Goal: Task Accomplishment & Management: Manage account settings

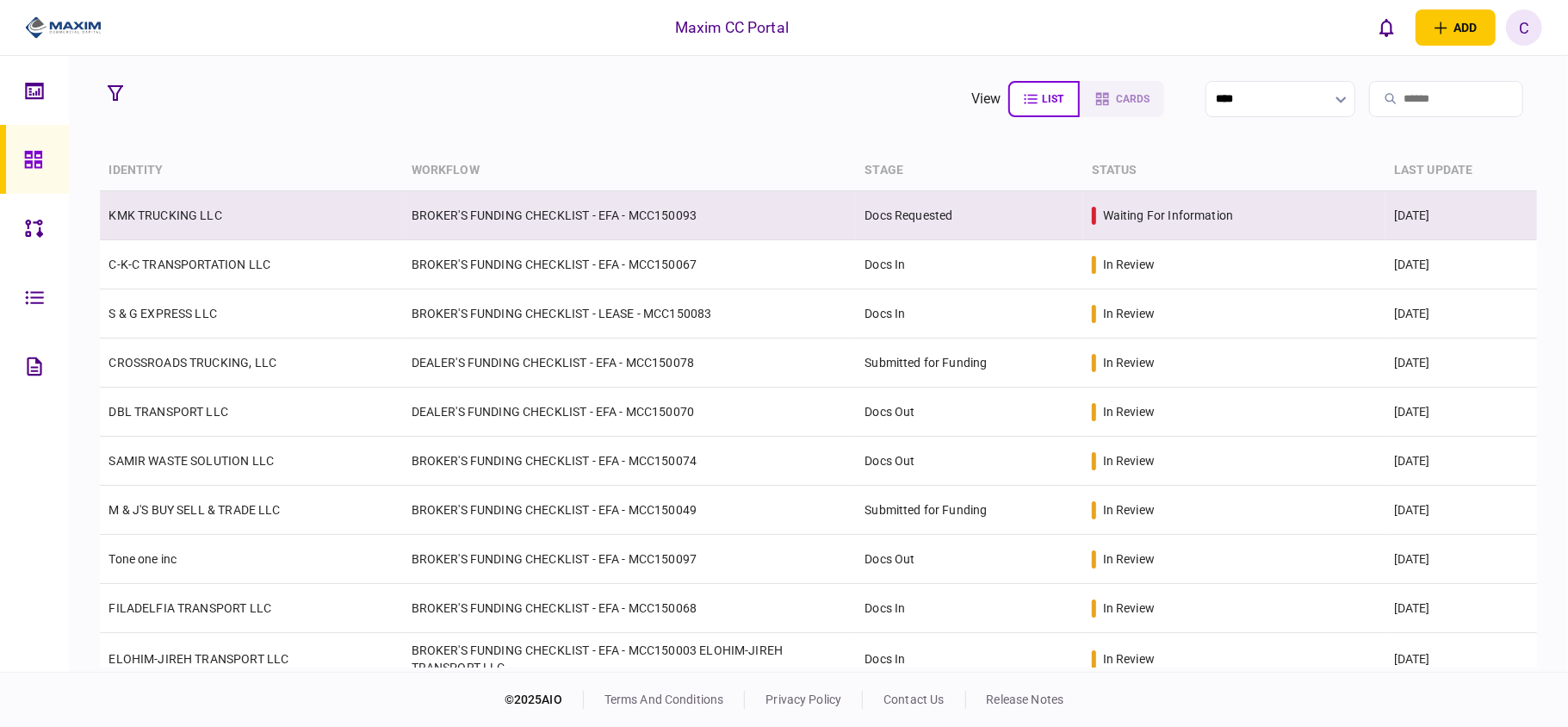
click at [601, 219] on td "BROKER'S FUNDING CHECKLIST - EFA - MCC150093" at bounding box center [630, 216] width 453 height 50
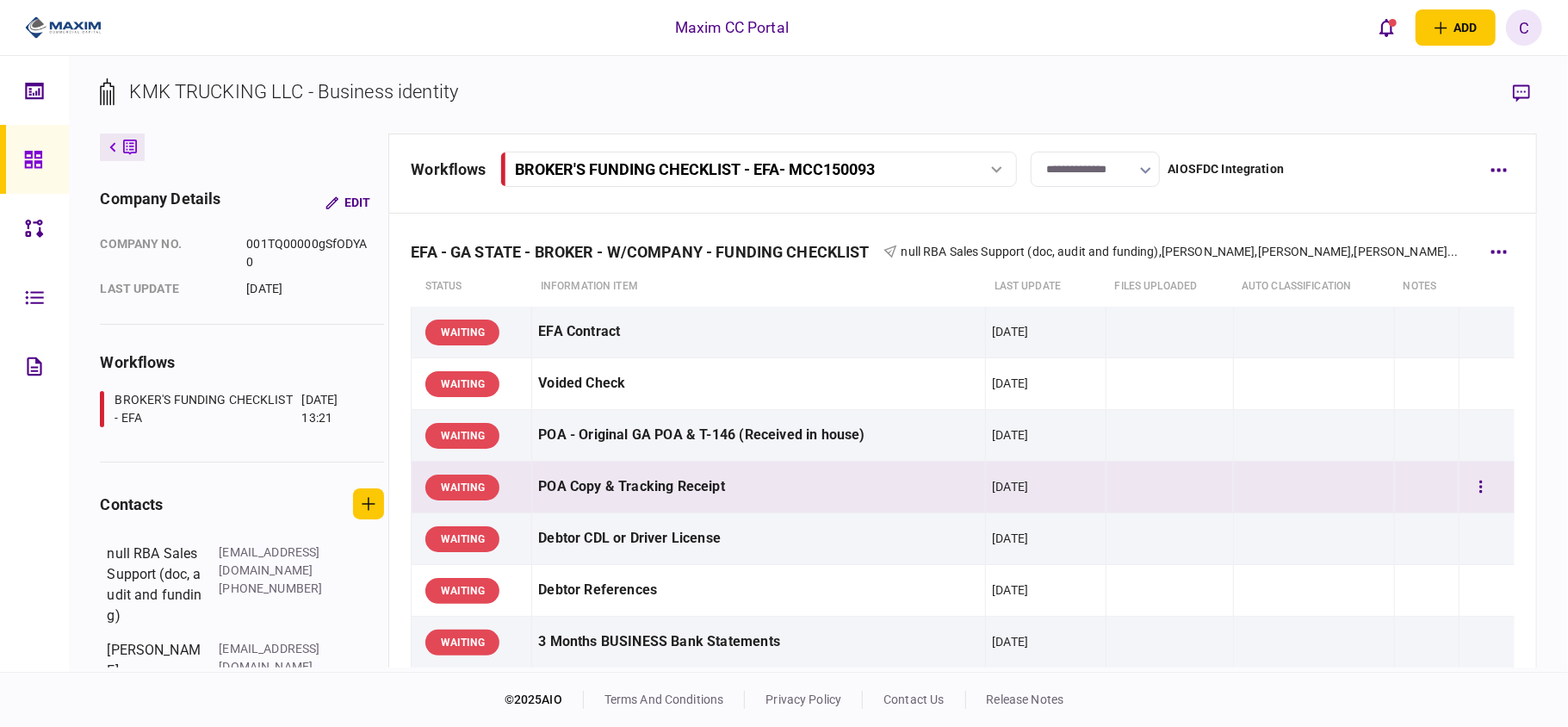
scroll to position [115, 0]
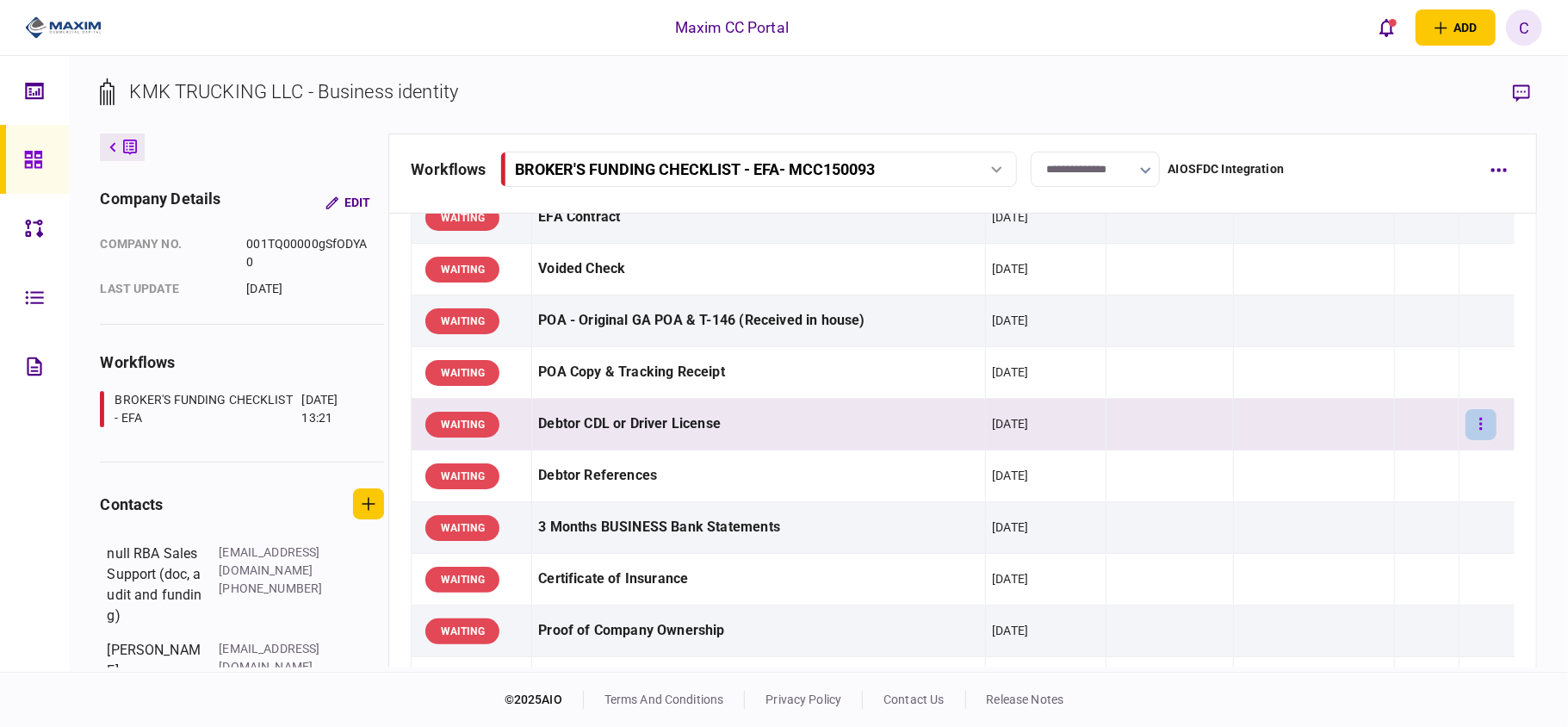
click at [1479, 417] on icon "button" at bounding box center [1480, 424] width 3 height 17
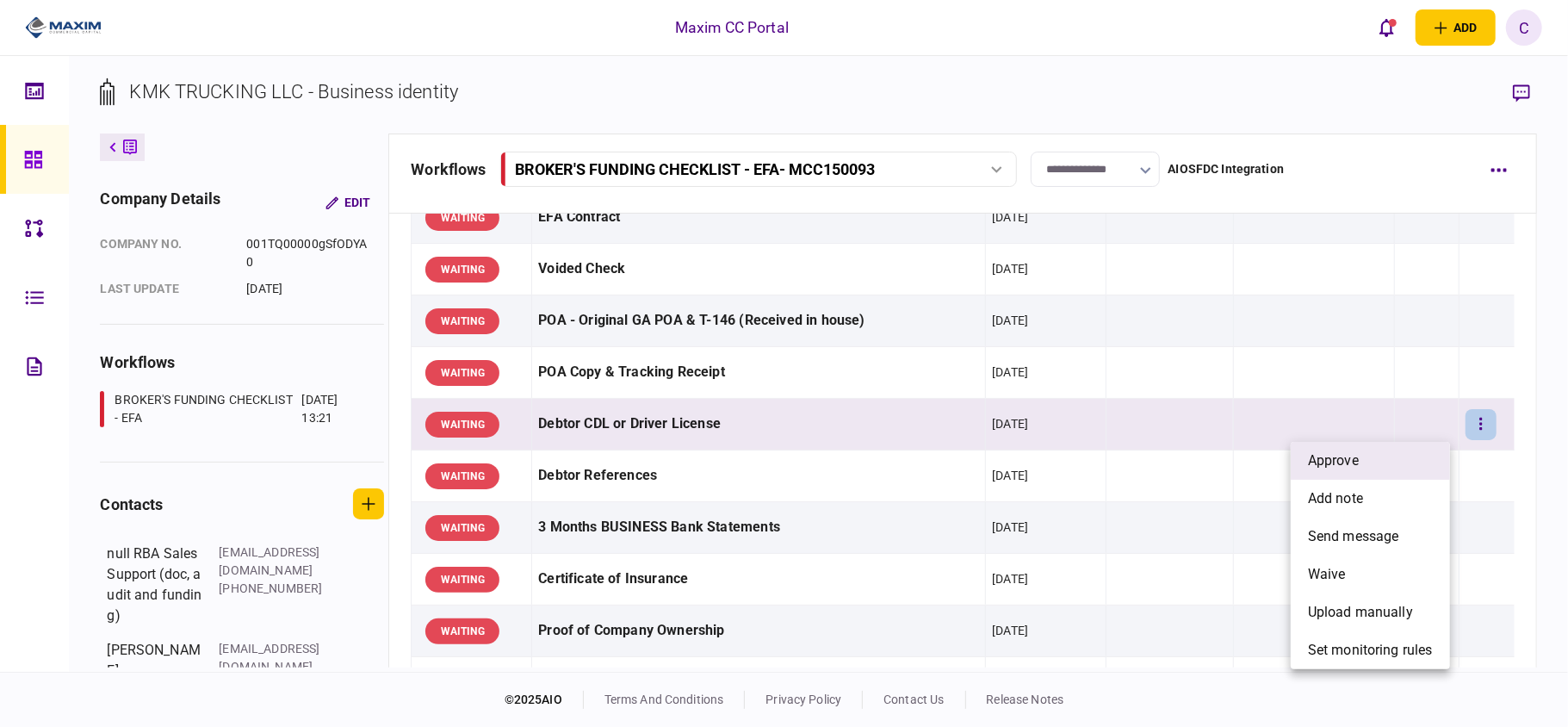
click at [1378, 460] on li "approve" at bounding box center [1370, 461] width 159 height 38
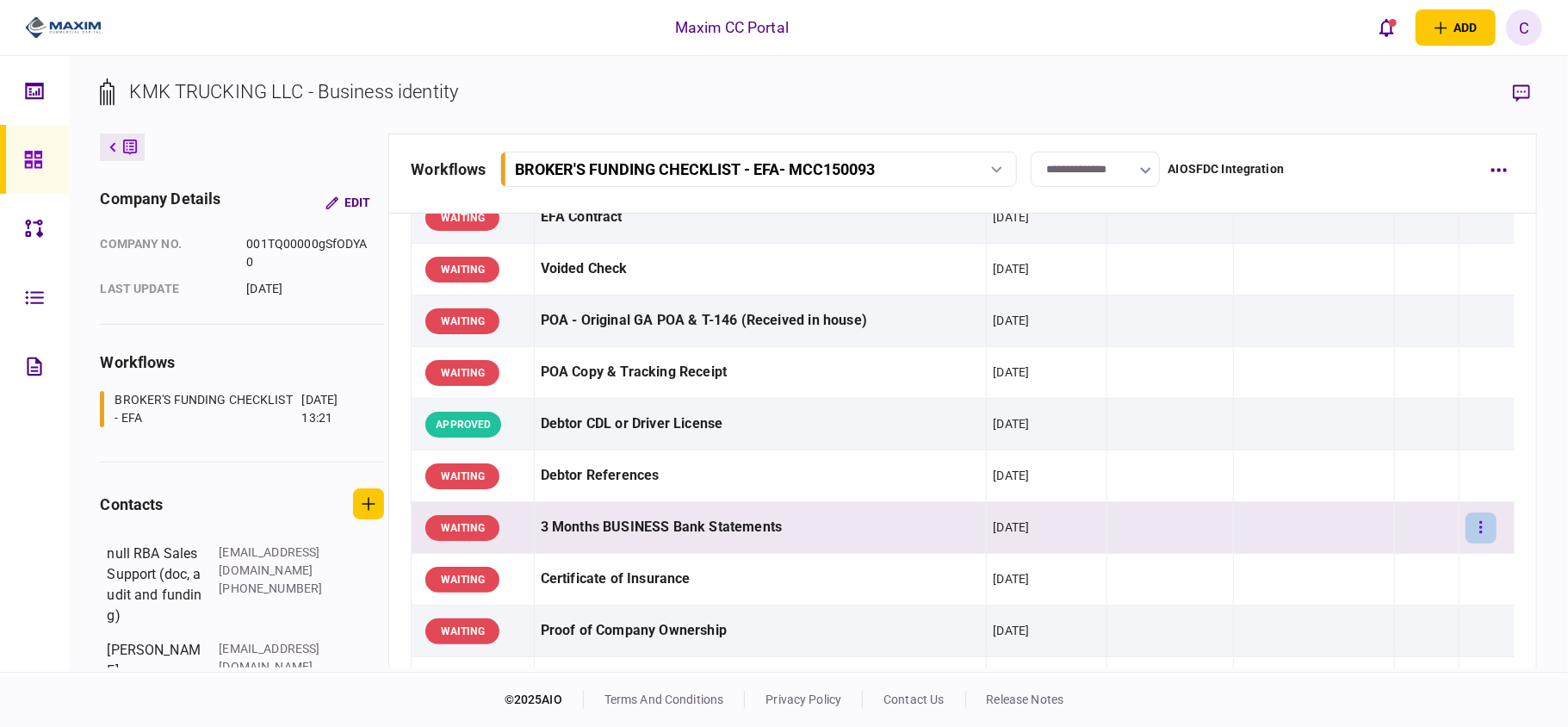
click at [1465, 529] on button "button" at bounding box center [1480, 527] width 31 height 31
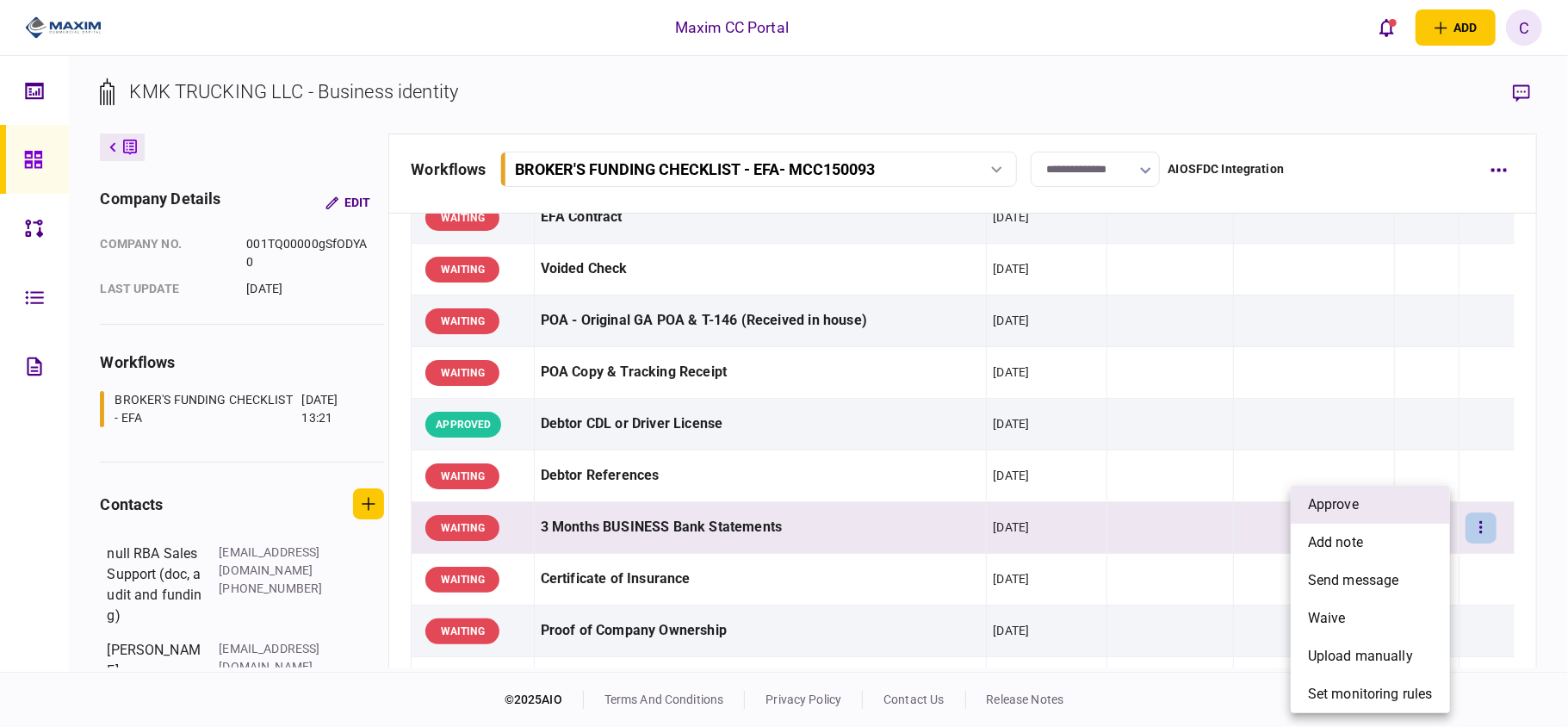
click at [1371, 507] on li "approve" at bounding box center [1370, 505] width 159 height 38
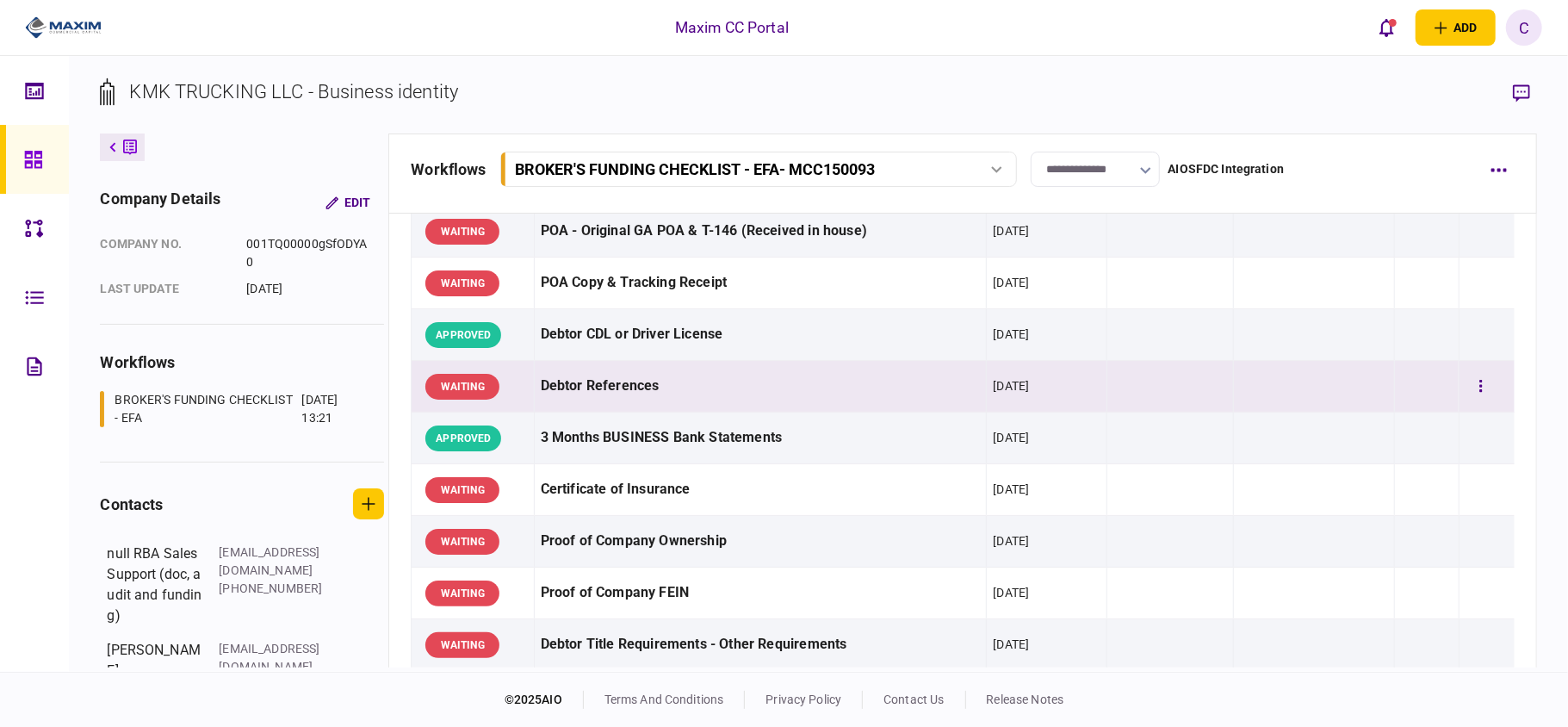
scroll to position [229, 0]
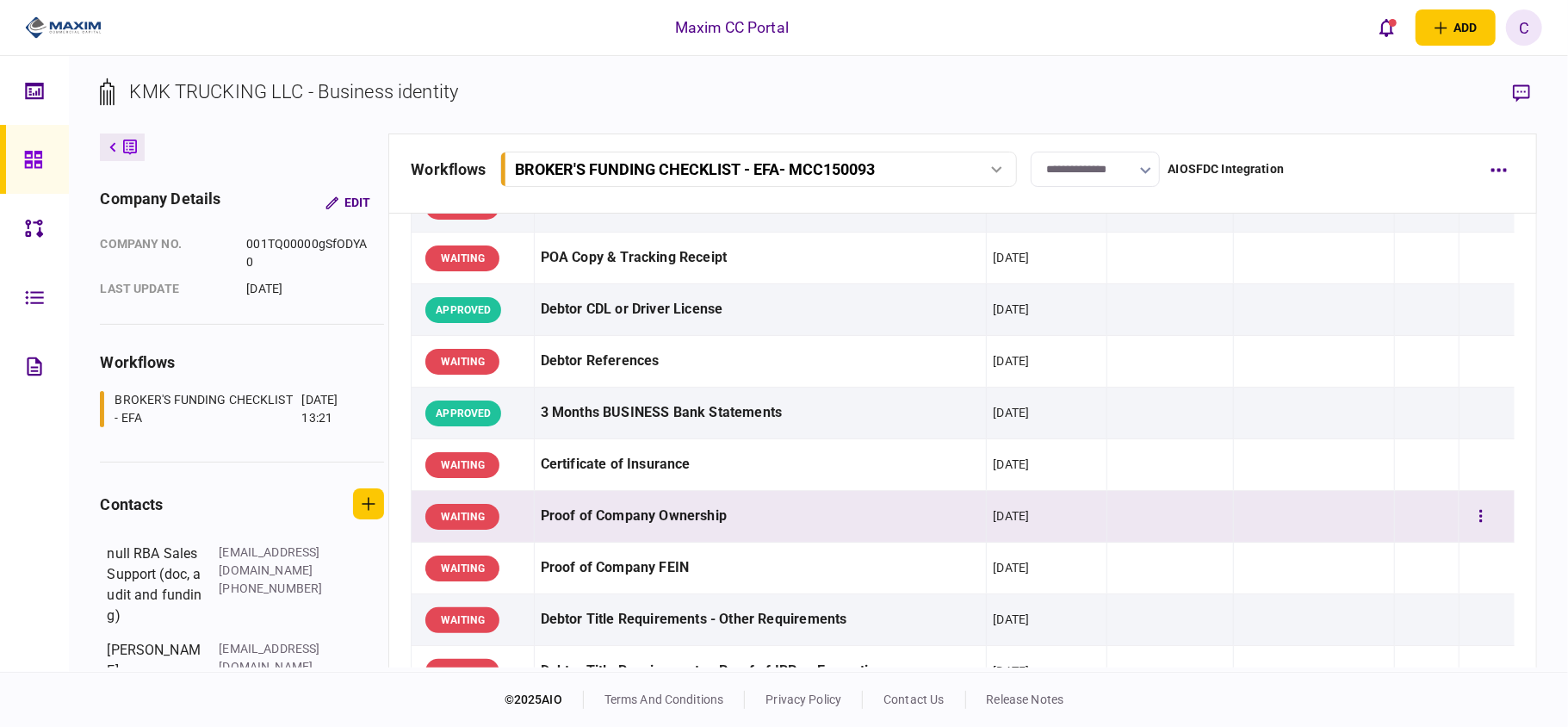
click at [1458, 512] on td at bounding box center [1486, 517] width 55 height 52
click at [1465, 513] on button "button" at bounding box center [1480, 516] width 31 height 31
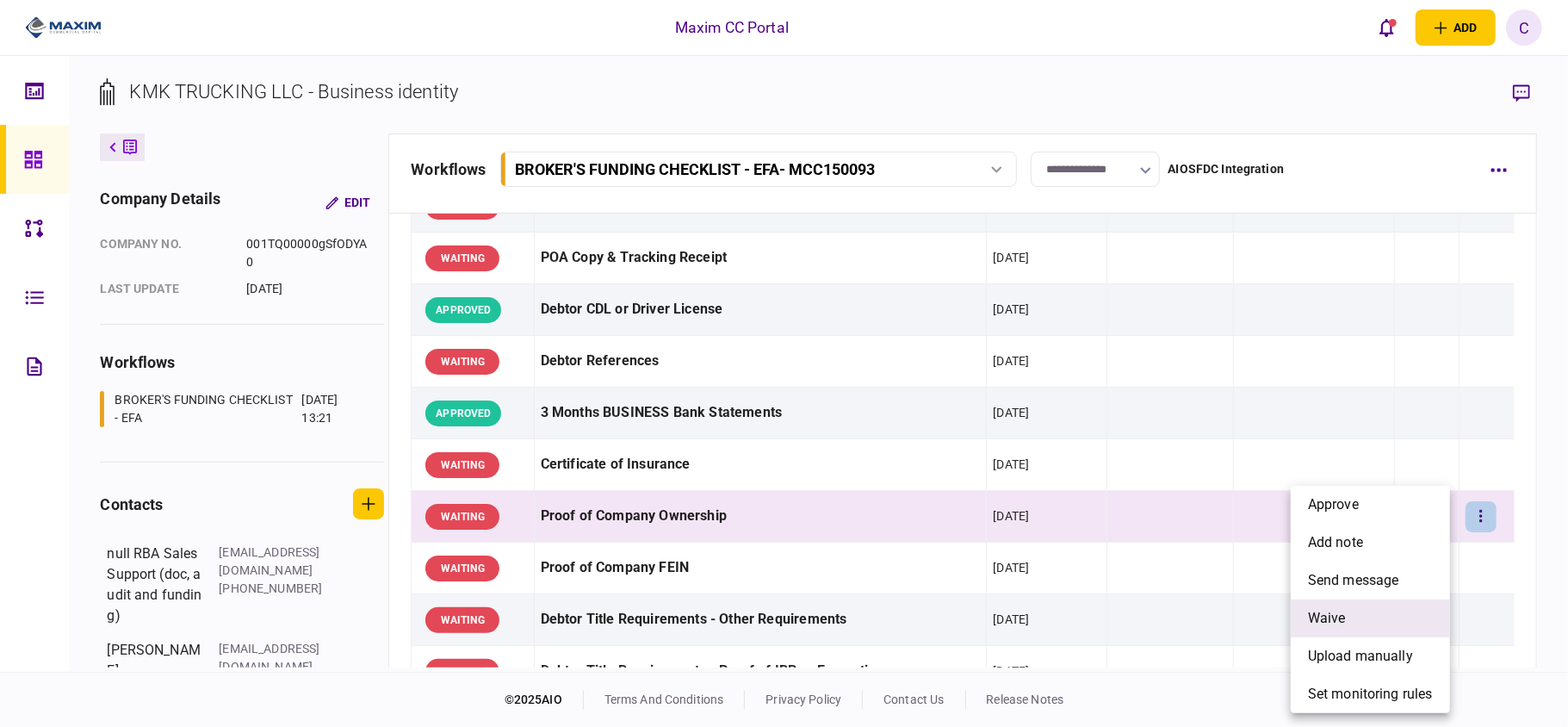
click at [1323, 610] on span "waive" at bounding box center [1326, 618] width 38 height 21
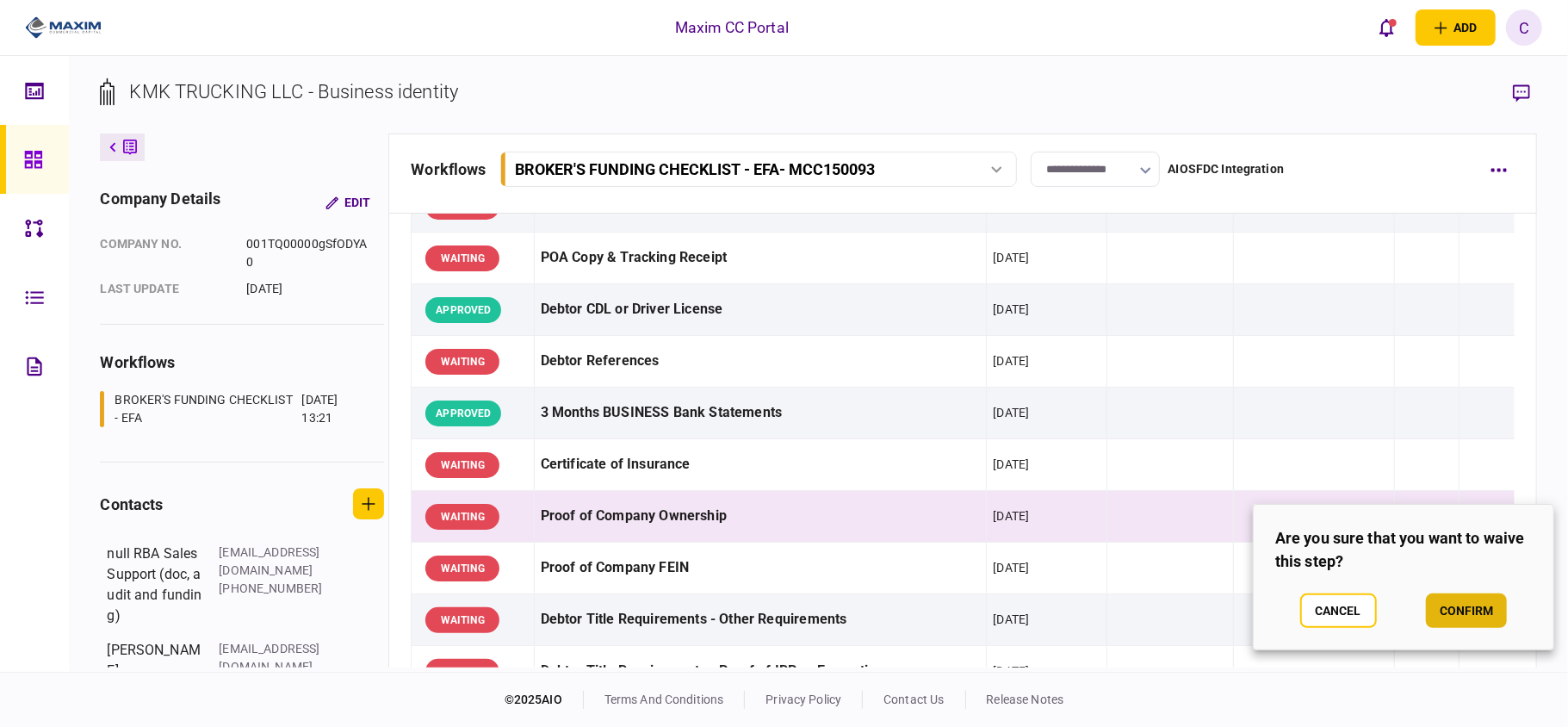
click at [1479, 610] on button "confirm" at bounding box center [1466, 610] width 81 height 35
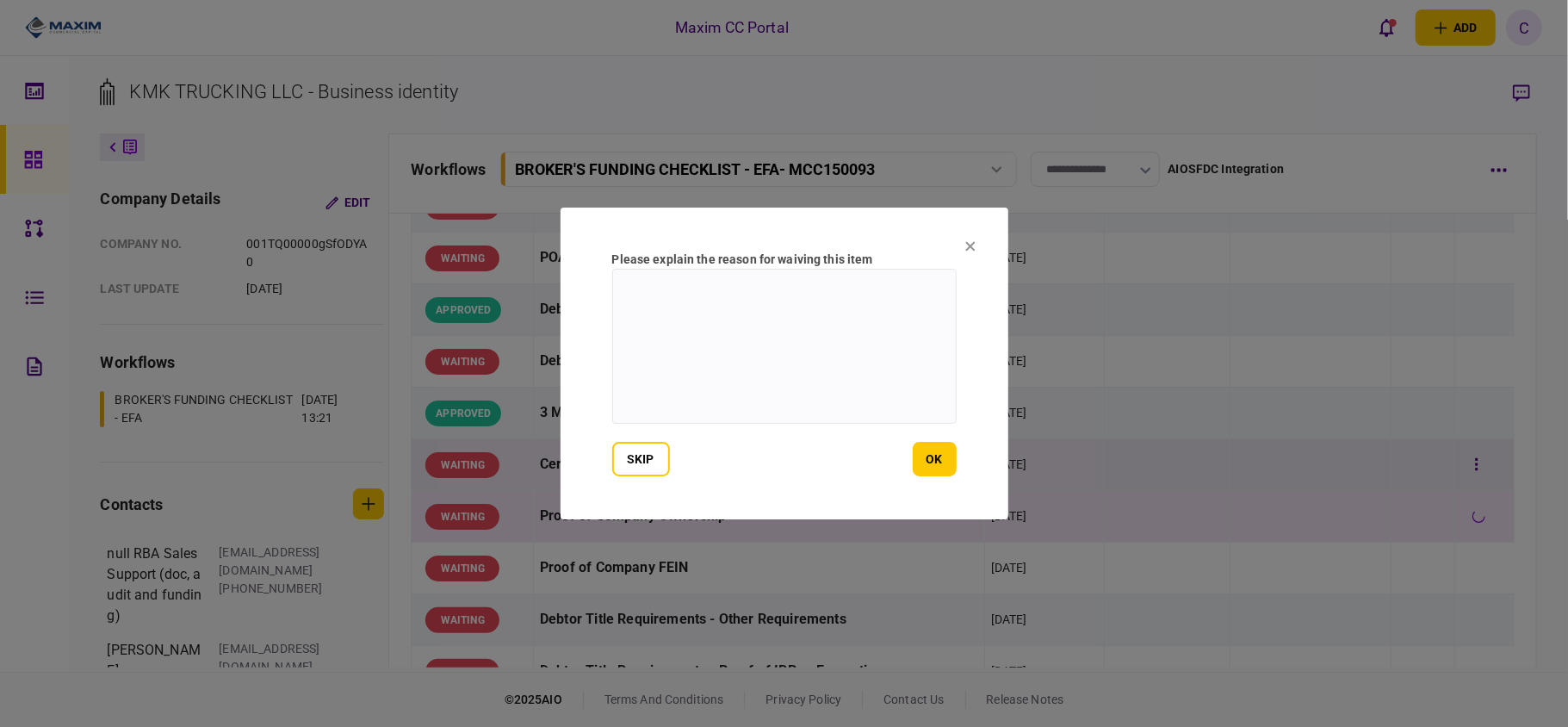
drag, startPoint x: 933, startPoint y: 448, endPoint x: 961, endPoint y: 449, distance: 28.0
click at [935, 449] on button "ok" at bounding box center [934, 459] width 44 height 35
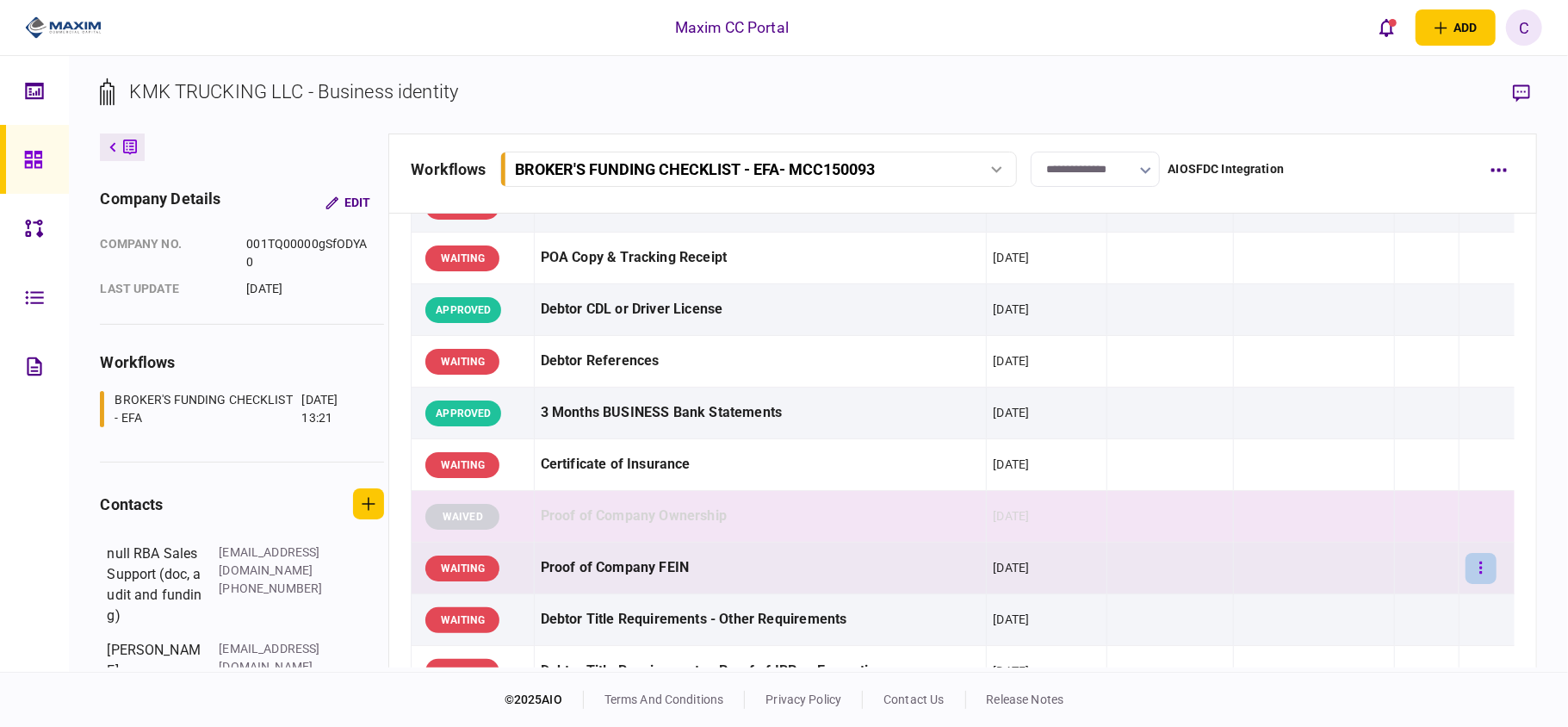
click at [1470, 564] on button "button" at bounding box center [1480, 568] width 31 height 31
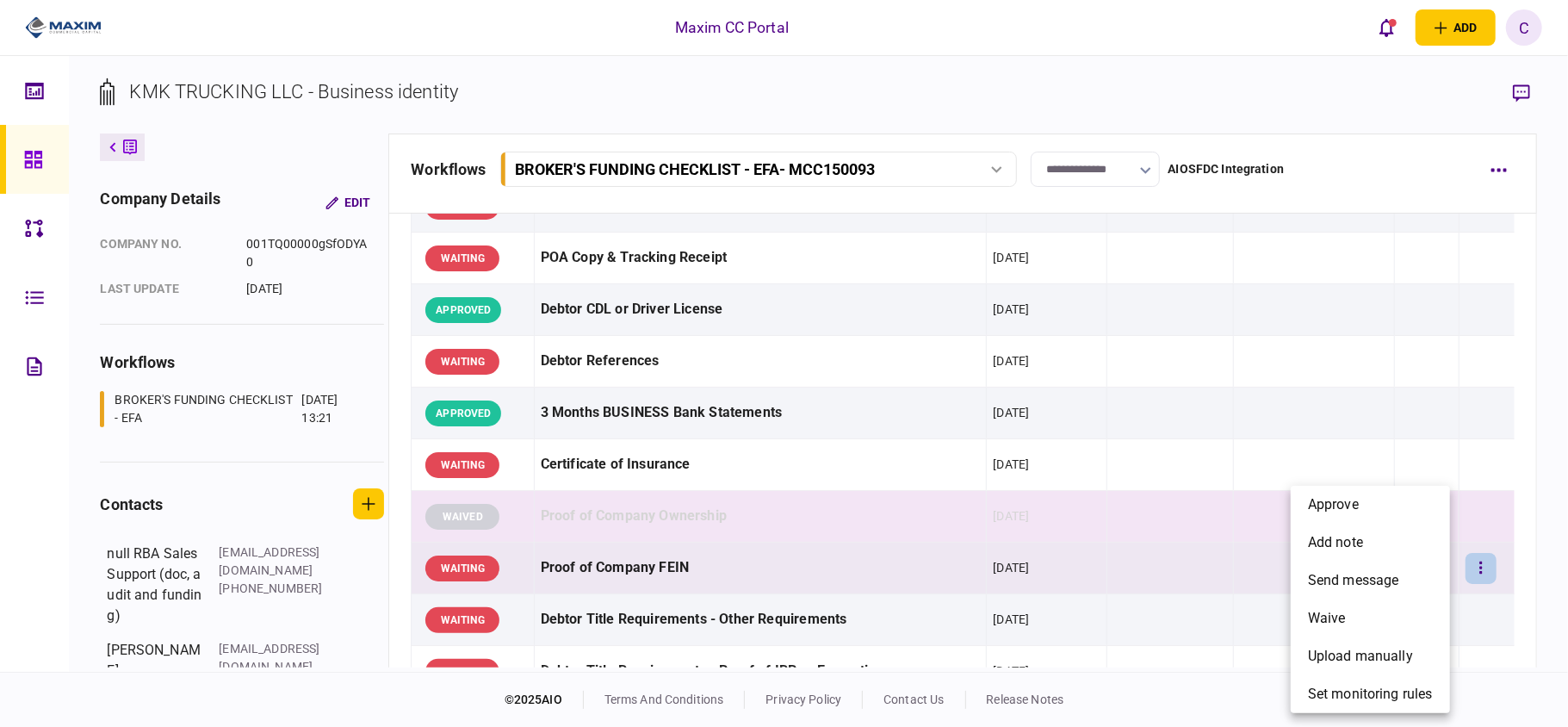
click at [962, 538] on div at bounding box center [784, 364] width 1568 height 727
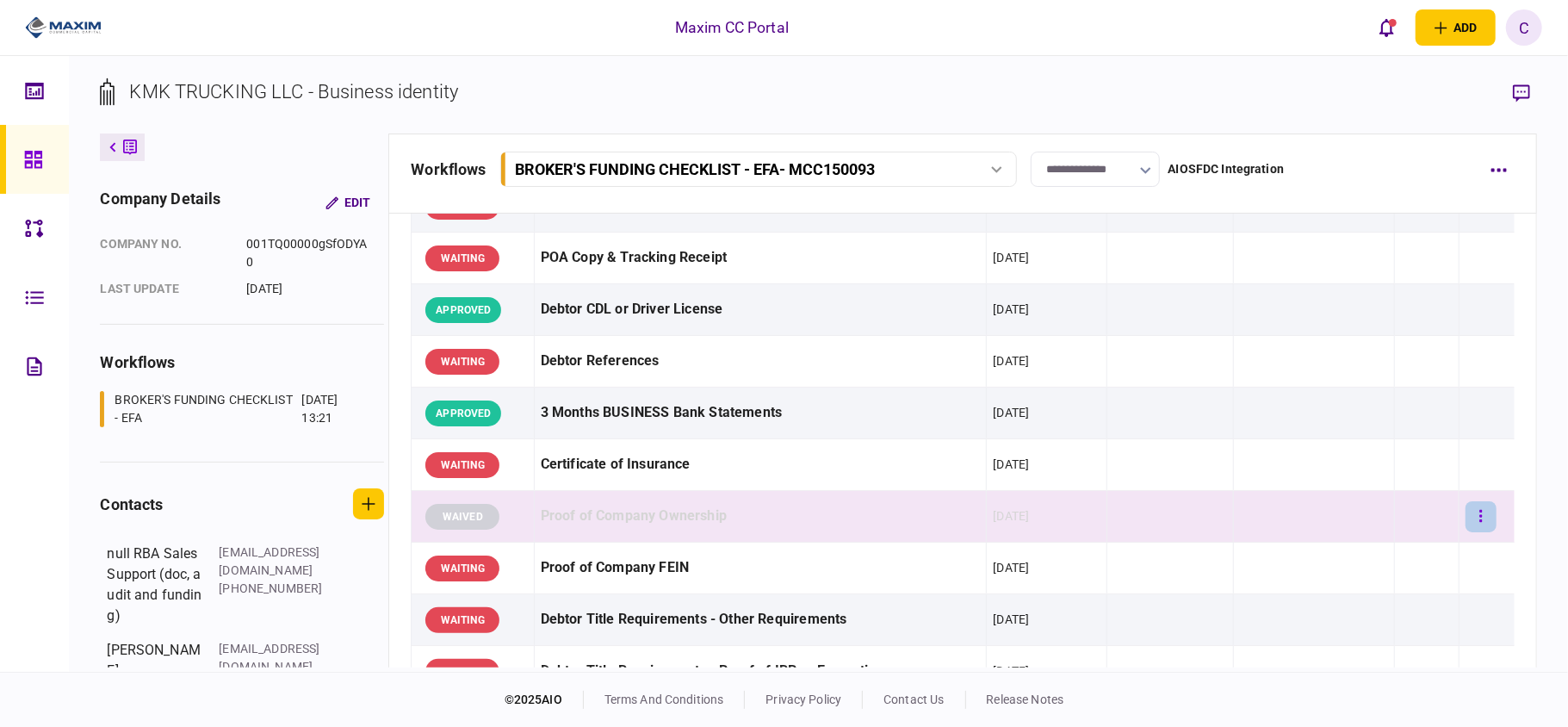
click at [1470, 514] on button "button" at bounding box center [1480, 516] width 31 height 31
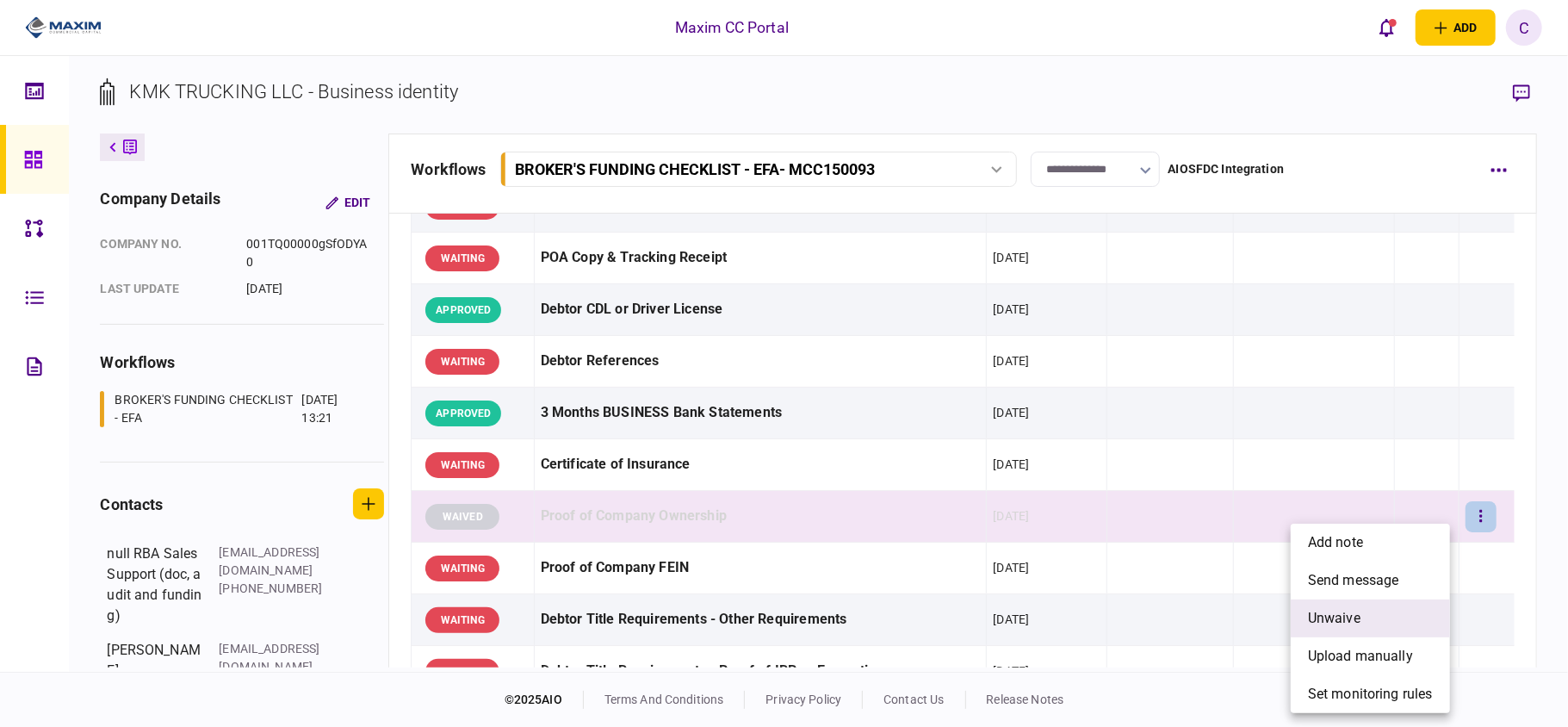
click at [1312, 608] on span "unwaive" at bounding box center [1333, 618] width 52 height 21
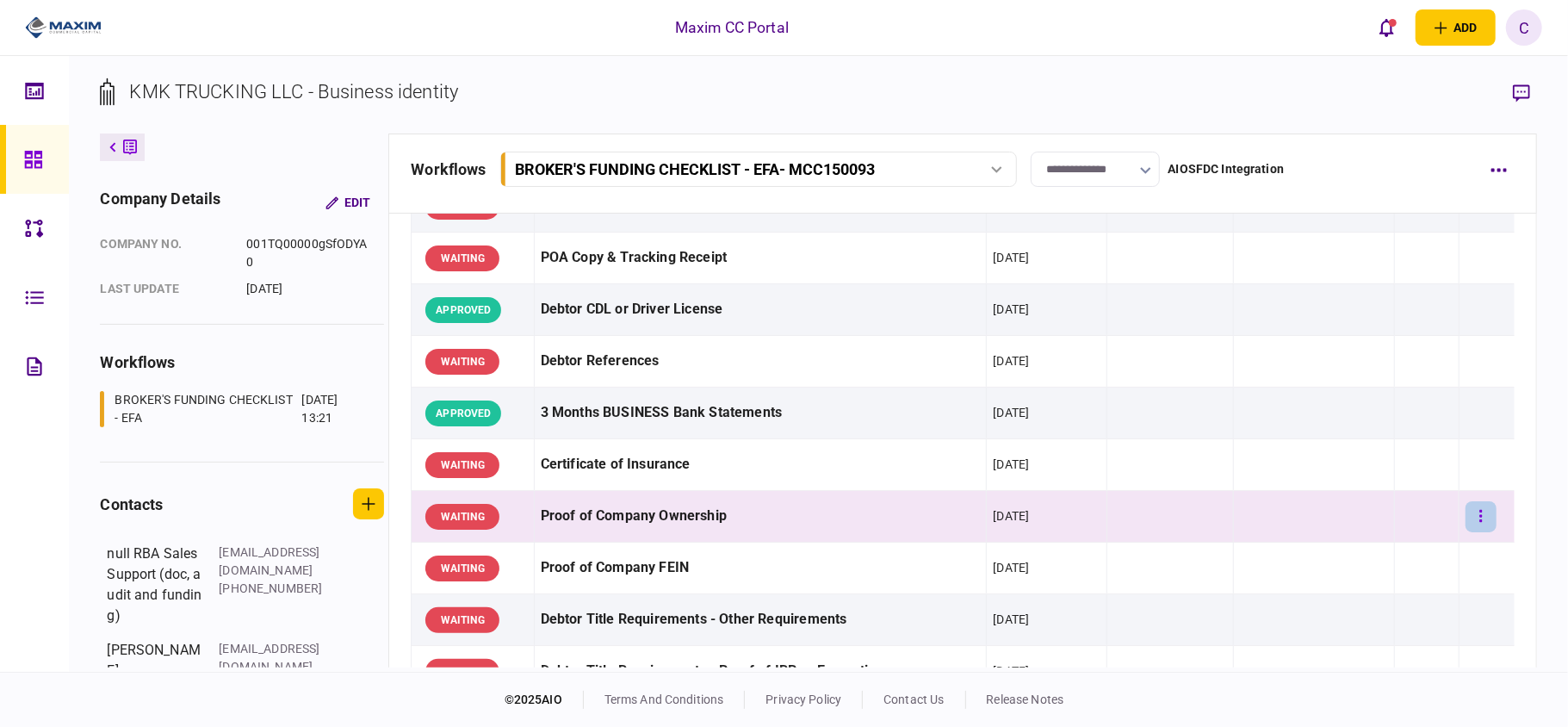
click at [1469, 515] on button "button" at bounding box center [1480, 516] width 31 height 31
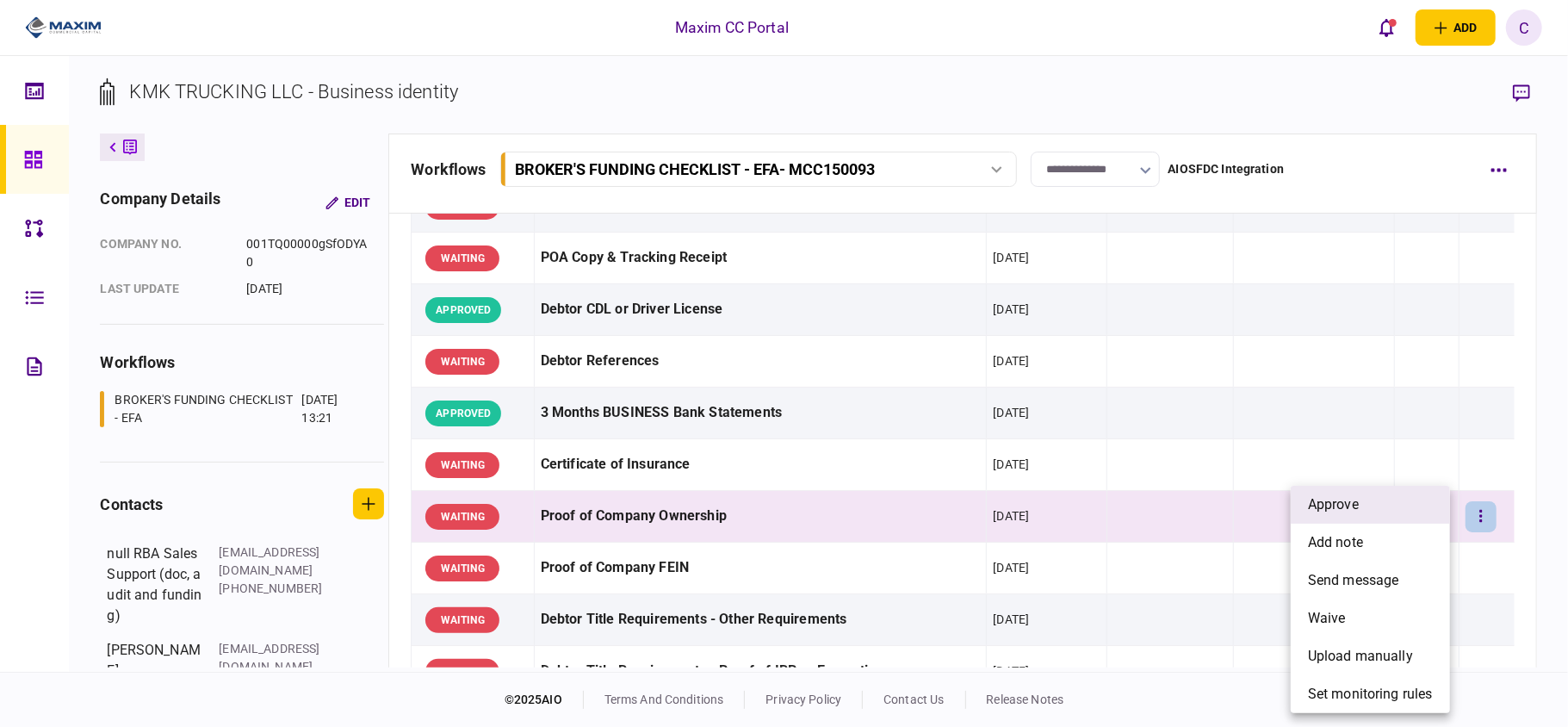
click at [1348, 508] on span "approve" at bounding box center [1332, 504] width 50 height 21
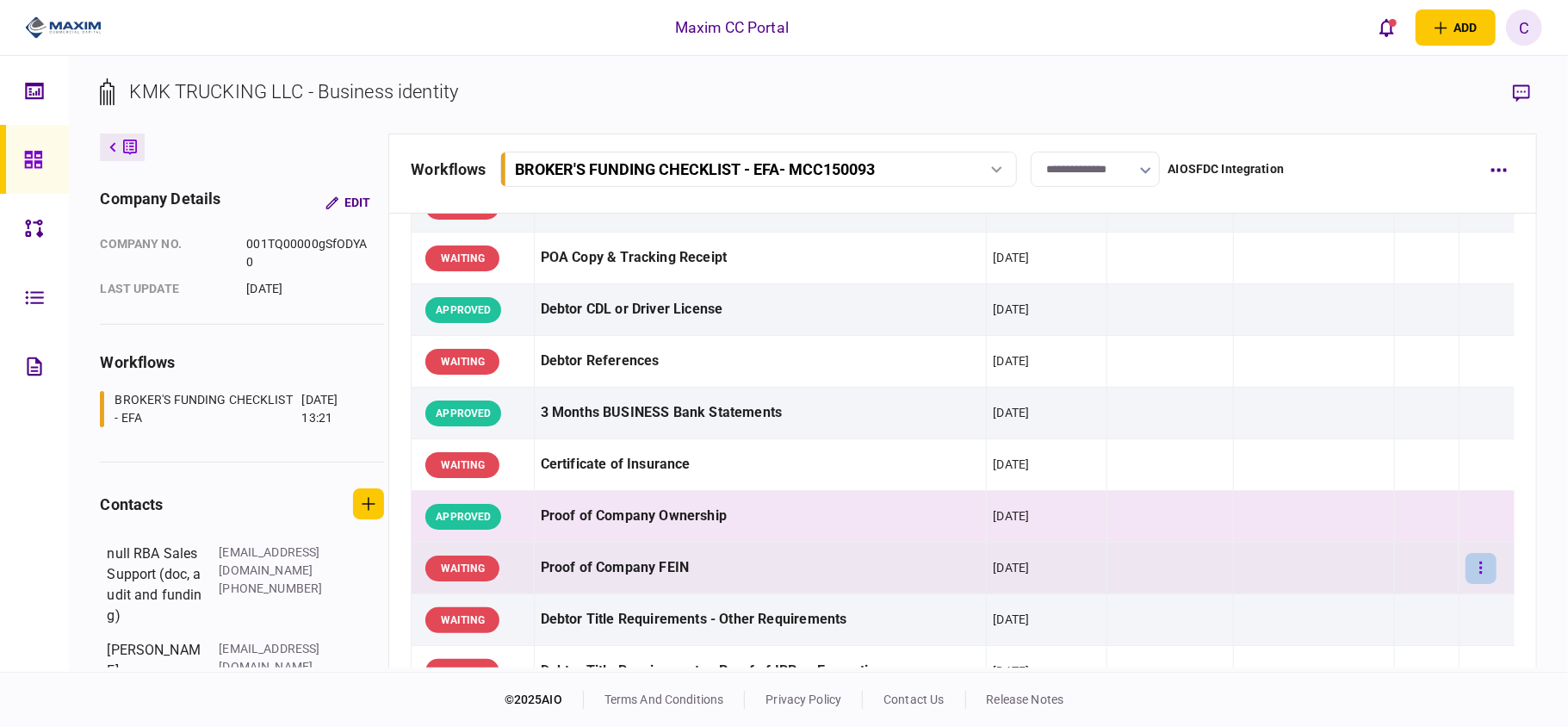
click at [1479, 566] on icon "button" at bounding box center [1480, 568] width 3 height 17
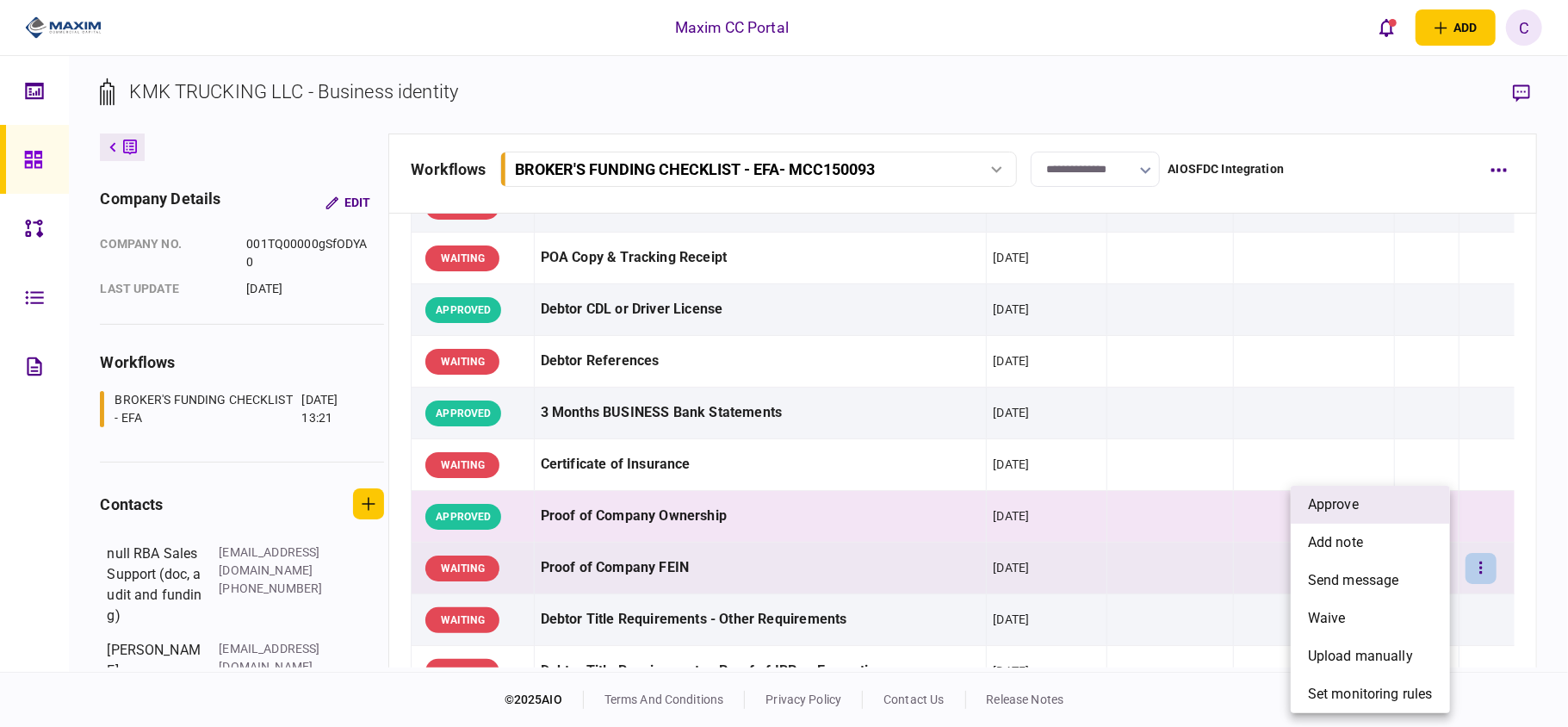
click at [1350, 499] on span "approve" at bounding box center [1332, 504] width 50 height 21
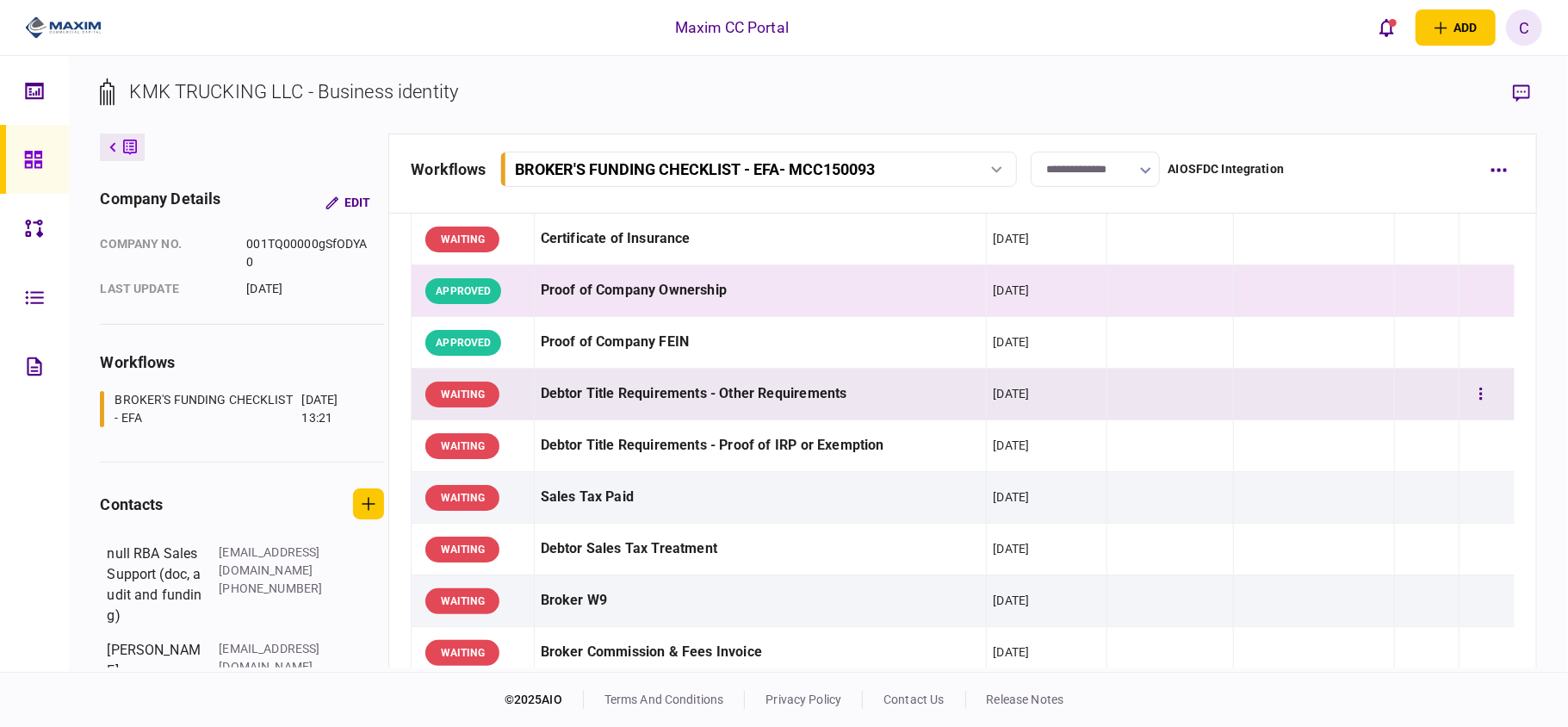
scroll to position [460, 0]
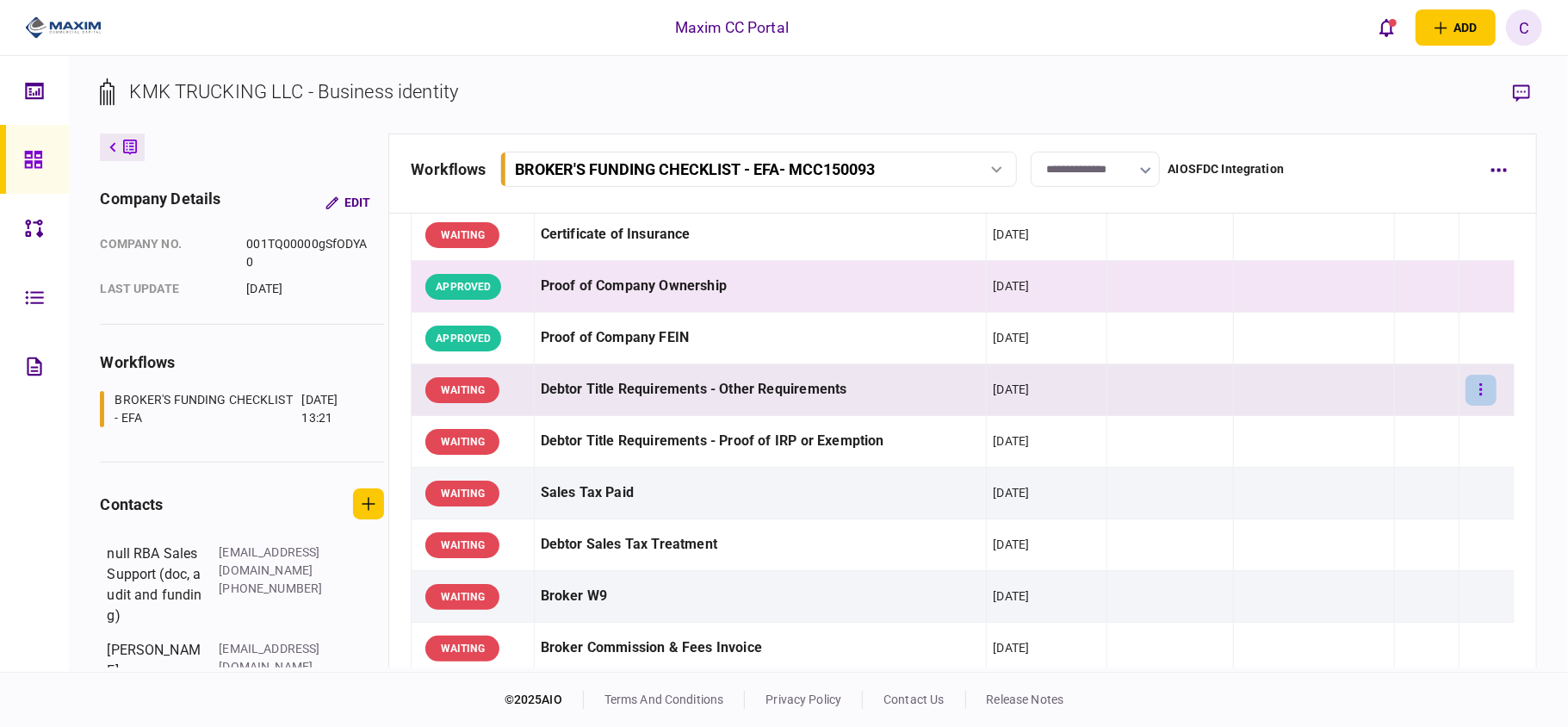
click at [1471, 394] on button "button" at bounding box center [1480, 389] width 31 height 31
click at [1141, 434] on div at bounding box center [784, 364] width 1568 height 727
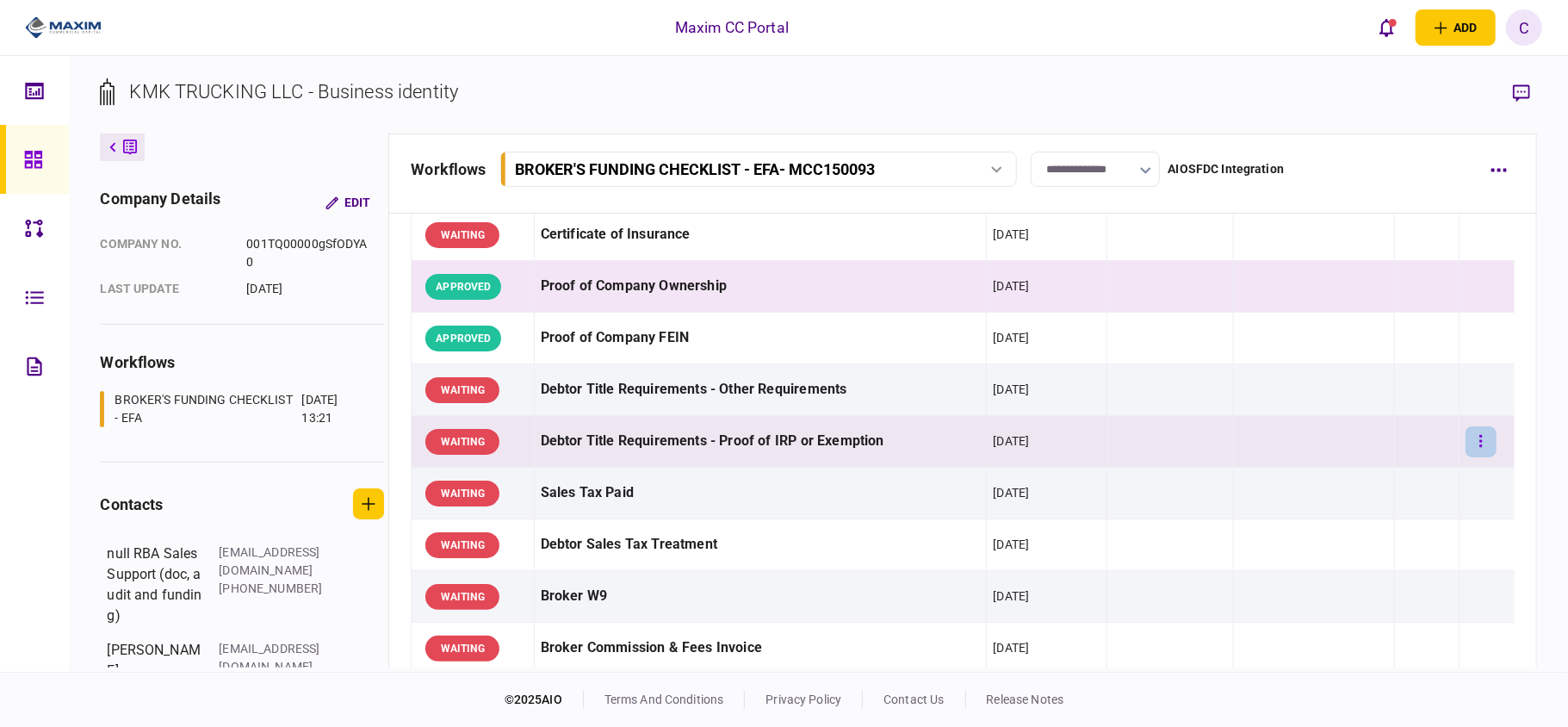
click at [1465, 446] on button "button" at bounding box center [1480, 442] width 31 height 31
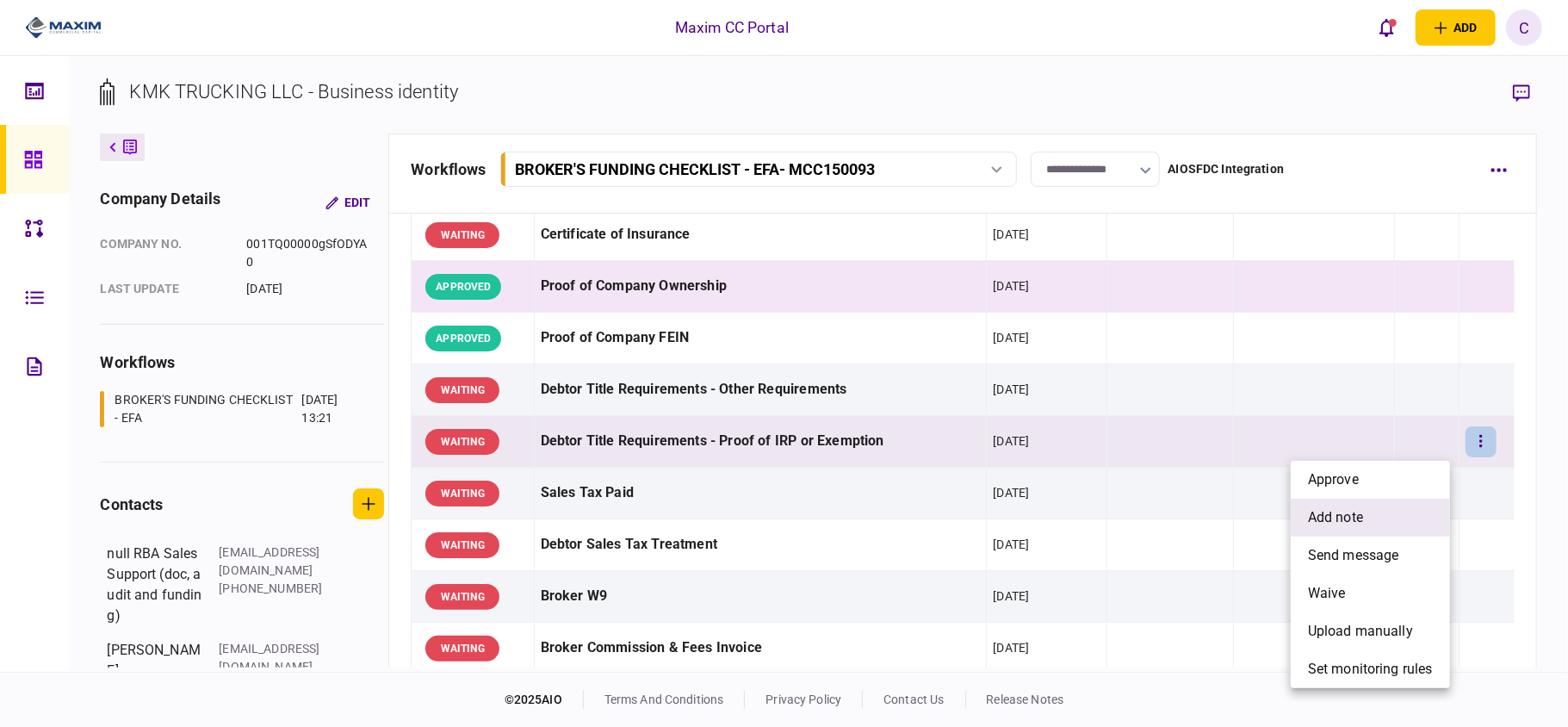
click at [1323, 524] on span "add note" at bounding box center [1335, 517] width 55 height 21
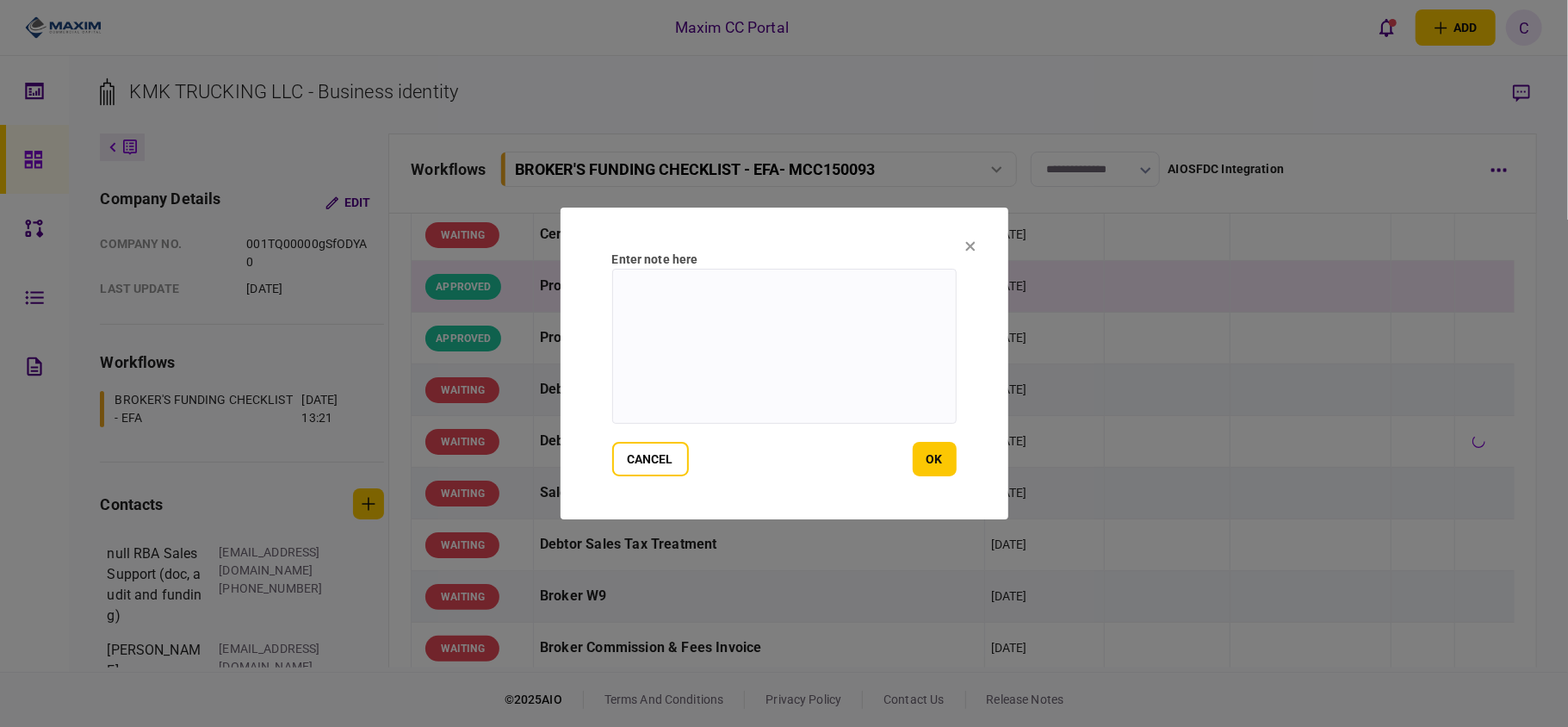
click at [706, 297] on textarea at bounding box center [784, 346] width 344 height 156
paste textarea "**********"
click at [861, 286] on textarea "**********" at bounding box center [784, 346] width 344 height 156
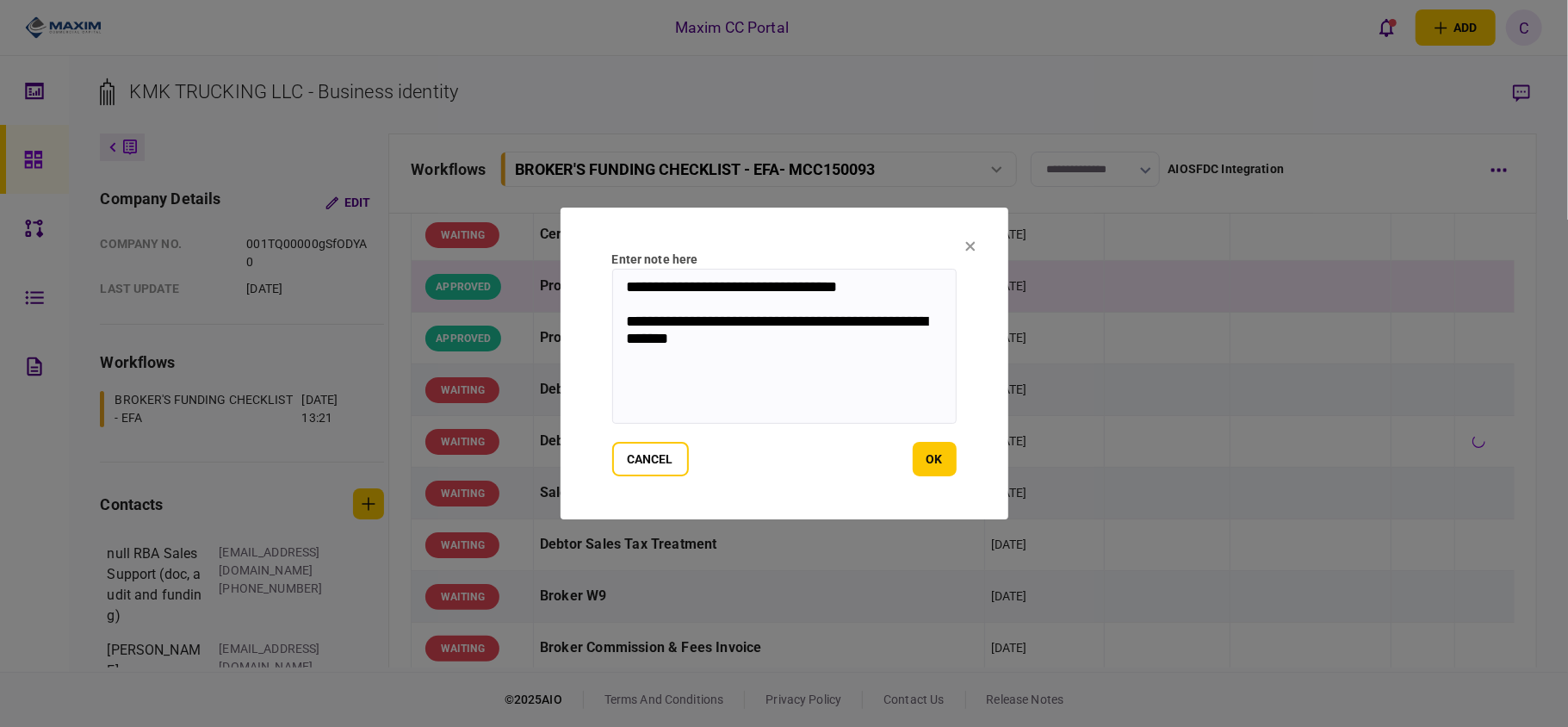
click at [761, 350] on textarea "**********" at bounding box center [784, 346] width 344 height 156
paste textarea "**********"
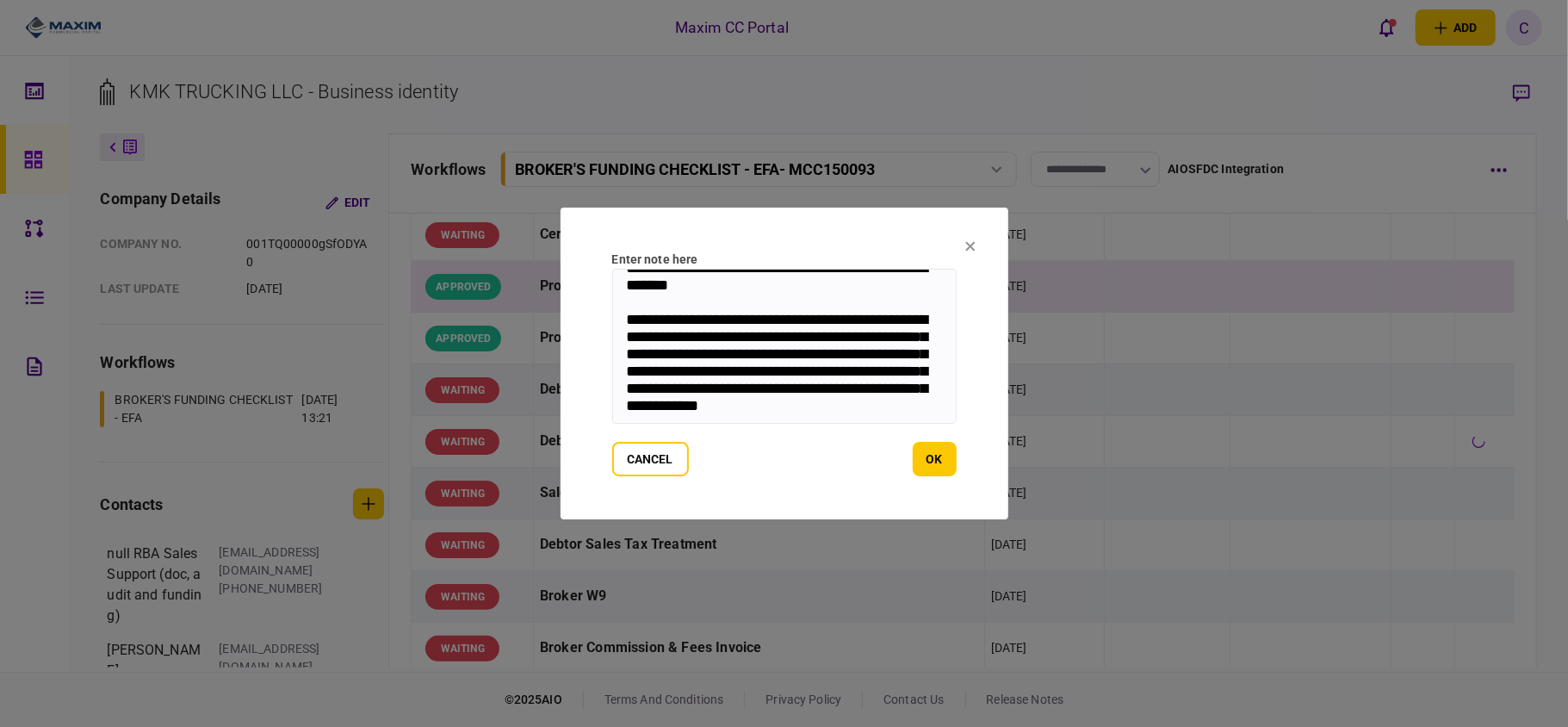
scroll to position [0, 0]
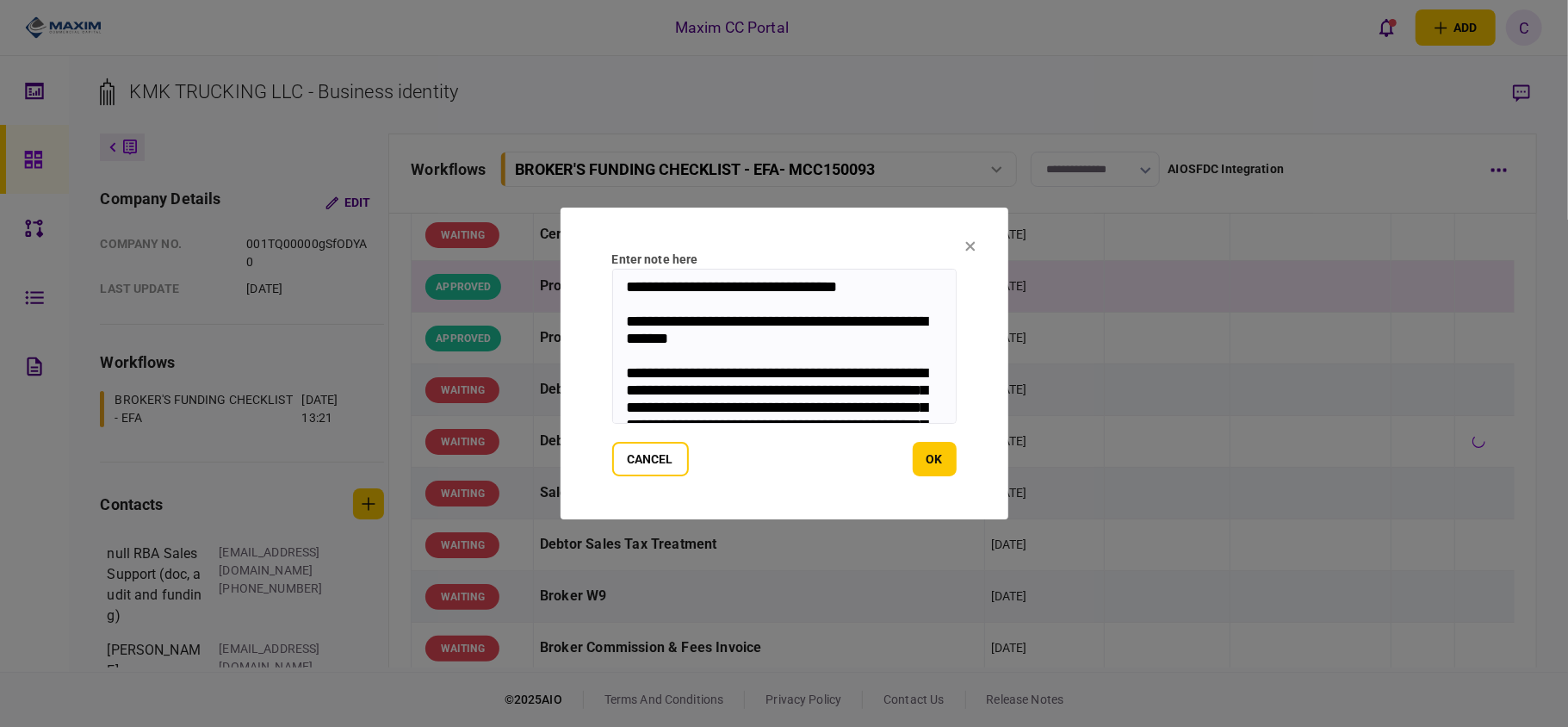
drag, startPoint x: 789, startPoint y: 403, endPoint x: 620, endPoint y: 298, distance: 199.0
click at [620, 298] on textarea "**********" at bounding box center [784, 346] width 344 height 156
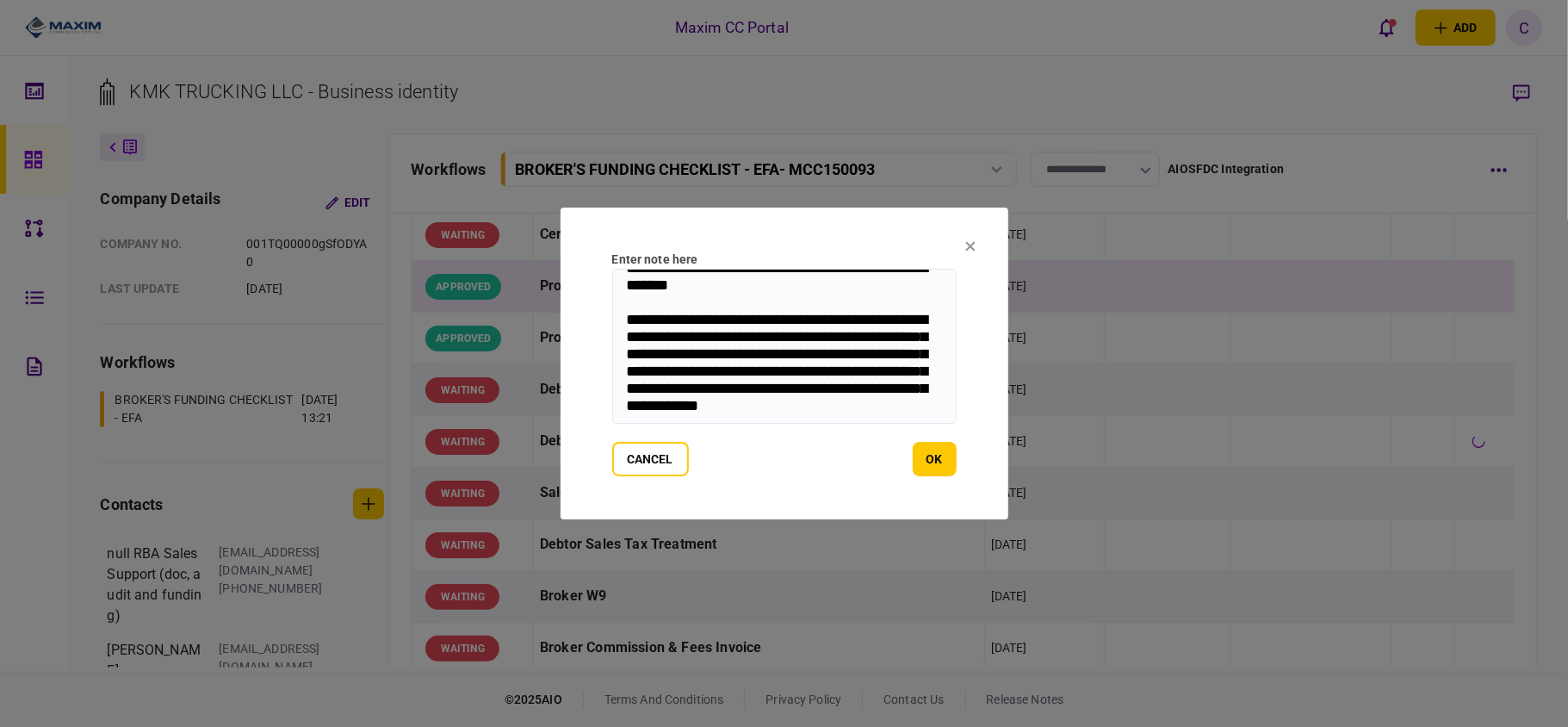
click at [787, 404] on textarea "**********" at bounding box center [784, 346] width 344 height 156
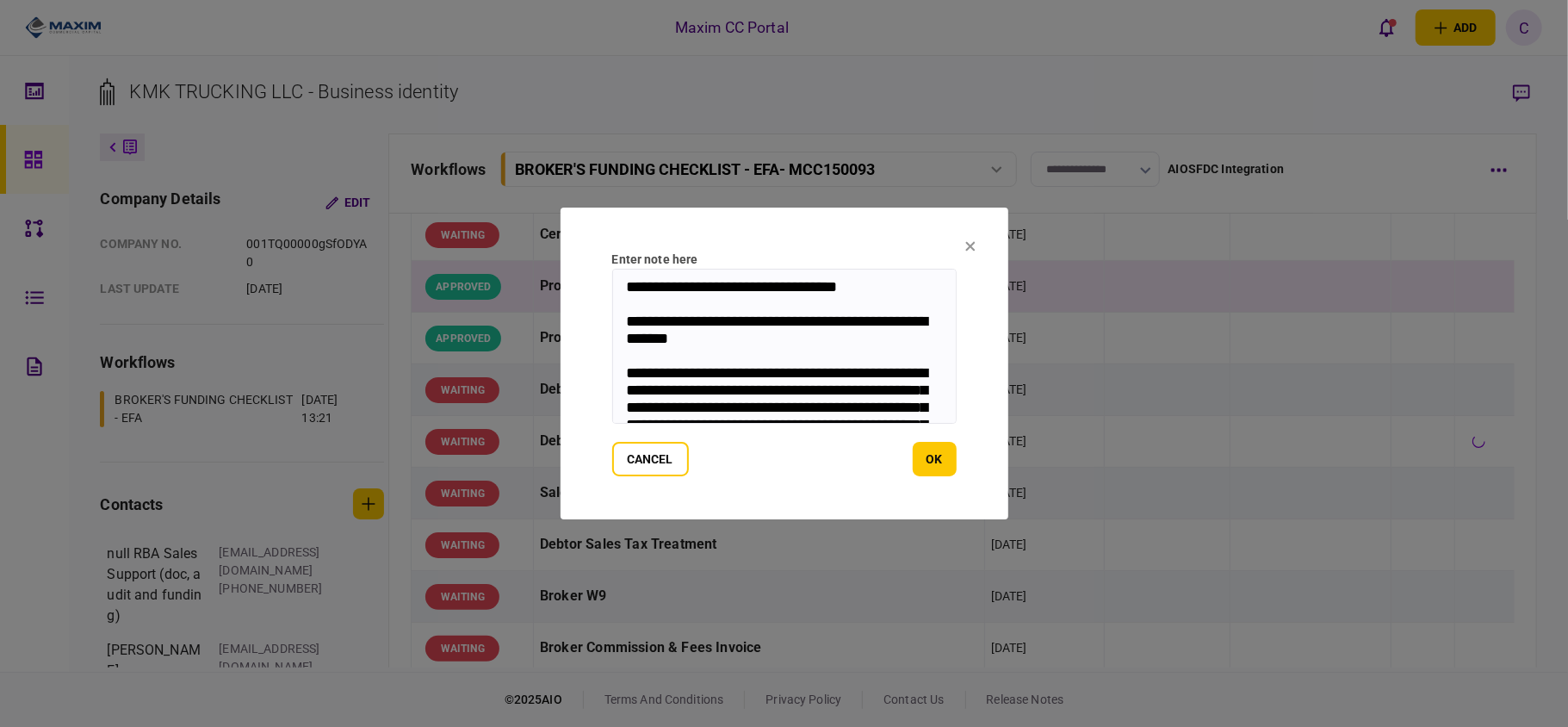
drag, startPoint x: 765, startPoint y: 400, endPoint x: 582, endPoint y: 243, distance: 241.1
click at [582, 243] on section "**********" at bounding box center [784, 364] width 447 height 312
type textarea "**********"
click at [929, 455] on button "ok" at bounding box center [934, 459] width 44 height 35
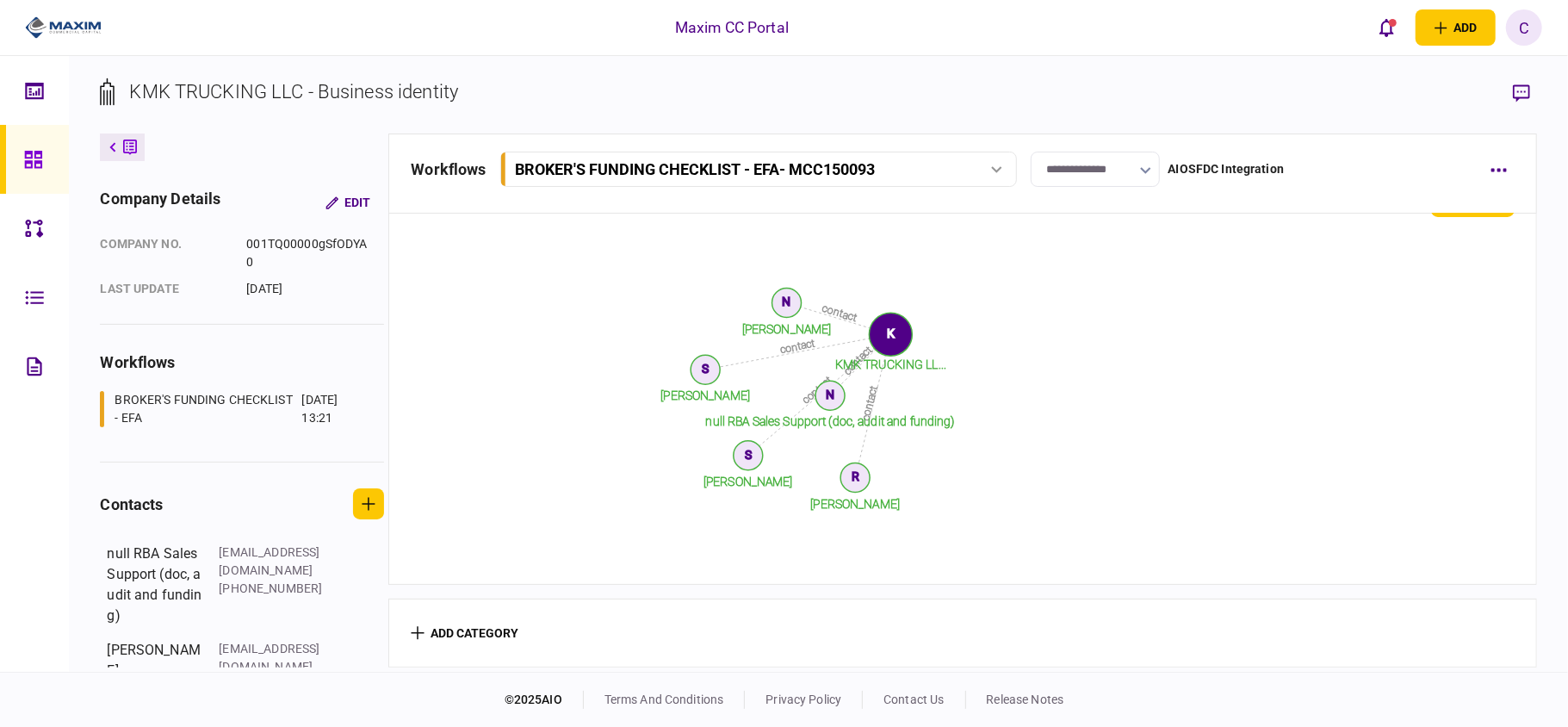
scroll to position [460, 0]
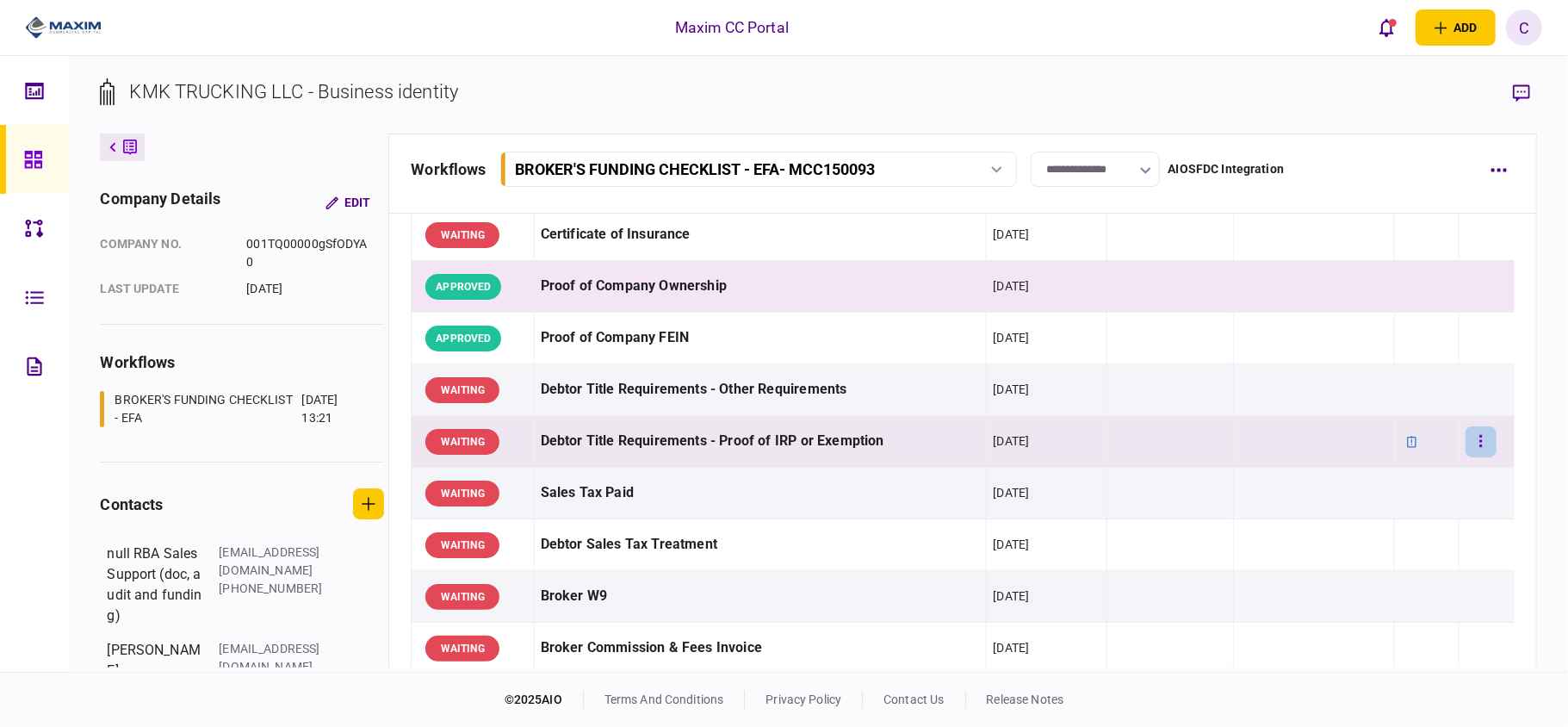
click at [1469, 449] on button "button" at bounding box center [1480, 442] width 31 height 31
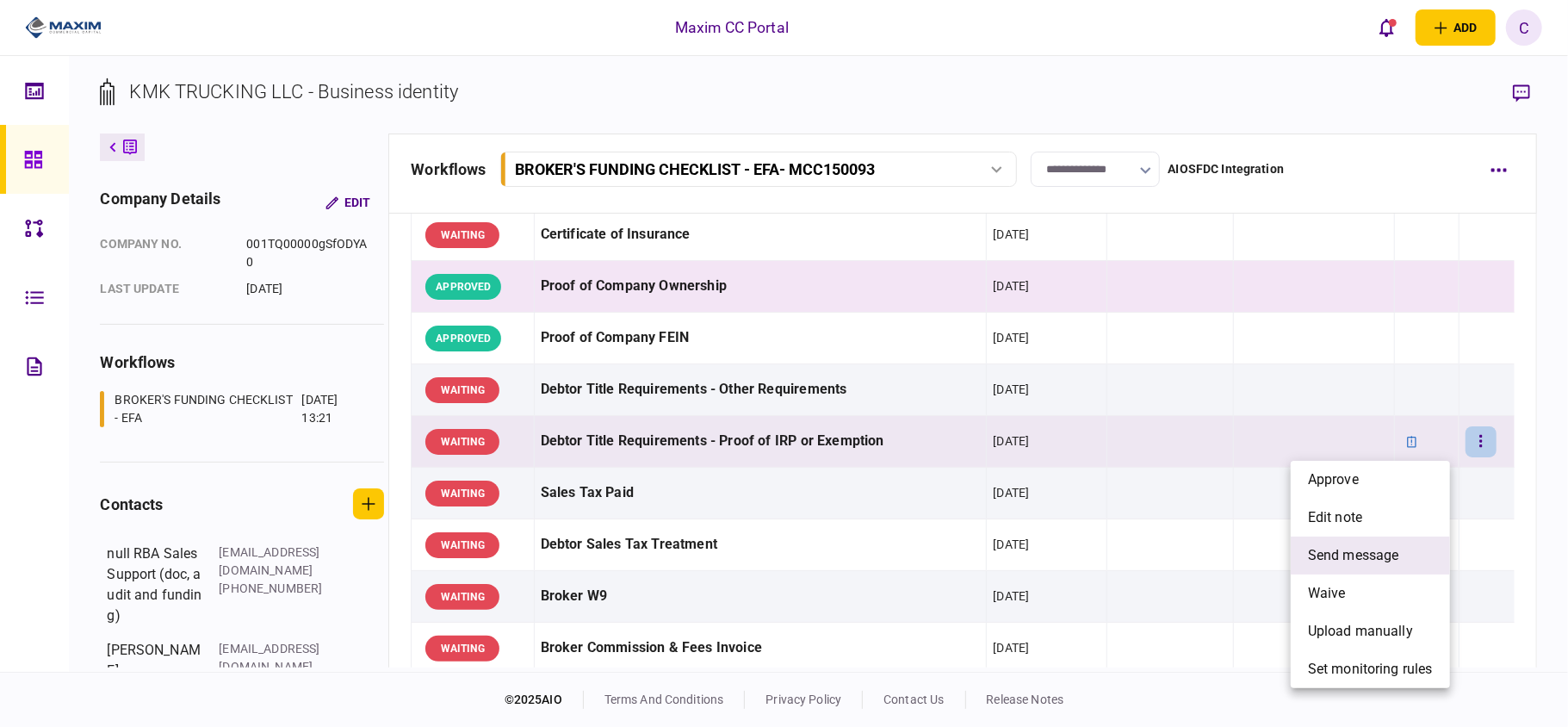
click at [1364, 552] on span "send message" at bounding box center [1353, 556] width 91 height 21
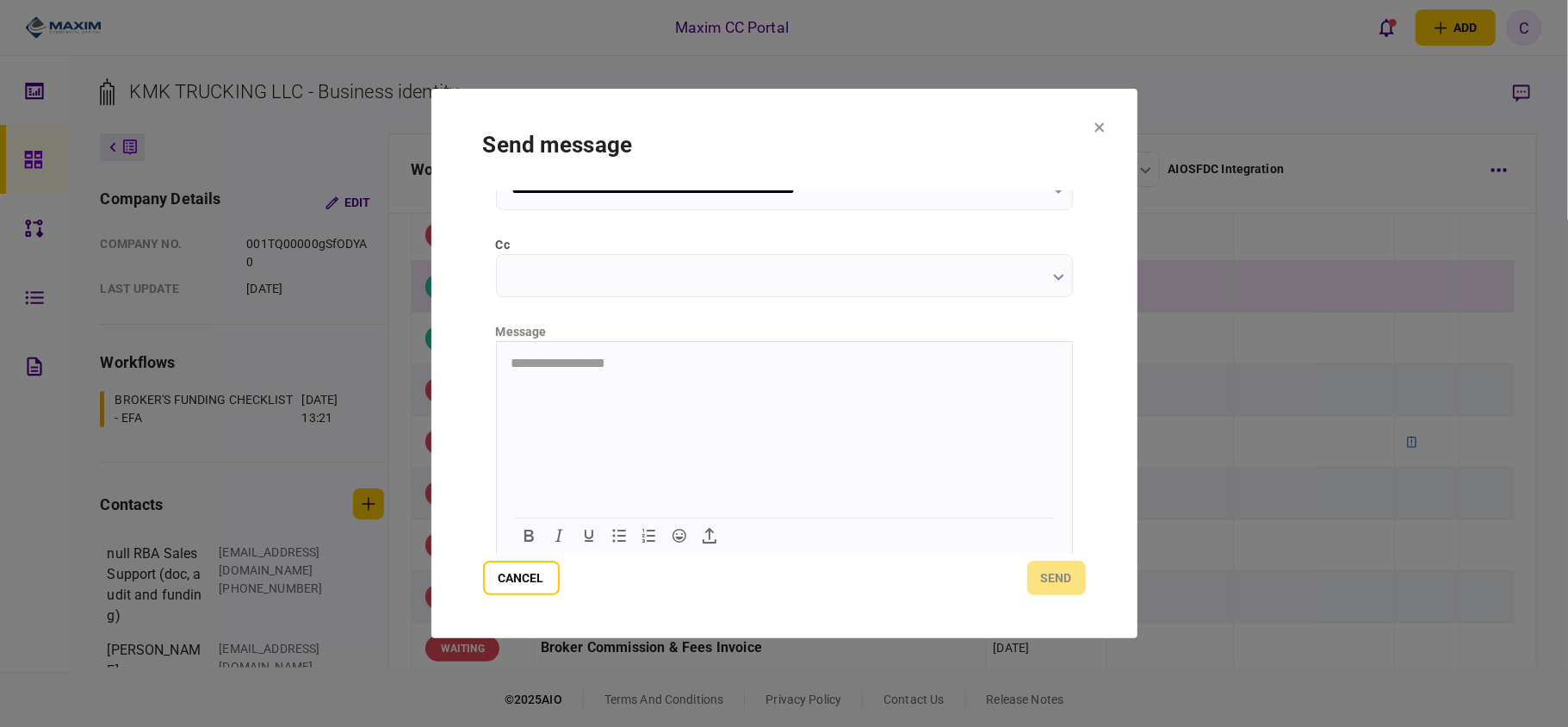
scroll to position [217, 0]
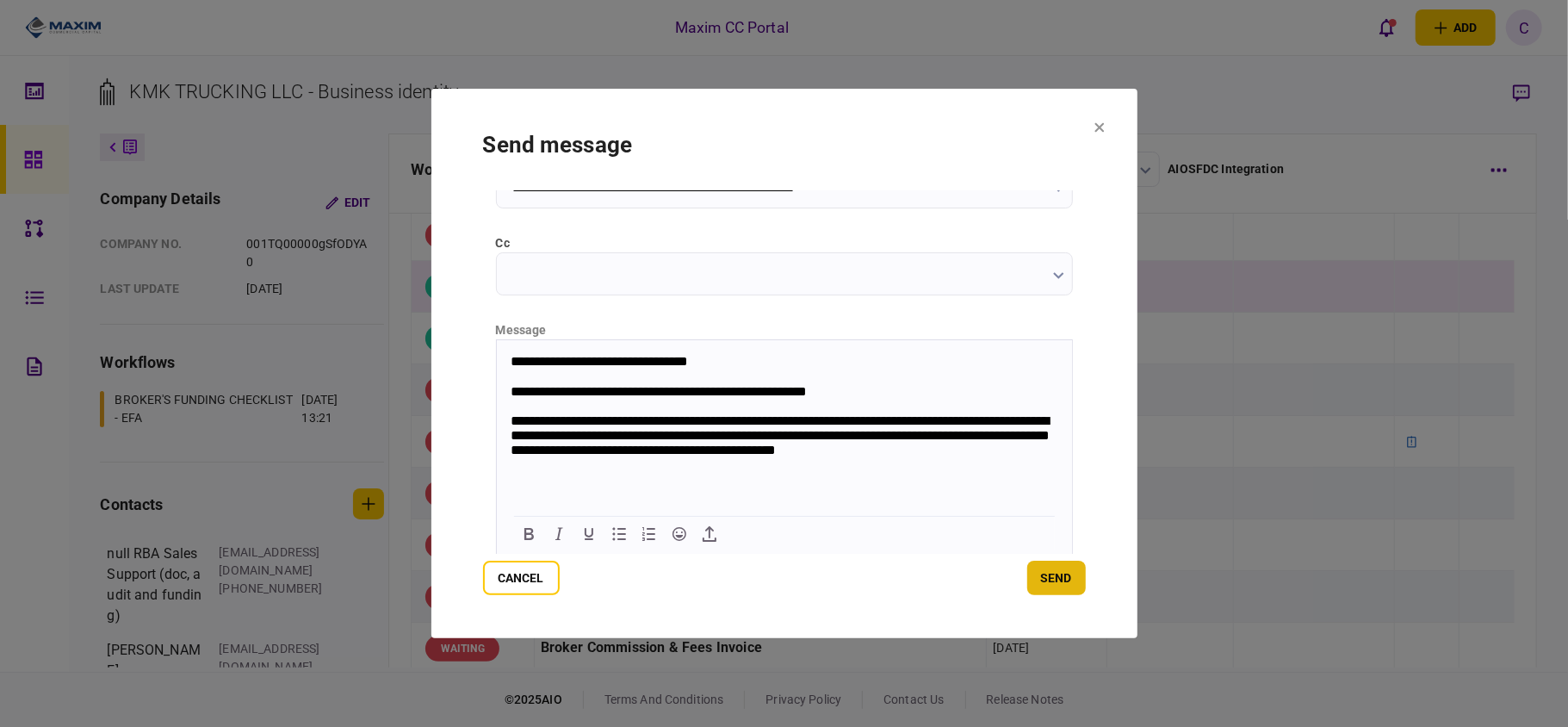
click at [1052, 571] on button "send" at bounding box center [1056, 577] width 58 height 35
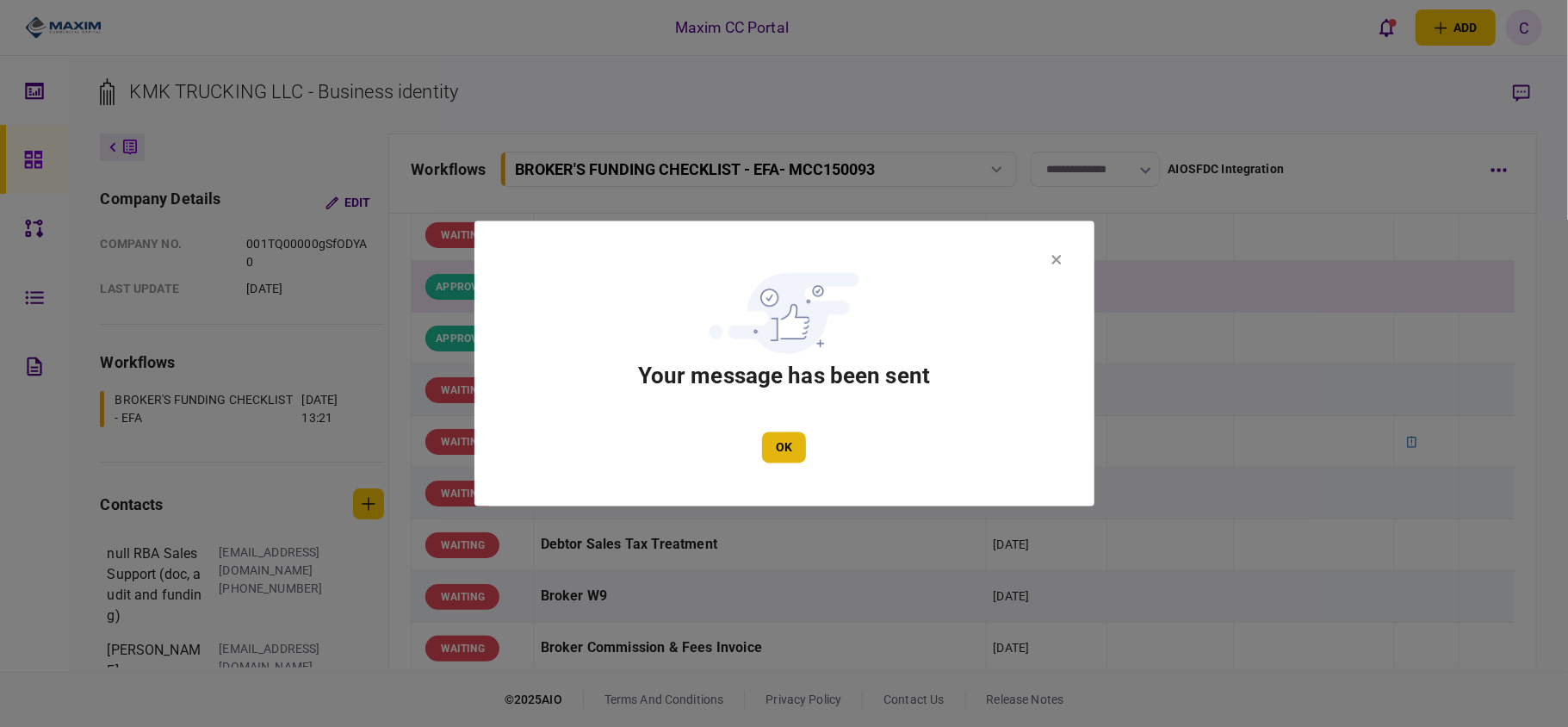
click at [794, 443] on button "OK" at bounding box center [784, 448] width 44 height 31
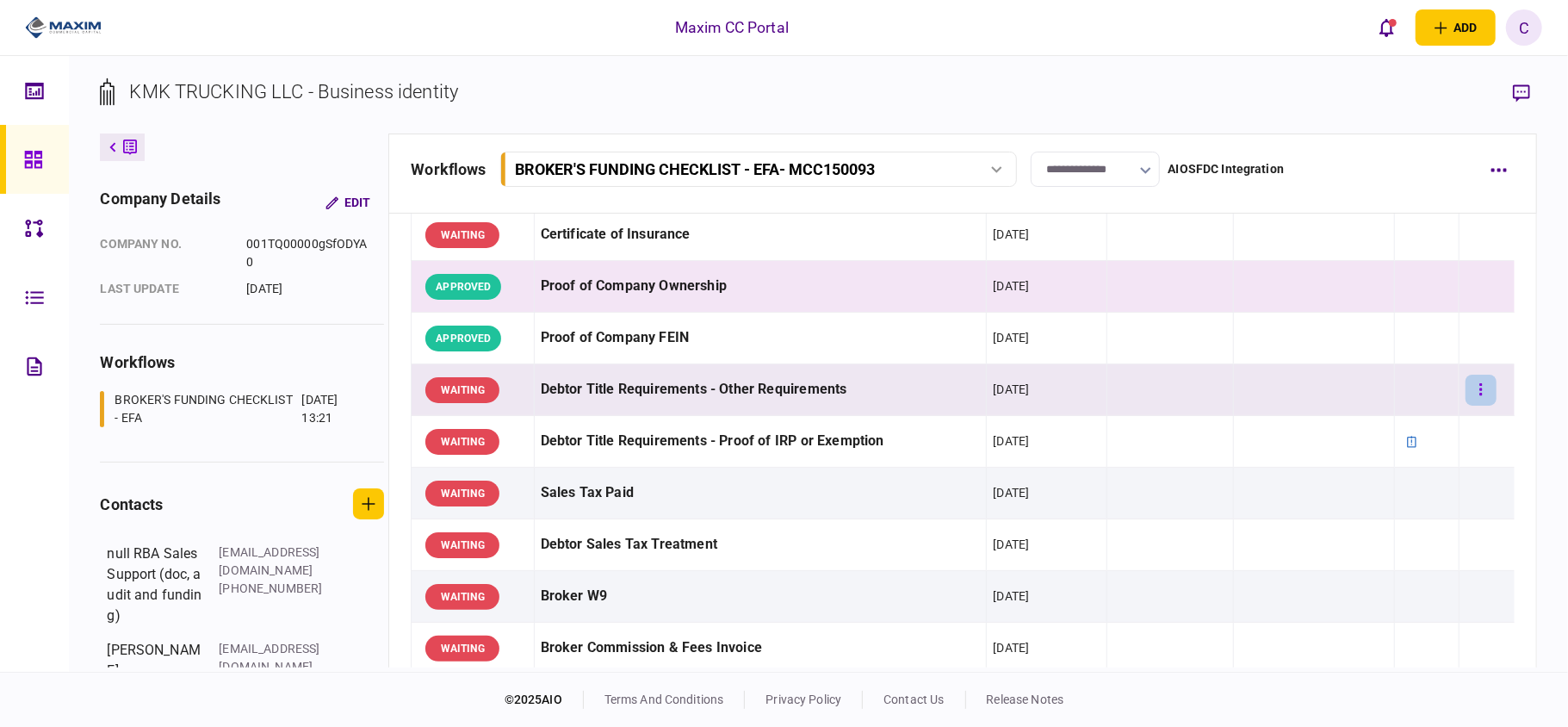
click at [1479, 387] on icon "button" at bounding box center [1480, 389] width 3 height 12
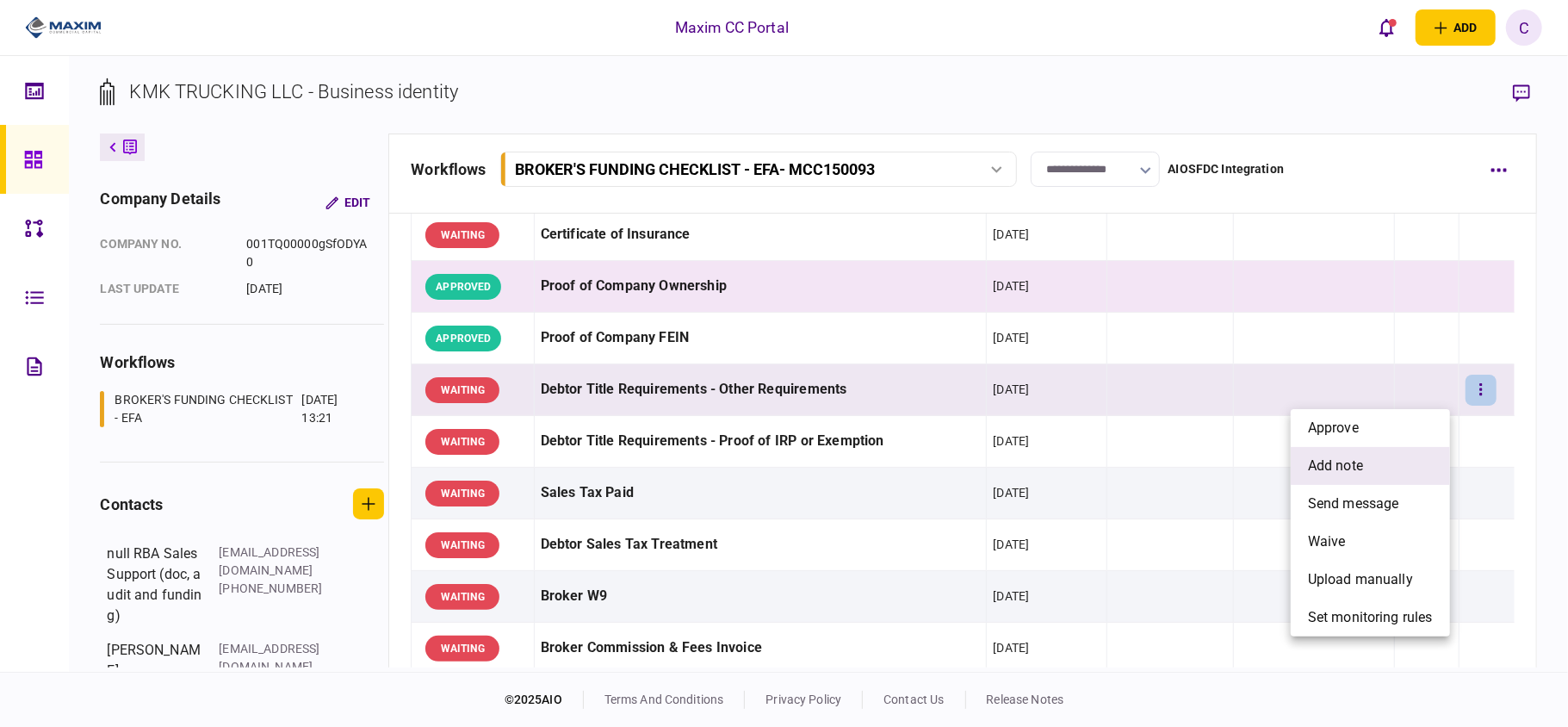
click at [1338, 462] on span "add note" at bounding box center [1335, 466] width 55 height 21
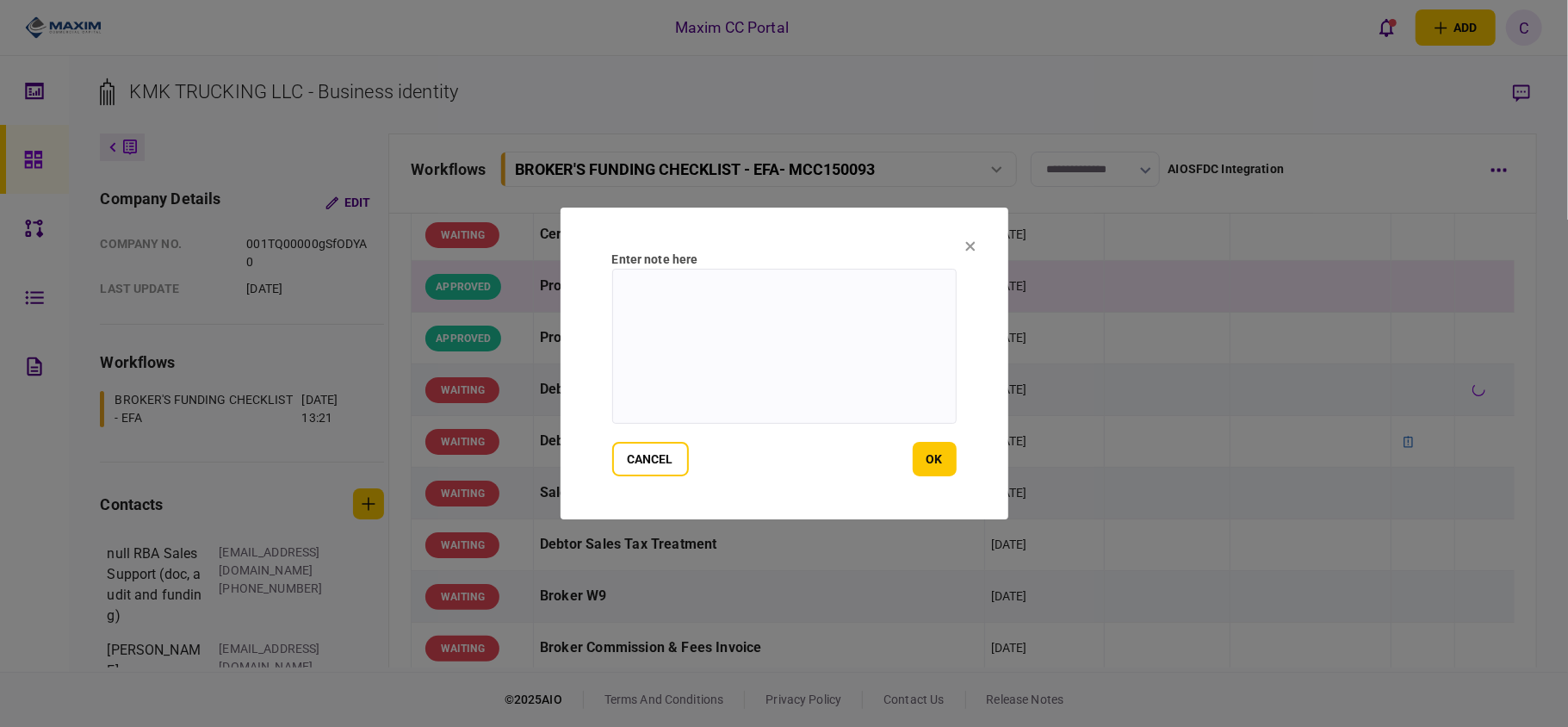
click at [745, 301] on textarea at bounding box center [784, 346] width 344 height 156
paste textarea "**********"
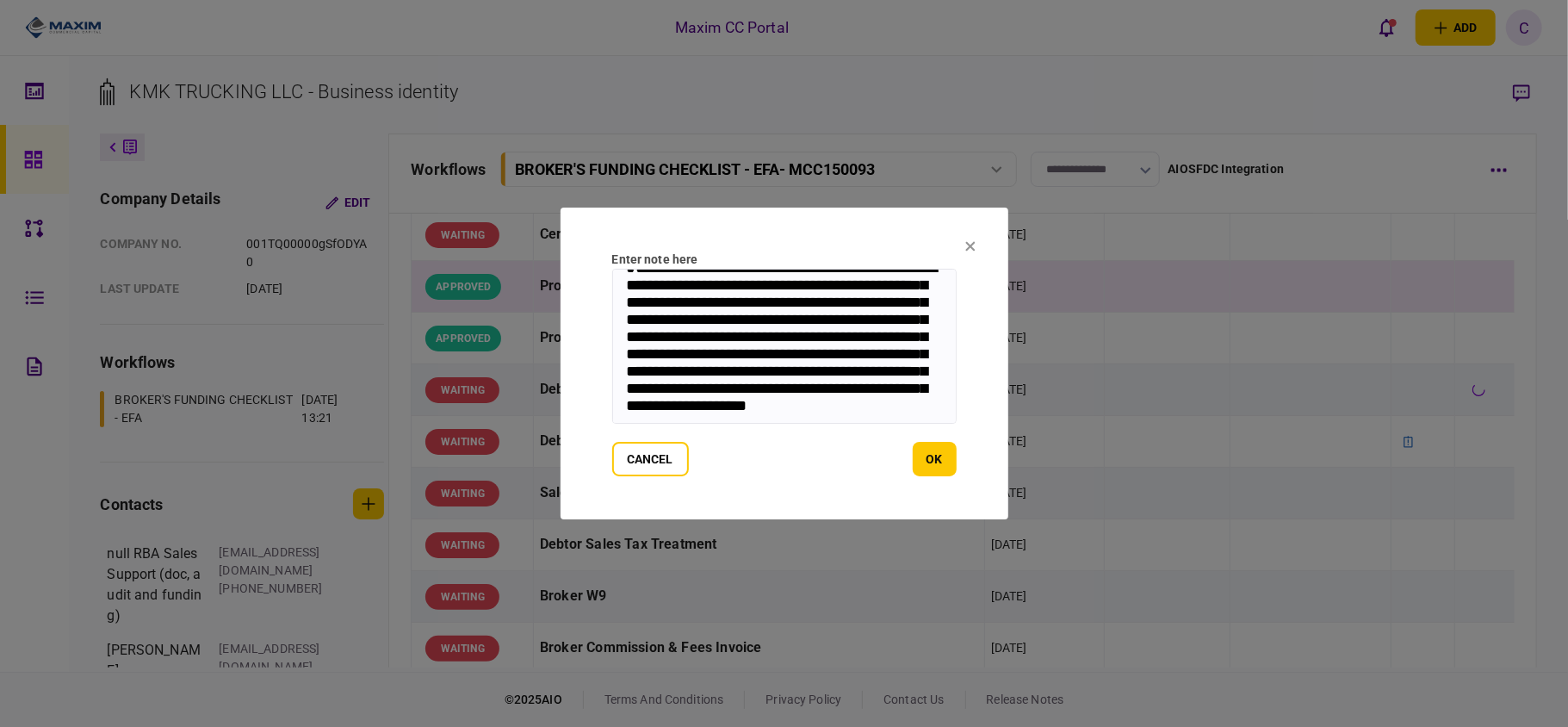
scroll to position [0, 0]
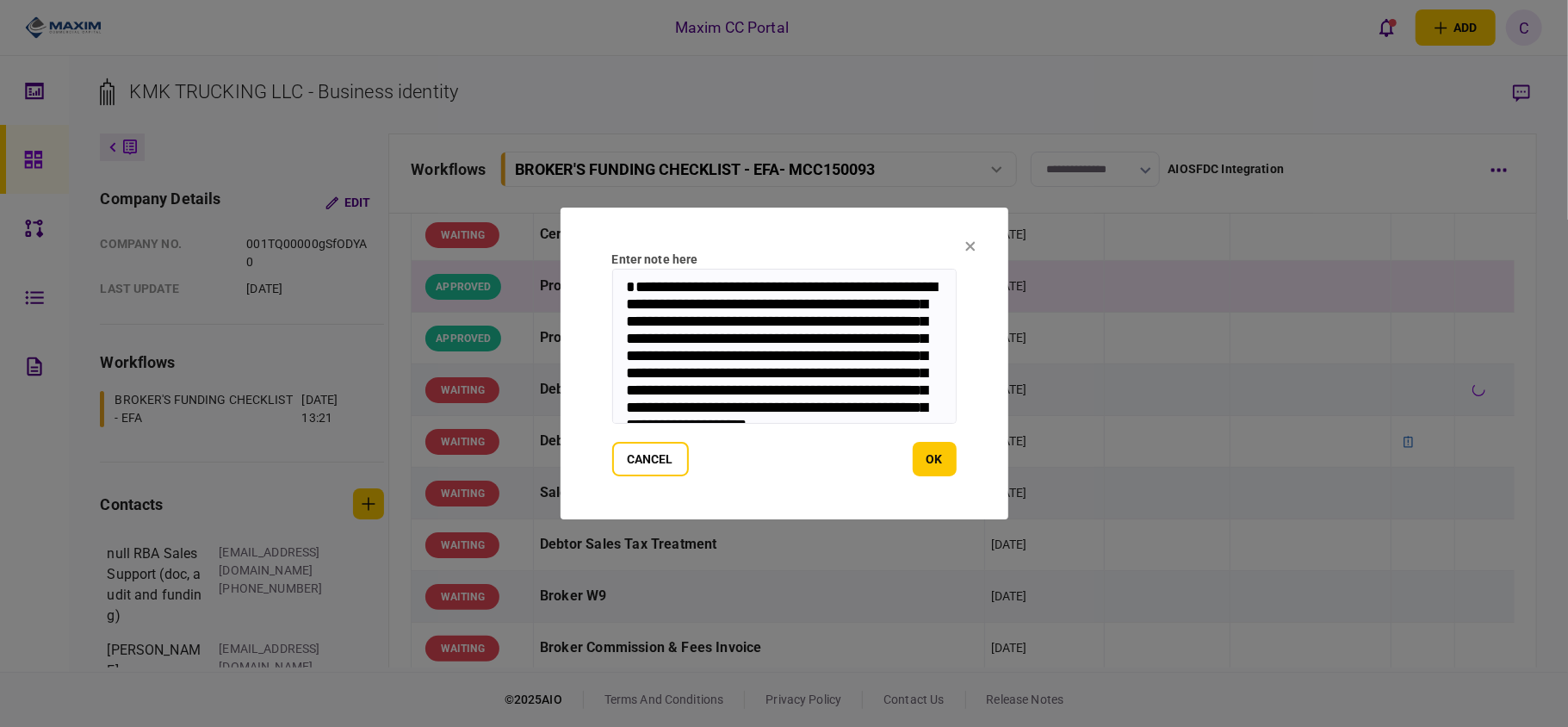
click at [909, 341] on textarea "**********" at bounding box center [784, 346] width 344 height 156
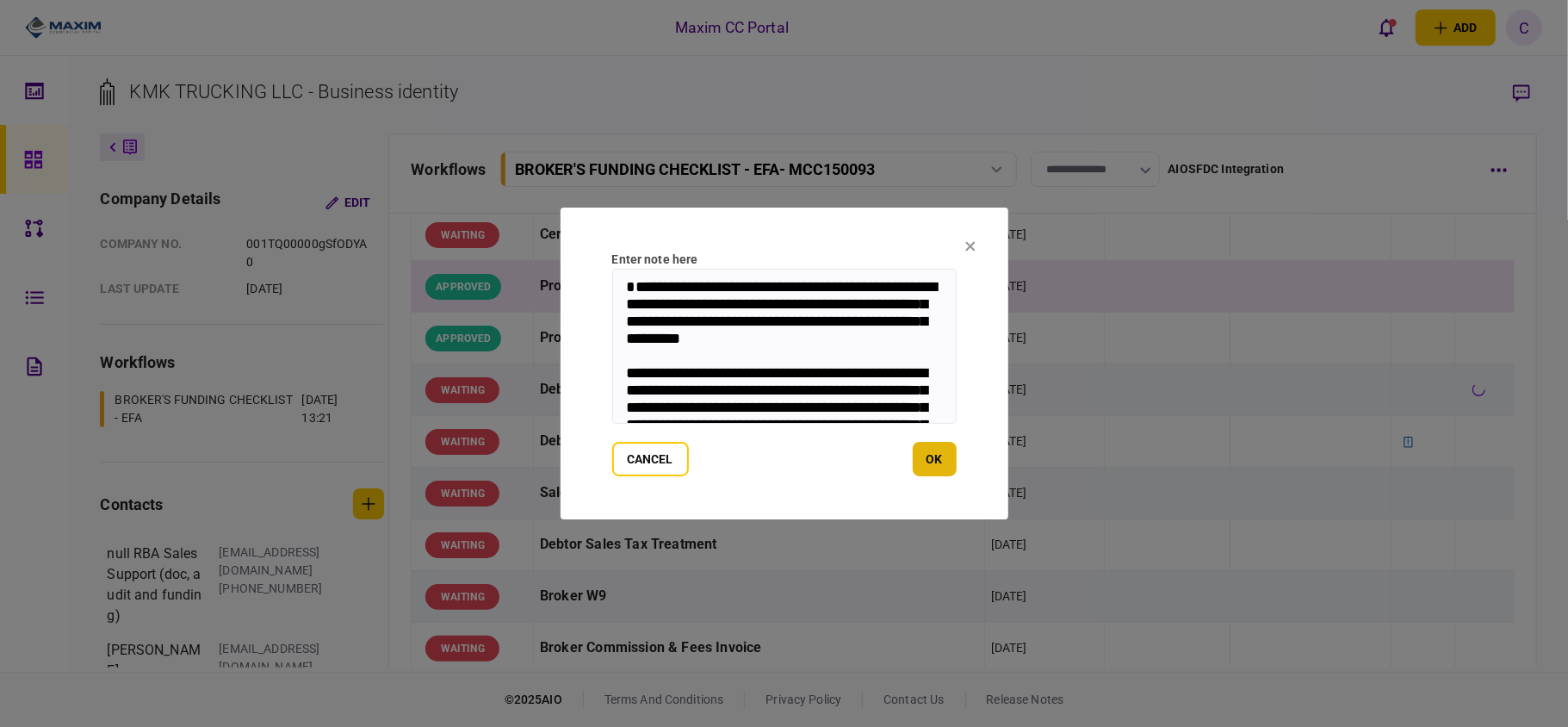
scroll to position [84, 0]
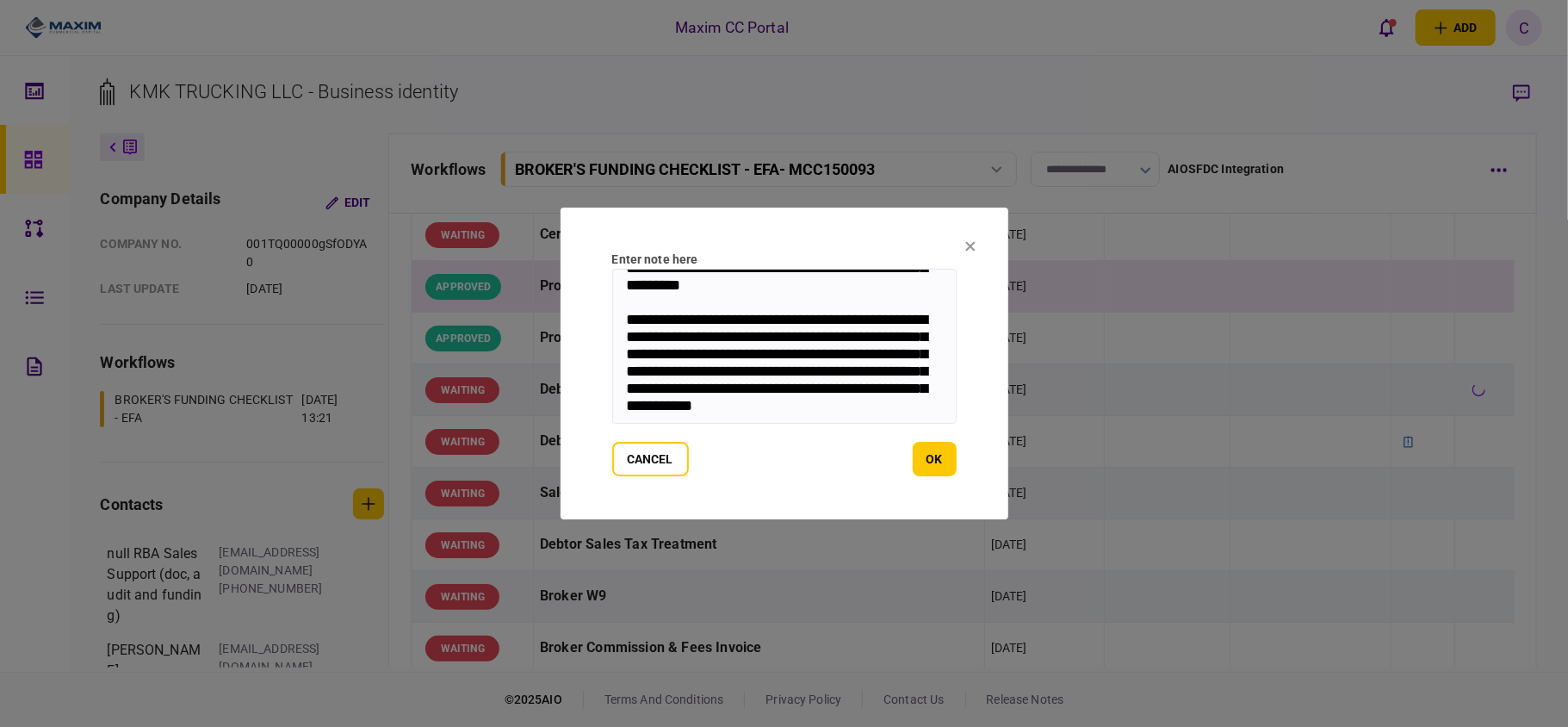
drag, startPoint x: 624, startPoint y: 289, endPoint x: 909, endPoint y: 472, distance: 338.7
click at [909, 472] on form "**********" at bounding box center [784, 364] width 344 height 226
type textarea "**********"
click at [936, 462] on button "ok" at bounding box center [934, 459] width 44 height 35
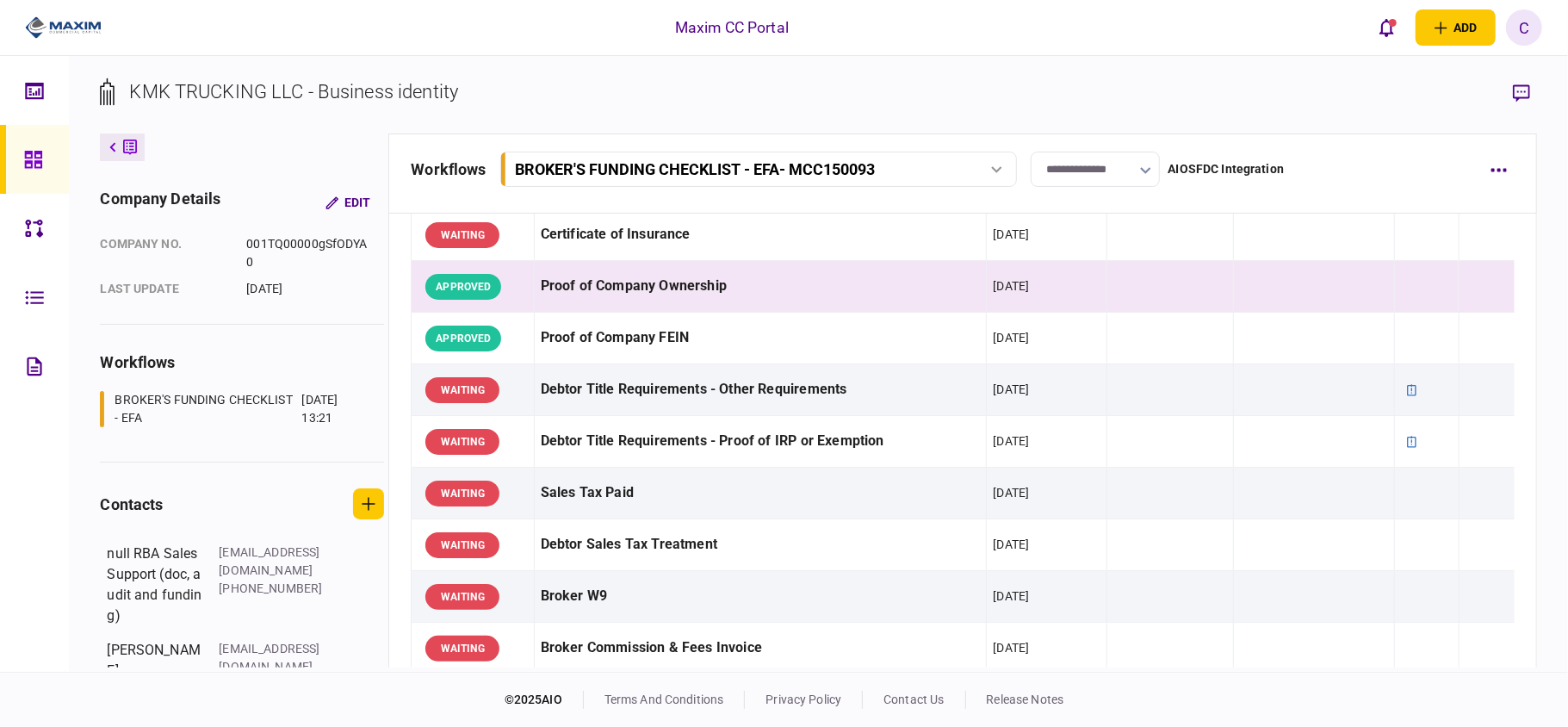
scroll to position [460, 0]
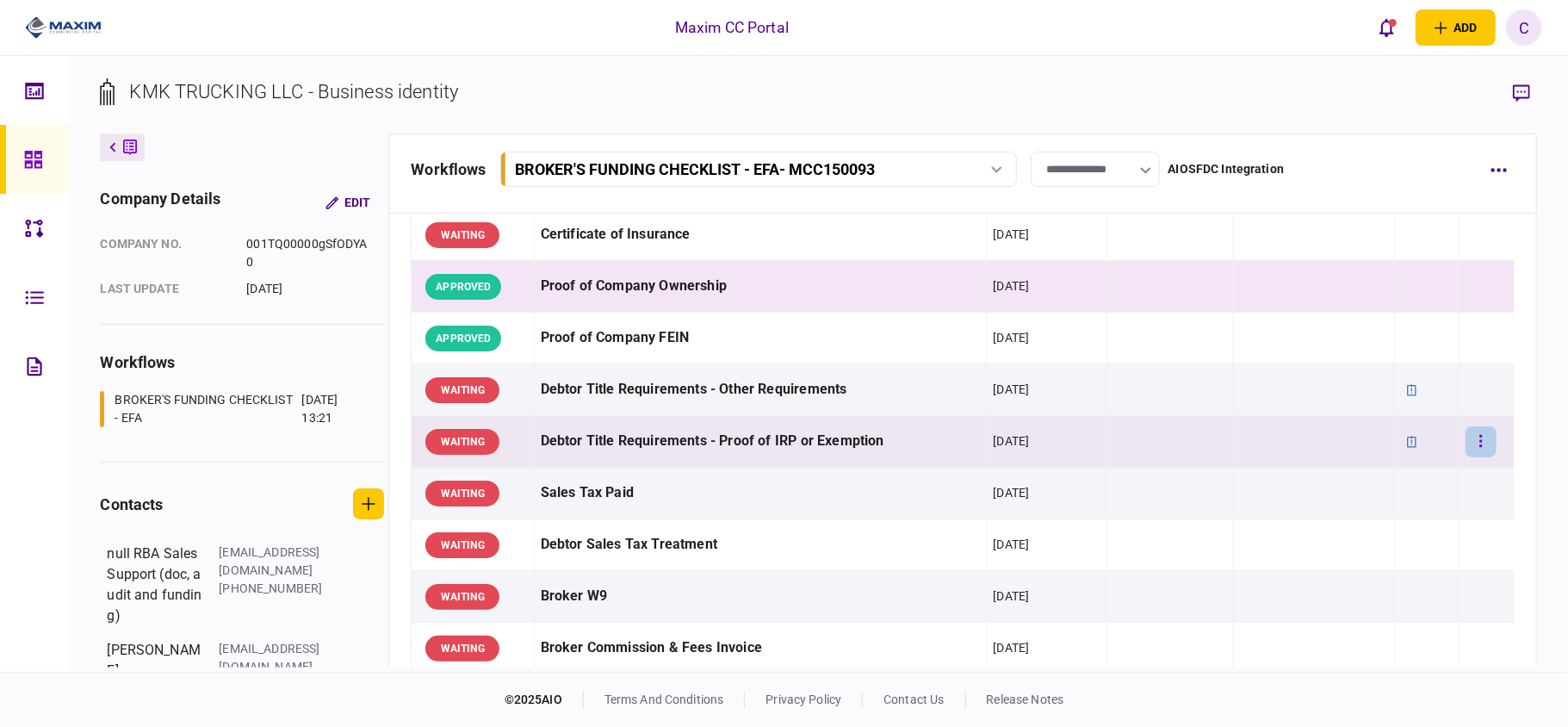
click at [1467, 435] on button "button" at bounding box center [1480, 442] width 31 height 31
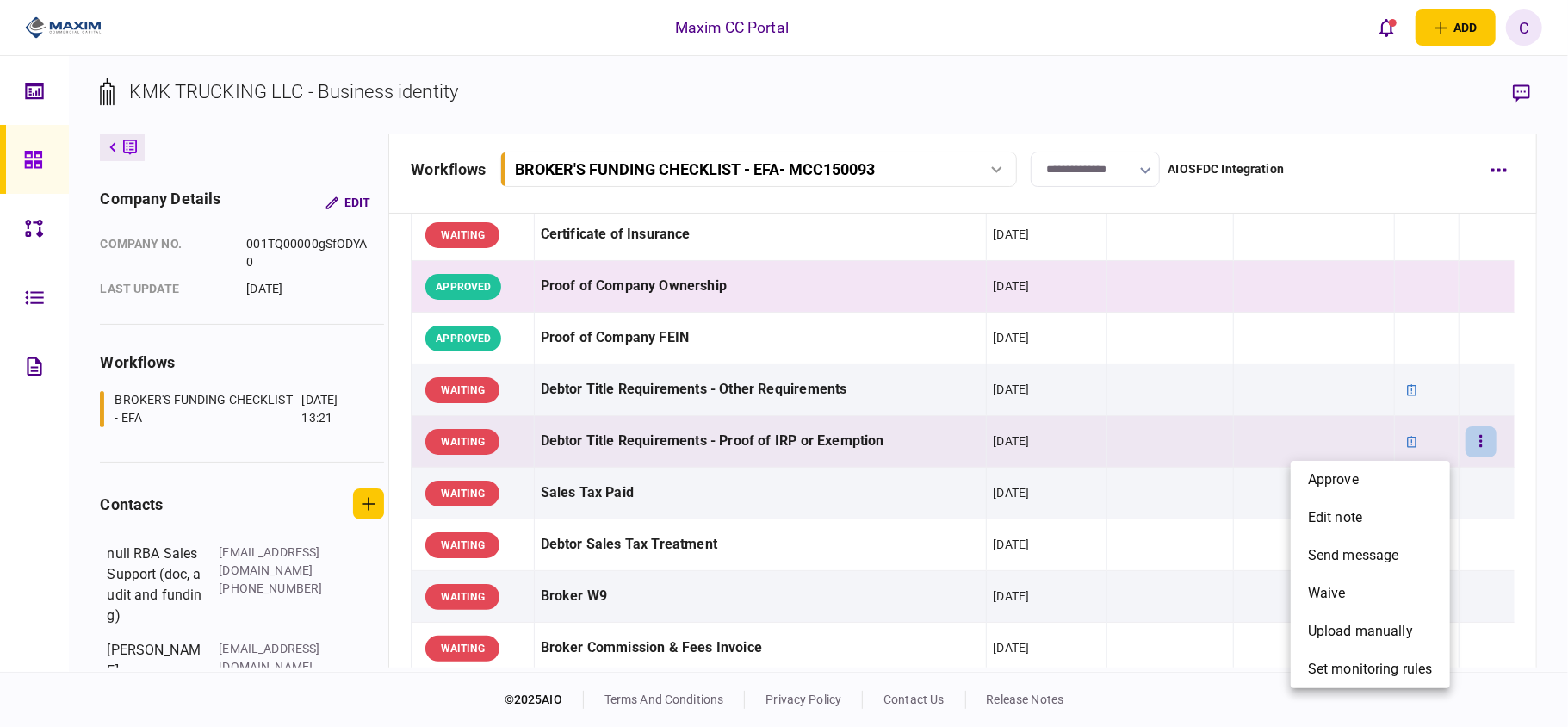
drag, startPoint x: 1288, startPoint y: 393, endPoint x: 1344, endPoint y: 393, distance: 56.0
click at [1306, 397] on div at bounding box center [784, 364] width 1568 height 727
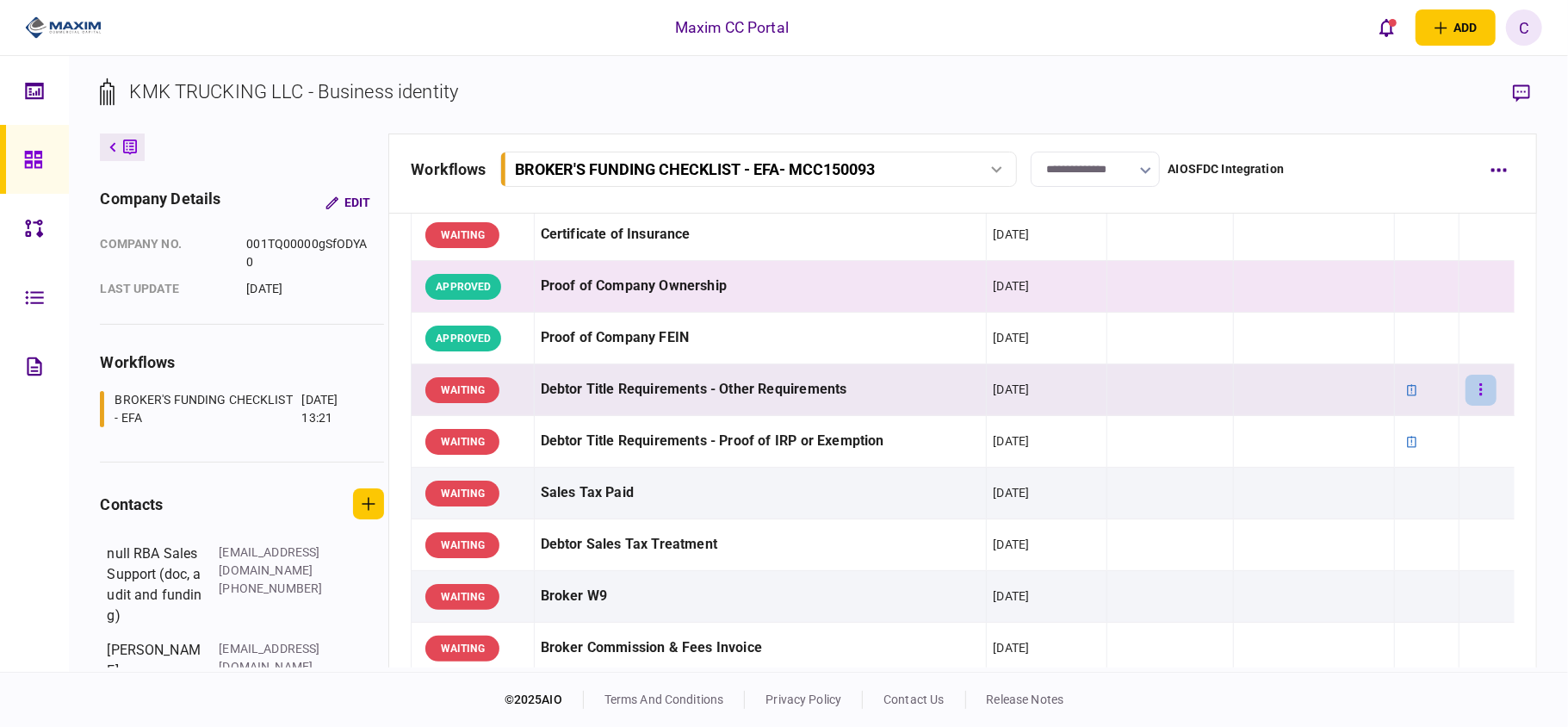
click at [1465, 393] on button "button" at bounding box center [1480, 389] width 31 height 31
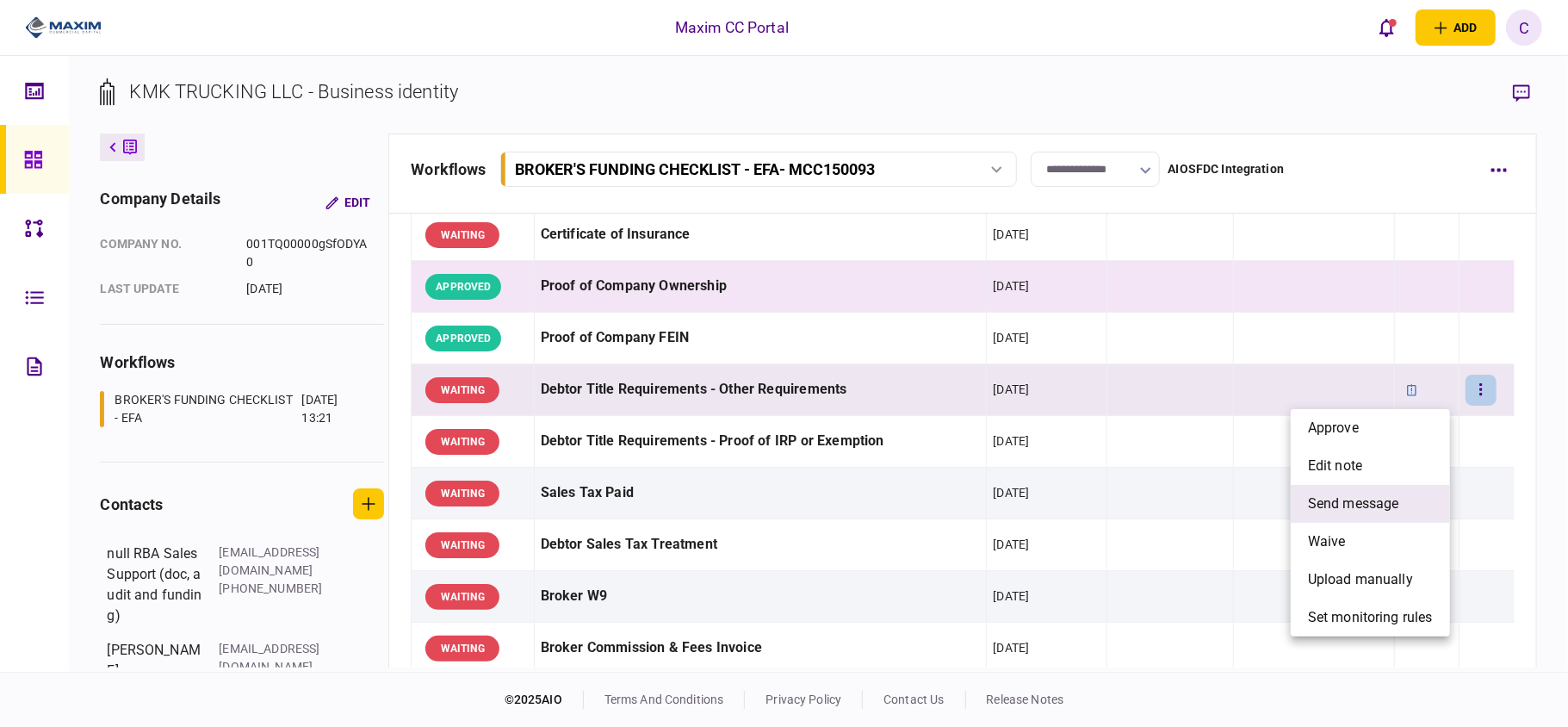
click at [1323, 505] on span "send message" at bounding box center [1353, 503] width 91 height 21
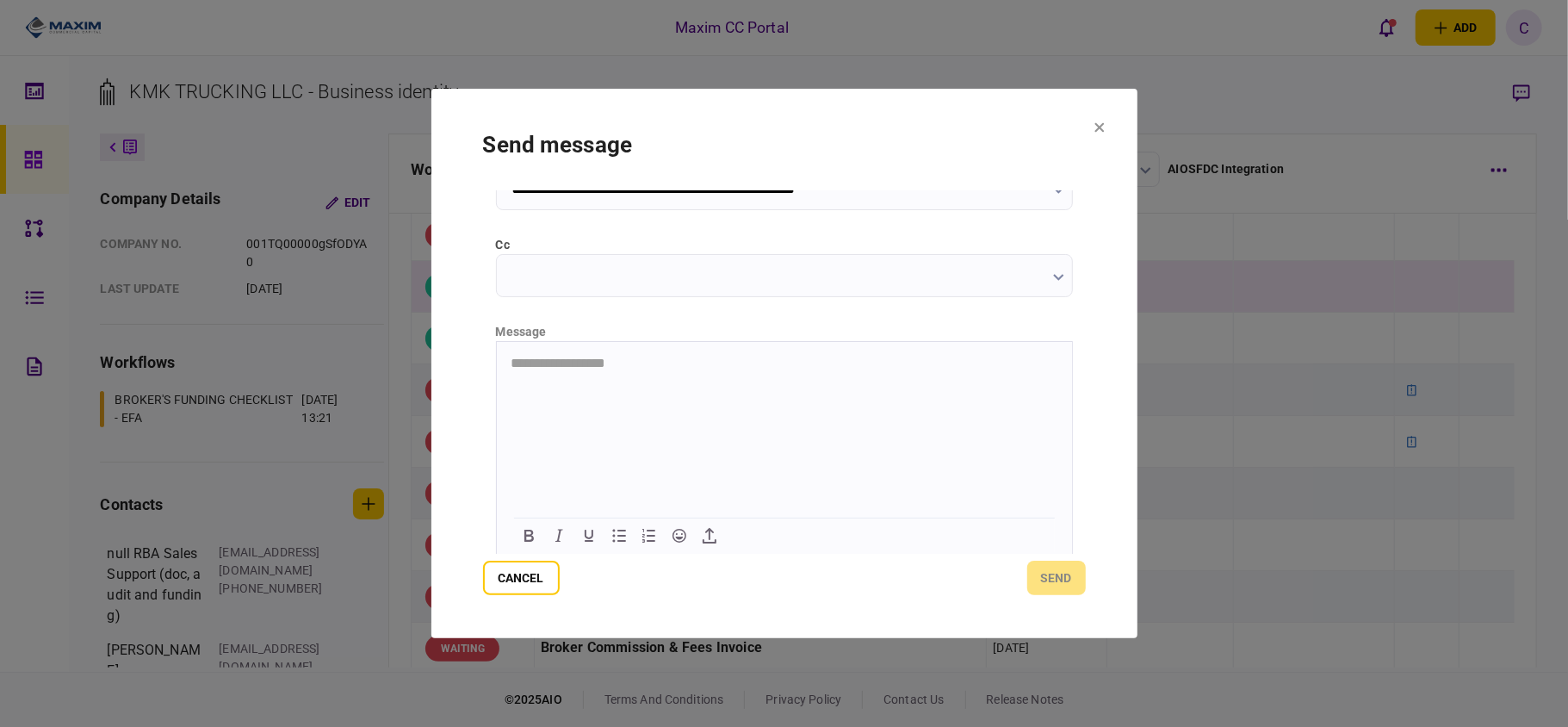
scroll to position [217, 0]
click at [669, 369] on html at bounding box center [783, 361] width 575 height 43
paste body "Rich Text Area. Press ALT-0 for help."
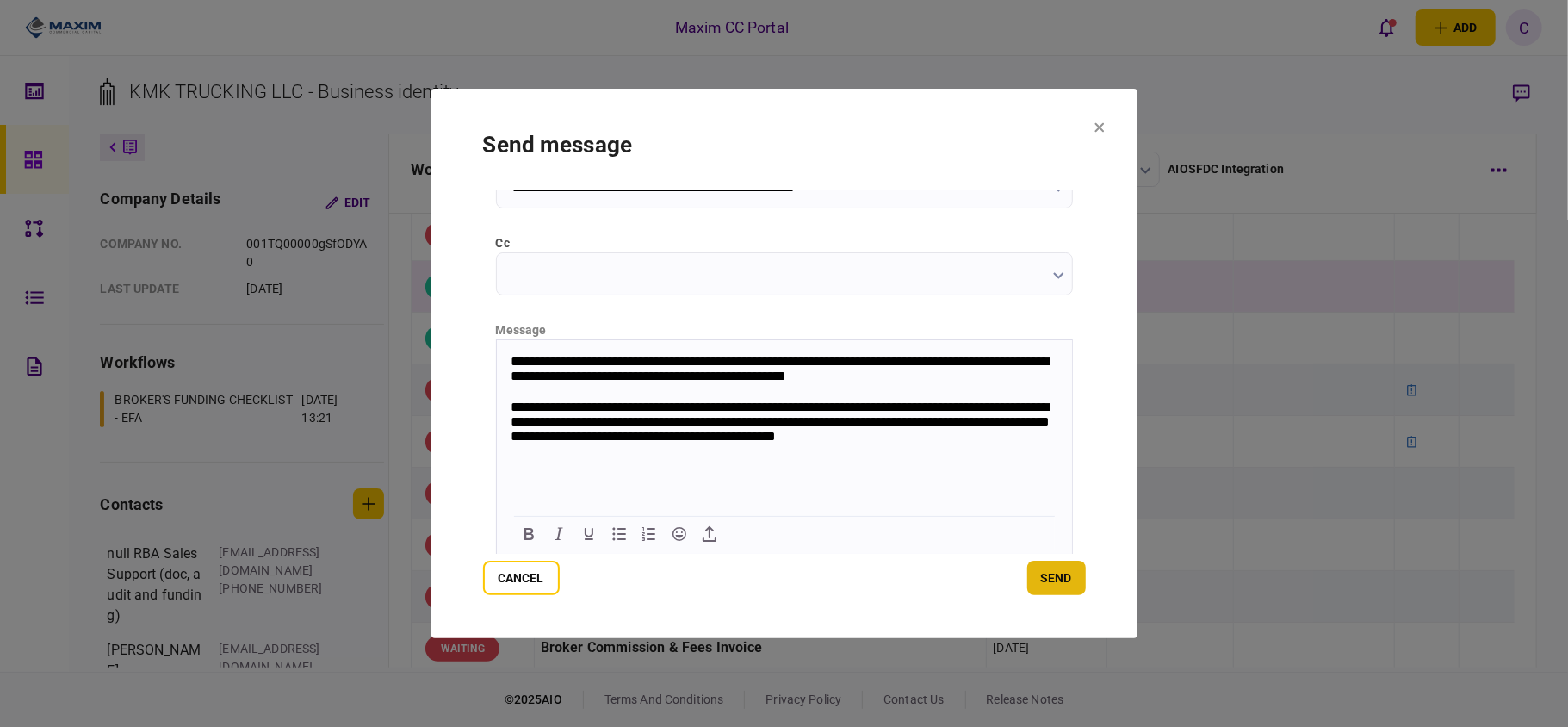
click at [1055, 571] on button "send" at bounding box center [1056, 577] width 58 height 35
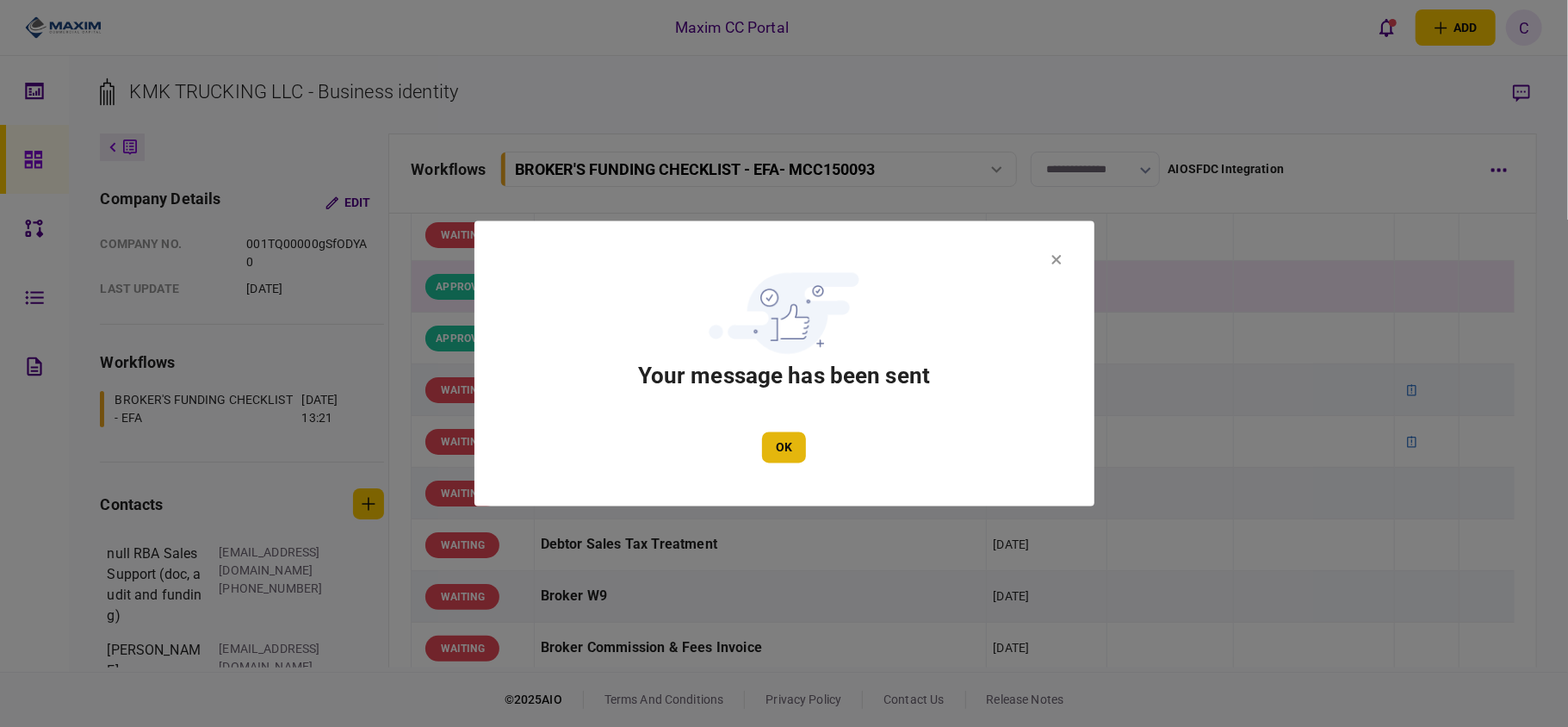
click at [797, 447] on button "OK" at bounding box center [784, 448] width 44 height 31
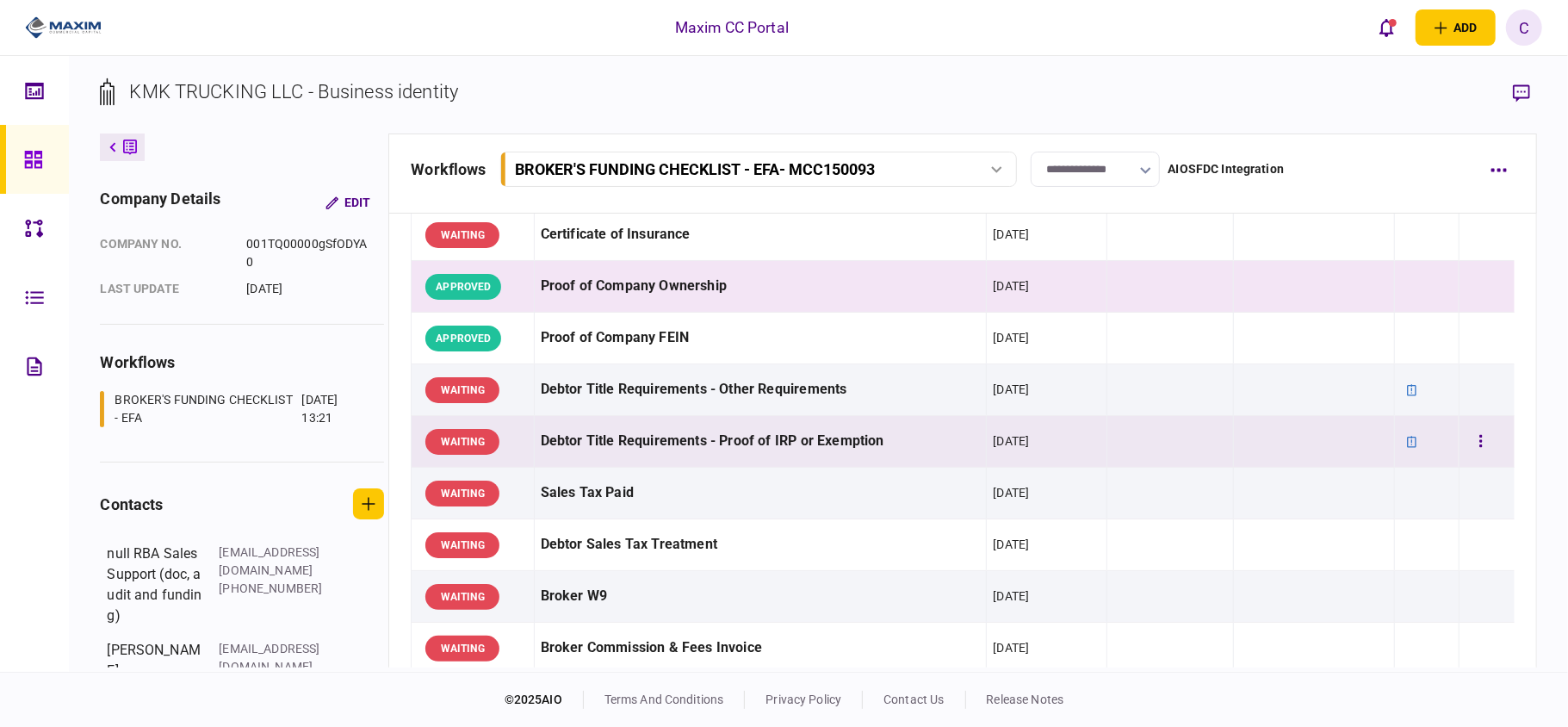
scroll to position [573, 0]
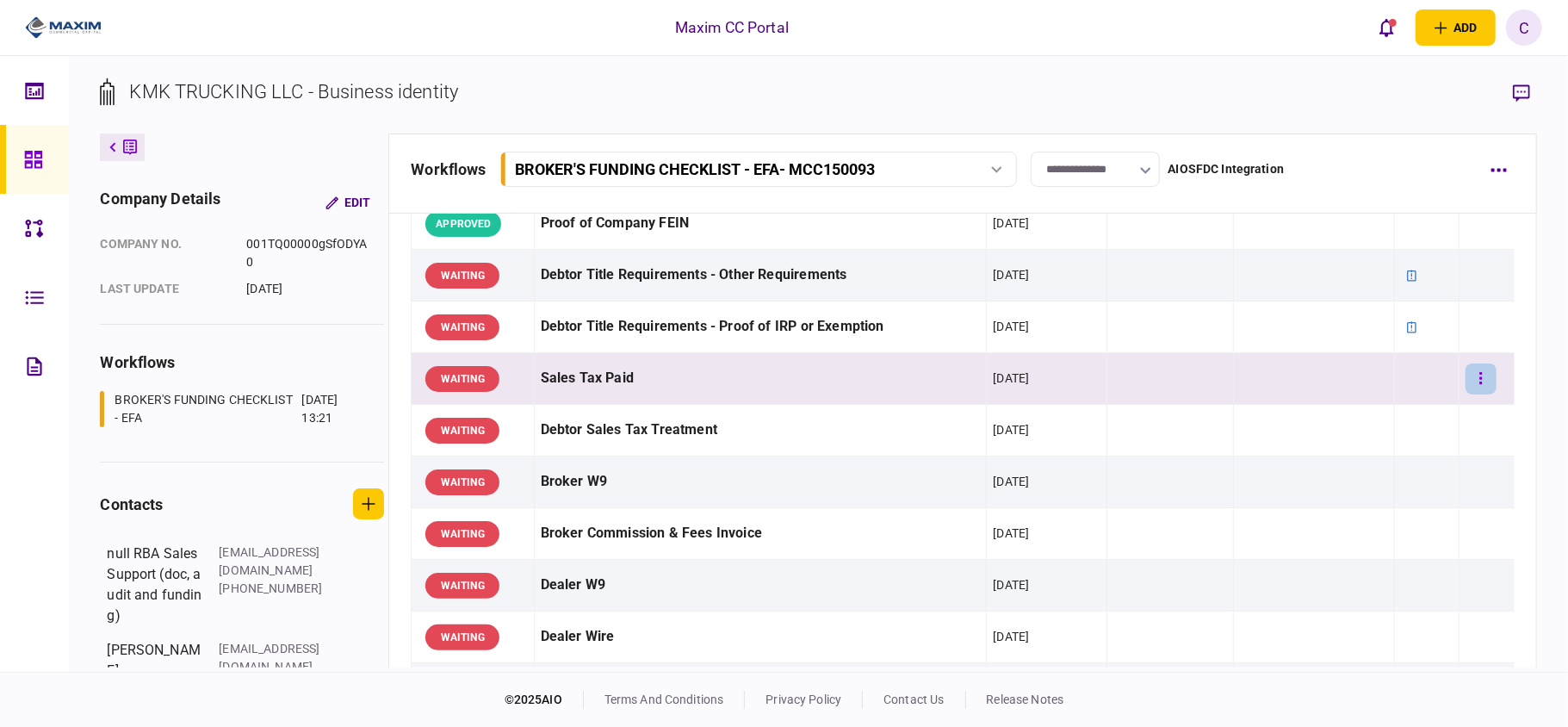
click at [1479, 375] on icon "button" at bounding box center [1480, 378] width 3 height 17
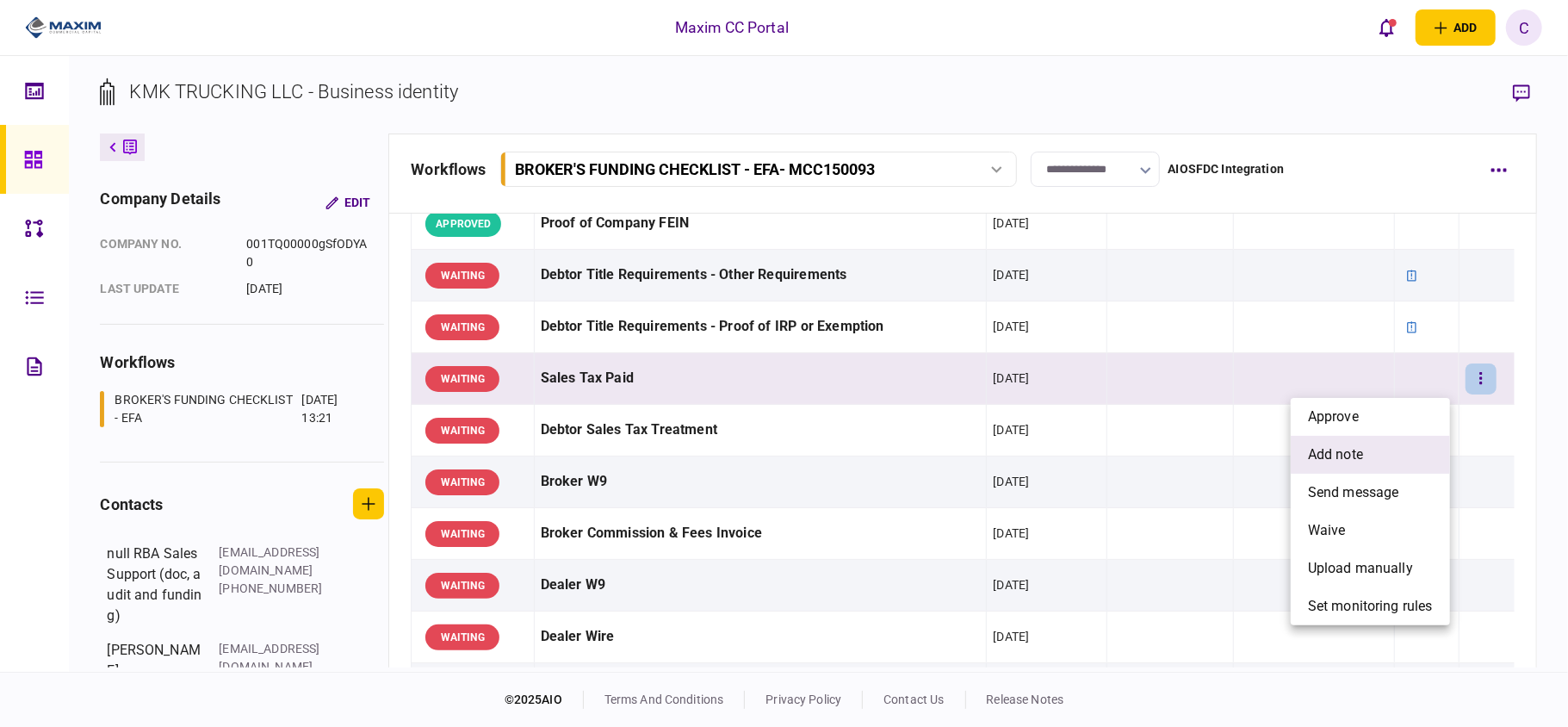
click at [1350, 457] on span "add note" at bounding box center [1335, 455] width 55 height 21
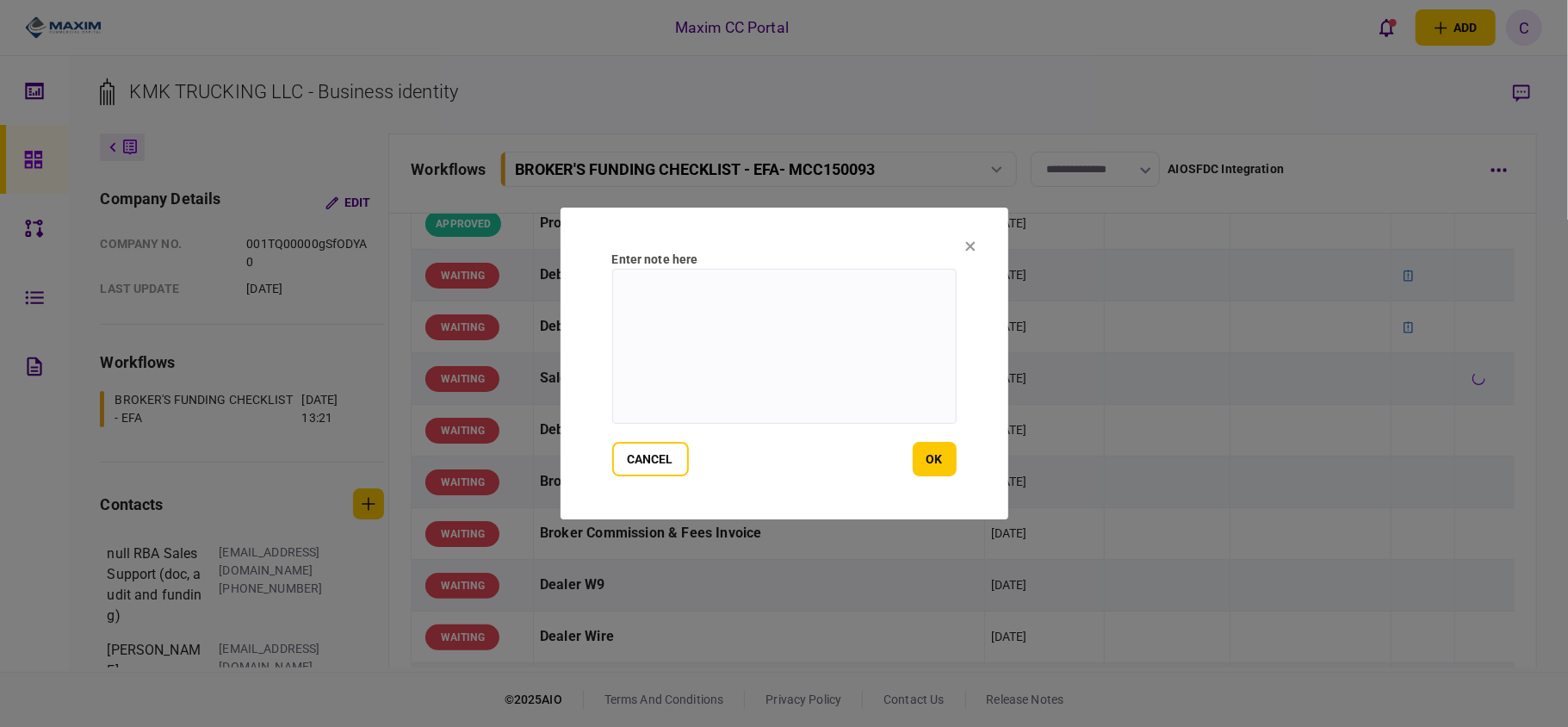
click at [742, 301] on textarea at bounding box center [784, 346] width 344 height 156
paste textarea "**********"
click at [628, 282] on textarea "**********" at bounding box center [784, 346] width 344 height 156
click at [625, 287] on textarea "**********" at bounding box center [784, 346] width 344 height 156
click at [622, 286] on textarea "**********" at bounding box center [784, 346] width 344 height 156
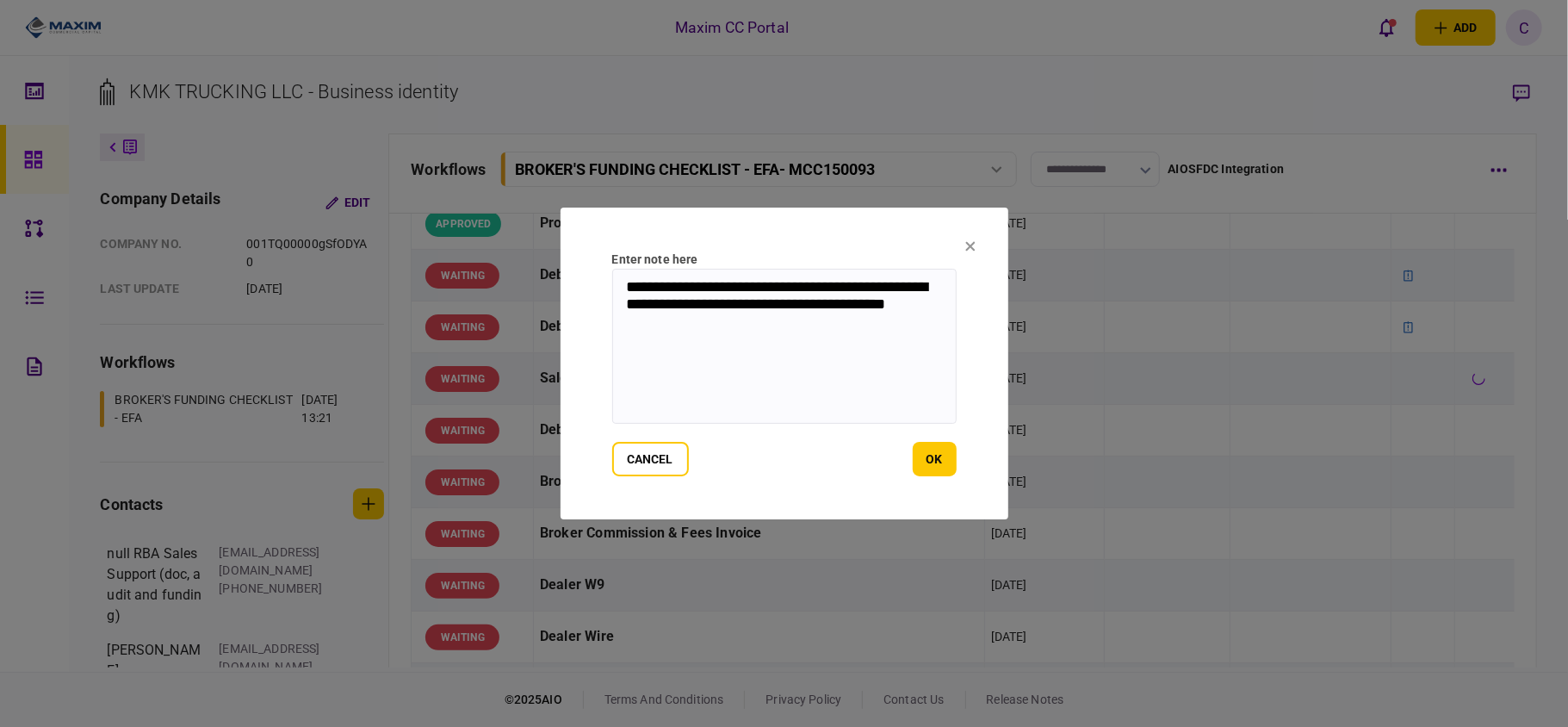
paste textarea "**********"
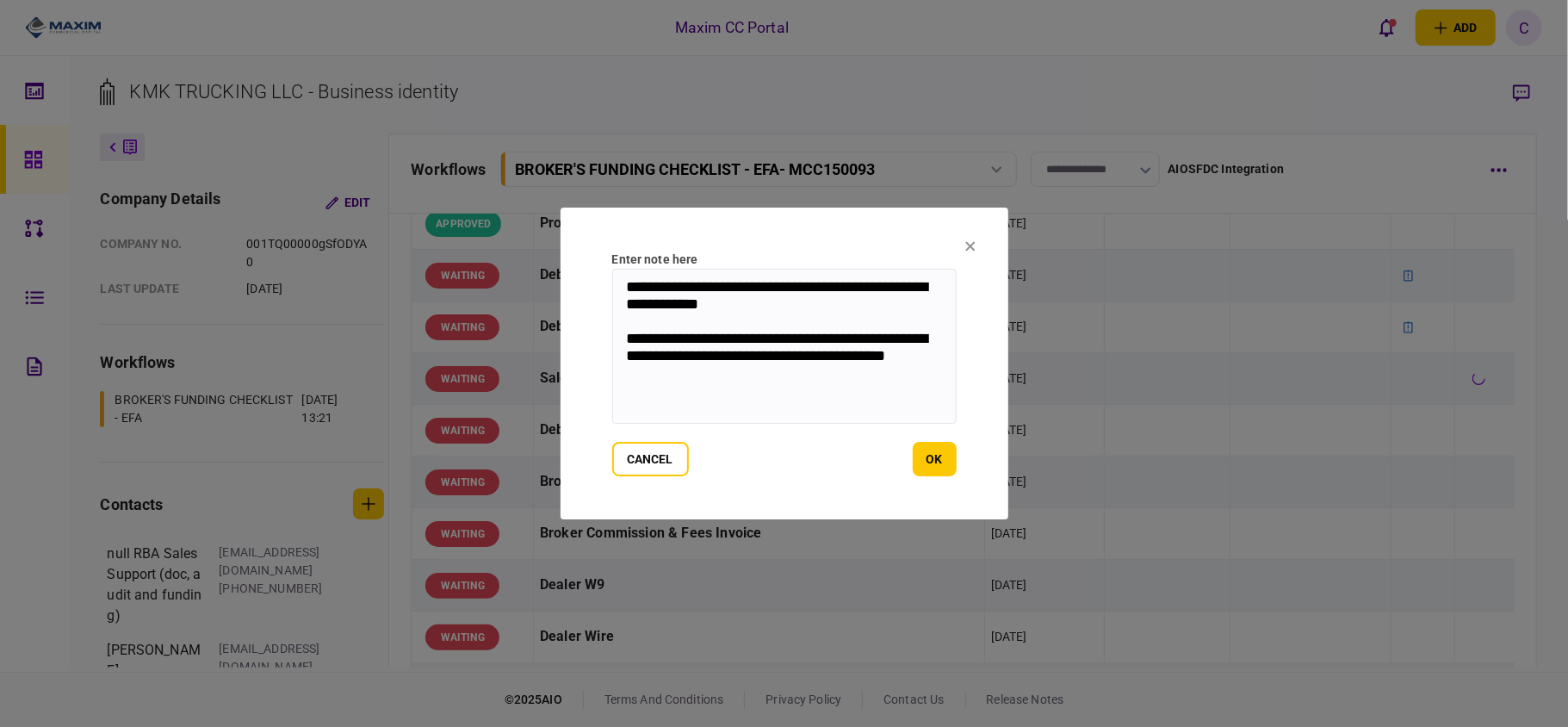
click at [862, 307] on textarea "**********" at bounding box center [784, 346] width 344 height 156
drag, startPoint x: 861, startPoint y: 307, endPoint x: 803, endPoint y: 301, distance: 58.3
click at [803, 301] on textarea "**********" at bounding box center [784, 346] width 344 height 156
type textarea "**********"
click at [922, 464] on button "ok" at bounding box center [934, 459] width 44 height 35
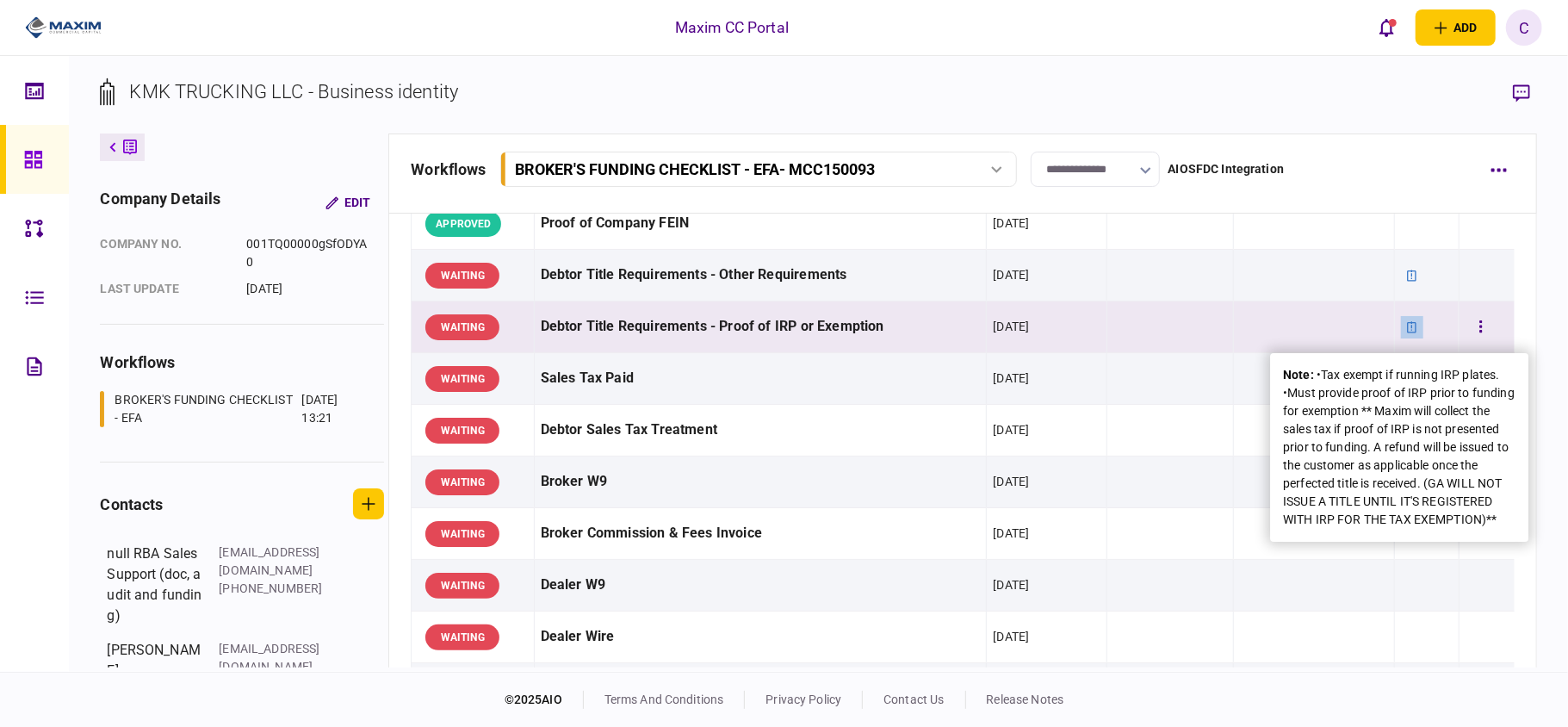
click at [1408, 326] on icon at bounding box center [1413, 326] width 10 height 11
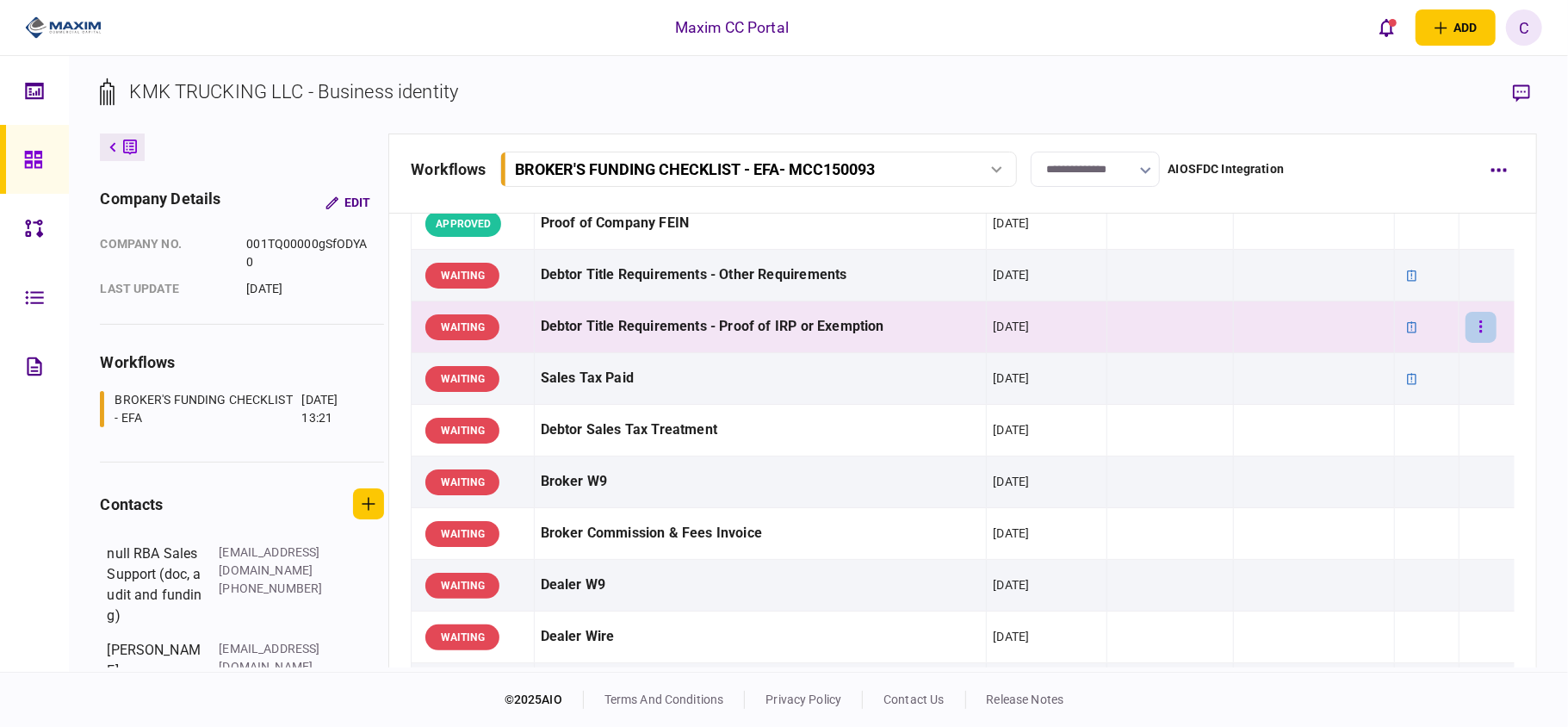
click at [1470, 321] on button "button" at bounding box center [1480, 327] width 31 height 31
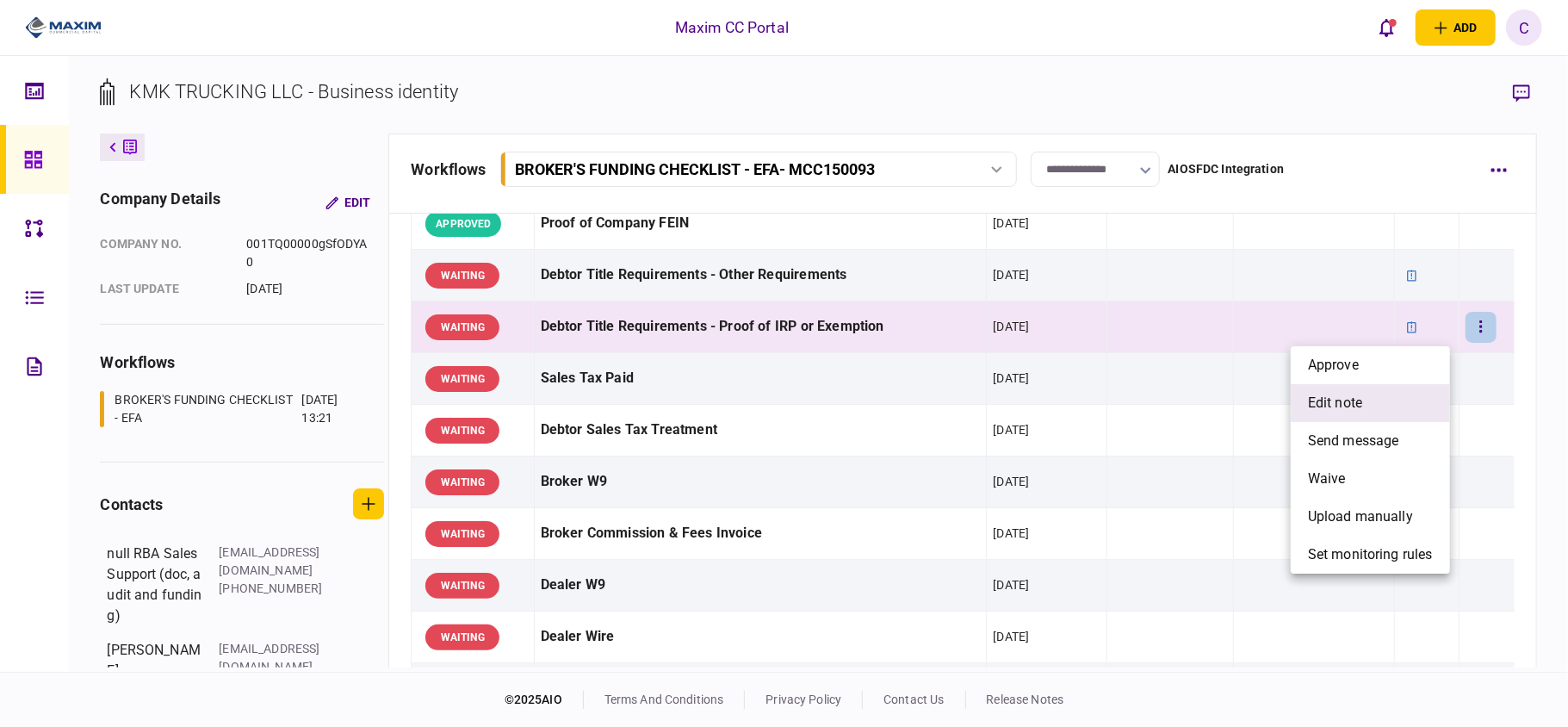
click at [1361, 391] on li "edit note" at bounding box center [1370, 403] width 159 height 38
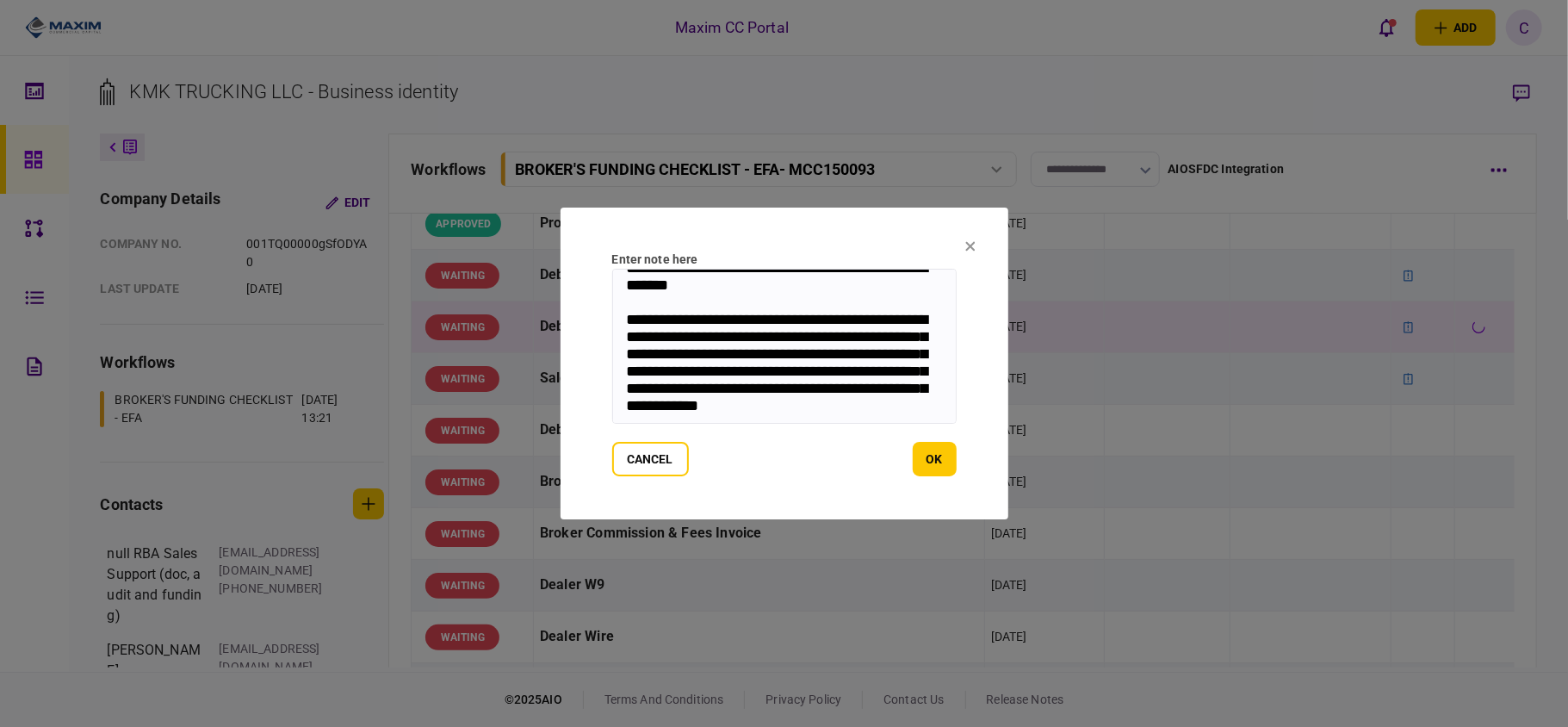
scroll to position [0, 0]
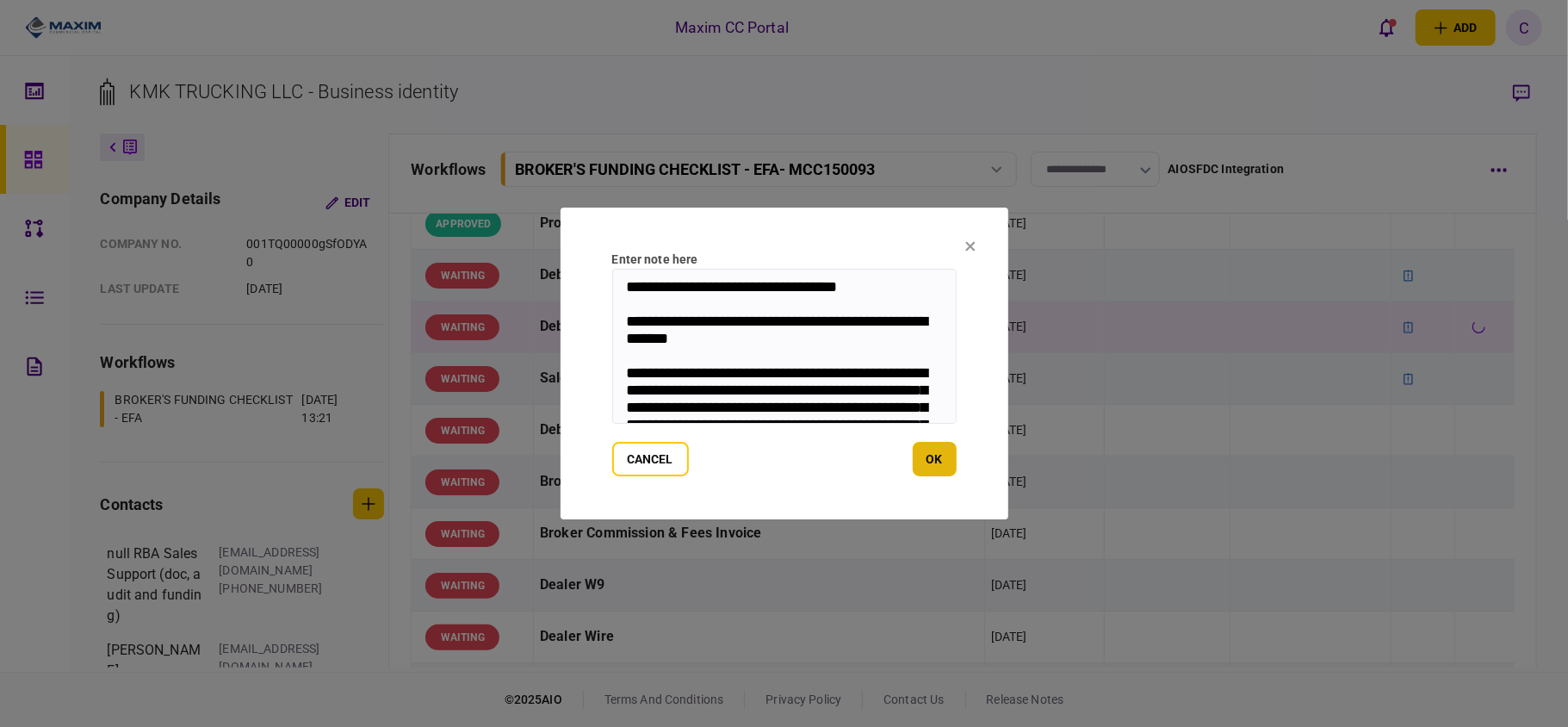
click at [945, 468] on button "ok" at bounding box center [934, 459] width 44 height 35
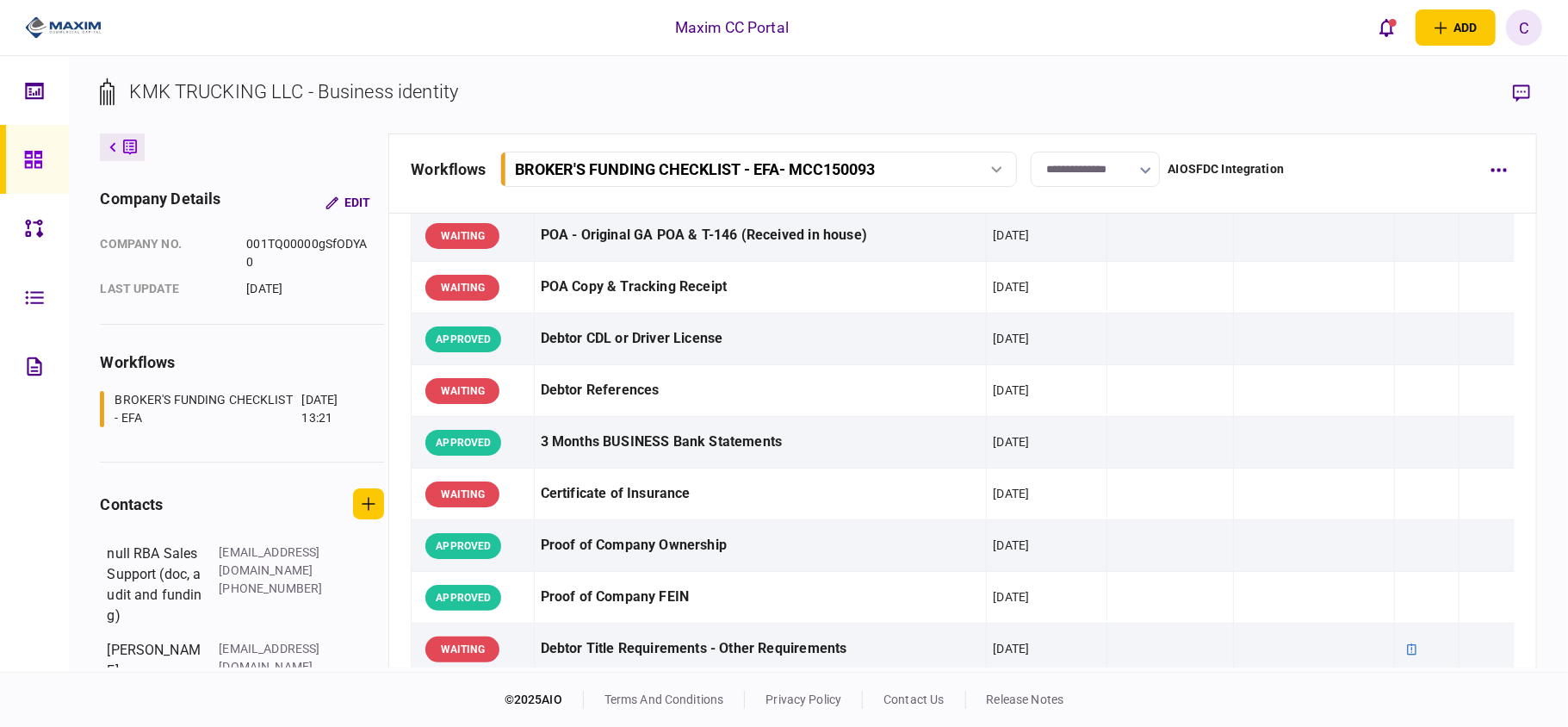
scroll to position [573, 0]
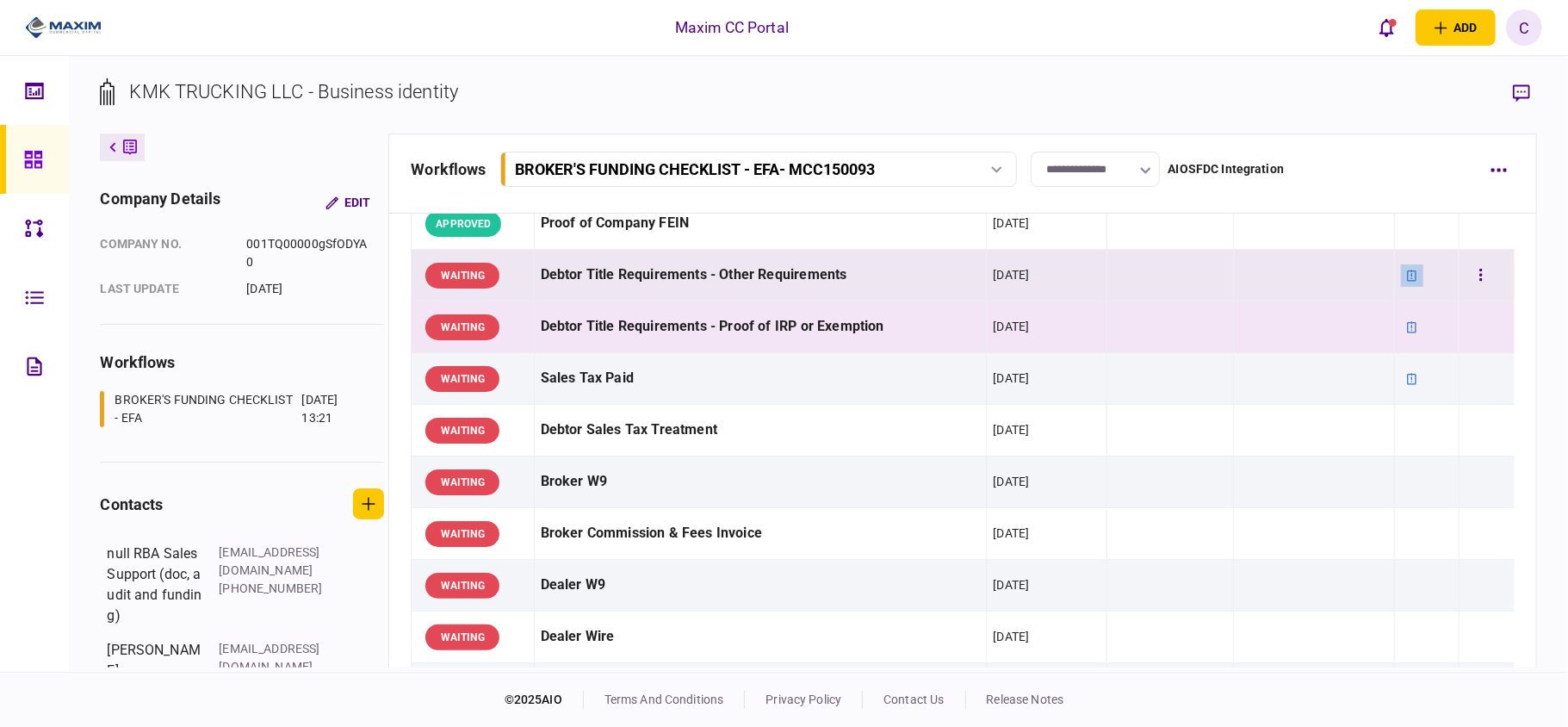
click at [1406, 279] on icon at bounding box center [1412, 275] width 12 height 12
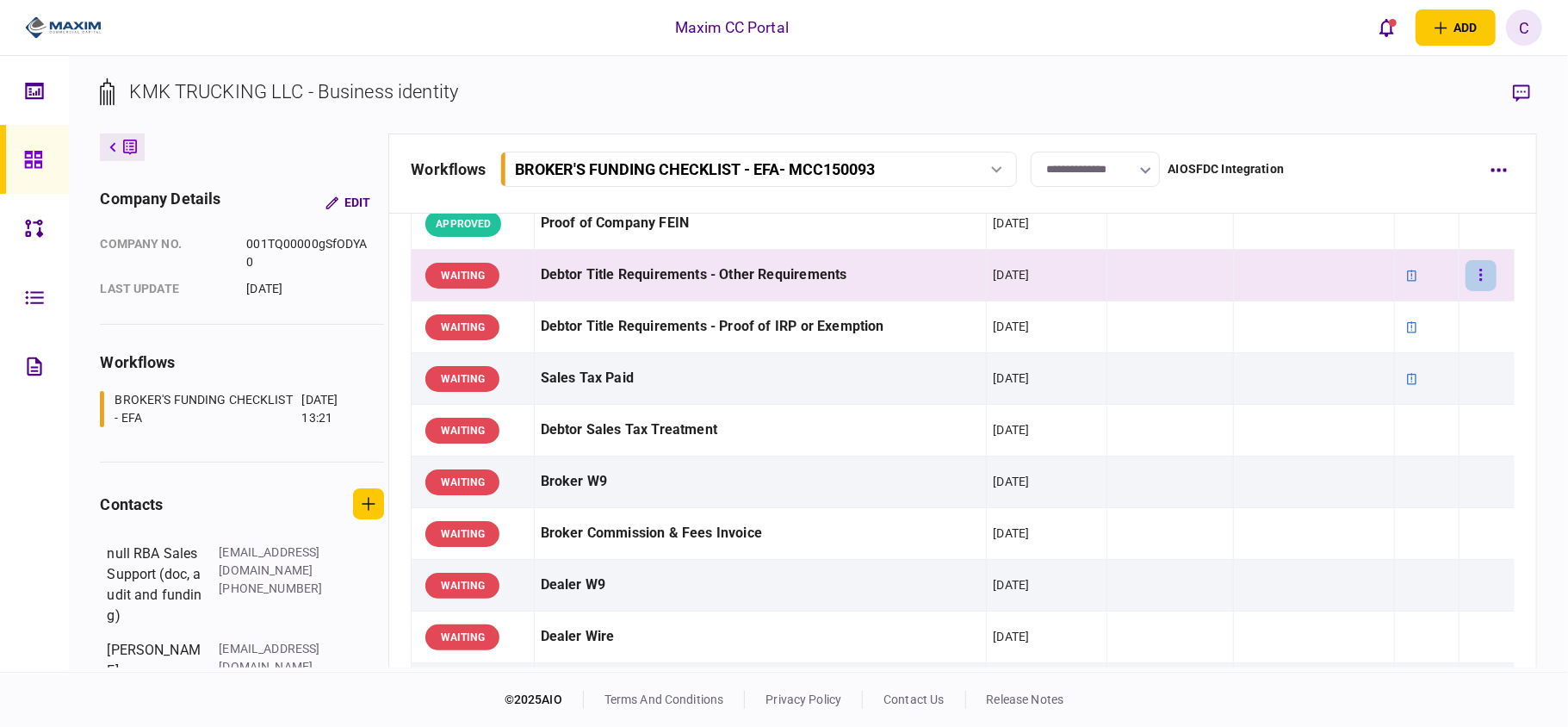
click at [1479, 275] on icon "button" at bounding box center [1480, 275] width 3 height 17
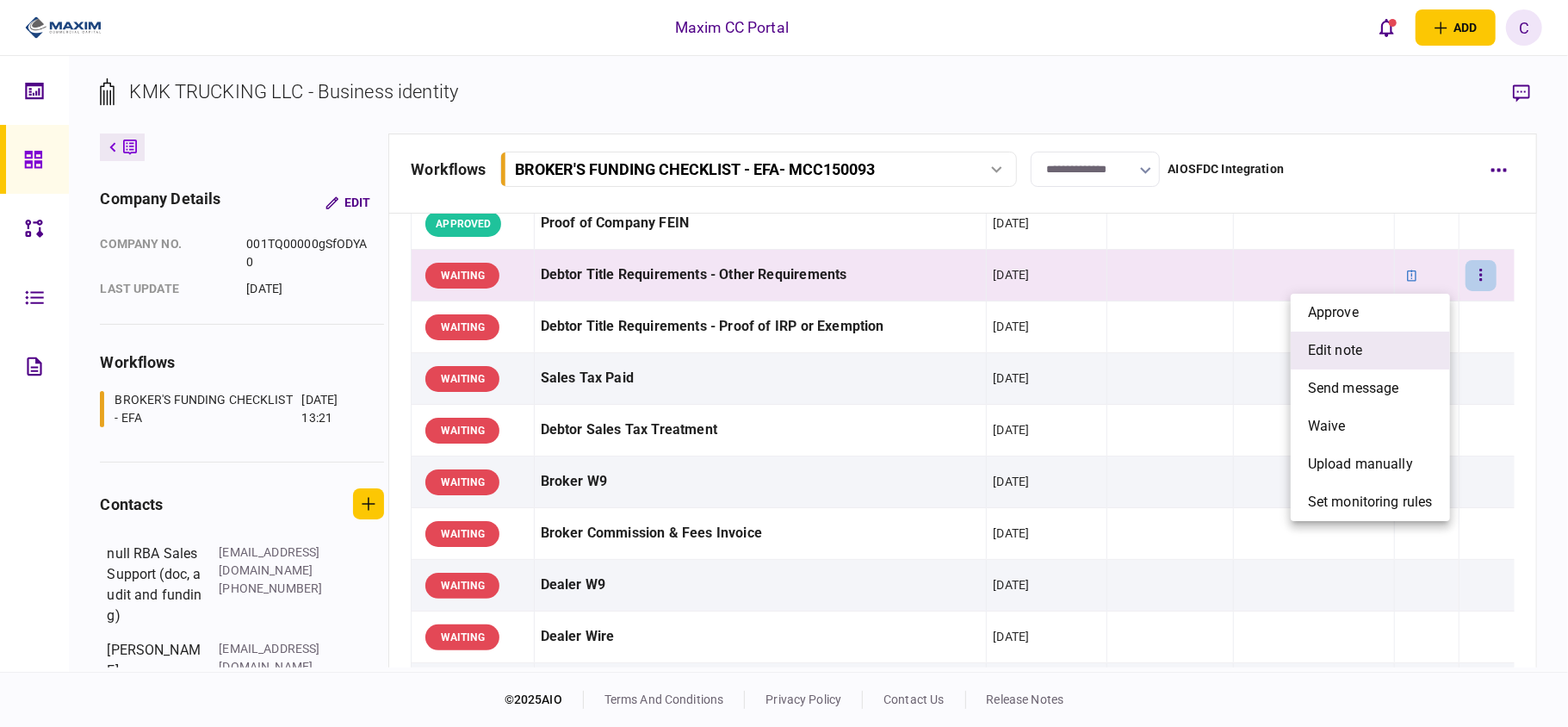
click at [1326, 348] on span "edit note" at bounding box center [1334, 351] width 54 height 21
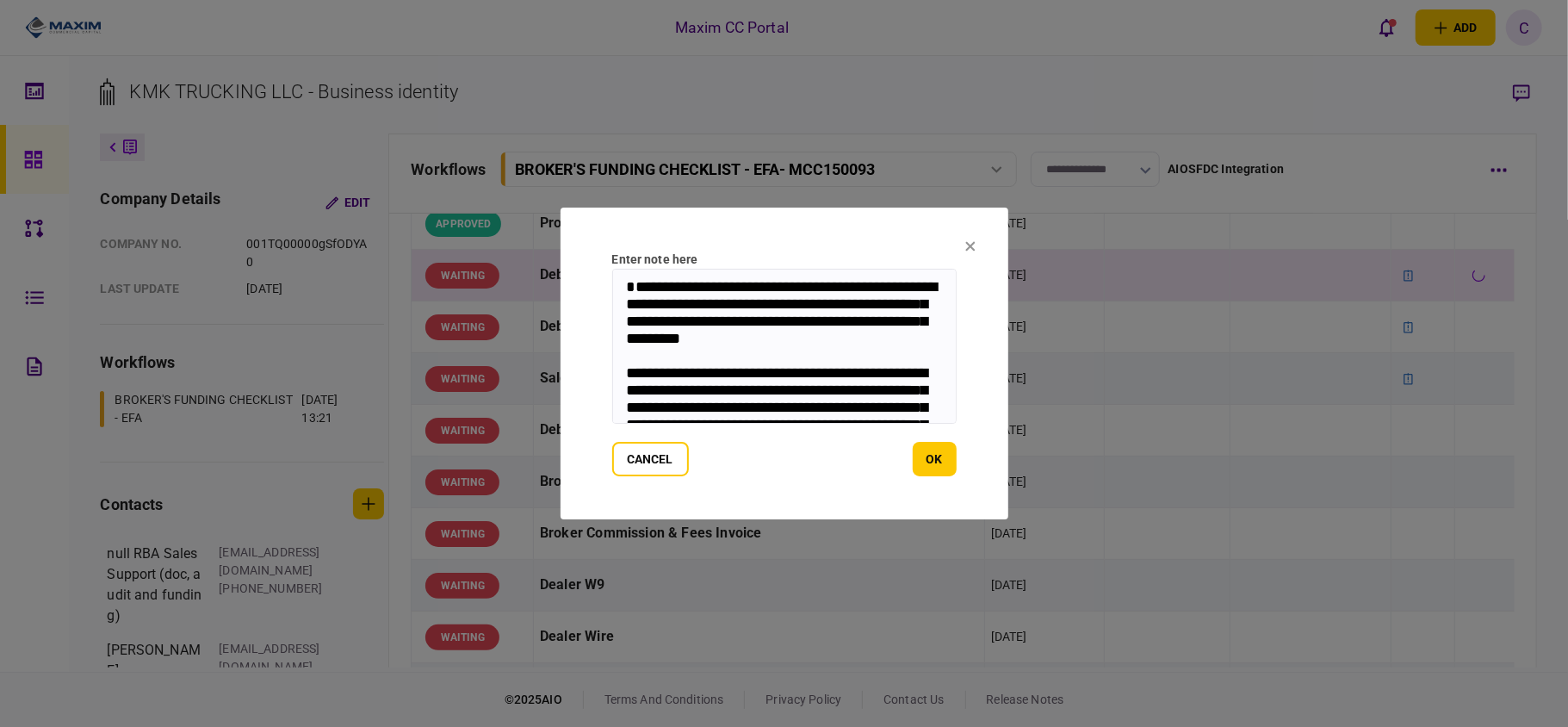
scroll to position [84, 0]
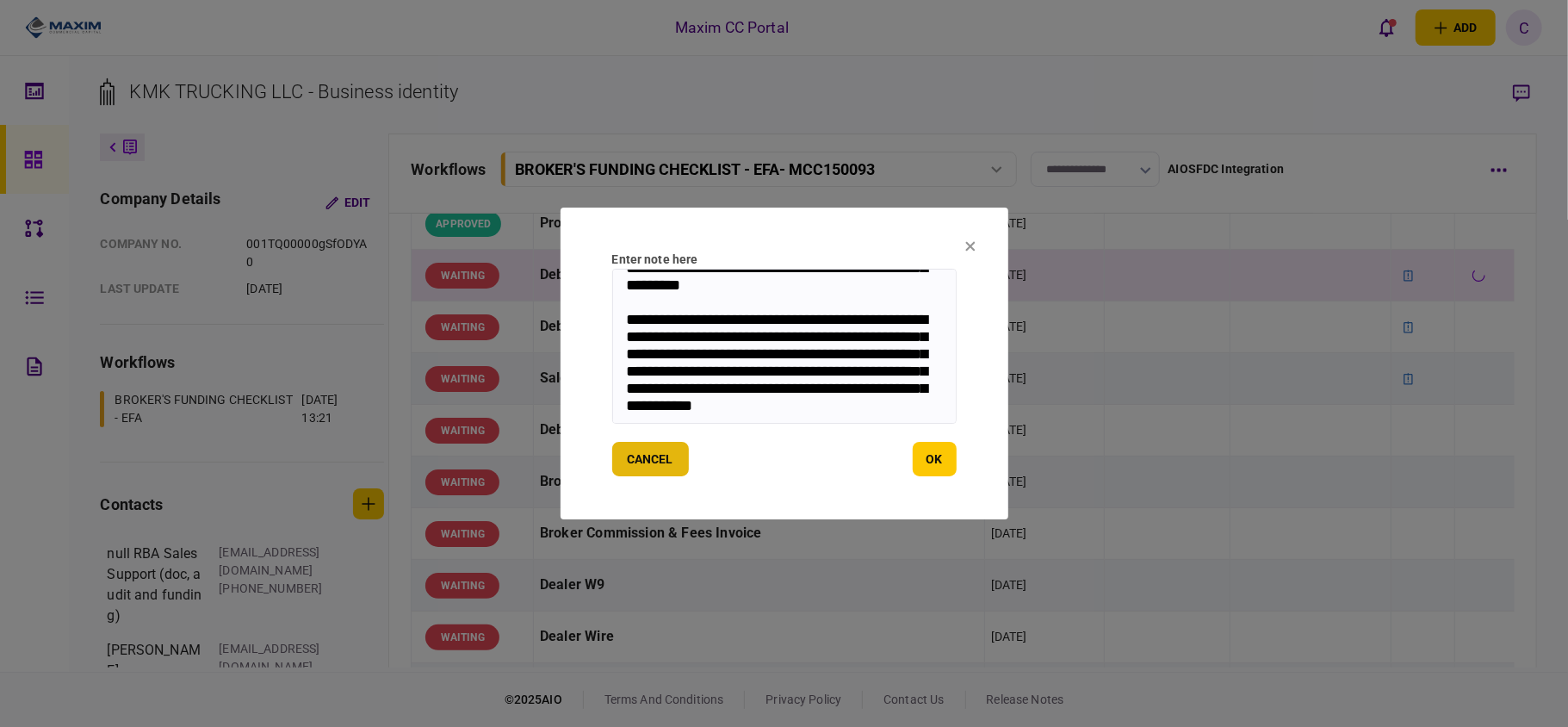
click at [664, 457] on button "cancel" at bounding box center [649, 459] width 76 height 35
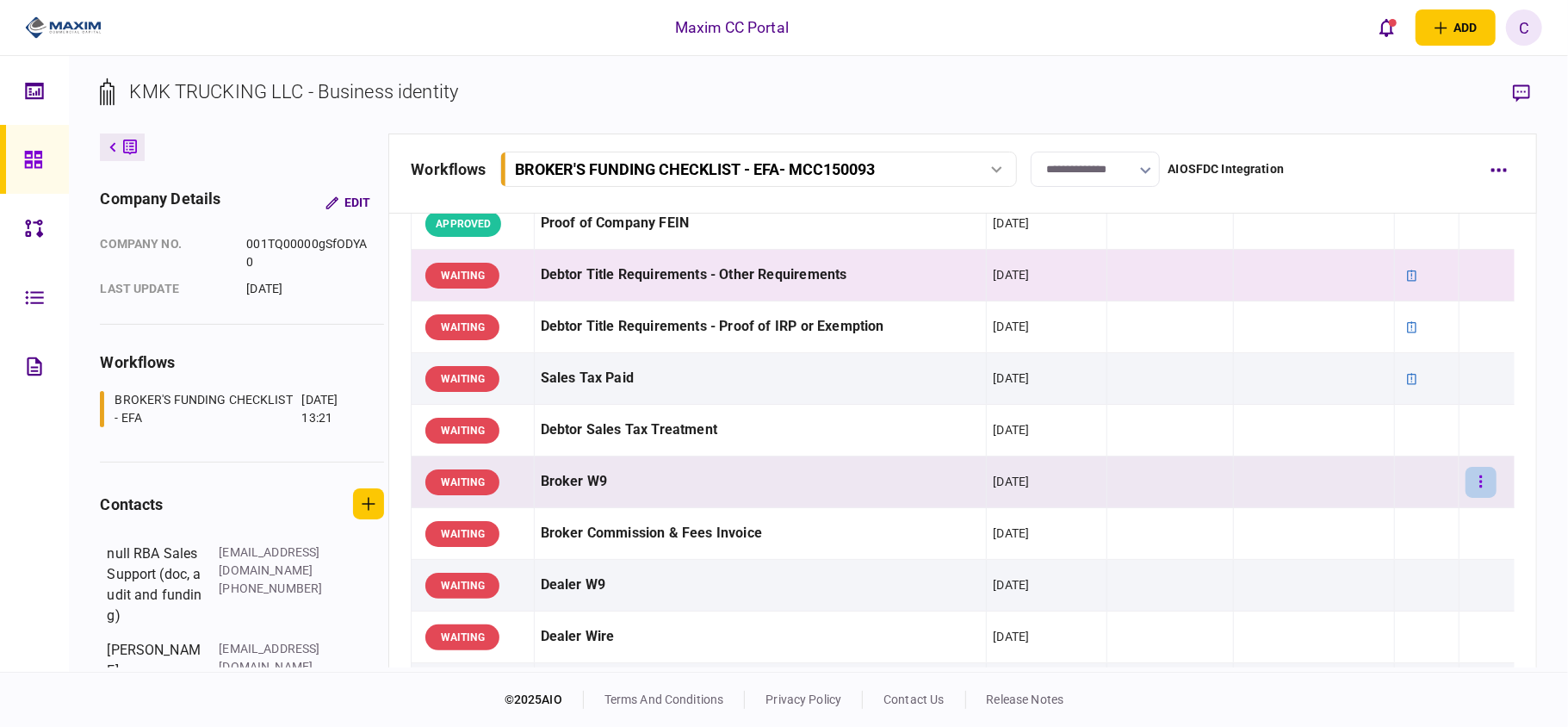
click at [1479, 479] on icon "button" at bounding box center [1480, 481] width 3 height 17
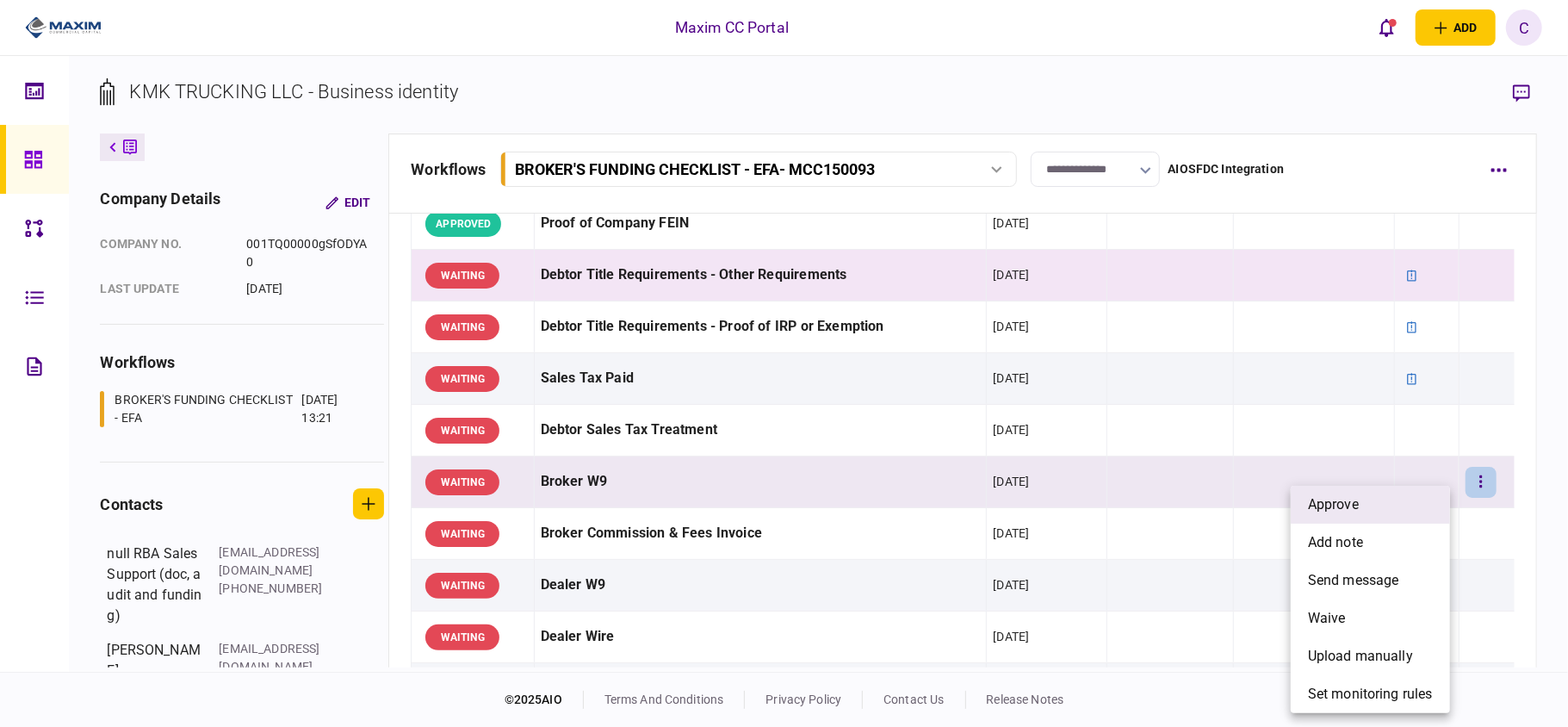
click at [1355, 511] on span "approve" at bounding box center [1332, 504] width 50 height 21
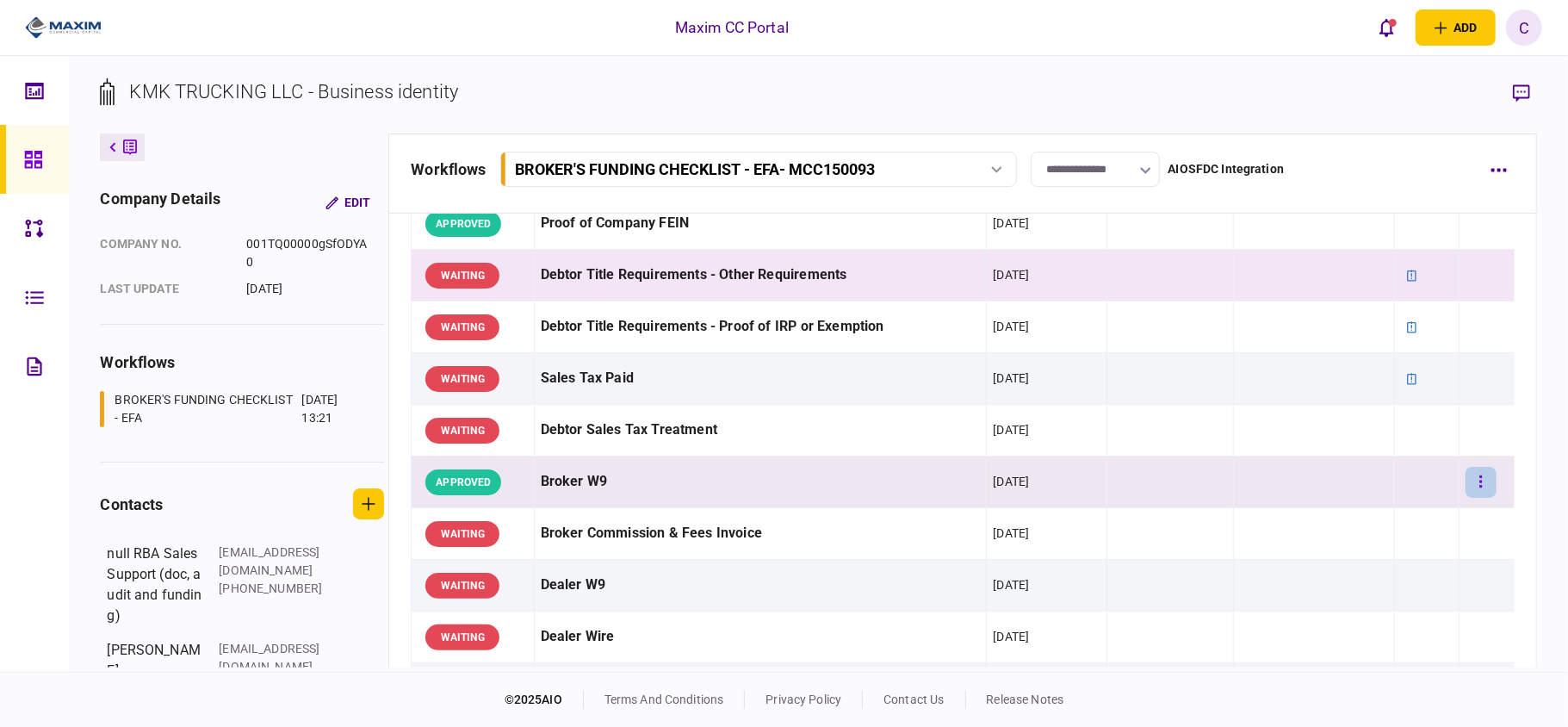
click at [1472, 487] on button "button" at bounding box center [1480, 481] width 31 height 31
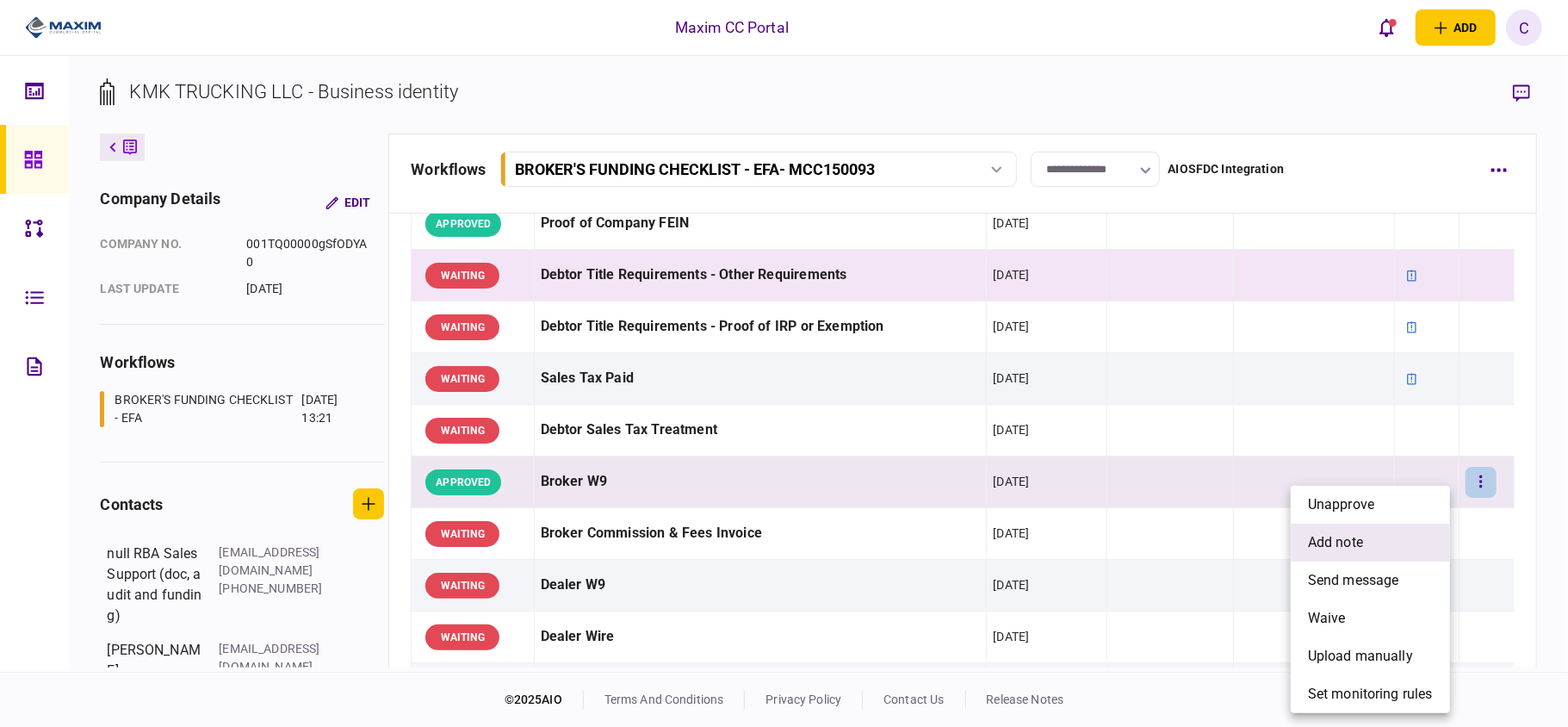
click at [1355, 539] on span "add note" at bounding box center [1335, 542] width 55 height 21
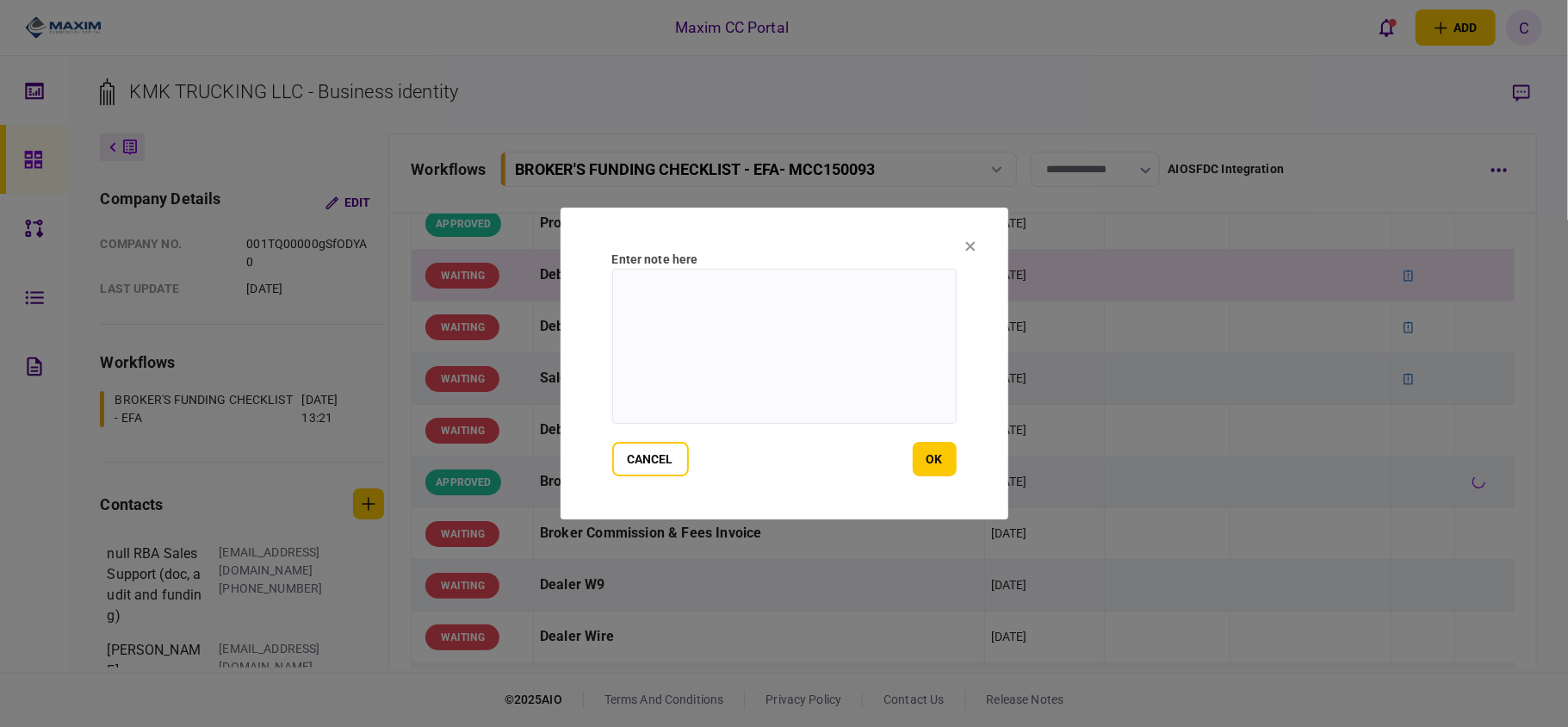
click at [735, 362] on textarea at bounding box center [784, 346] width 344 height 156
type textarea "*******"
click at [943, 467] on button "ok" at bounding box center [934, 459] width 44 height 35
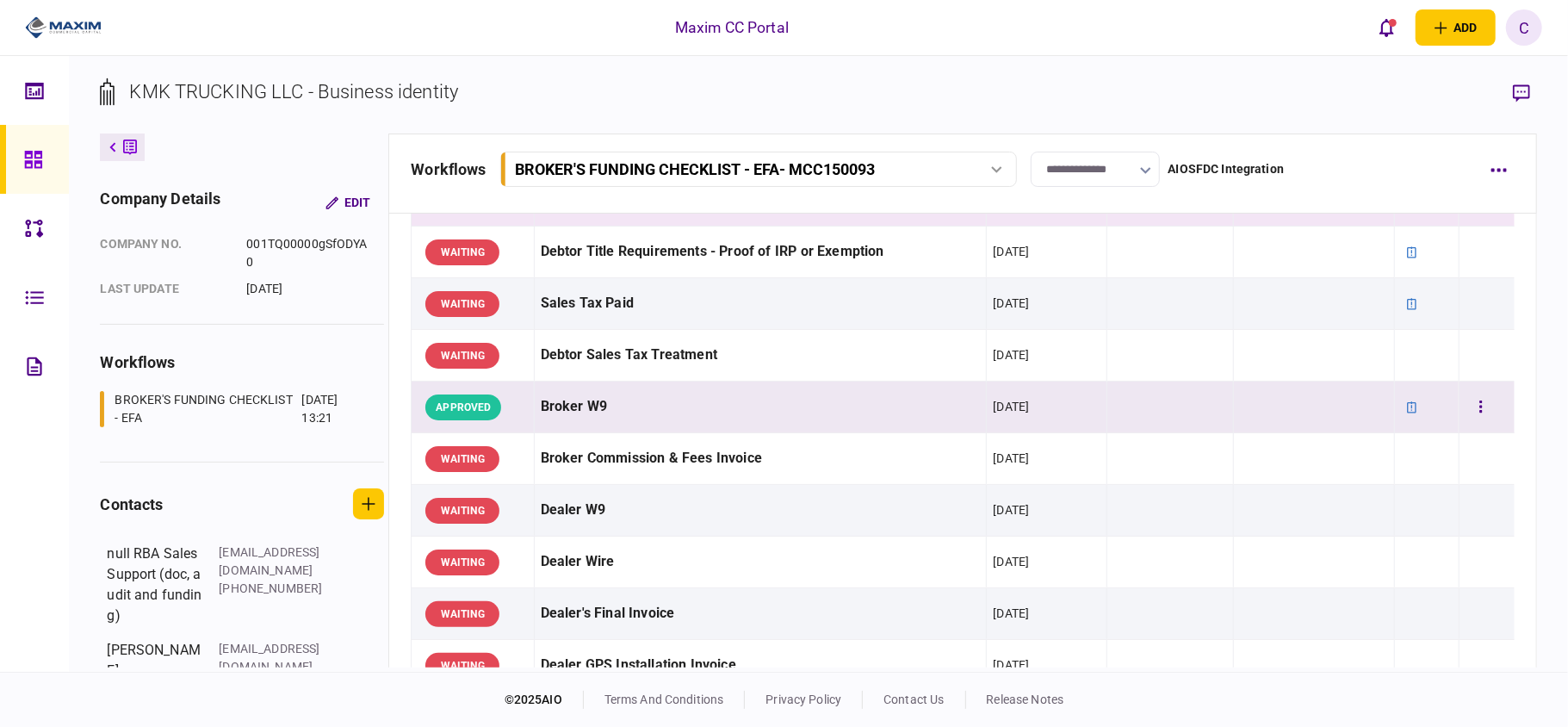
scroll to position [689, 0]
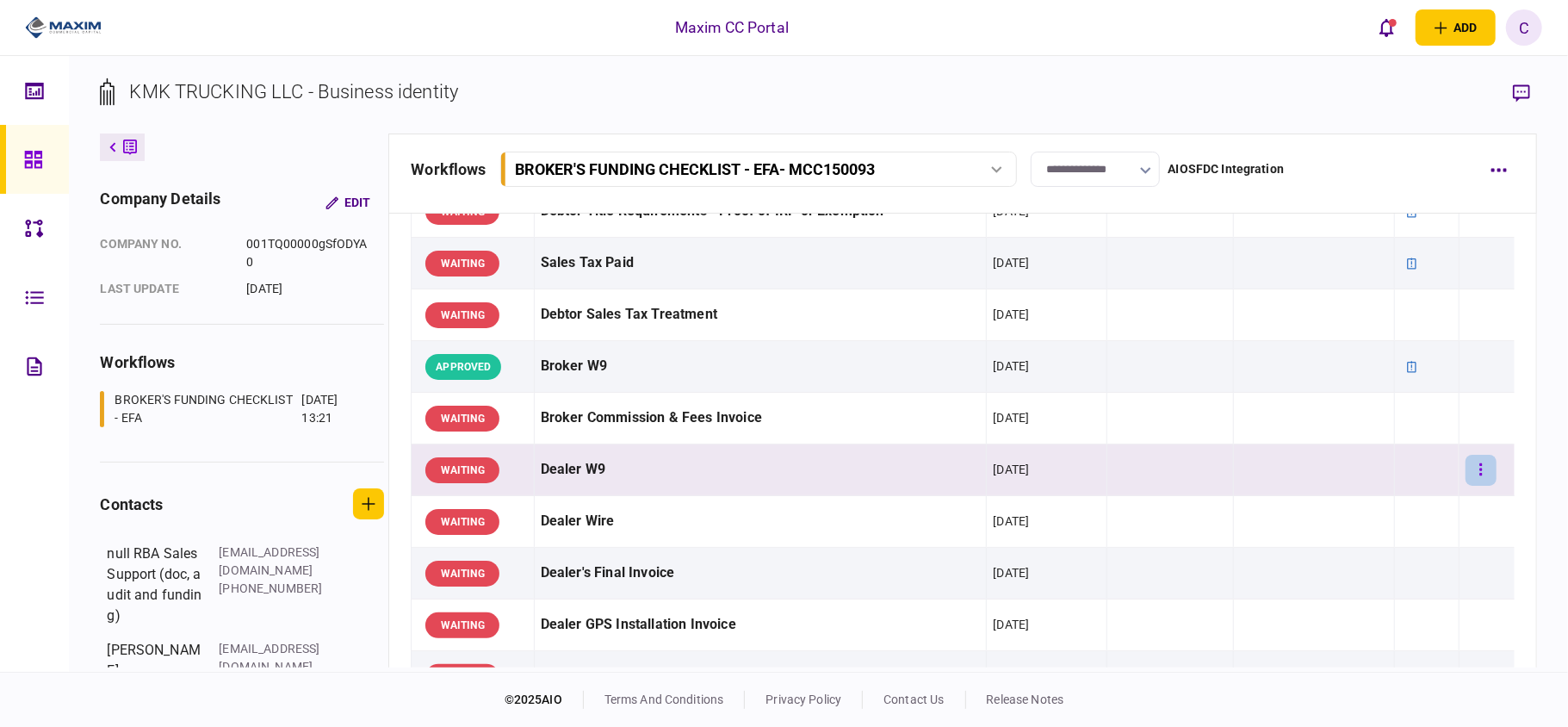
click at [1479, 473] on icon "button" at bounding box center [1480, 469] width 3 height 12
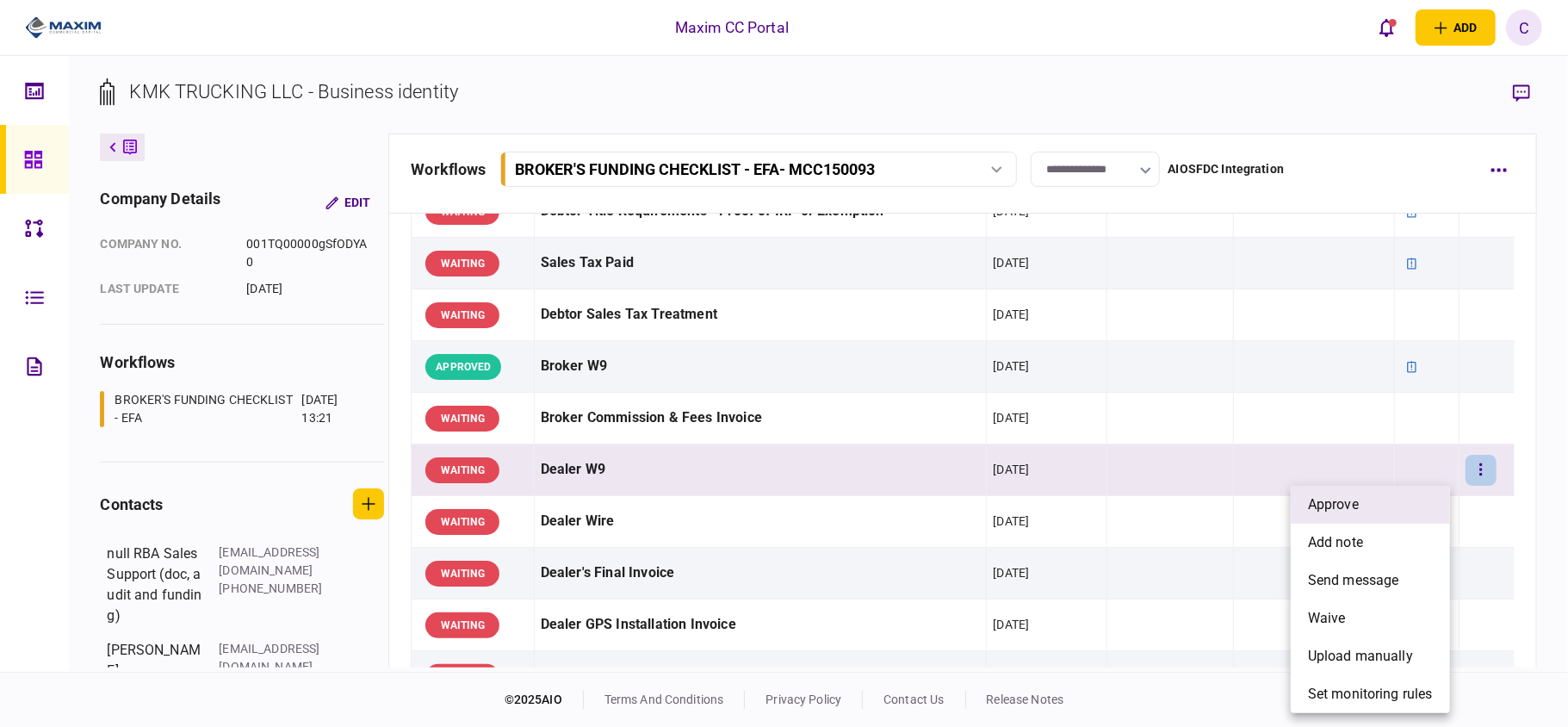
click at [1343, 507] on span "approve" at bounding box center [1332, 504] width 50 height 21
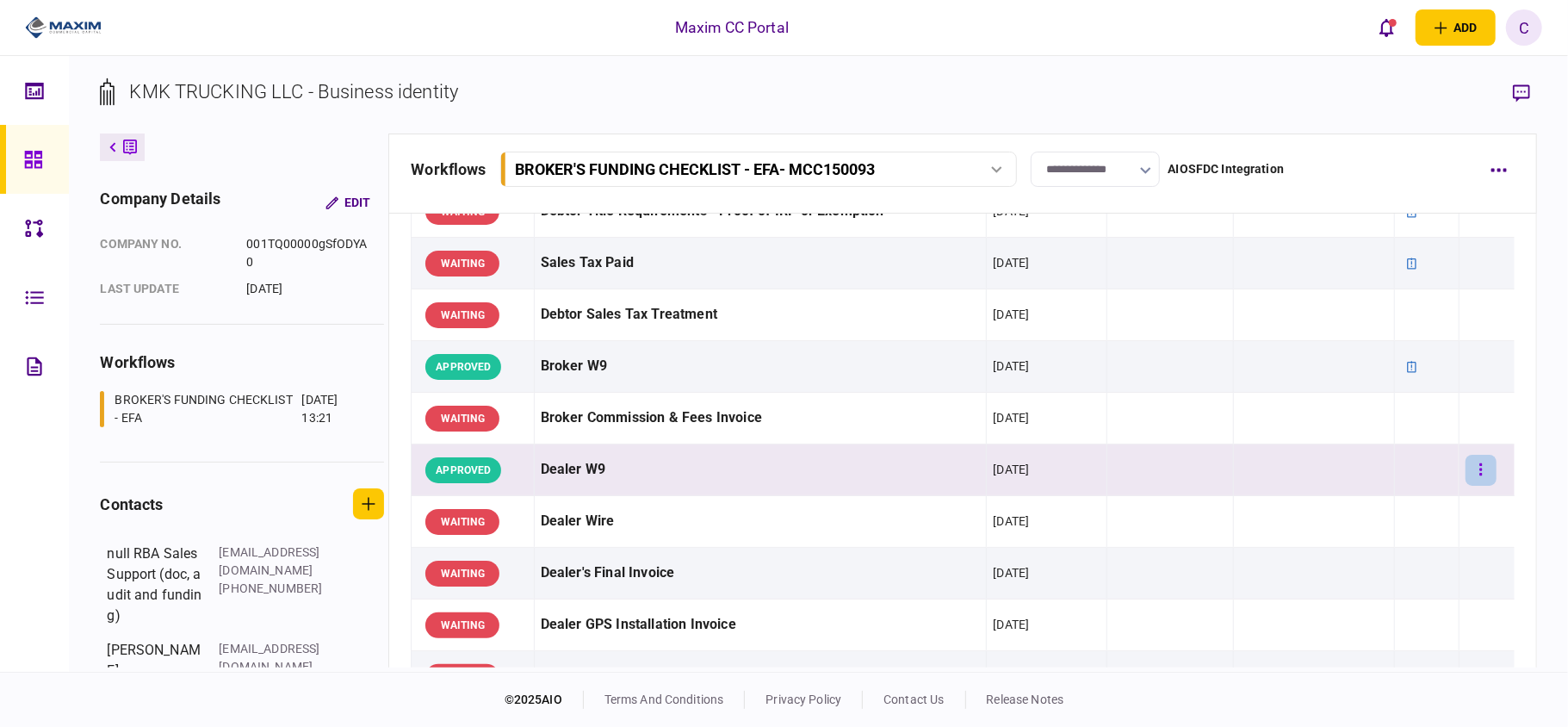
click at [1479, 470] on icon "button" at bounding box center [1480, 469] width 3 height 12
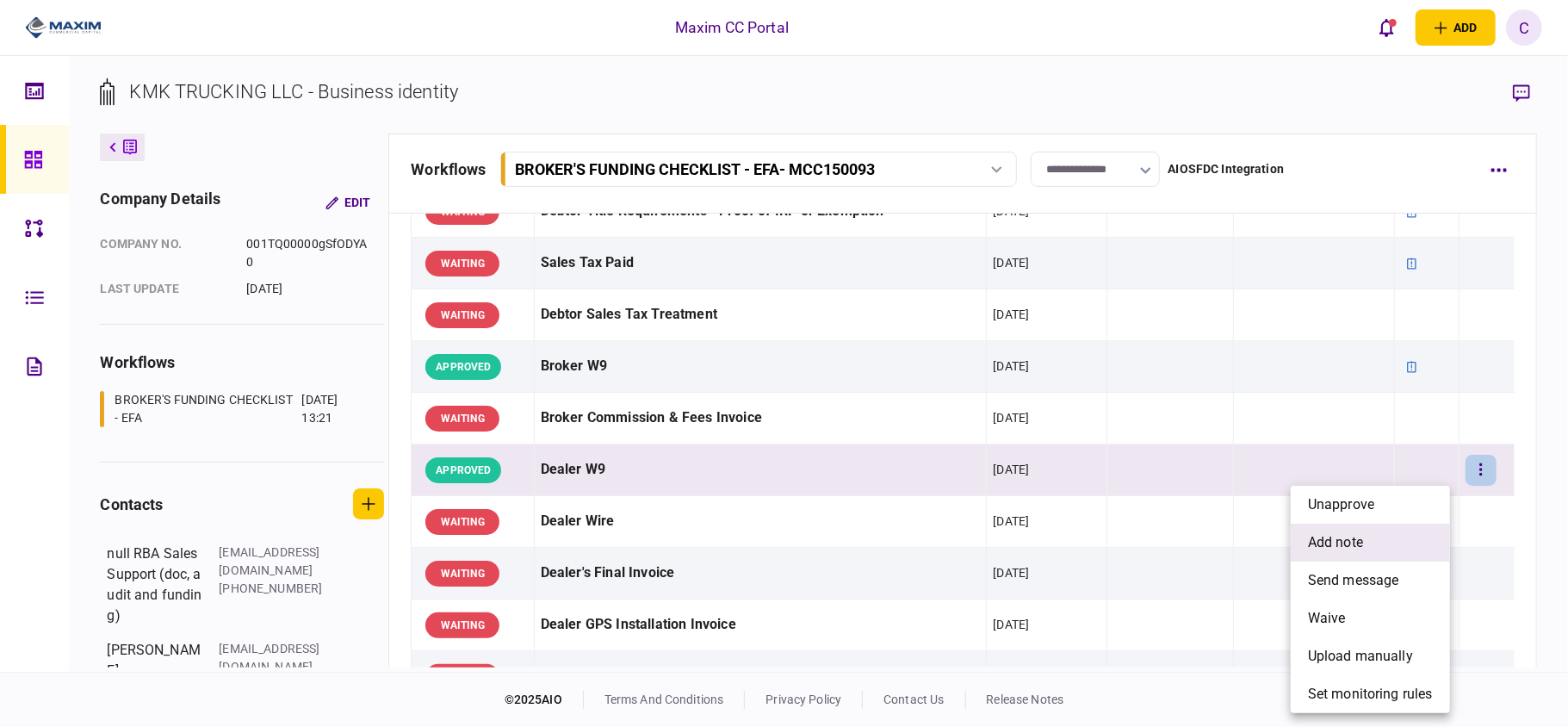
click at [1357, 543] on span "add note" at bounding box center [1335, 542] width 55 height 21
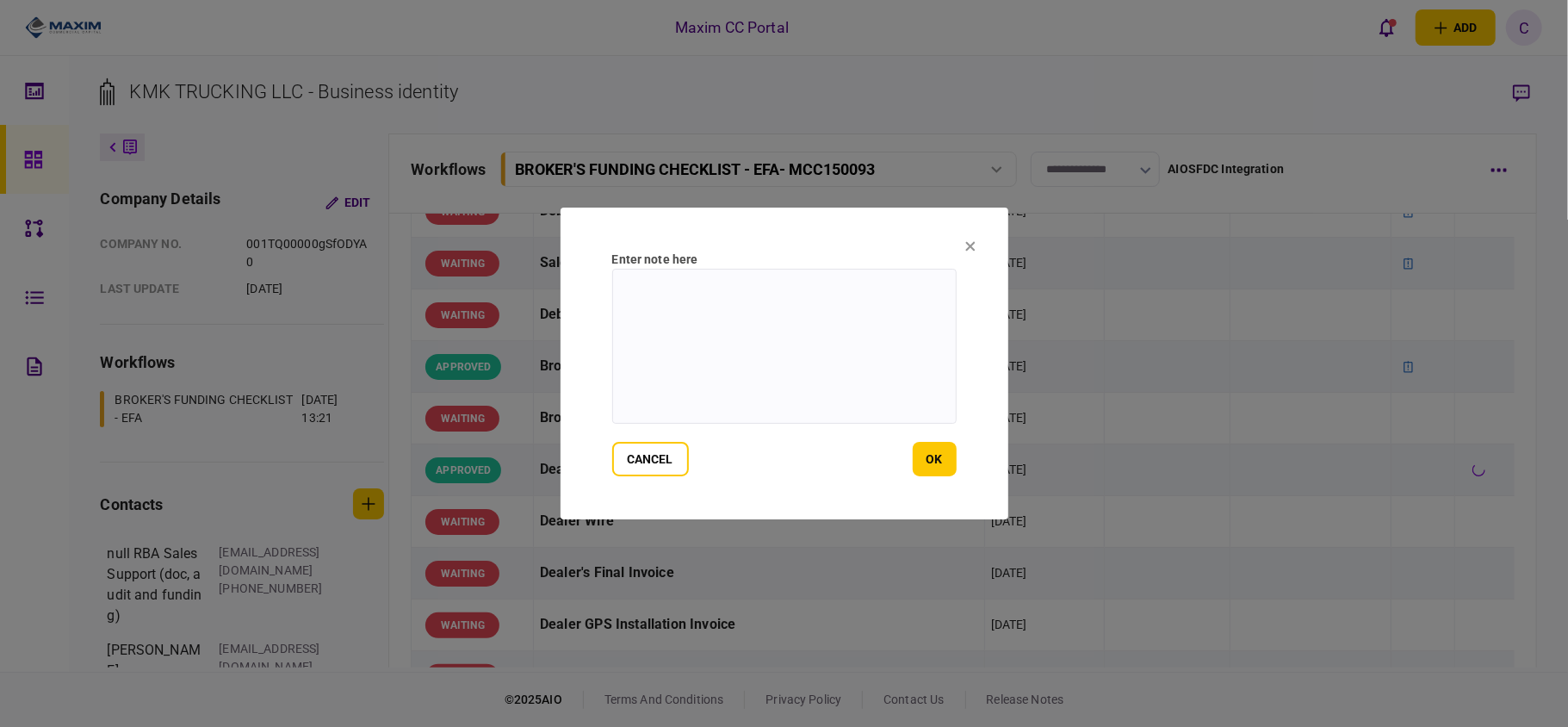
click at [901, 283] on textarea at bounding box center [784, 346] width 344 height 156
type textarea "*******"
click at [940, 456] on button "ok" at bounding box center [934, 459] width 44 height 35
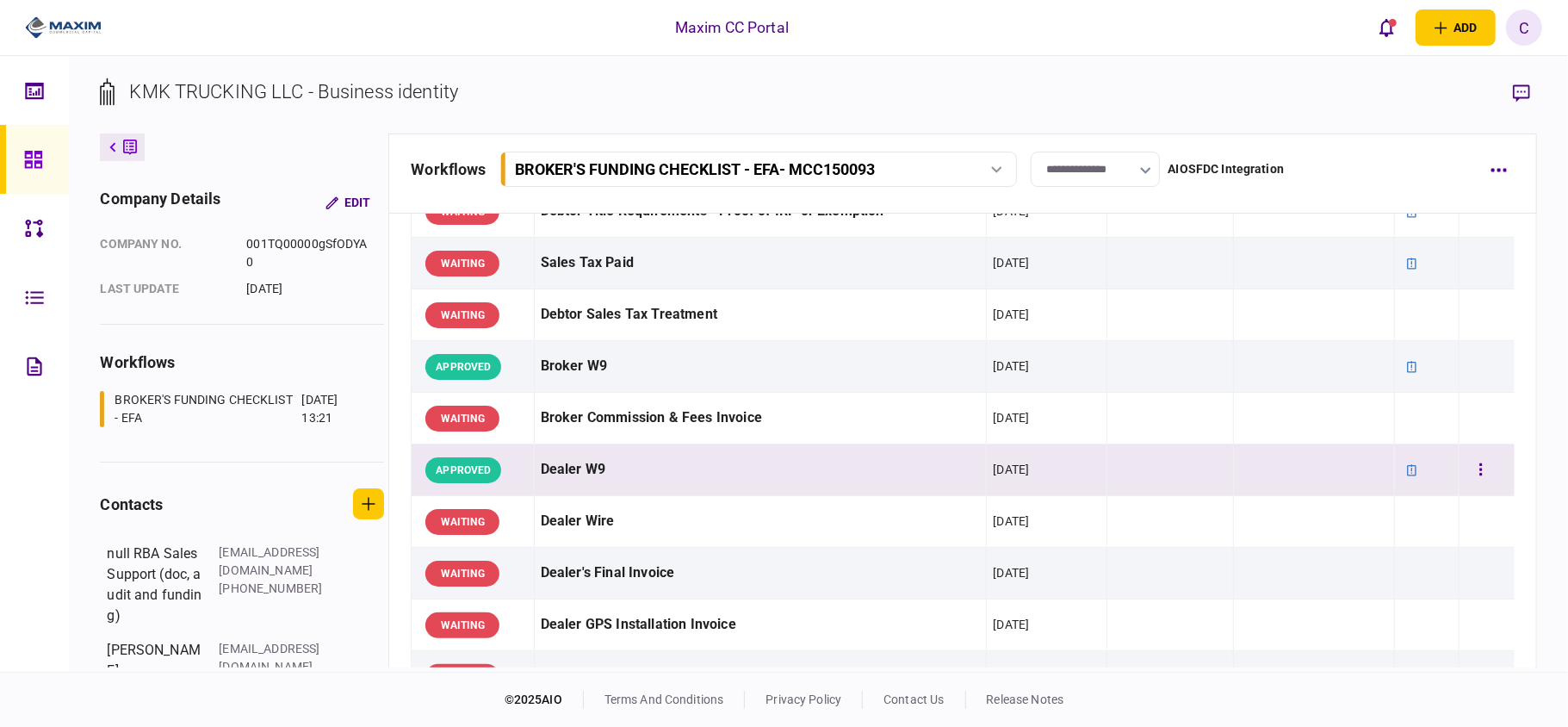
scroll to position [803, 0]
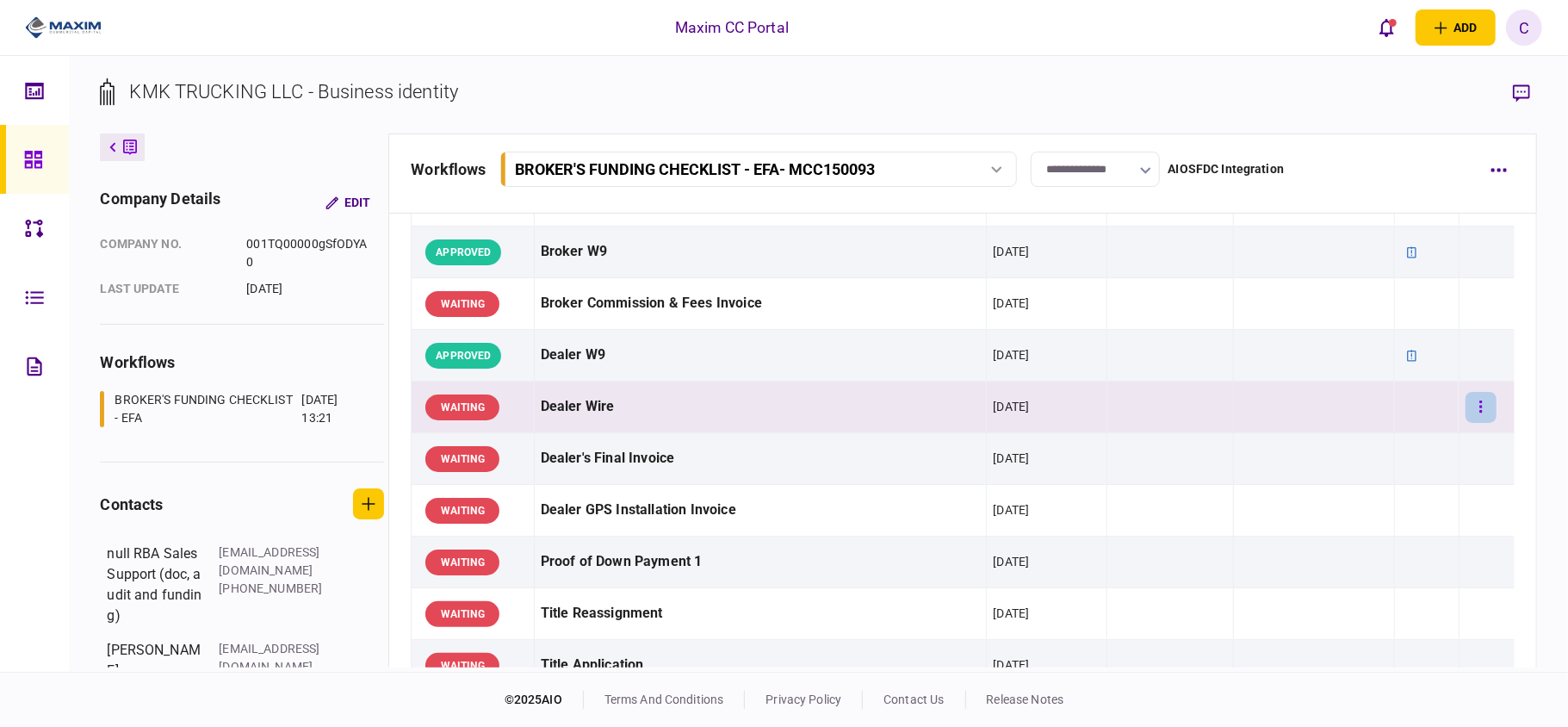
click at [1479, 413] on icon "button" at bounding box center [1480, 407] width 3 height 17
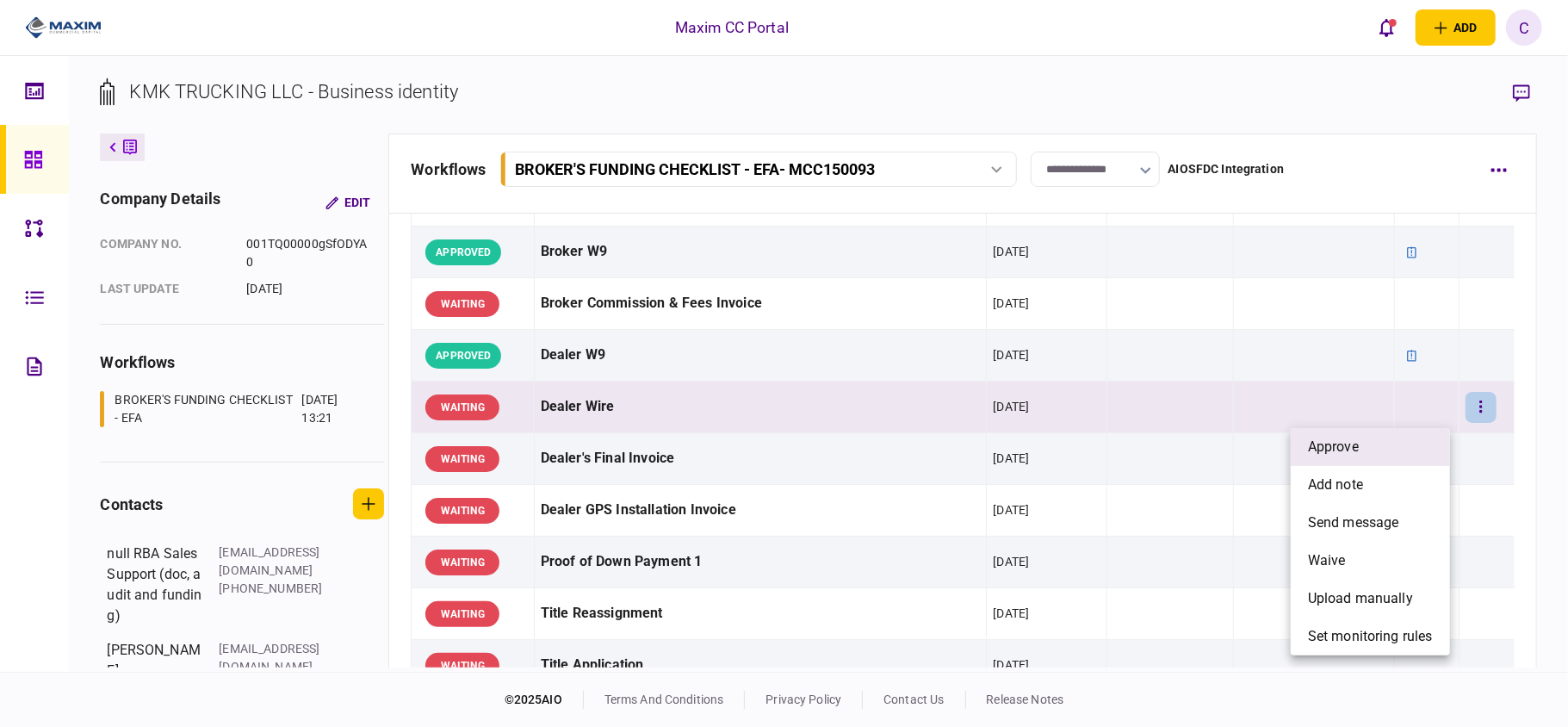
click at [1384, 450] on li "approve" at bounding box center [1370, 447] width 159 height 38
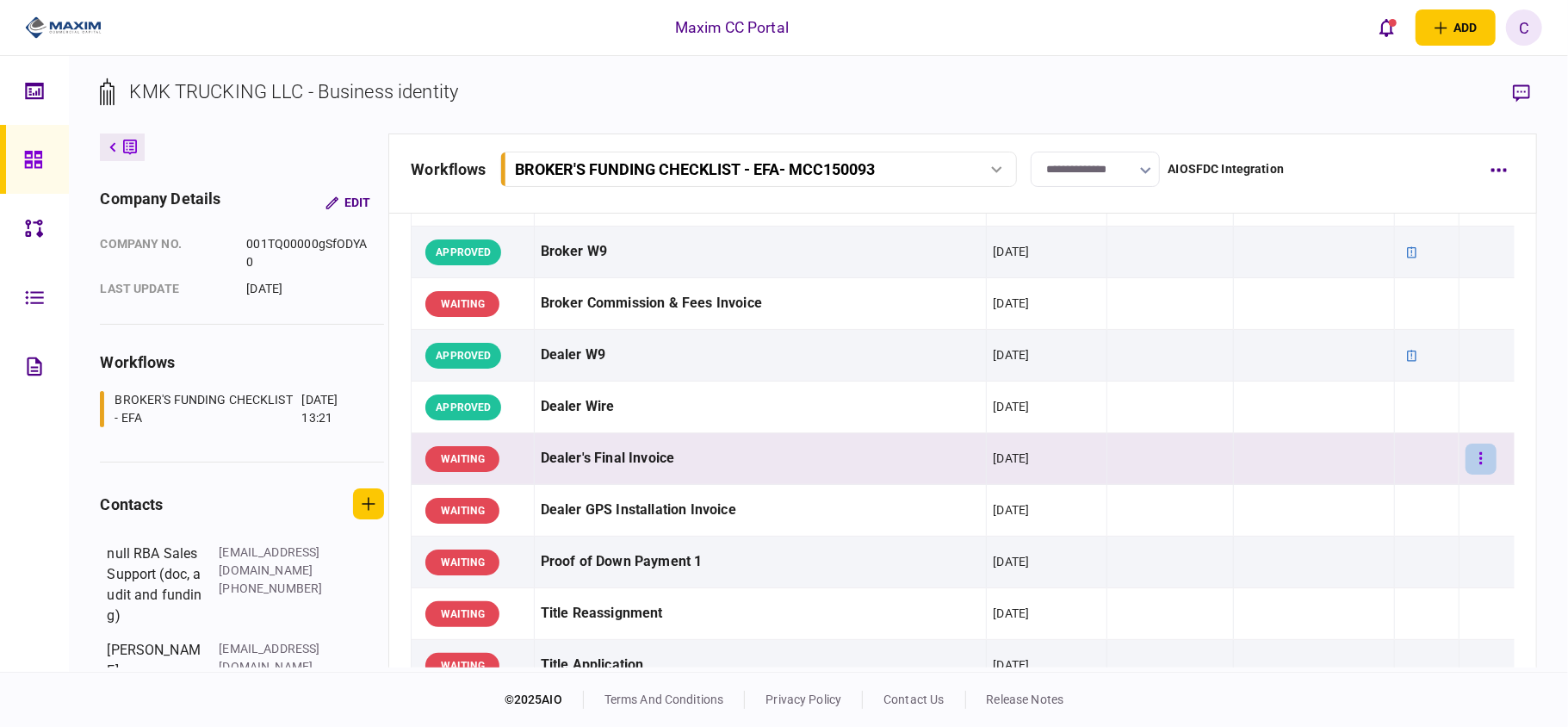
click at [1465, 468] on button "button" at bounding box center [1480, 459] width 31 height 31
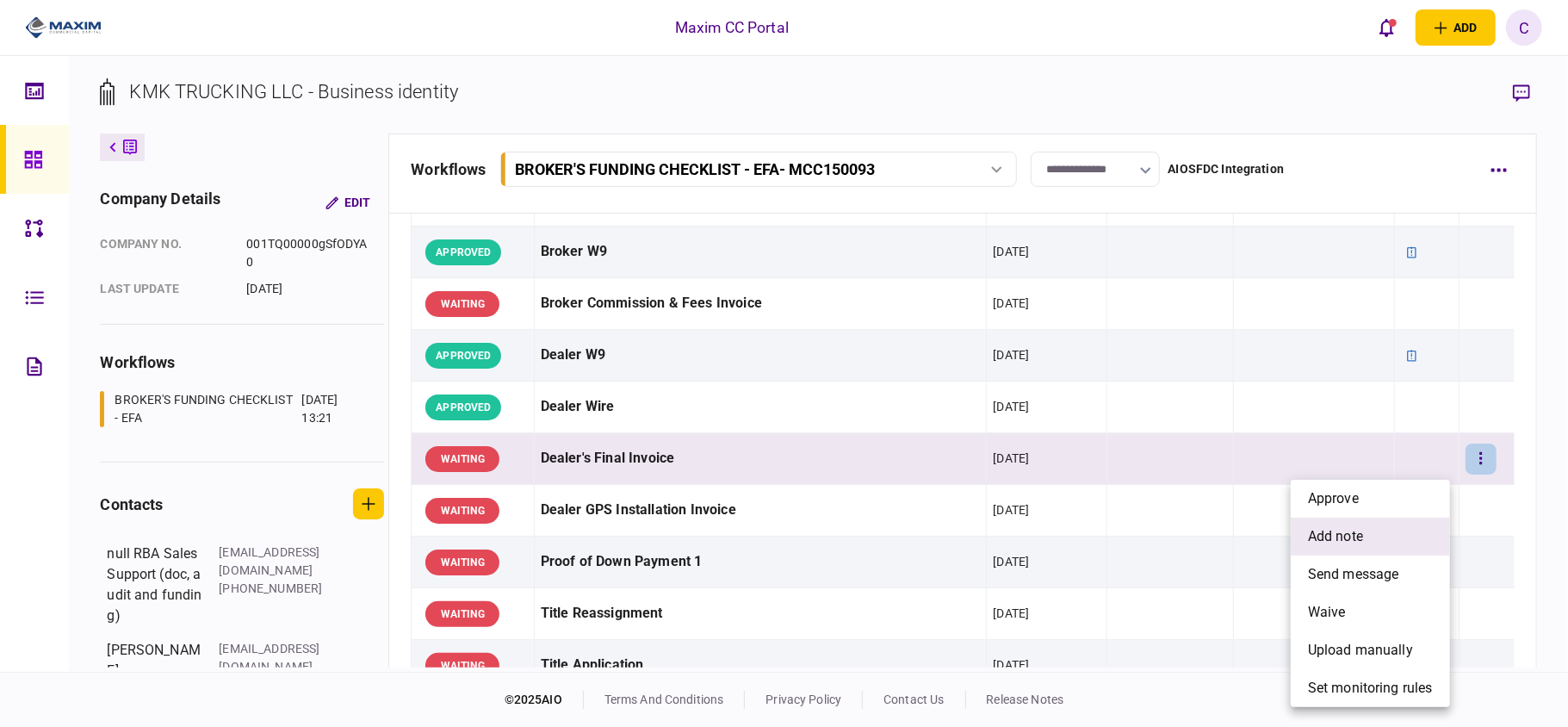
click at [1324, 528] on span "add note" at bounding box center [1335, 536] width 55 height 21
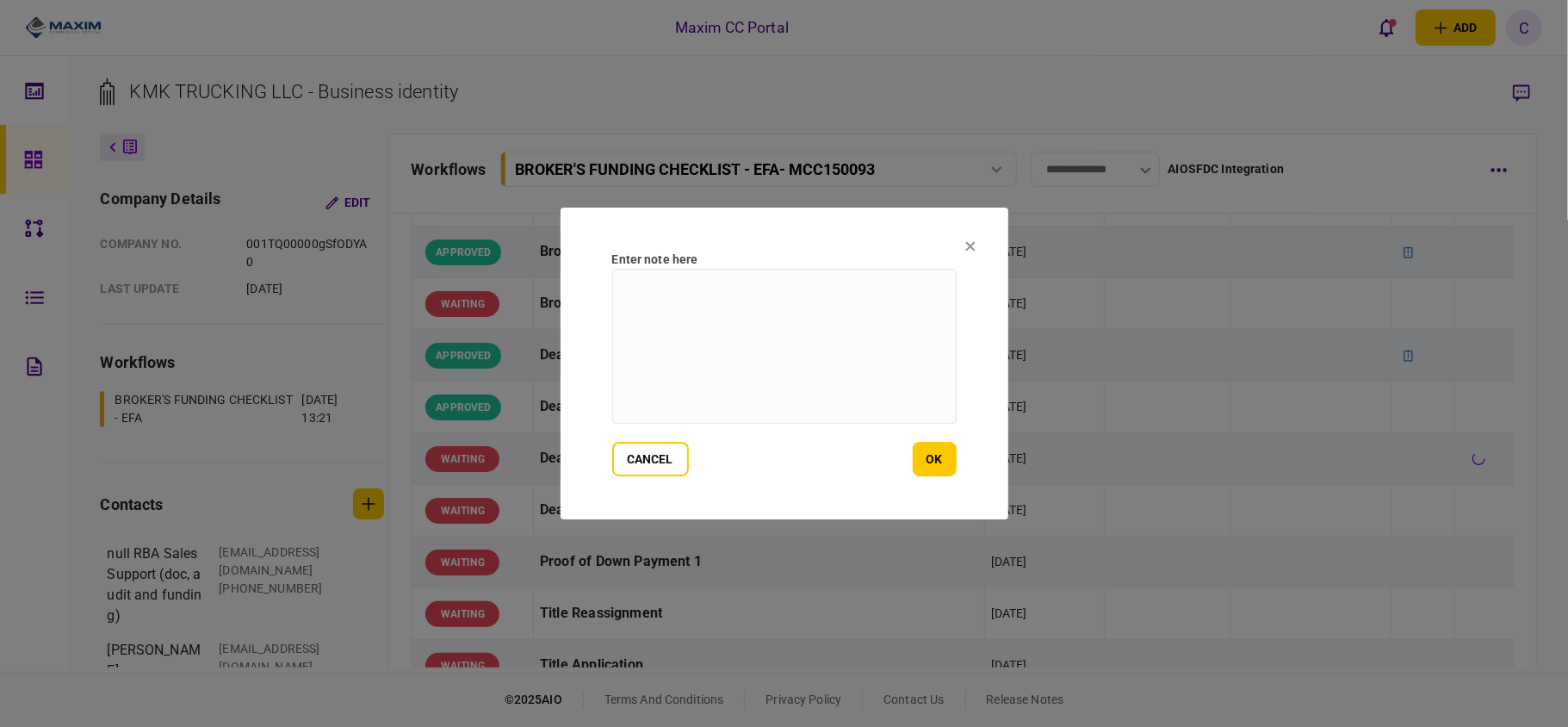
click at [842, 335] on textarea at bounding box center [784, 346] width 344 height 156
paste textarea "**********"
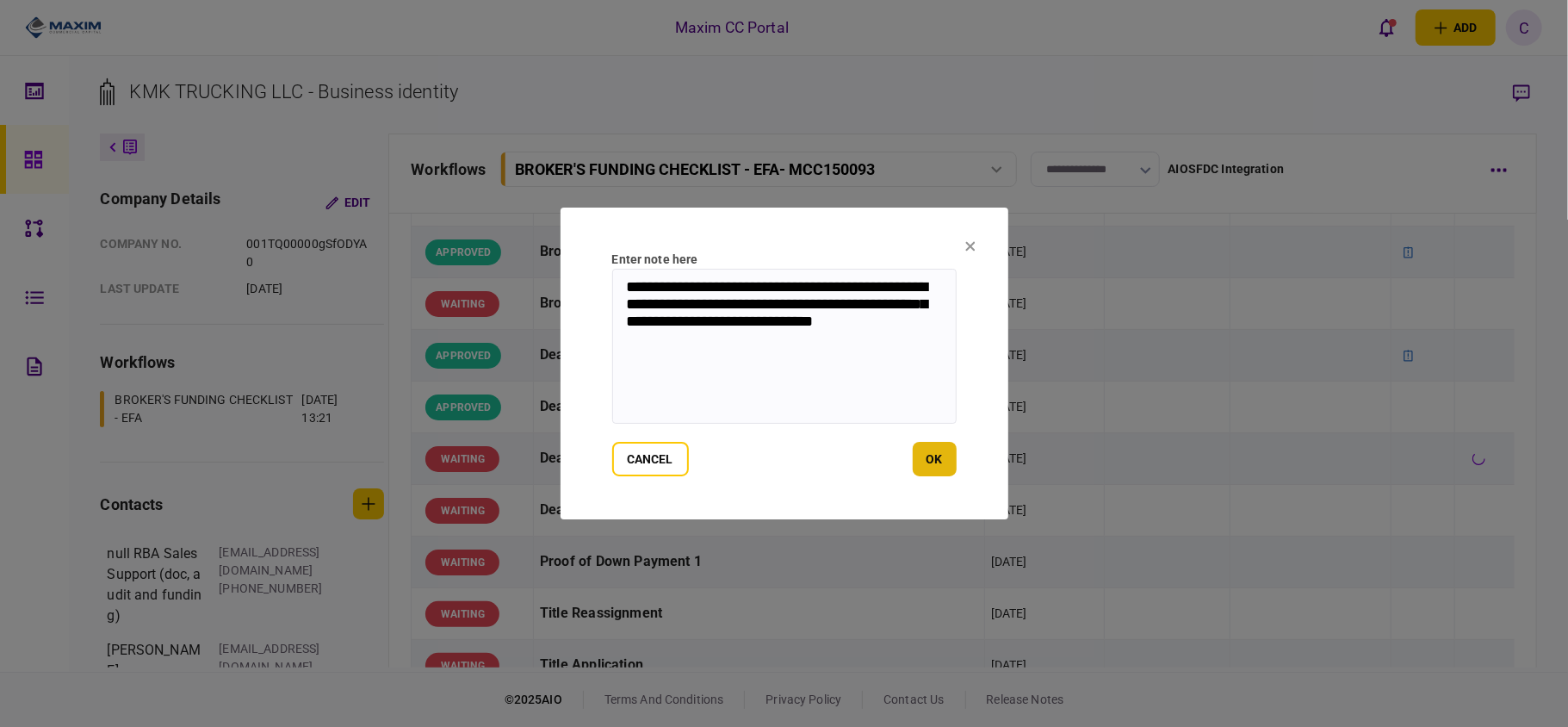
type textarea "**********"
click at [938, 462] on button "ok" at bounding box center [934, 459] width 44 height 35
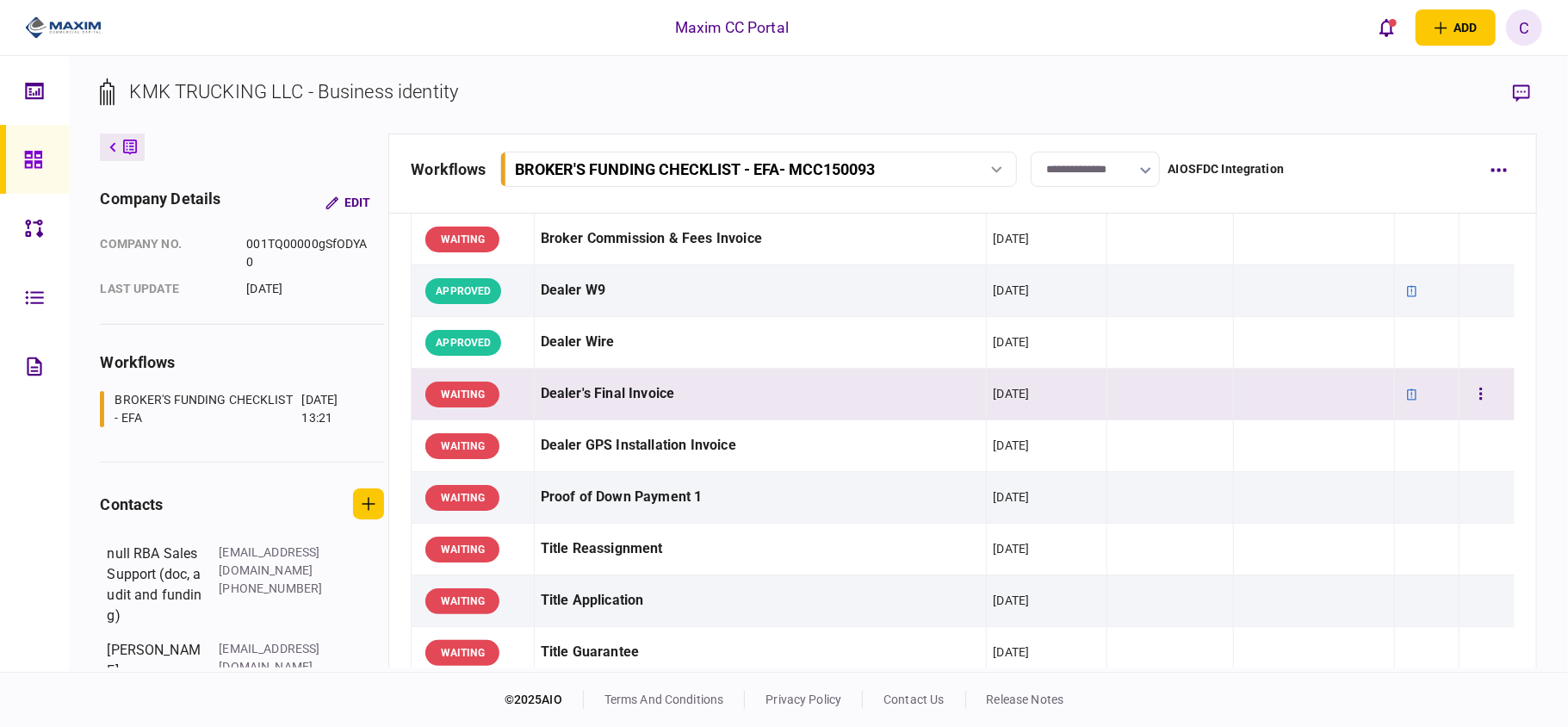
scroll to position [918, 0]
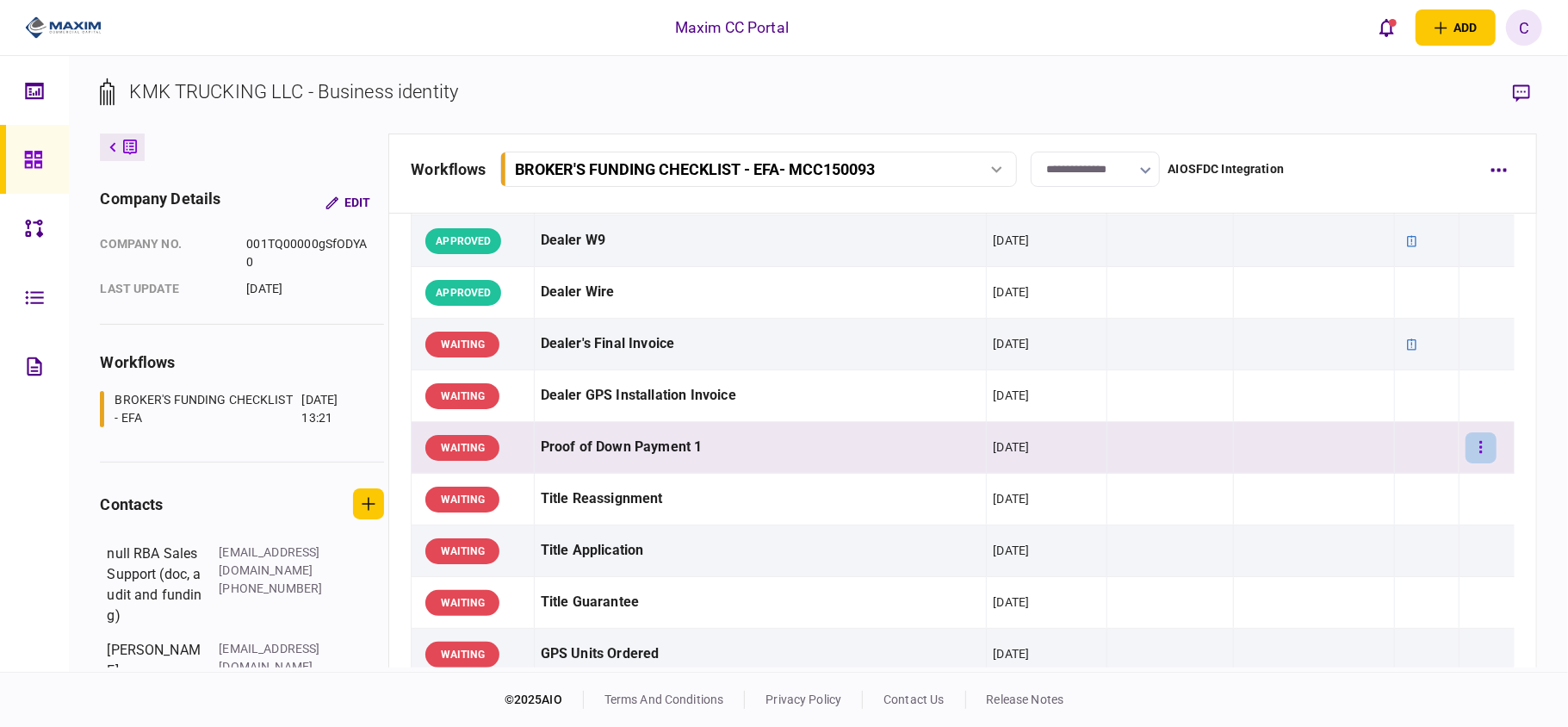
click at [1479, 455] on icon "button" at bounding box center [1480, 448] width 3 height 17
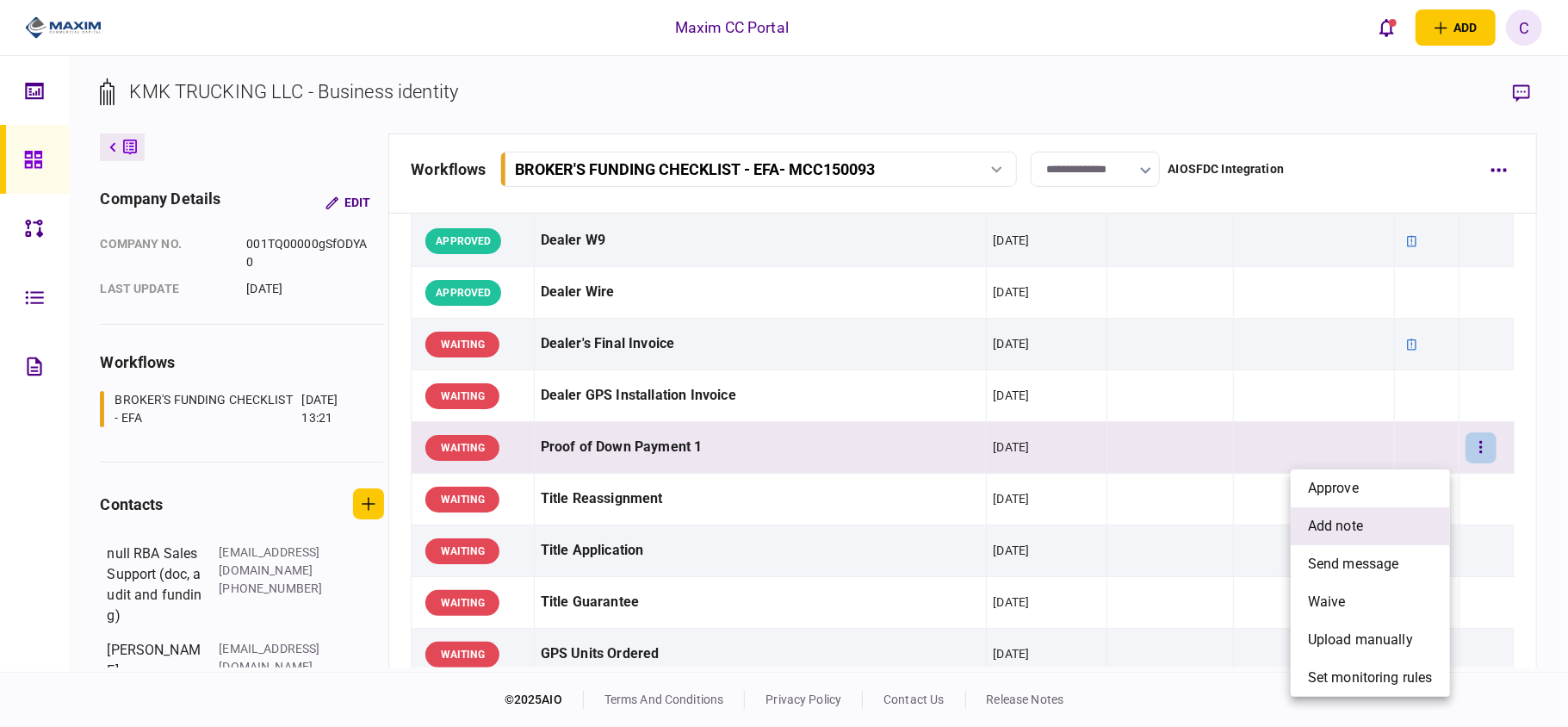
click at [1338, 518] on span "add note" at bounding box center [1335, 526] width 55 height 21
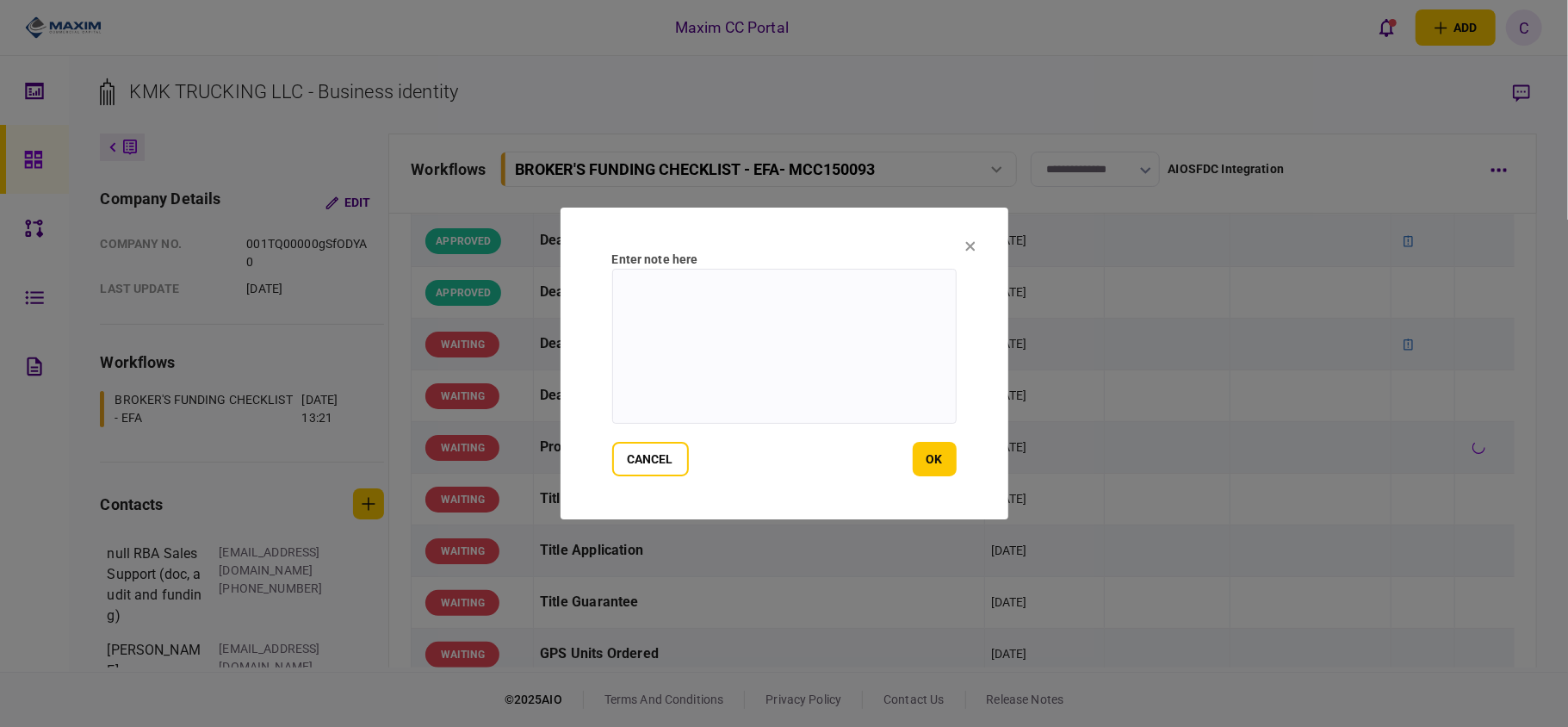
click at [759, 284] on textarea at bounding box center [784, 346] width 344 height 156
paste textarea "**********"
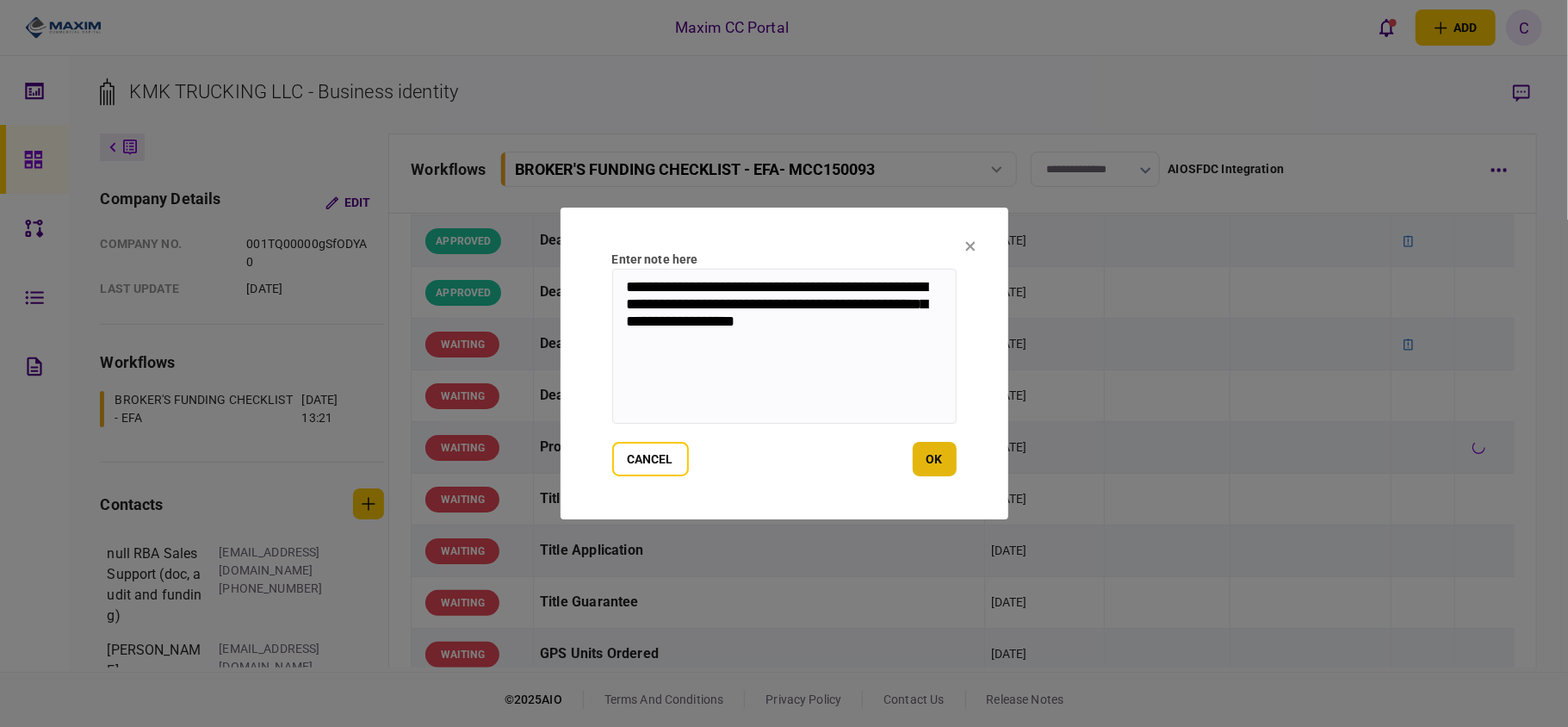
type textarea "**********"
click at [937, 472] on button "ok" at bounding box center [934, 459] width 44 height 35
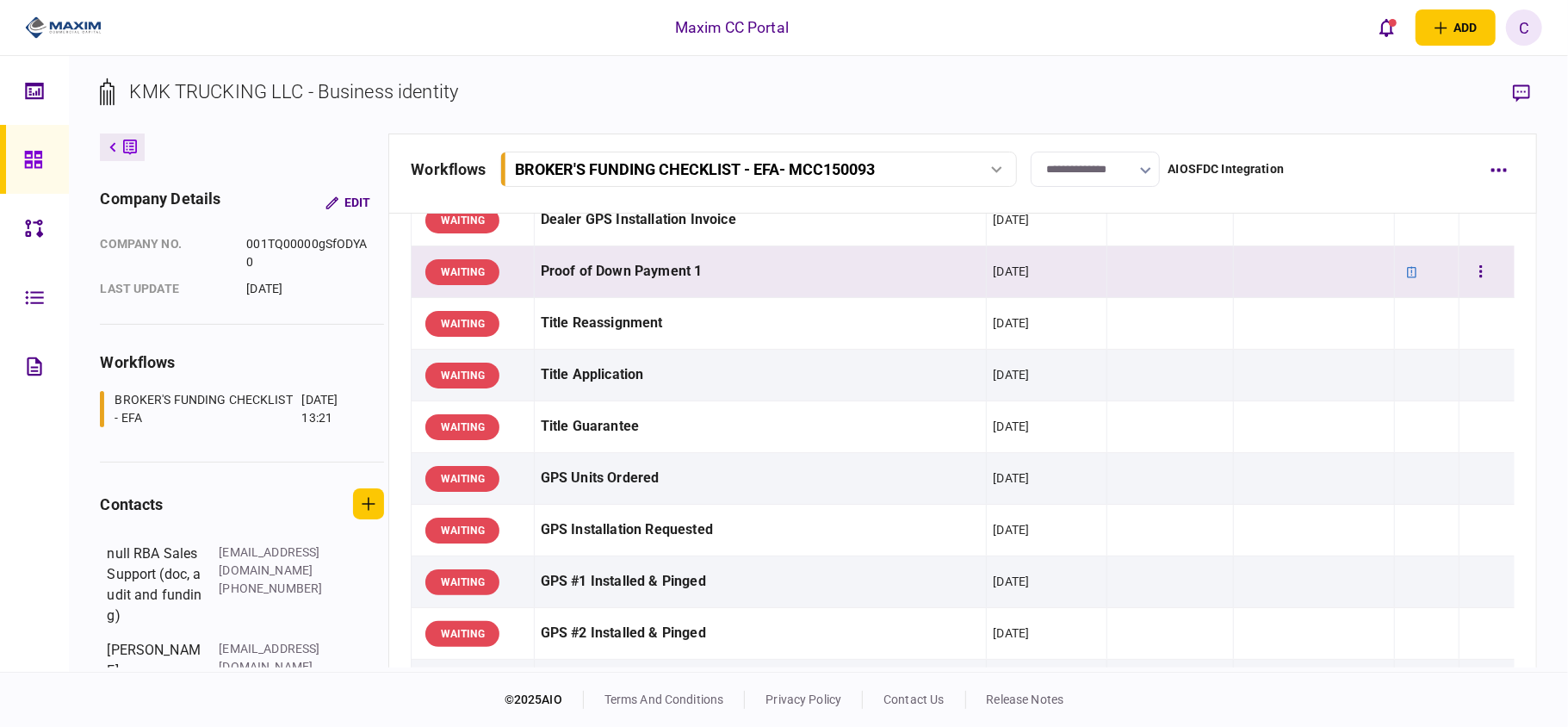
scroll to position [1148, 0]
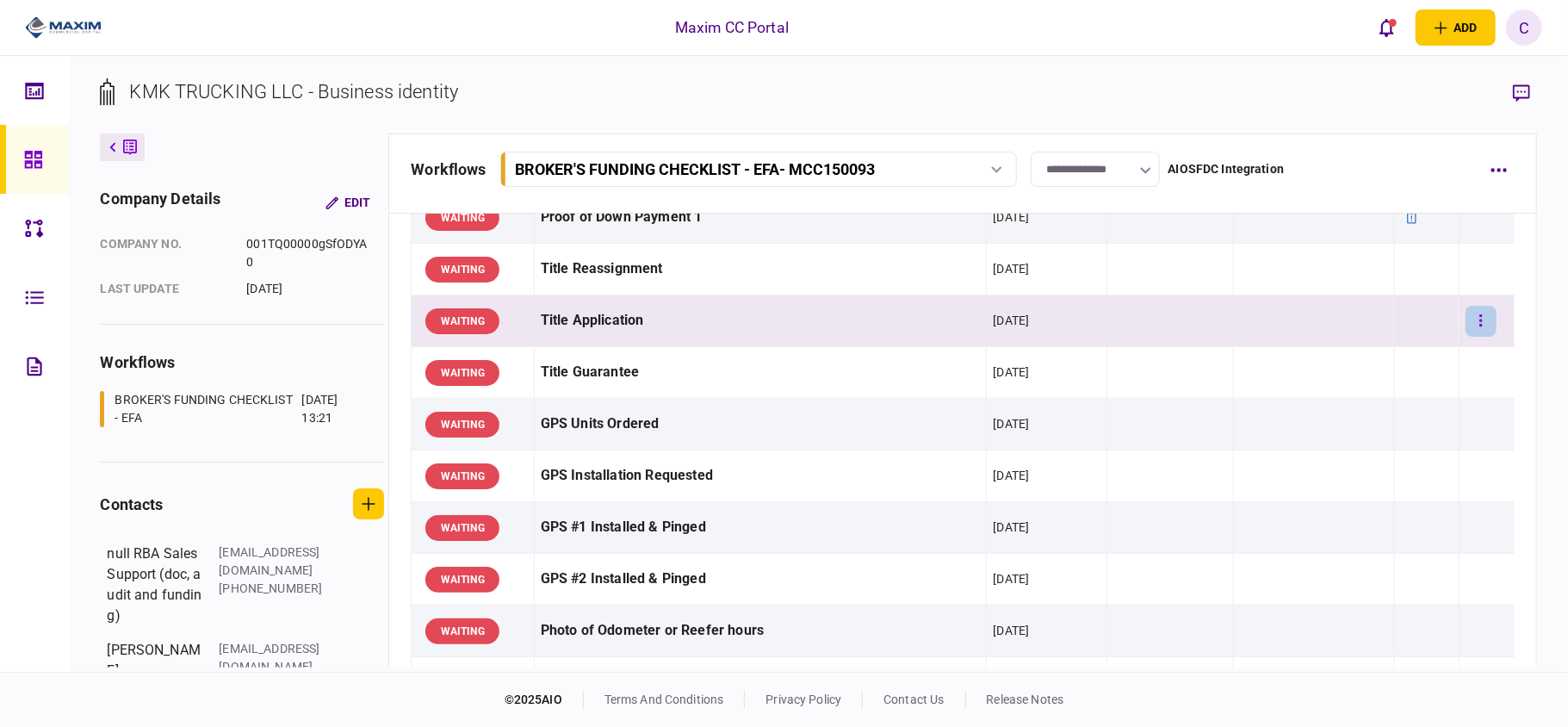
click at [1465, 325] on button "button" at bounding box center [1480, 321] width 31 height 31
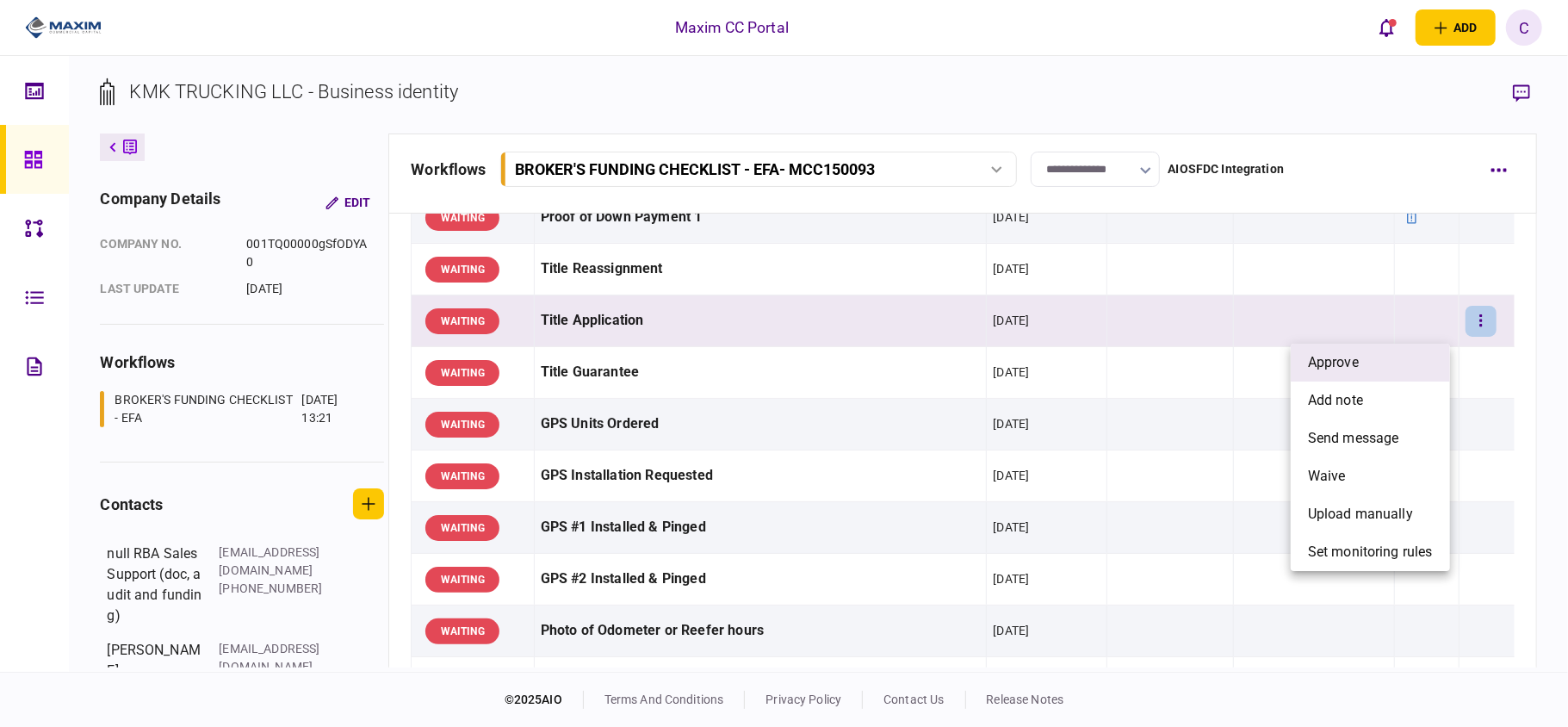
click at [1344, 357] on span "approve" at bounding box center [1332, 363] width 50 height 21
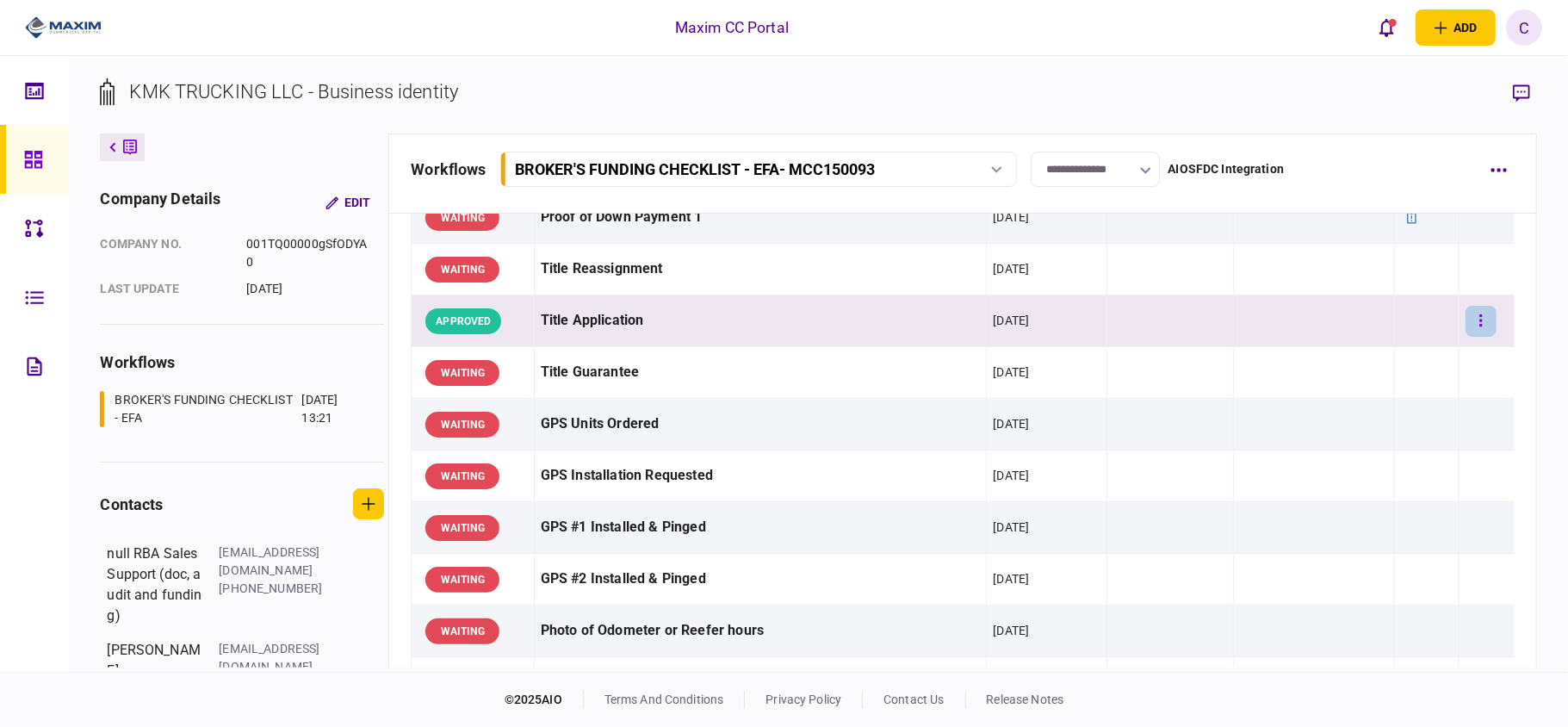
click at [1475, 325] on button "button" at bounding box center [1480, 321] width 31 height 31
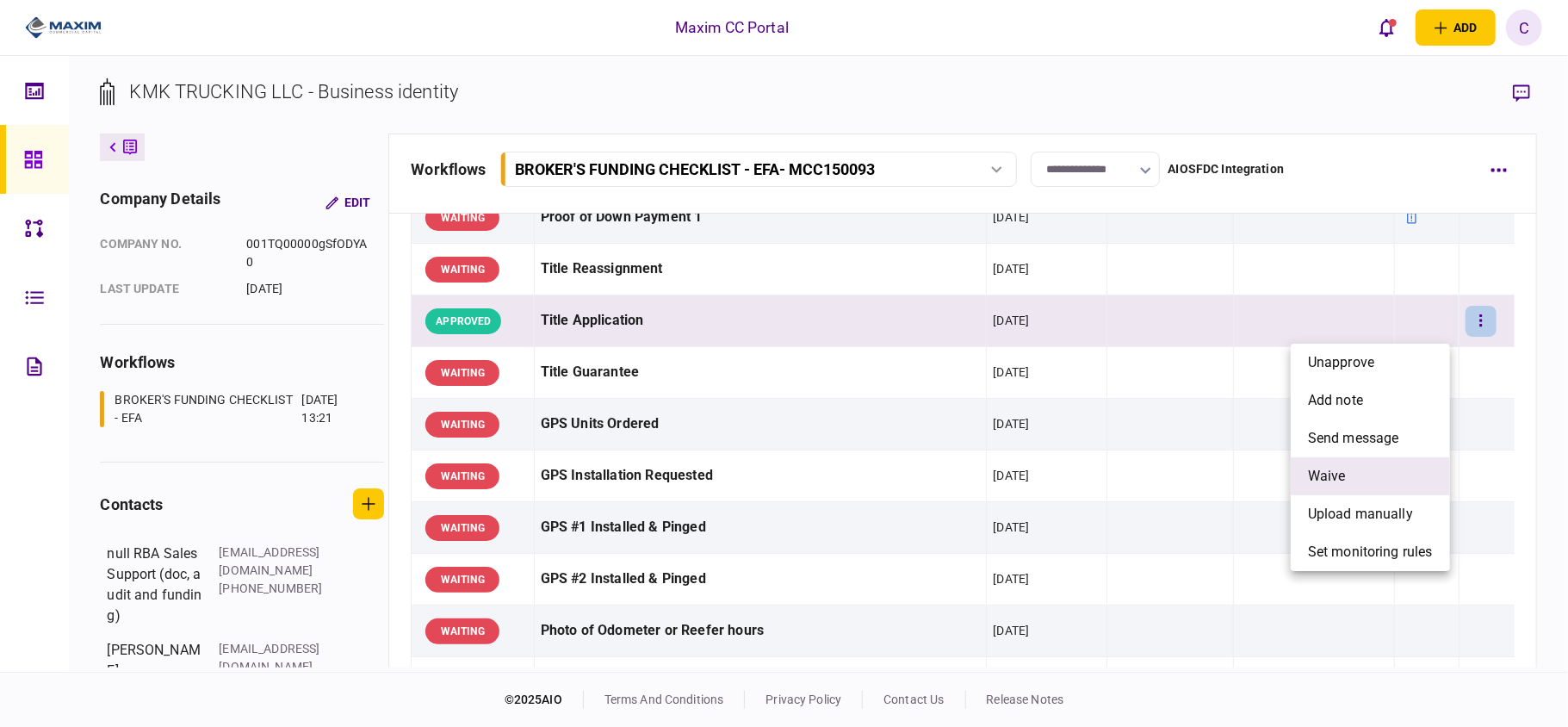
click at [1324, 476] on span "waive" at bounding box center [1326, 476] width 38 height 21
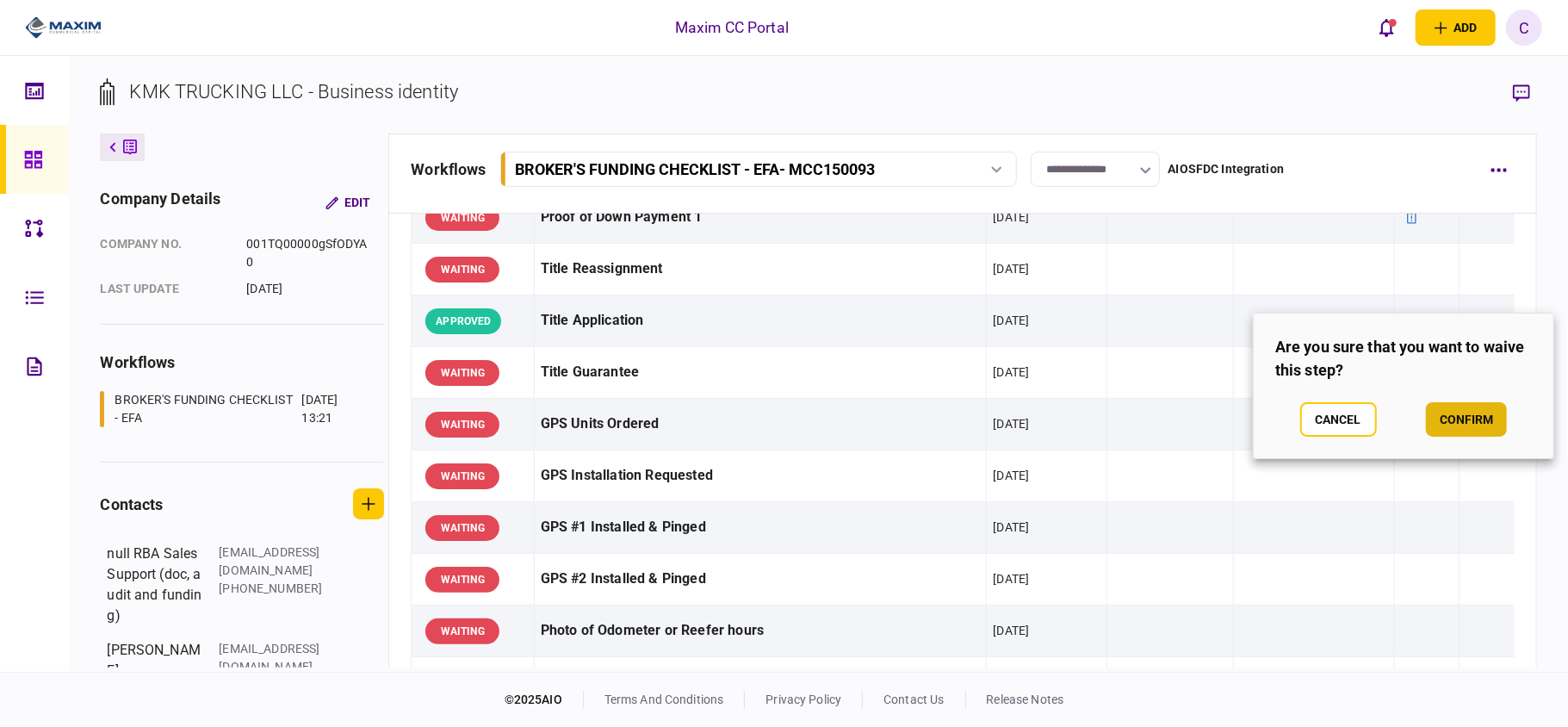
click at [1484, 434] on button "confirm" at bounding box center [1466, 419] width 81 height 35
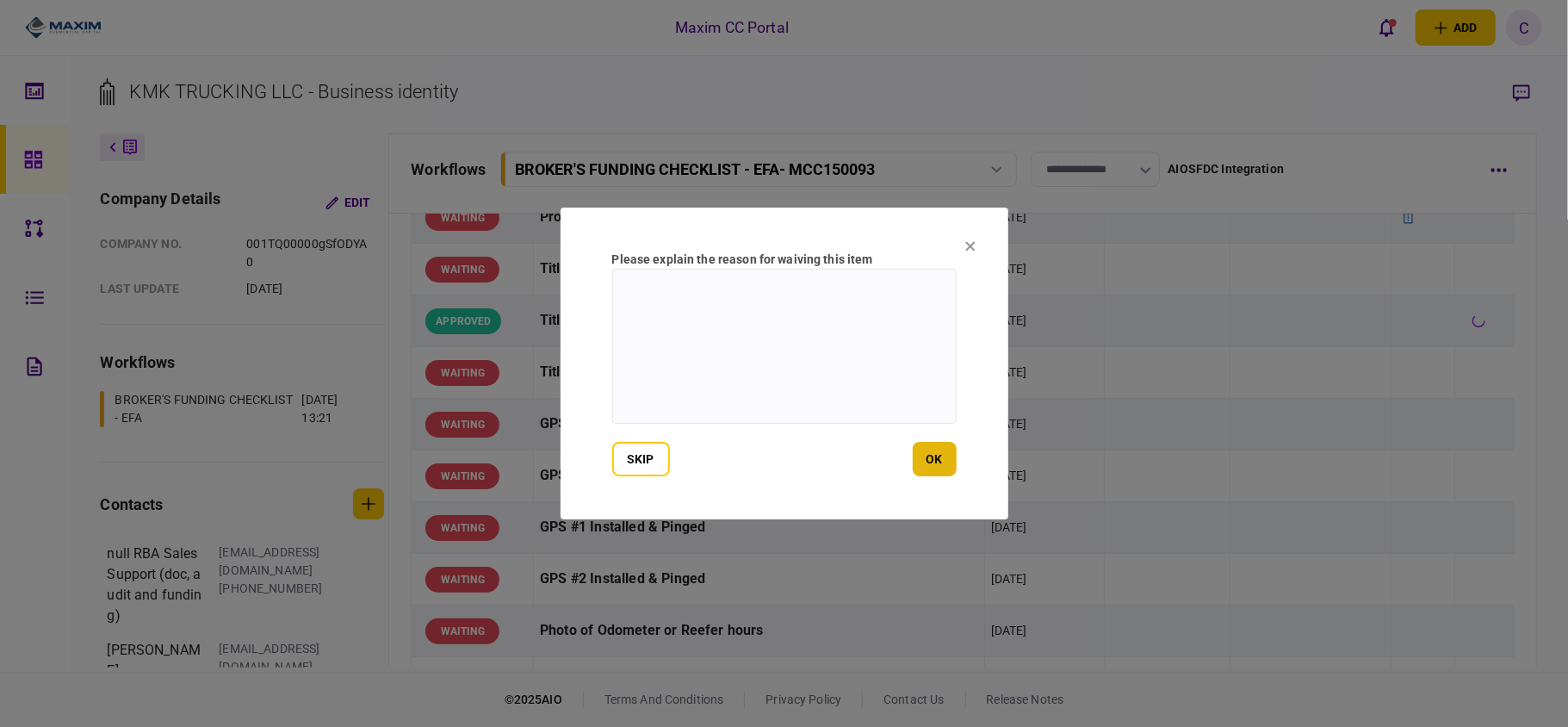
click at [931, 457] on button "ok" at bounding box center [934, 459] width 44 height 35
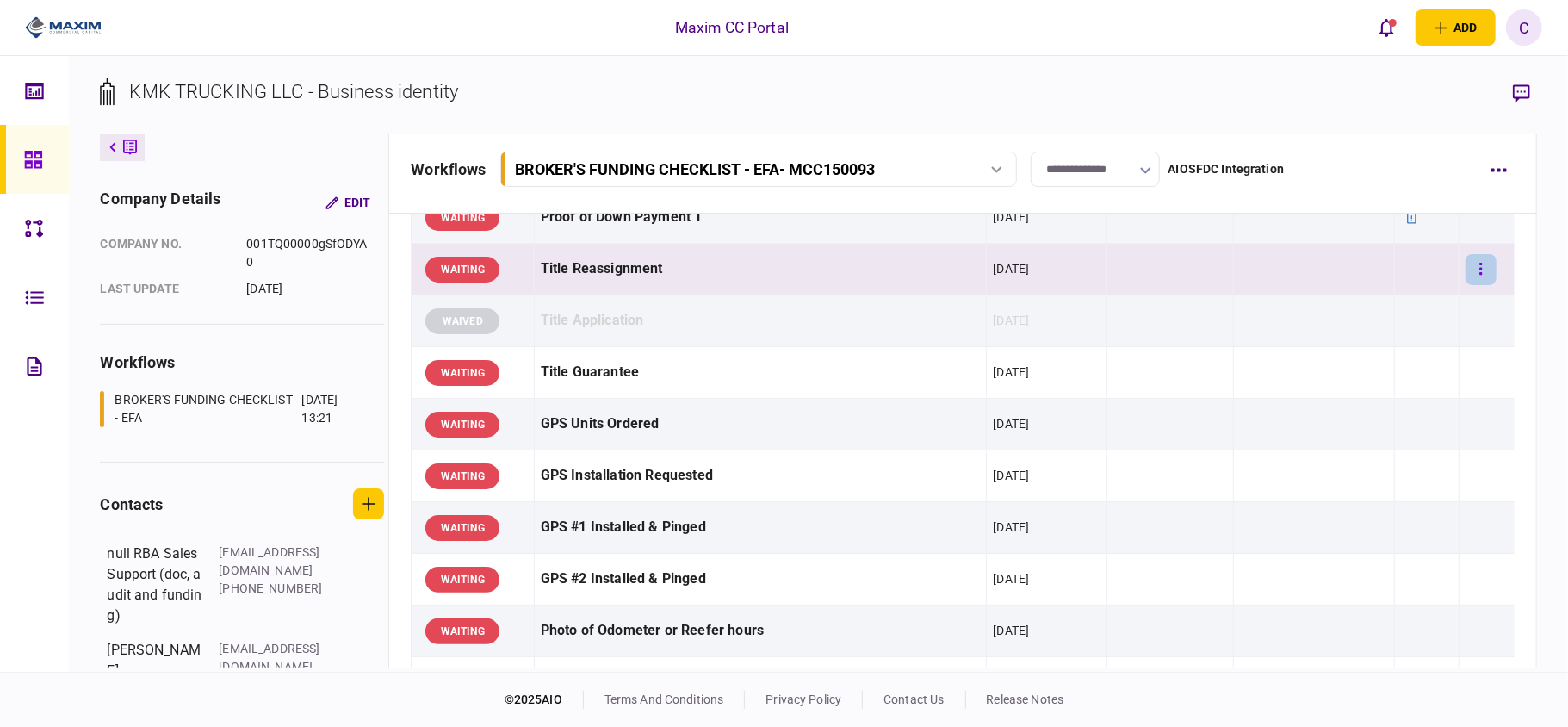
click at [1479, 274] on icon "button" at bounding box center [1480, 268] width 3 height 12
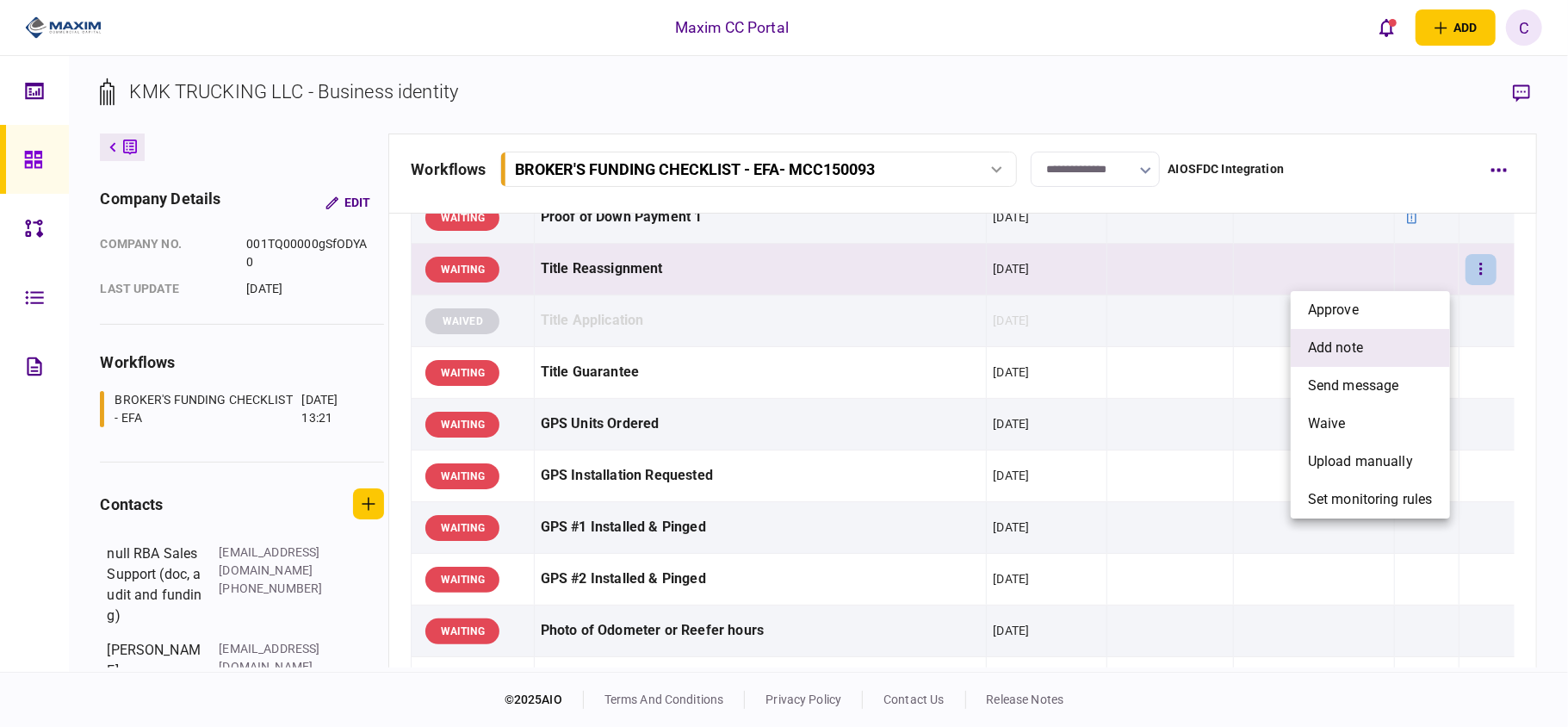
click at [1325, 345] on span "add note" at bounding box center [1335, 348] width 55 height 21
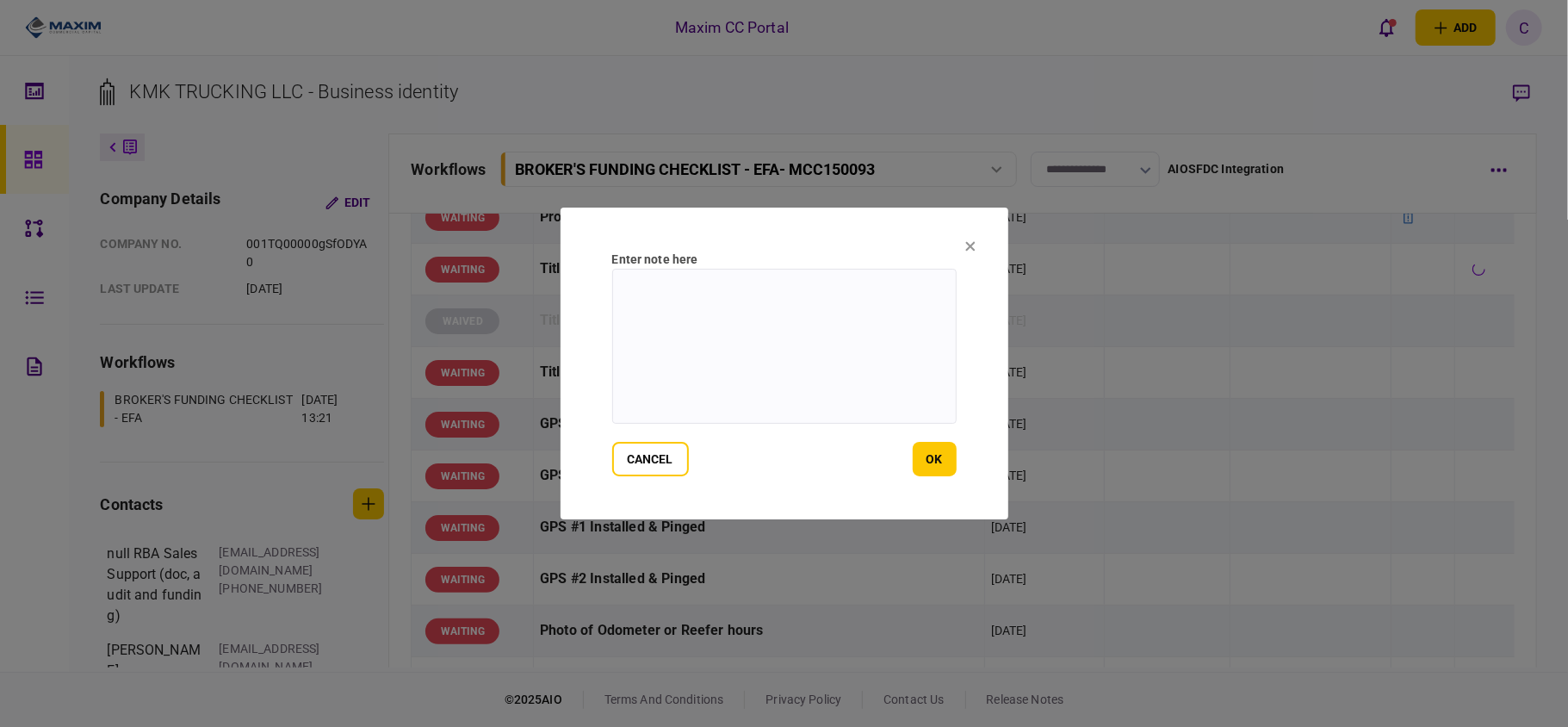
click at [849, 298] on textarea at bounding box center [784, 346] width 344 height 156
type textarea "**********"
click at [925, 464] on button "ok" at bounding box center [934, 459] width 44 height 35
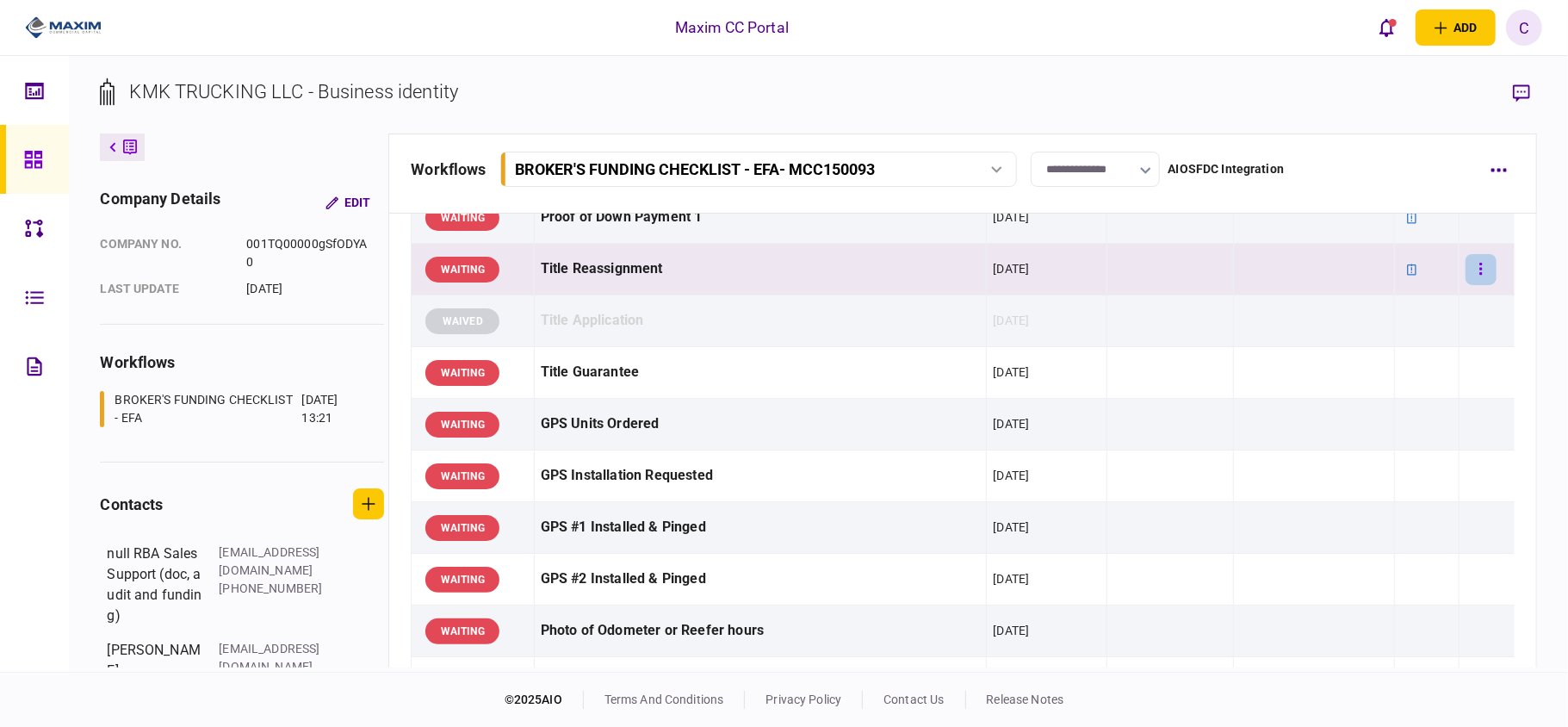
click at [1465, 277] on button "button" at bounding box center [1480, 269] width 31 height 31
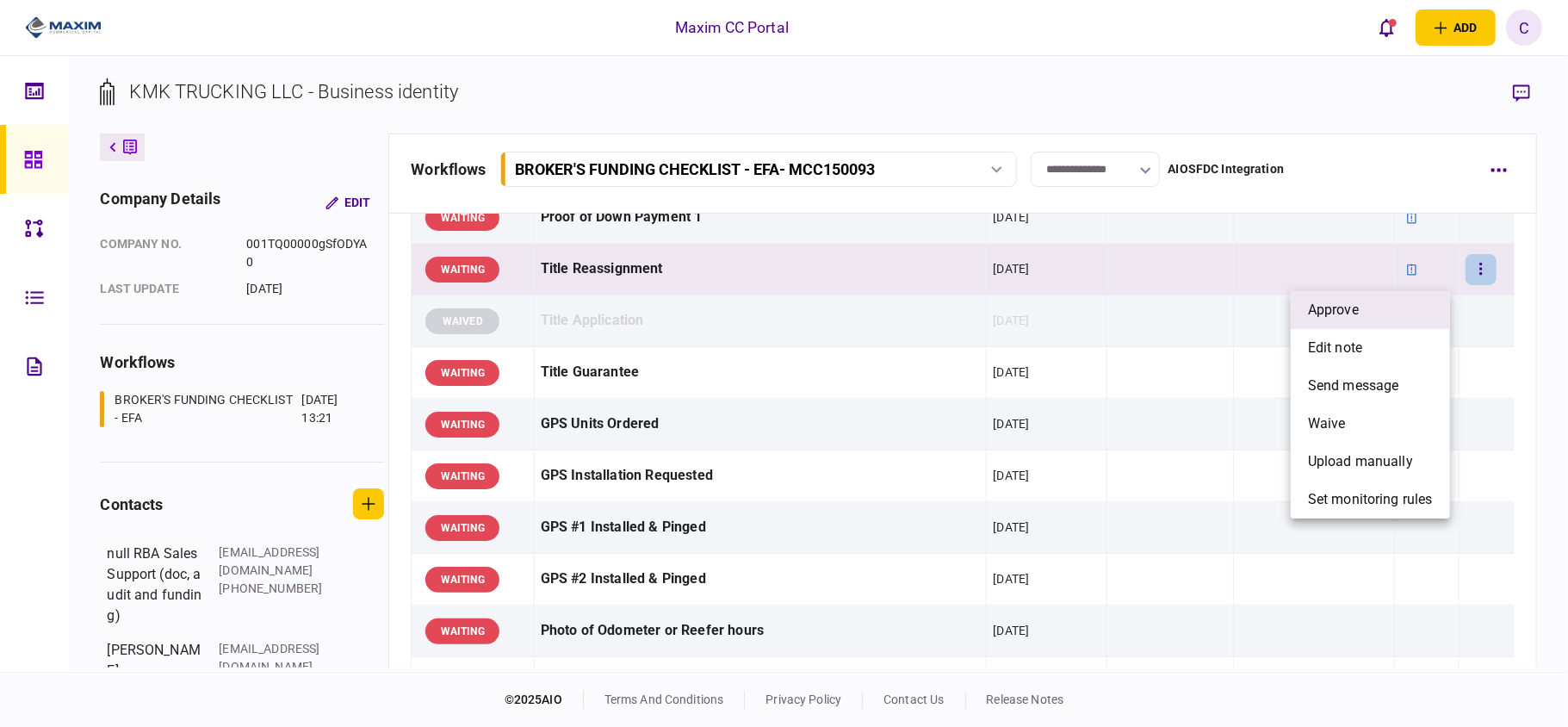
click at [1389, 314] on li "approve" at bounding box center [1370, 310] width 159 height 38
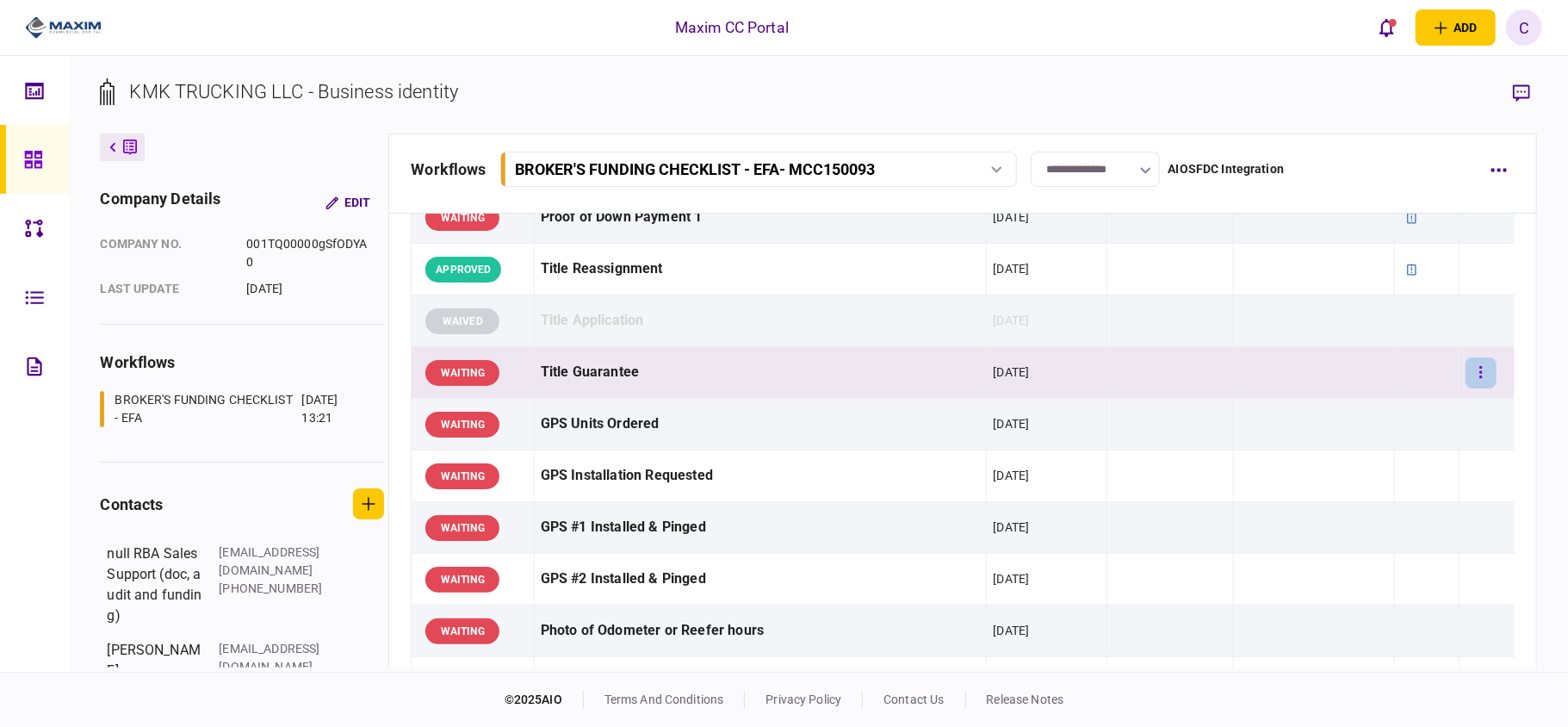
click at [1465, 376] on button "button" at bounding box center [1480, 372] width 31 height 31
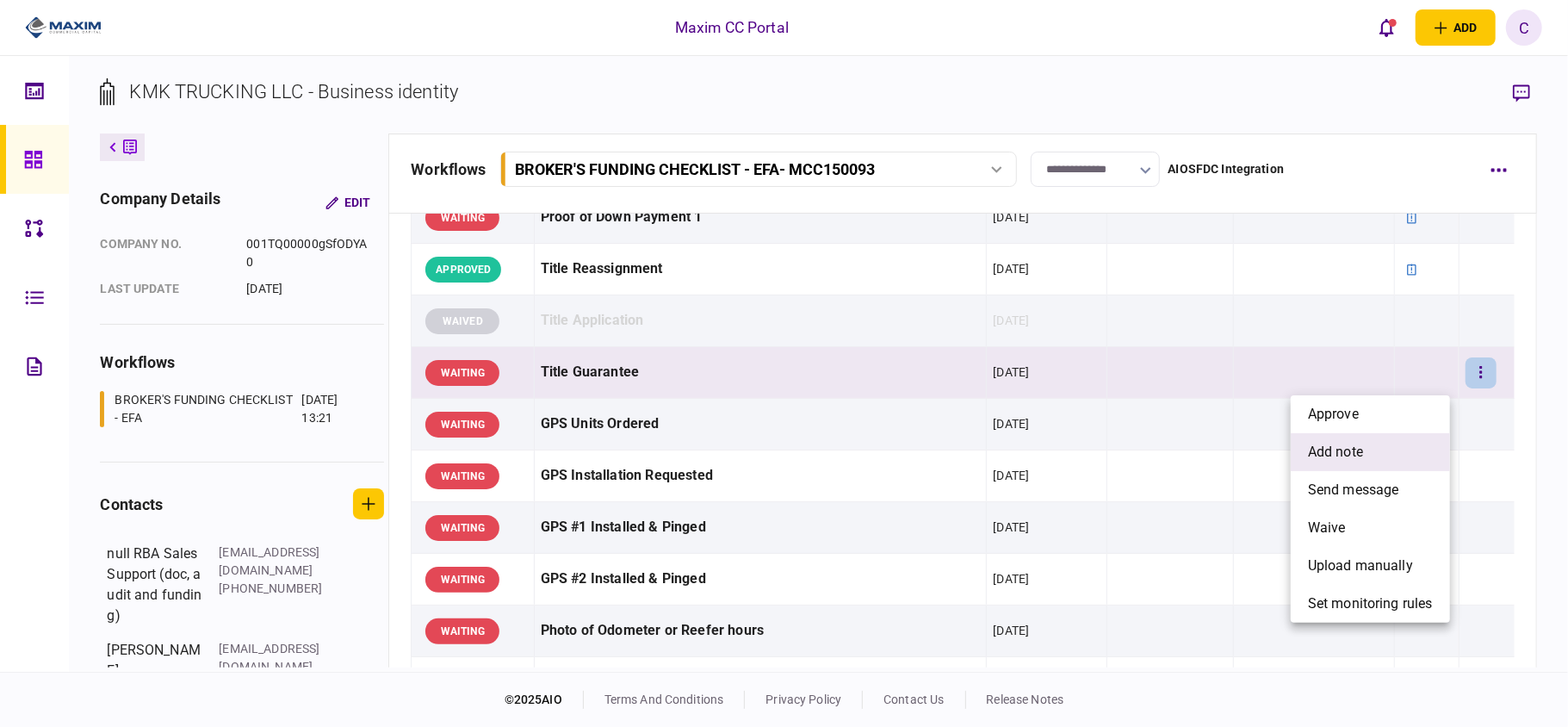
click at [1337, 445] on span "add note" at bounding box center [1335, 452] width 55 height 21
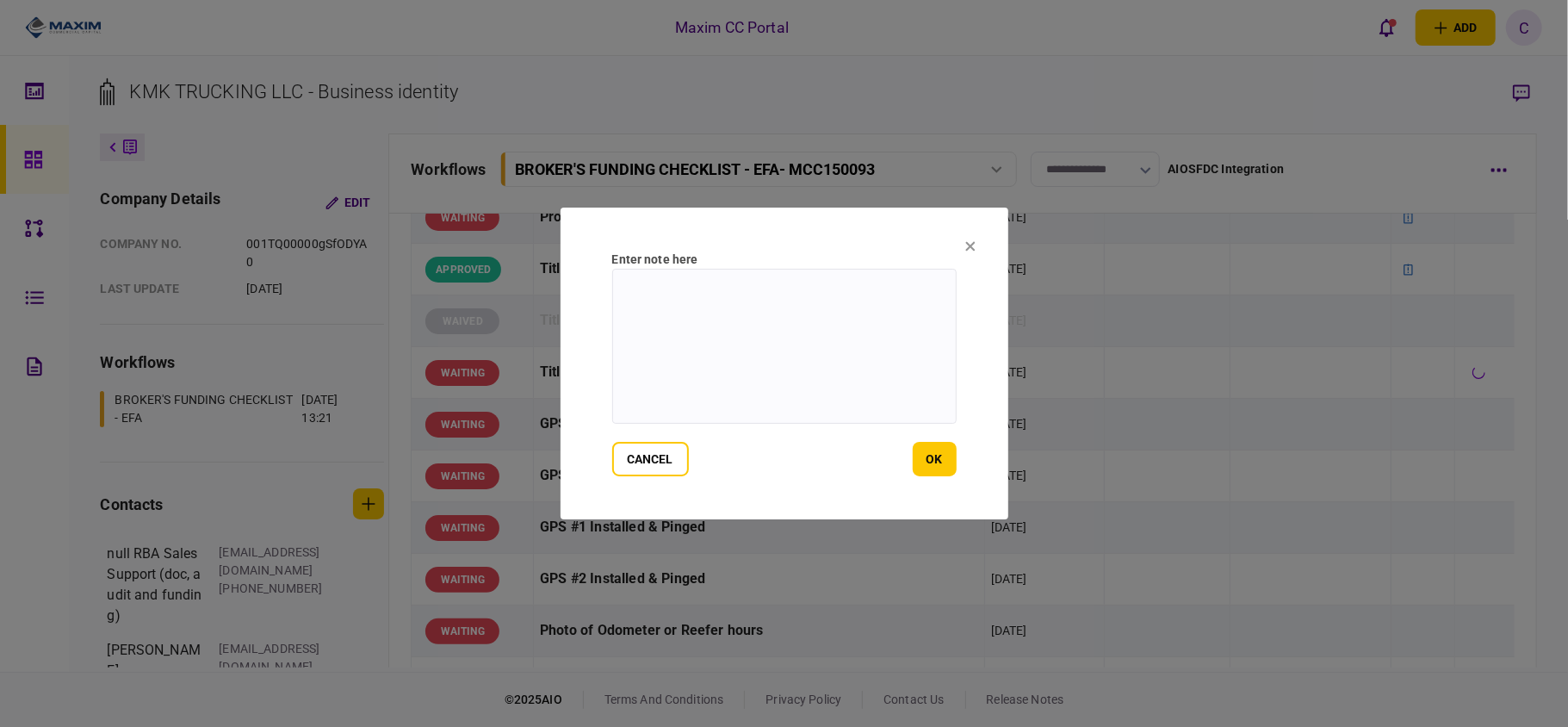
click at [836, 294] on textarea at bounding box center [784, 346] width 344 height 156
type textarea "**********"
click at [920, 445] on button "ok" at bounding box center [934, 459] width 44 height 35
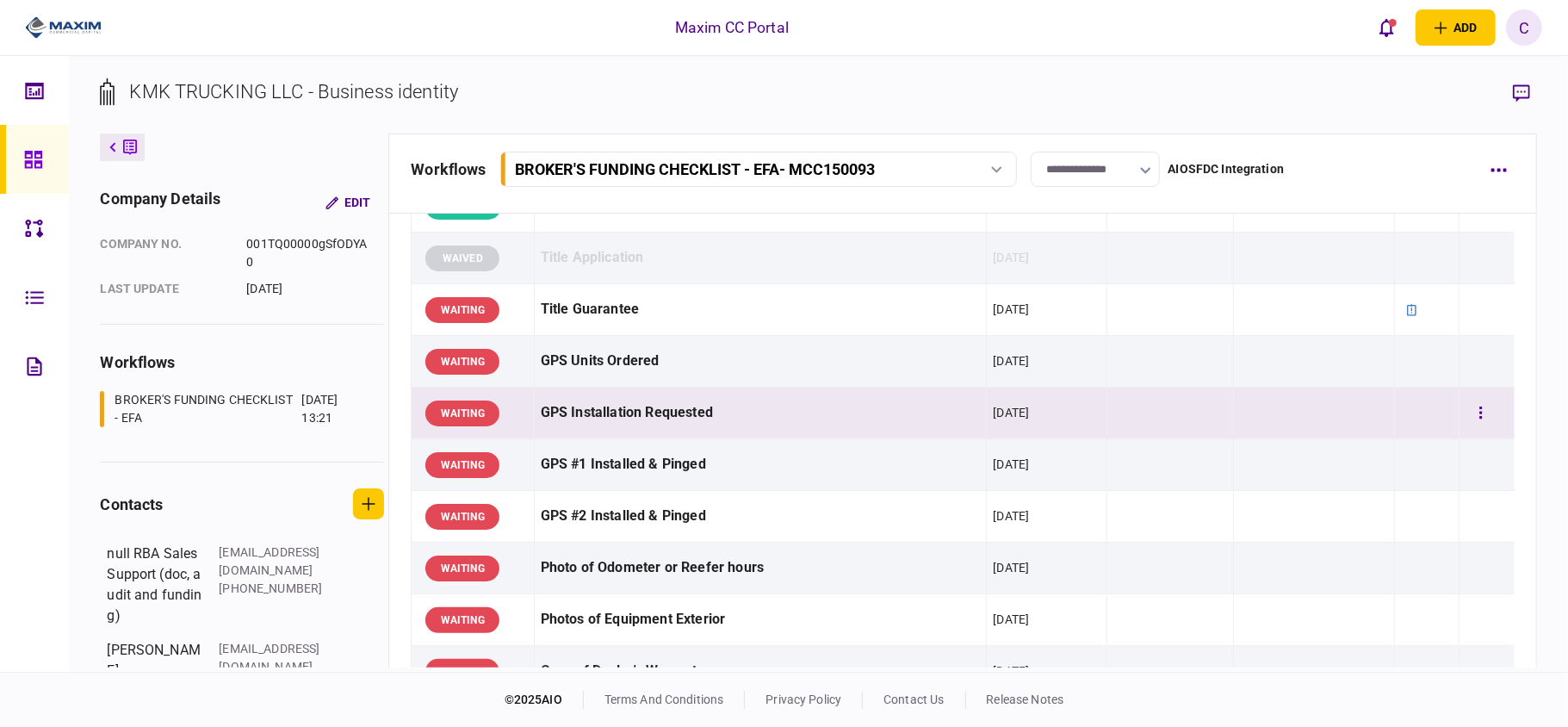
scroll to position [1263, 0]
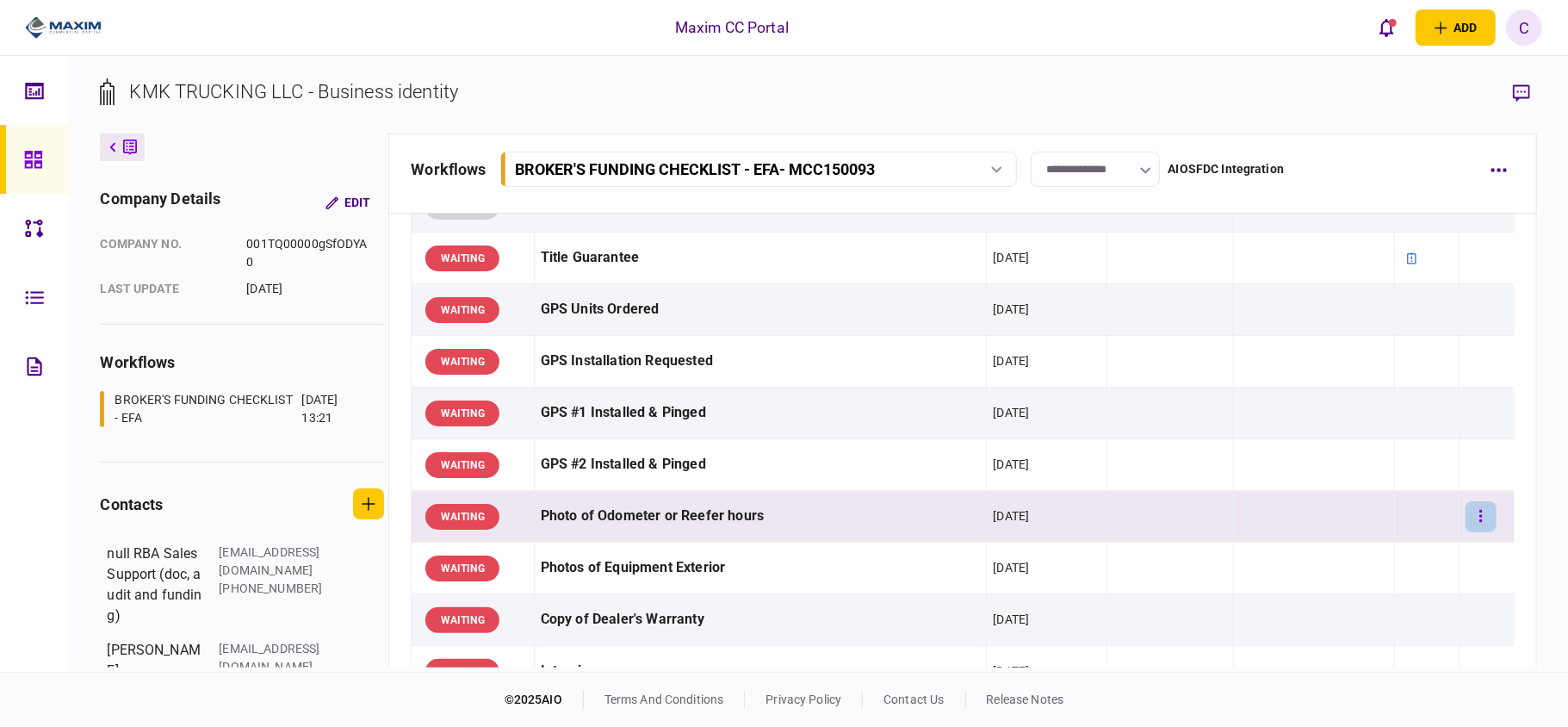
click at [1469, 526] on button "button" at bounding box center [1480, 516] width 31 height 31
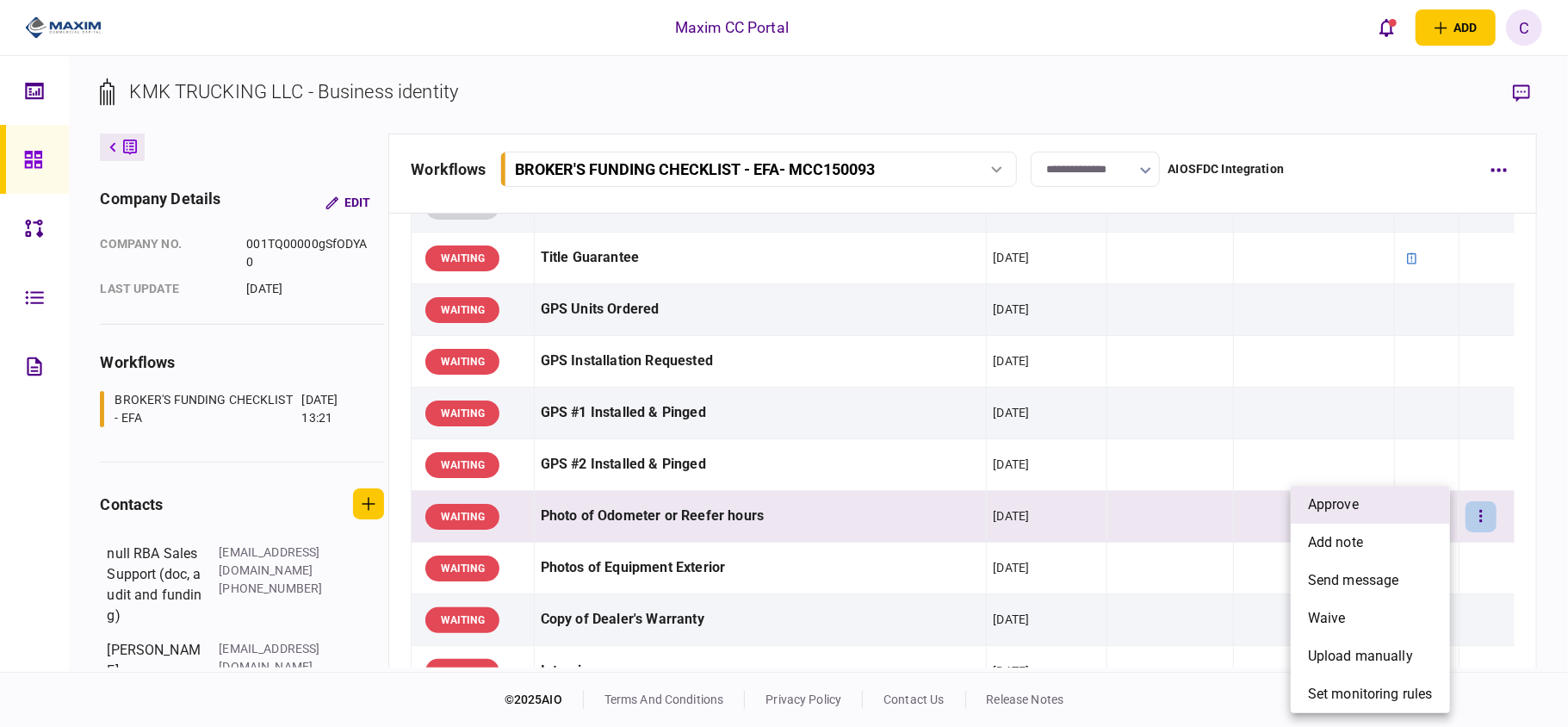
click at [1364, 503] on li "approve" at bounding box center [1370, 505] width 159 height 38
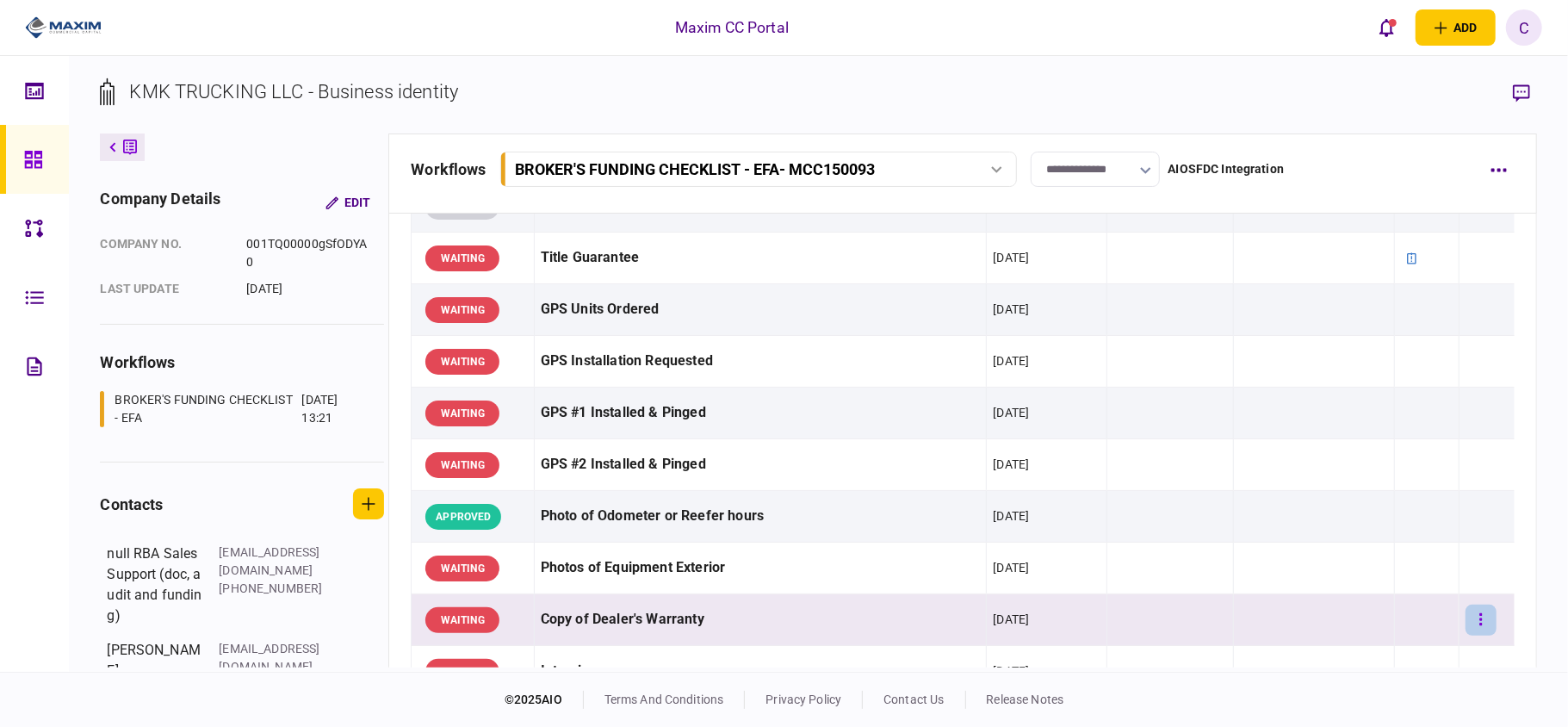
click at [1479, 622] on icon "button" at bounding box center [1480, 619] width 3 height 17
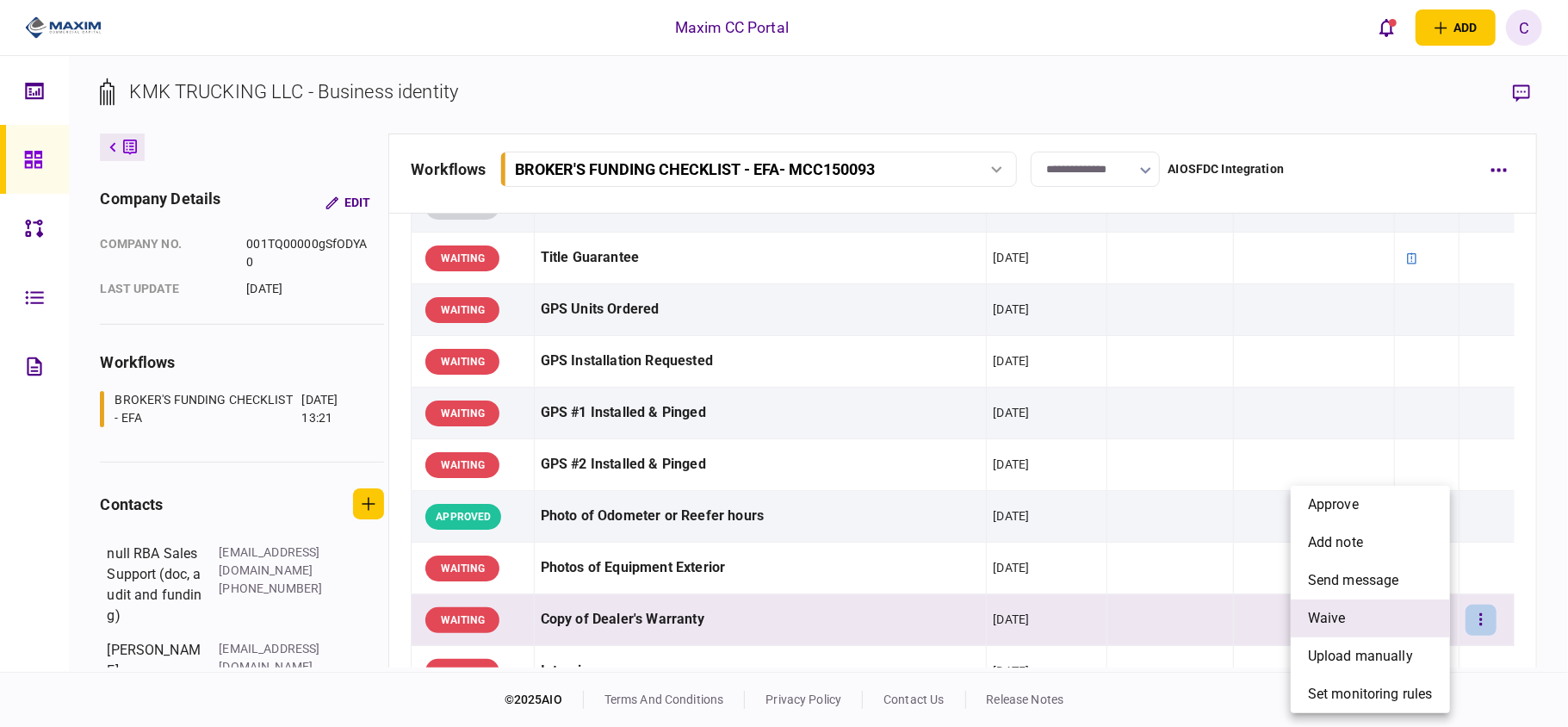
click at [1334, 611] on span "waive" at bounding box center [1326, 618] width 38 height 21
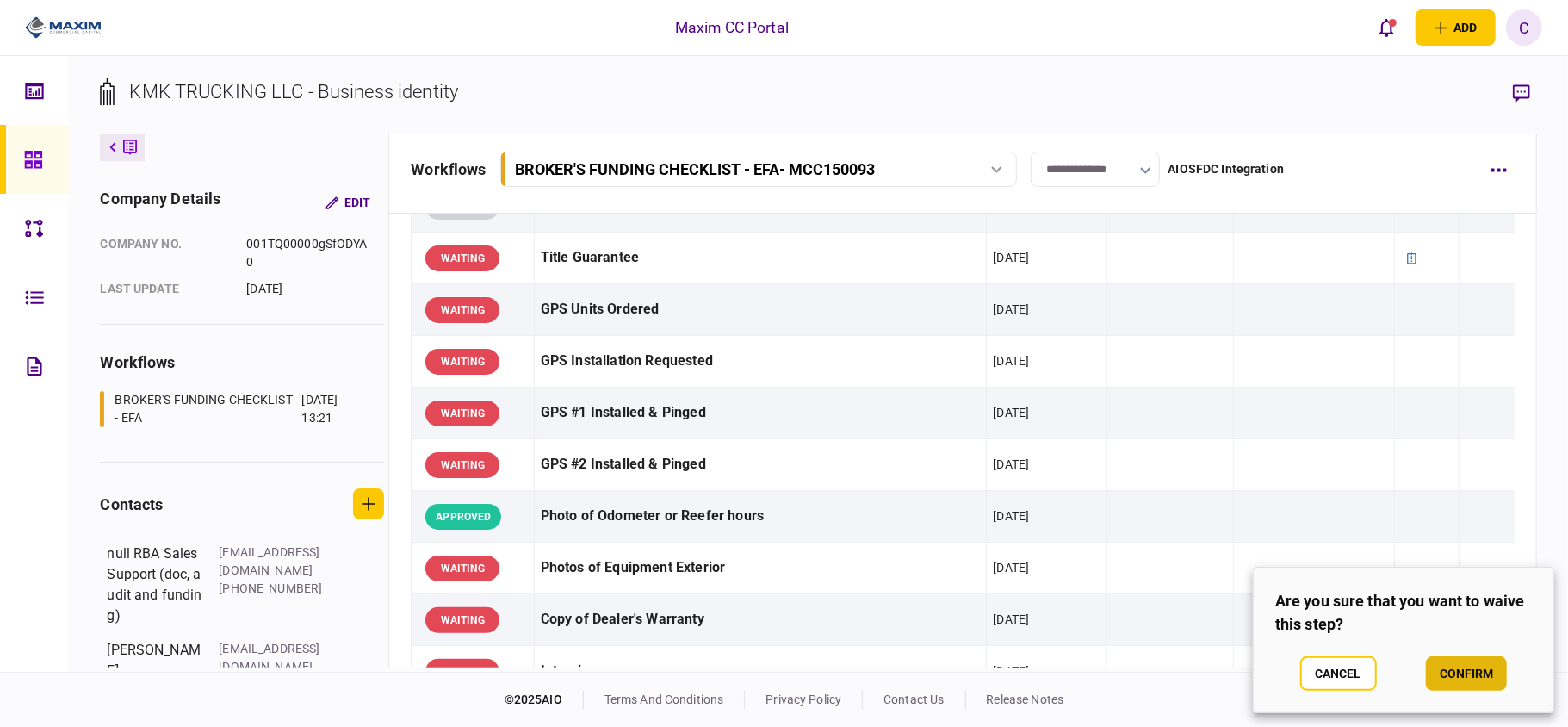
click at [1476, 663] on button "confirm" at bounding box center [1466, 674] width 81 height 35
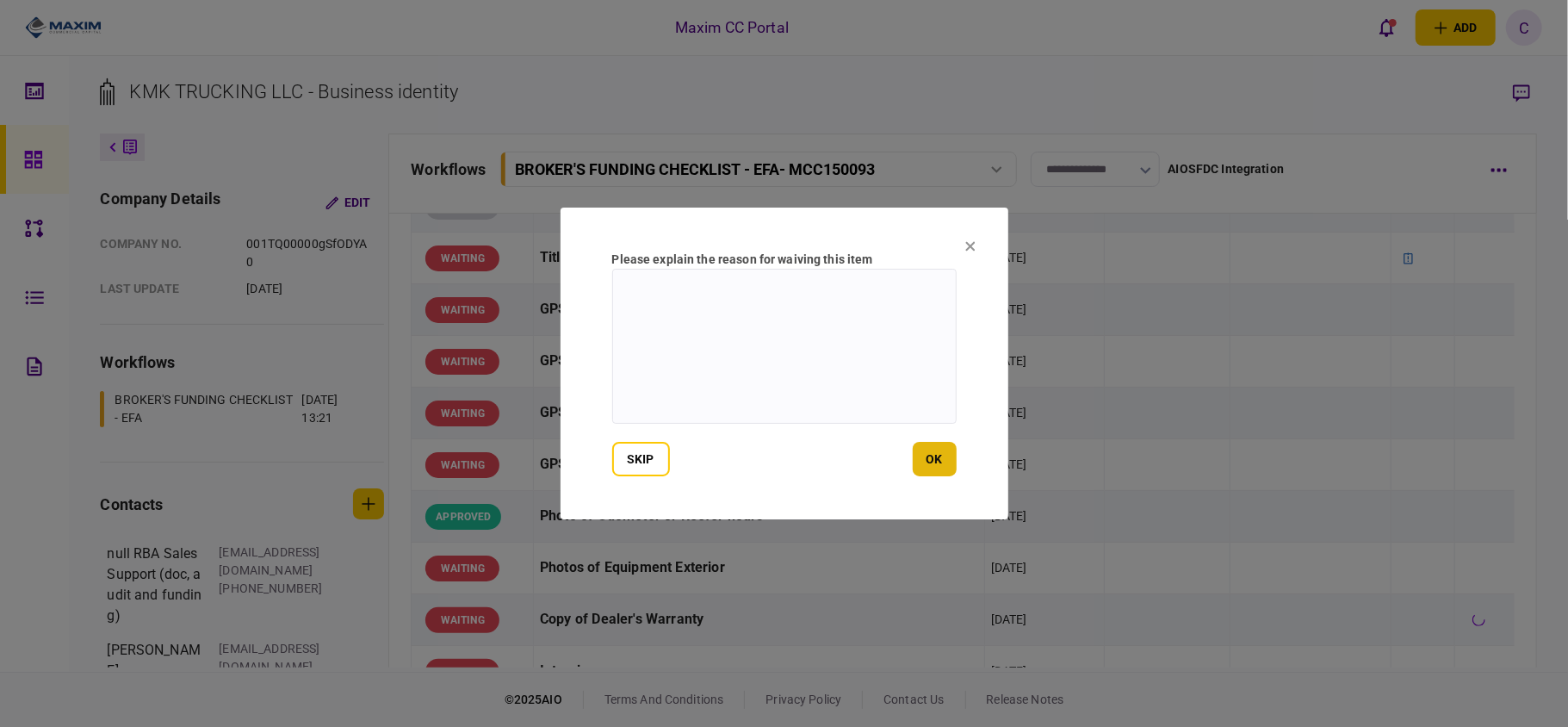
click at [928, 460] on button "ok" at bounding box center [934, 459] width 44 height 35
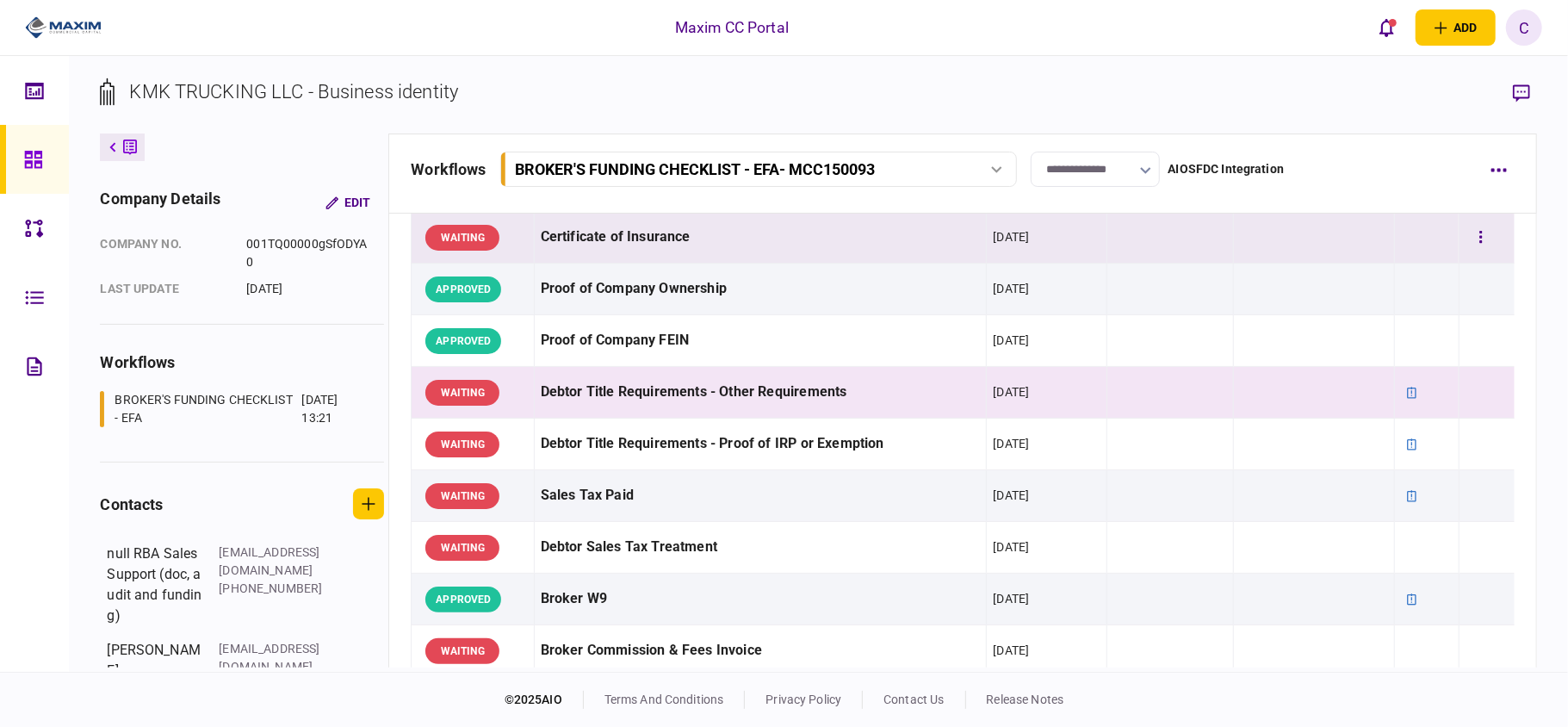
scroll to position [460, 0]
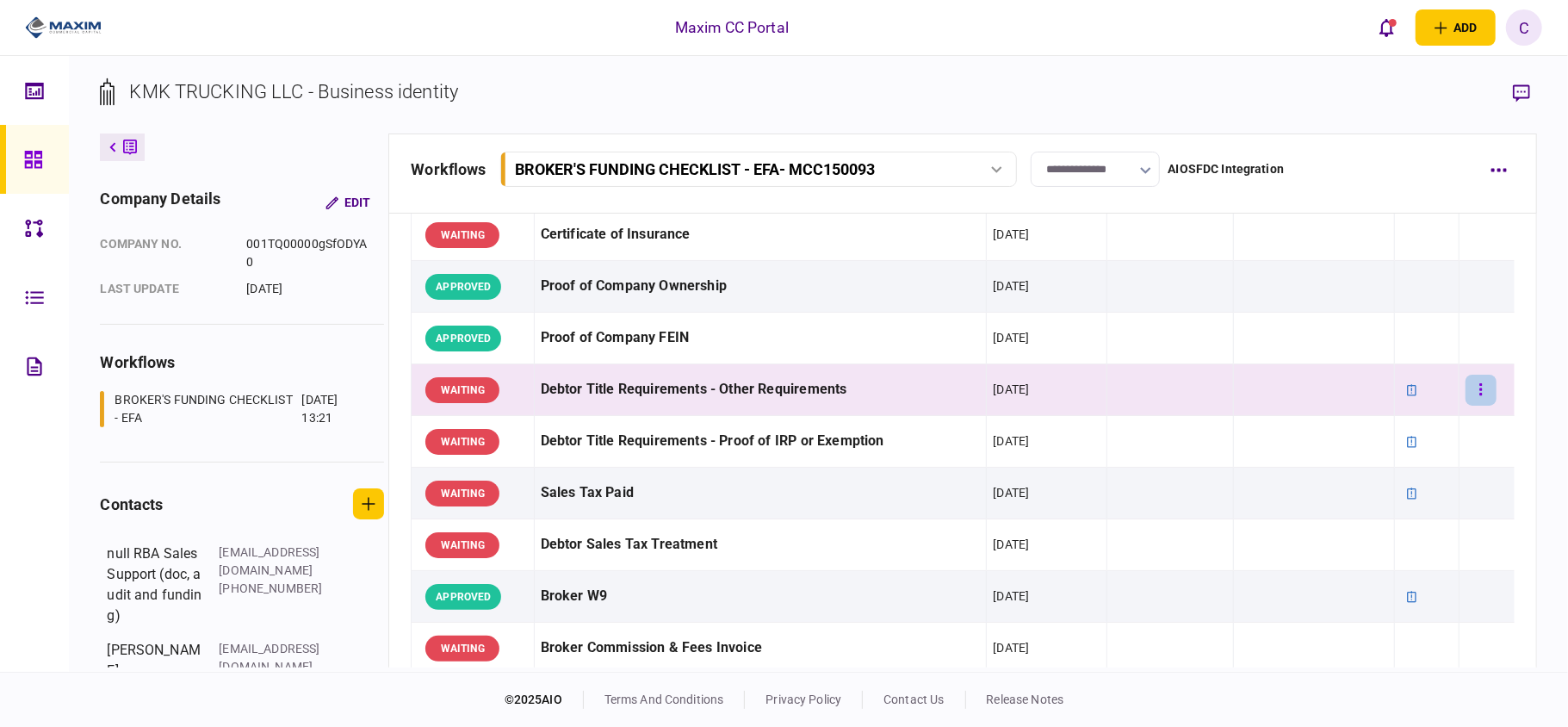
click at [1465, 393] on button "button" at bounding box center [1480, 389] width 31 height 31
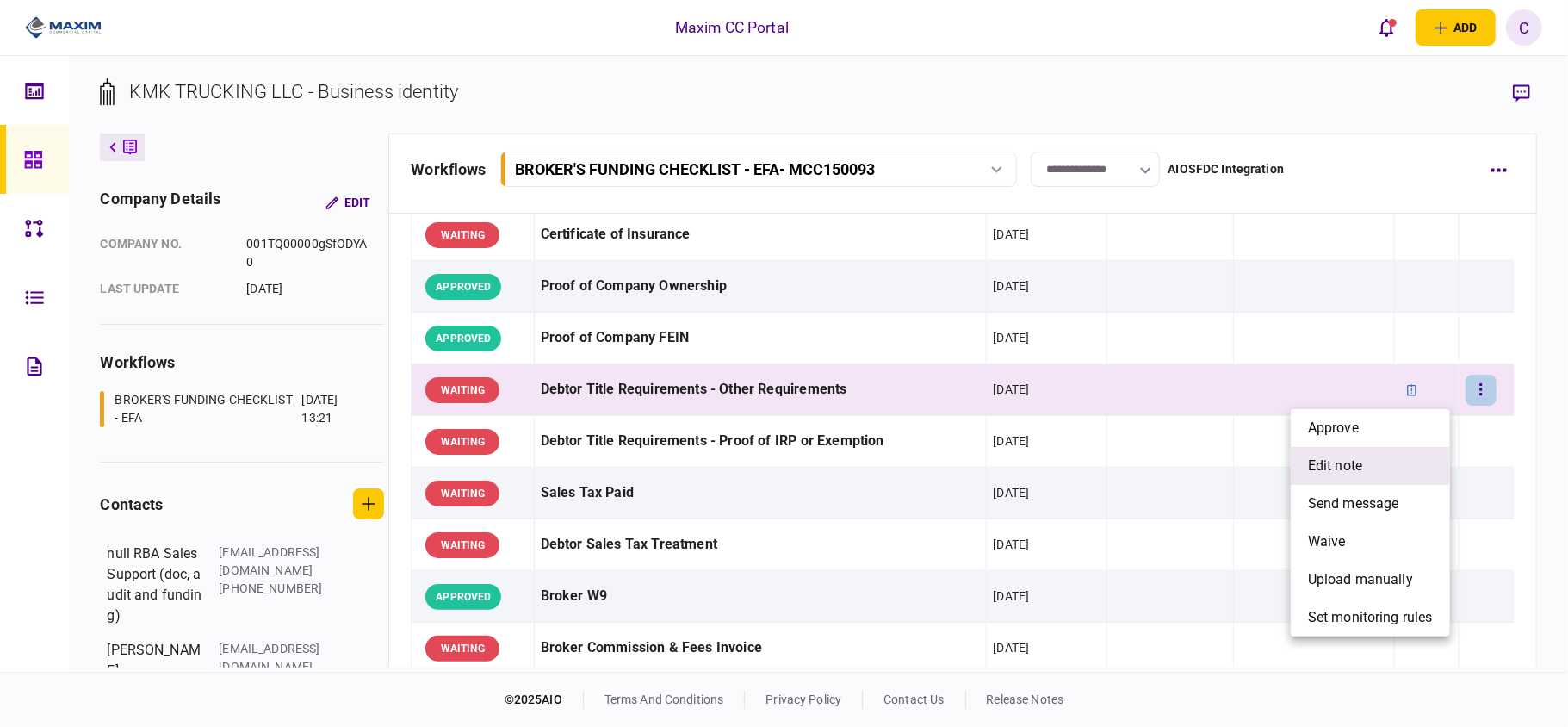
click at [1350, 462] on span "edit note" at bounding box center [1334, 466] width 54 height 21
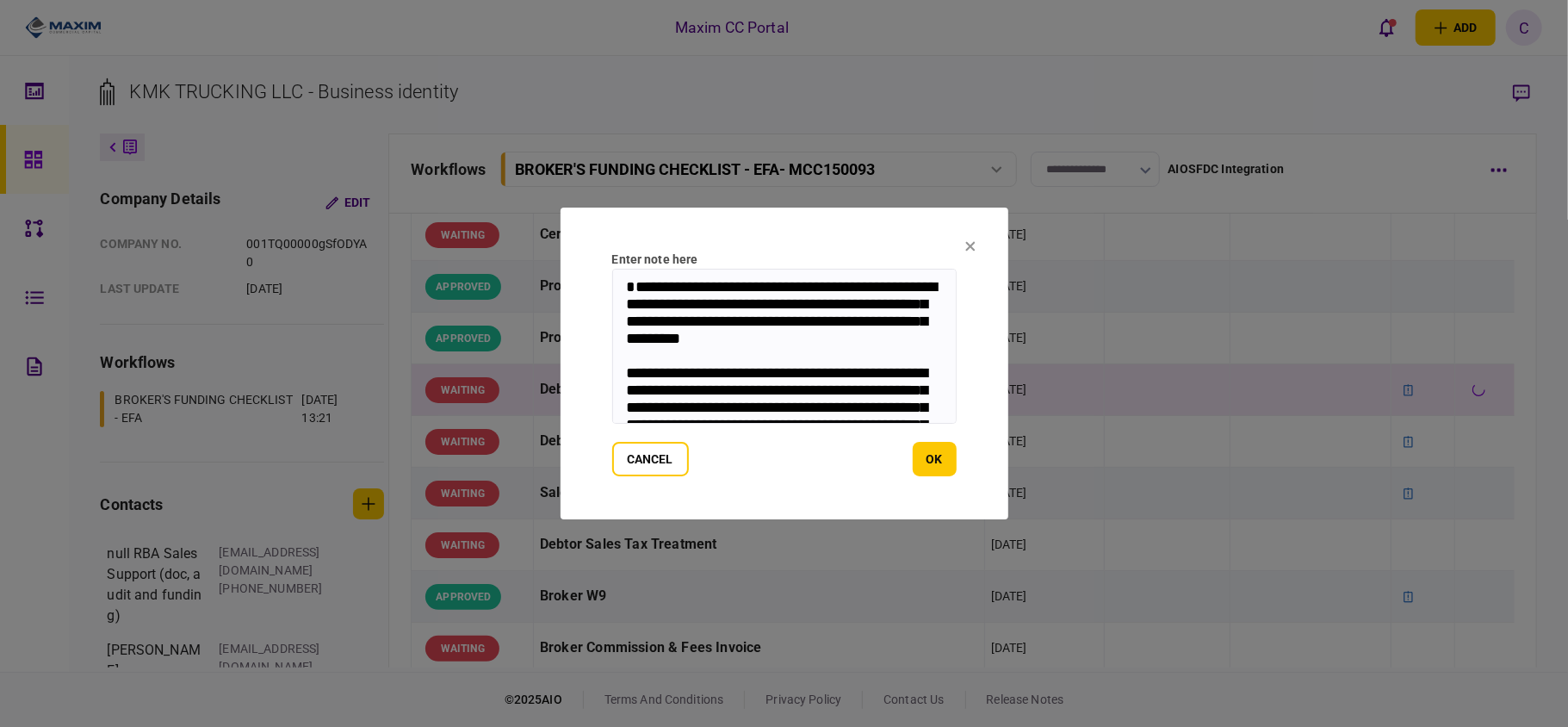
click at [822, 307] on textarea "**********" at bounding box center [784, 346] width 344 height 156
type textarea "**********"
click at [940, 464] on button "ok" at bounding box center [934, 459] width 44 height 35
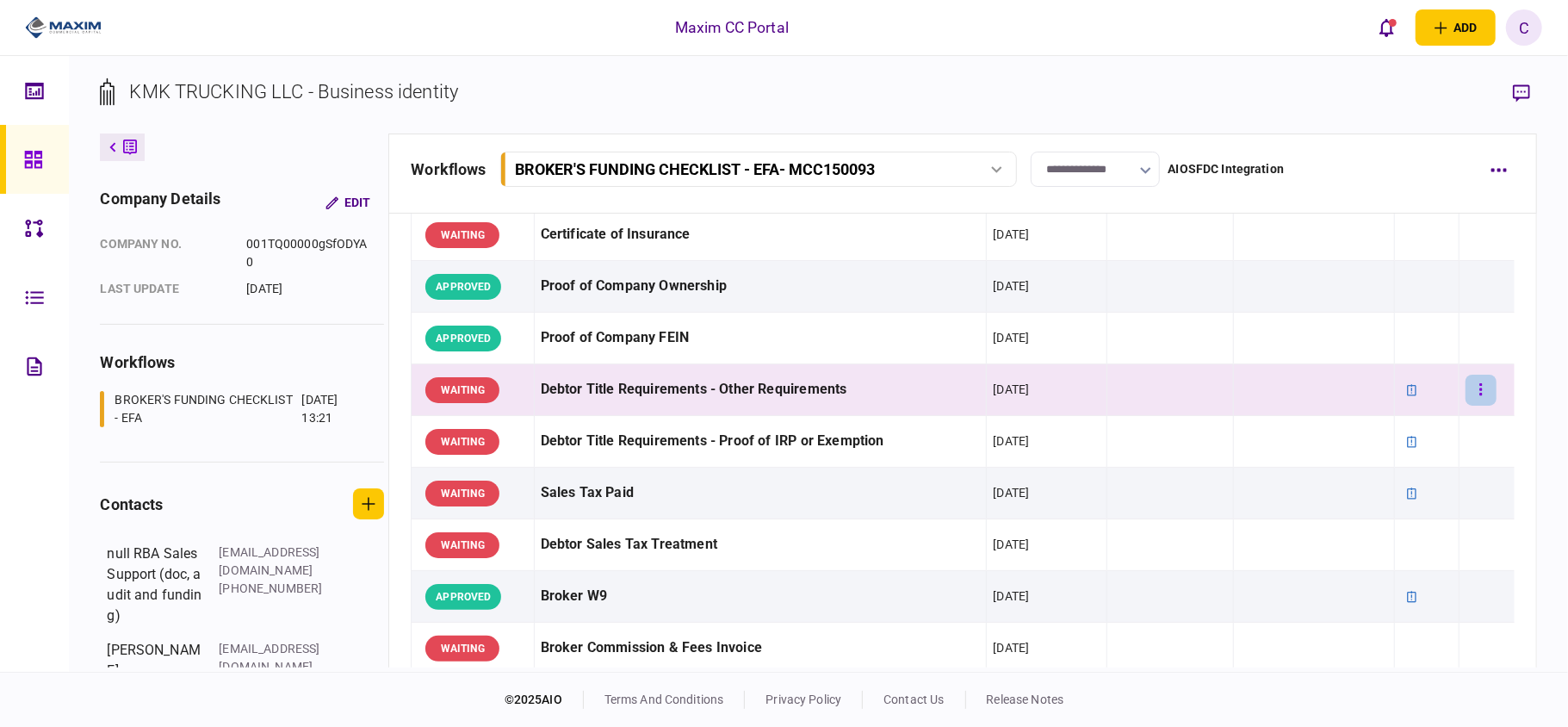
click at [1479, 394] on icon "button" at bounding box center [1480, 389] width 3 height 17
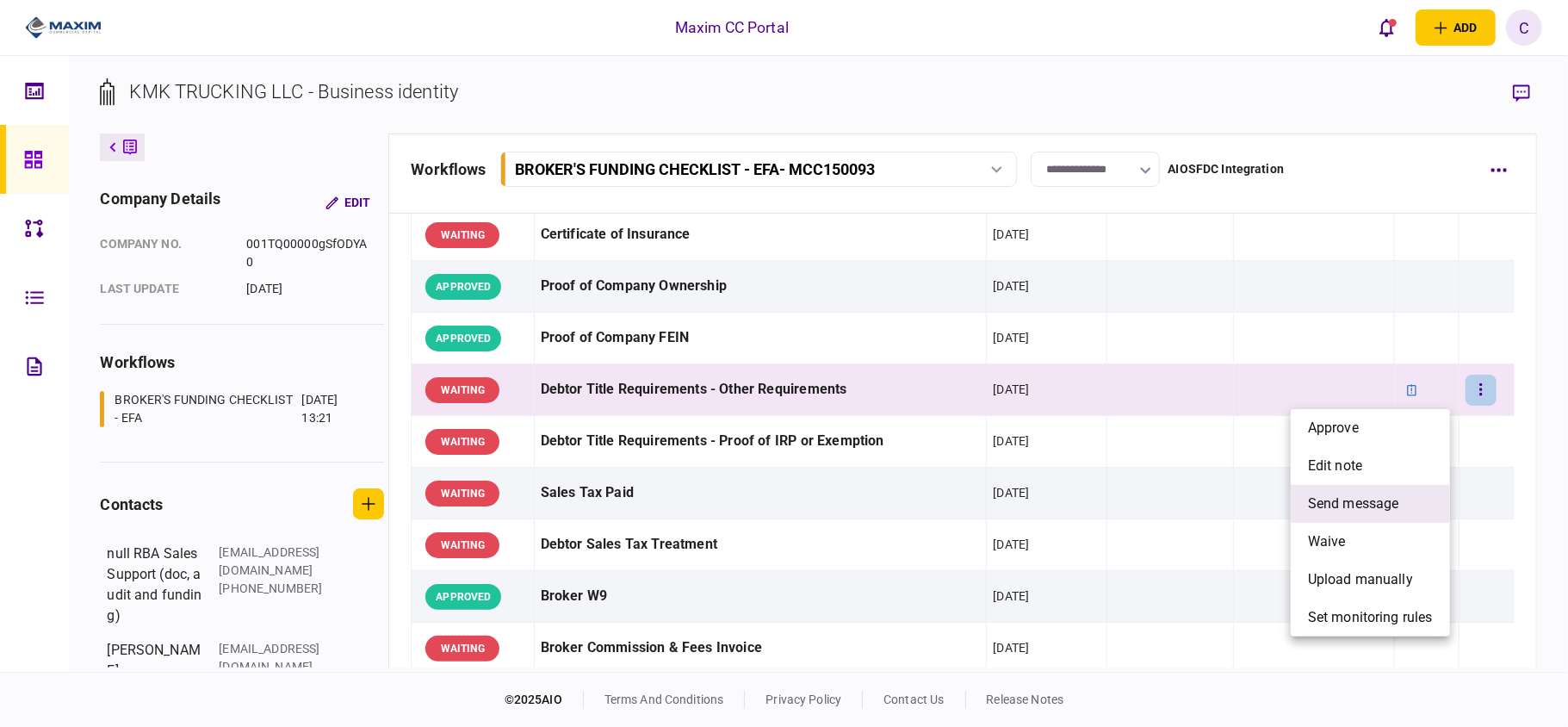
click at [1378, 497] on span "send message" at bounding box center [1353, 503] width 91 height 21
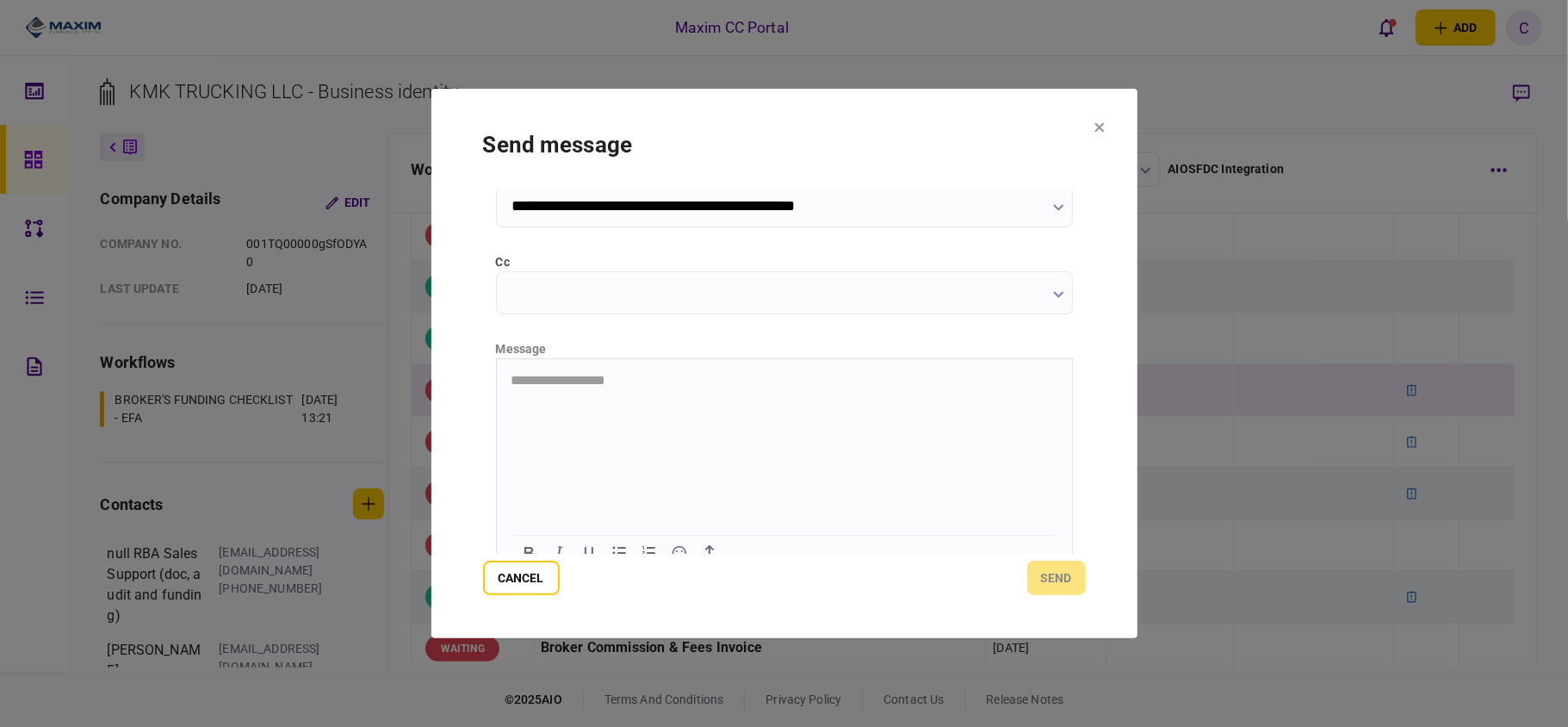
scroll to position [217, 0]
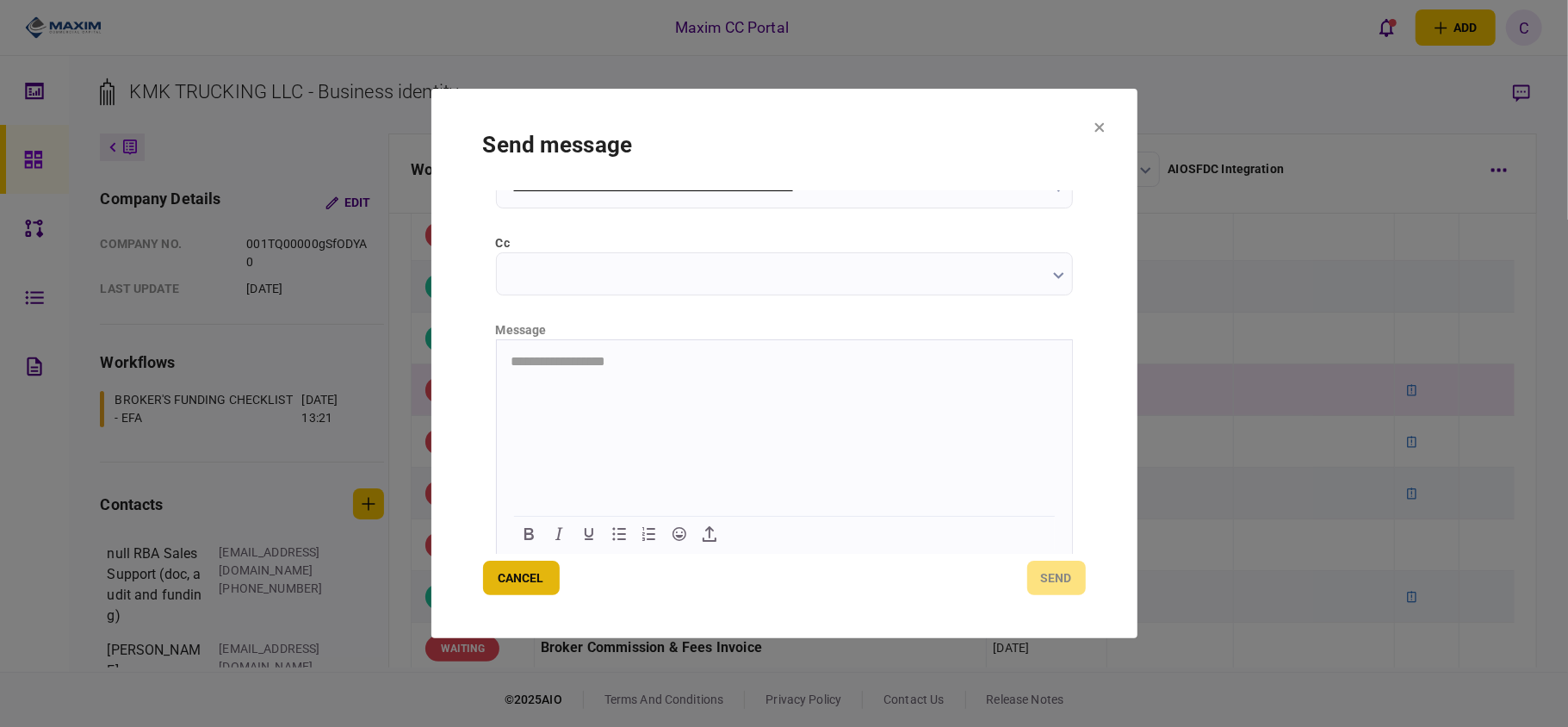
click at [507, 572] on button "Cancel" at bounding box center [521, 577] width 76 height 35
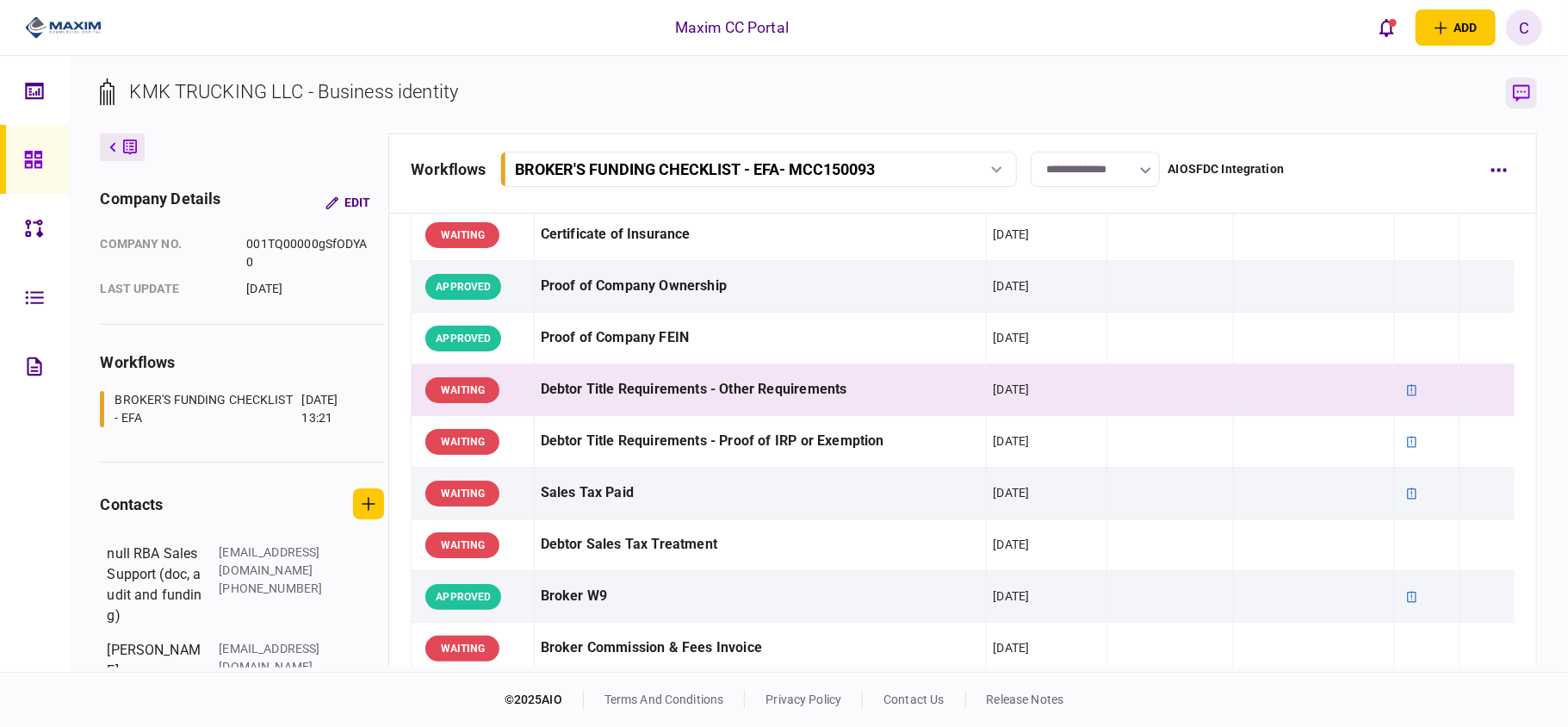
click at [1525, 88] on icon "button" at bounding box center [1520, 93] width 17 height 18
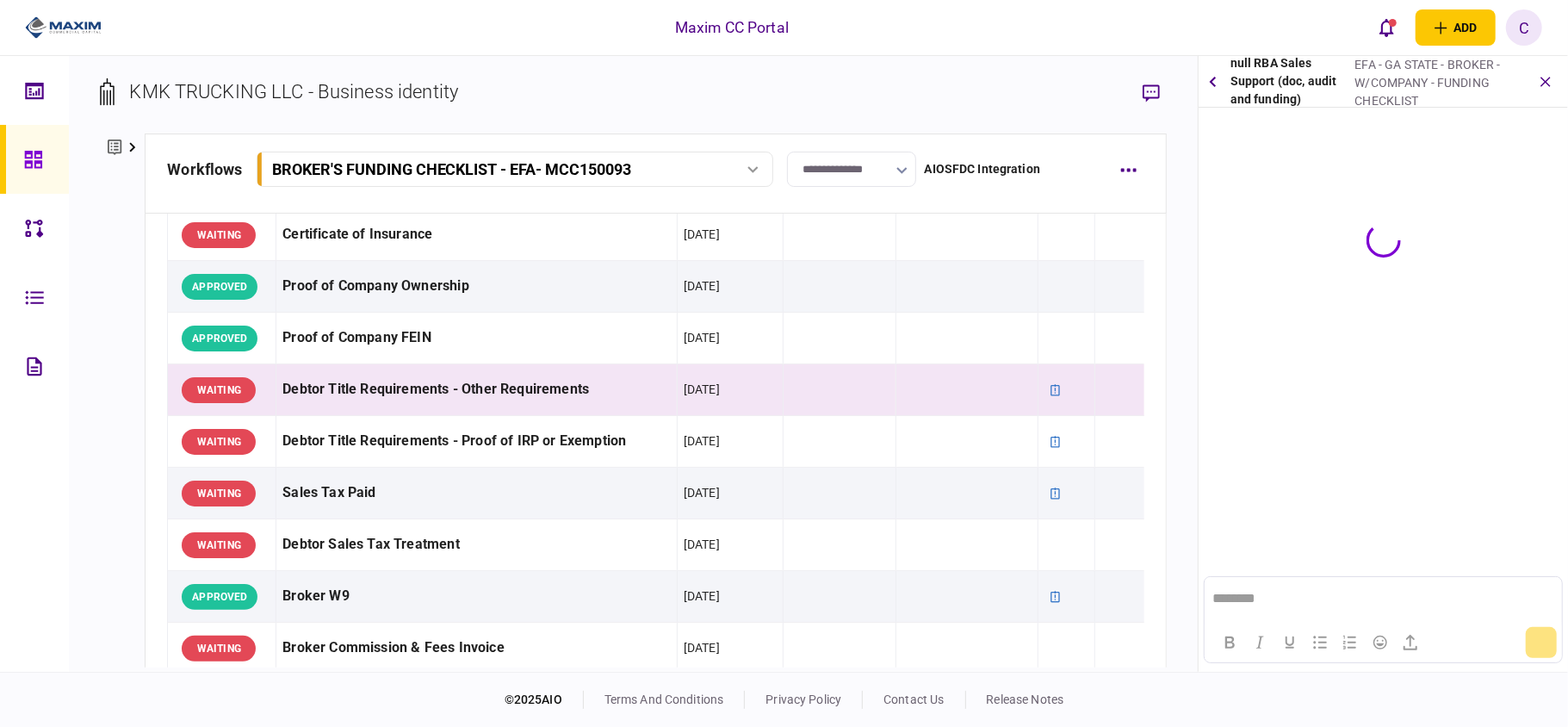
scroll to position [0, 0]
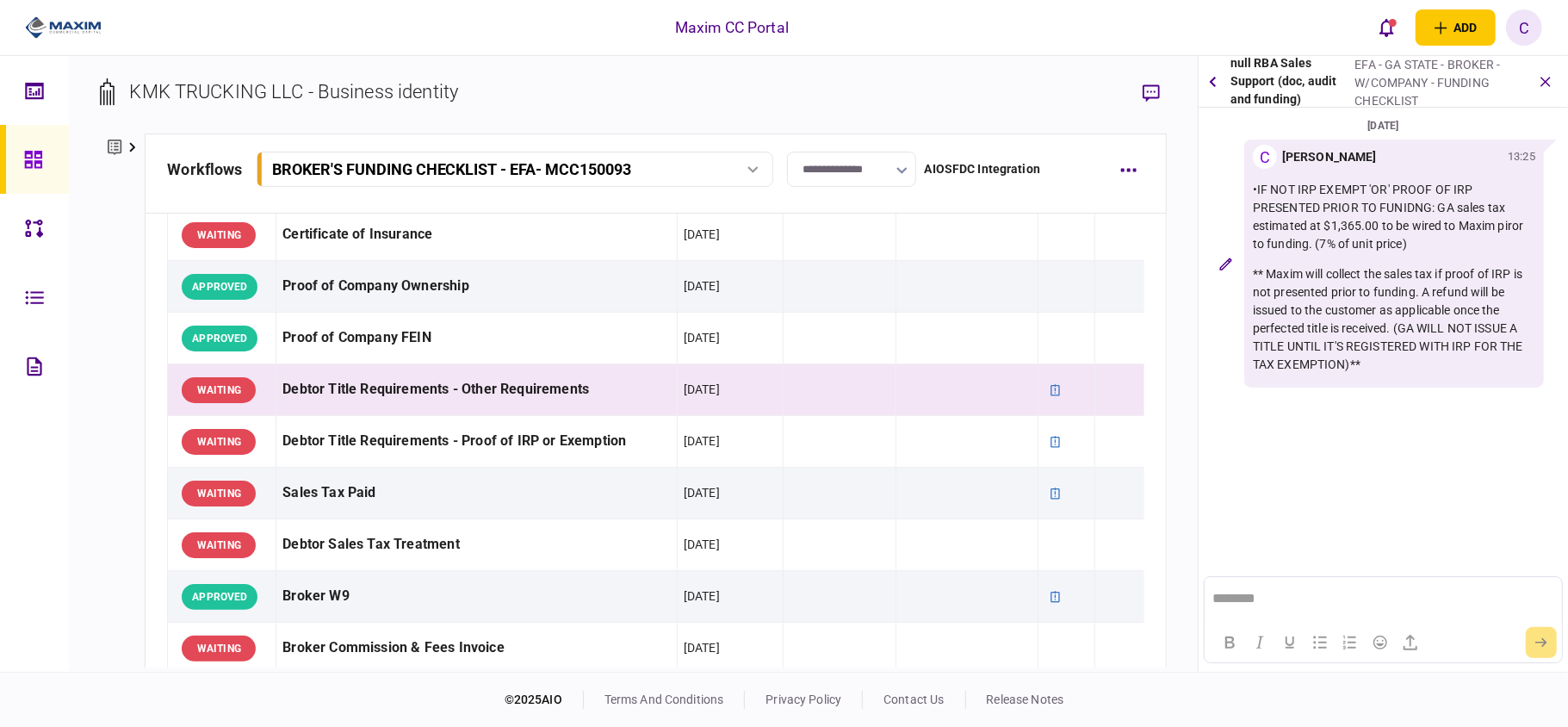
click at [1226, 269] on button "button" at bounding box center [1225, 262] width 31 height 31
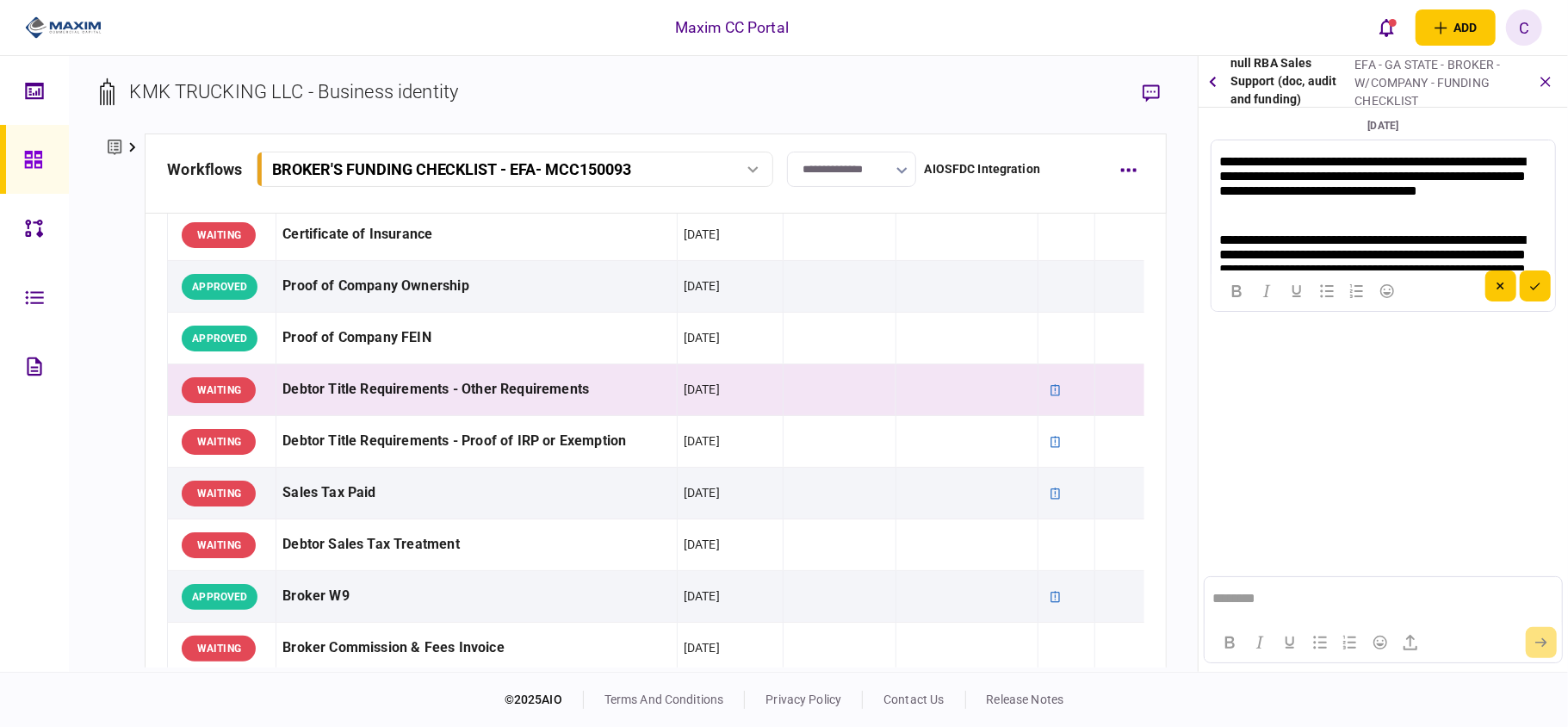
click at [1410, 173] on p "**********" at bounding box center [1380, 185] width 323 height 64
click at [1413, 179] on p "**********" at bounding box center [1380, 185] width 323 height 64
click at [1530, 287] on icon "submit" at bounding box center [1534, 286] width 10 height 8
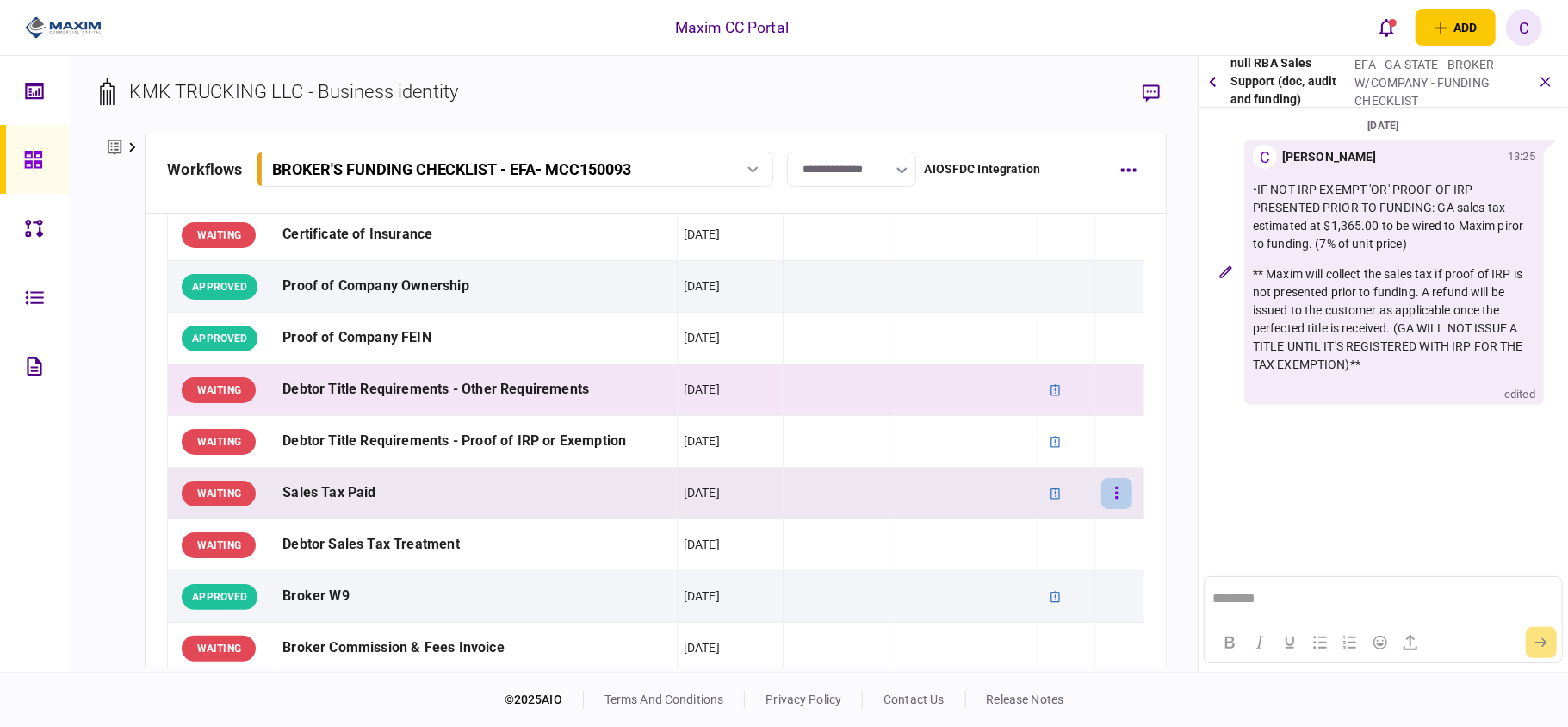
click at [1101, 494] on button "button" at bounding box center [1116, 493] width 31 height 31
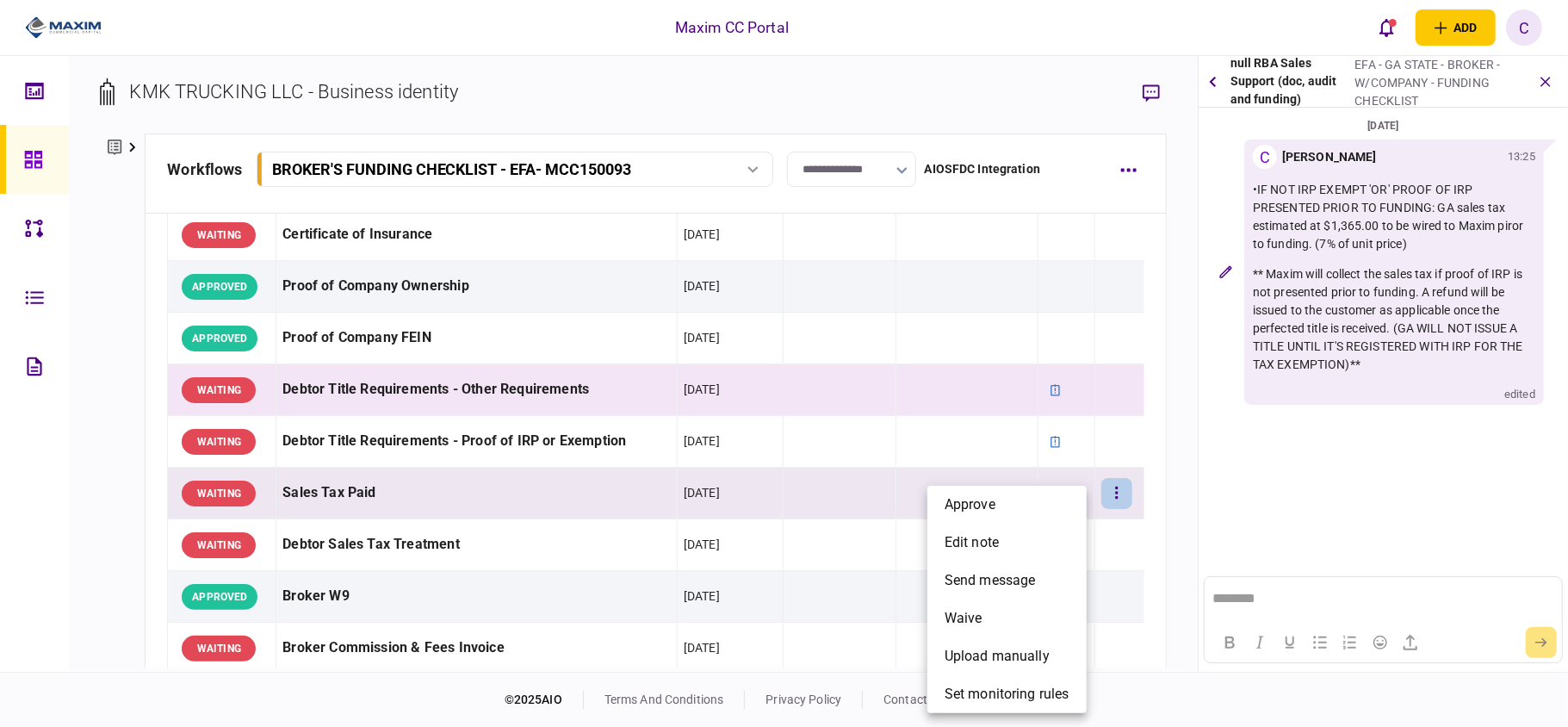
click at [1054, 482] on div at bounding box center [784, 364] width 1568 height 727
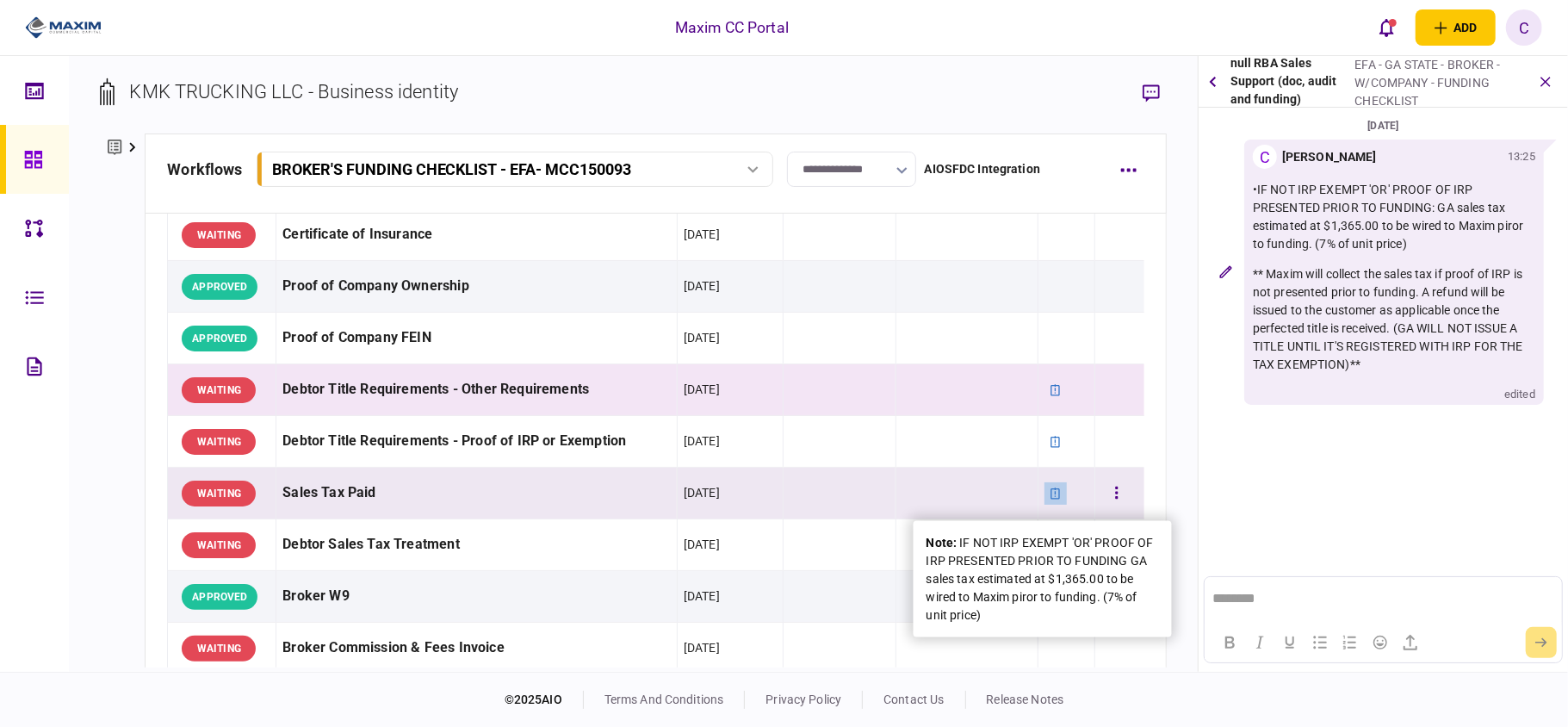
click at [1049, 494] on icon at bounding box center [1055, 493] width 12 height 12
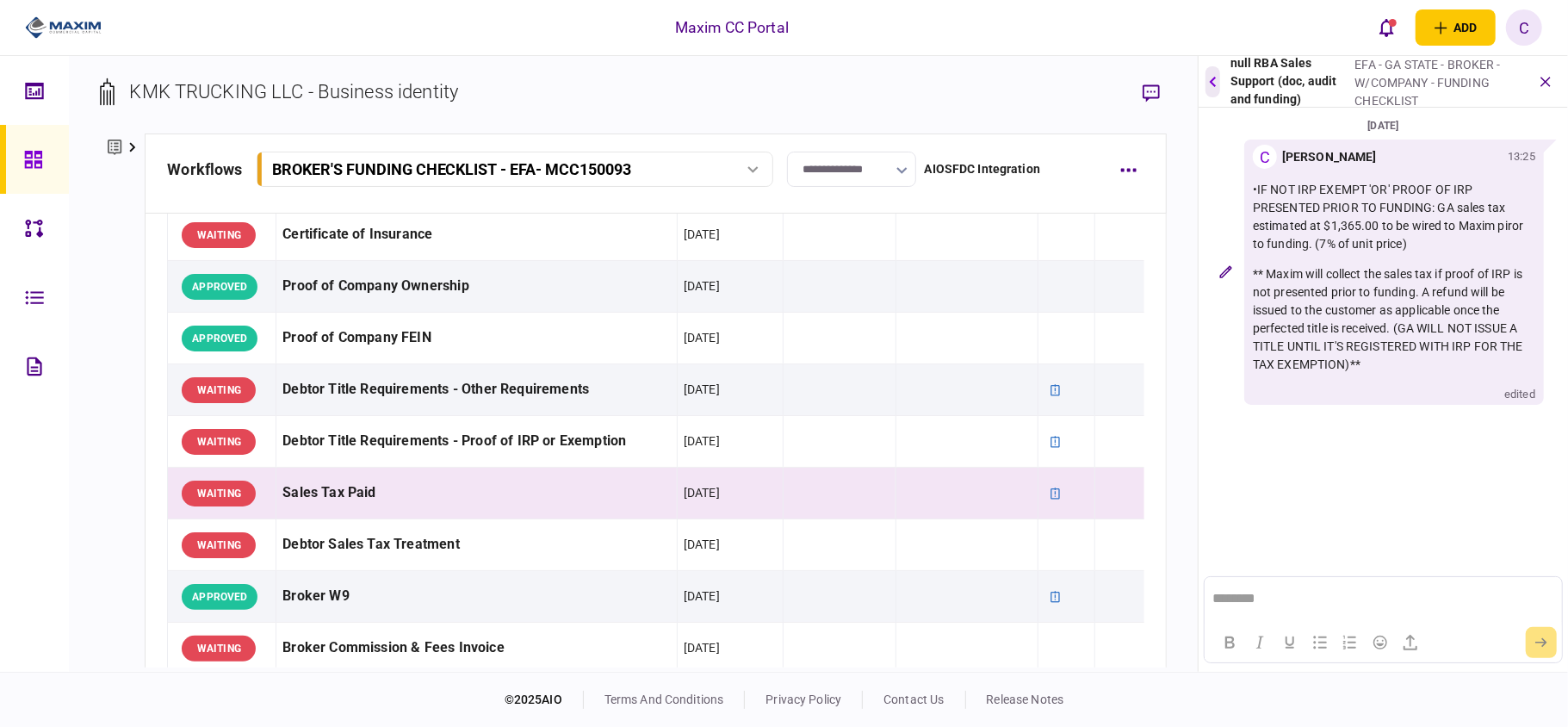
click at [1216, 79] on icon "button" at bounding box center [1212, 81] width 7 height 11
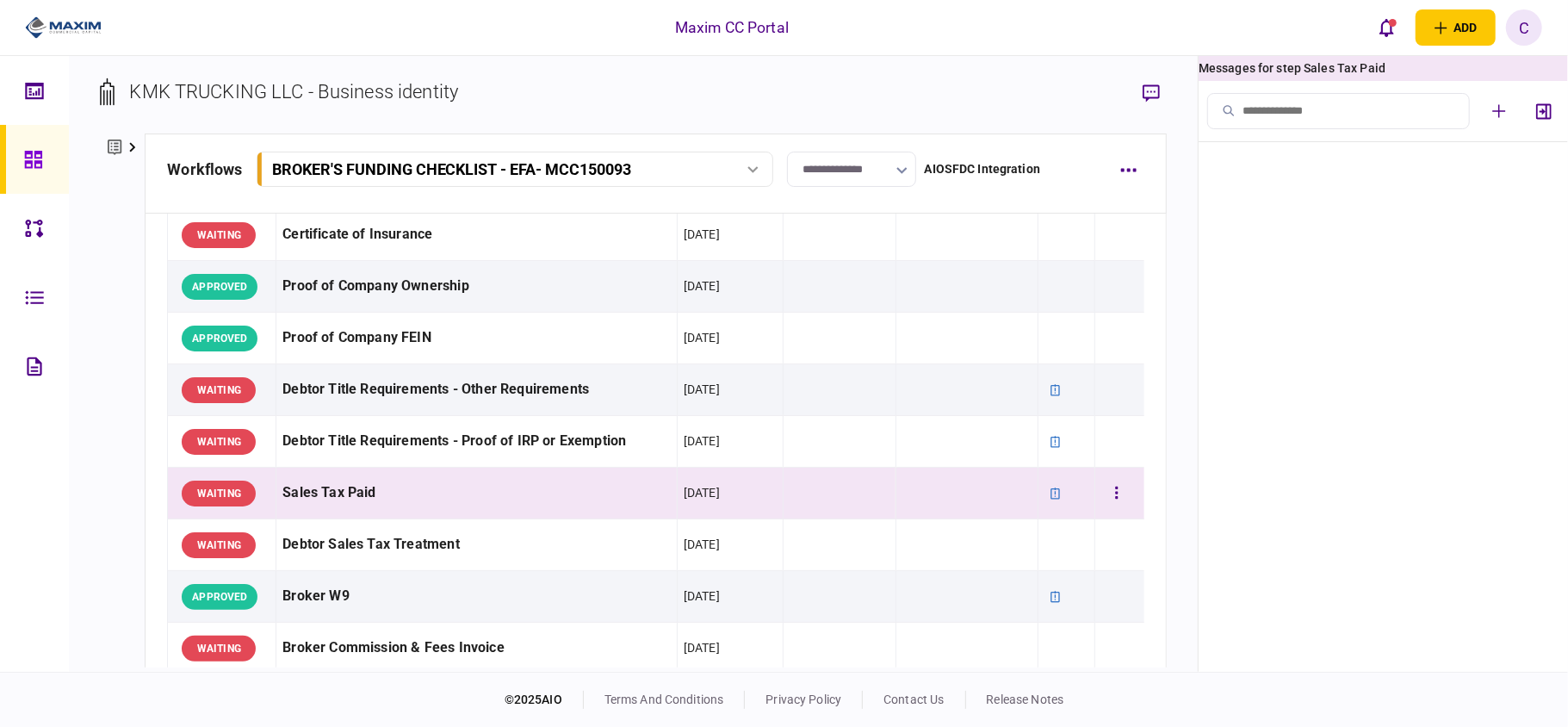
click at [875, 494] on td at bounding box center [838, 493] width 112 height 52
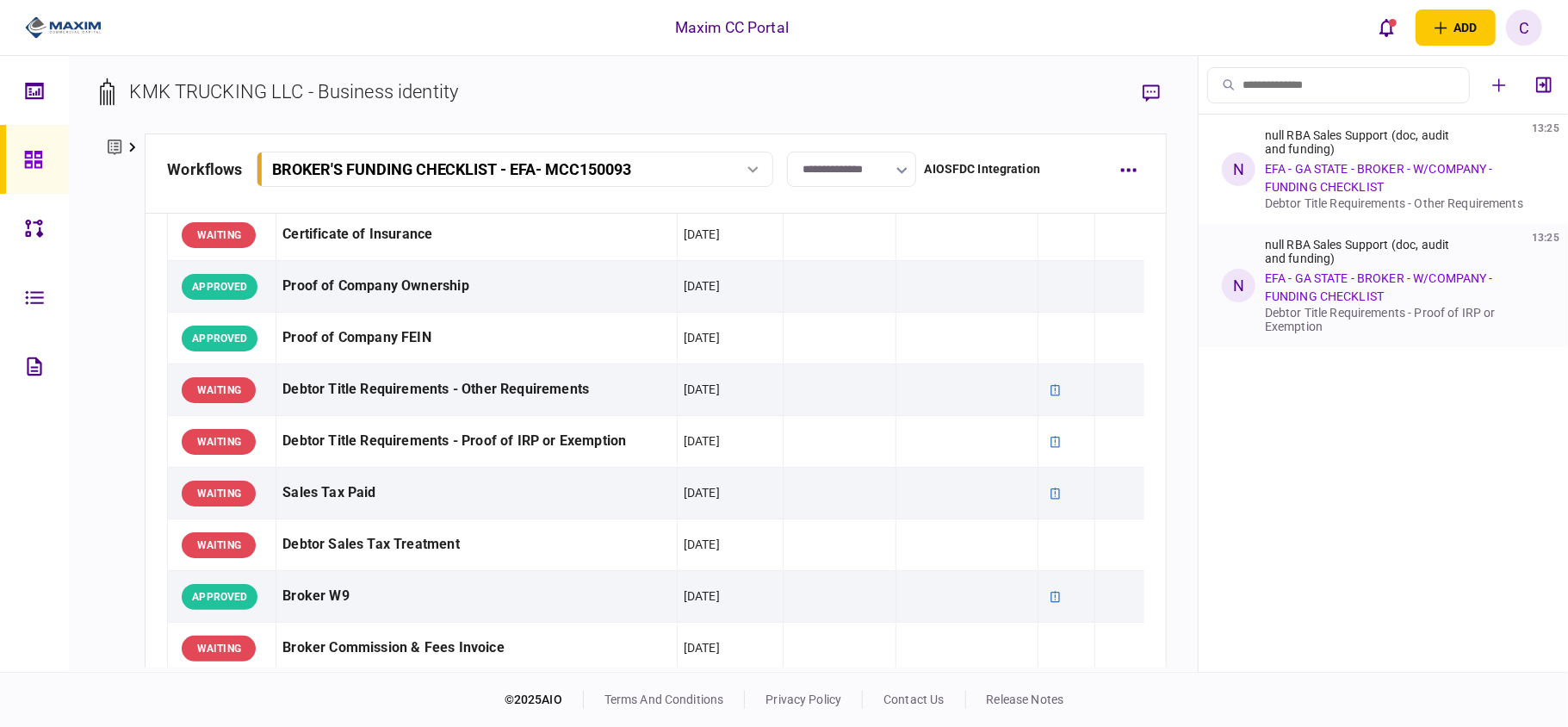
click at [1305, 297] on link "EFA - GA STATE - BROKER - W/COMPANY - FUNDING CHECKLIST" at bounding box center [1379, 287] width 228 height 32
click at [1304, 247] on div "null RBA Sales Support (doc, audit and funding)" at bounding box center [1367, 252] width 205 height 28
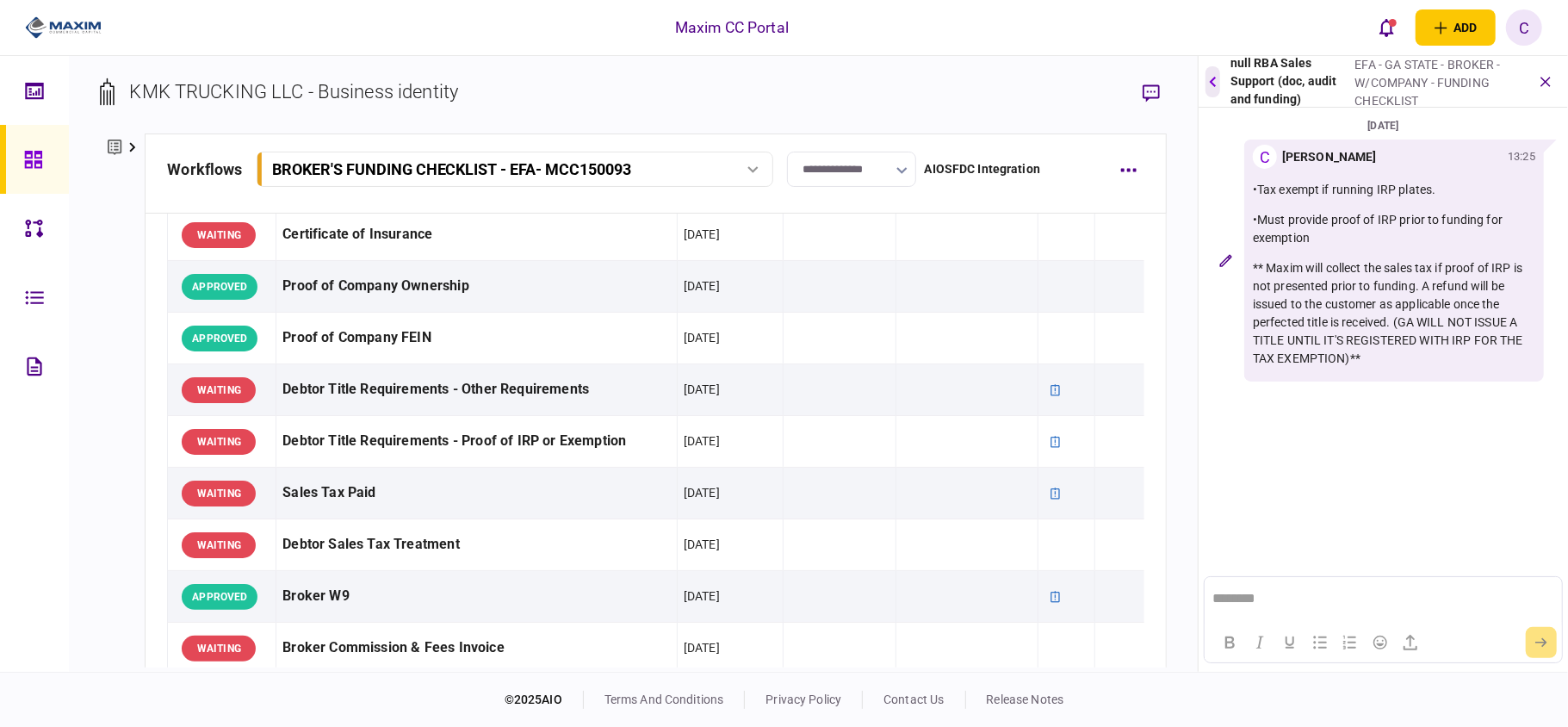
click at [1206, 81] on button "button" at bounding box center [1213, 81] width 15 height 31
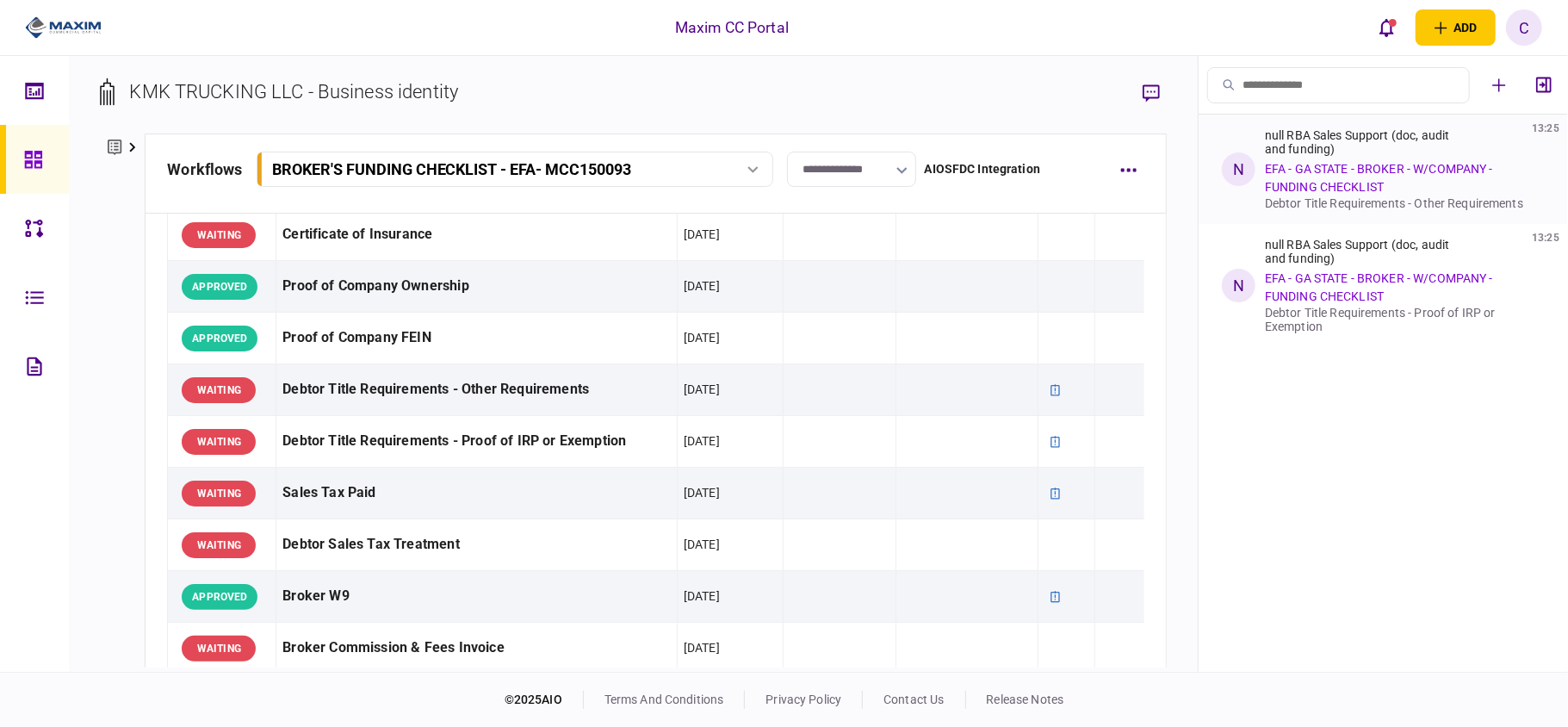
click at [1368, 162] on link "EFA - GA STATE - BROKER - W/COMPANY - FUNDING CHECKLIST" at bounding box center [1379, 178] width 228 height 32
click at [1344, 202] on div "Debtor Title Requirements - Other Requirements" at bounding box center [1402, 203] width 273 height 14
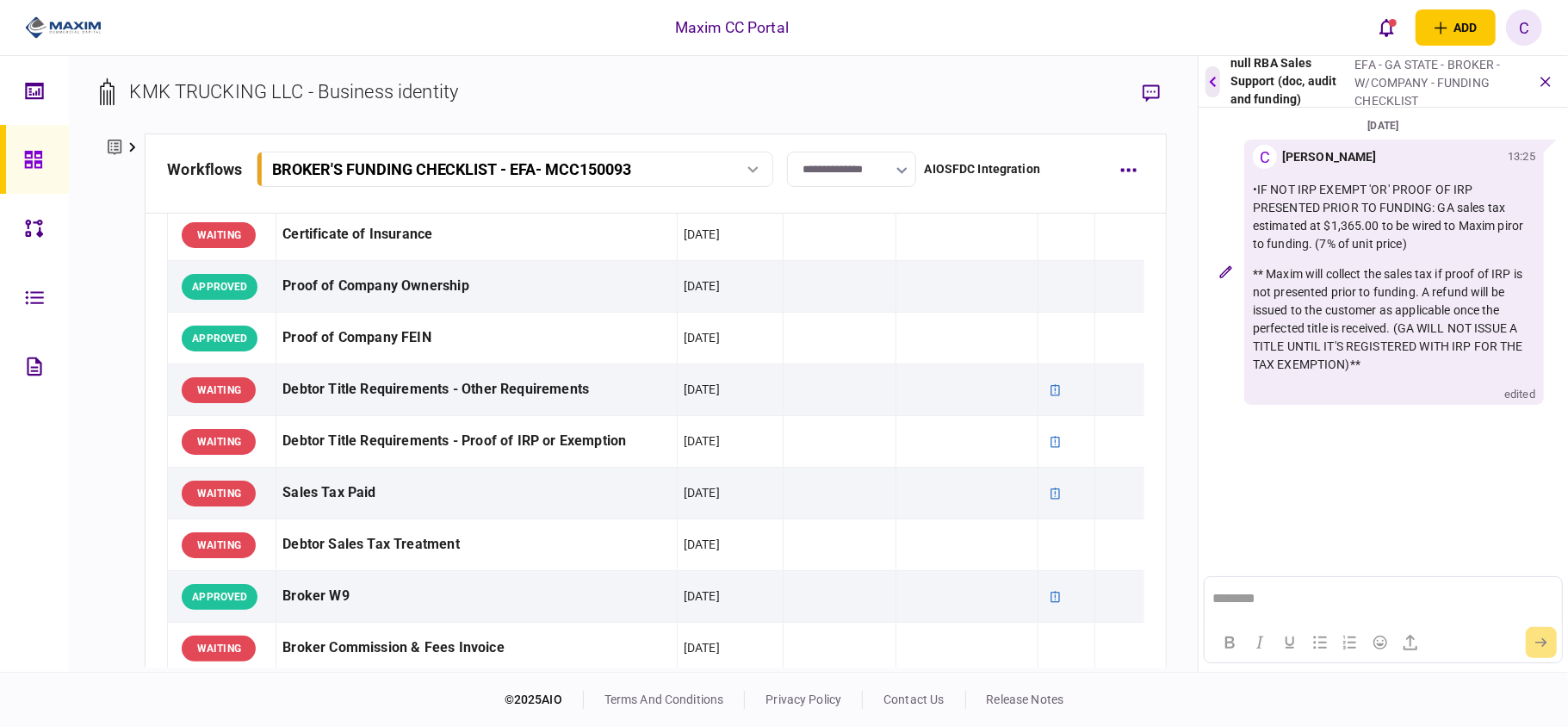
click at [1211, 84] on icon "button" at bounding box center [1212, 81] width 7 height 11
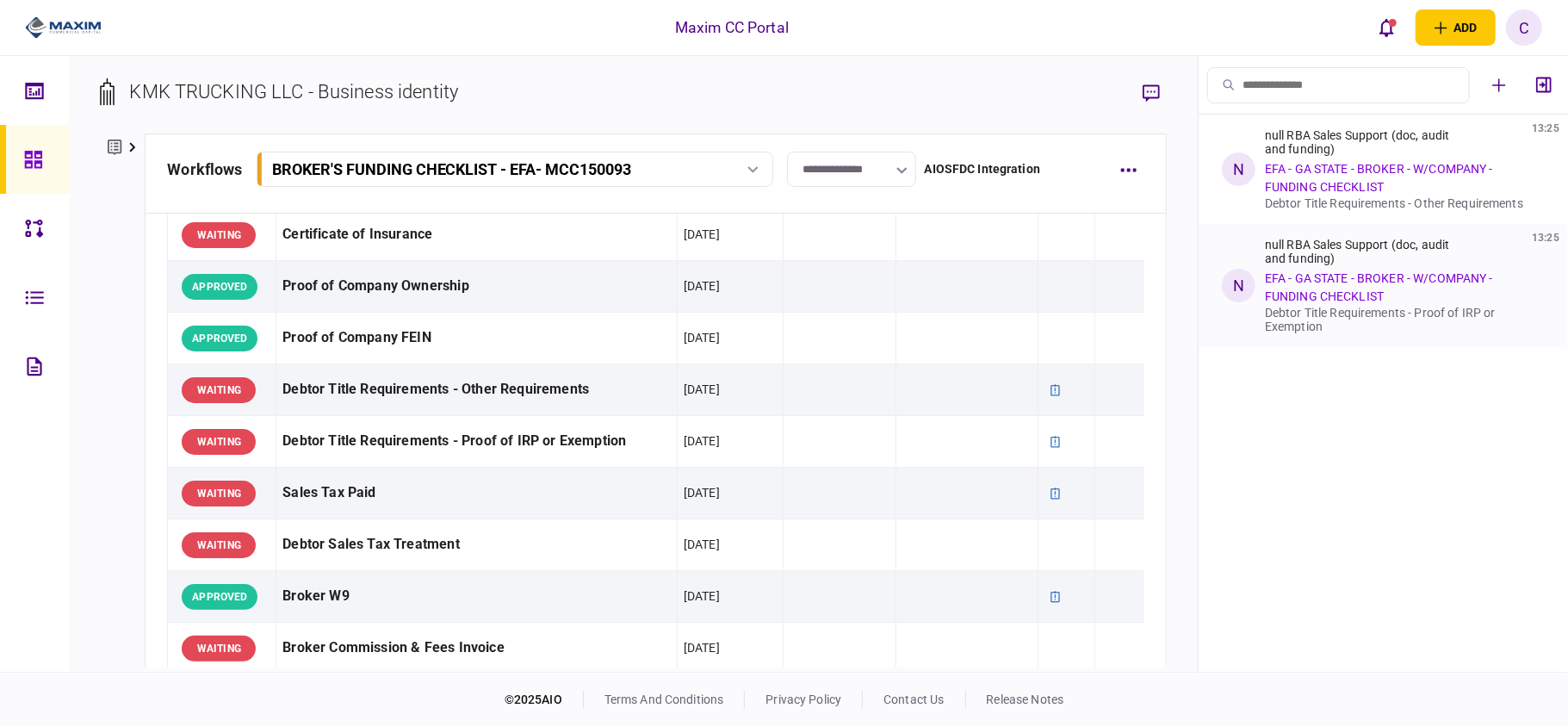
click at [1318, 253] on div "null RBA Sales Support (doc, audit and funding)" at bounding box center [1367, 252] width 205 height 28
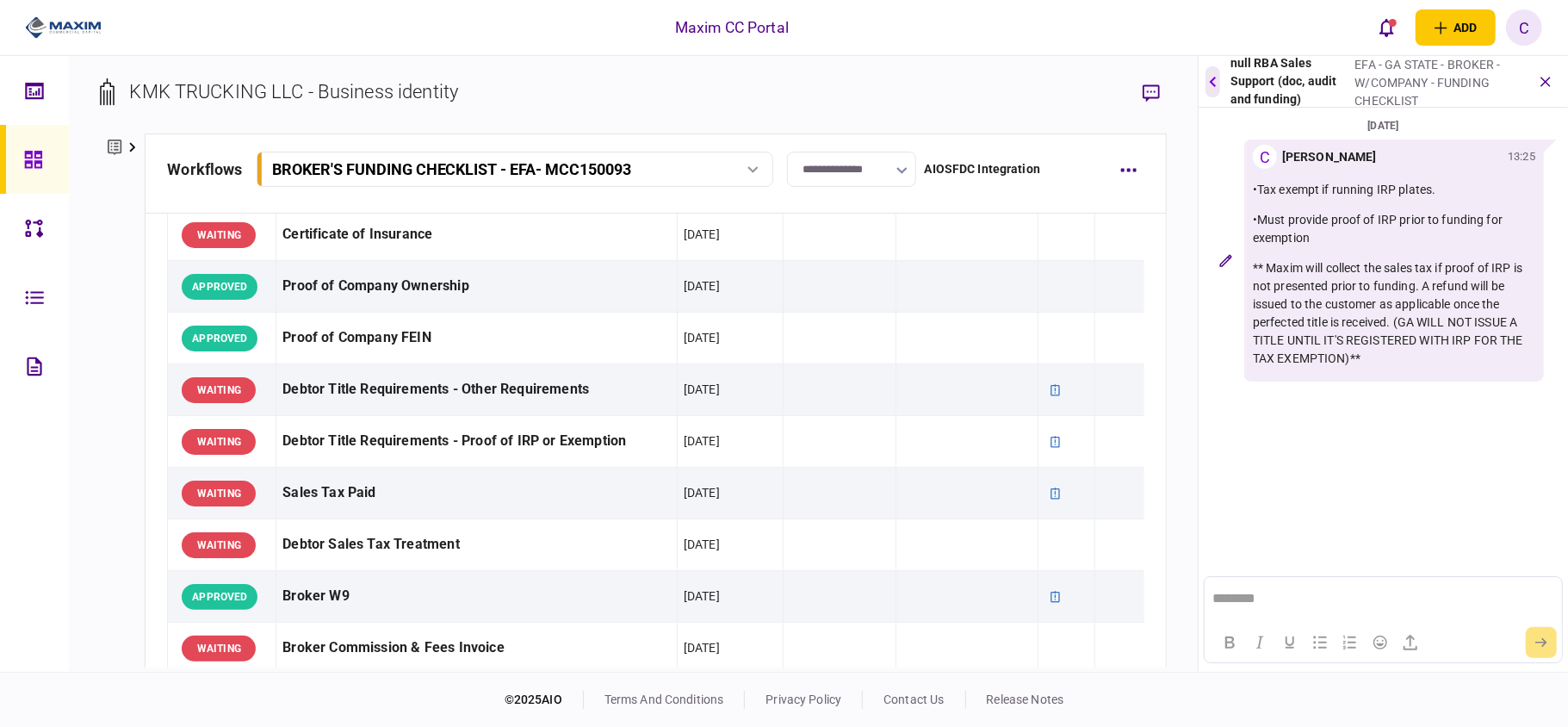
click at [1210, 73] on button "button" at bounding box center [1213, 81] width 15 height 31
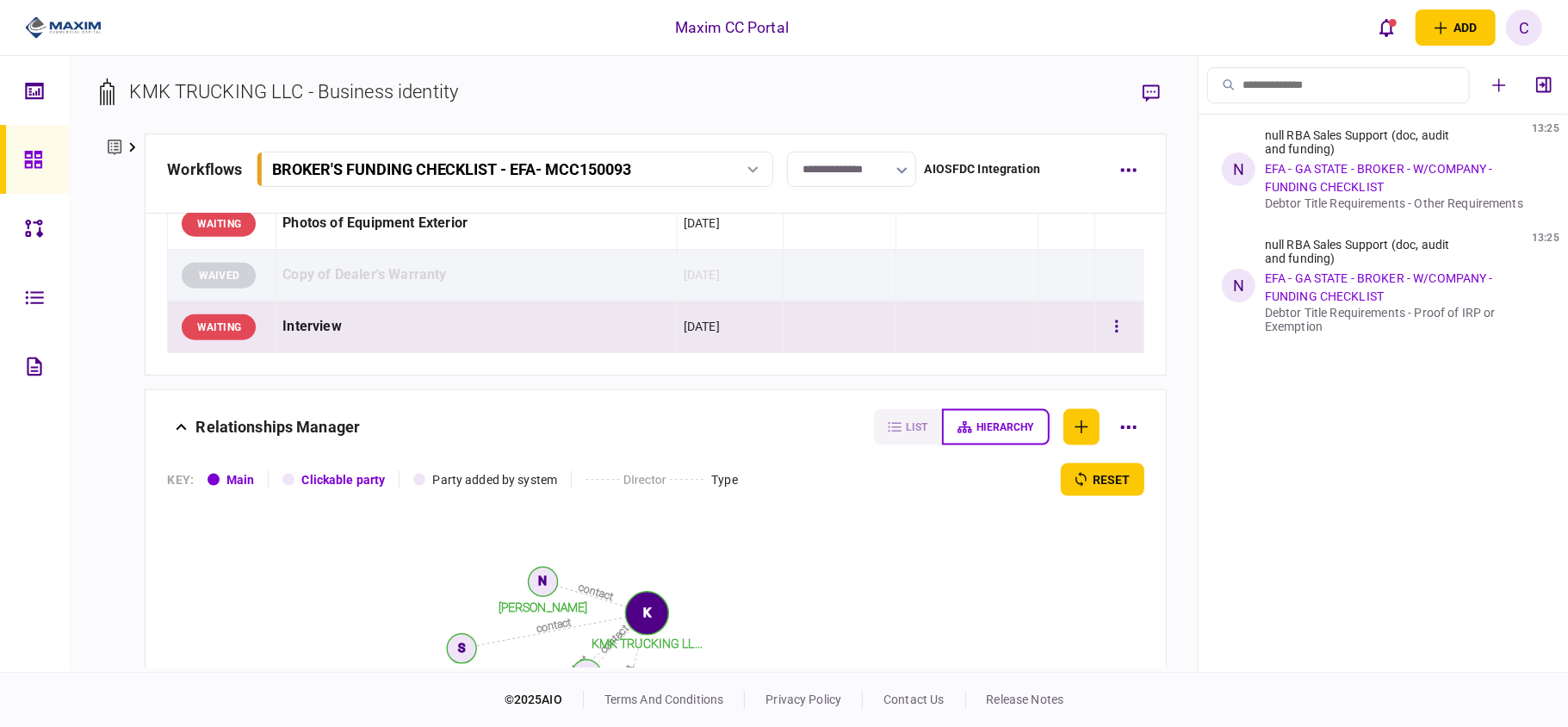
scroll to position [1148, 0]
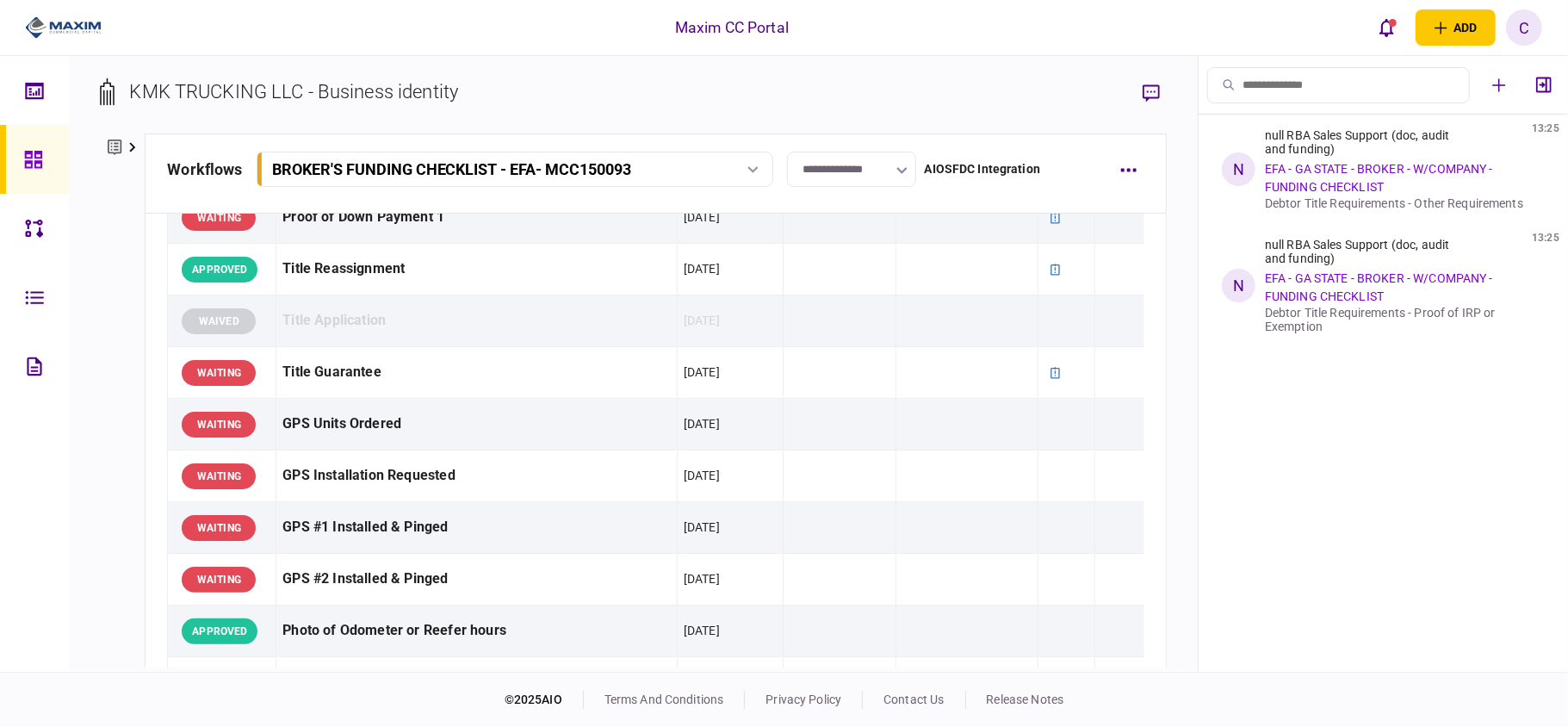
click at [810, 175] on input "**********" at bounding box center [851, 169] width 129 height 36
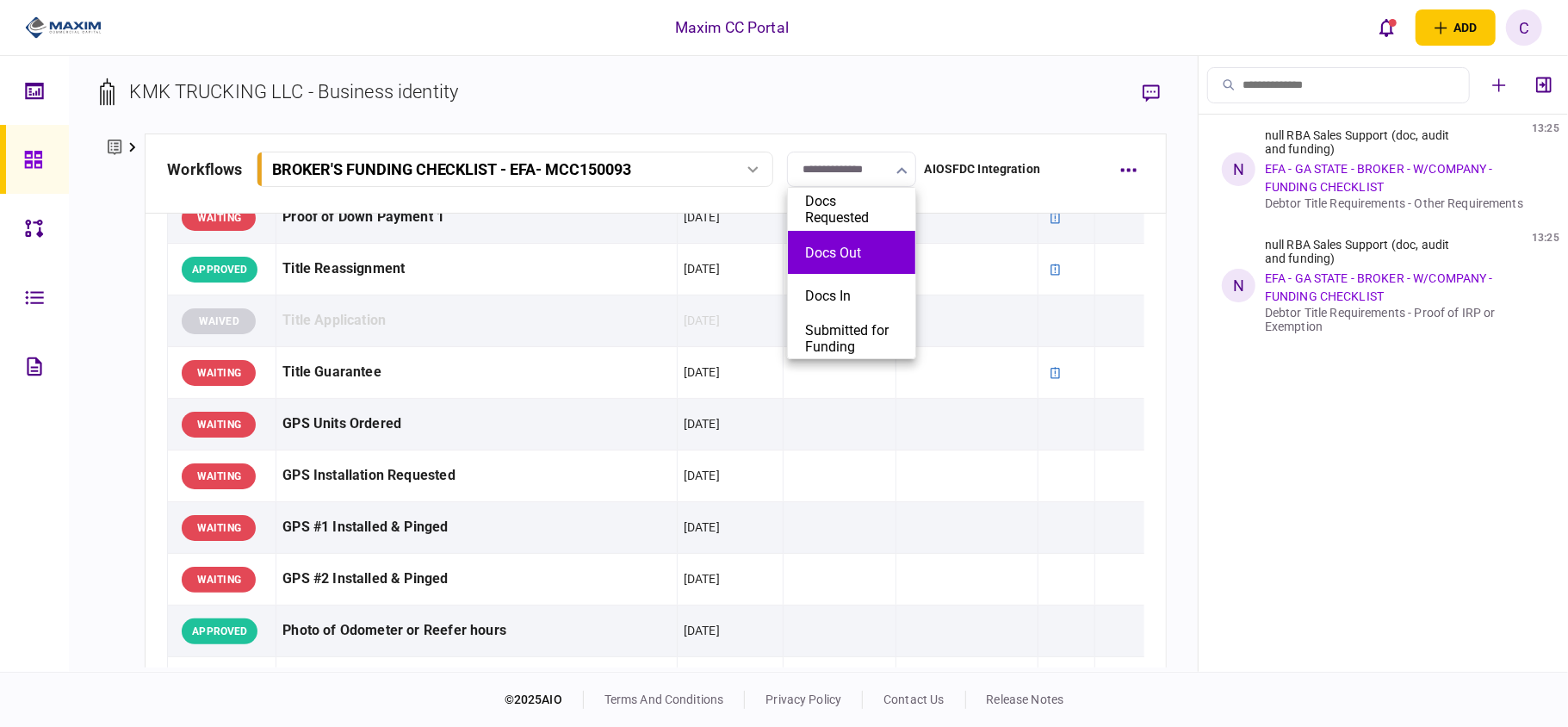
click at [806, 238] on li "Docs Out" at bounding box center [851, 252] width 128 height 43
type input "********"
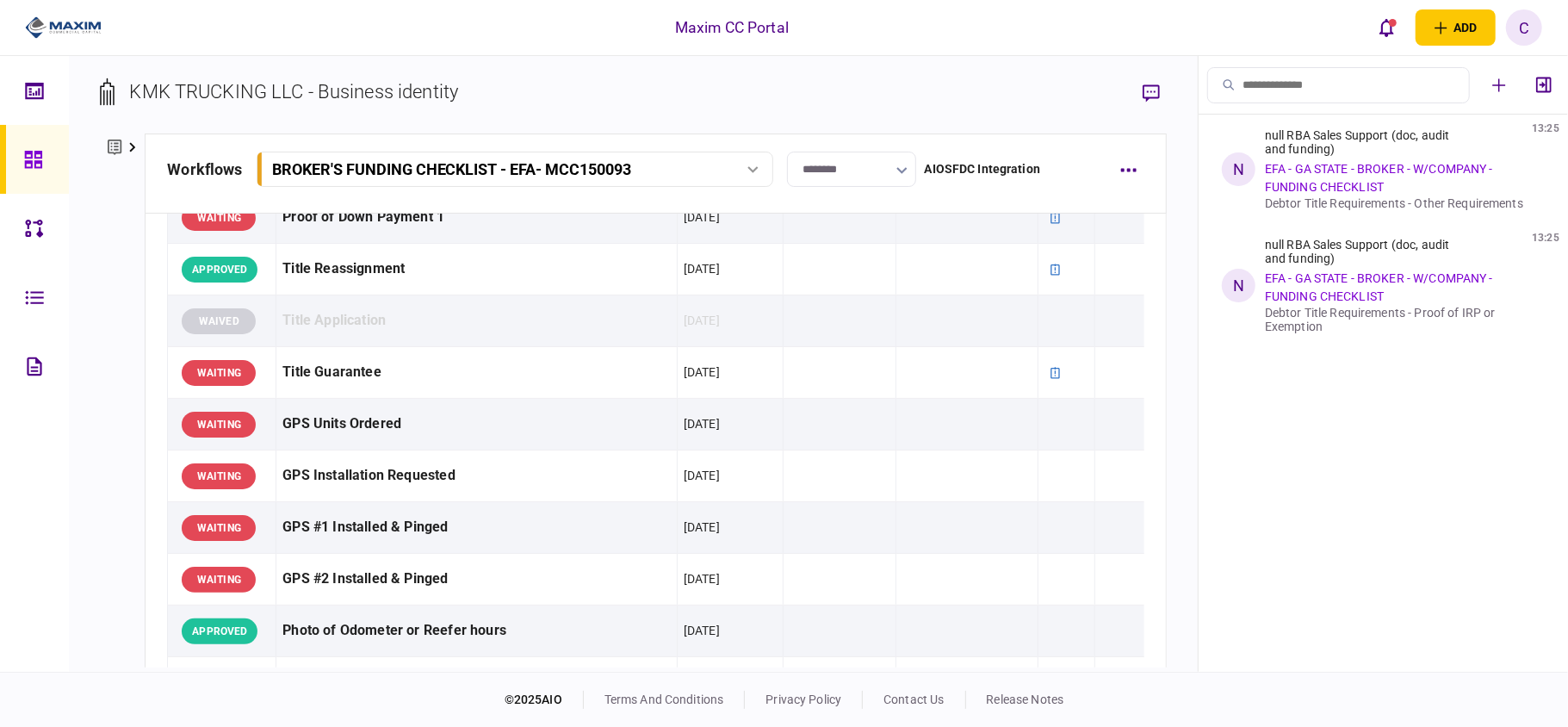
click at [21, 158] on link at bounding box center [35, 159] width 69 height 69
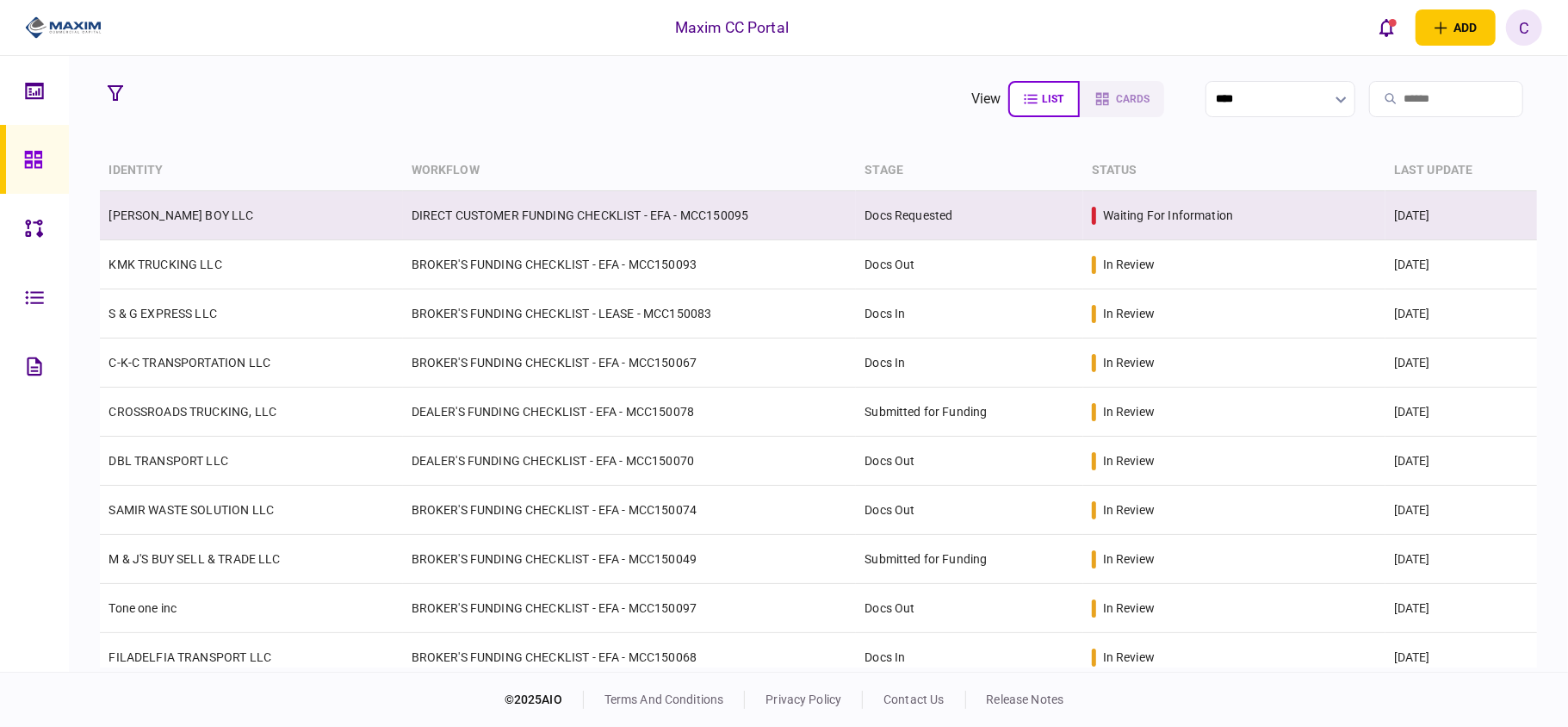
click at [494, 224] on td "DIRECT CUSTOMER FUNDING CHECKLIST - EFA - MCC150095" at bounding box center [630, 216] width 453 height 50
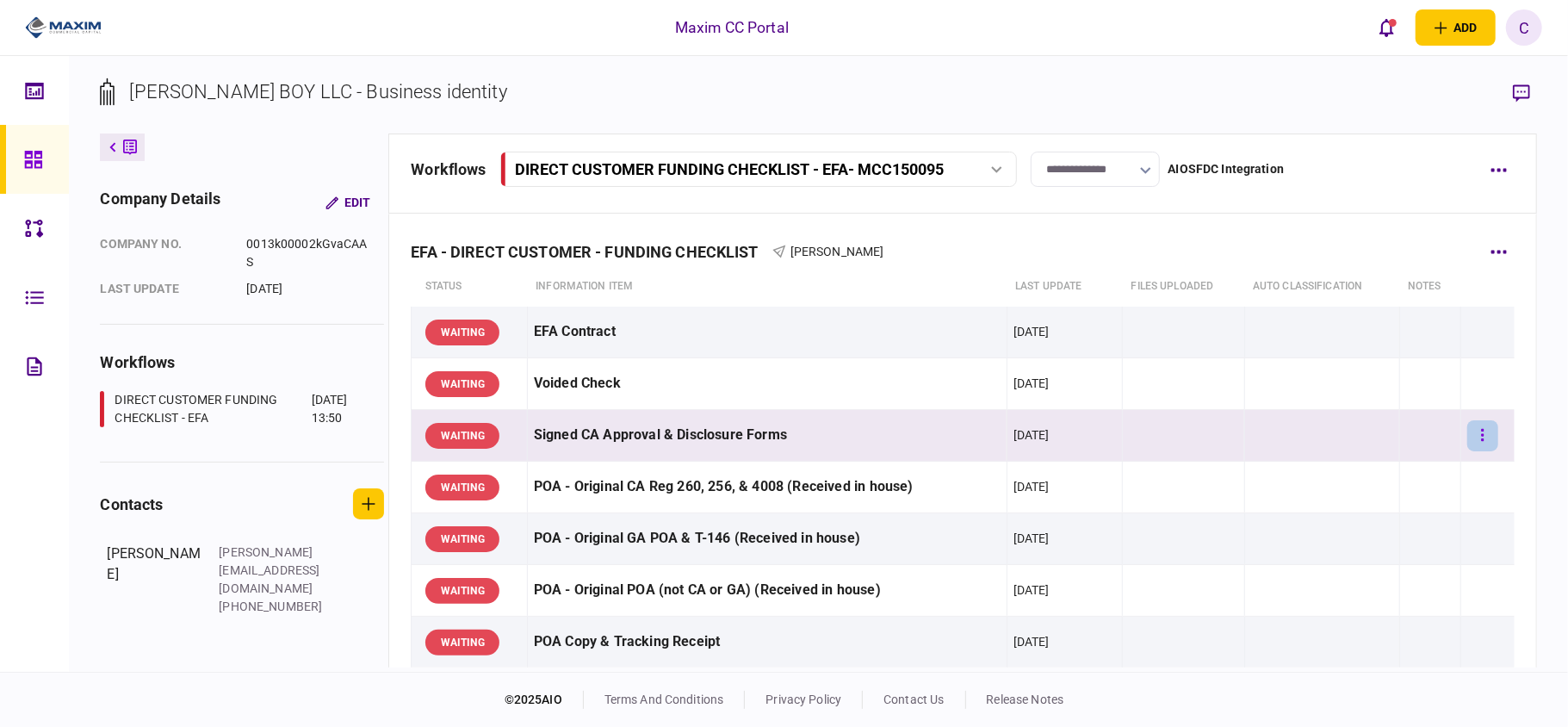
click at [1467, 433] on button "button" at bounding box center [1482, 435] width 31 height 31
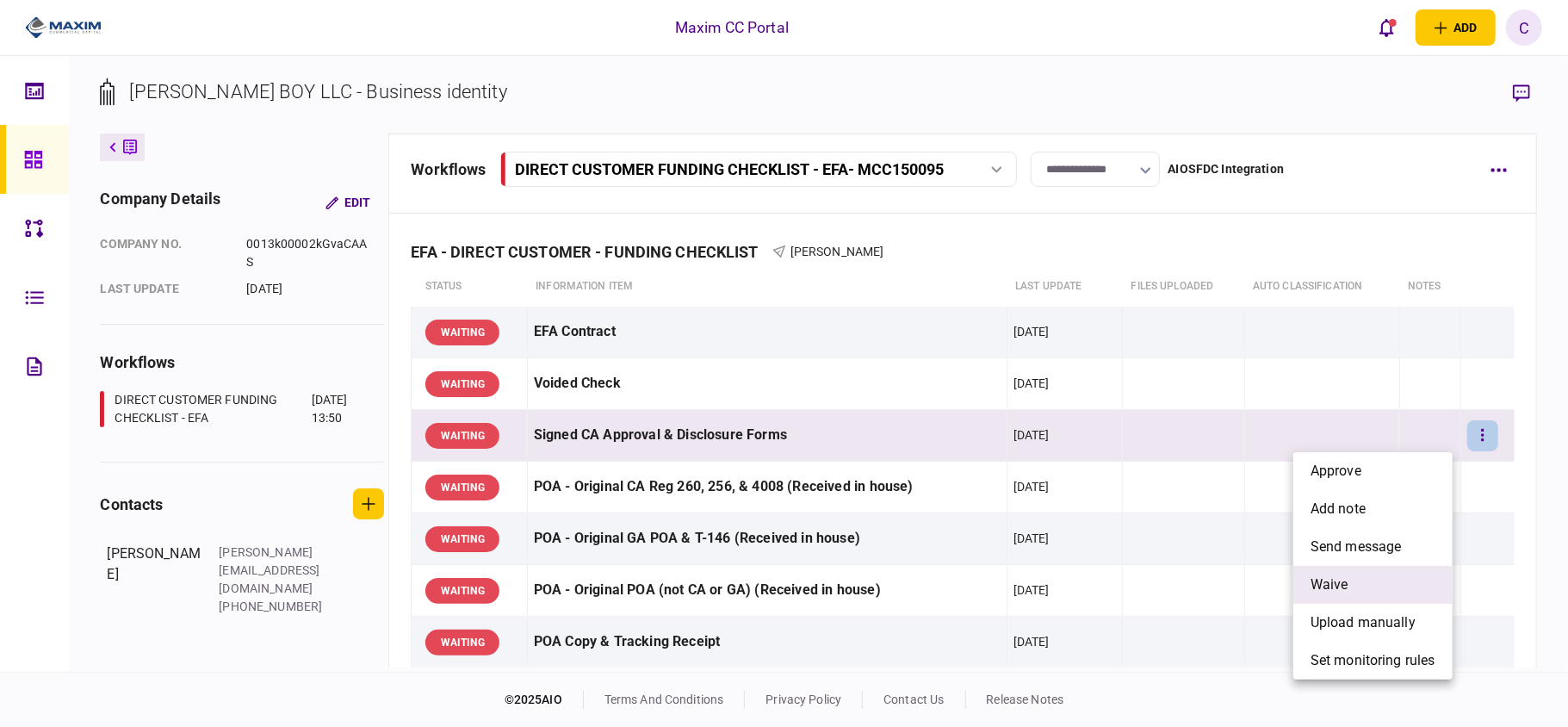
click at [1340, 576] on span "waive" at bounding box center [1329, 584] width 38 height 21
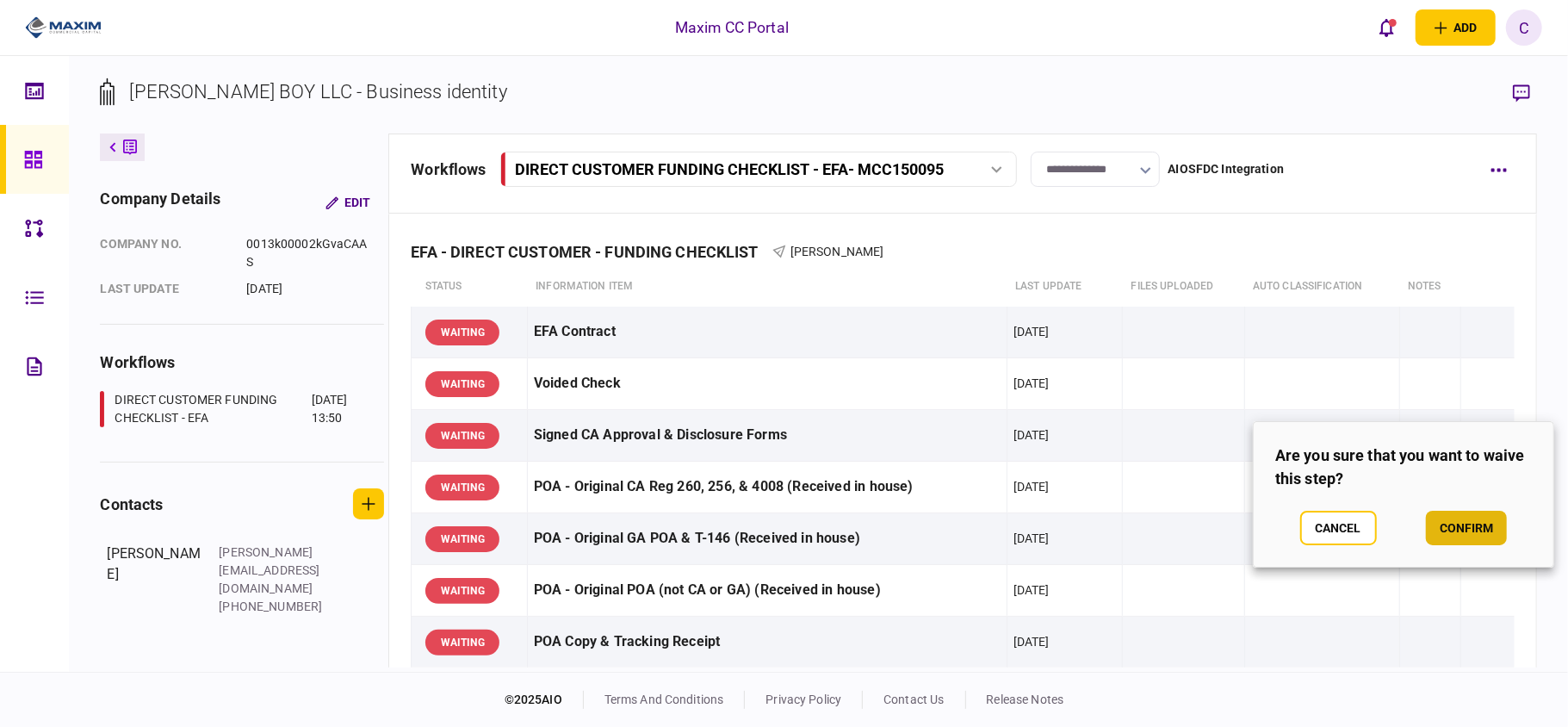
click at [1464, 518] on button "confirm" at bounding box center [1466, 528] width 81 height 35
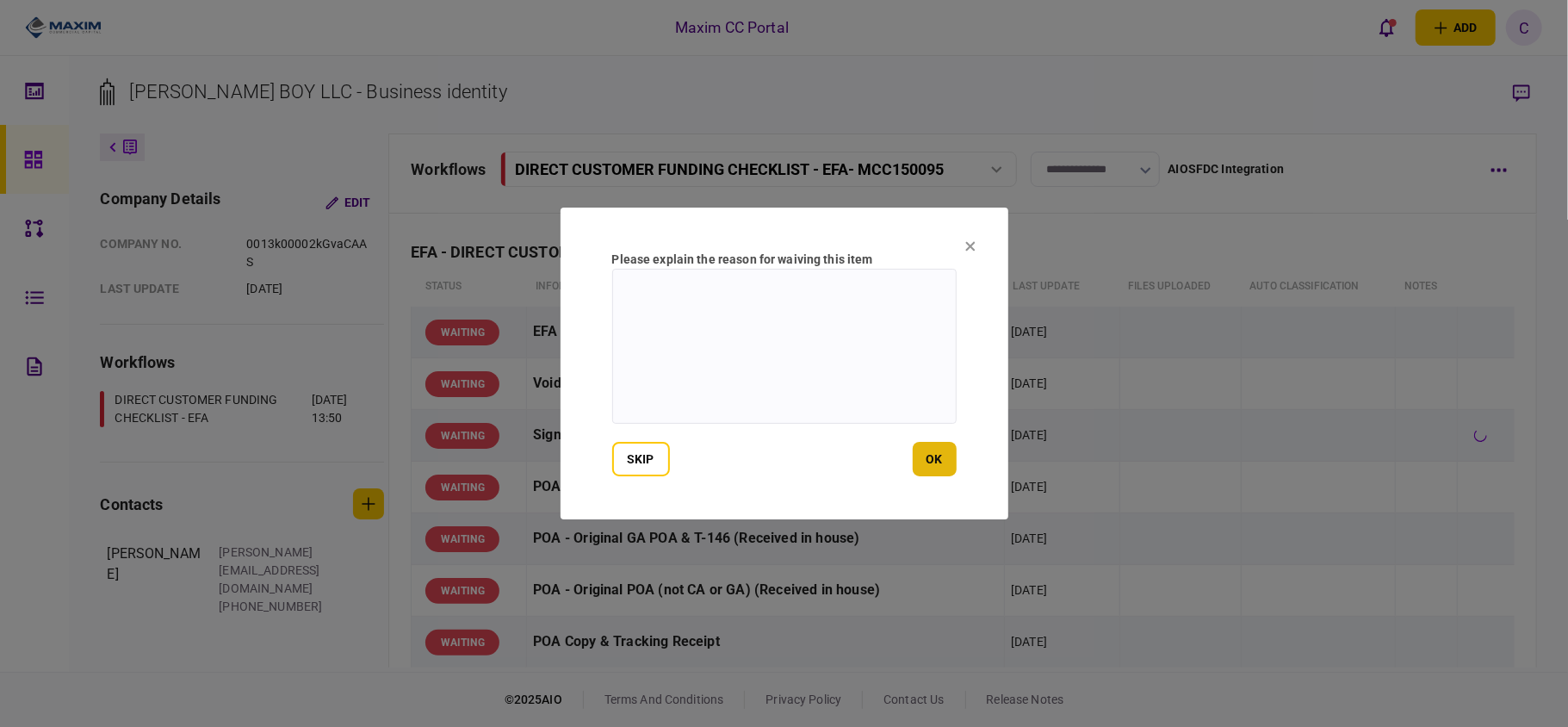
click at [938, 468] on button "ok" at bounding box center [934, 459] width 44 height 35
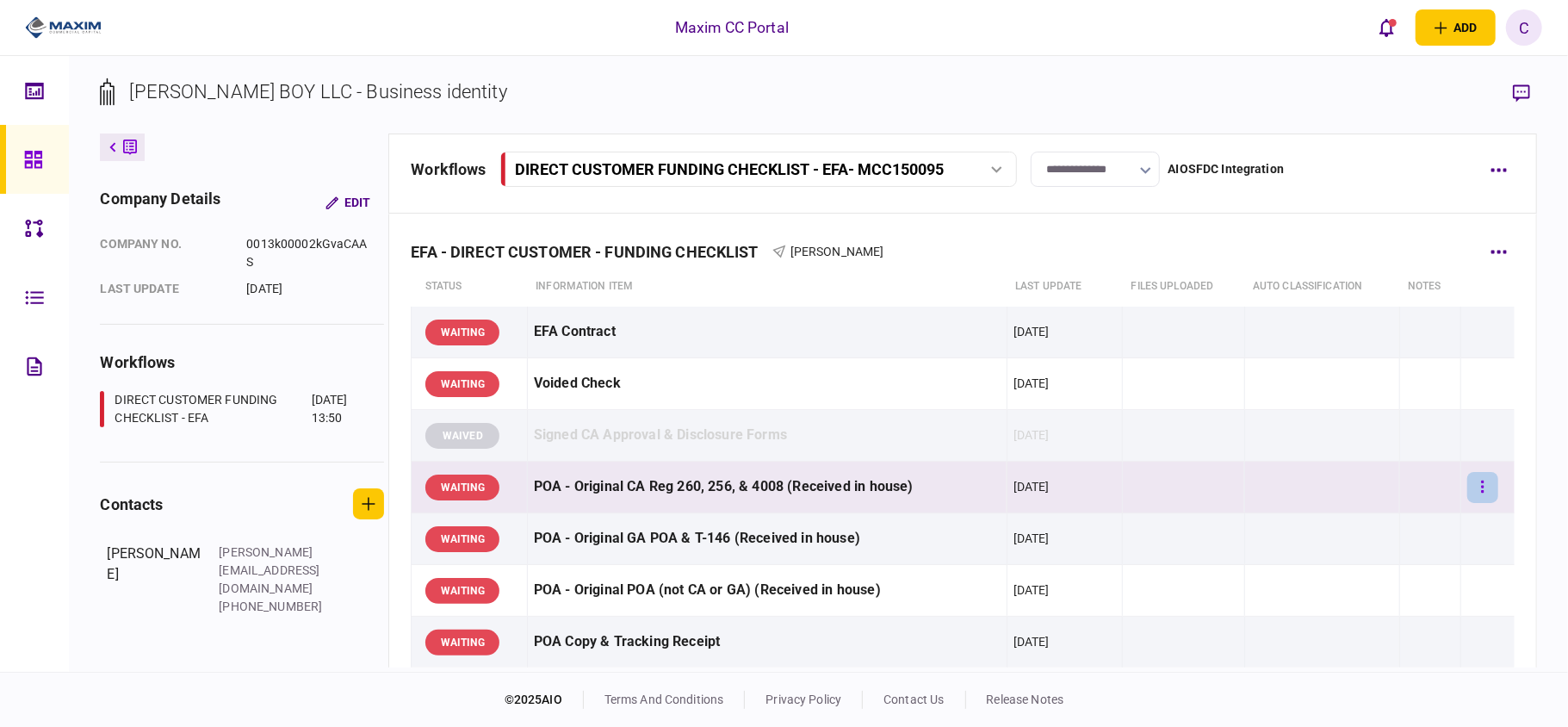
click at [1470, 486] on button "button" at bounding box center [1482, 487] width 31 height 31
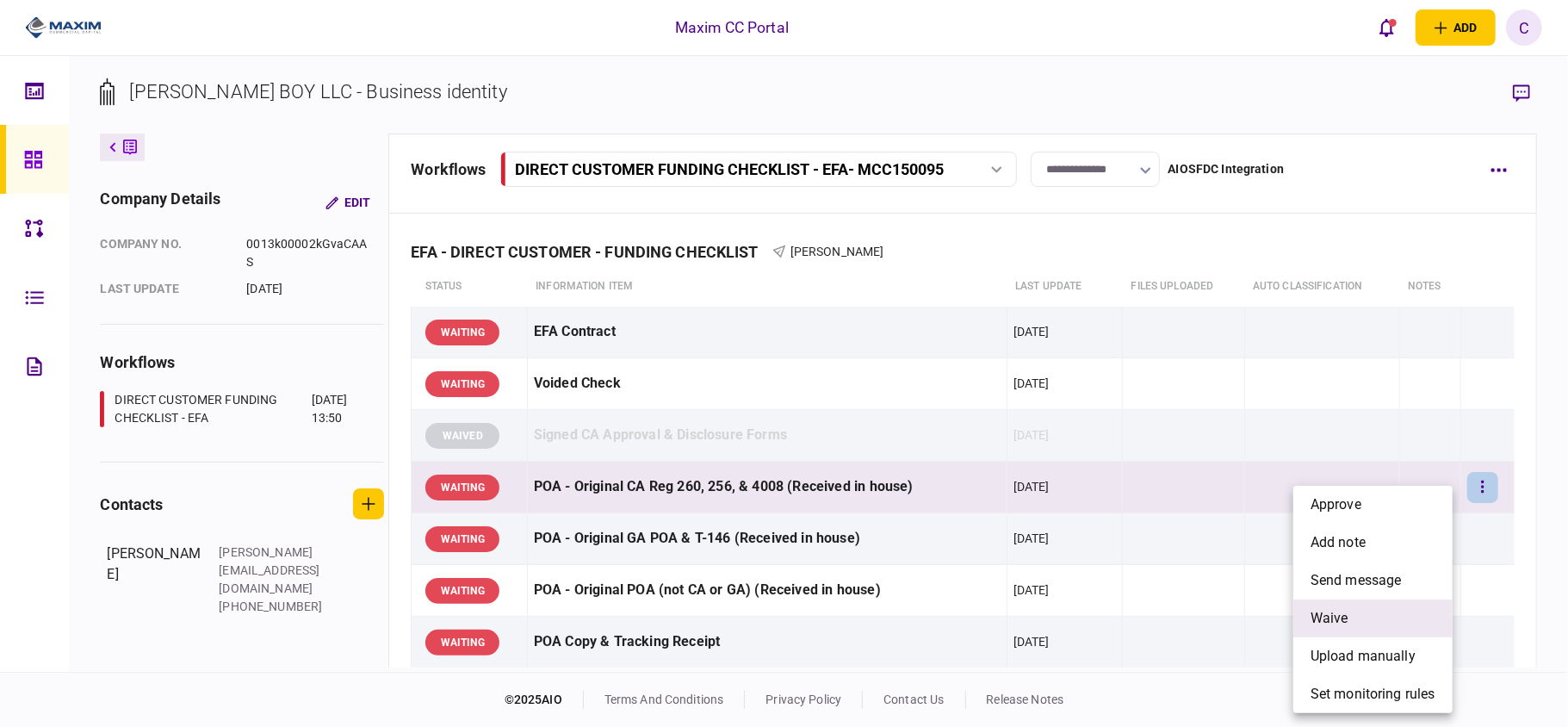
click at [1323, 608] on span "waive" at bounding box center [1329, 618] width 38 height 21
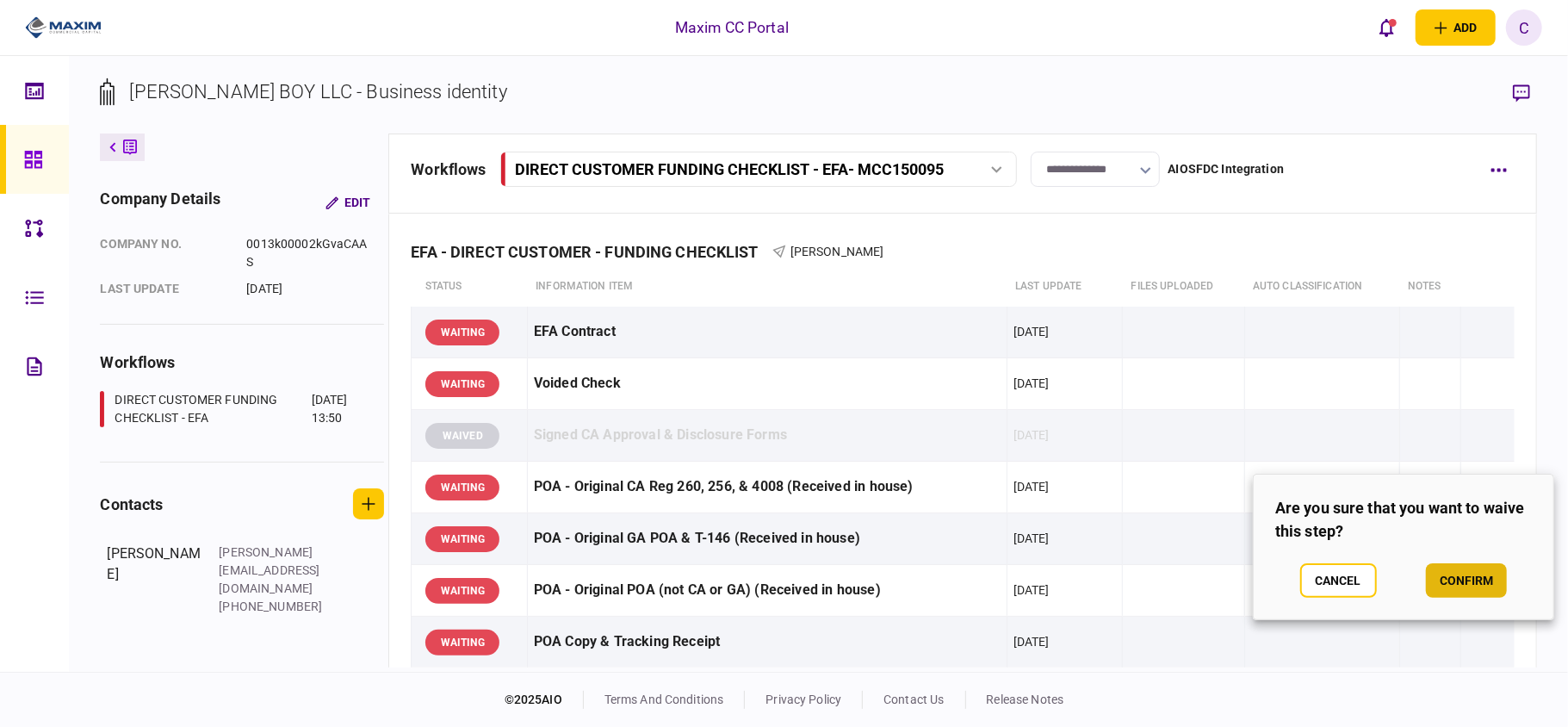
click at [1457, 575] on button "confirm" at bounding box center [1466, 580] width 81 height 35
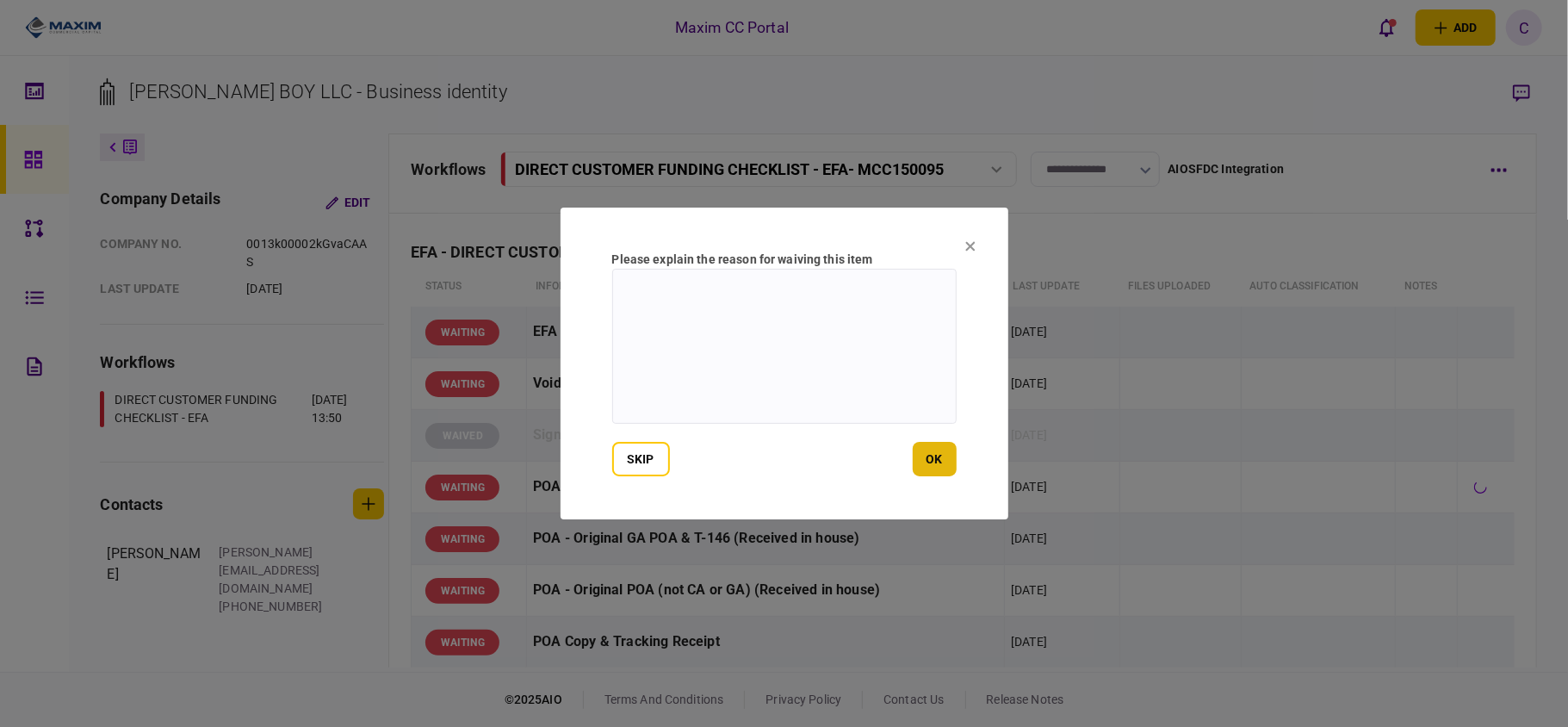
click at [955, 456] on button "ok" at bounding box center [934, 459] width 44 height 35
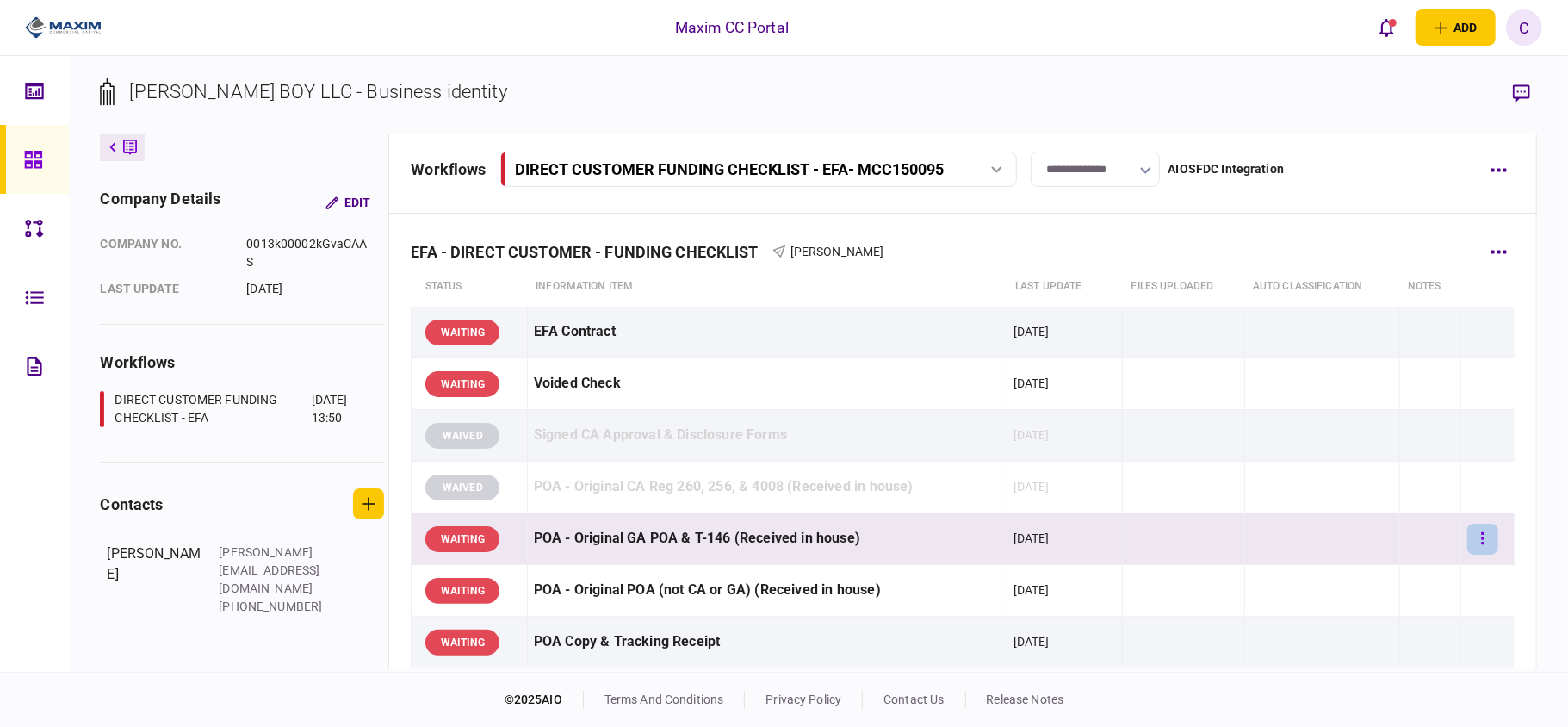
click at [1472, 534] on button "button" at bounding box center [1482, 539] width 31 height 31
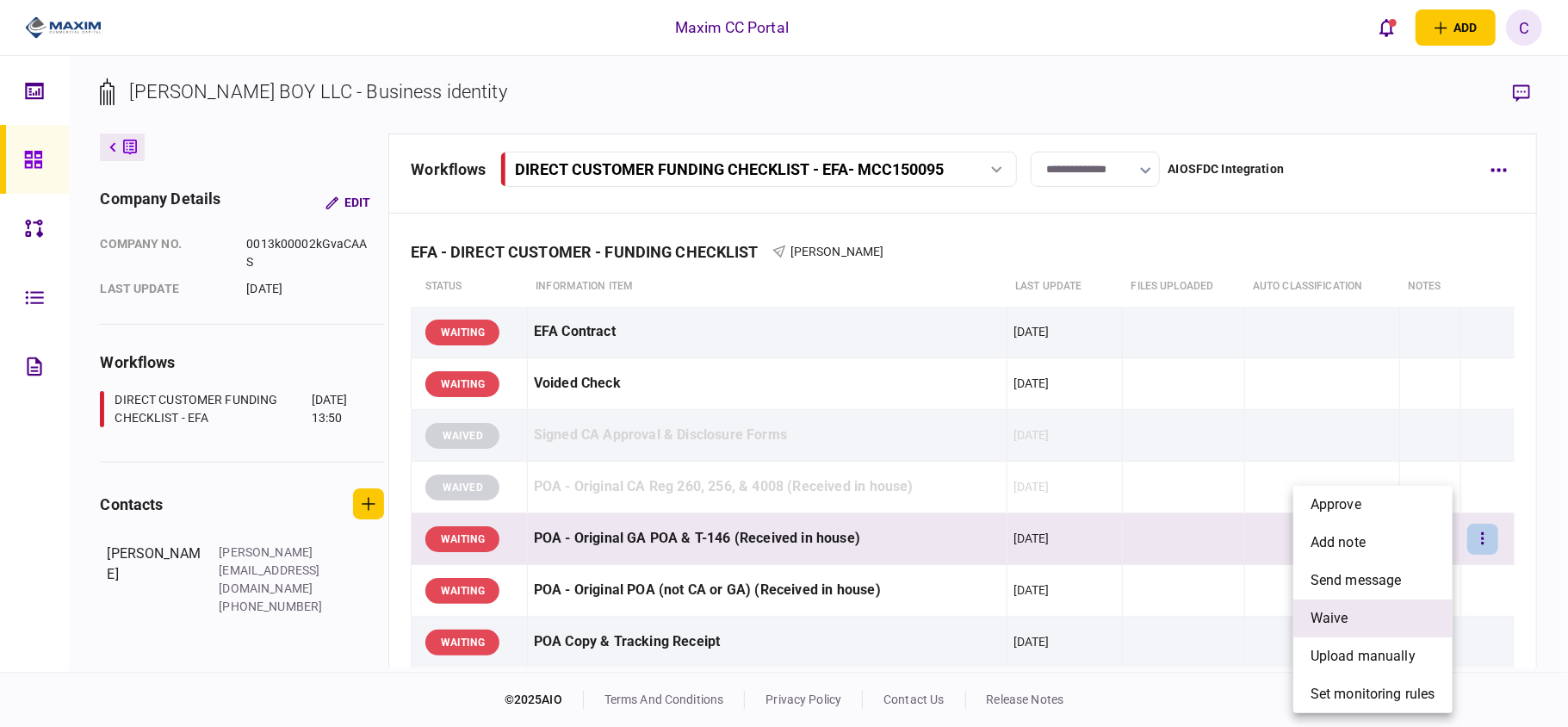
click at [1323, 625] on span "waive" at bounding box center [1329, 618] width 38 height 21
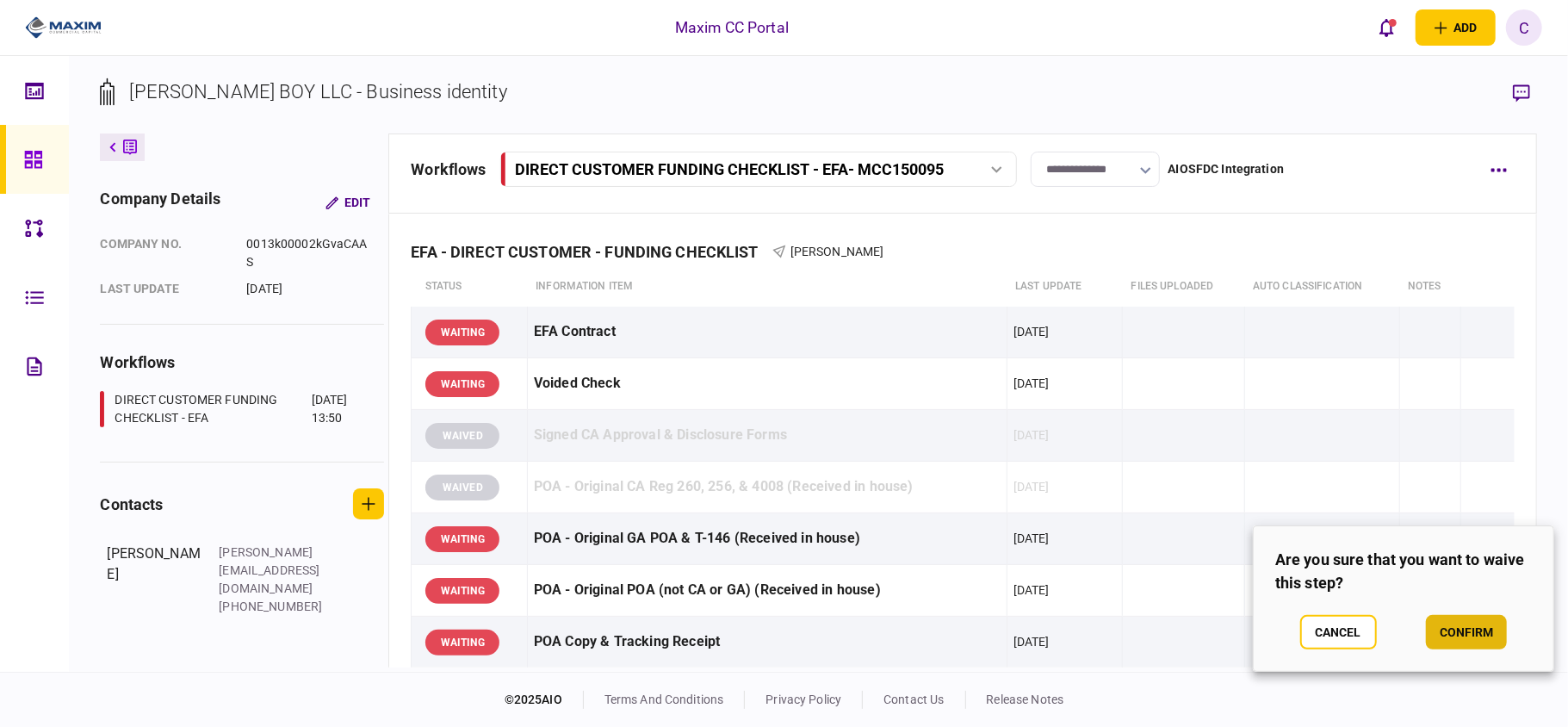
click at [1483, 622] on button "confirm" at bounding box center [1466, 632] width 81 height 35
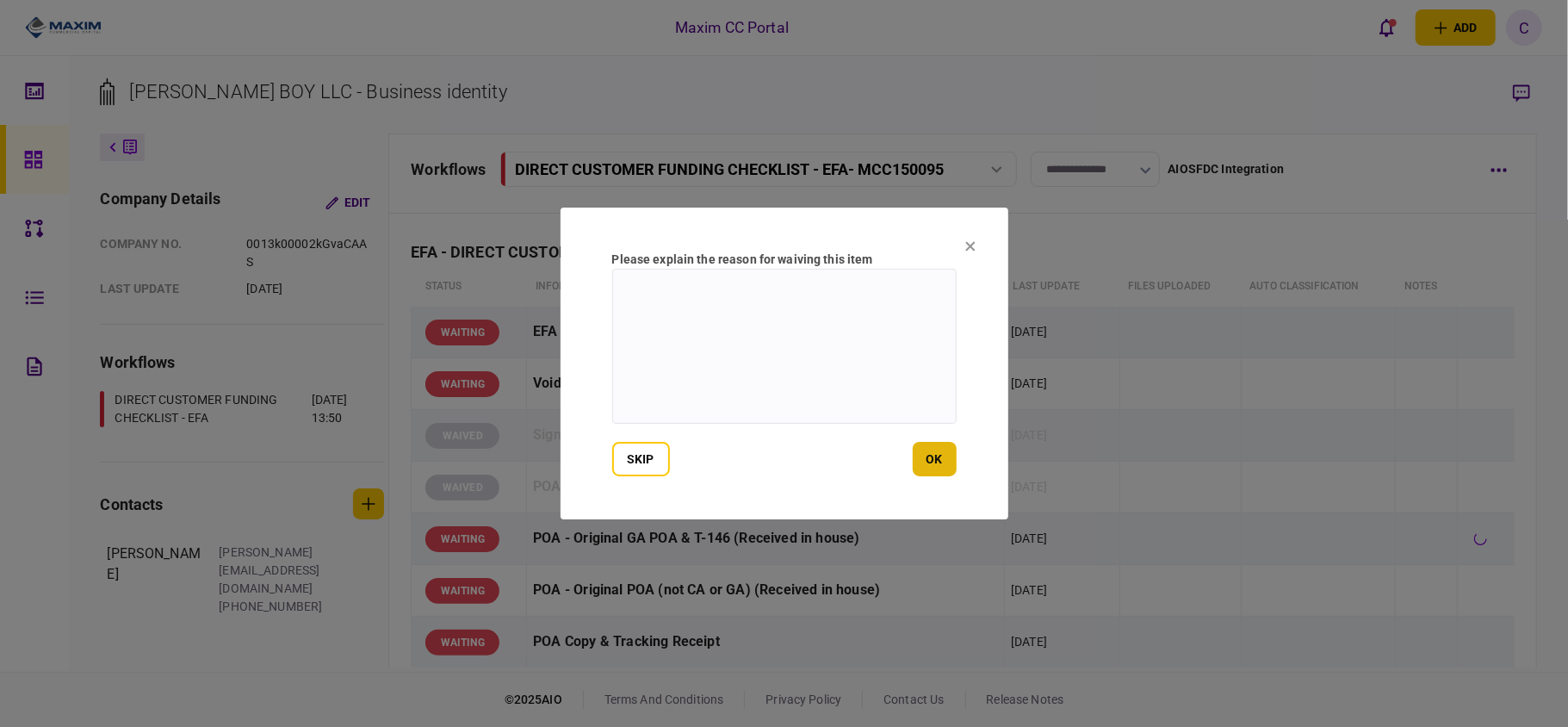
click at [947, 460] on button "ok" at bounding box center [934, 459] width 44 height 35
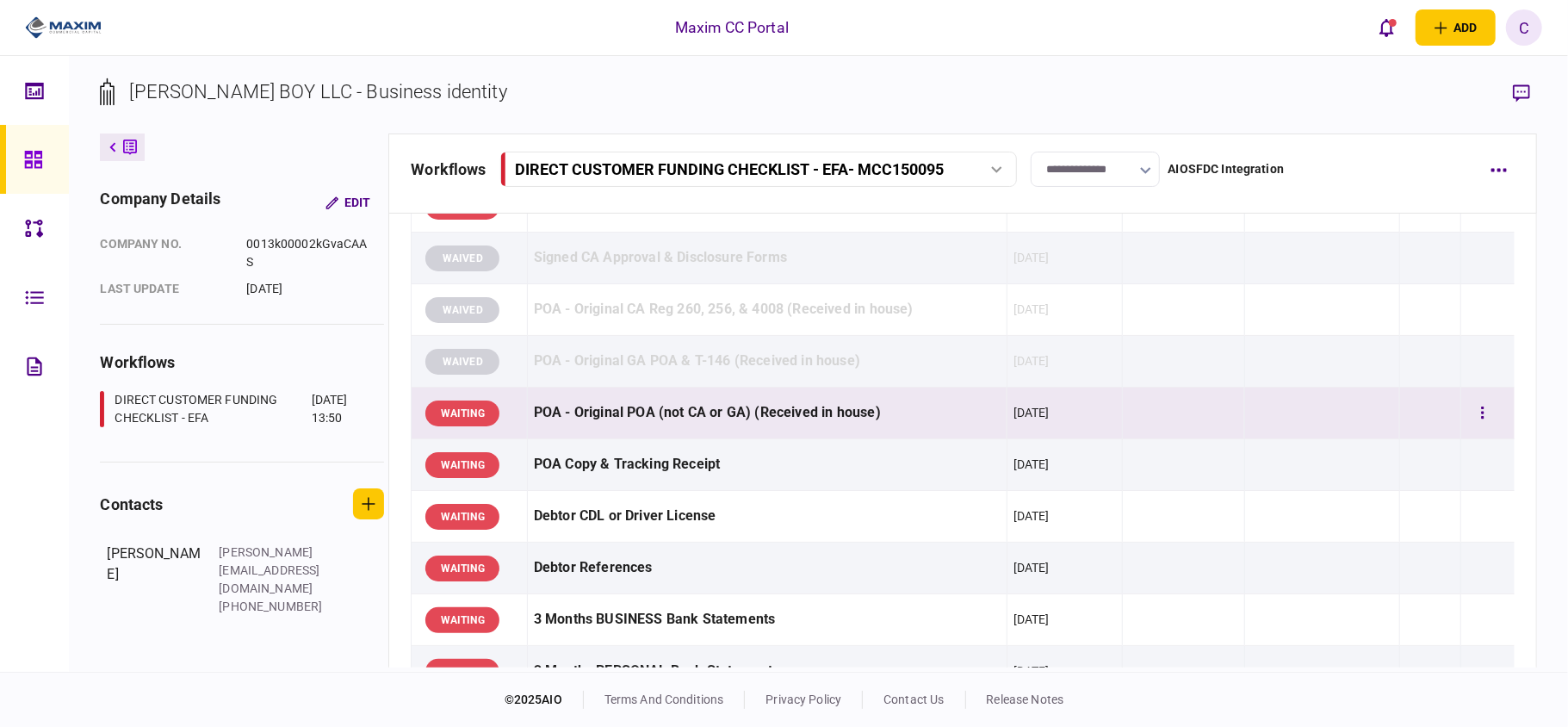
scroll to position [229, 0]
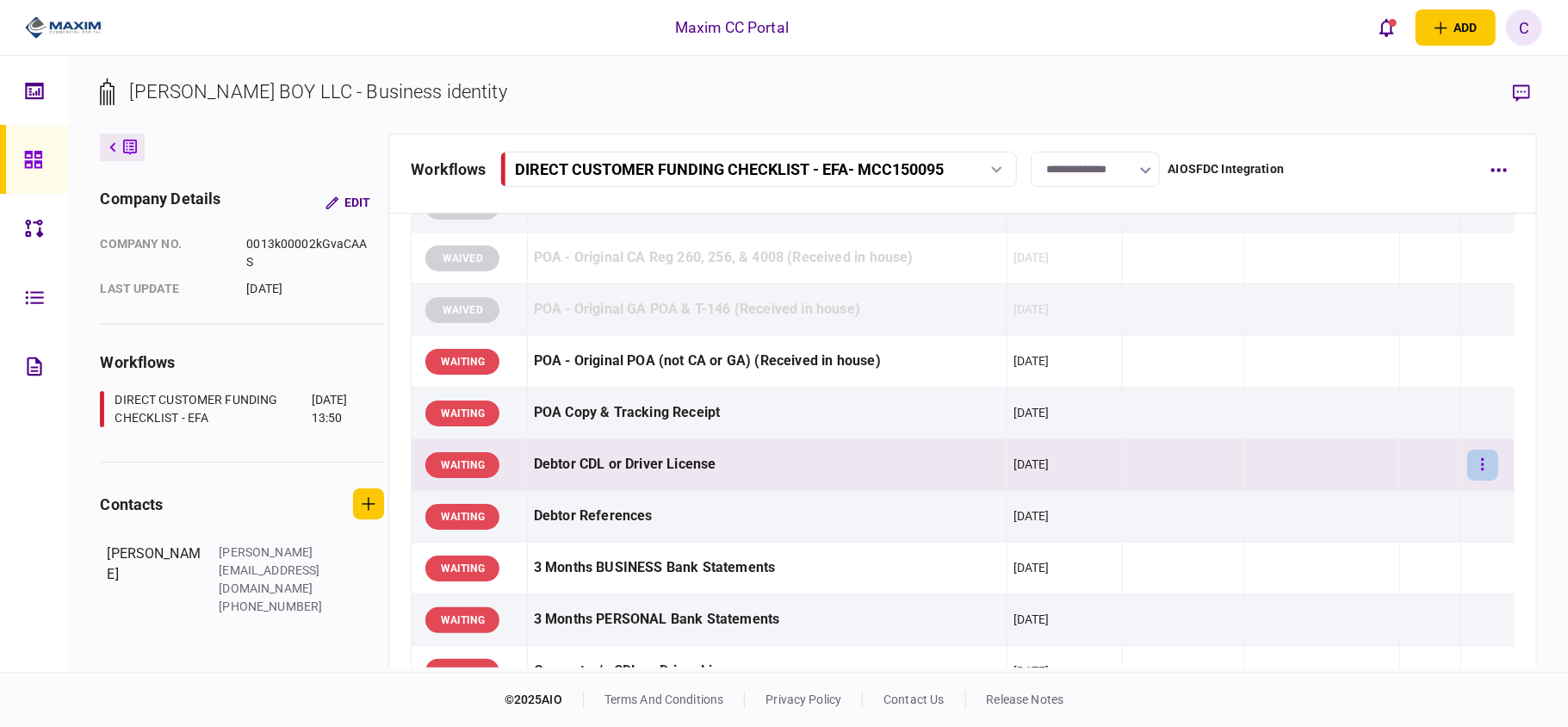
click at [1467, 466] on button "button" at bounding box center [1482, 465] width 31 height 31
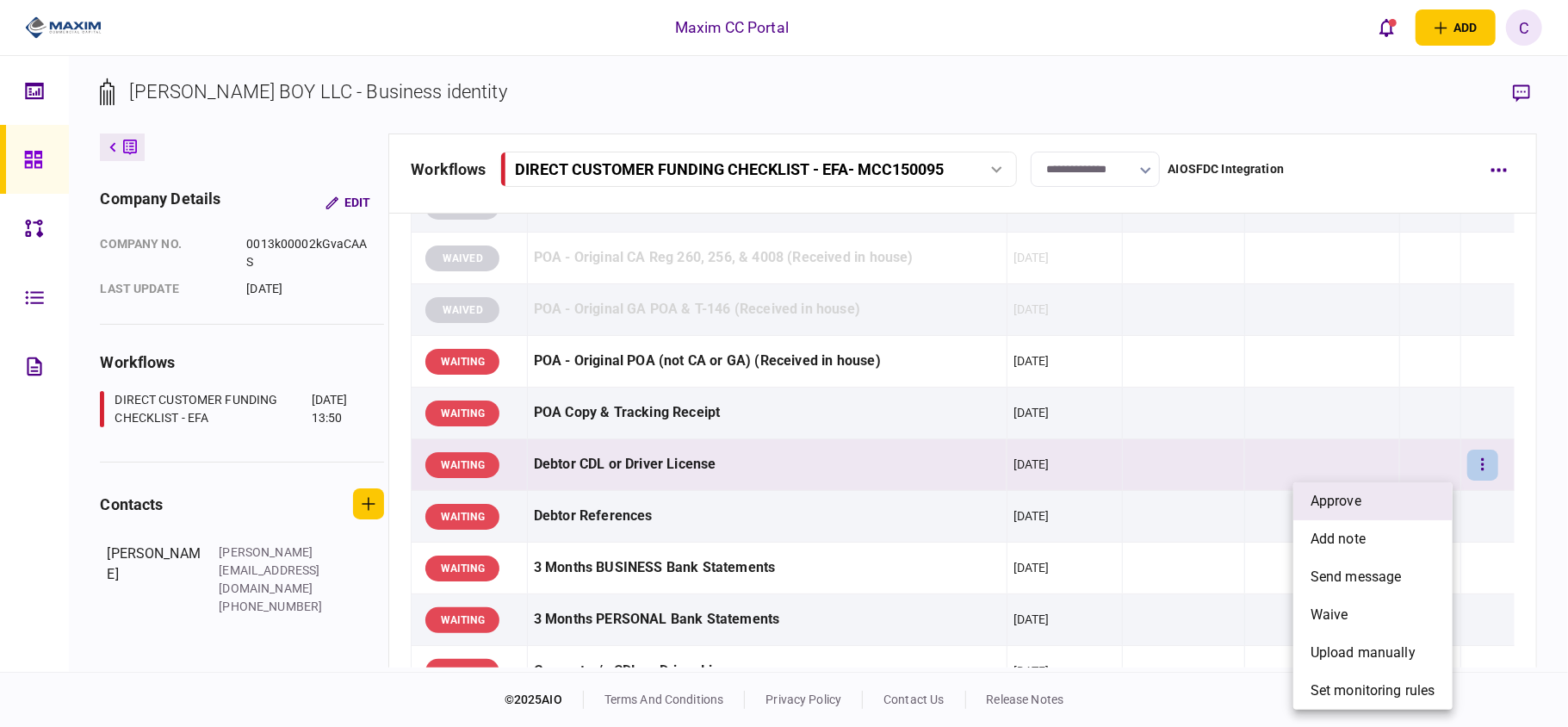
click at [1404, 493] on li "approve" at bounding box center [1372, 501] width 159 height 38
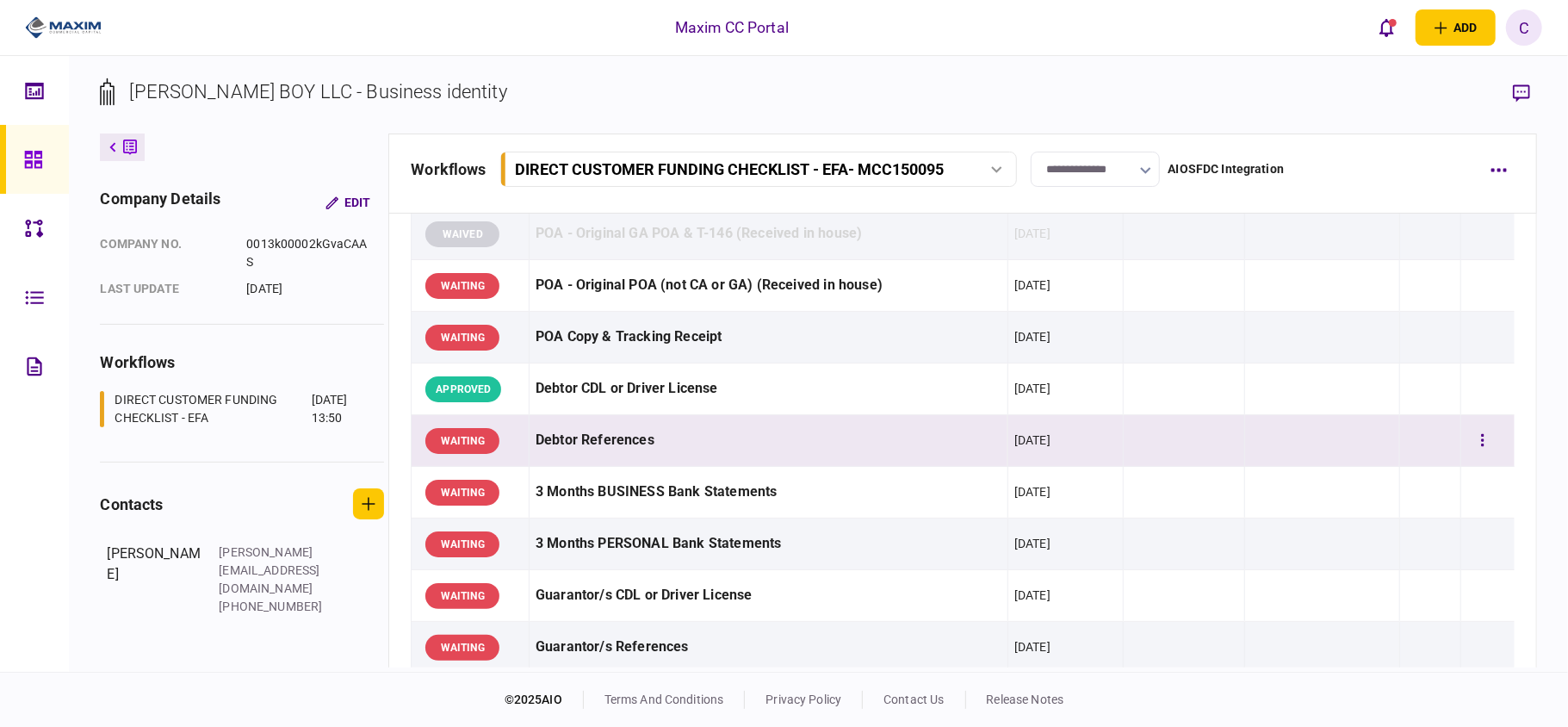
scroll to position [345, 0]
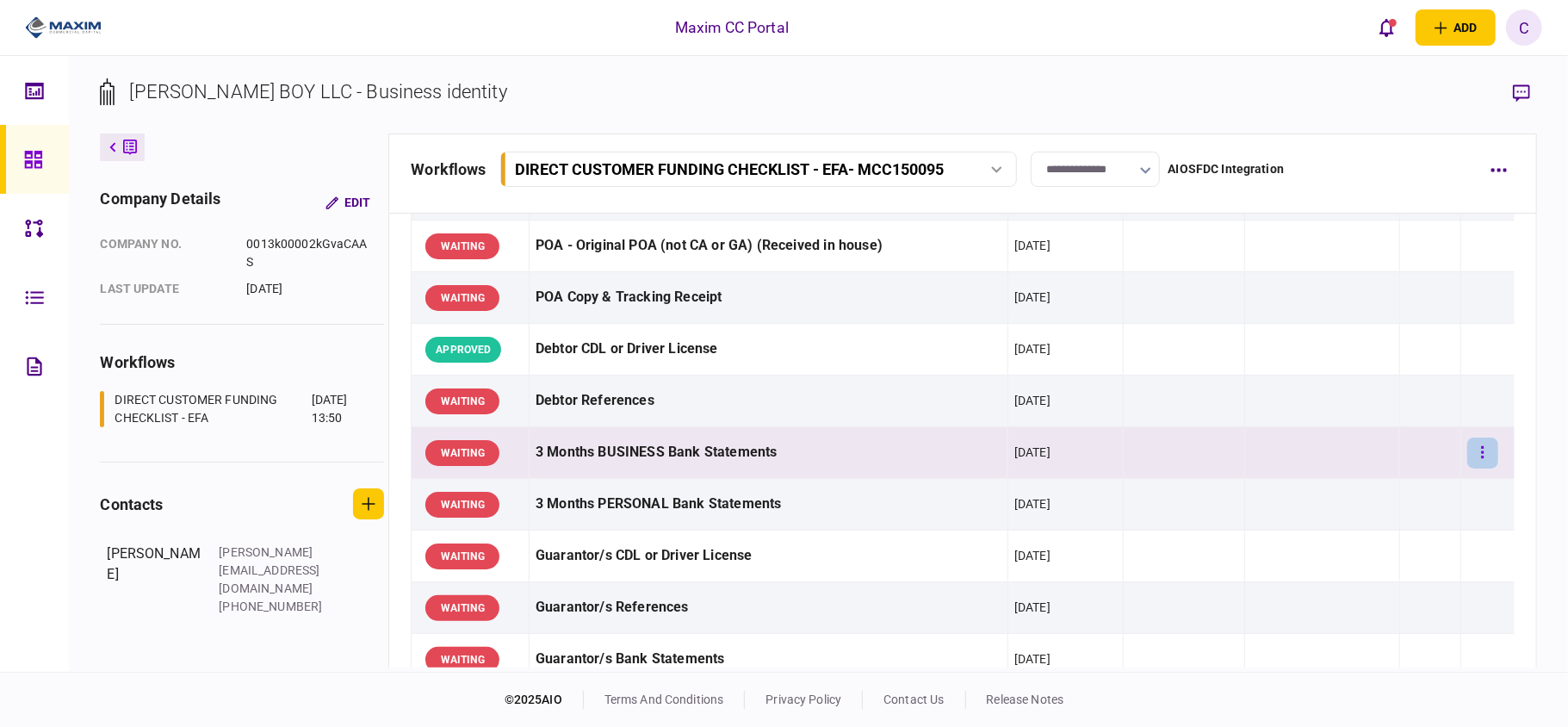
click at [1474, 456] on button "button" at bounding box center [1482, 453] width 31 height 31
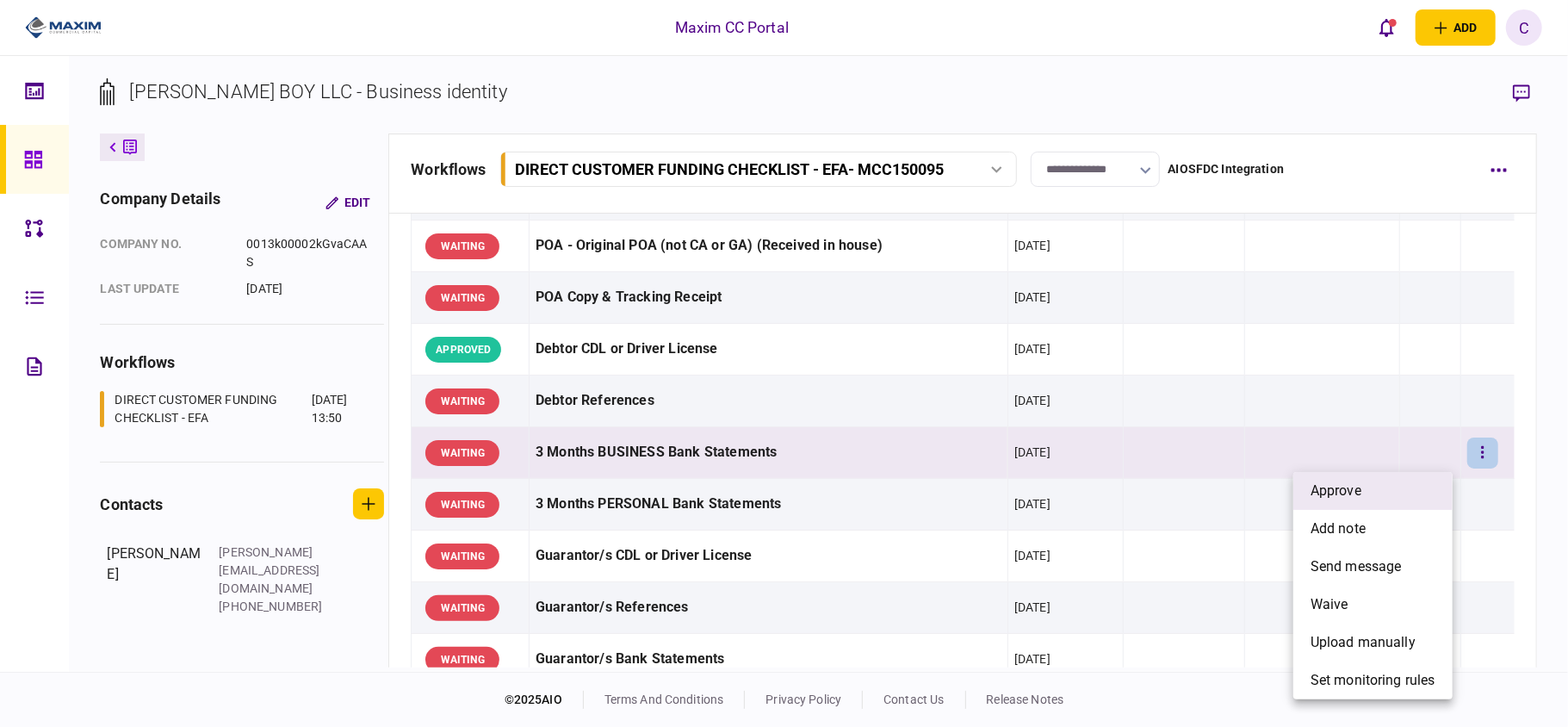
click at [1407, 489] on li "approve" at bounding box center [1372, 491] width 159 height 38
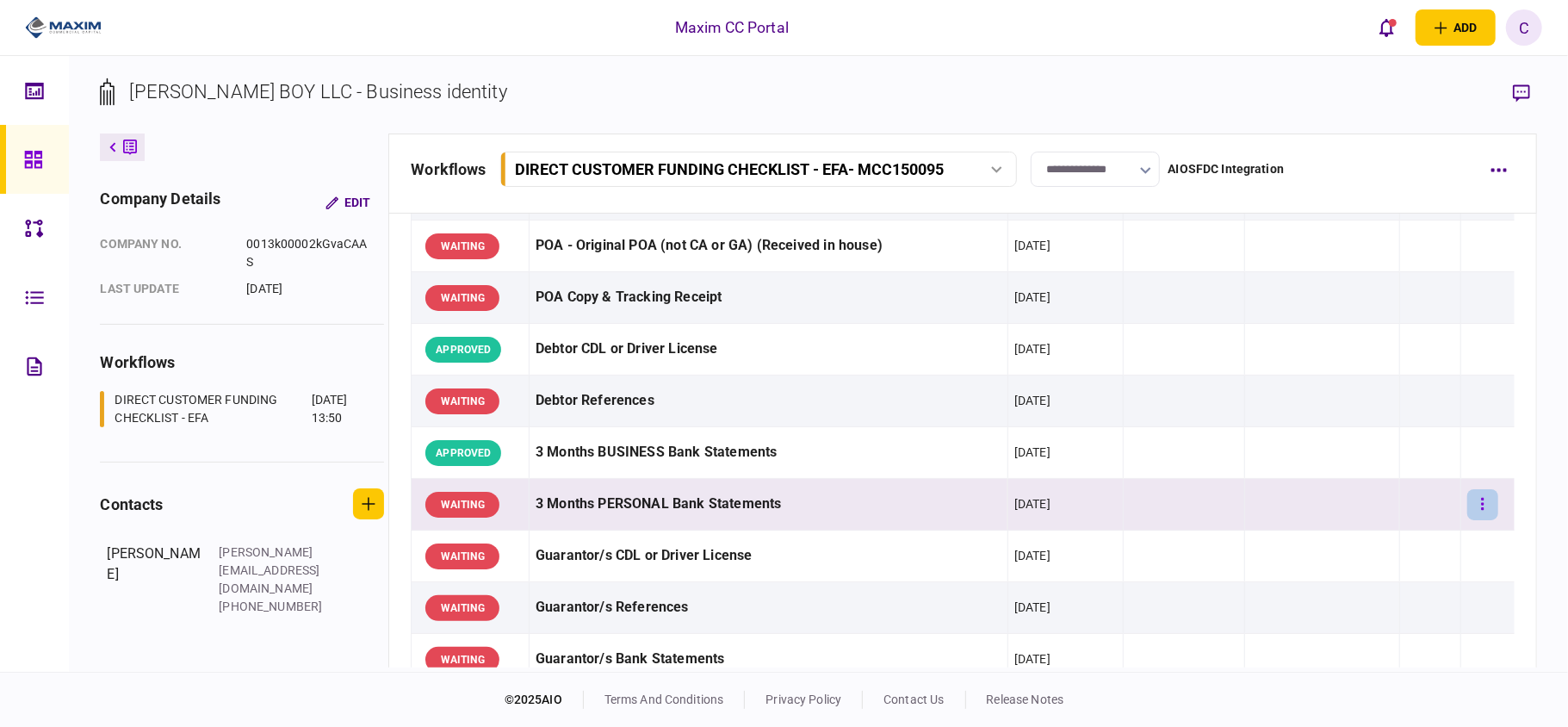
click at [1470, 501] on button "button" at bounding box center [1482, 504] width 31 height 31
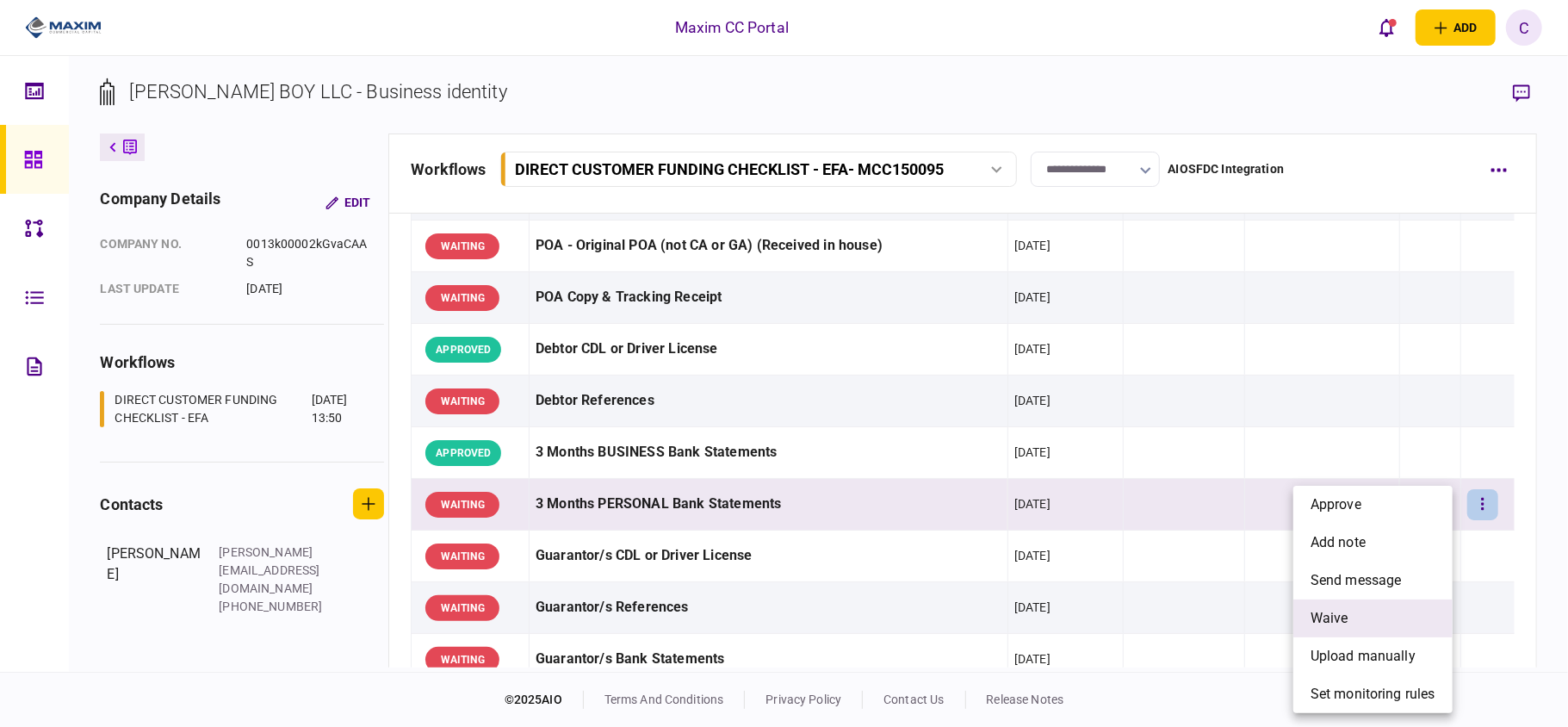
click at [1334, 625] on span "waive" at bounding box center [1329, 618] width 38 height 21
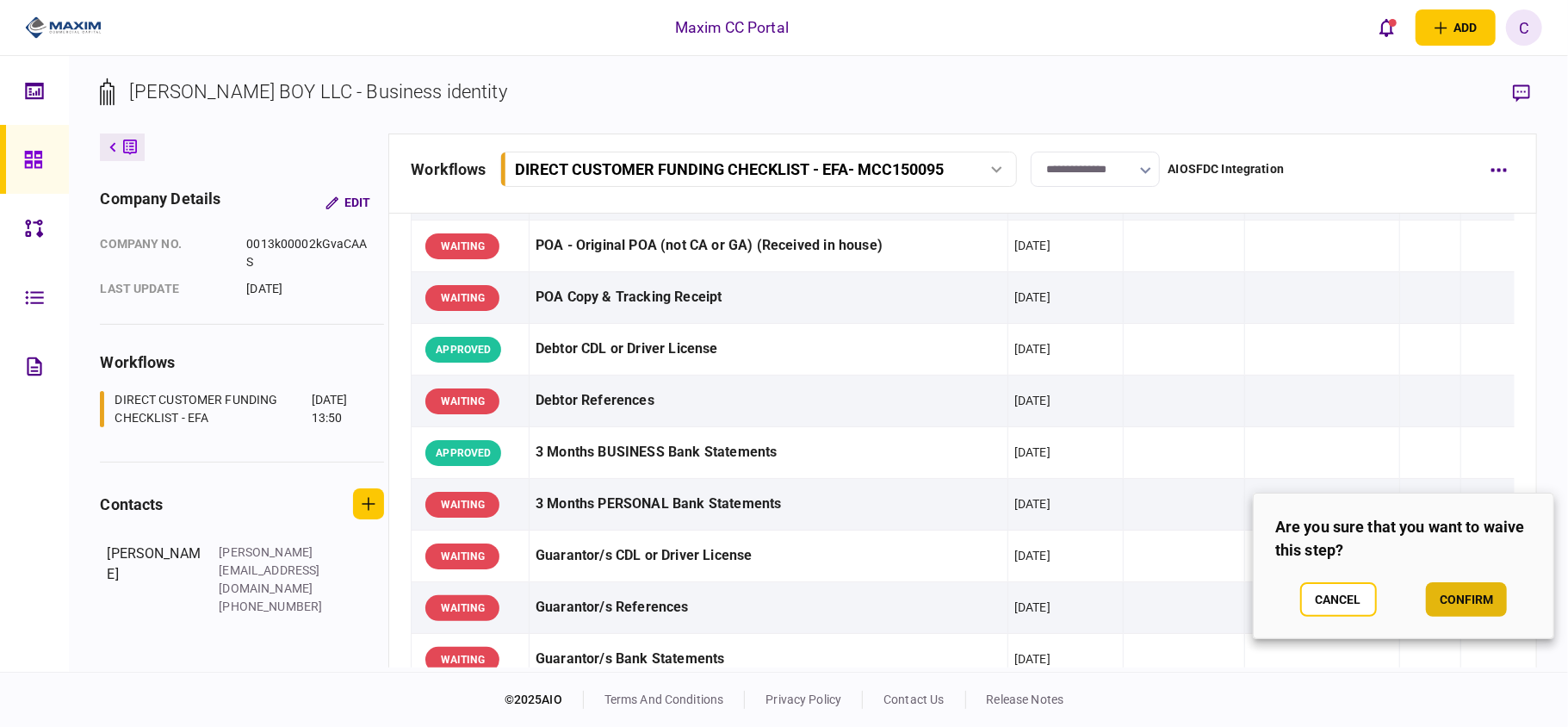
click at [1446, 592] on button "confirm" at bounding box center [1466, 599] width 81 height 35
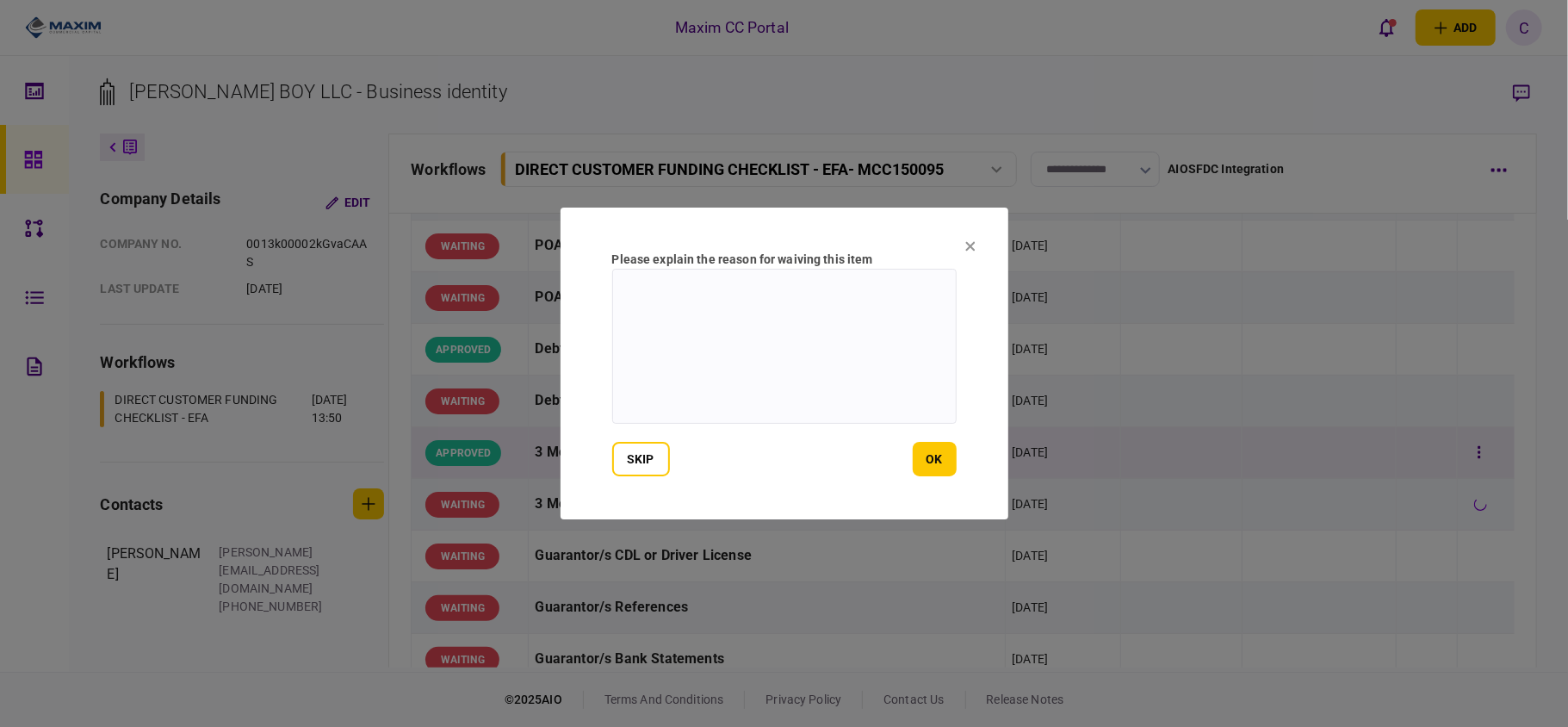
click at [936, 453] on button "ok" at bounding box center [934, 459] width 44 height 35
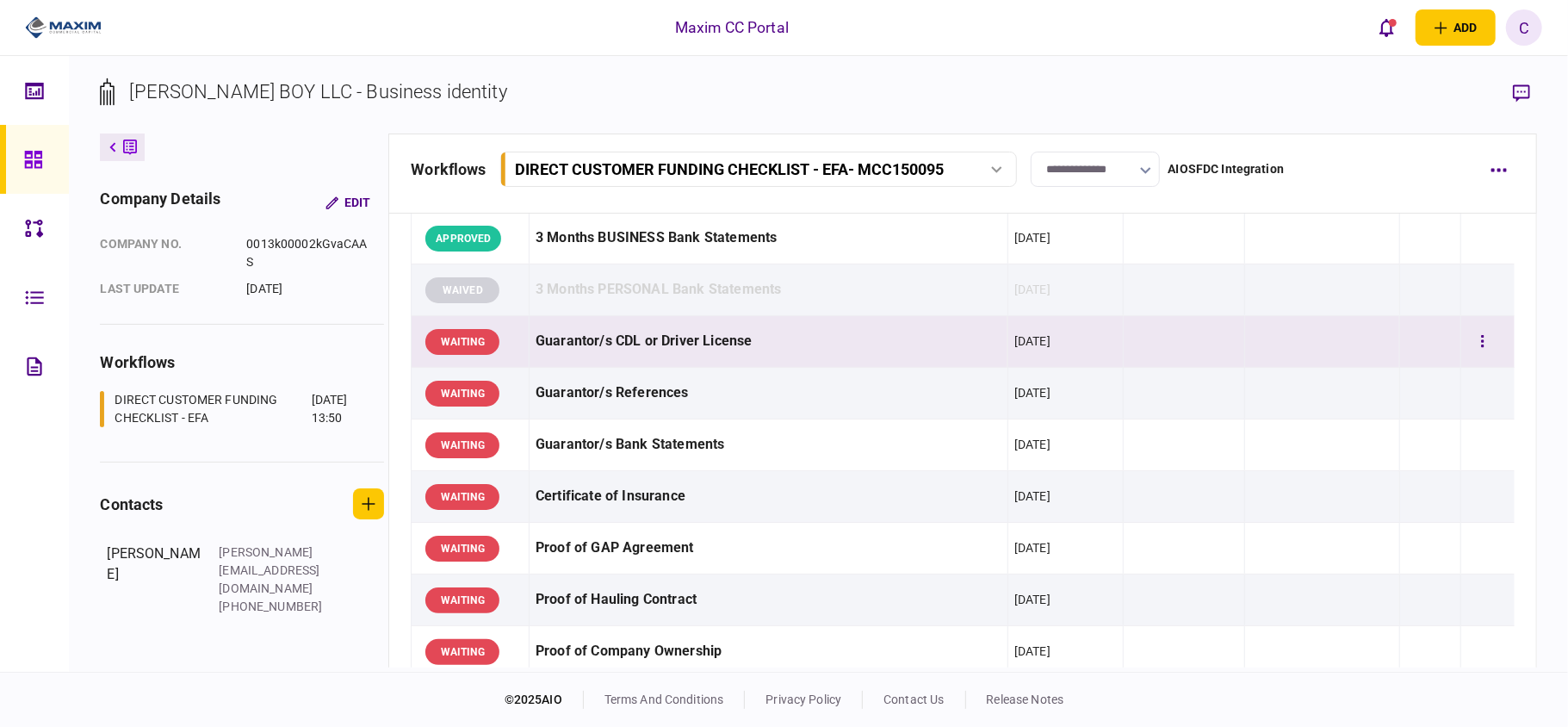
scroll to position [573, 0]
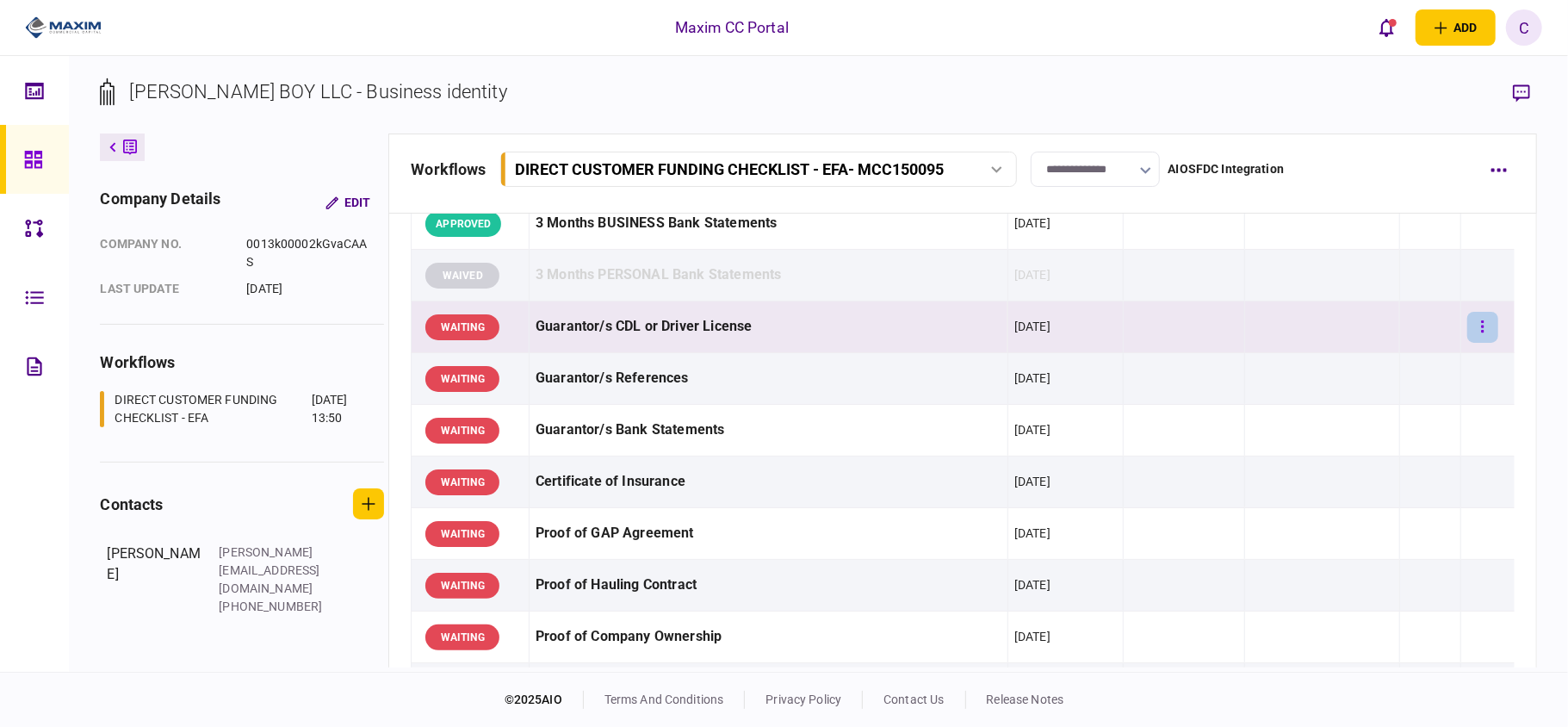
click at [1471, 322] on button "button" at bounding box center [1482, 327] width 31 height 31
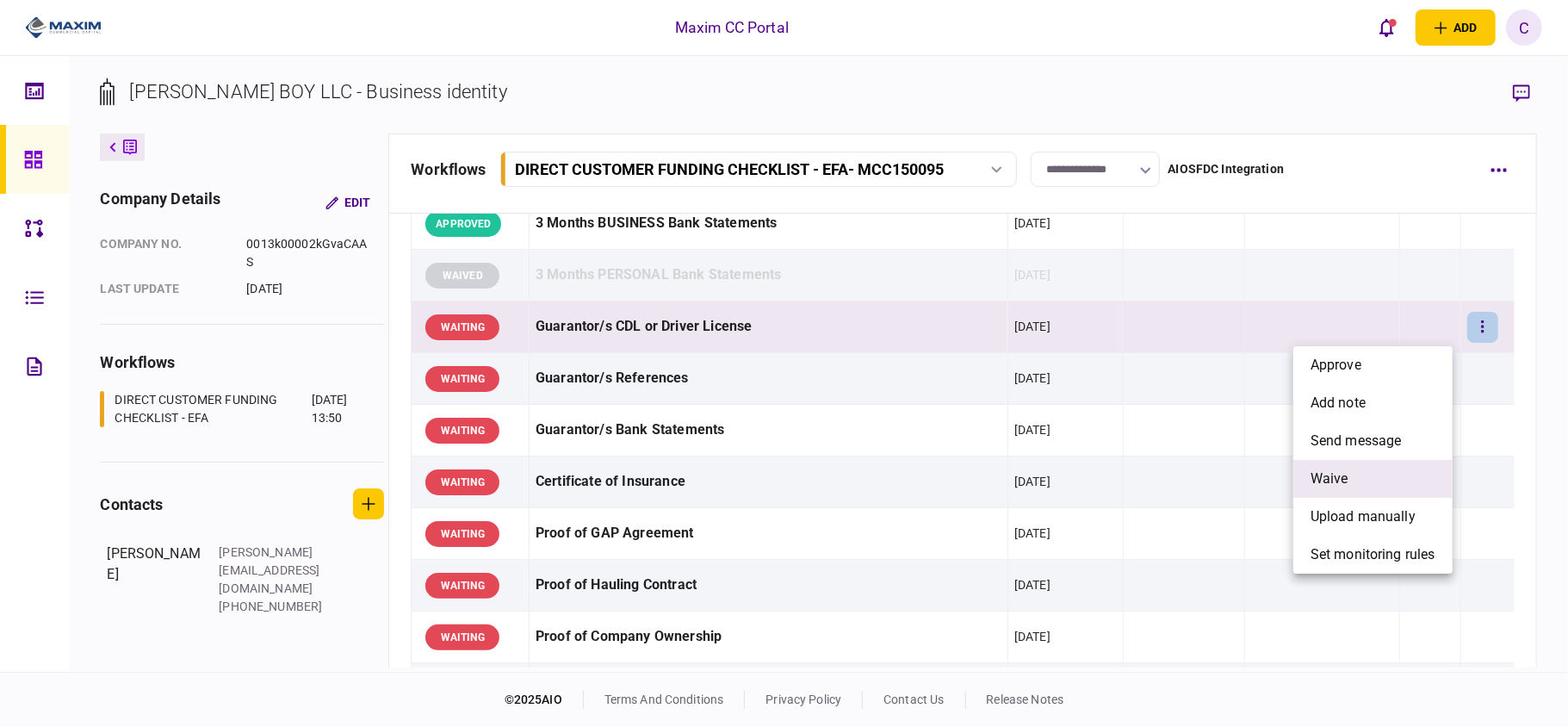
click at [1321, 475] on span "waive" at bounding box center [1329, 478] width 38 height 21
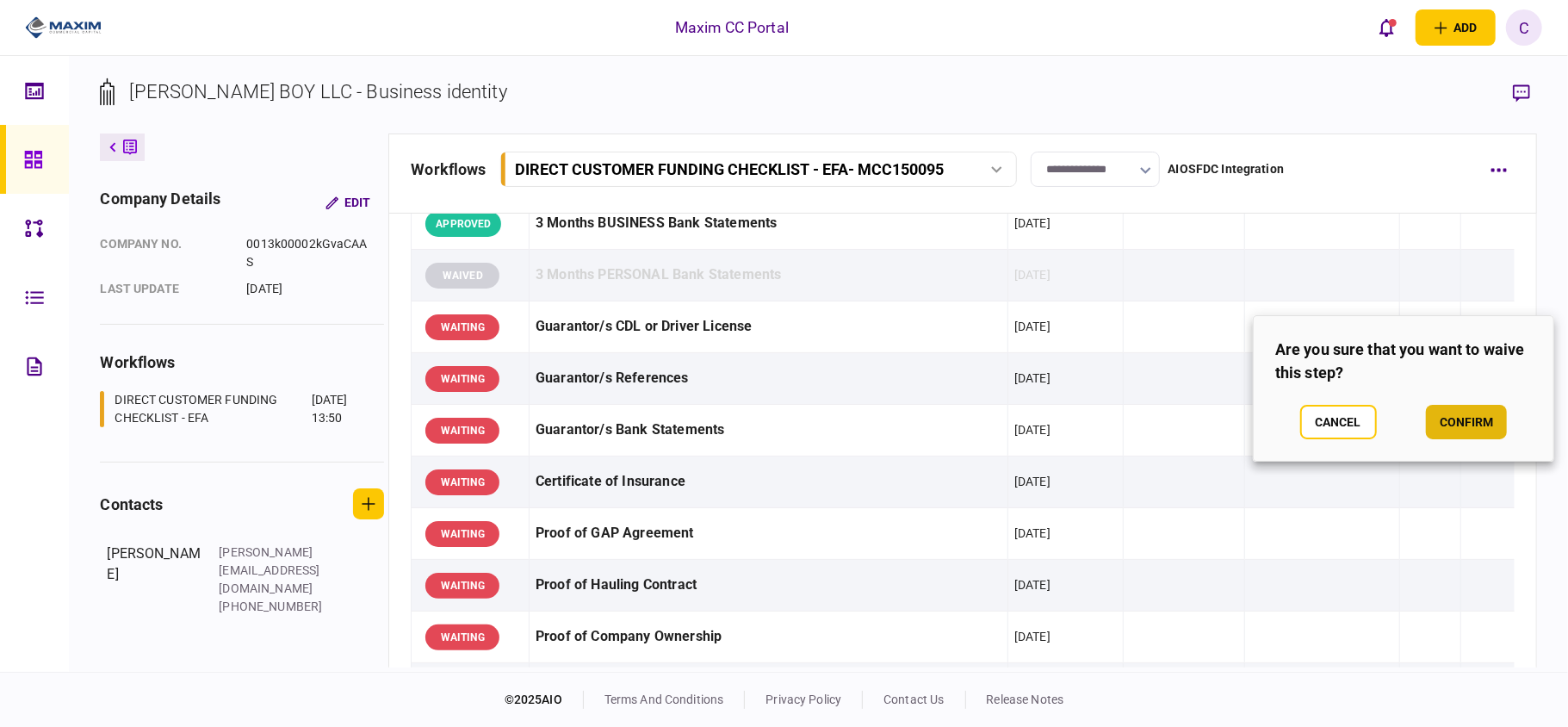
click at [1461, 414] on button "confirm" at bounding box center [1466, 422] width 81 height 35
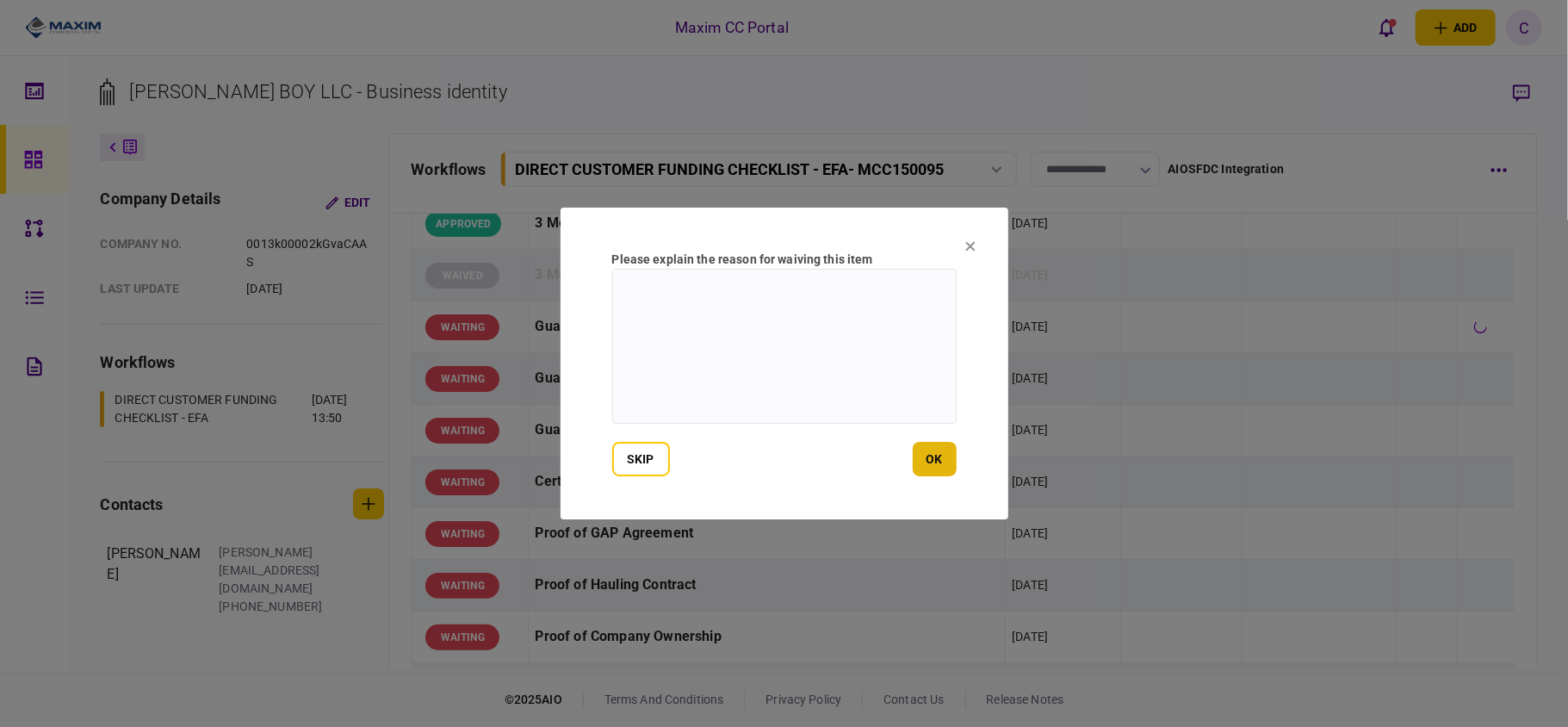
click at [940, 456] on button "ok" at bounding box center [934, 459] width 44 height 35
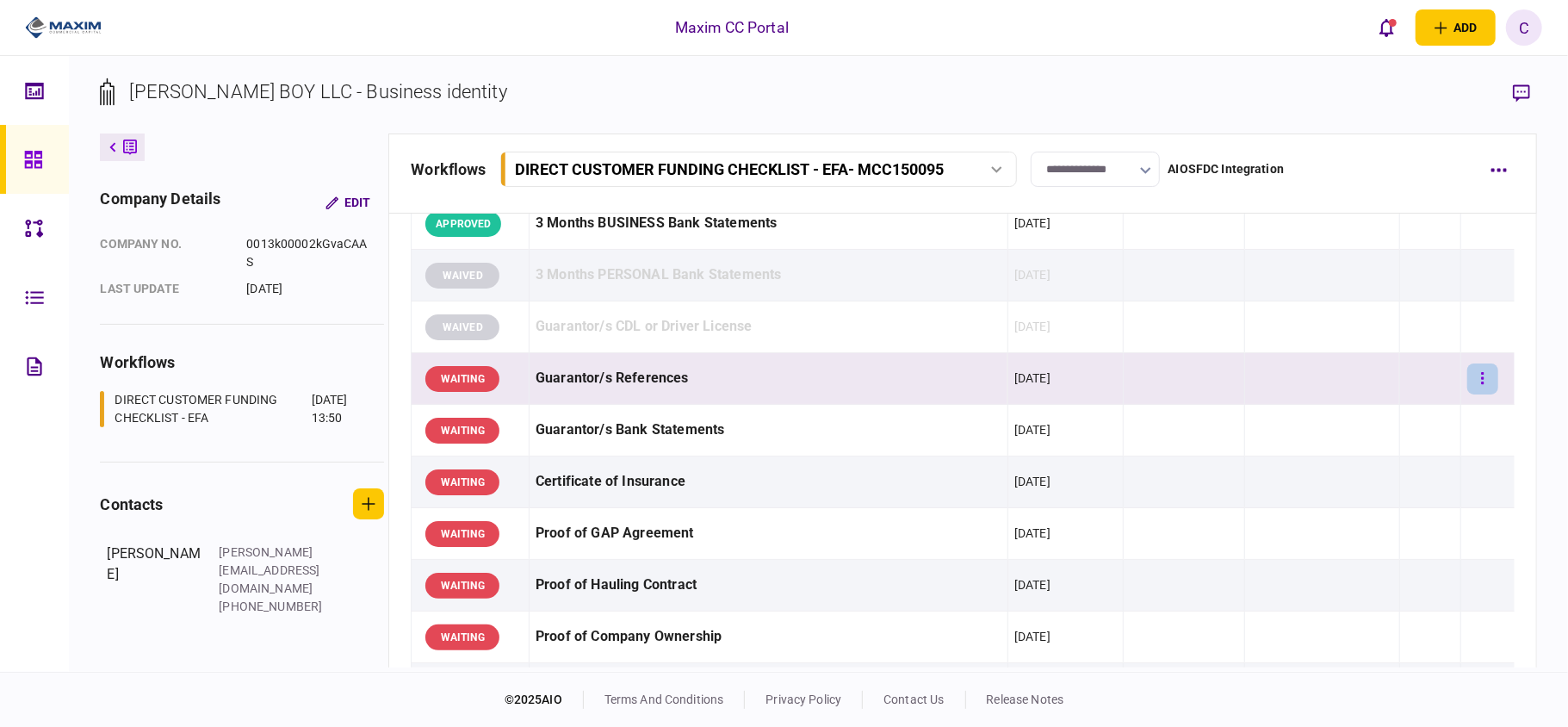
click at [1468, 393] on button "button" at bounding box center [1482, 378] width 31 height 31
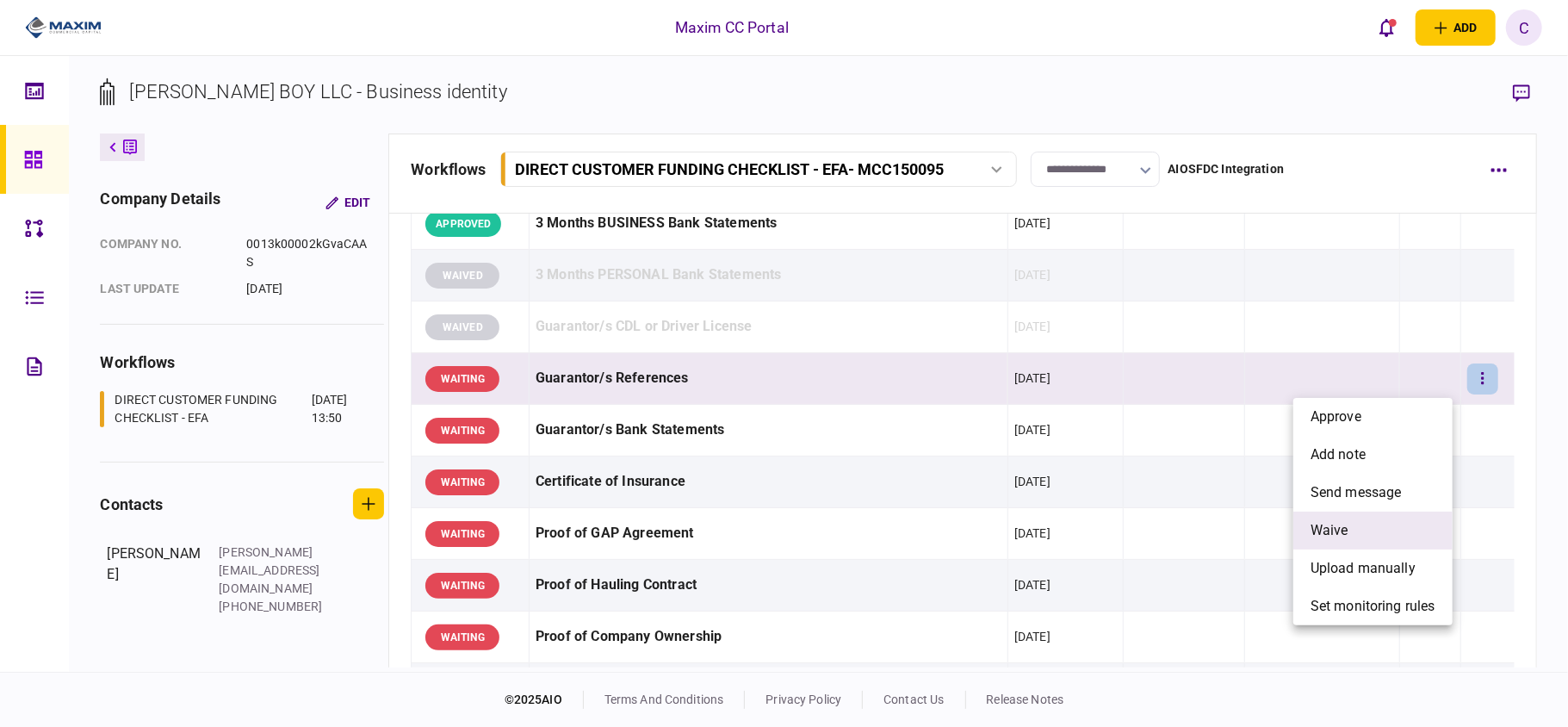
click at [1338, 525] on span "waive" at bounding box center [1329, 530] width 38 height 21
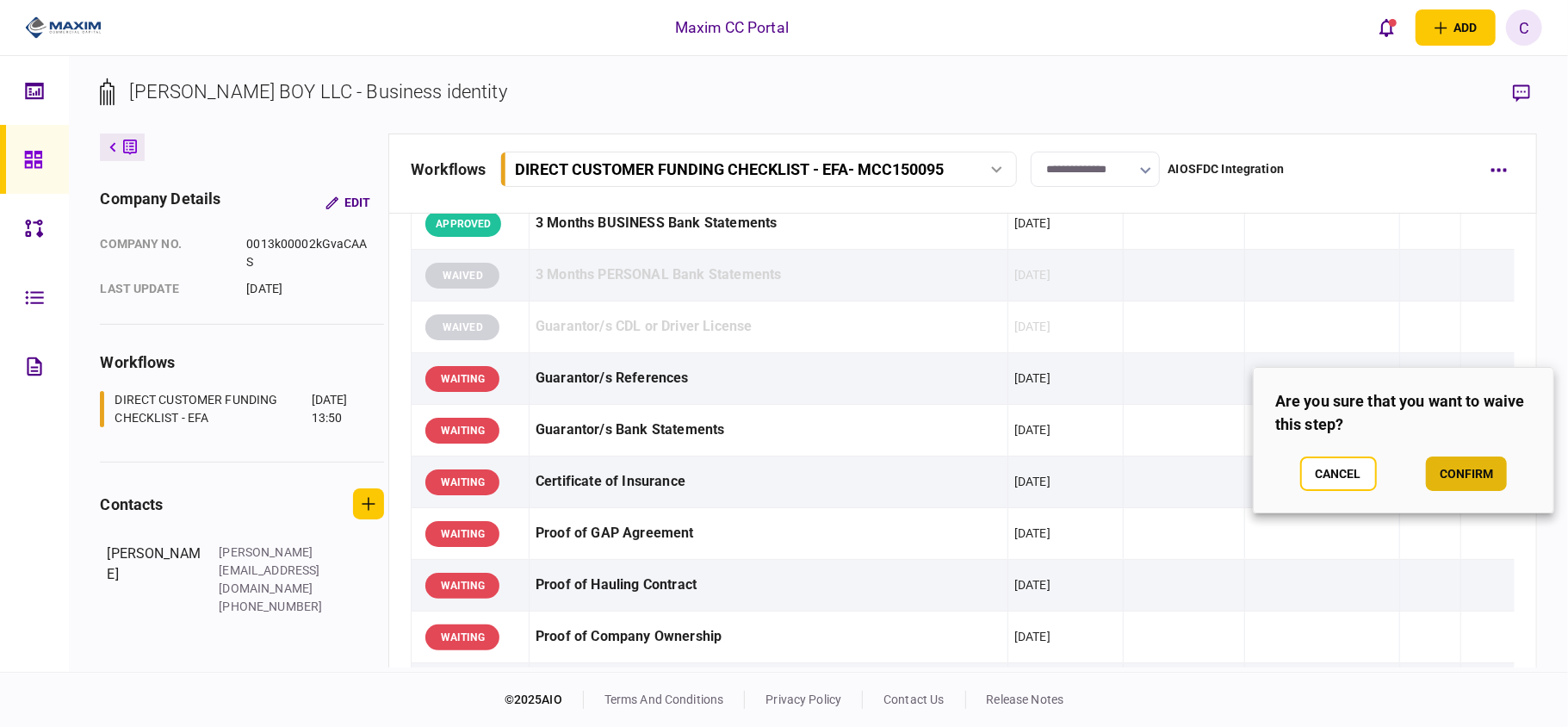
click at [1464, 466] on button "confirm" at bounding box center [1466, 473] width 81 height 35
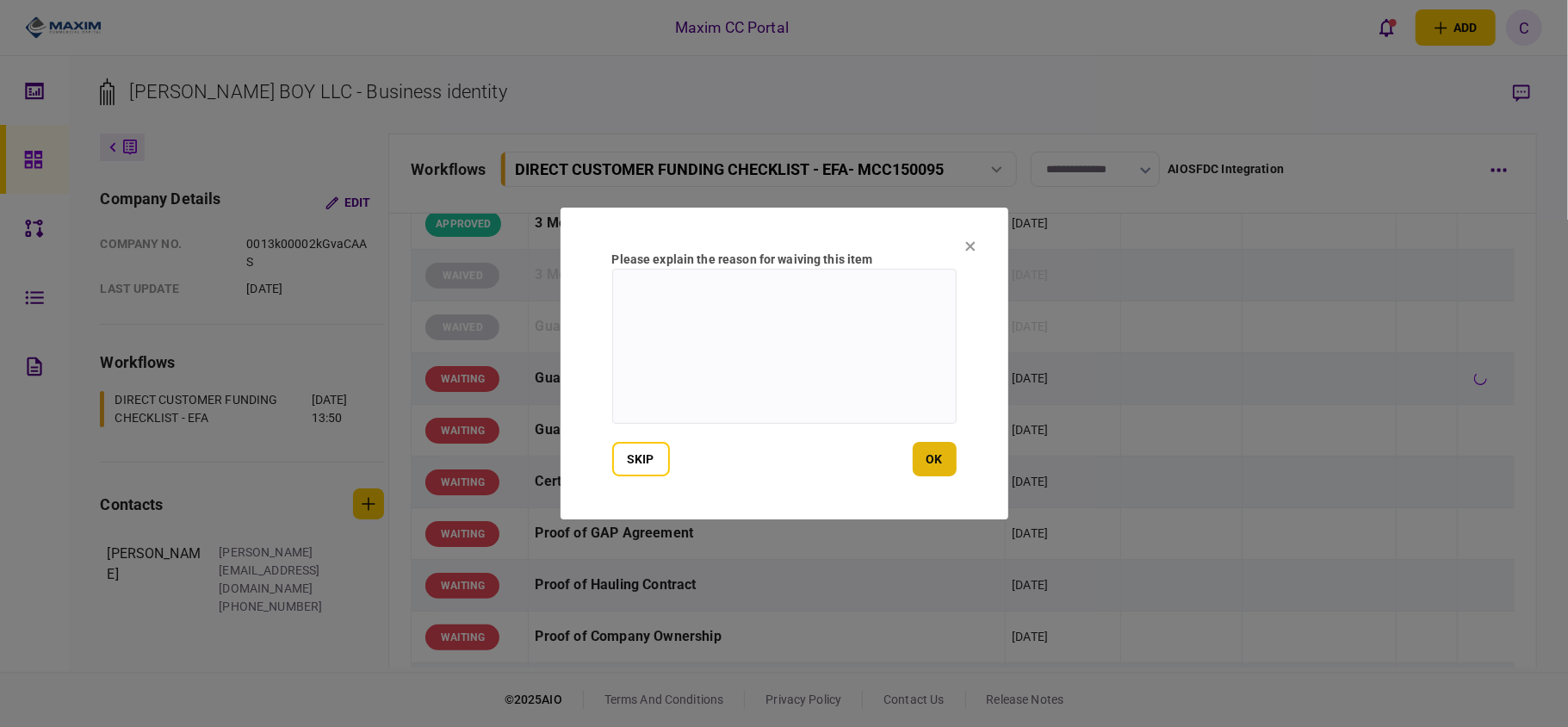
click at [948, 466] on button "ok" at bounding box center [934, 459] width 44 height 35
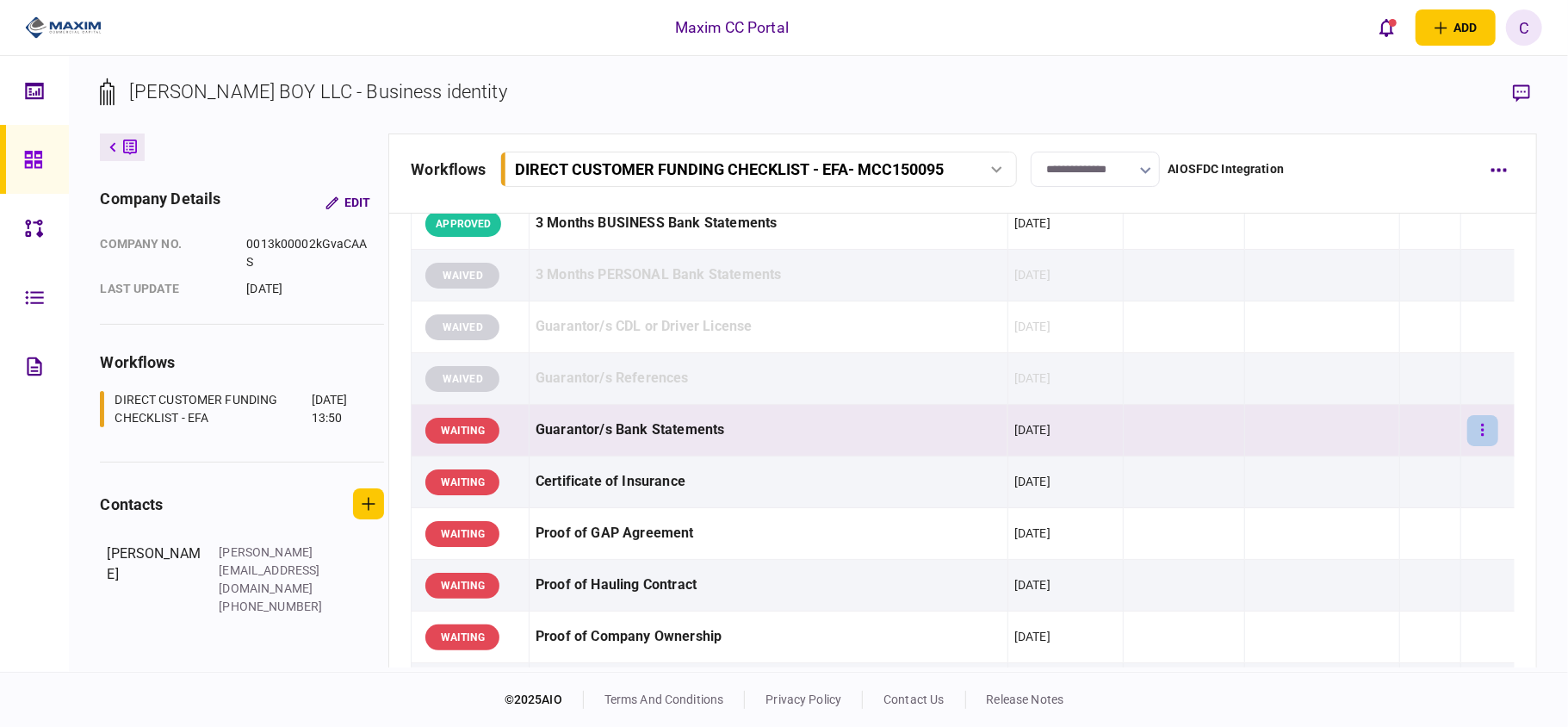
click at [1481, 435] on icon "button" at bounding box center [1482, 430] width 3 height 17
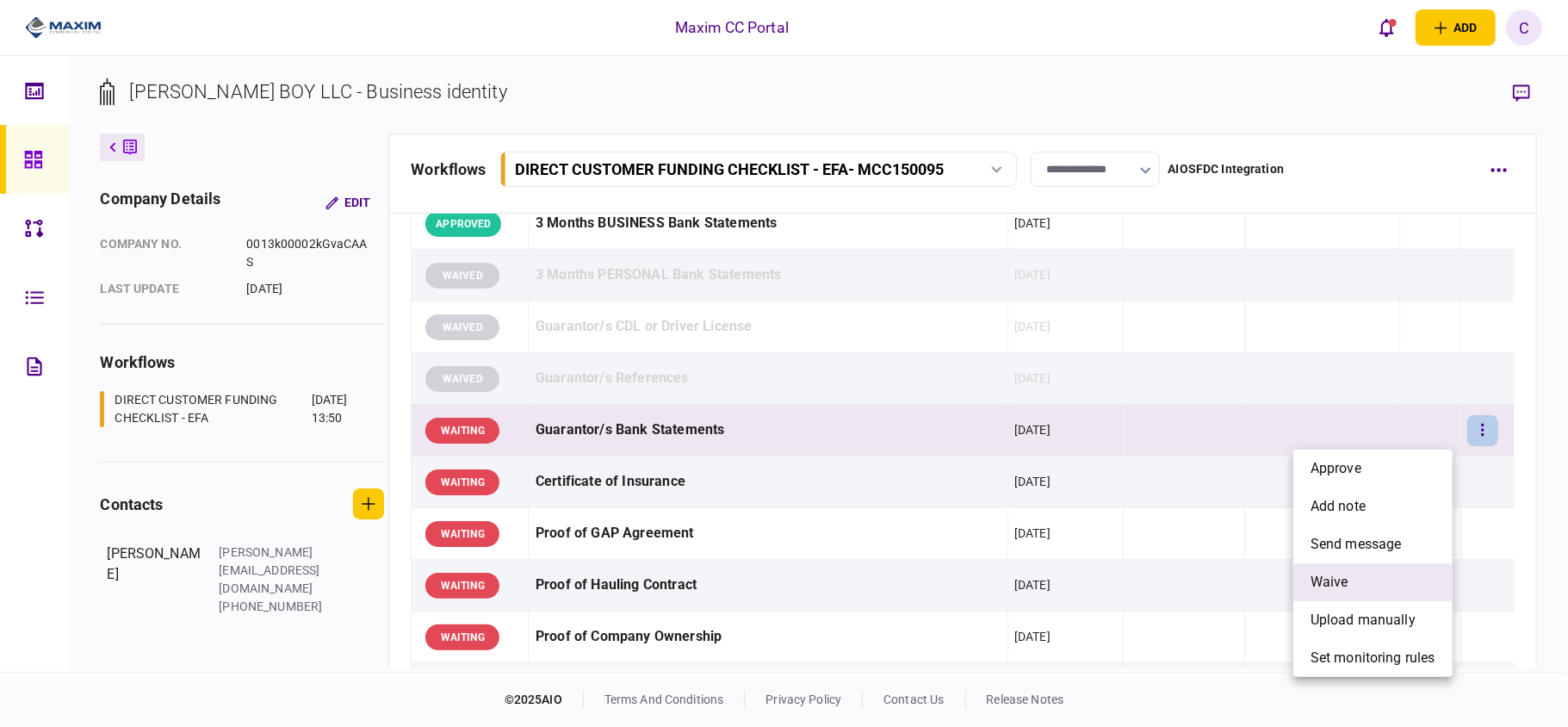
click at [1364, 573] on li "waive" at bounding box center [1372, 582] width 159 height 38
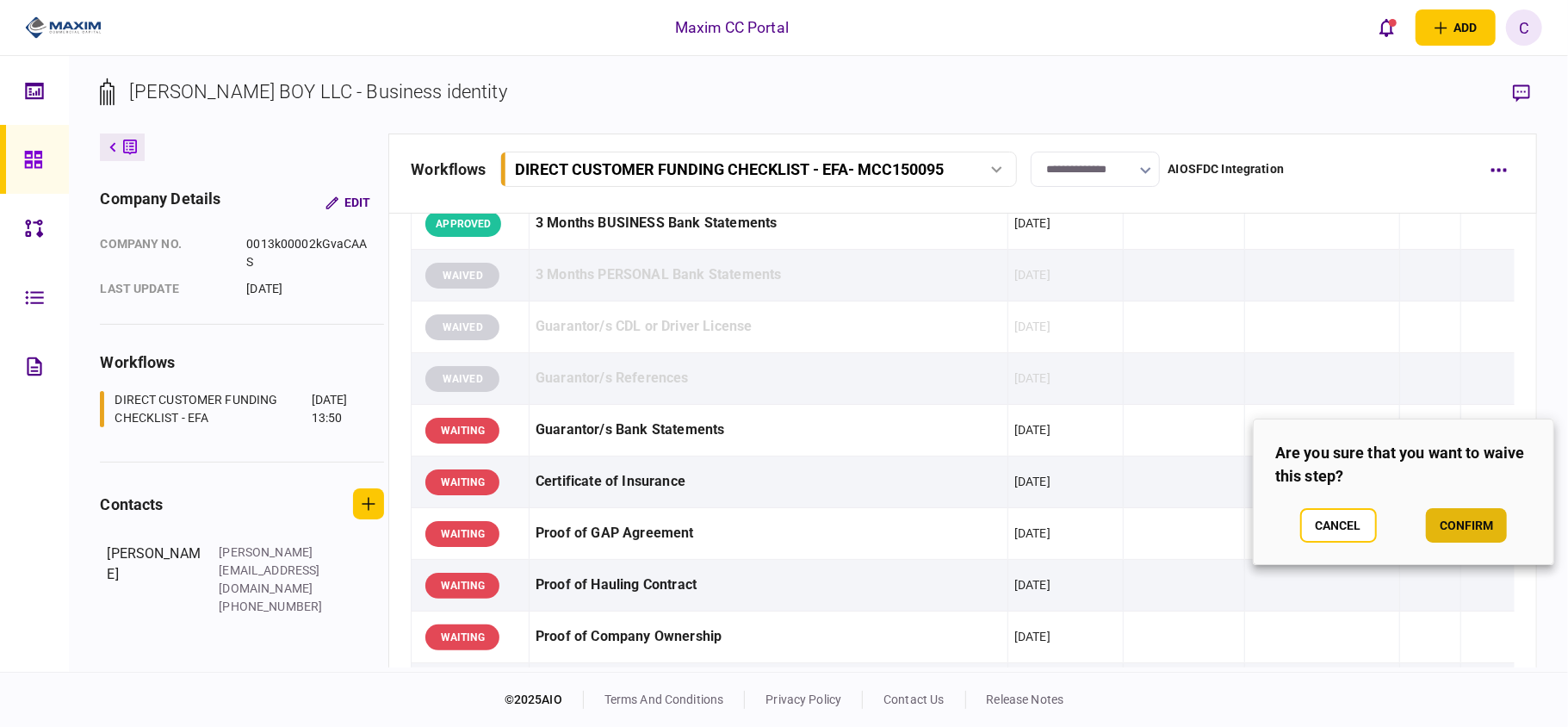
click at [1478, 513] on button "confirm" at bounding box center [1466, 525] width 81 height 35
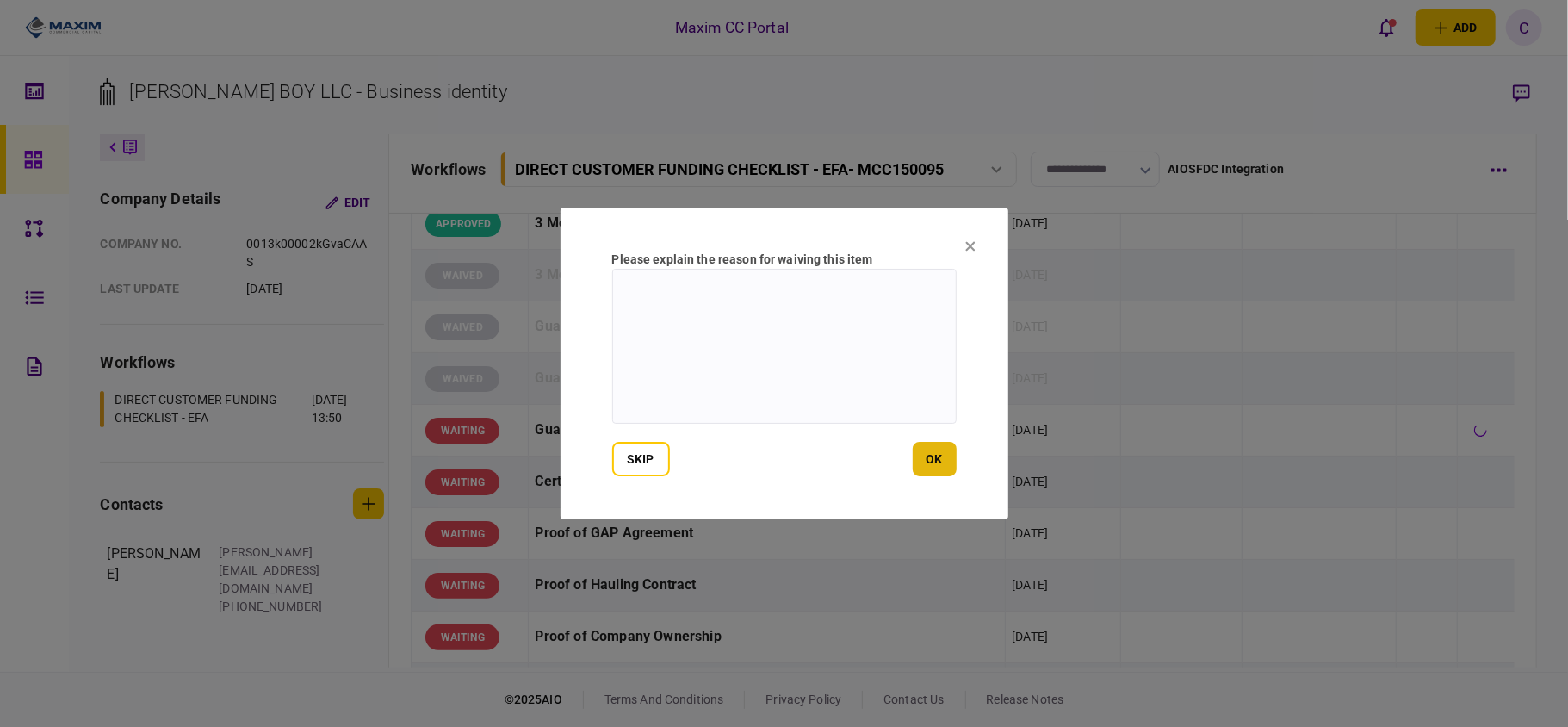
click at [937, 463] on button "ok" at bounding box center [934, 459] width 44 height 35
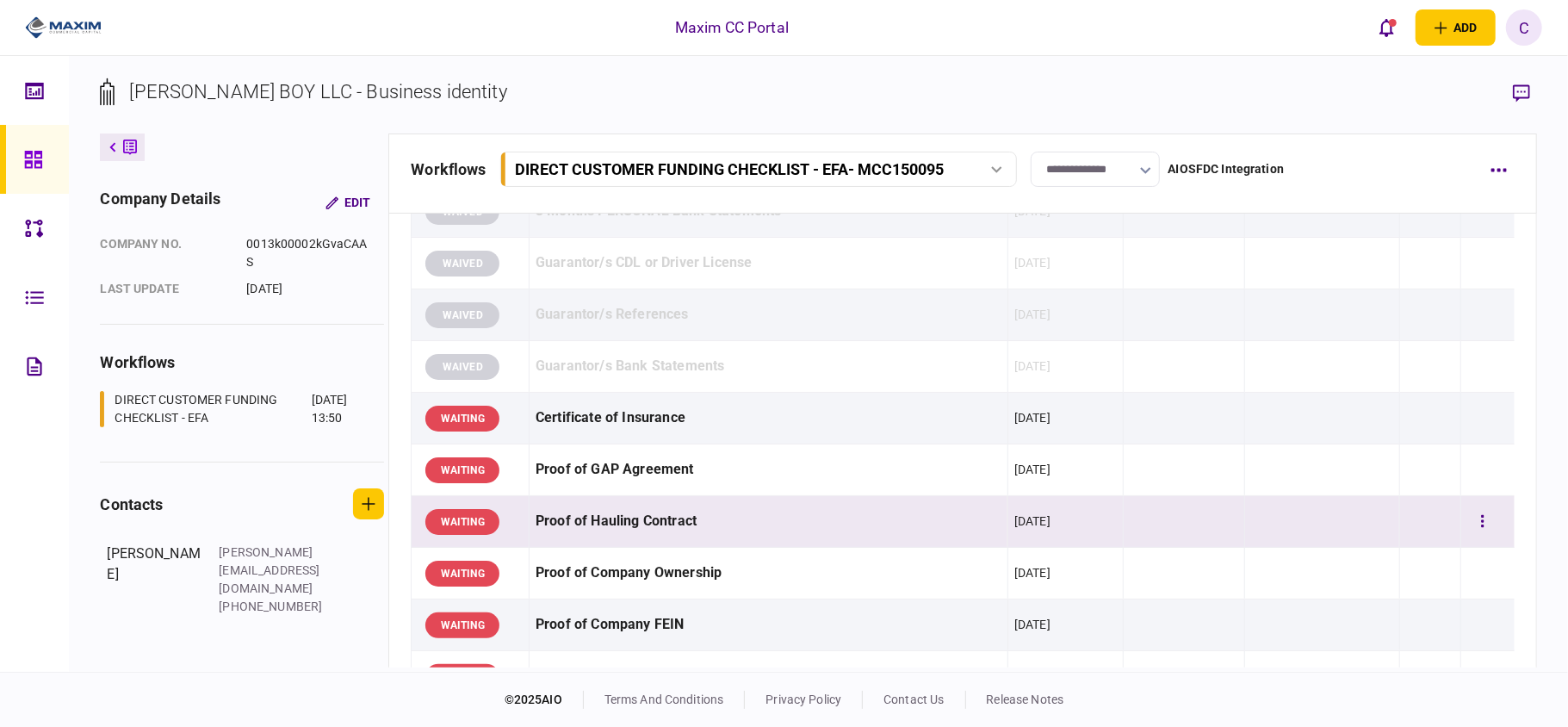
scroll to position [689, 0]
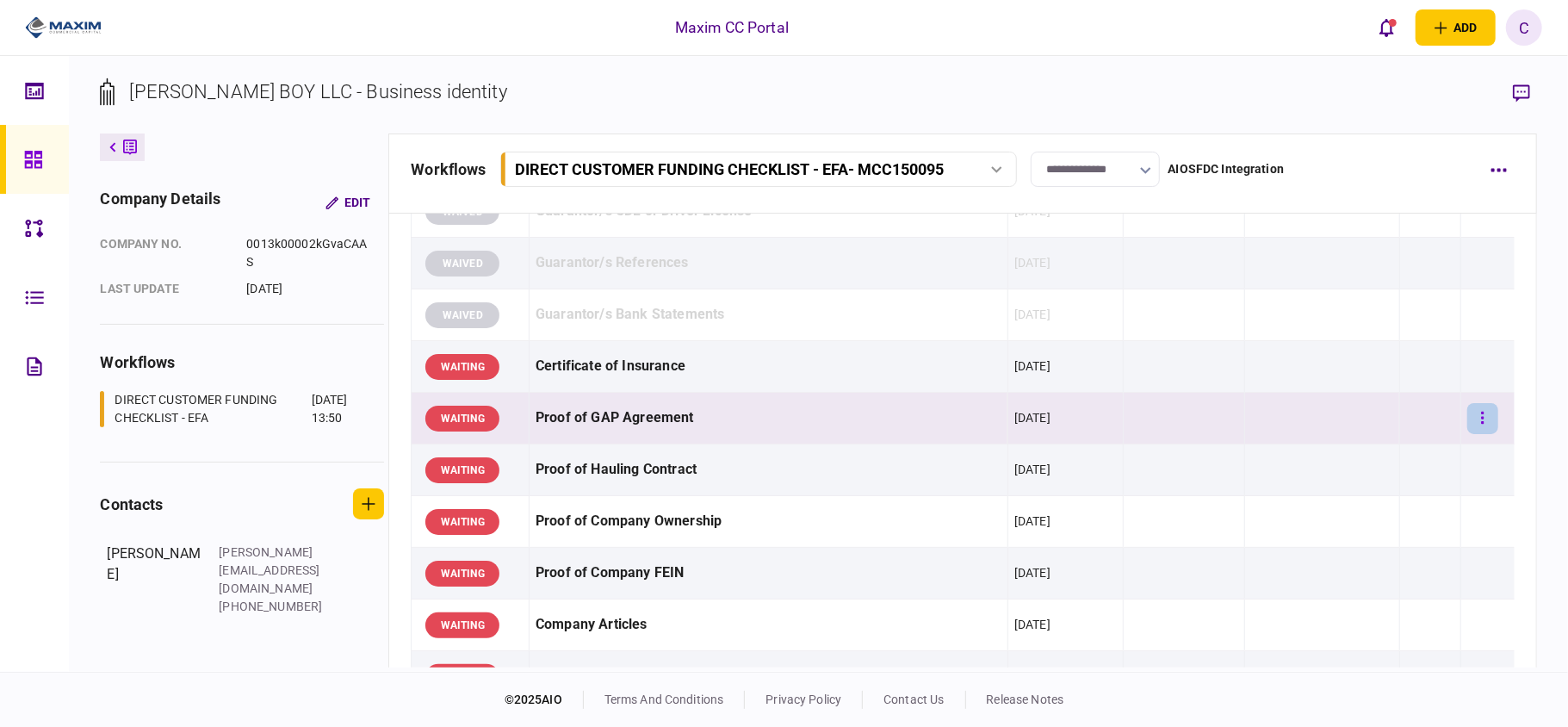
click at [1467, 424] on button "button" at bounding box center [1482, 418] width 31 height 31
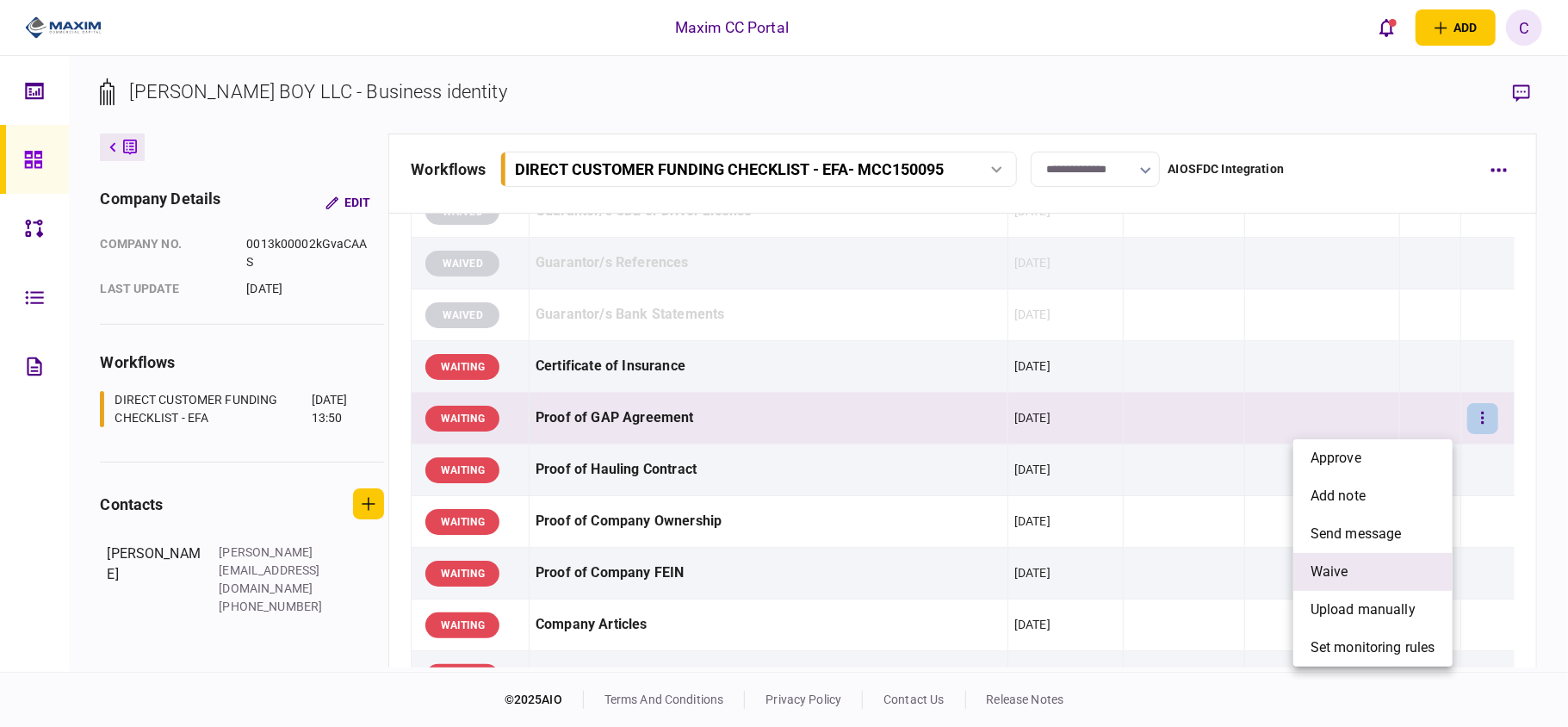
click at [1348, 578] on li "waive" at bounding box center [1372, 571] width 159 height 38
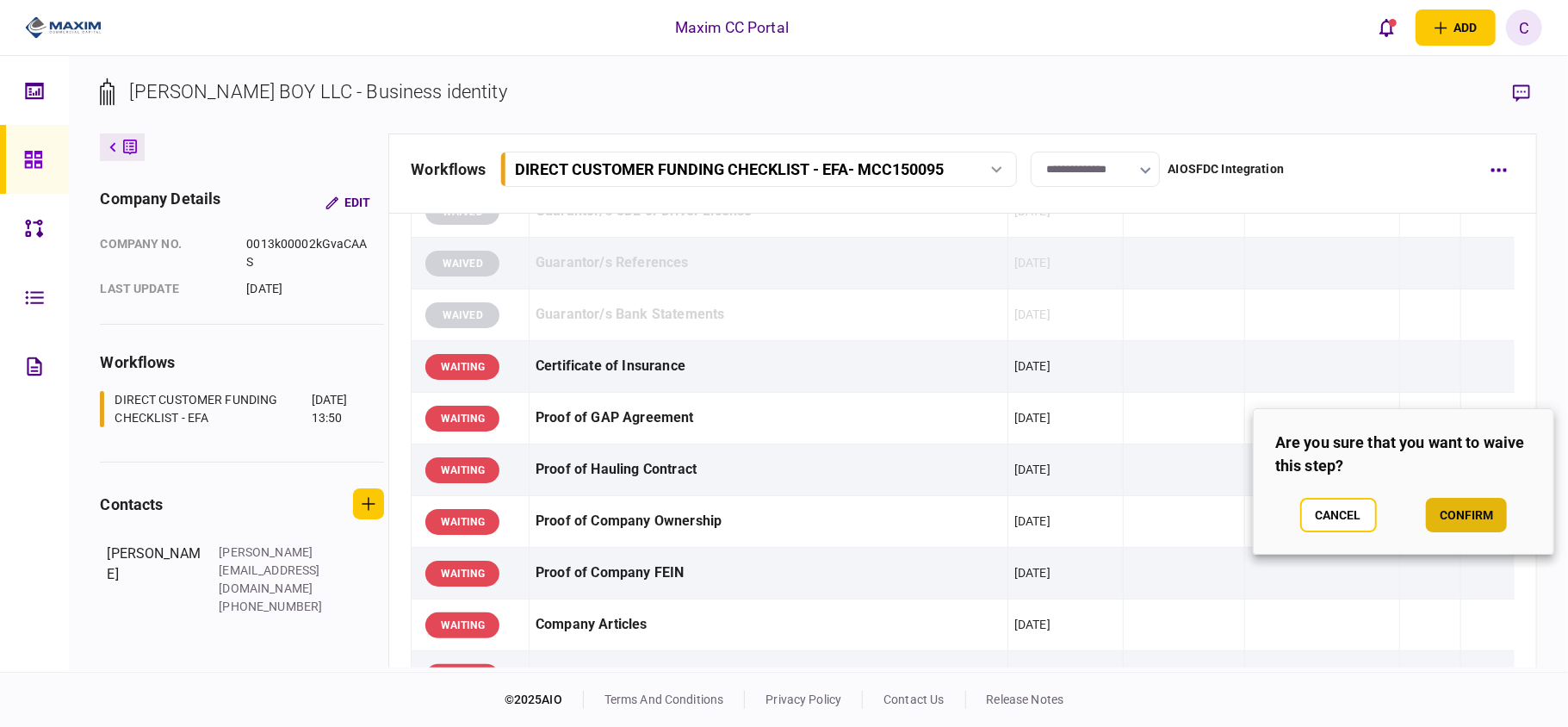
click at [1447, 518] on button "confirm" at bounding box center [1466, 515] width 81 height 35
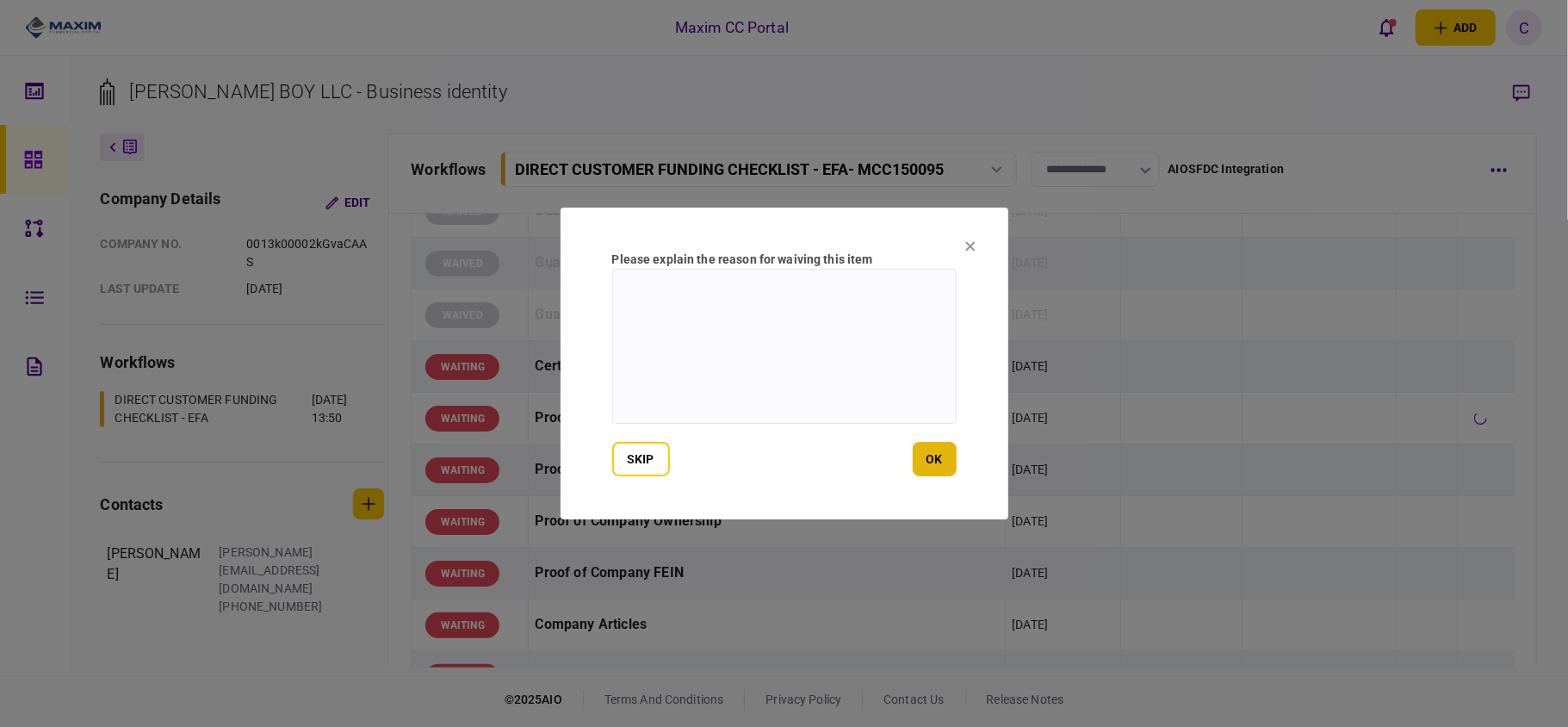
click at [917, 466] on button "ok" at bounding box center [934, 459] width 44 height 35
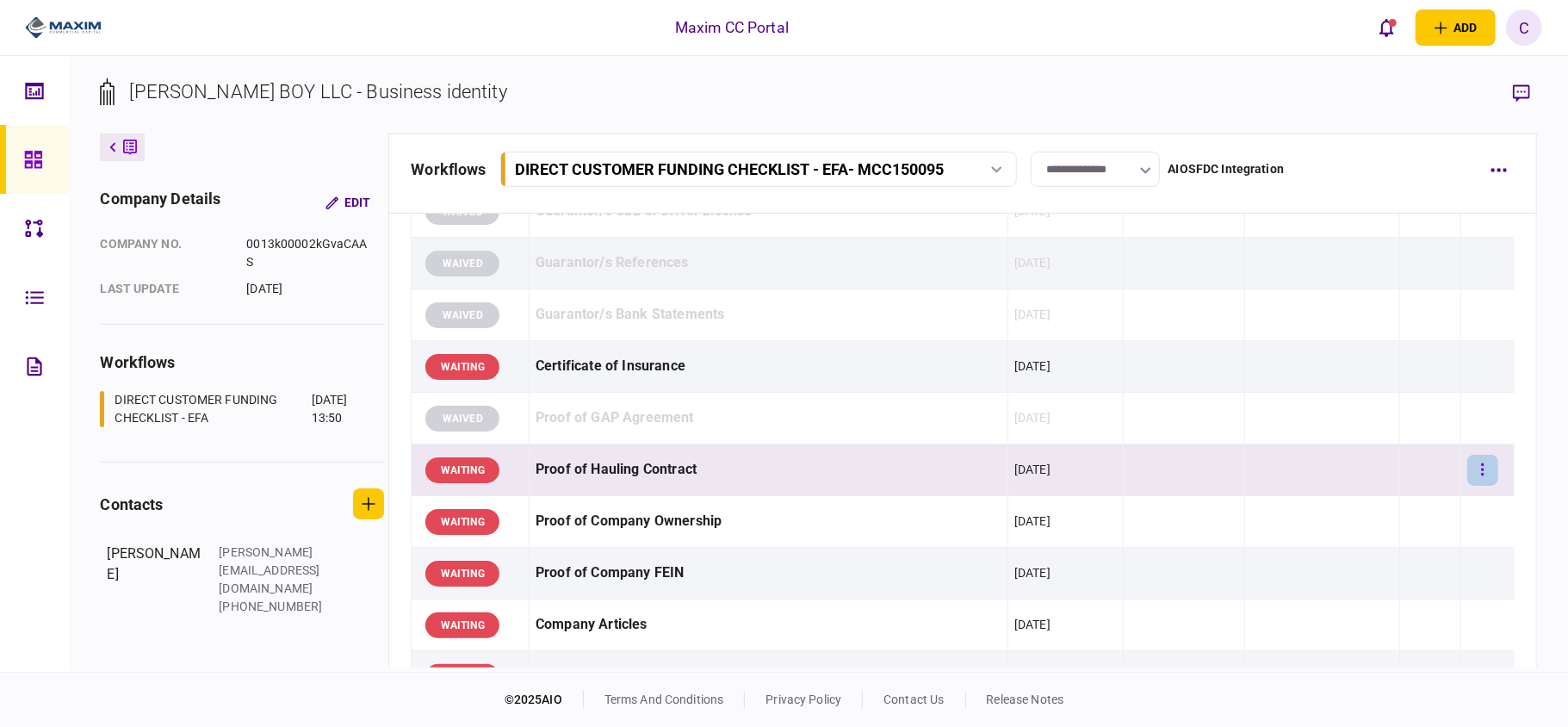
drag, startPoint x: 1490, startPoint y: 467, endPoint x: 1476, endPoint y: 467, distance: 14.0
click at [1488, 466] on div at bounding box center [1487, 469] width 41 height 39
click at [1471, 468] on button "button" at bounding box center [1482, 469] width 31 height 31
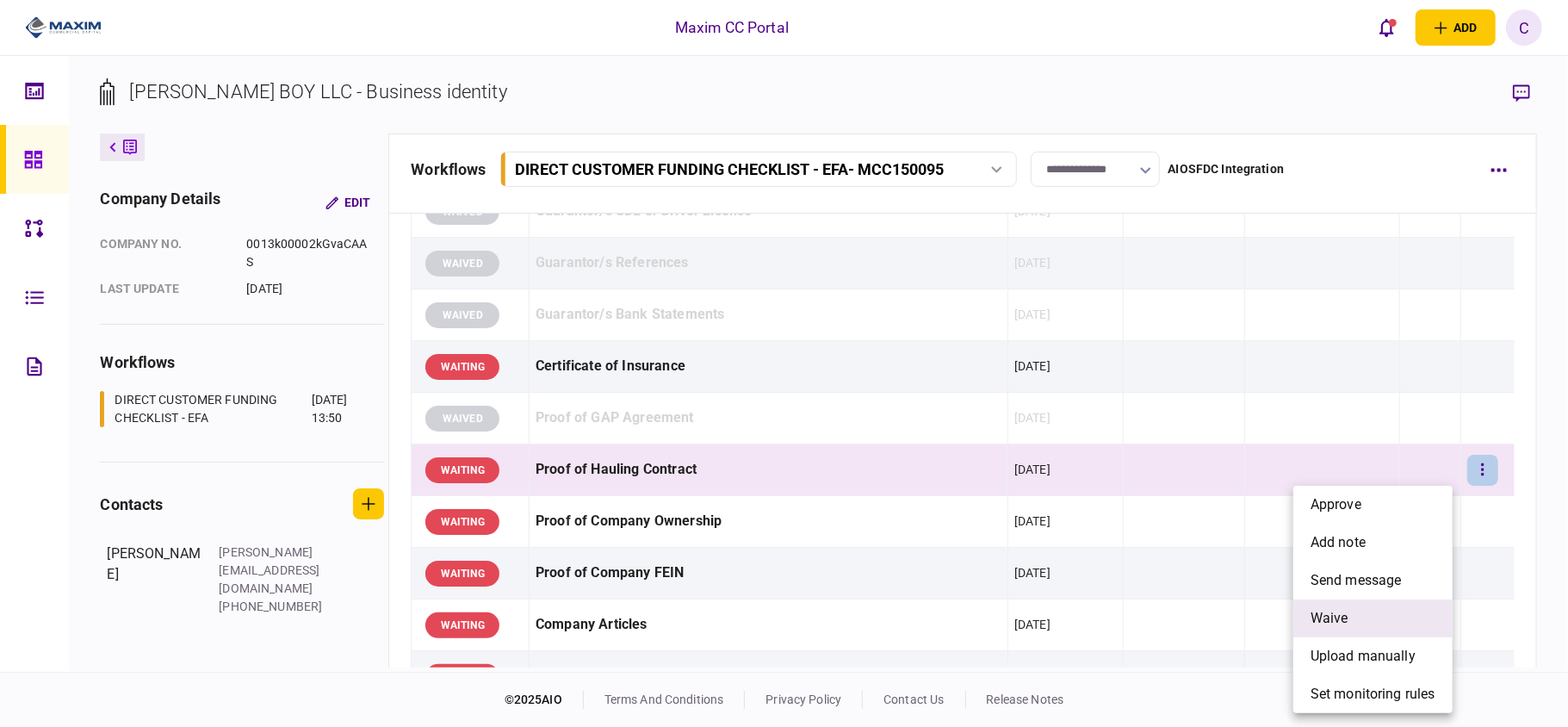
click at [1327, 613] on span "waive" at bounding box center [1329, 618] width 38 height 21
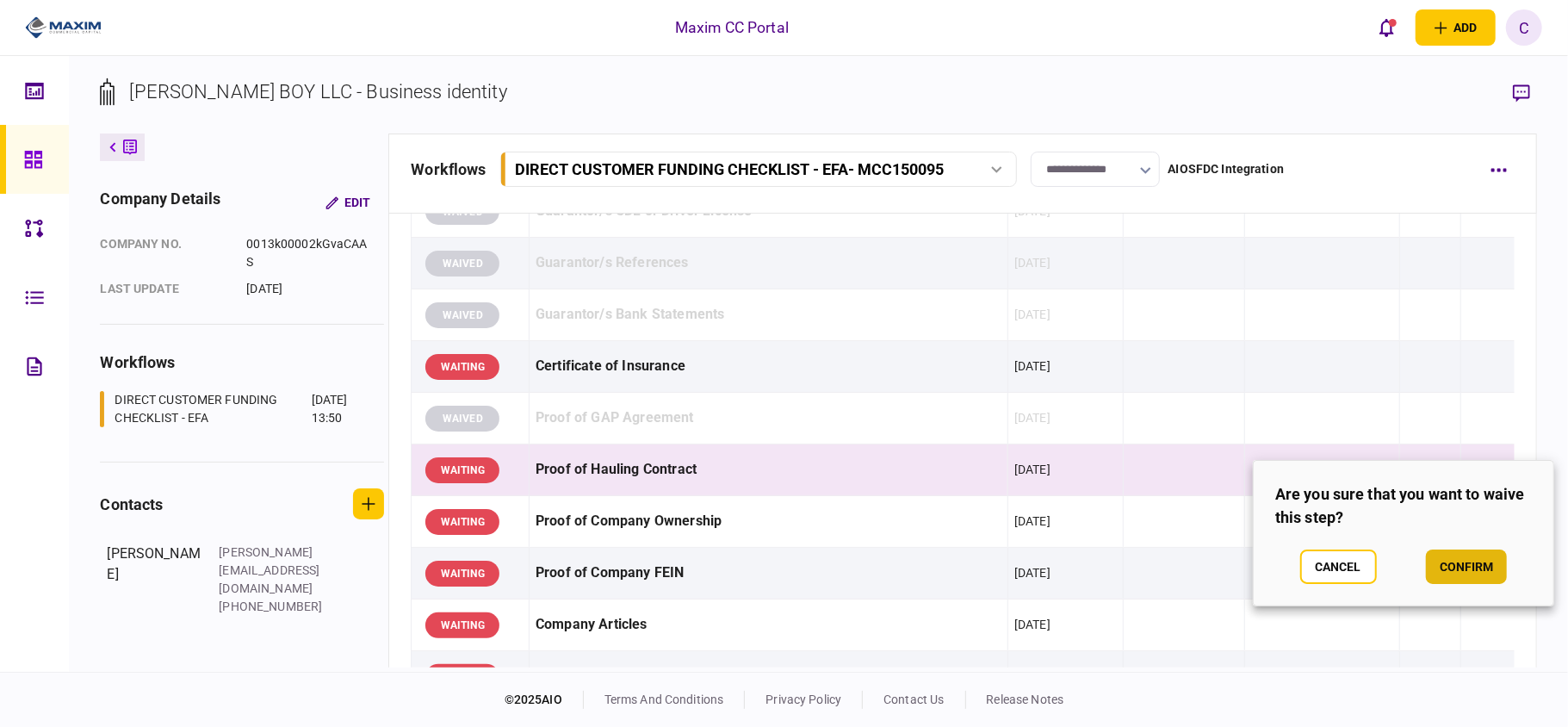
click at [1460, 564] on button "confirm" at bounding box center [1466, 567] width 81 height 35
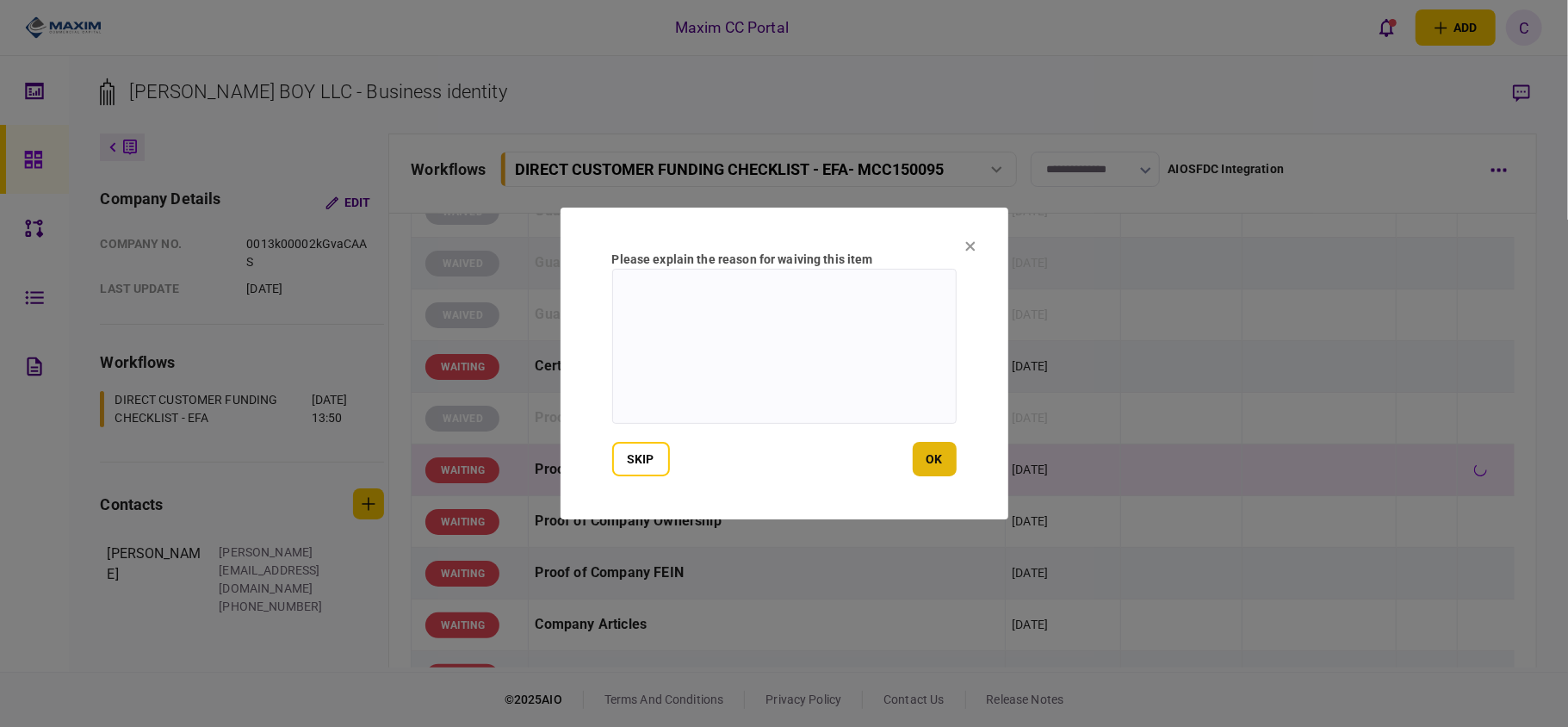
click at [928, 453] on button "ok" at bounding box center [934, 459] width 44 height 35
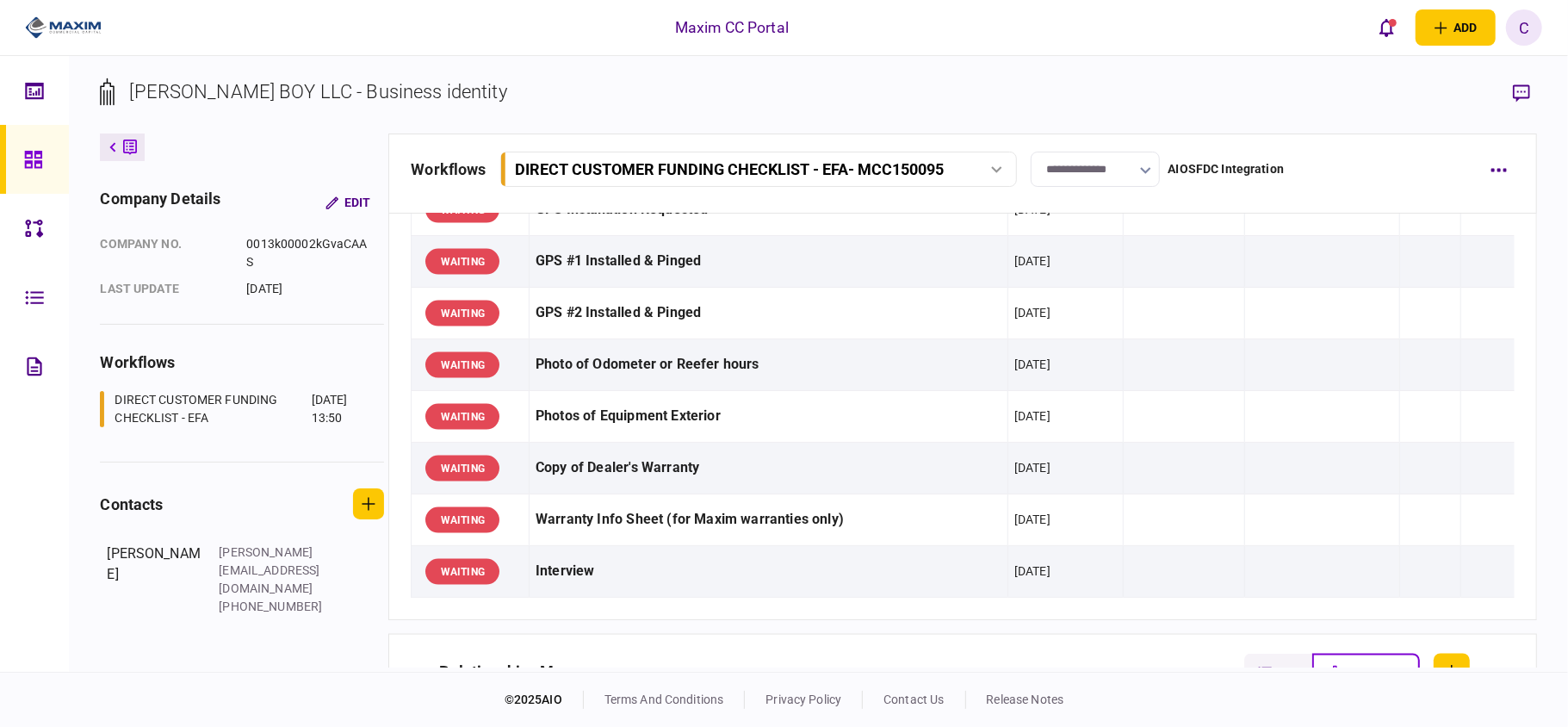
scroll to position [1837, 0]
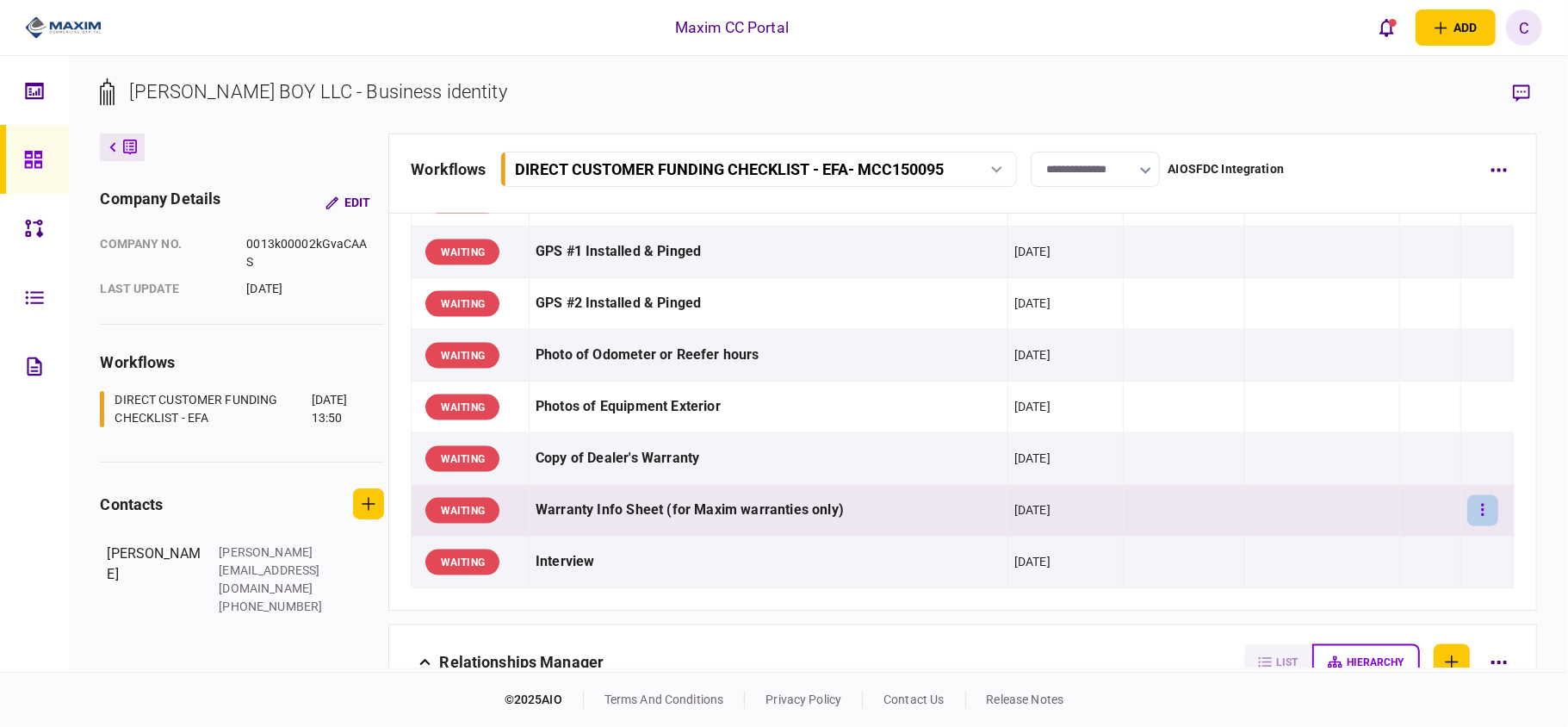
click at [1476, 513] on button "button" at bounding box center [1482, 510] width 31 height 31
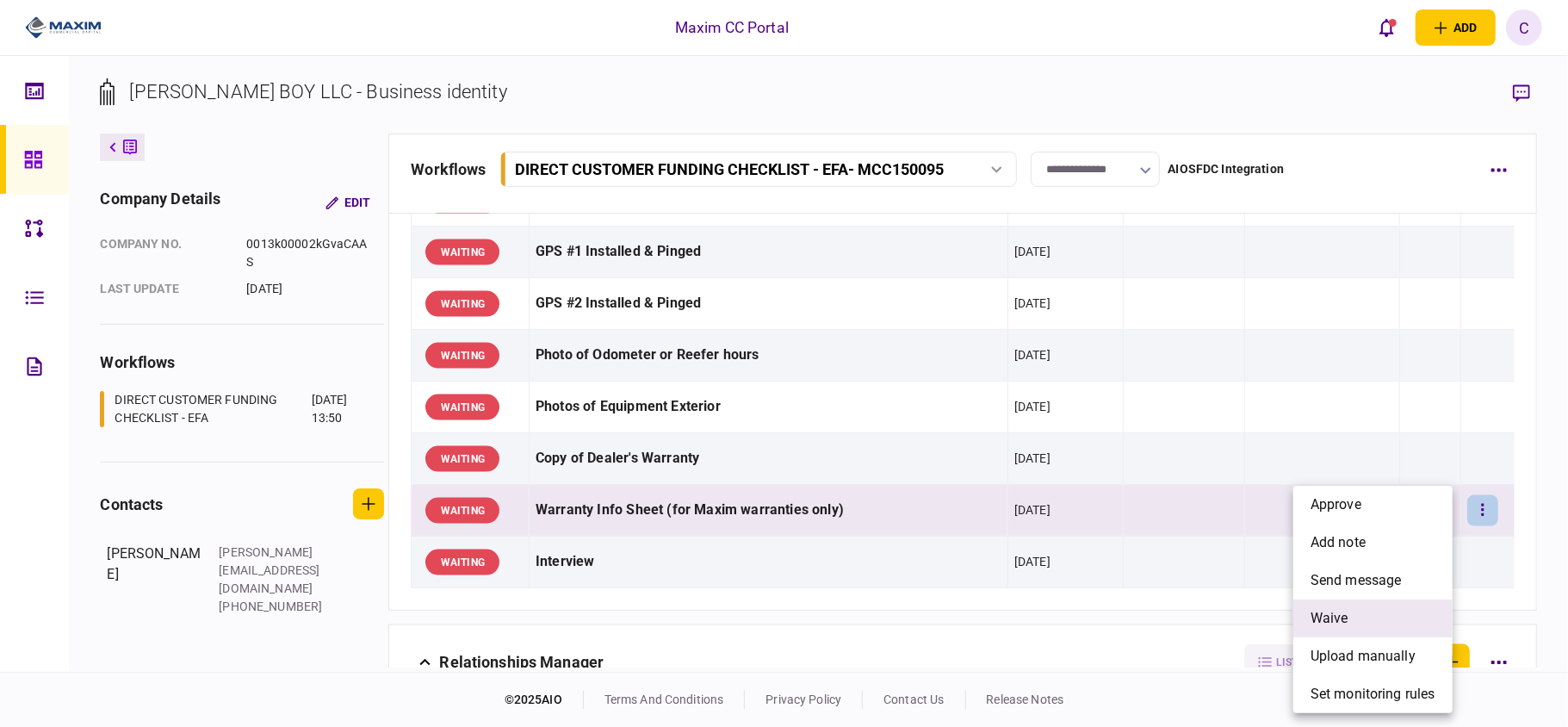
click at [1338, 610] on span "waive" at bounding box center [1329, 618] width 38 height 21
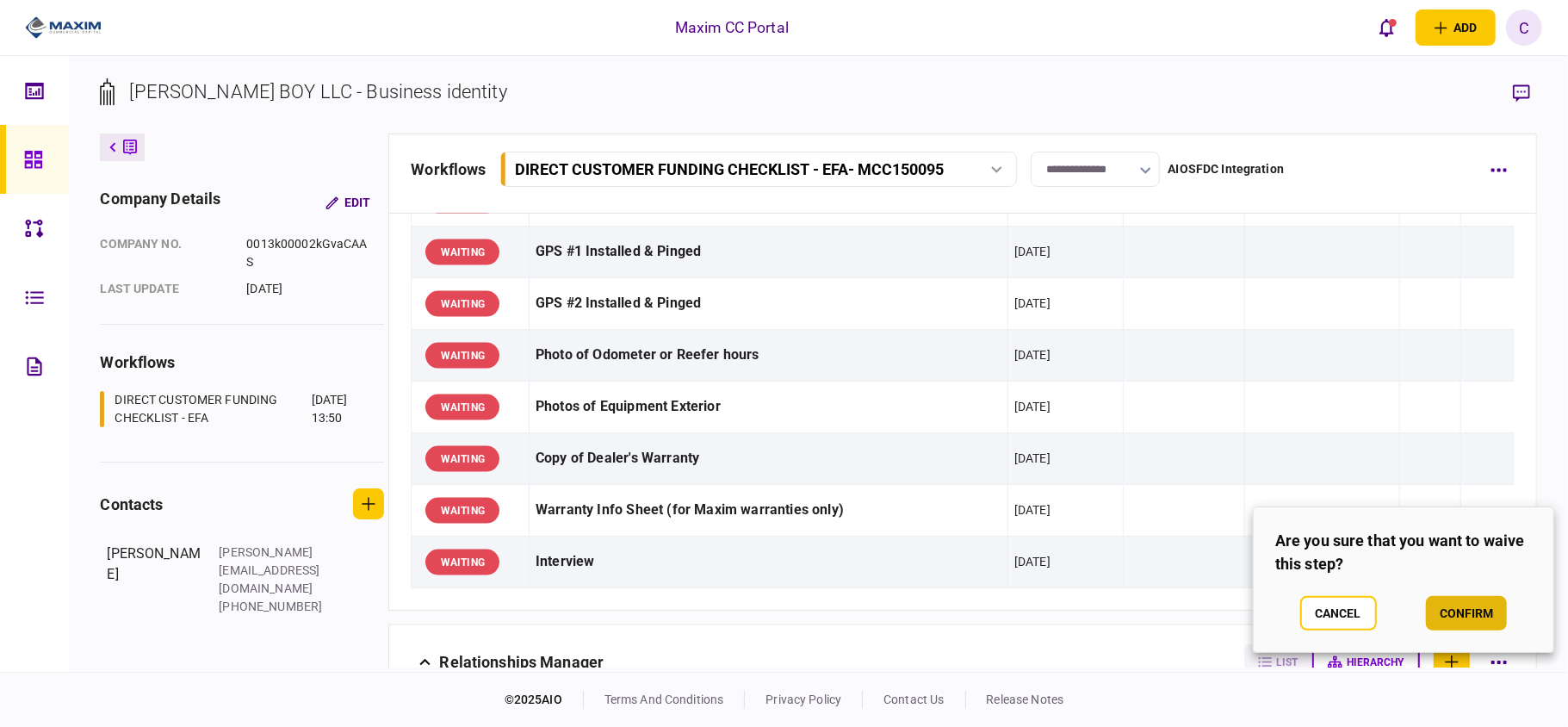
click at [1464, 605] on button "confirm" at bounding box center [1466, 613] width 81 height 35
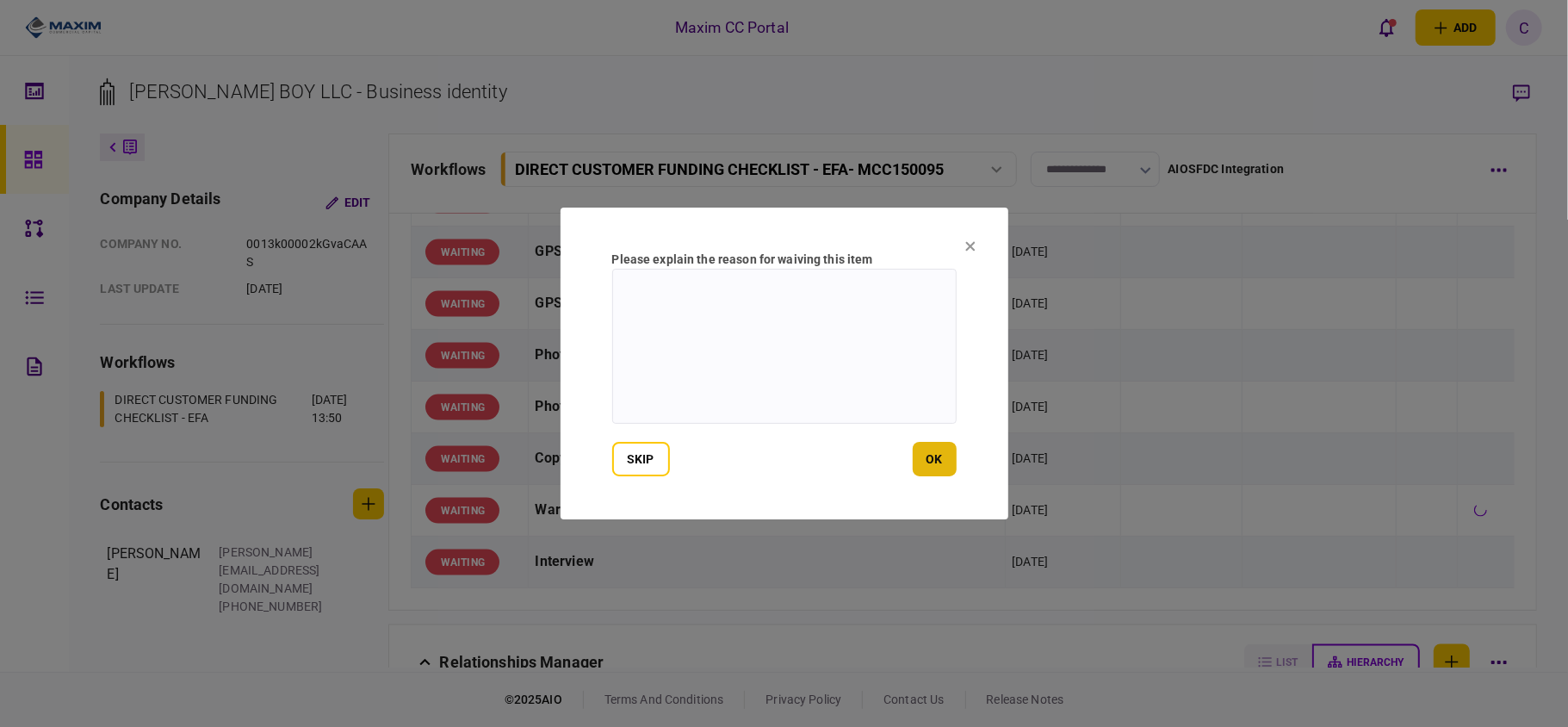
click at [931, 469] on button "ok" at bounding box center [934, 459] width 44 height 35
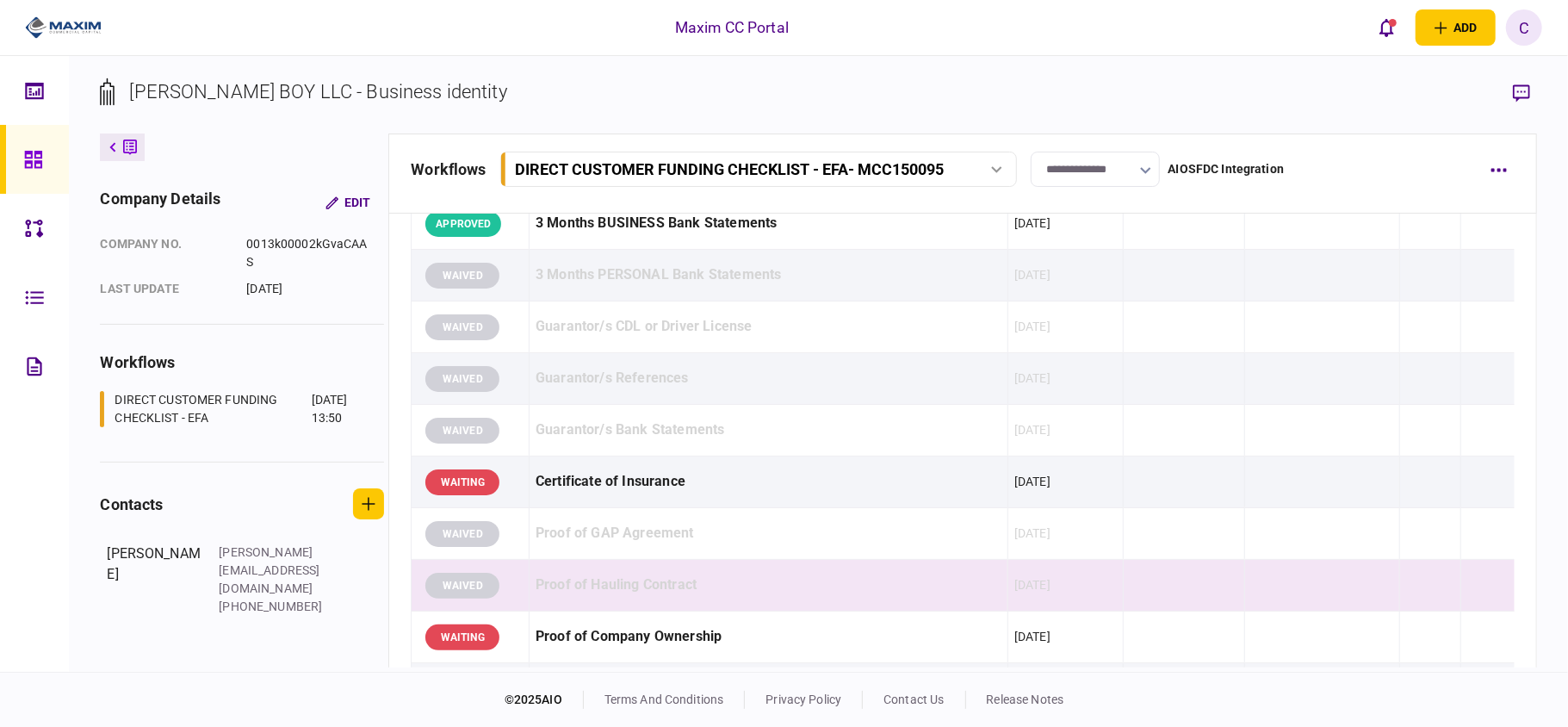
scroll to position [689, 0]
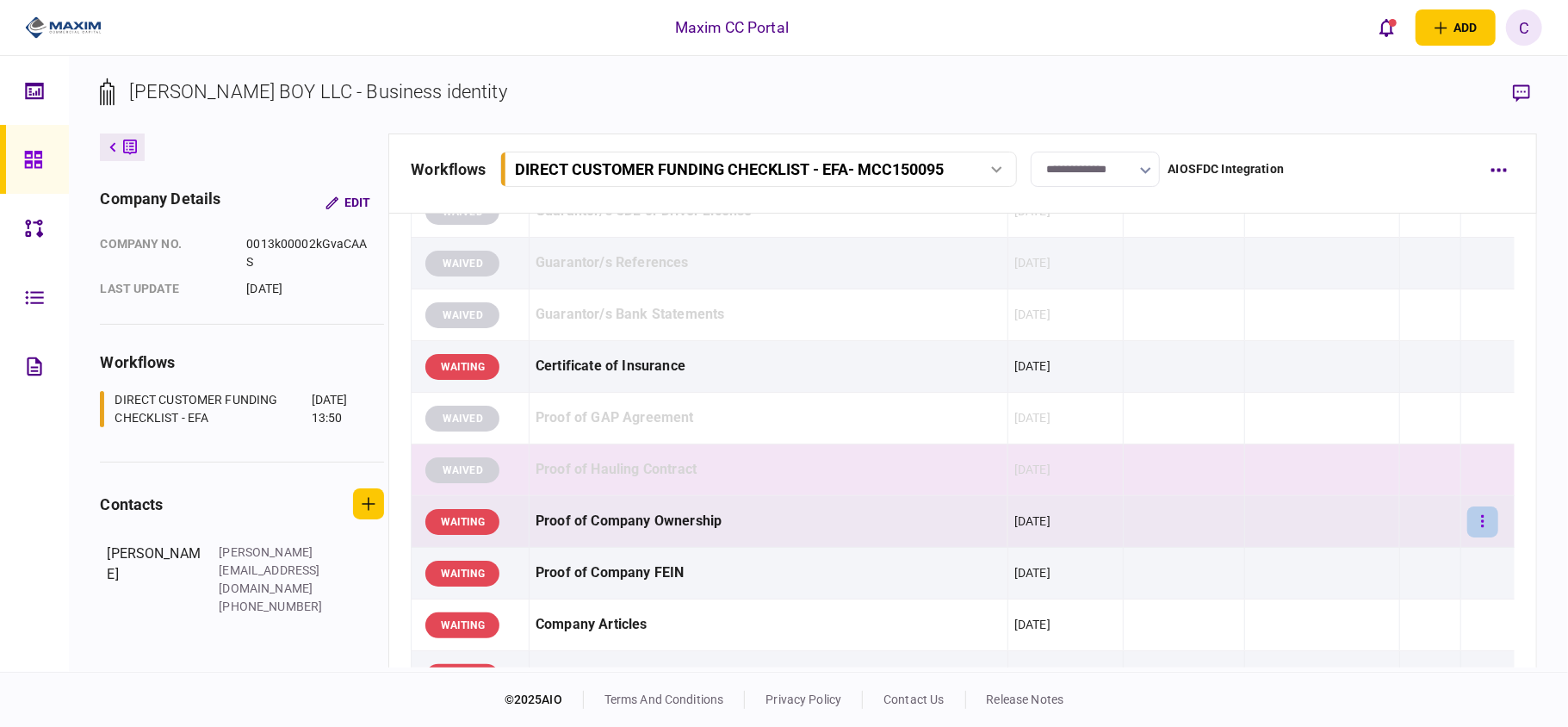
click at [1481, 520] on icon "button" at bounding box center [1482, 521] width 3 height 17
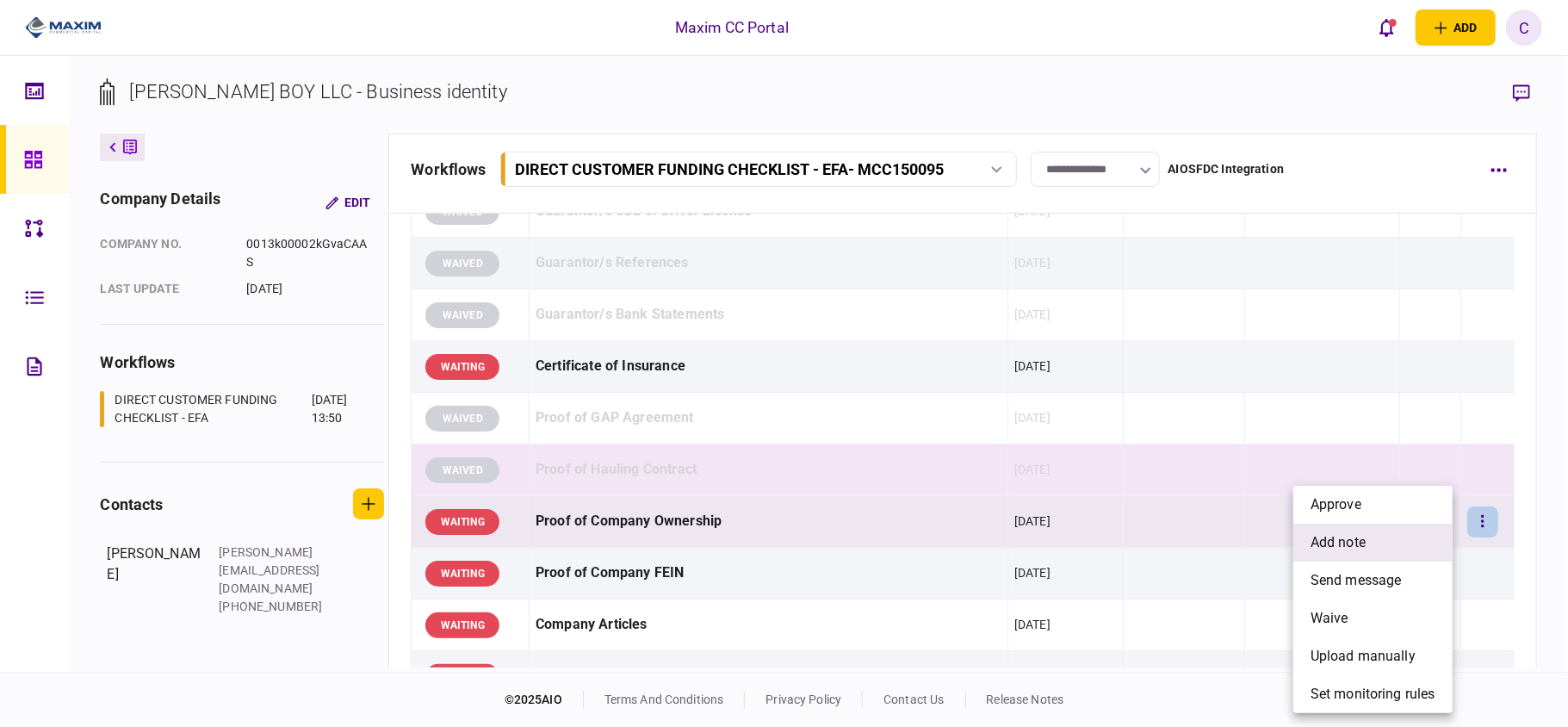
click at [1324, 536] on span "add note" at bounding box center [1338, 542] width 55 height 21
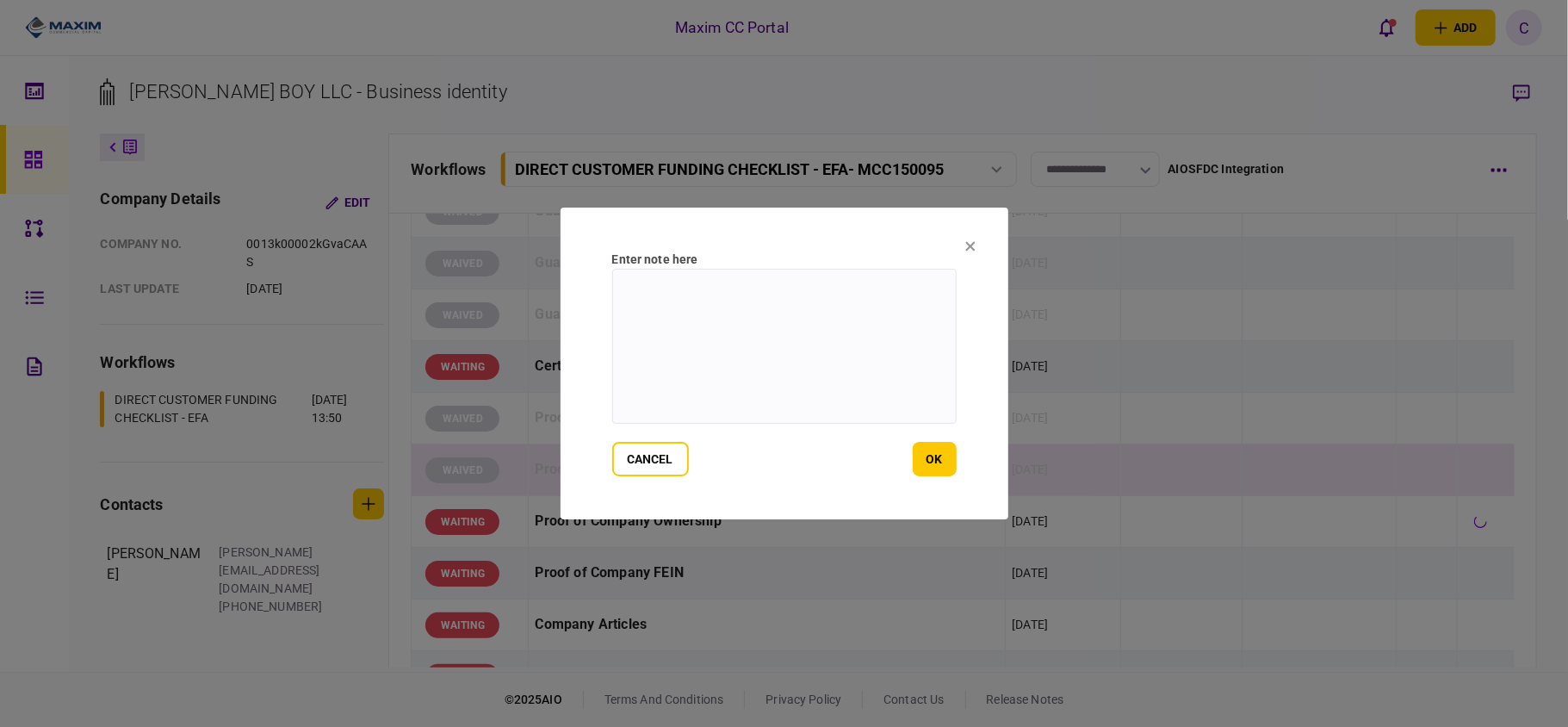
click at [745, 303] on textarea at bounding box center [784, 346] width 344 height 156
paste textarea "**********"
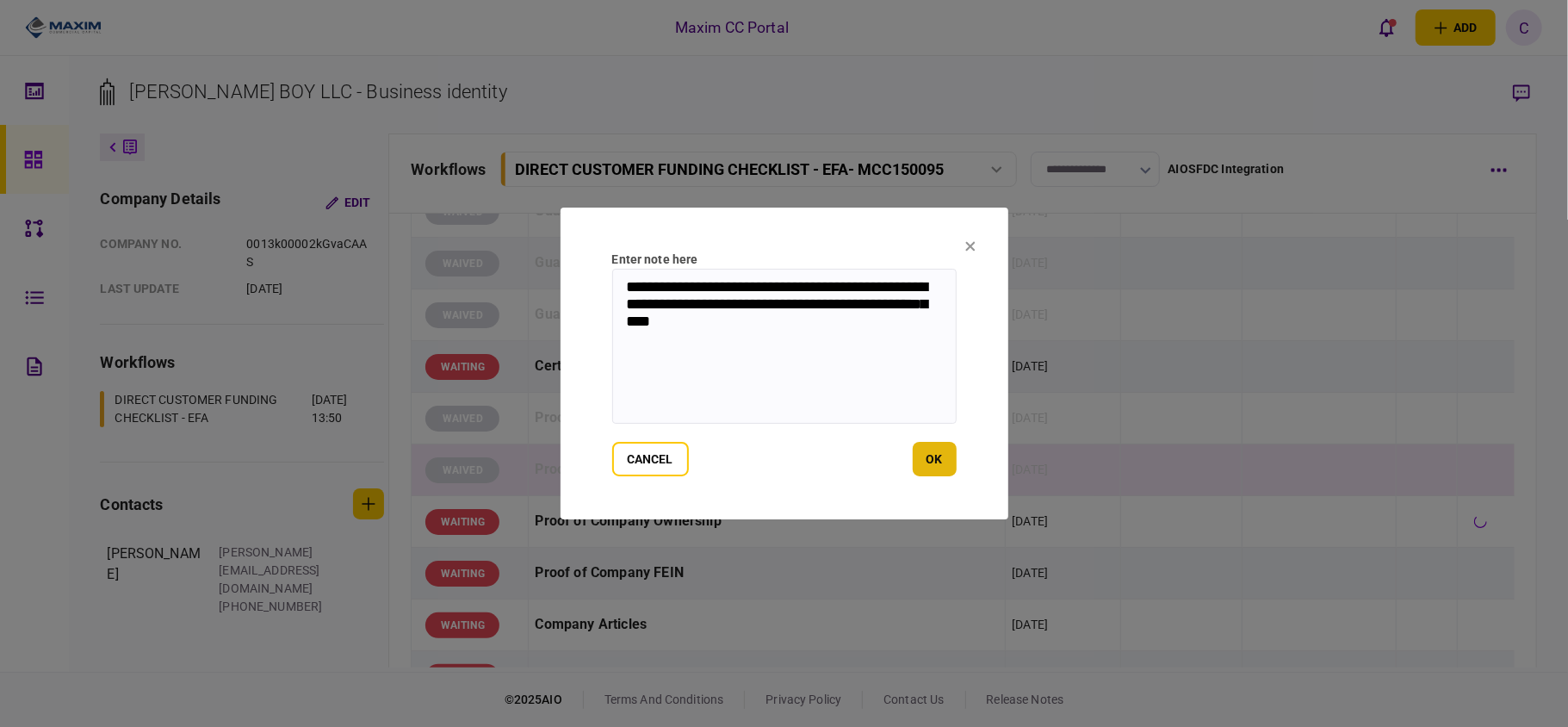
type textarea "**********"
click at [935, 466] on button "ok" at bounding box center [934, 459] width 44 height 35
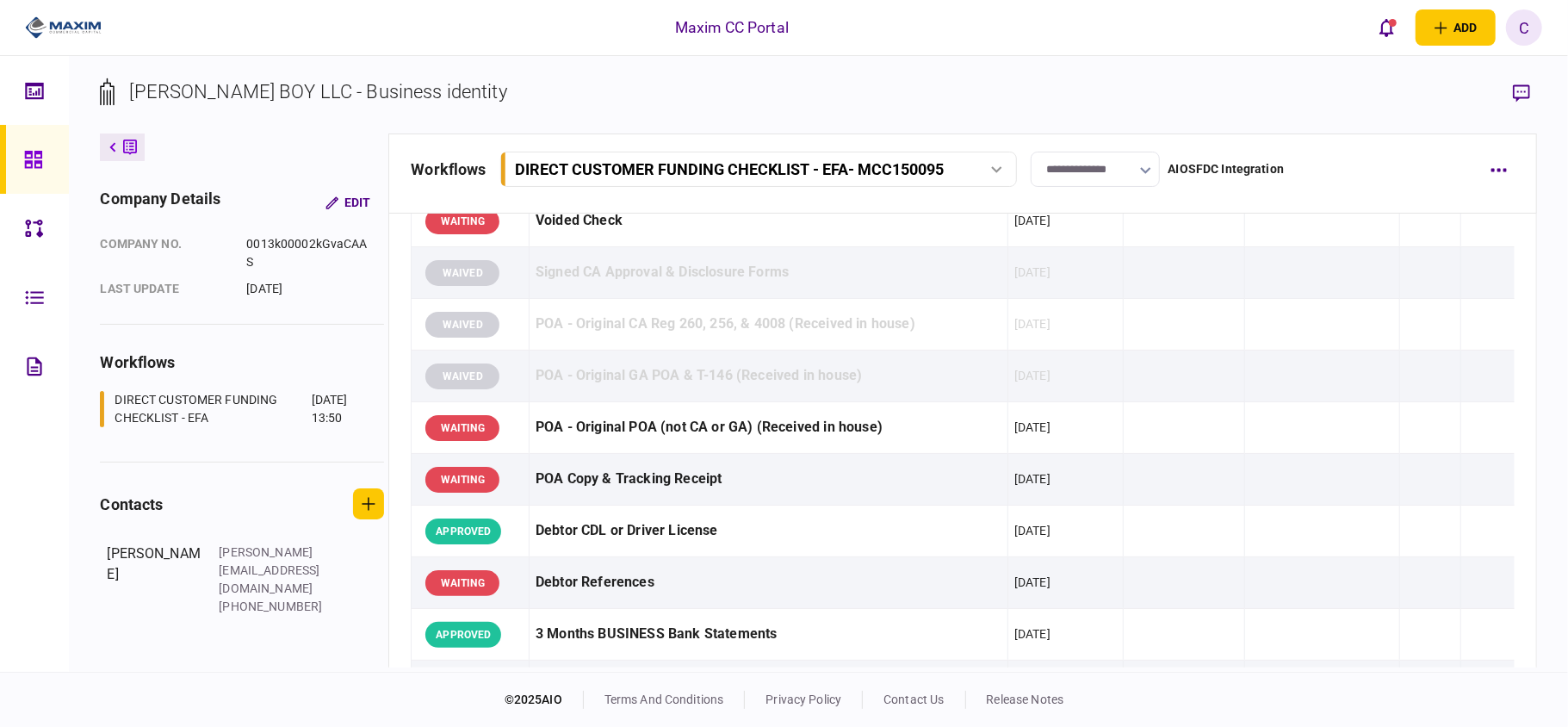
scroll to position [0, 0]
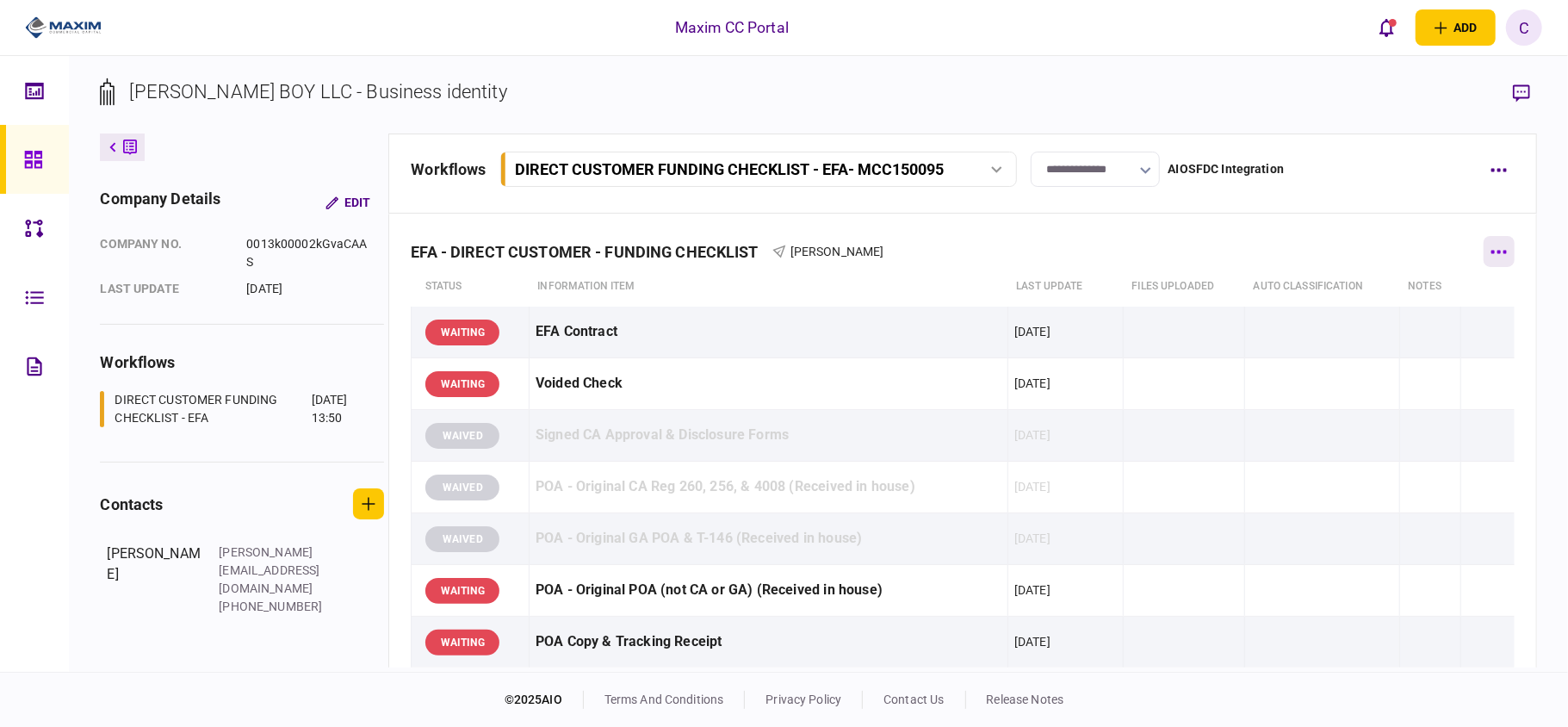
click at [1491, 253] on icon "button" at bounding box center [1498, 252] width 17 height 4
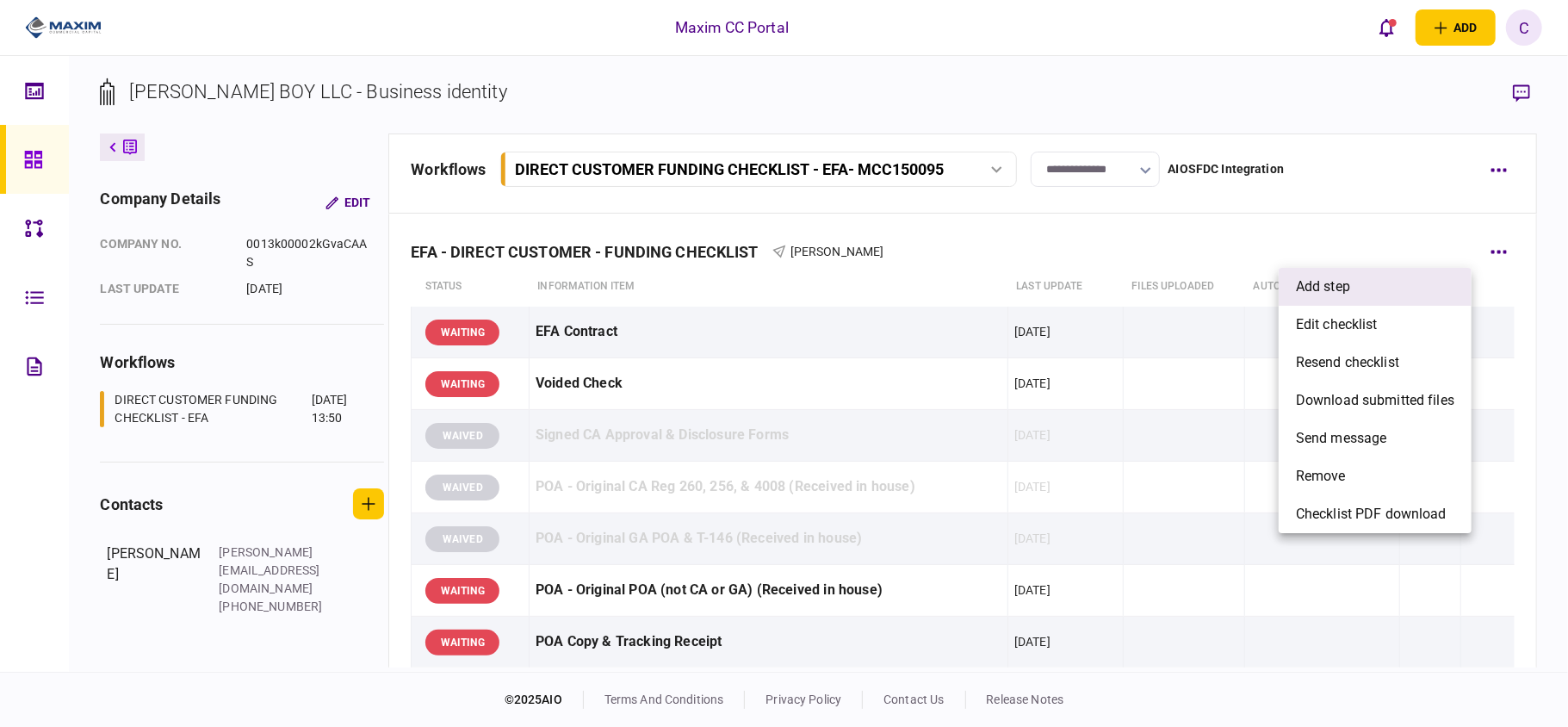
click at [1343, 281] on span "add step" at bounding box center [1323, 286] width 54 height 21
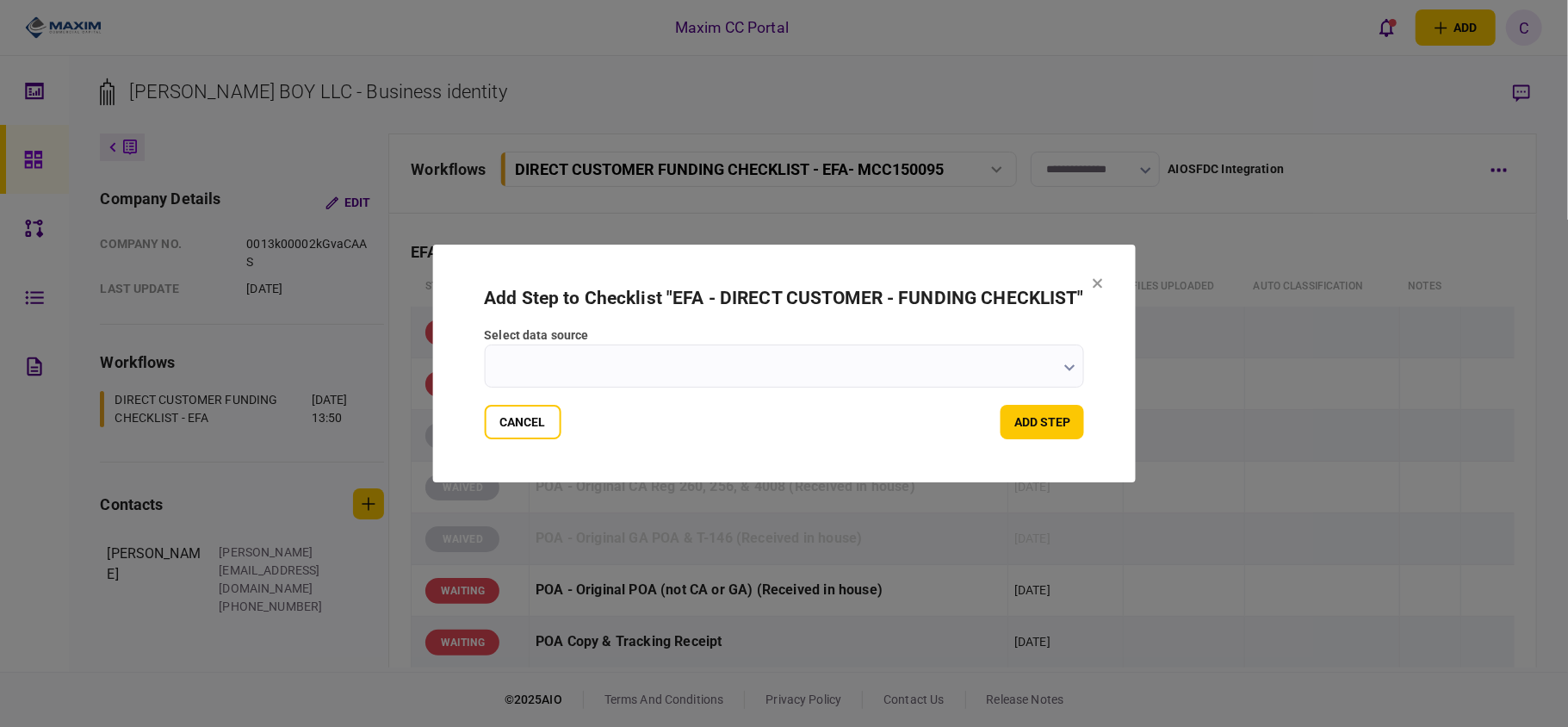
click at [1071, 368] on icon "button" at bounding box center [1069, 367] width 10 height 7
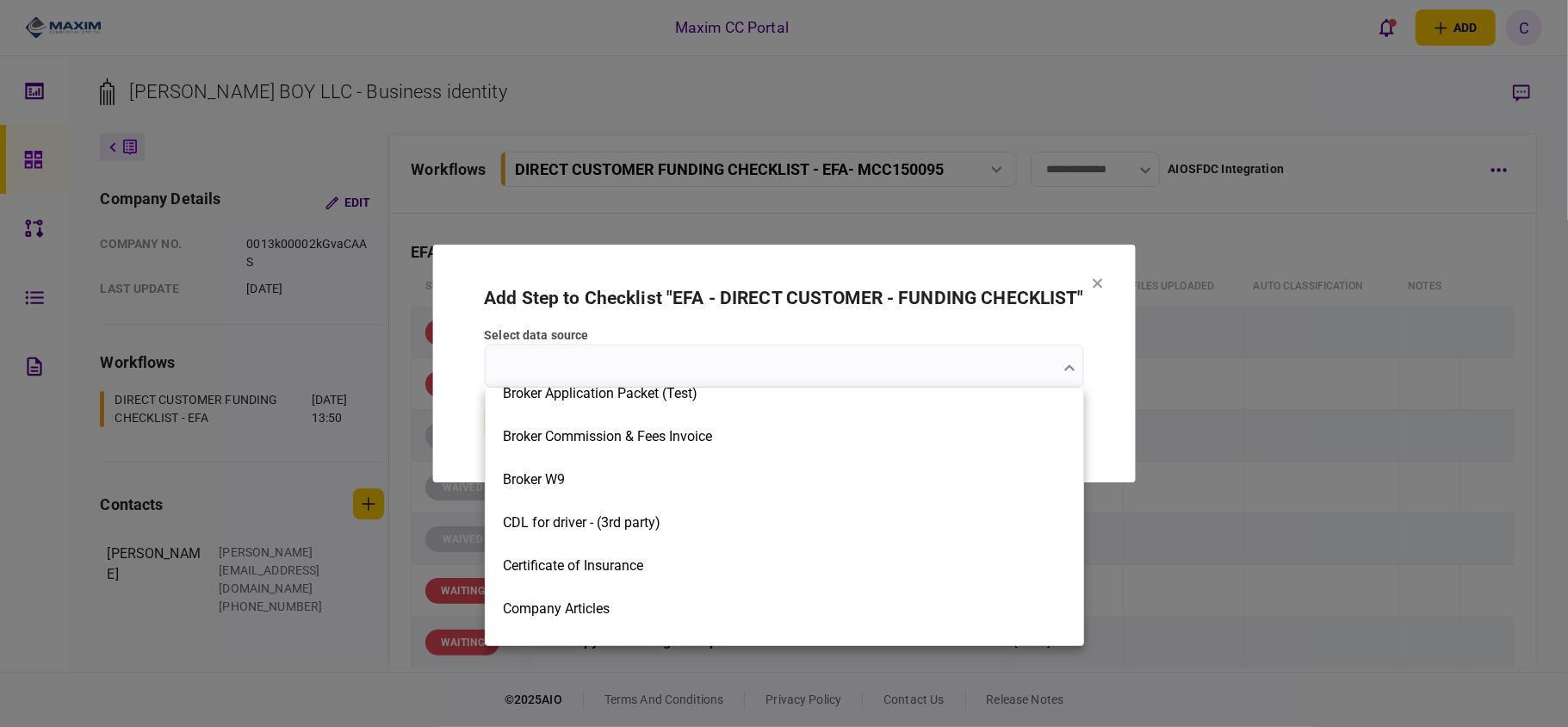
scroll to position [460, 0]
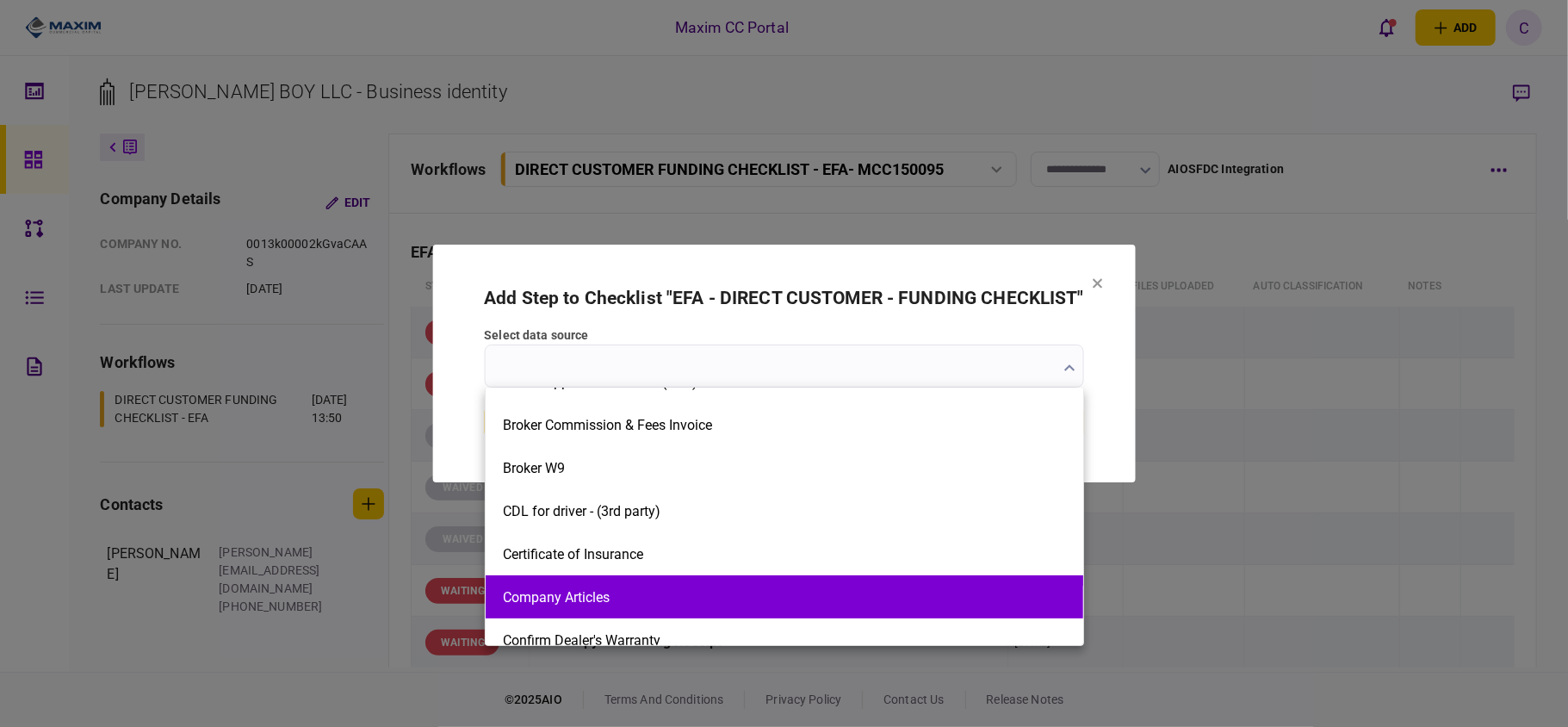
click at [758, 593] on button "Company Articles" at bounding box center [784, 597] width 563 height 17
type input "**********"
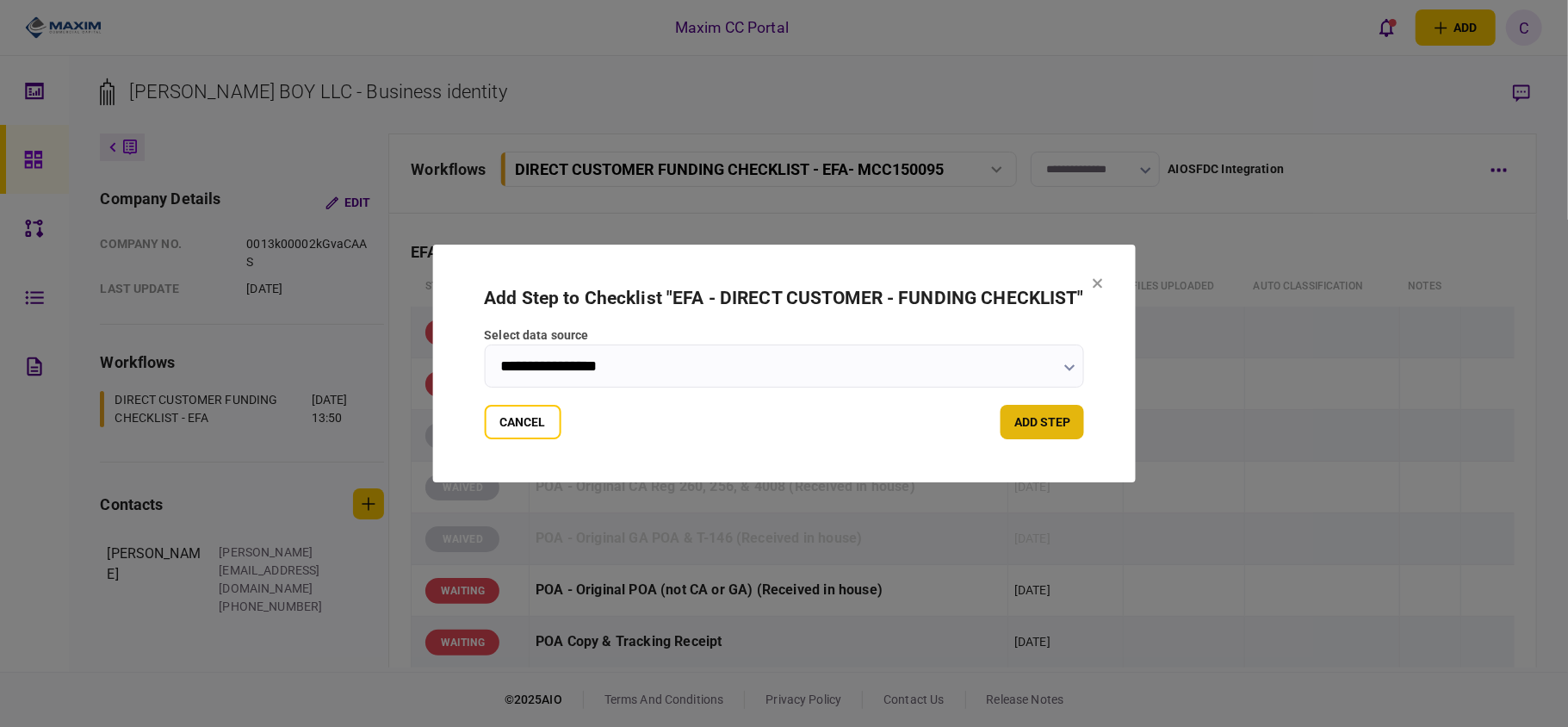
click at [1028, 414] on button "add step" at bounding box center [1042, 422] width 83 height 35
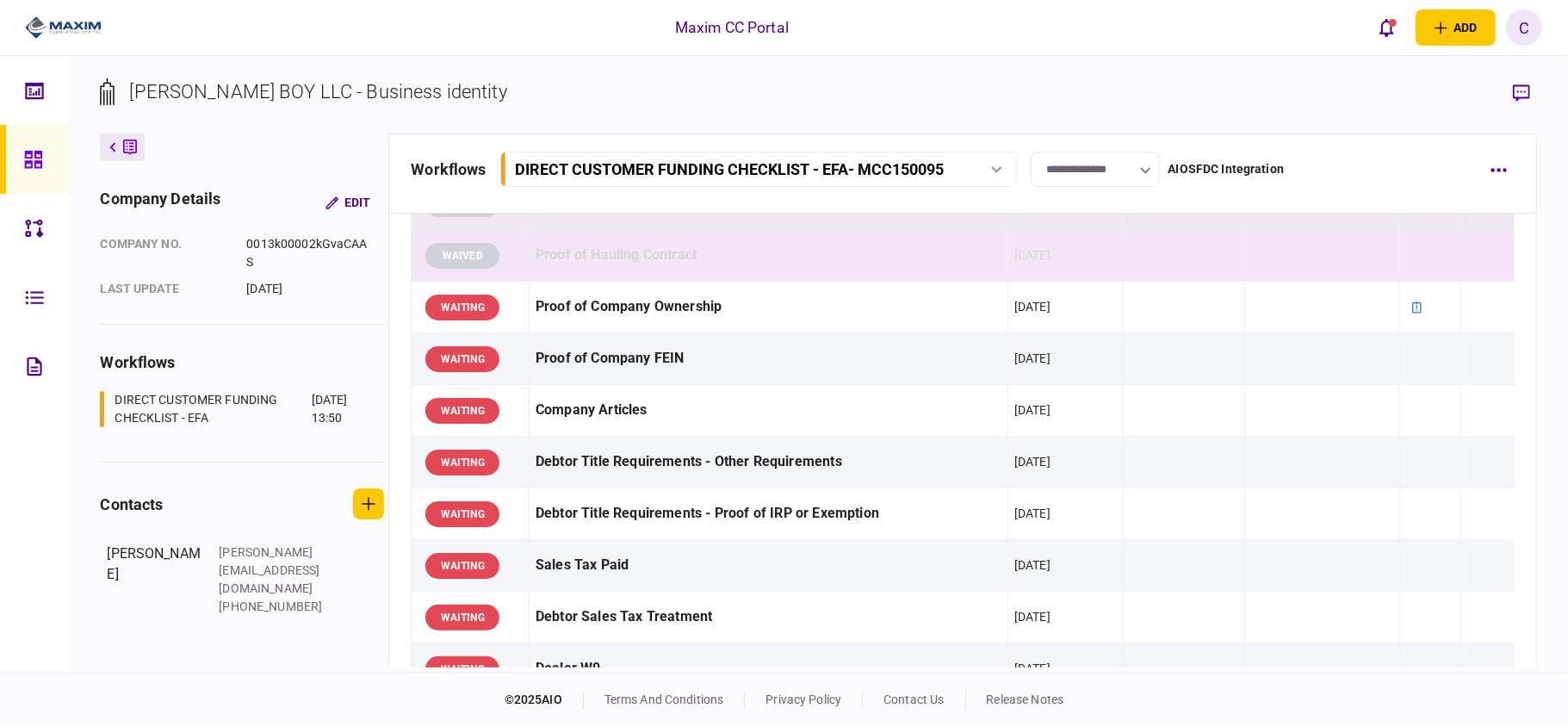
scroll to position [918, 0]
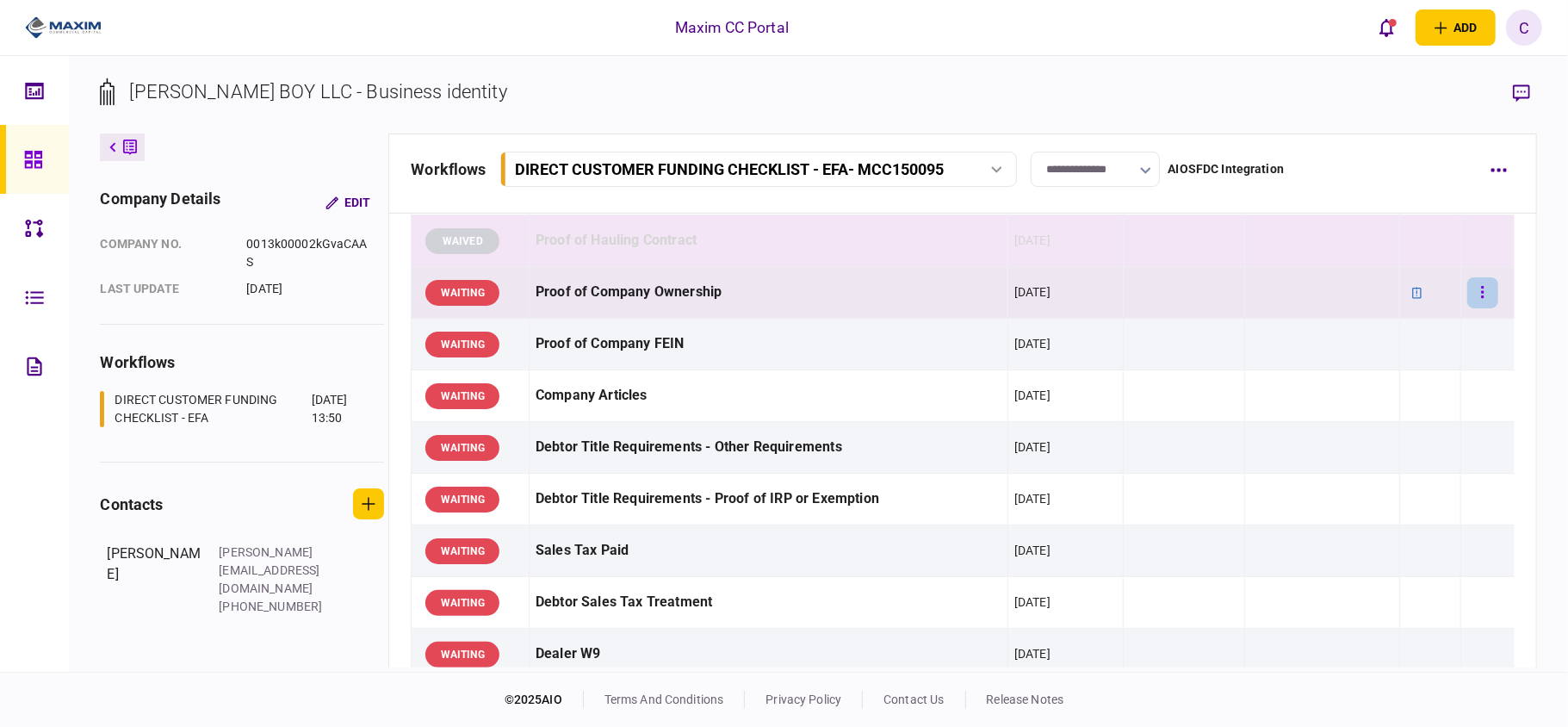
click at [1481, 291] on icon "button" at bounding box center [1482, 292] width 3 height 17
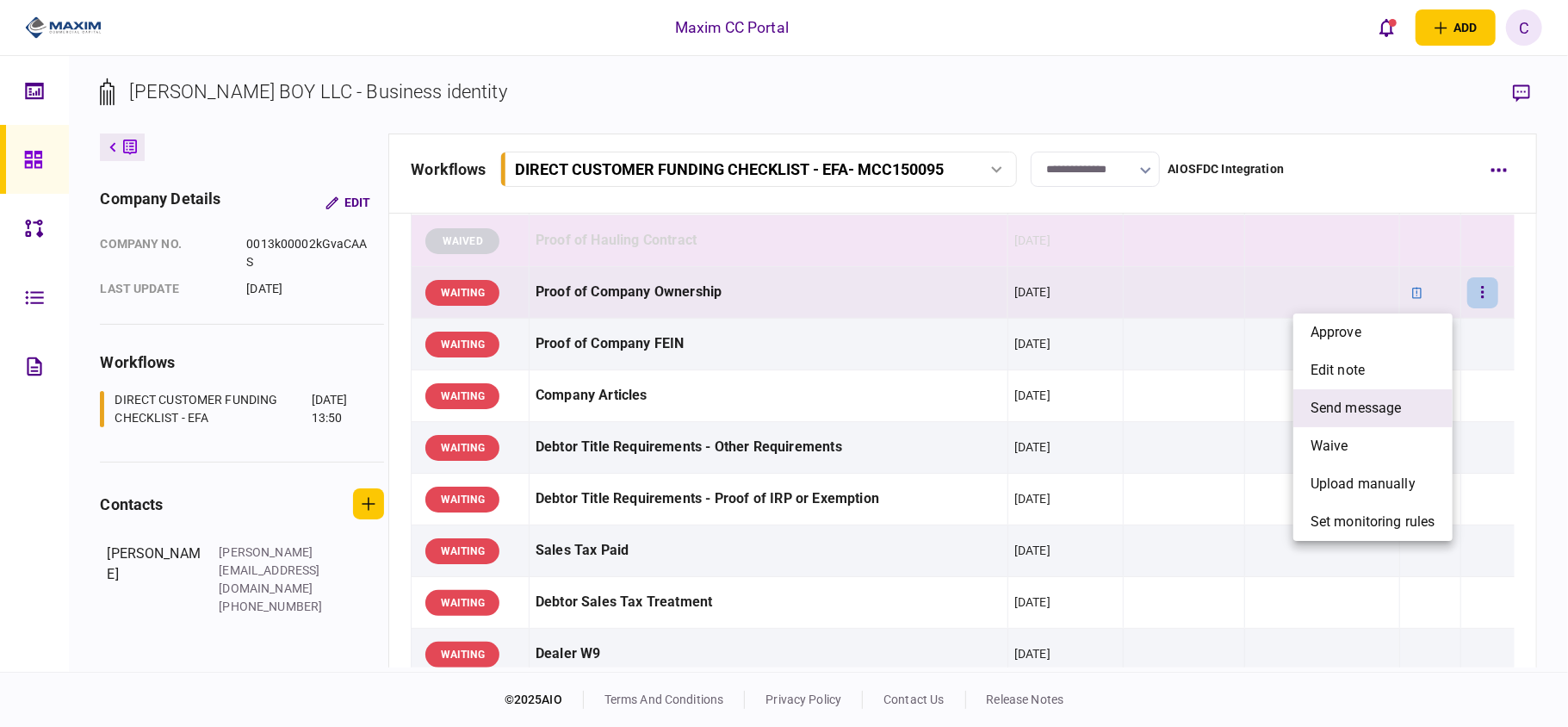
click at [1339, 401] on span "send message" at bounding box center [1356, 408] width 91 height 21
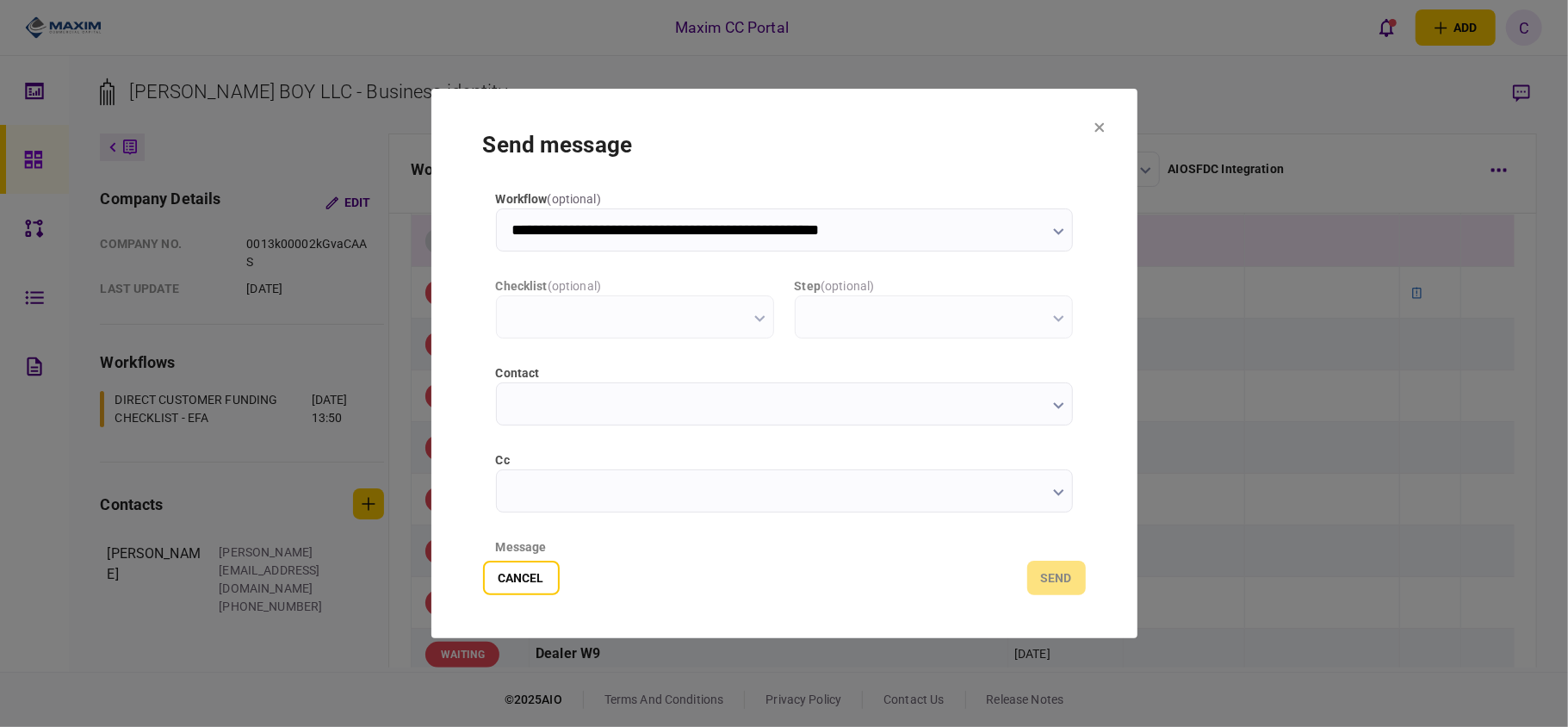
type input "**********"
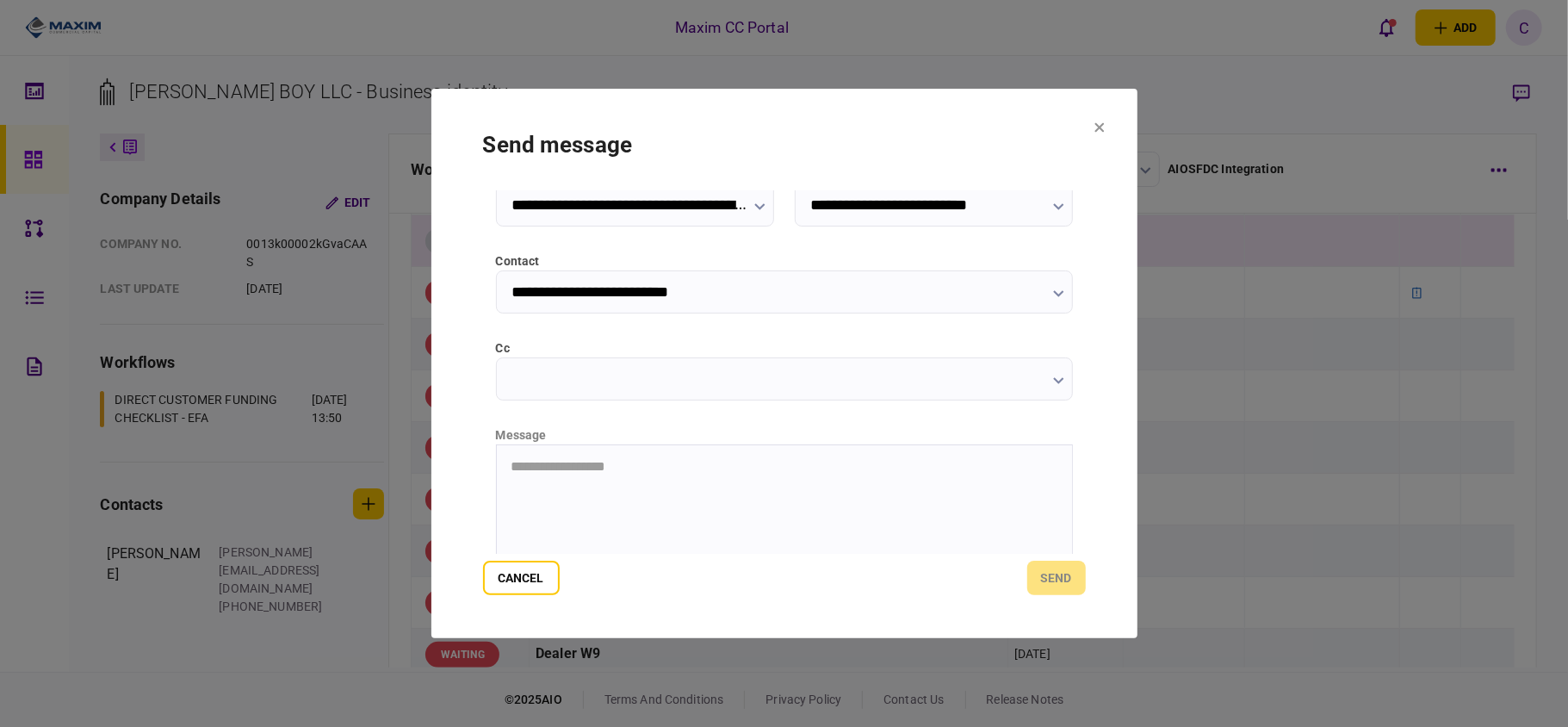
scroll to position [217, 0]
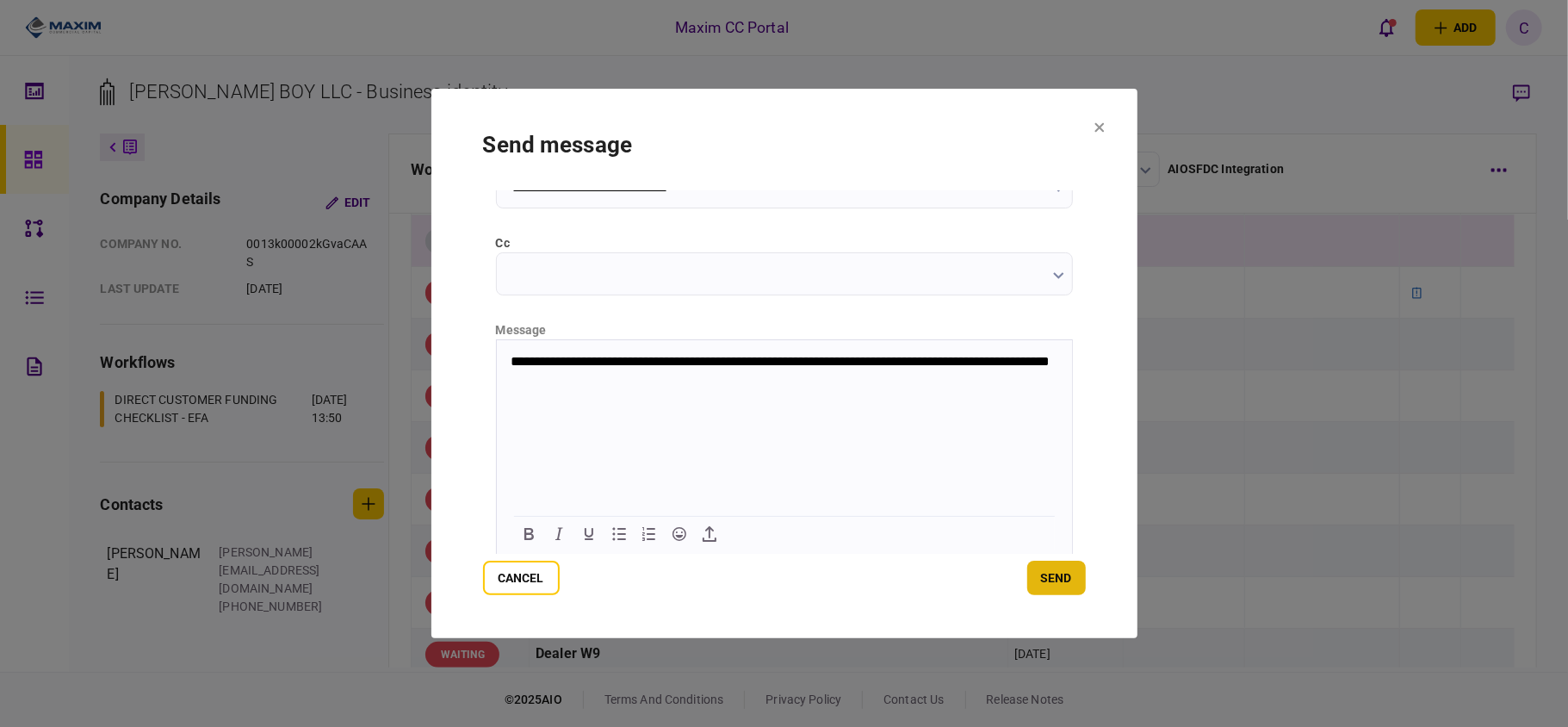
click at [1040, 572] on button "send" at bounding box center [1056, 577] width 58 height 35
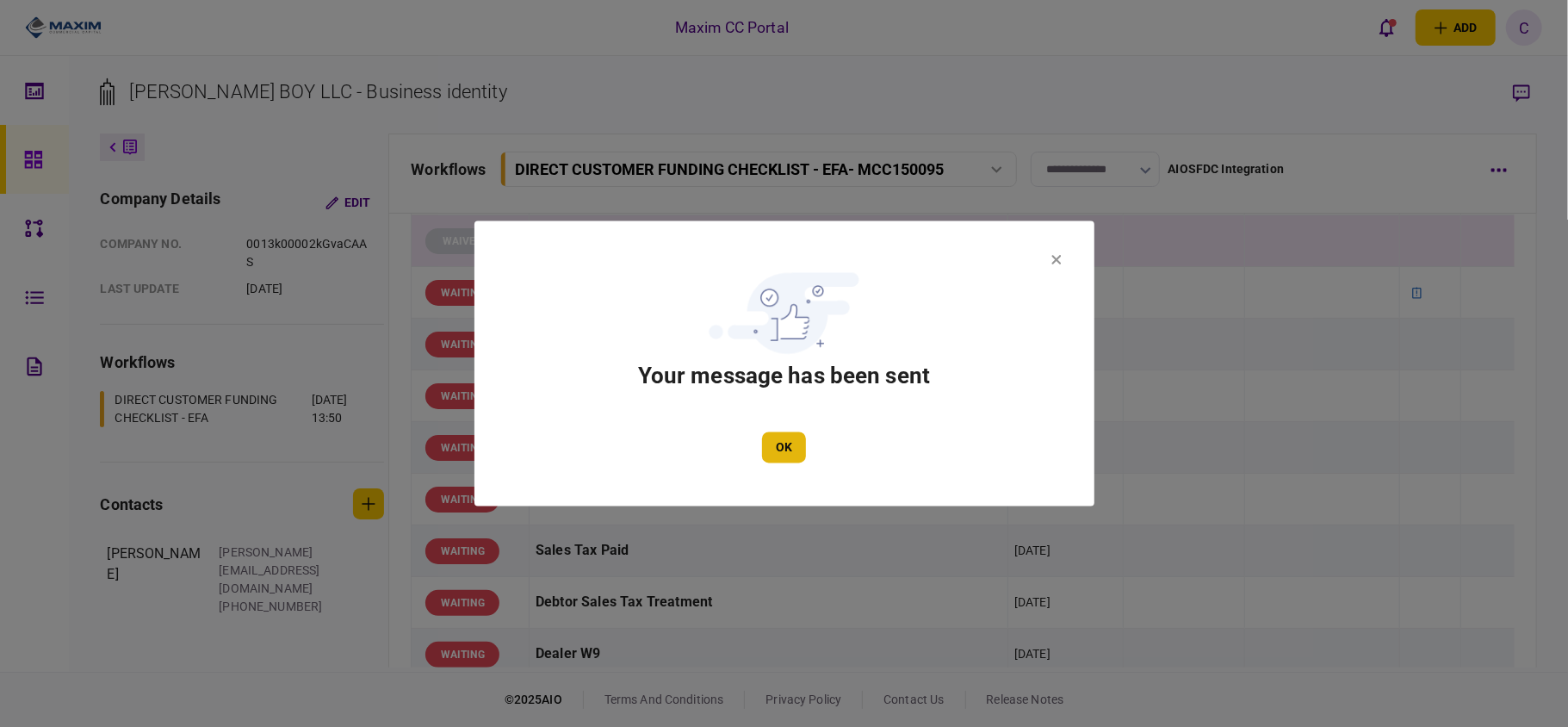
click at [794, 455] on button "OK" at bounding box center [784, 448] width 44 height 31
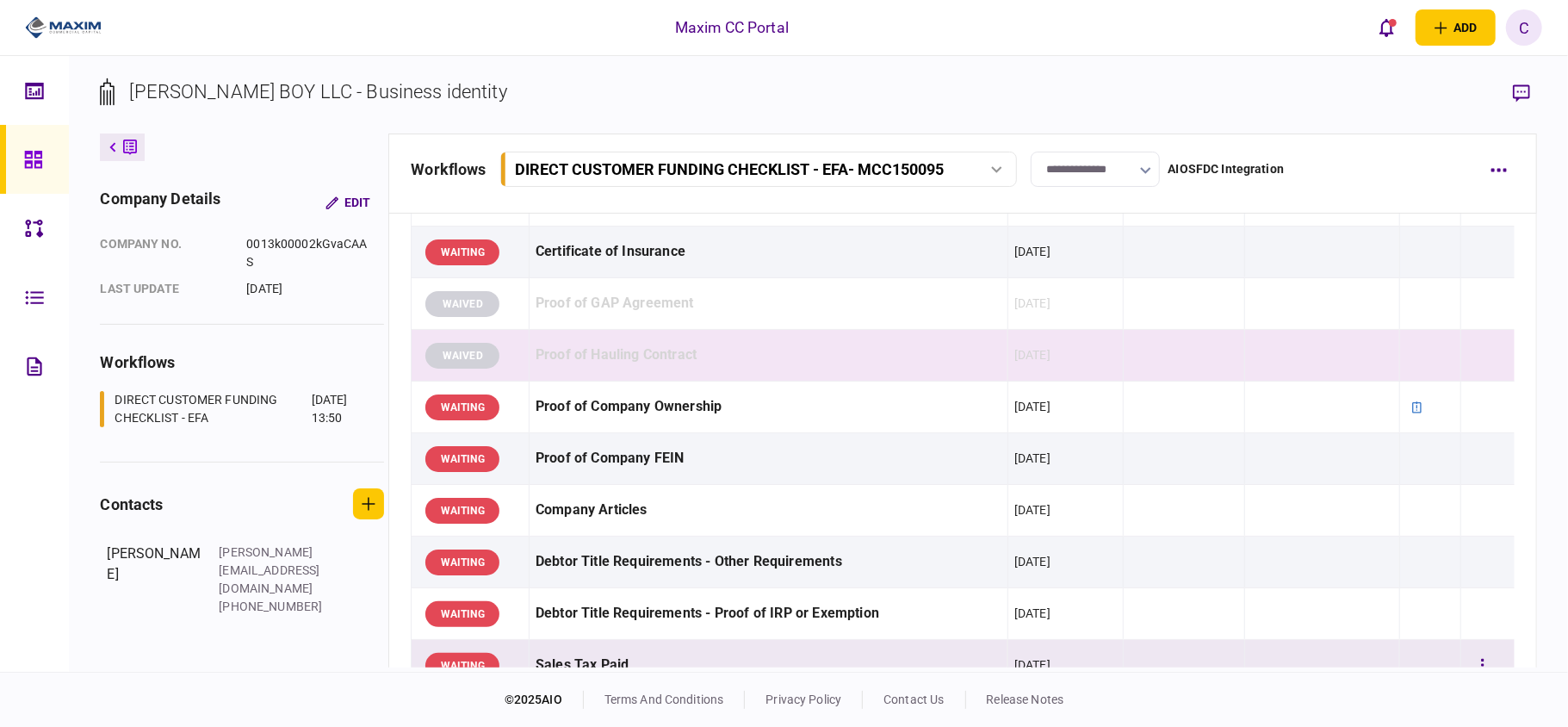
scroll to position [918, 0]
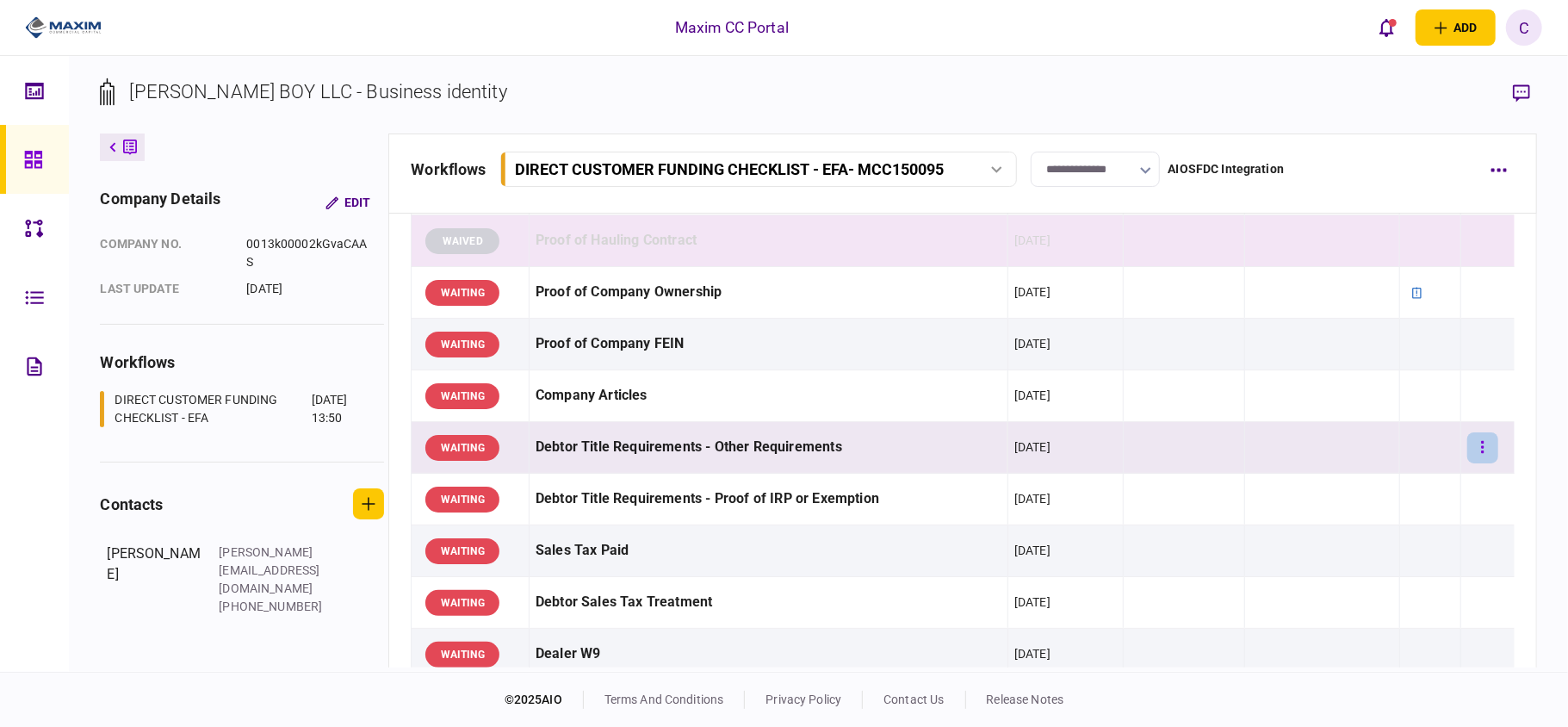
click at [1474, 447] on button "button" at bounding box center [1482, 448] width 31 height 31
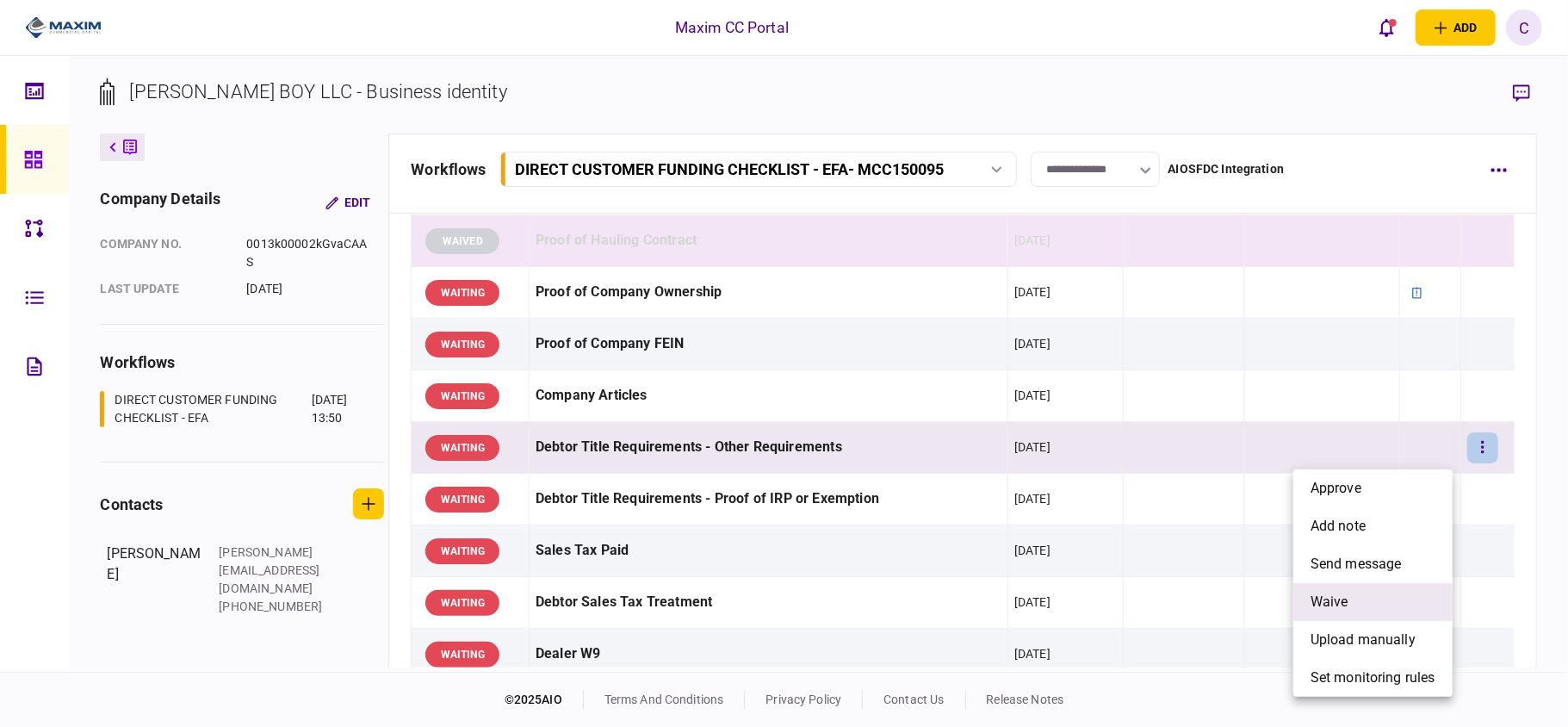
click at [1351, 599] on li "waive" at bounding box center [1372, 602] width 159 height 38
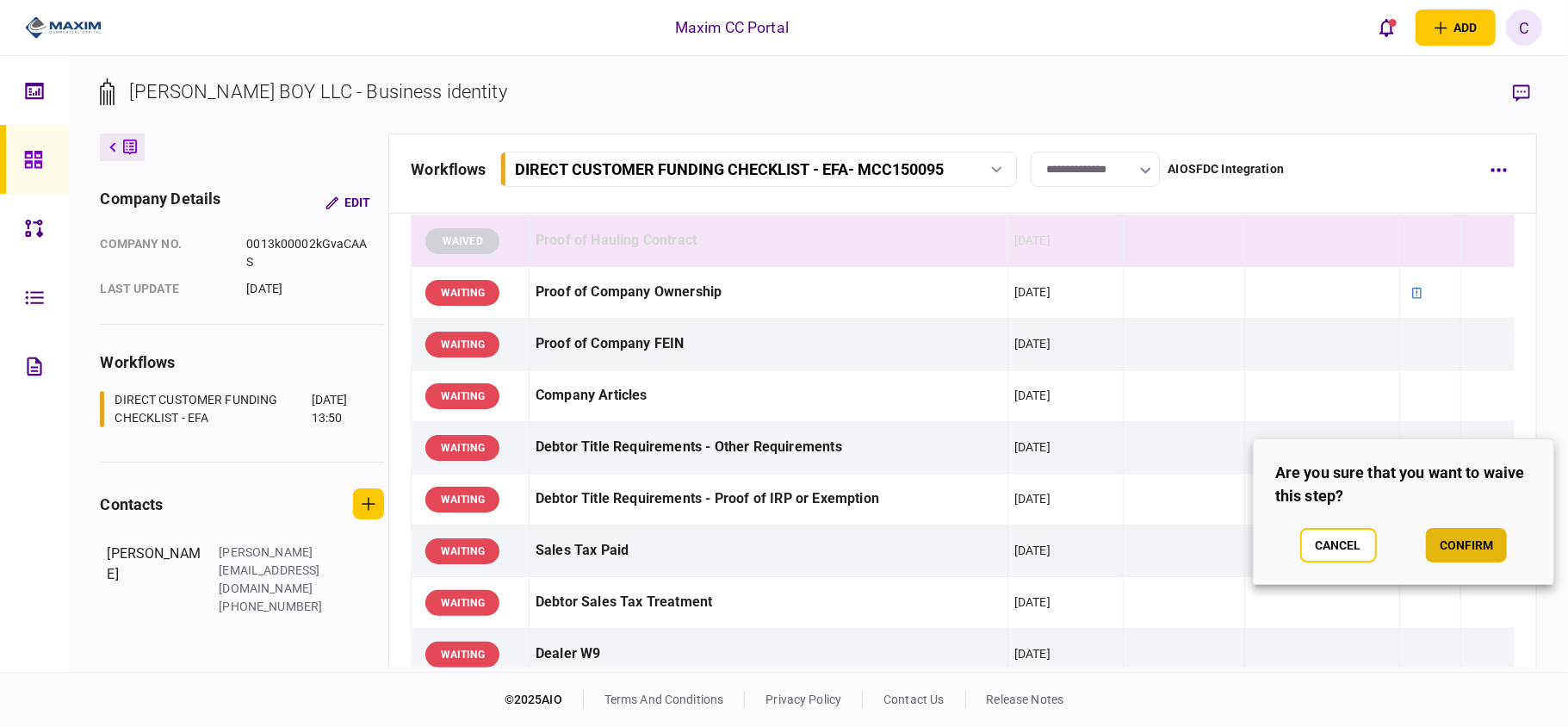
click at [1441, 539] on button "confirm" at bounding box center [1466, 545] width 81 height 35
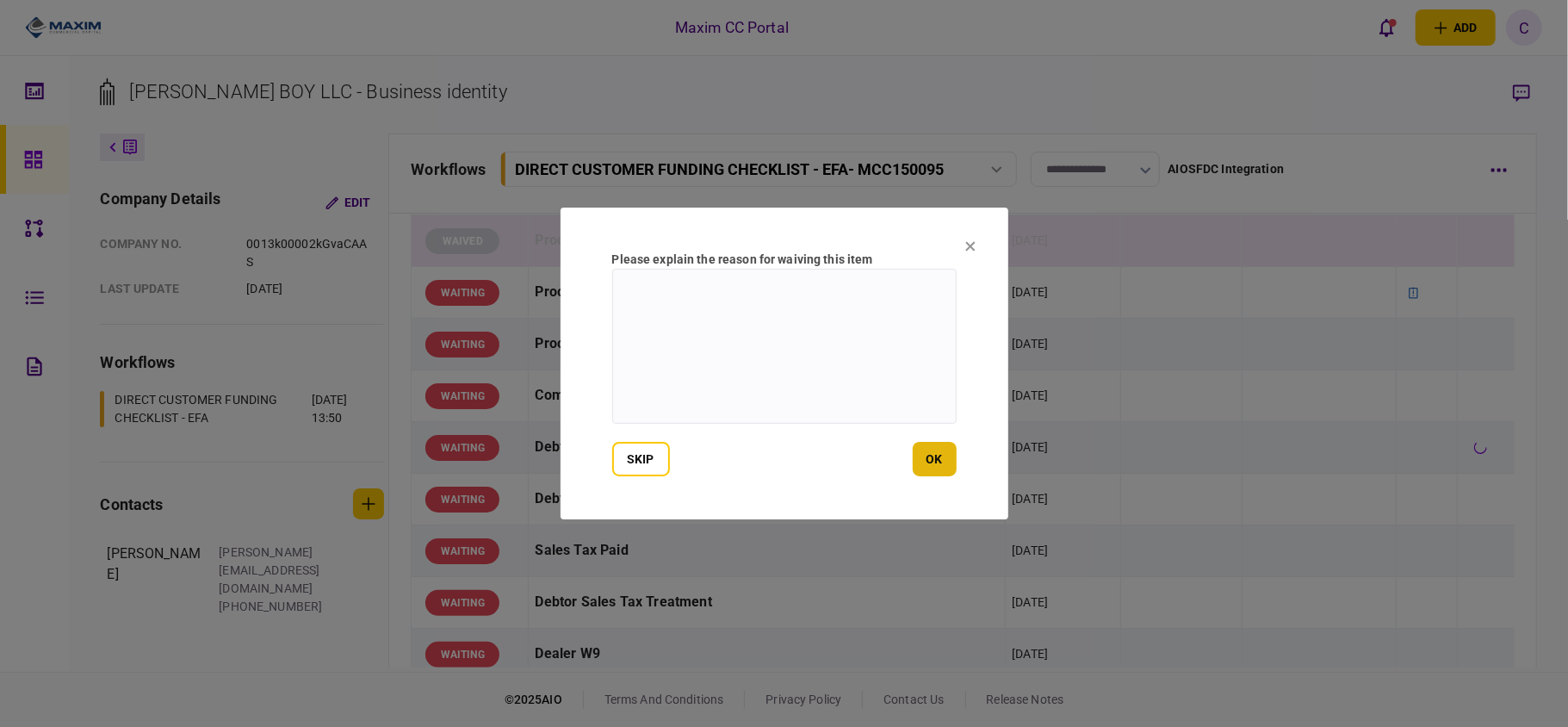
click at [928, 464] on button "ok" at bounding box center [934, 459] width 44 height 35
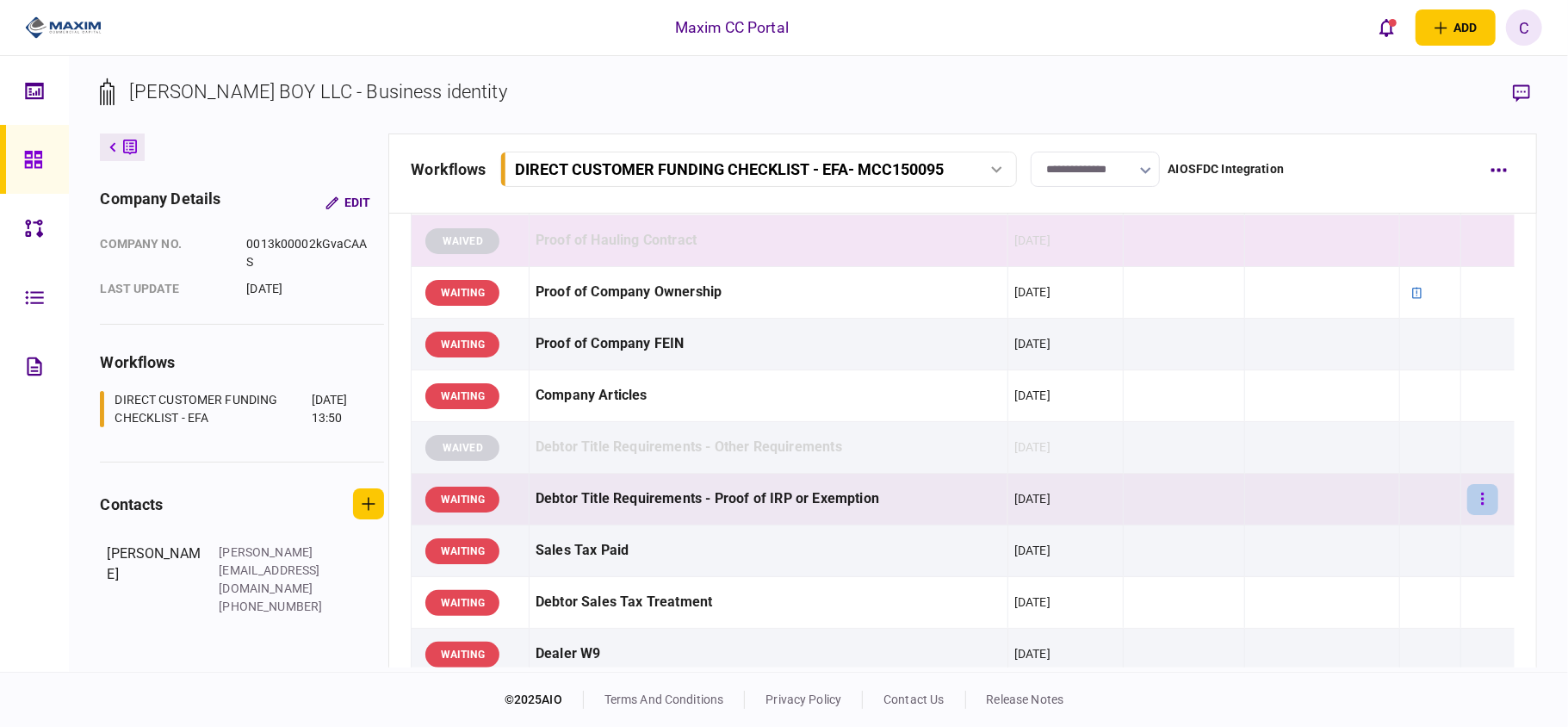
click at [1481, 499] on icon "button" at bounding box center [1482, 499] width 3 height 17
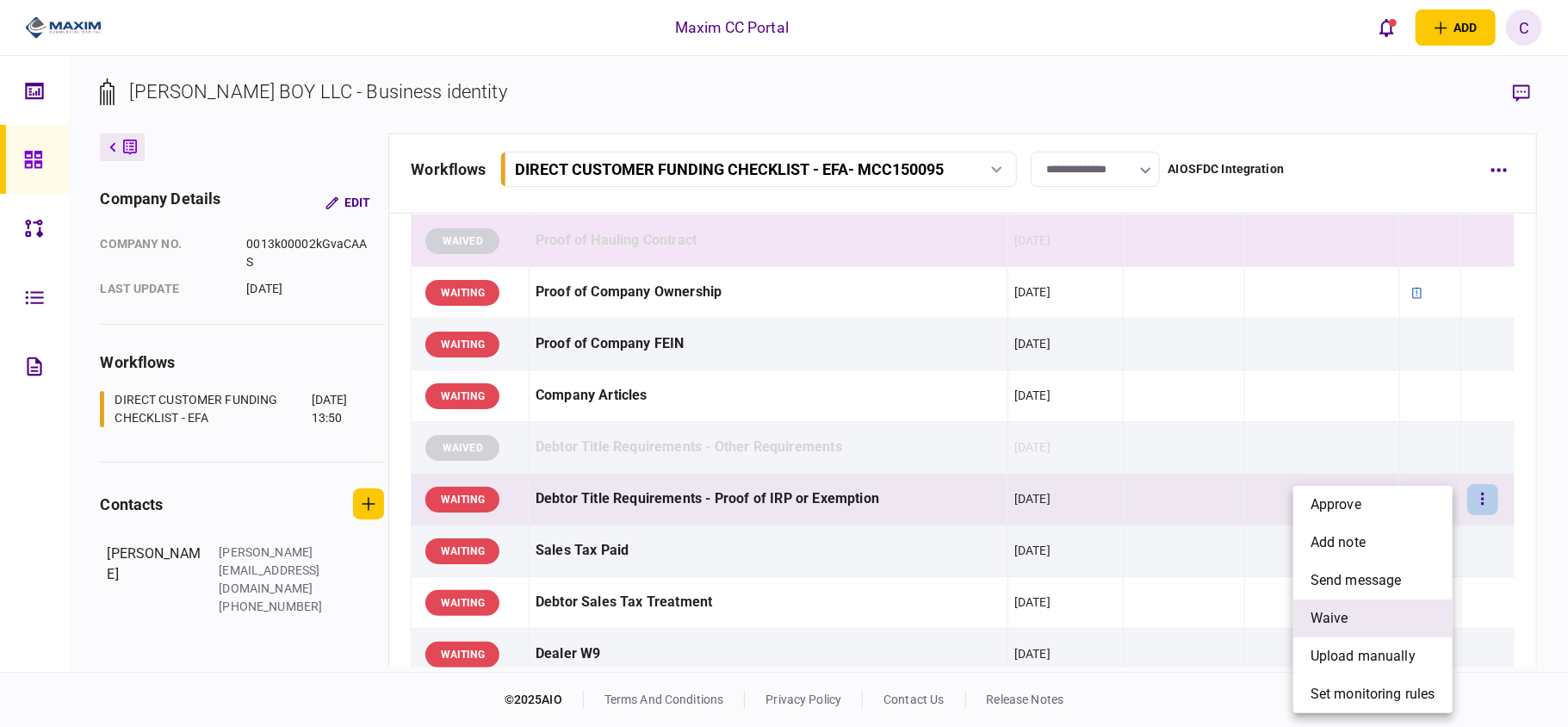
click at [1327, 618] on span "waive" at bounding box center [1329, 618] width 38 height 21
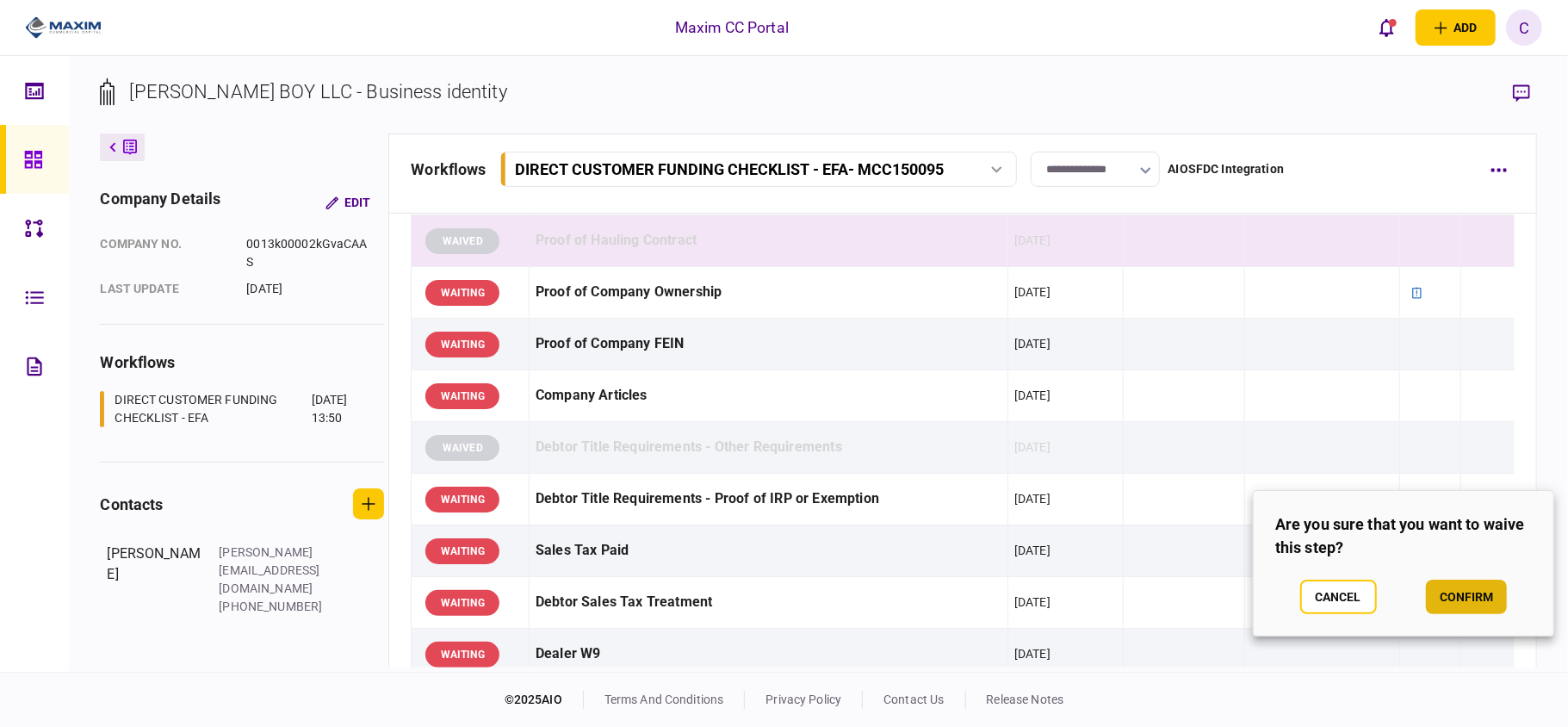
click at [1457, 586] on button "confirm" at bounding box center [1466, 596] width 81 height 35
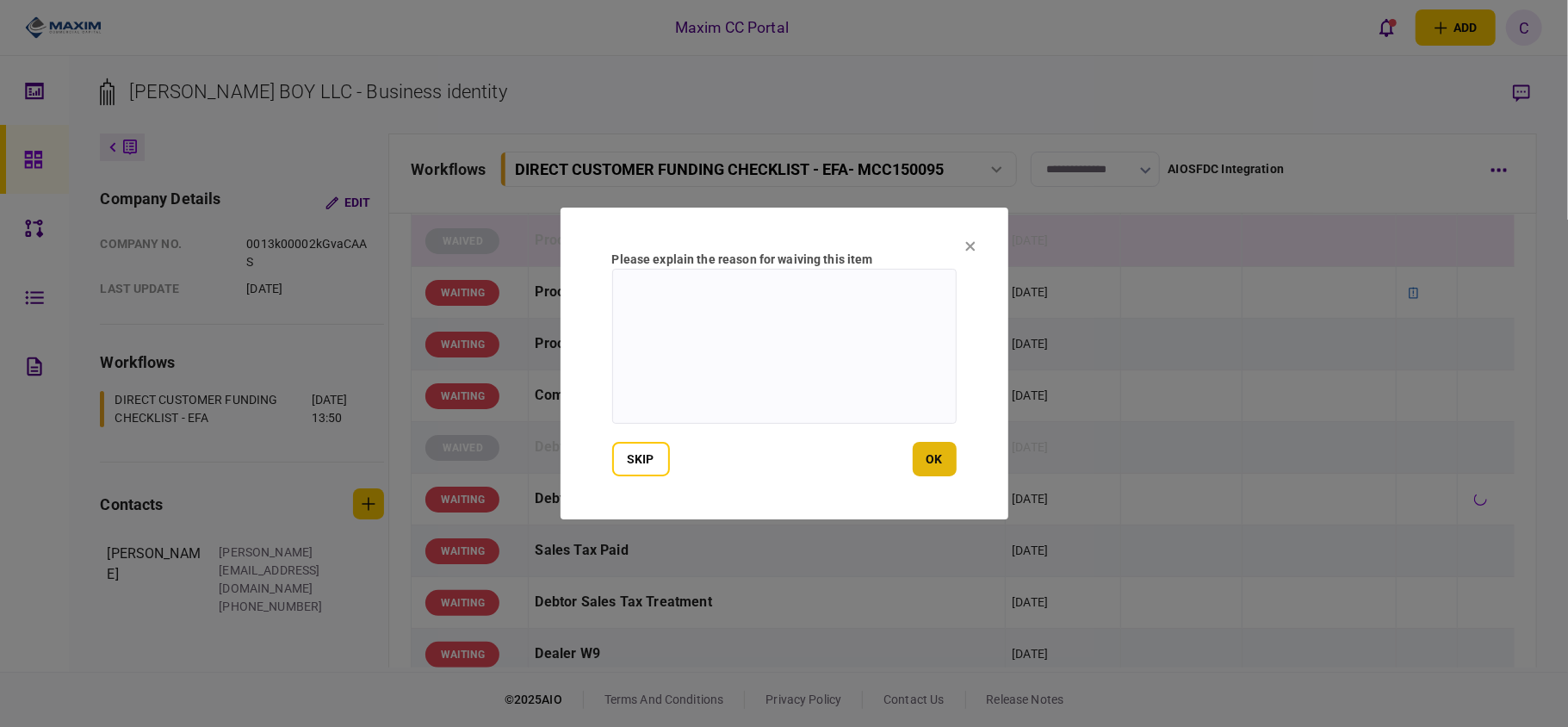
click at [931, 456] on button "ok" at bounding box center [934, 459] width 44 height 35
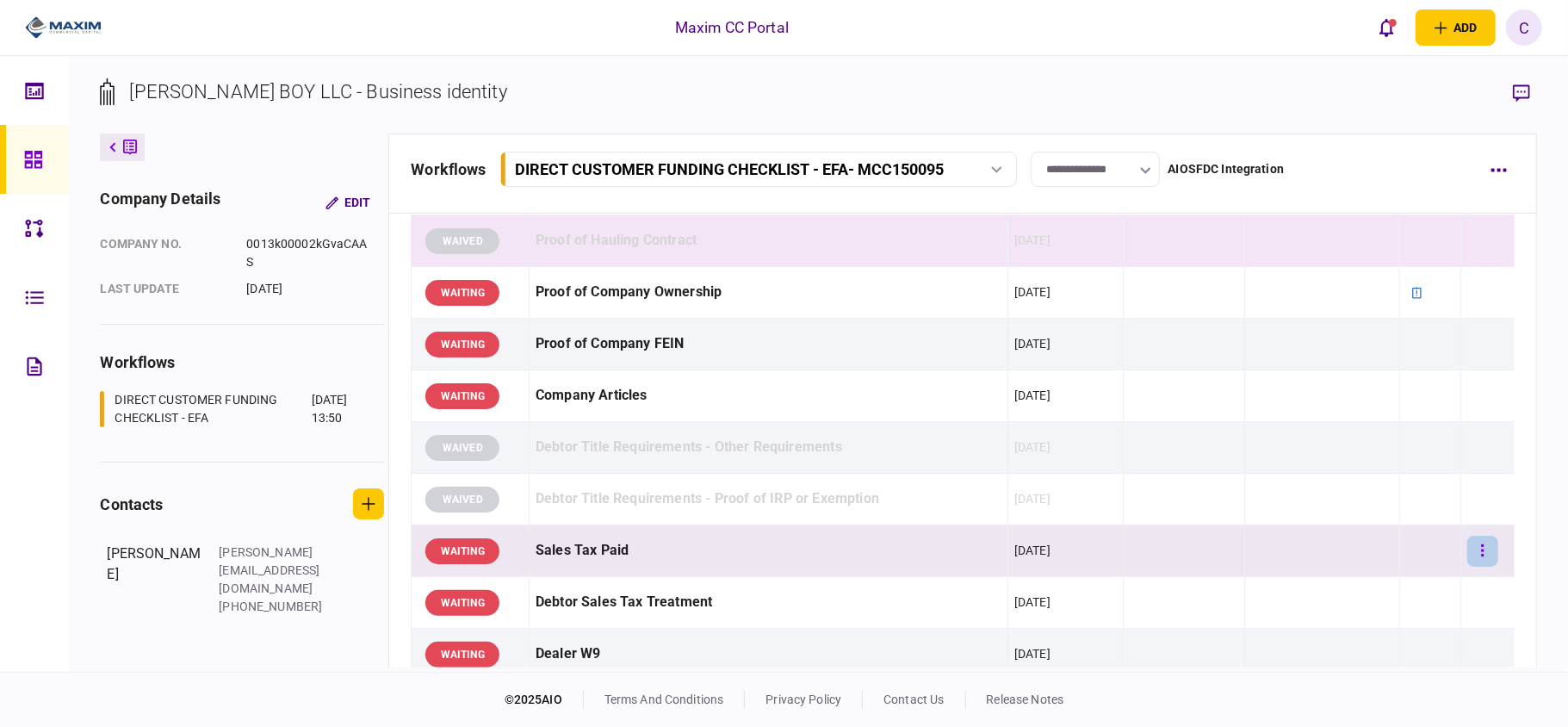
click at [1476, 559] on button "button" at bounding box center [1482, 551] width 31 height 31
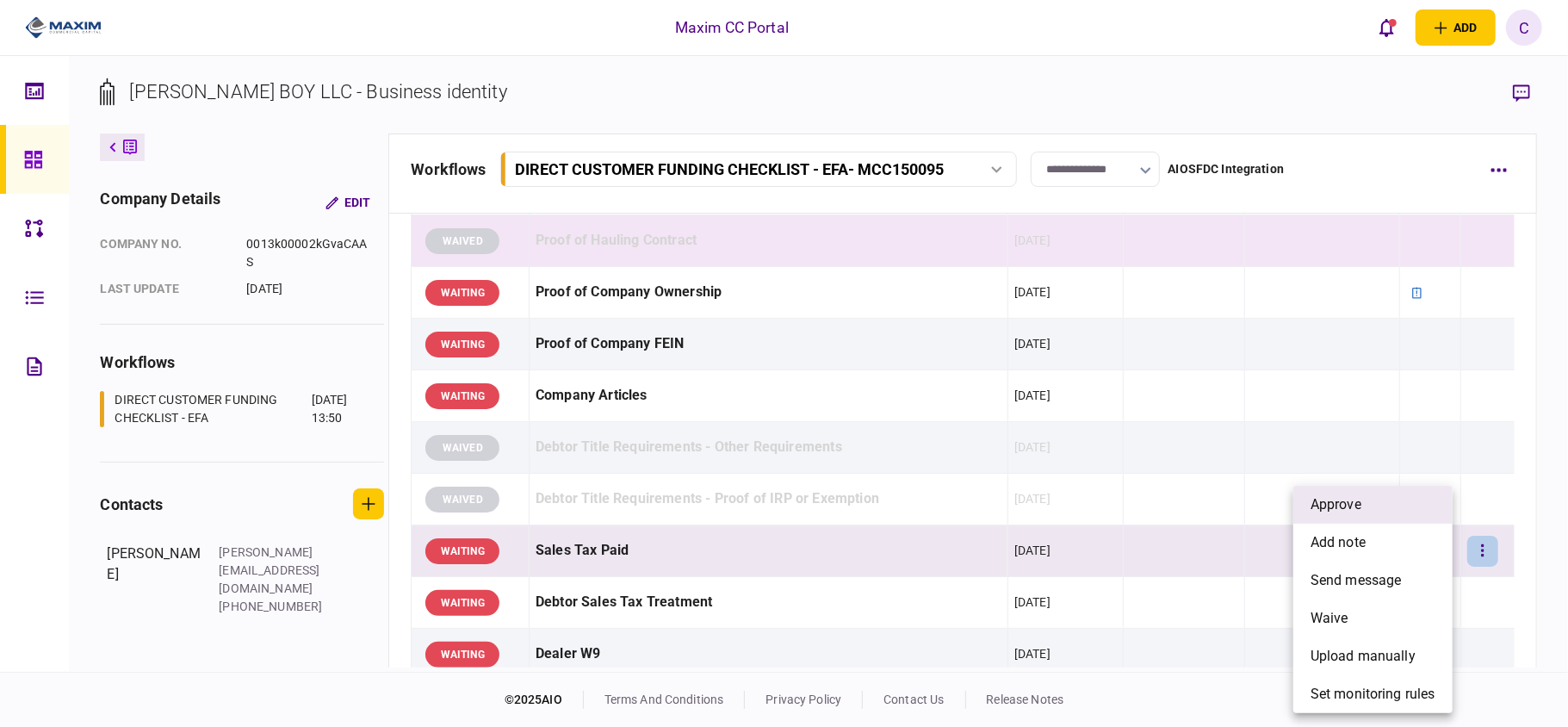
click at [1357, 510] on span "approve" at bounding box center [1335, 504] width 50 height 21
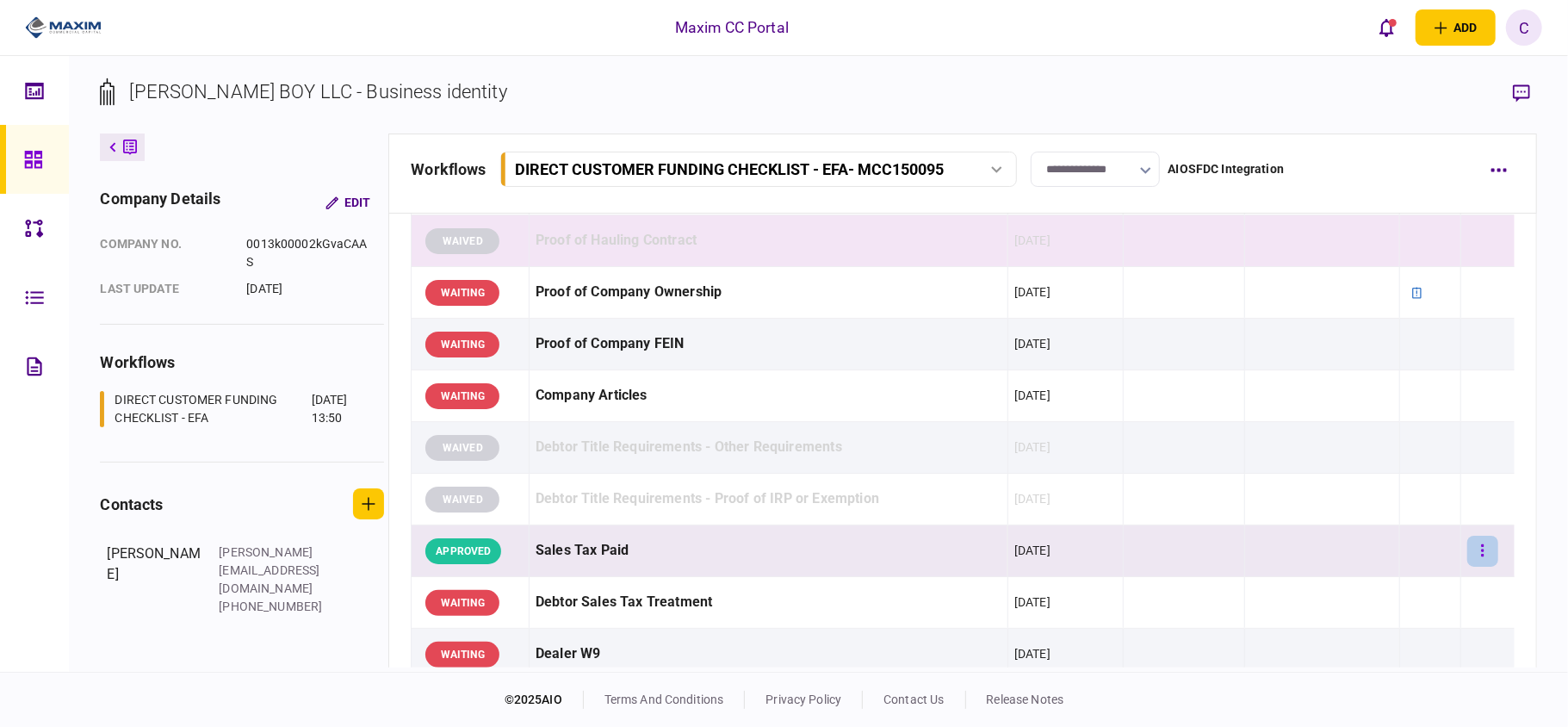
click at [1482, 556] on icon "button" at bounding box center [1483, 551] width 3 height 12
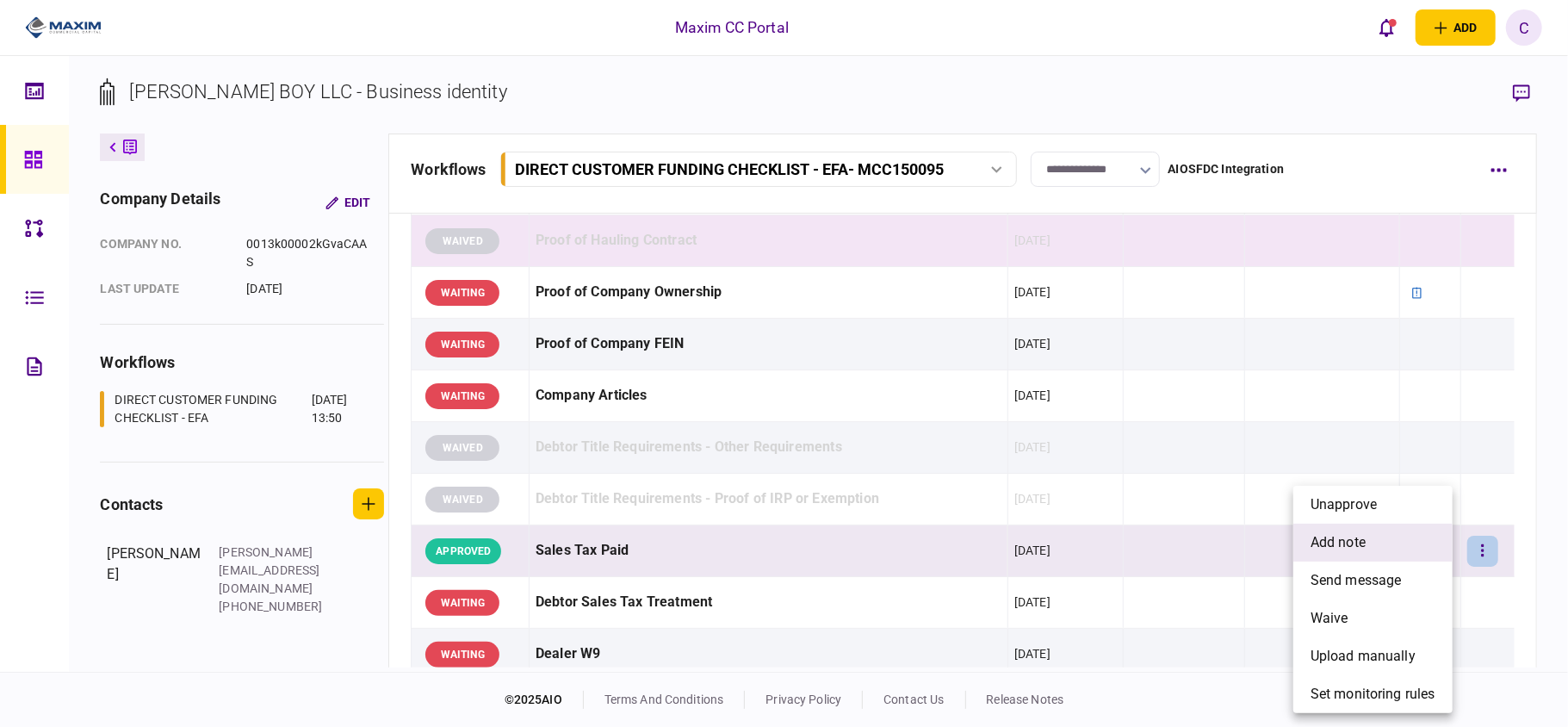
click at [1348, 553] on li "add note" at bounding box center [1372, 543] width 159 height 38
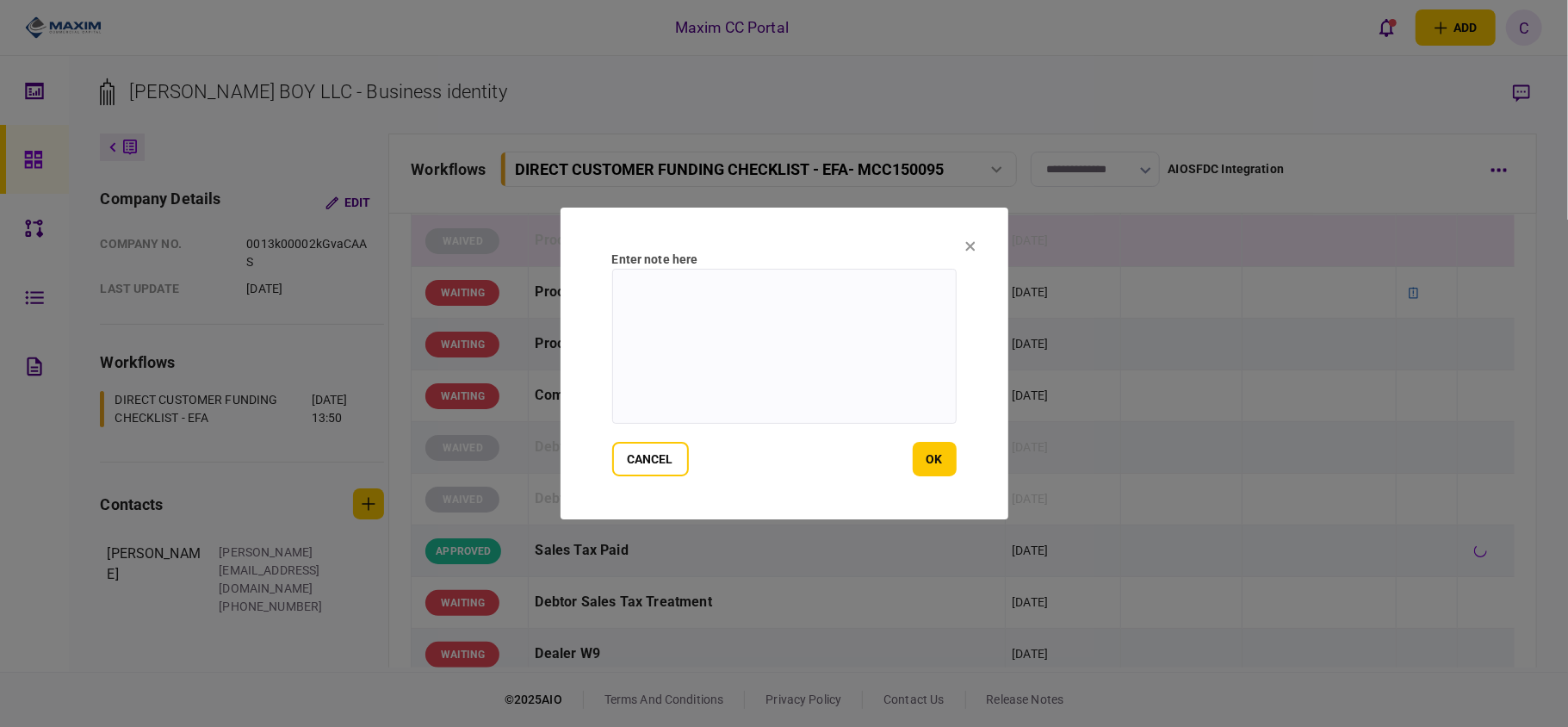
click at [776, 294] on textarea at bounding box center [784, 346] width 344 height 156
paste textarea "**********"
drag, startPoint x: 824, startPoint y: 291, endPoint x: 558, endPoint y: 286, distance: 266.0
click at [558, 286] on div "**********" at bounding box center [784, 364] width 1568 height 727
type textarea "**********"
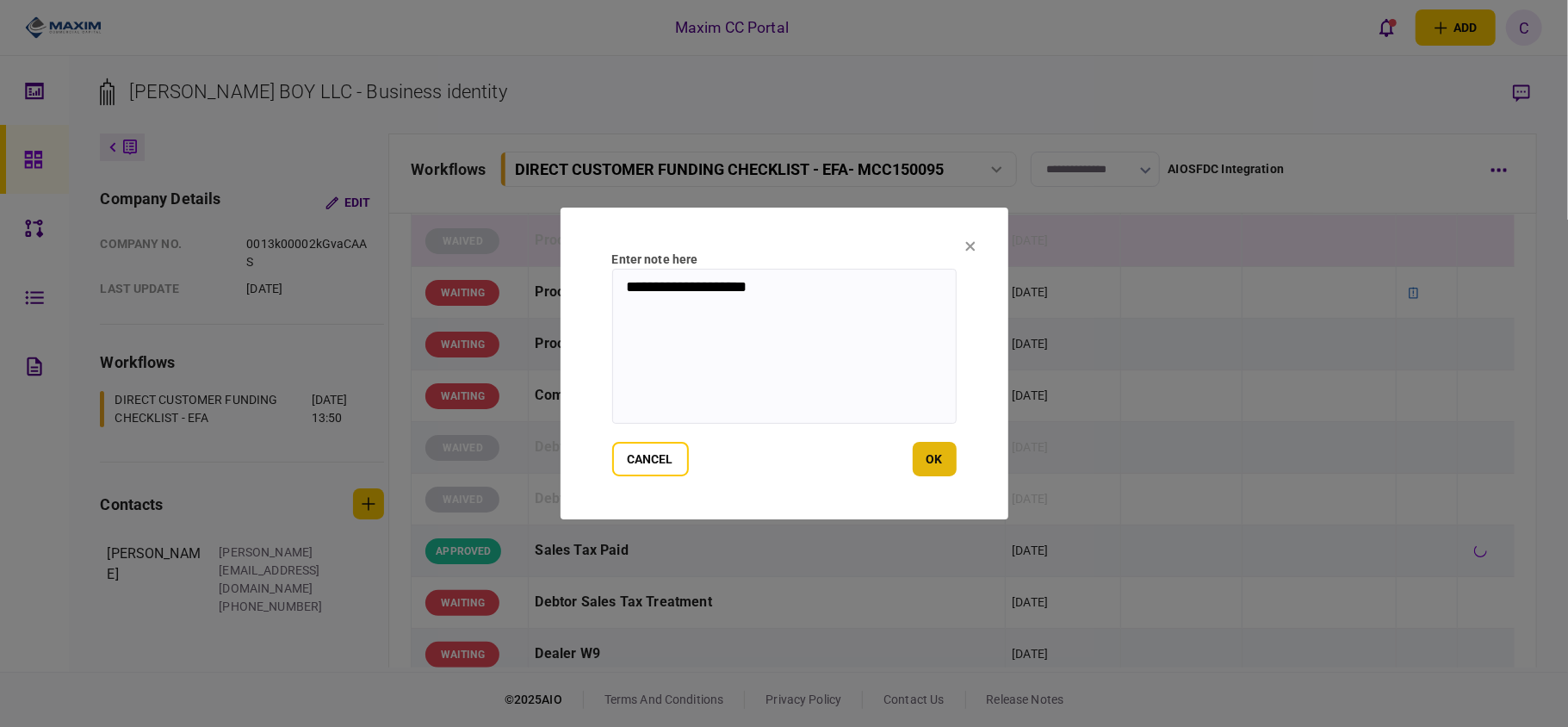
click at [941, 456] on button "ok" at bounding box center [934, 459] width 44 height 35
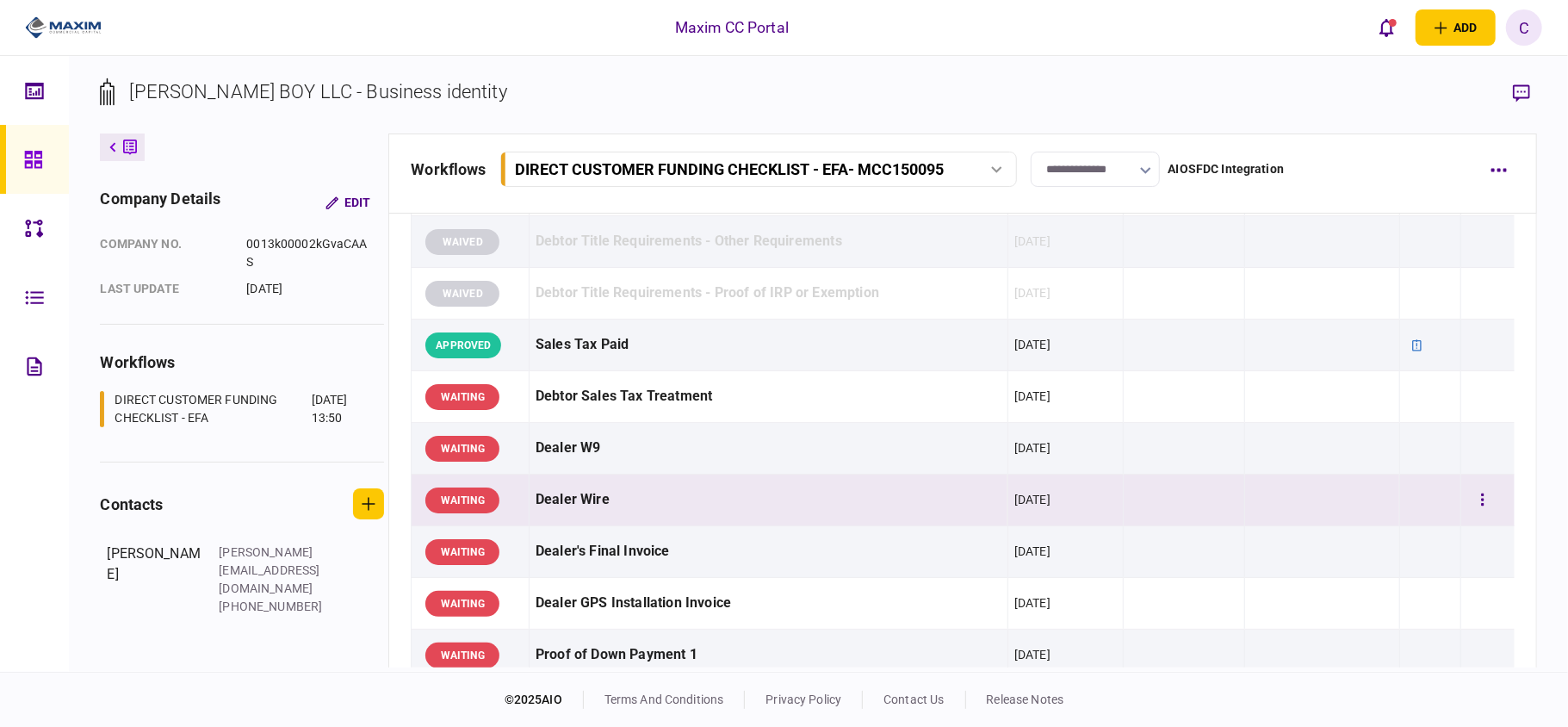
scroll to position [1148, 0]
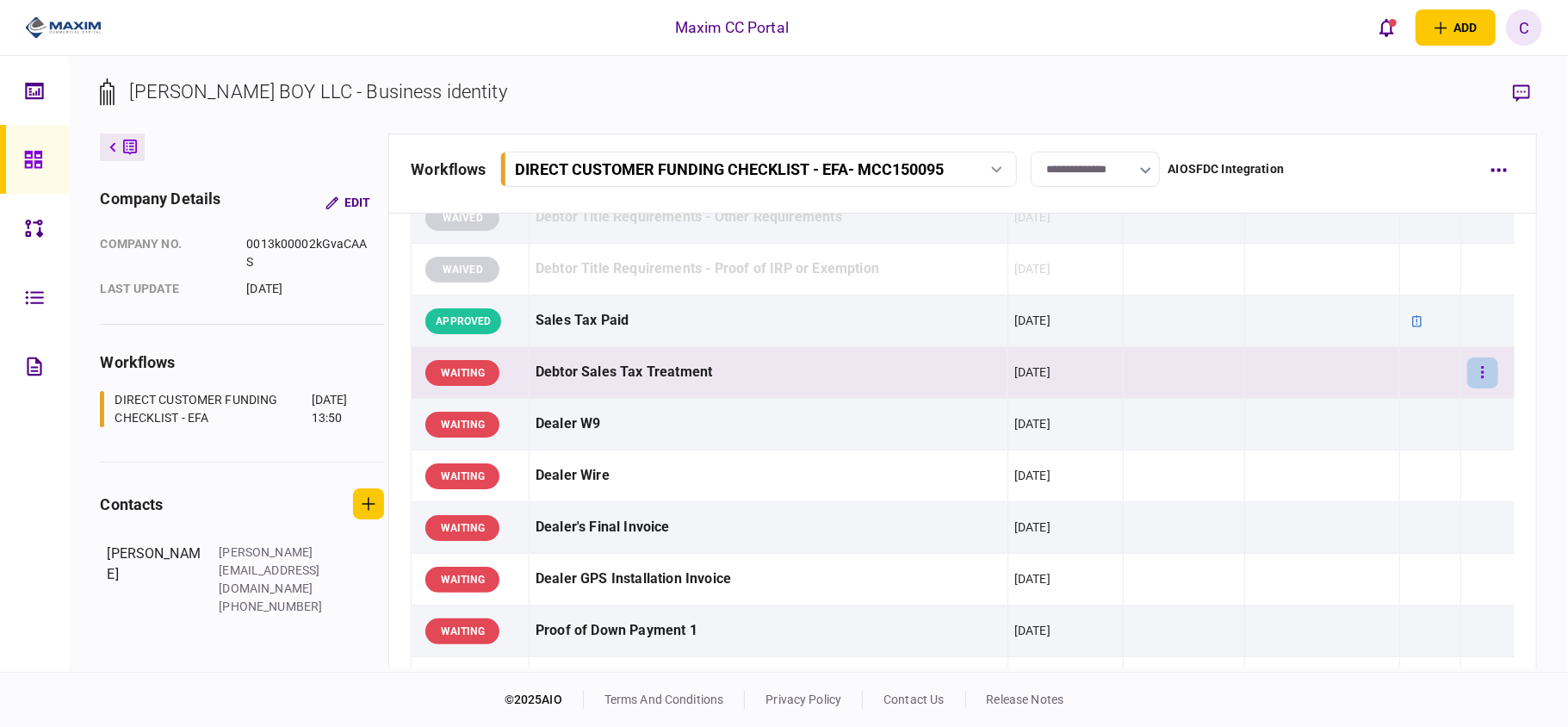
click at [1471, 368] on button "button" at bounding box center [1482, 372] width 31 height 31
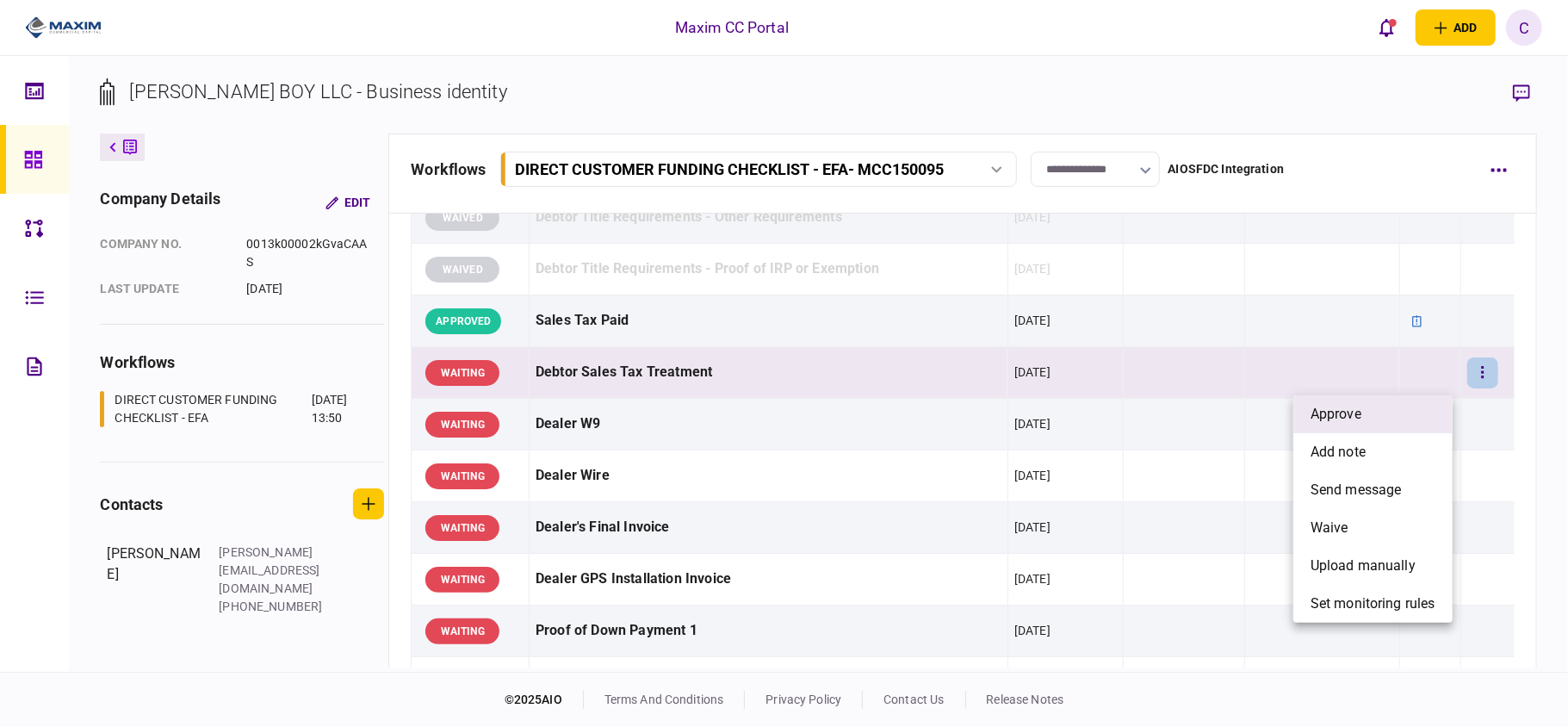
click at [1351, 418] on span "approve" at bounding box center [1335, 414] width 50 height 21
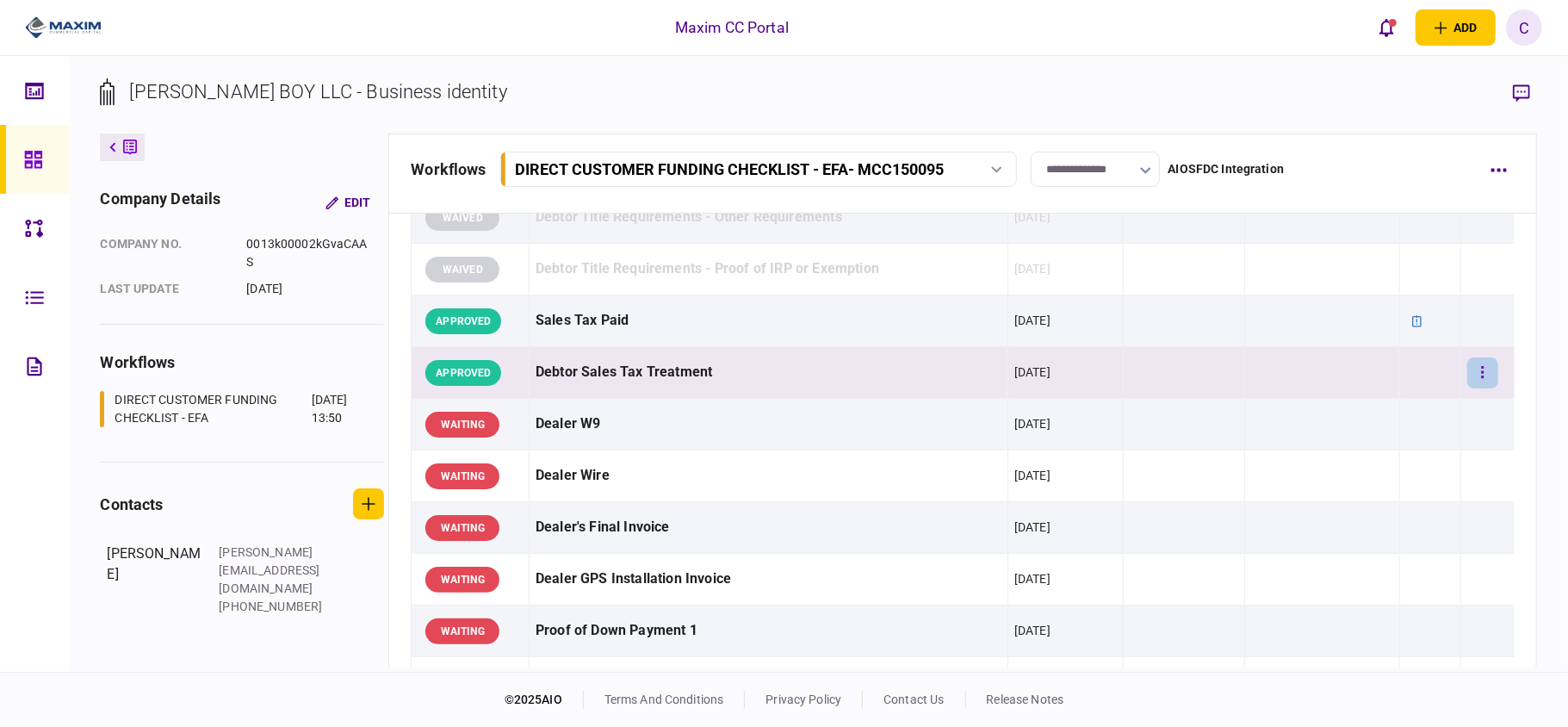
click at [1472, 375] on button "button" at bounding box center [1482, 372] width 31 height 31
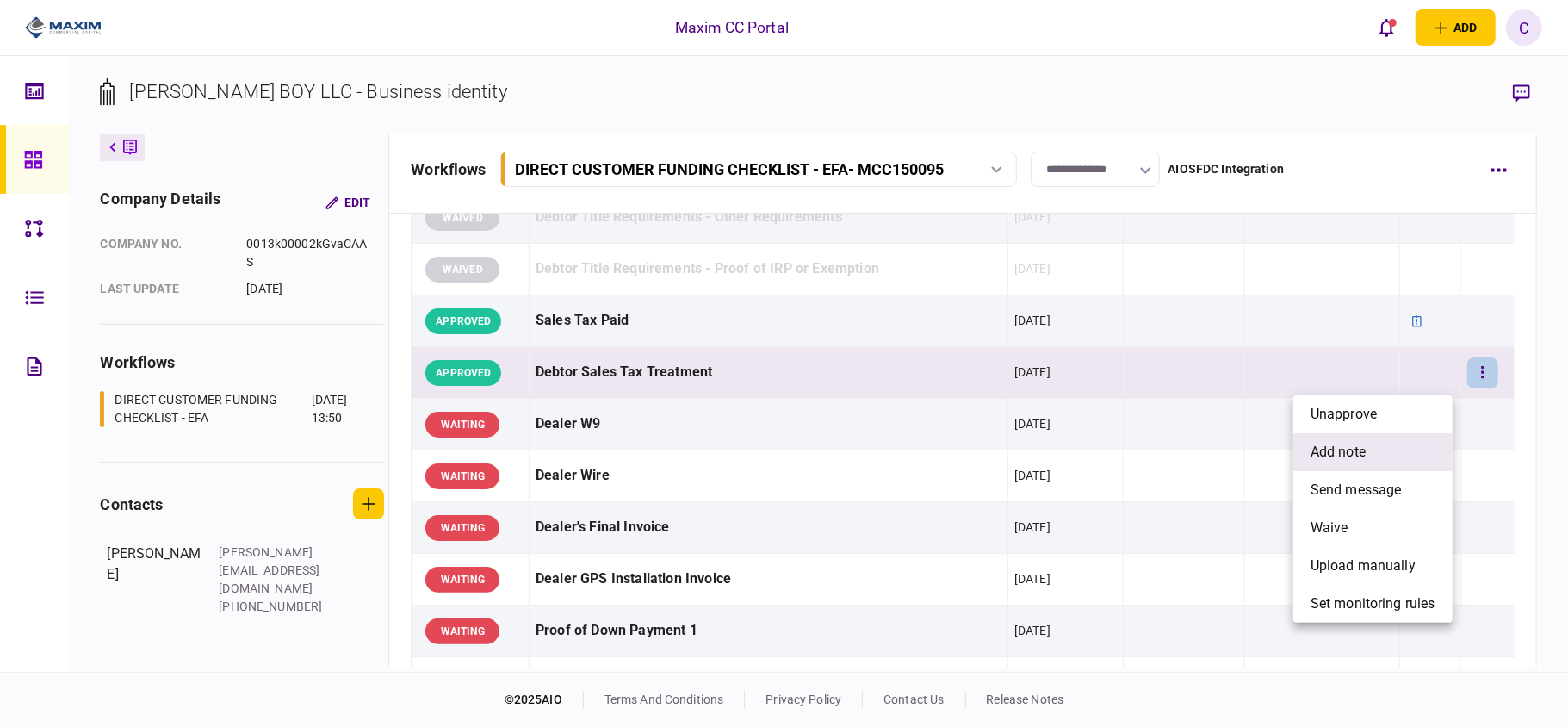
click at [1348, 452] on span "add note" at bounding box center [1338, 452] width 55 height 21
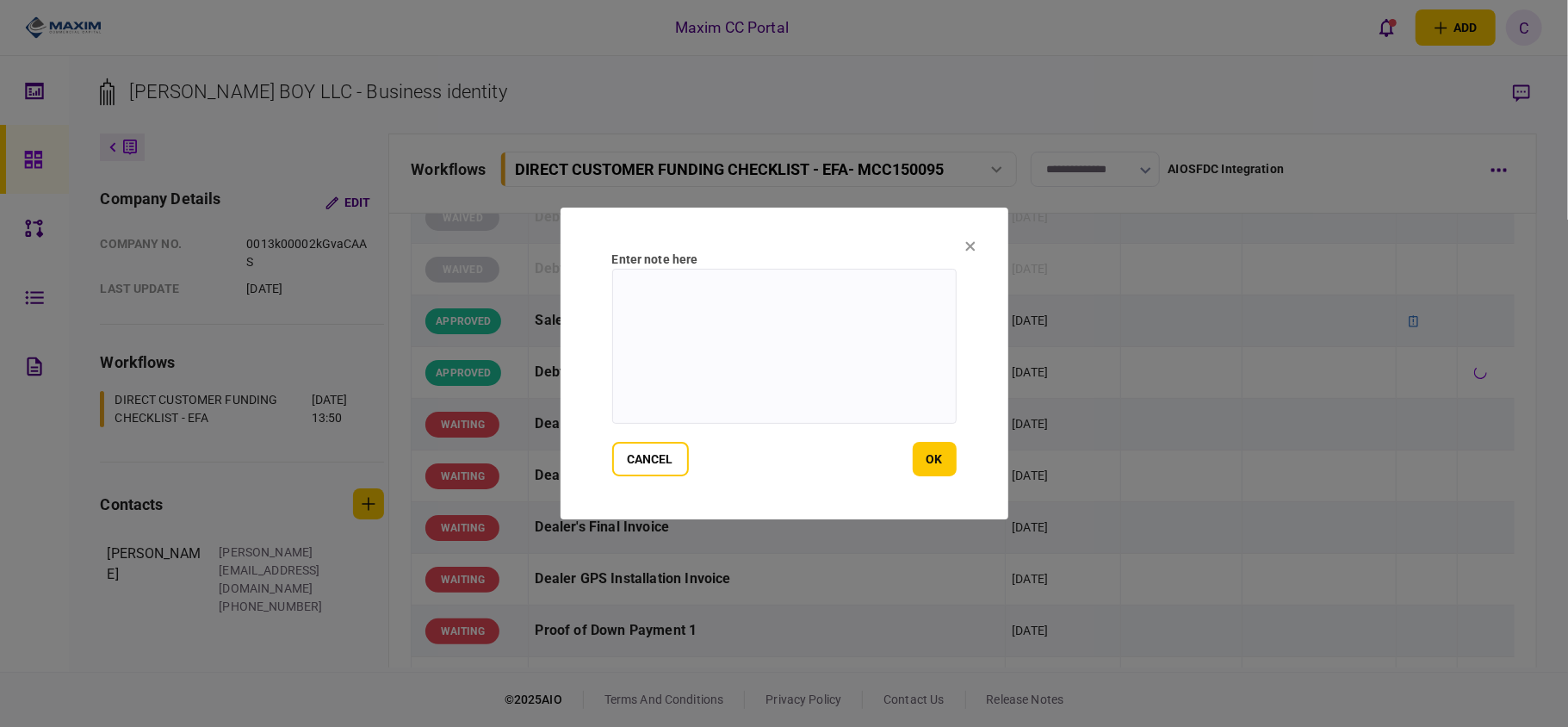
click at [727, 296] on textarea at bounding box center [784, 346] width 344 height 156
paste textarea "**********"
drag, startPoint x: 824, startPoint y: 289, endPoint x: 526, endPoint y: 279, distance: 298.2
click at [526, 279] on div "**********" at bounding box center [784, 364] width 1568 height 727
drag, startPoint x: 810, startPoint y: 286, endPoint x: 276, endPoint y: 280, distance: 534.0
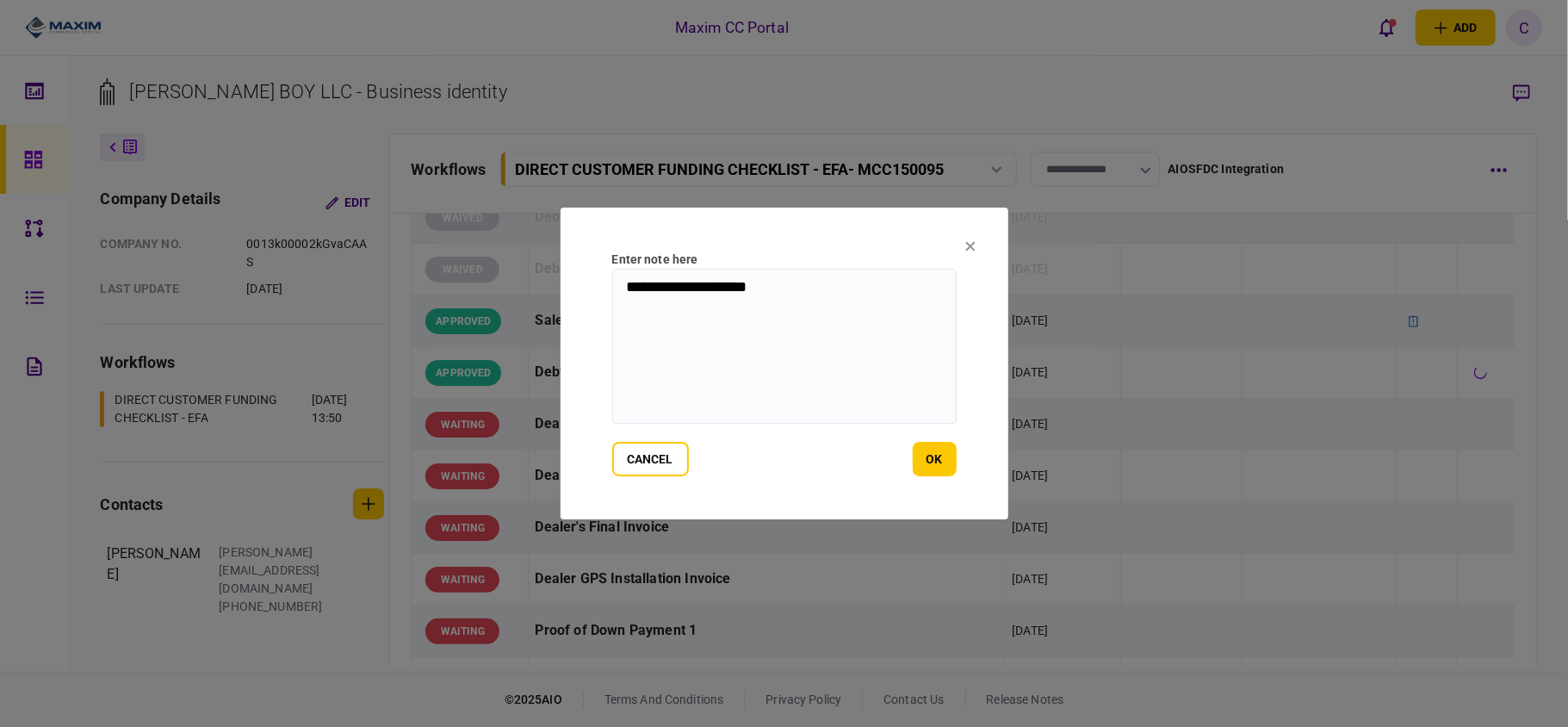
click at [290, 275] on div "**********" at bounding box center [784, 364] width 1568 height 727
type textarea "*******"
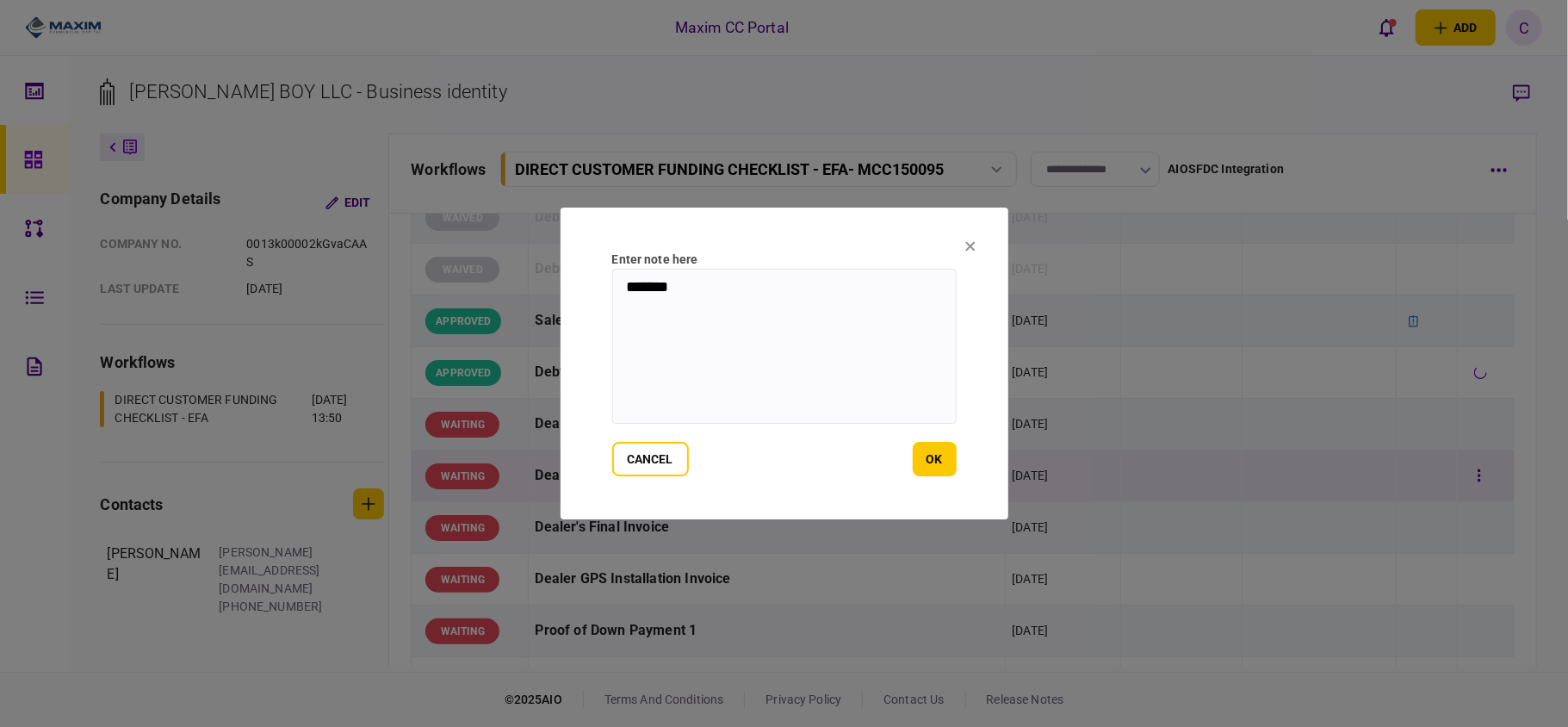
click at [934, 462] on button "ok" at bounding box center [934, 459] width 44 height 35
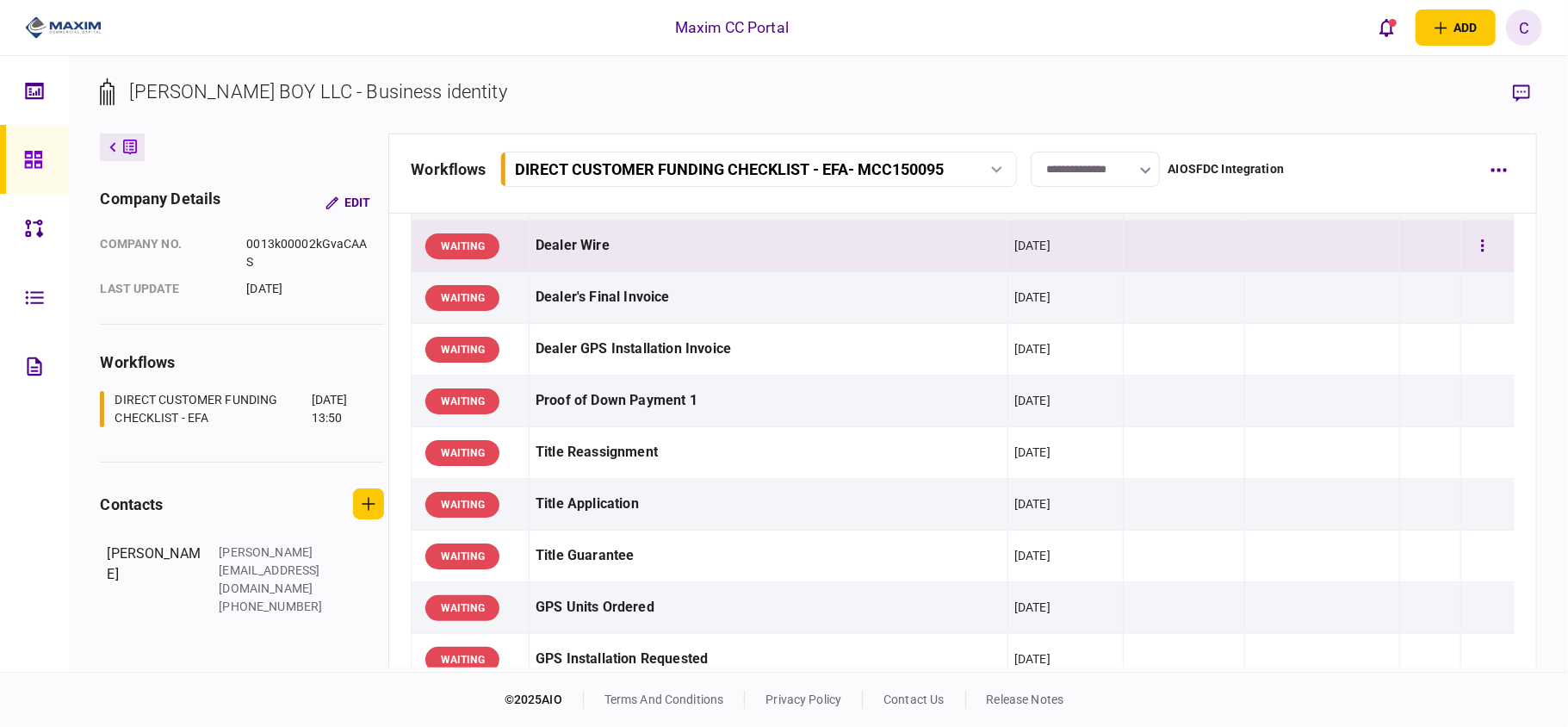
scroll to position [1263, 0]
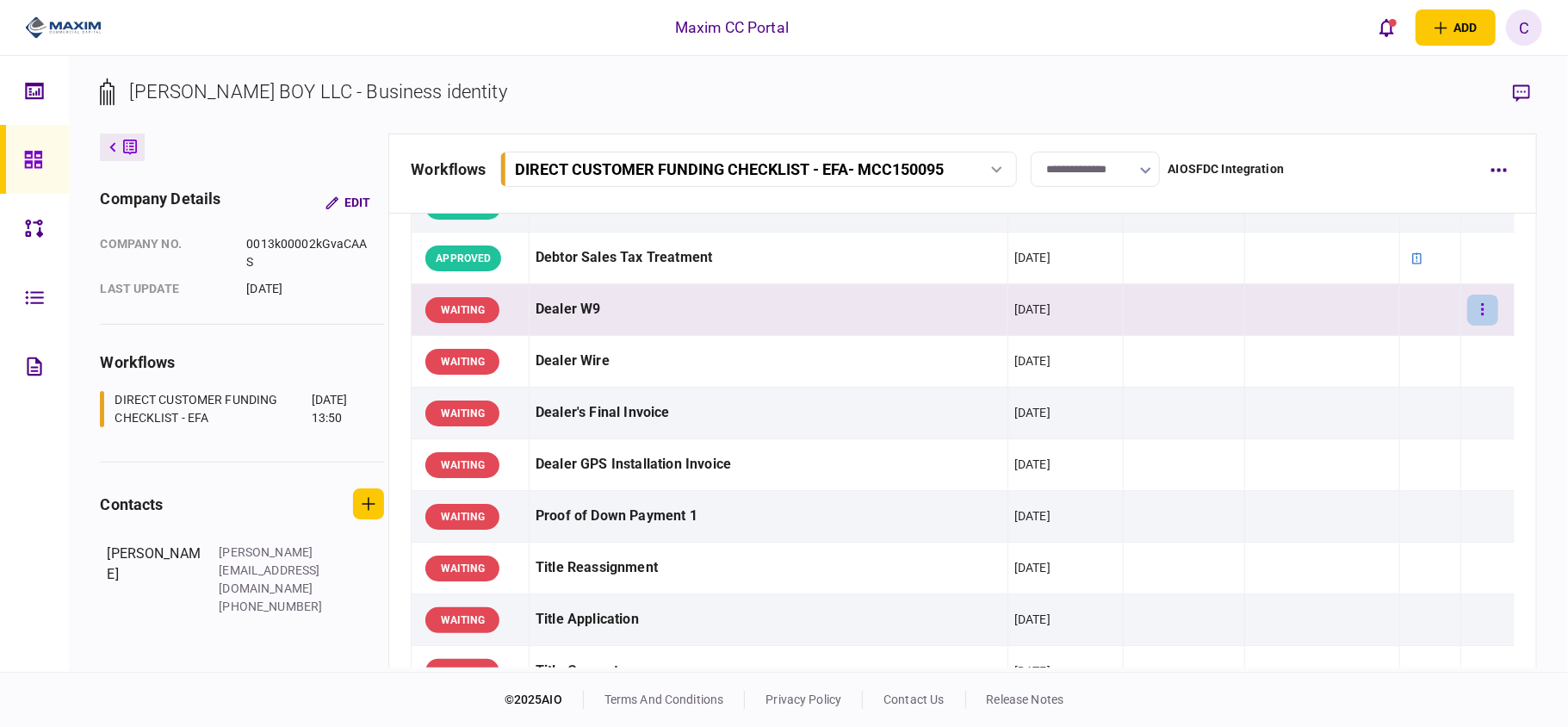
click at [1467, 314] on button "button" at bounding box center [1482, 309] width 31 height 31
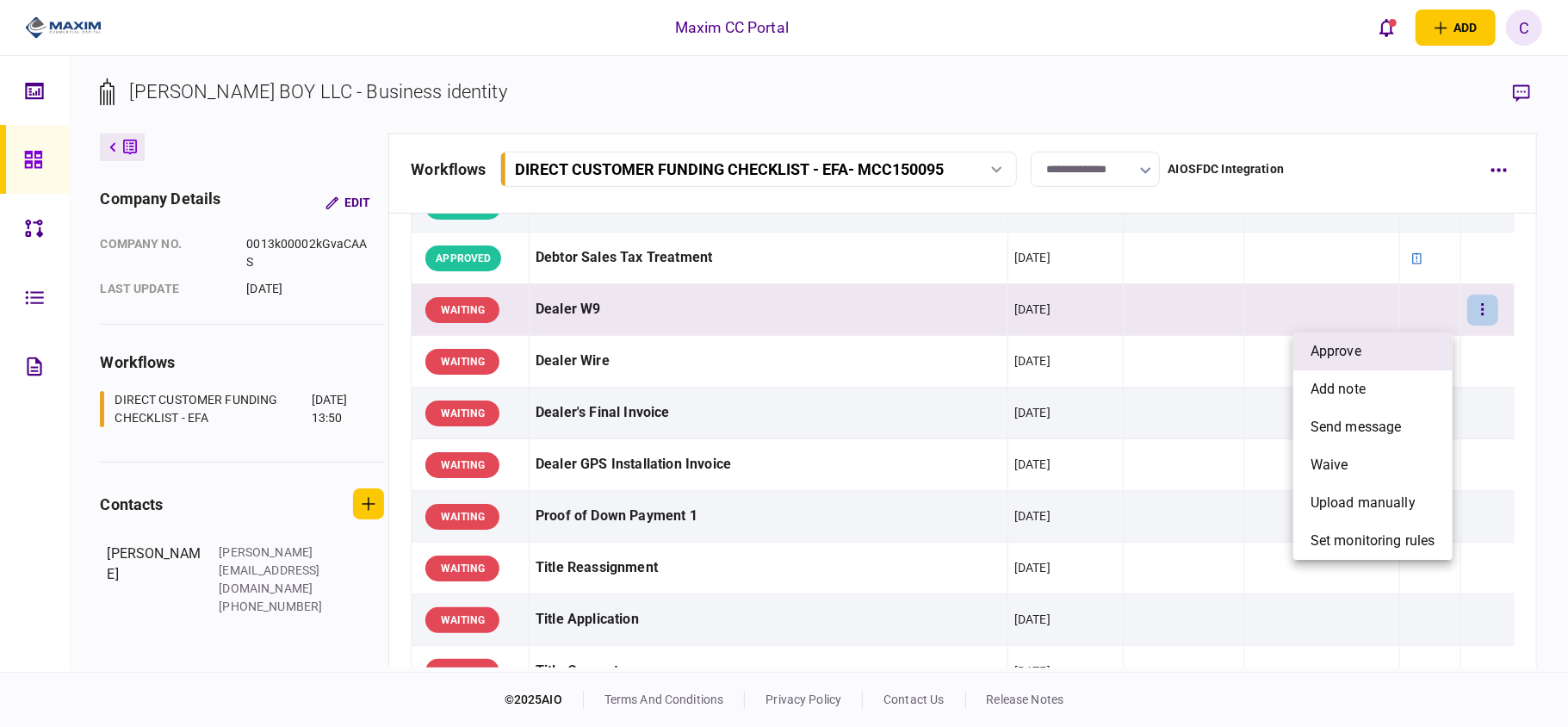
click at [1354, 359] on span "approve" at bounding box center [1335, 351] width 50 height 21
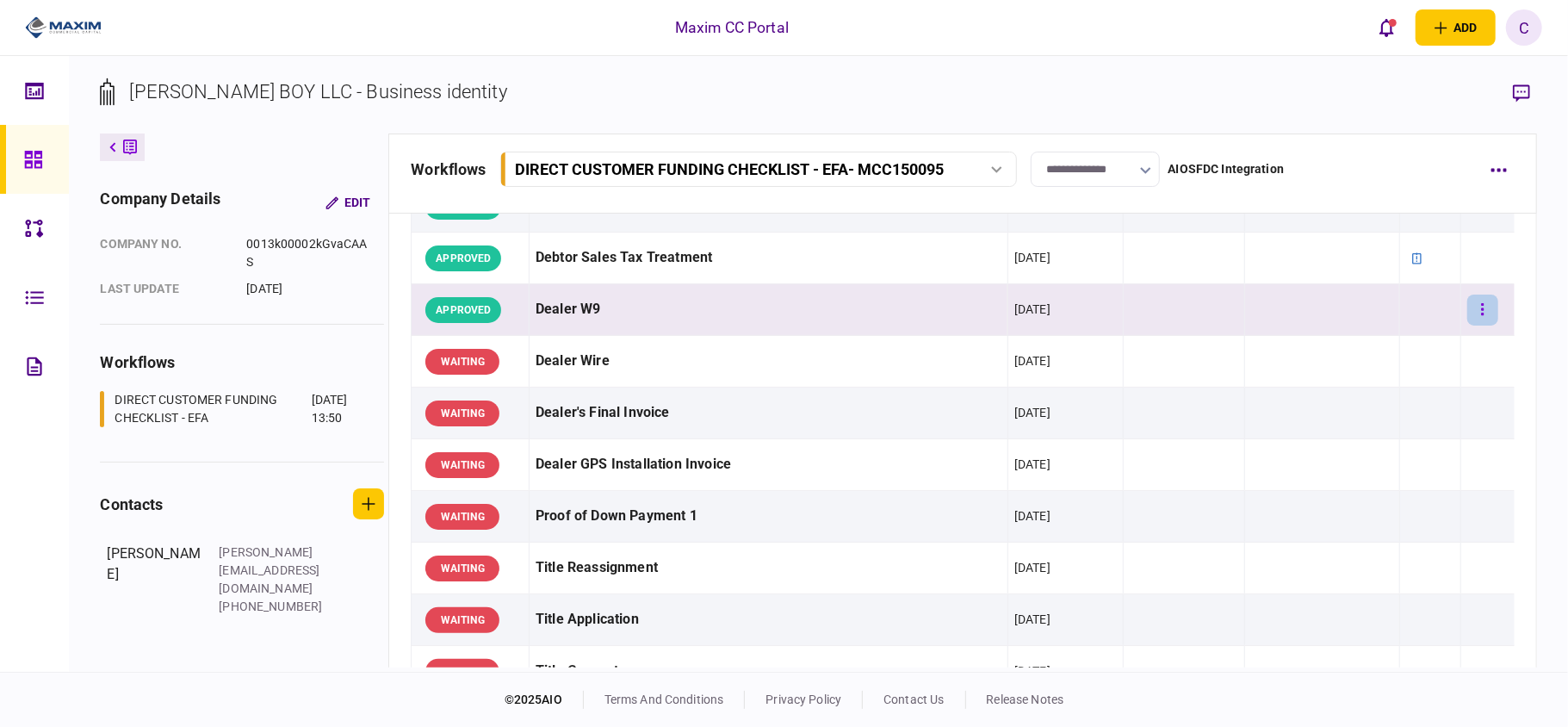
click at [1469, 305] on button "button" at bounding box center [1482, 309] width 31 height 31
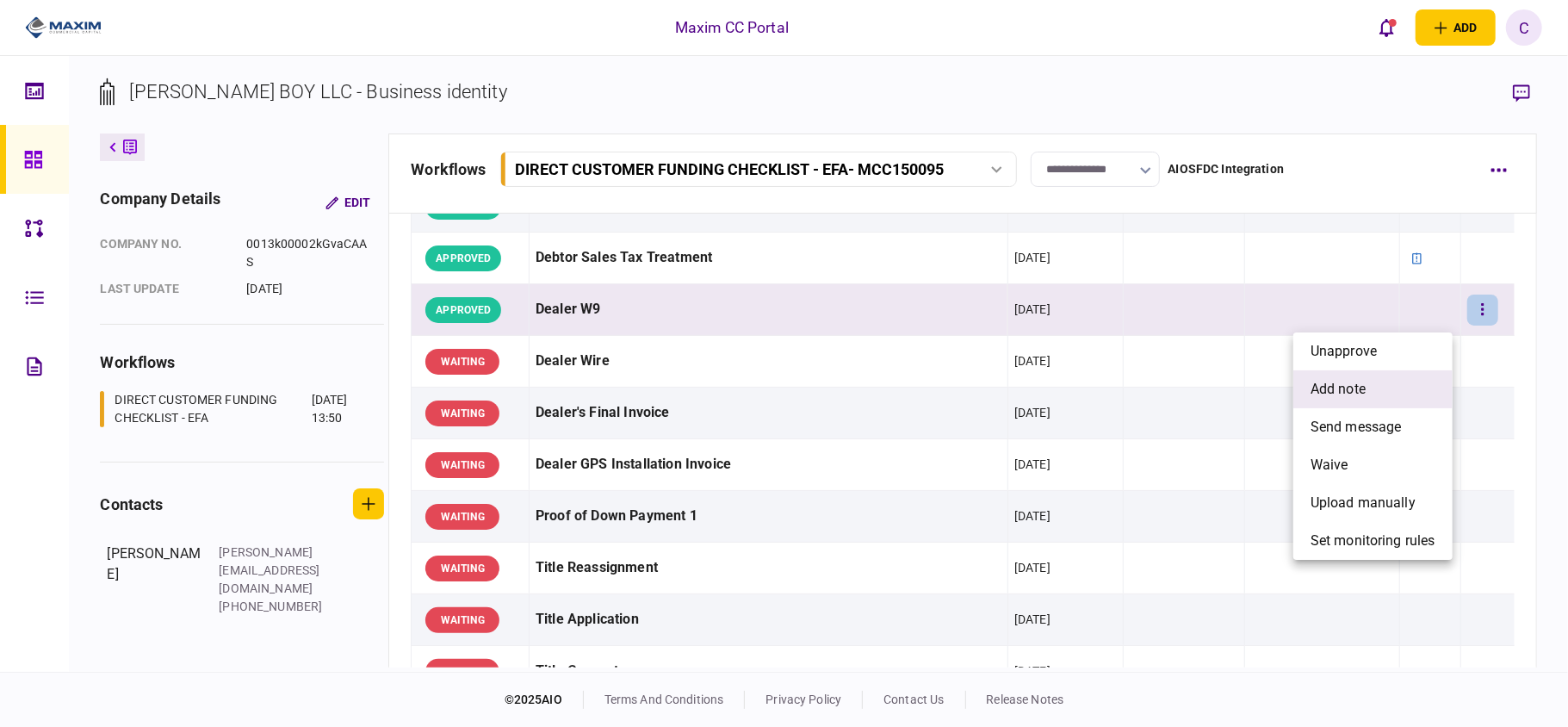
click at [1333, 380] on span "add note" at bounding box center [1338, 389] width 55 height 21
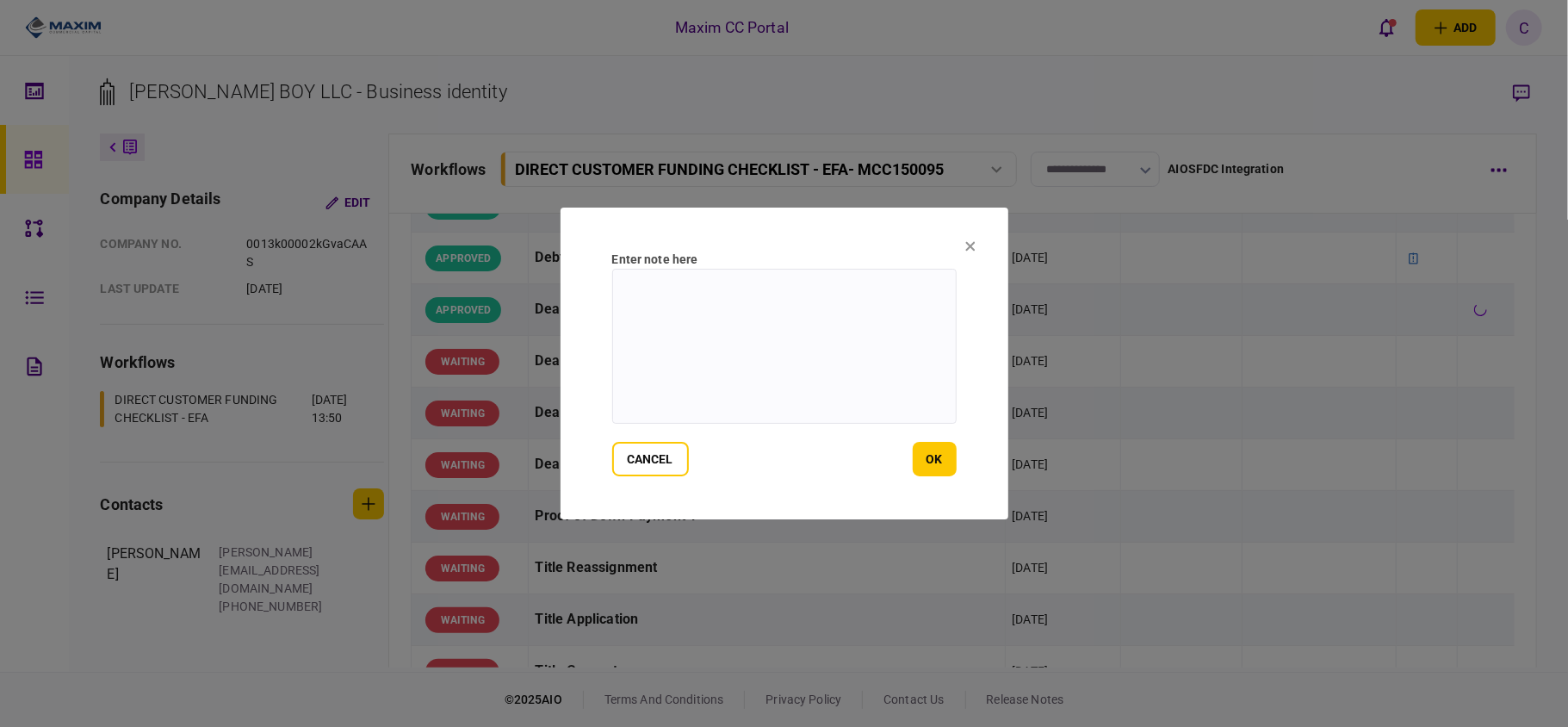
click at [816, 293] on textarea at bounding box center [784, 346] width 344 height 156
type textarea "*******"
click at [938, 457] on button "ok" at bounding box center [934, 459] width 44 height 35
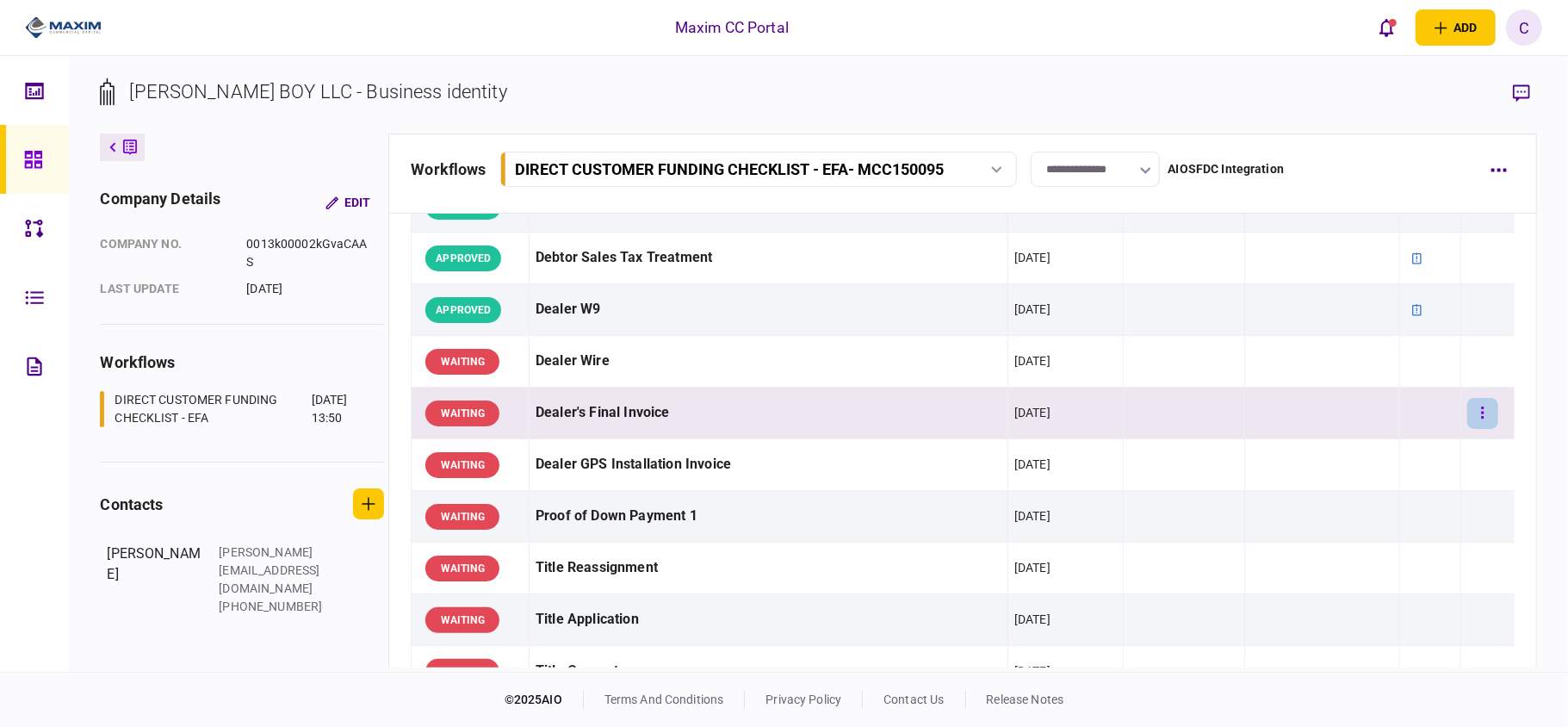
click at [1472, 408] on button "button" at bounding box center [1482, 413] width 31 height 31
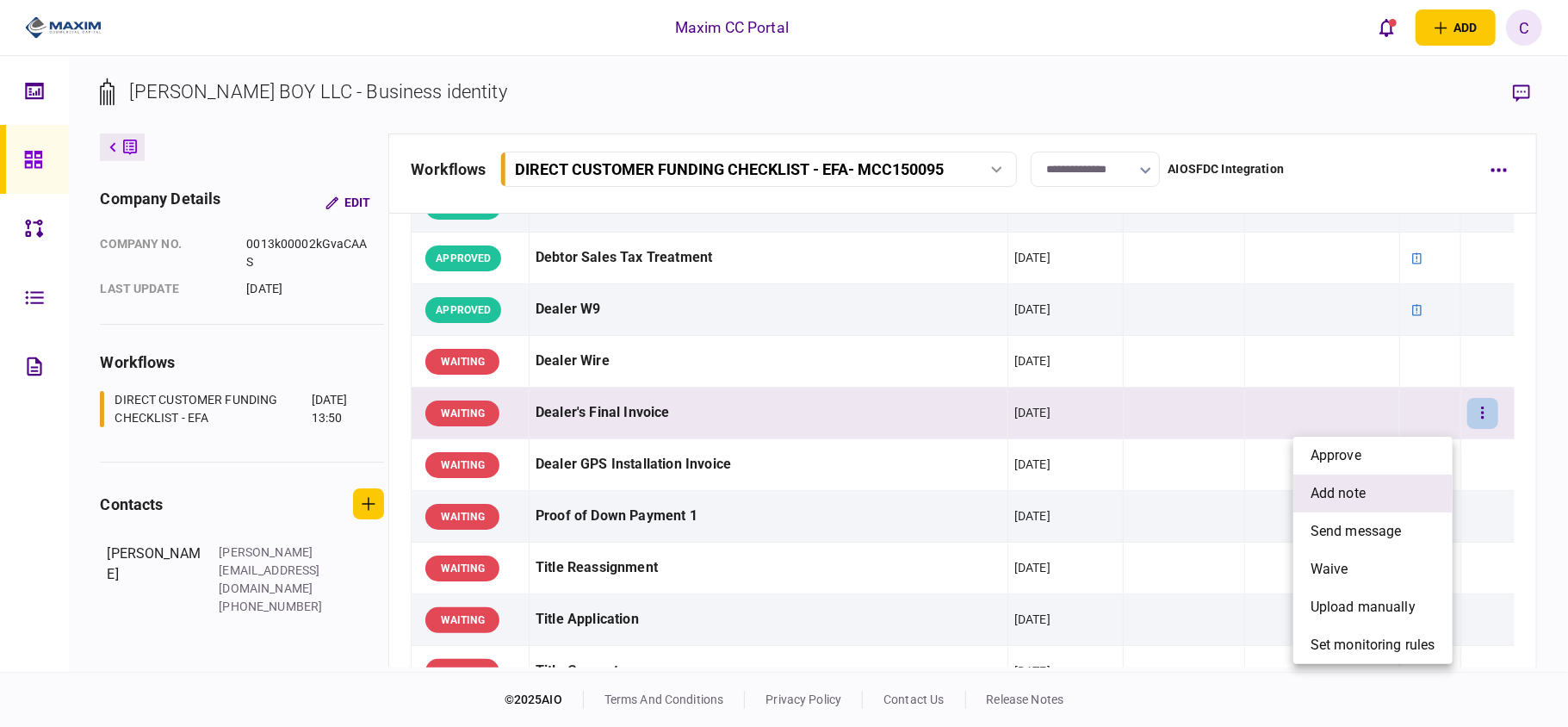
click at [1367, 482] on li "add note" at bounding box center [1372, 493] width 159 height 38
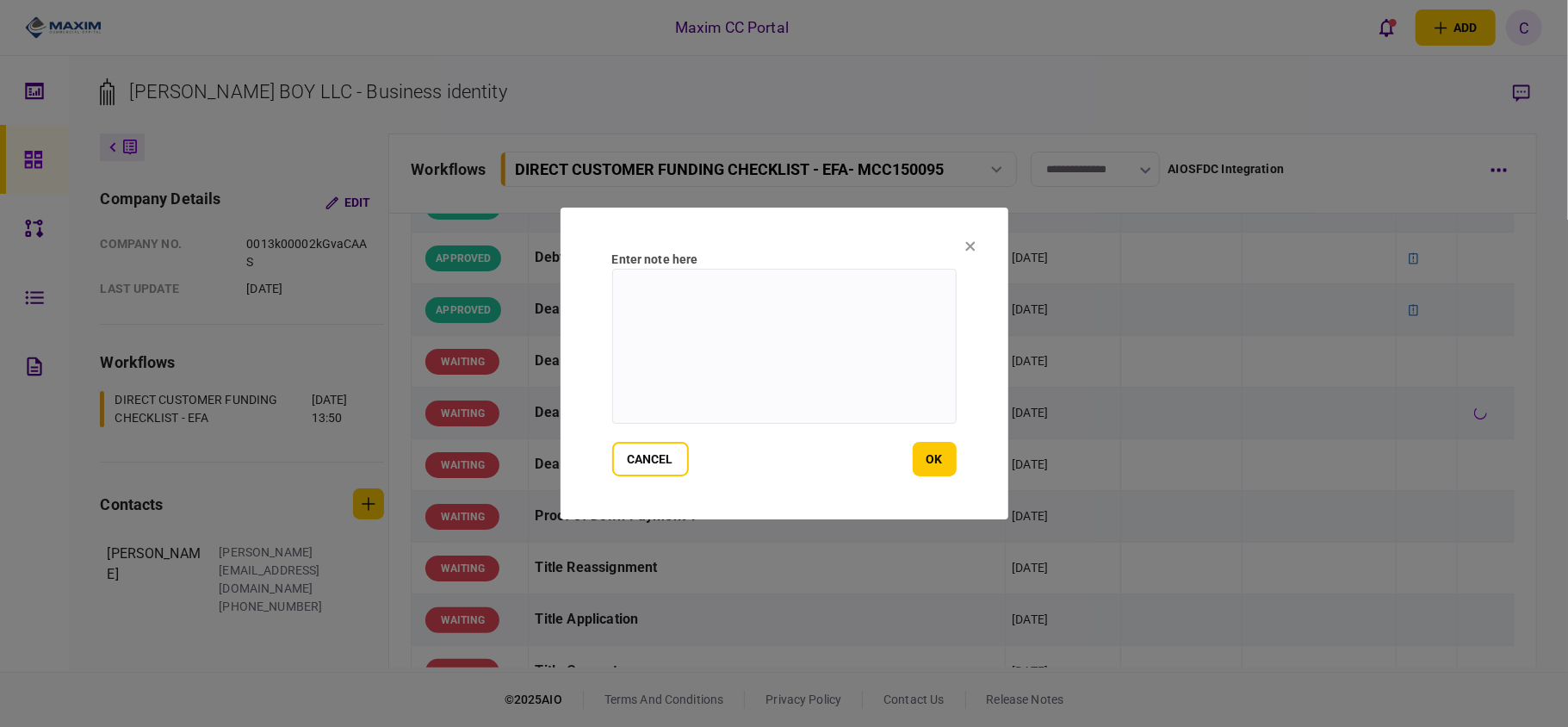
click at [728, 286] on textarea at bounding box center [784, 346] width 344 height 156
paste textarea "**********"
type textarea "**********"
click at [938, 460] on button "ok" at bounding box center [934, 459] width 44 height 35
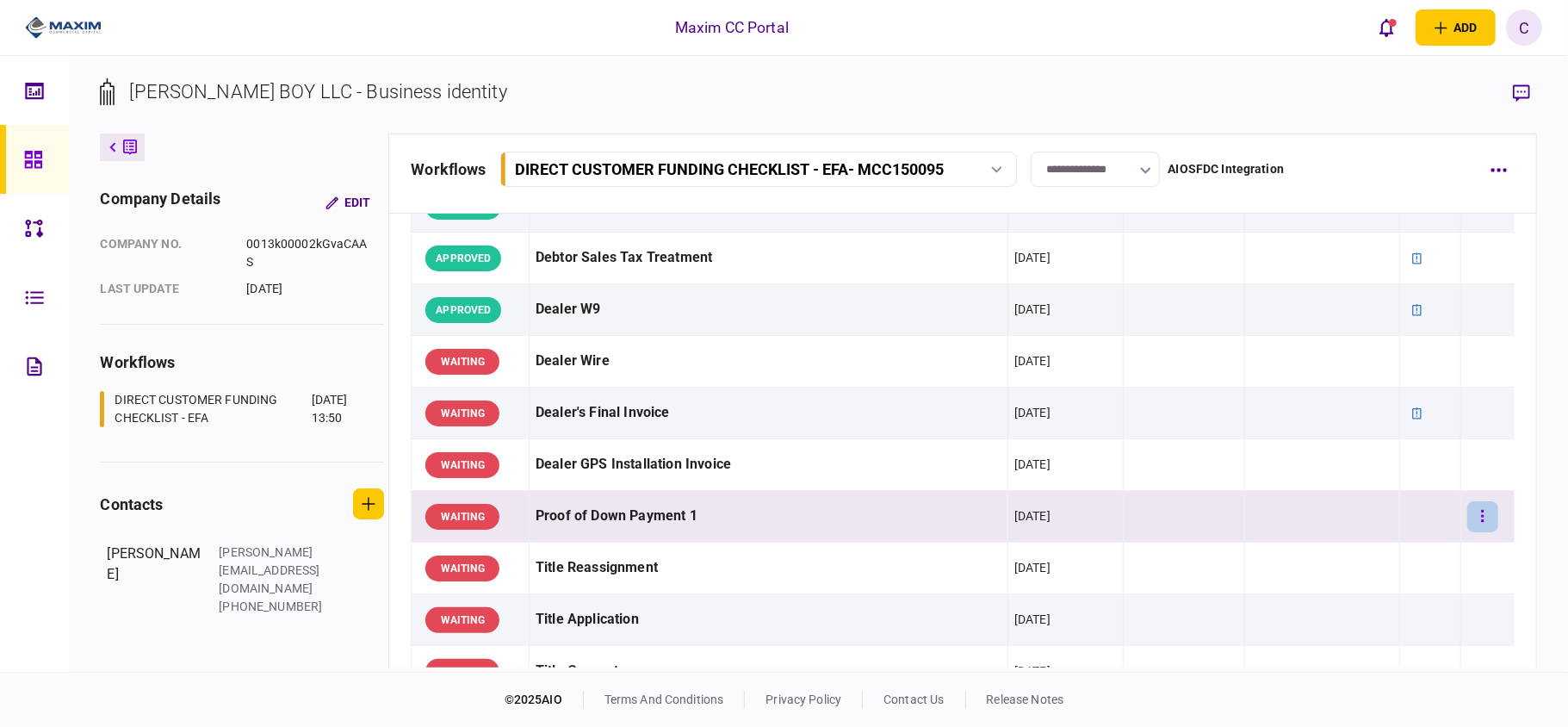
click at [1472, 525] on button "button" at bounding box center [1482, 516] width 31 height 31
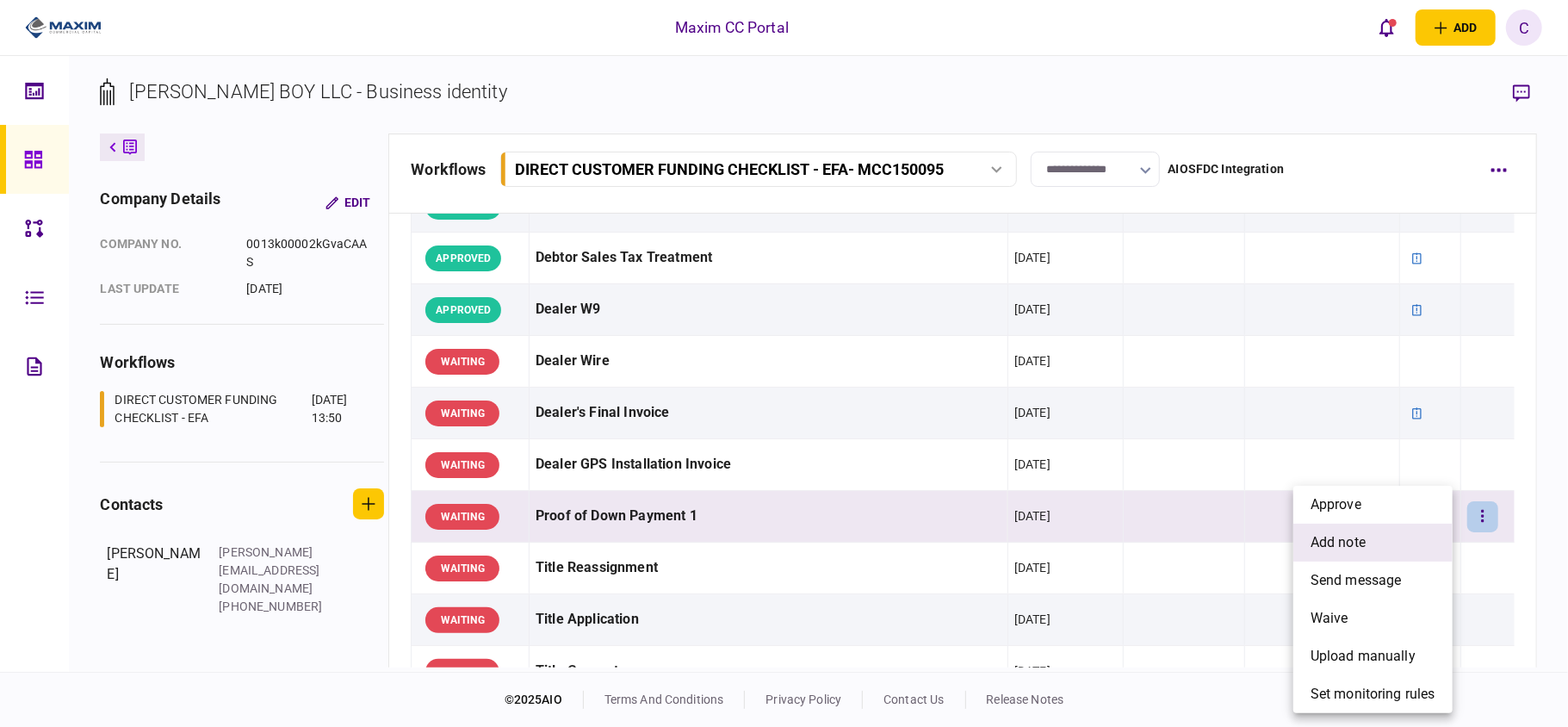
click at [1369, 535] on li "add note" at bounding box center [1372, 543] width 159 height 38
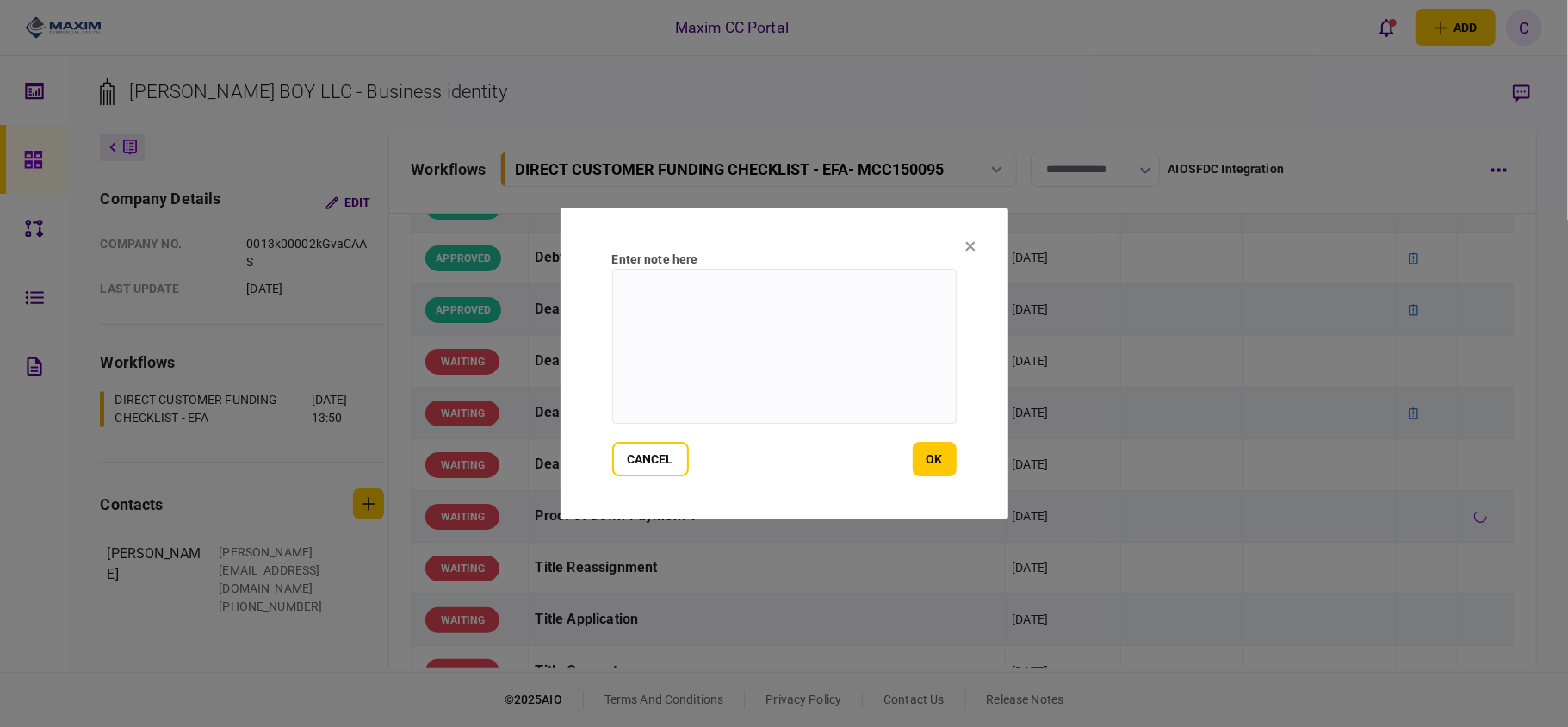
click at [865, 297] on textarea at bounding box center [784, 346] width 344 height 156
paste textarea "**********"
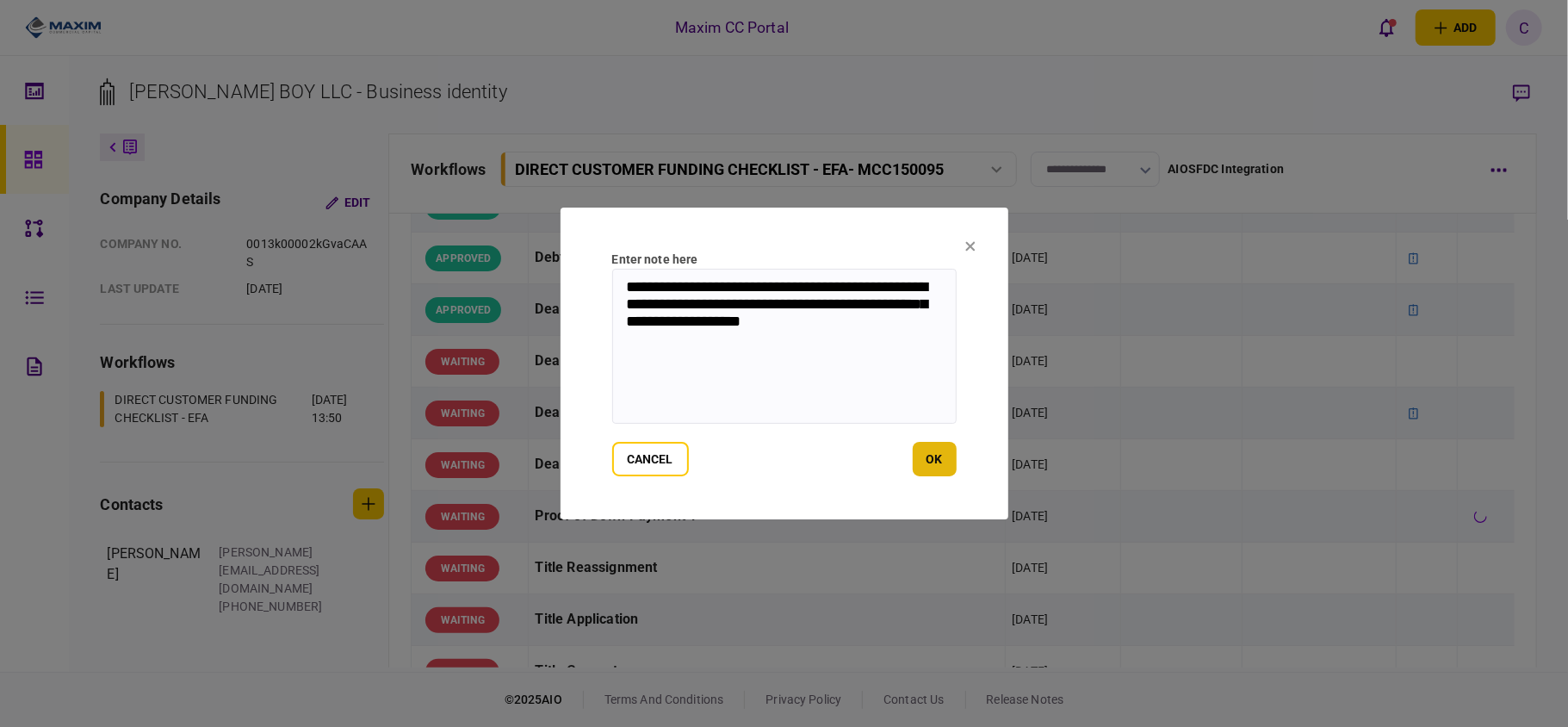
type textarea "**********"
click at [931, 464] on button "ok" at bounding box center [934, 459] width 44 height 35
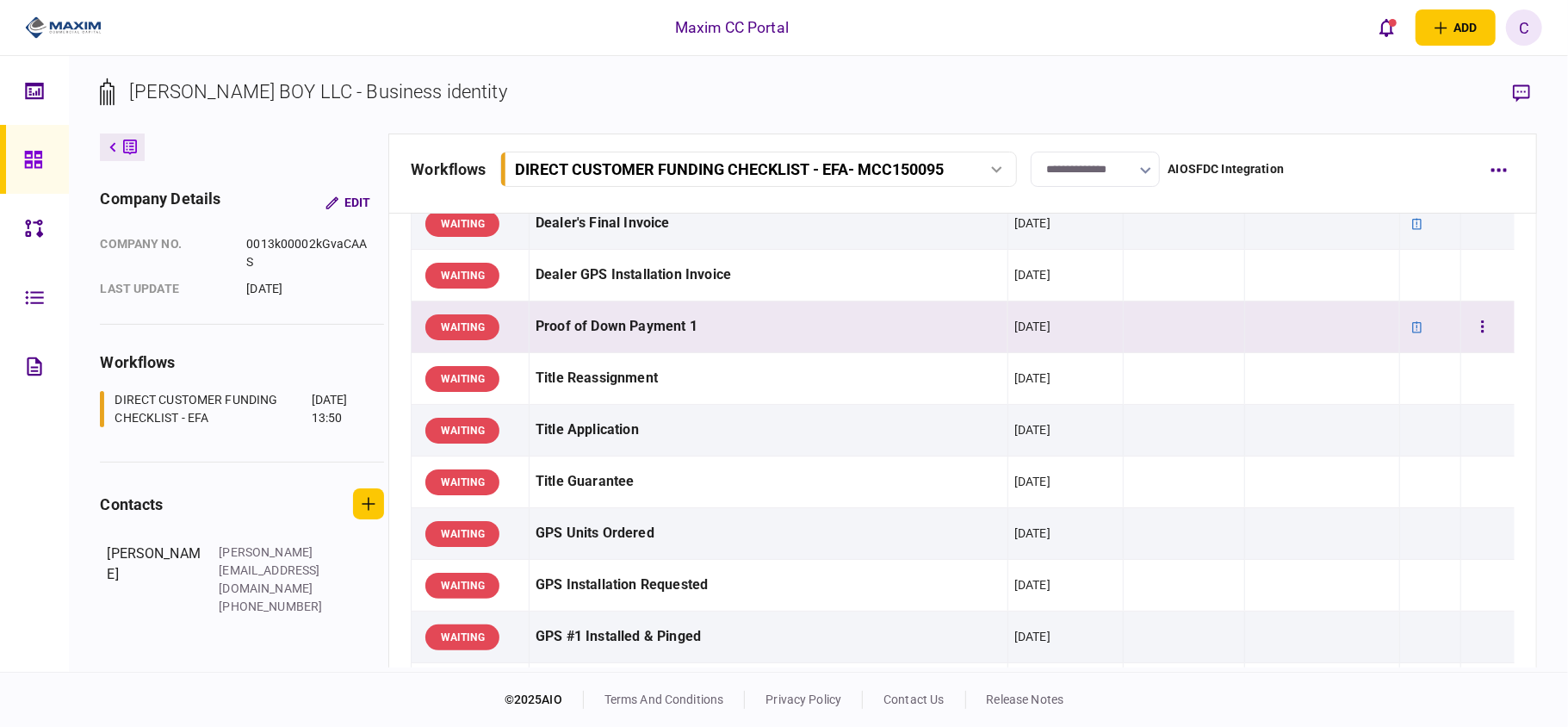
scroll to position [1493, 0]
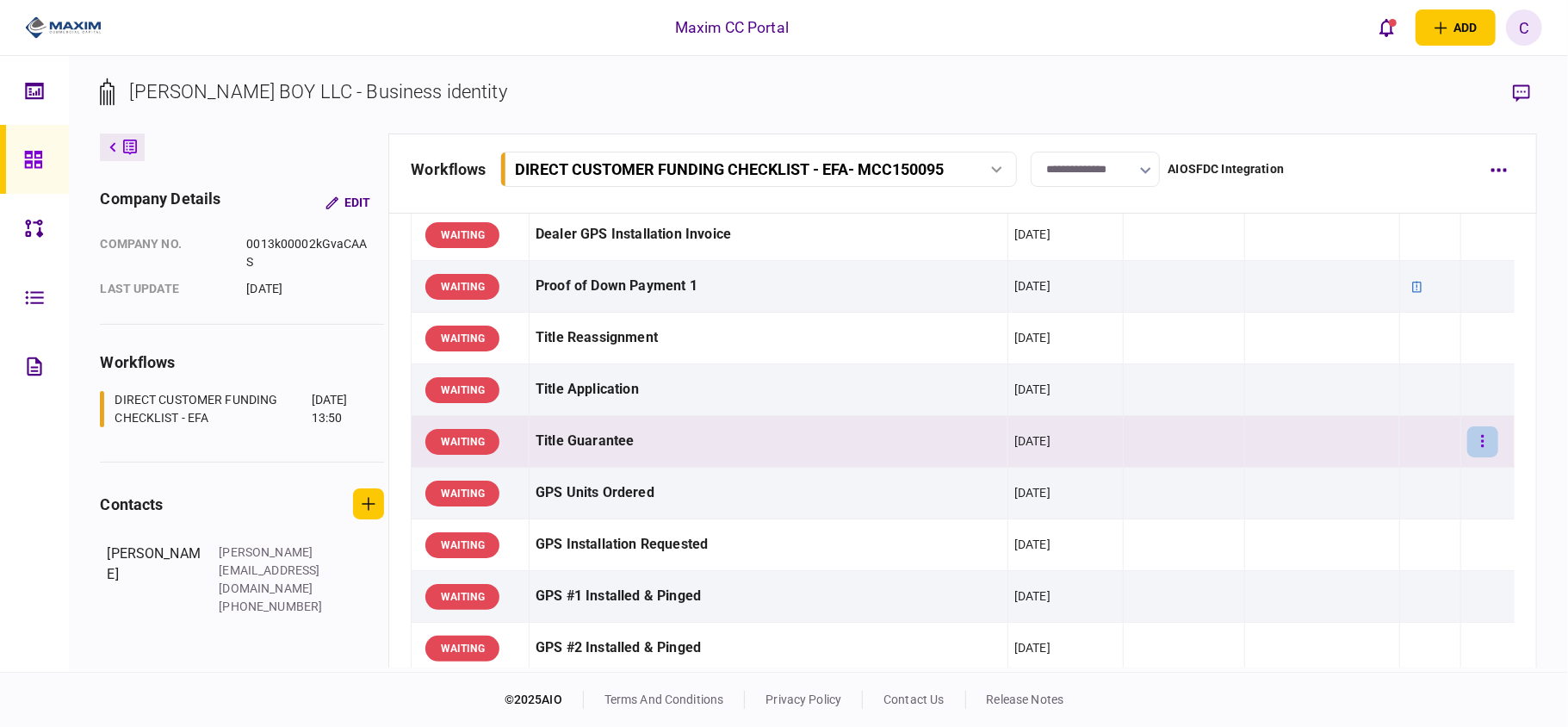
click at [1467, 449] on button "button" at bounding box center [1482, 442] width 31 height 31
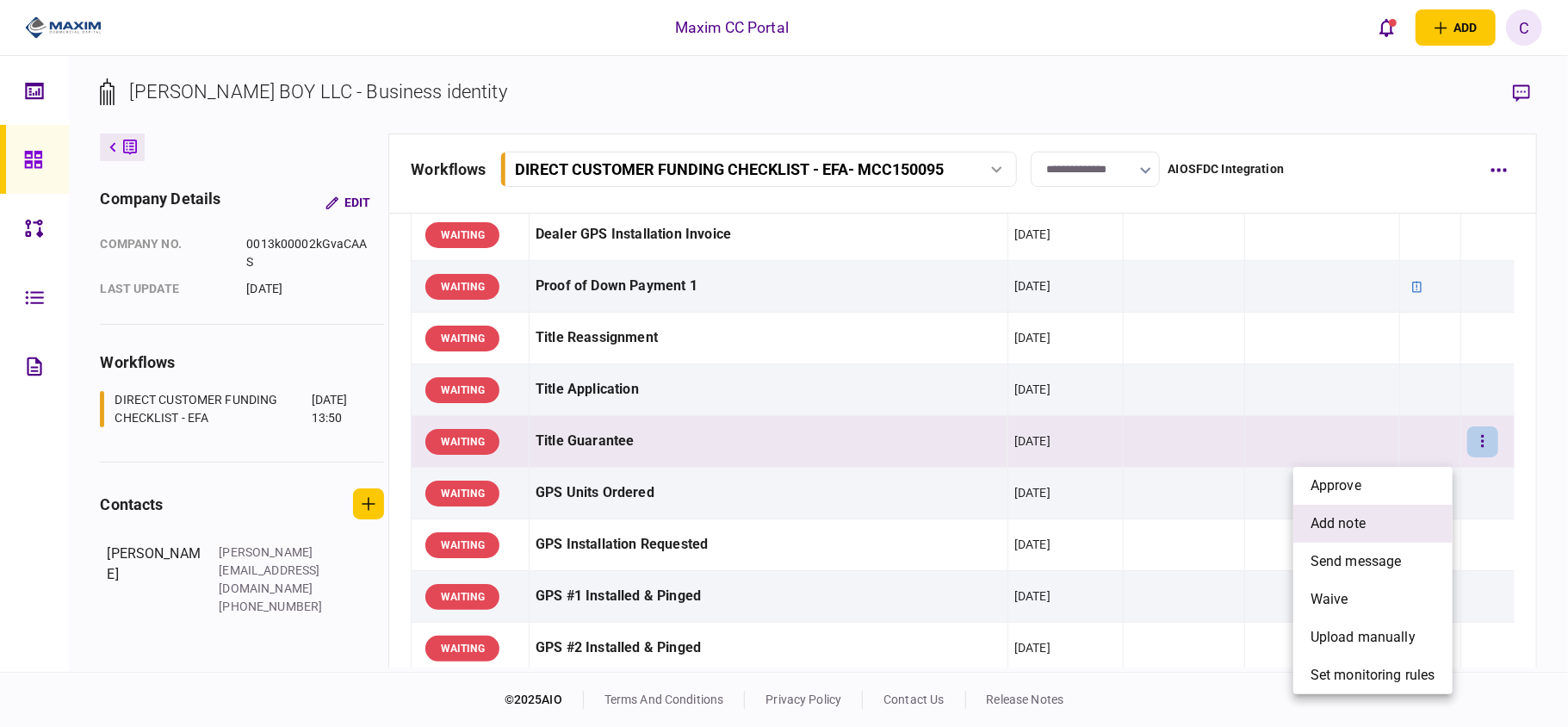
click at [1353, 519] on span "add note" at bounding box center [1338, 523] width 55 height 21
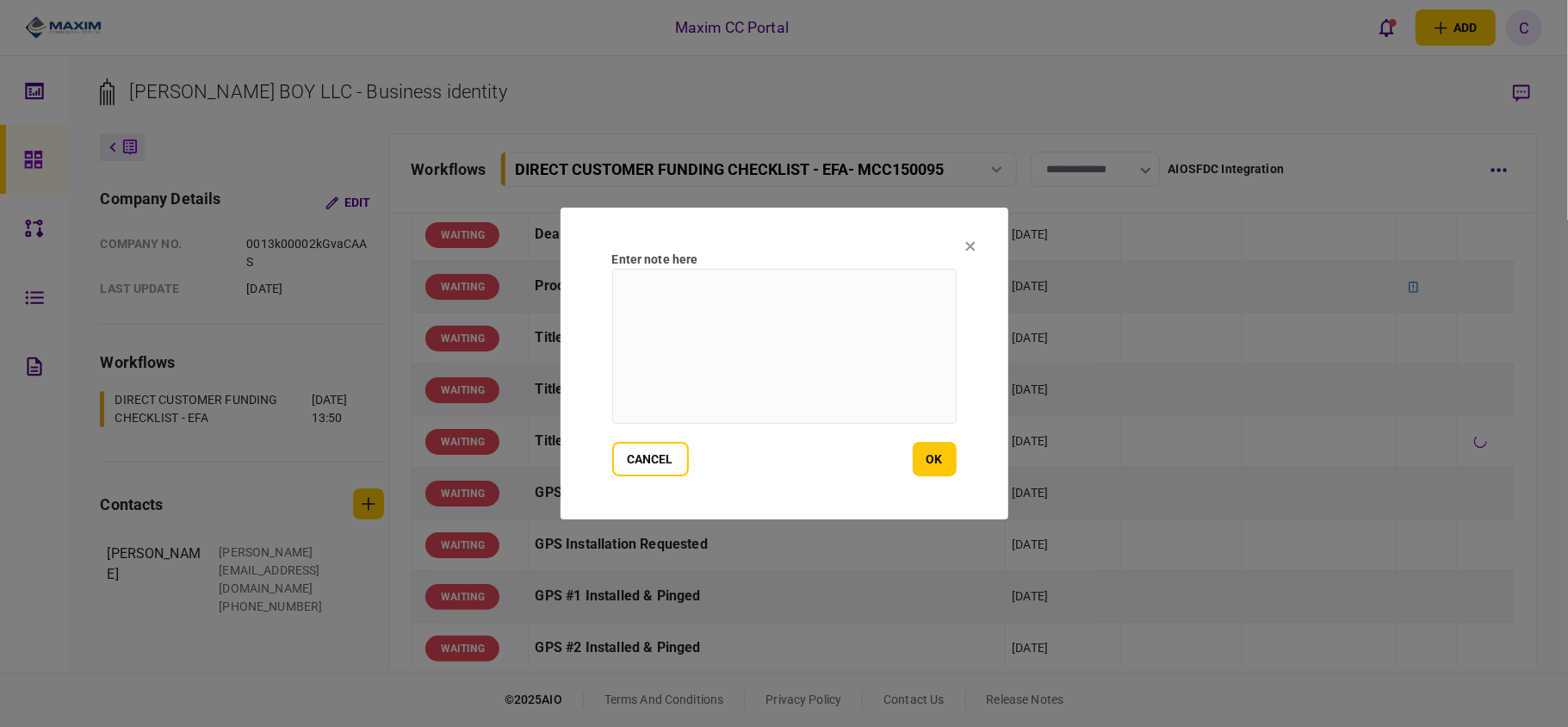
click at [758, 296] on textarea at bounding box center [784, 346] width 344 height 156
type textarea "**********"
click at [944, 450] on button "ok" at bounding box center [934, 459] width 44 height 35
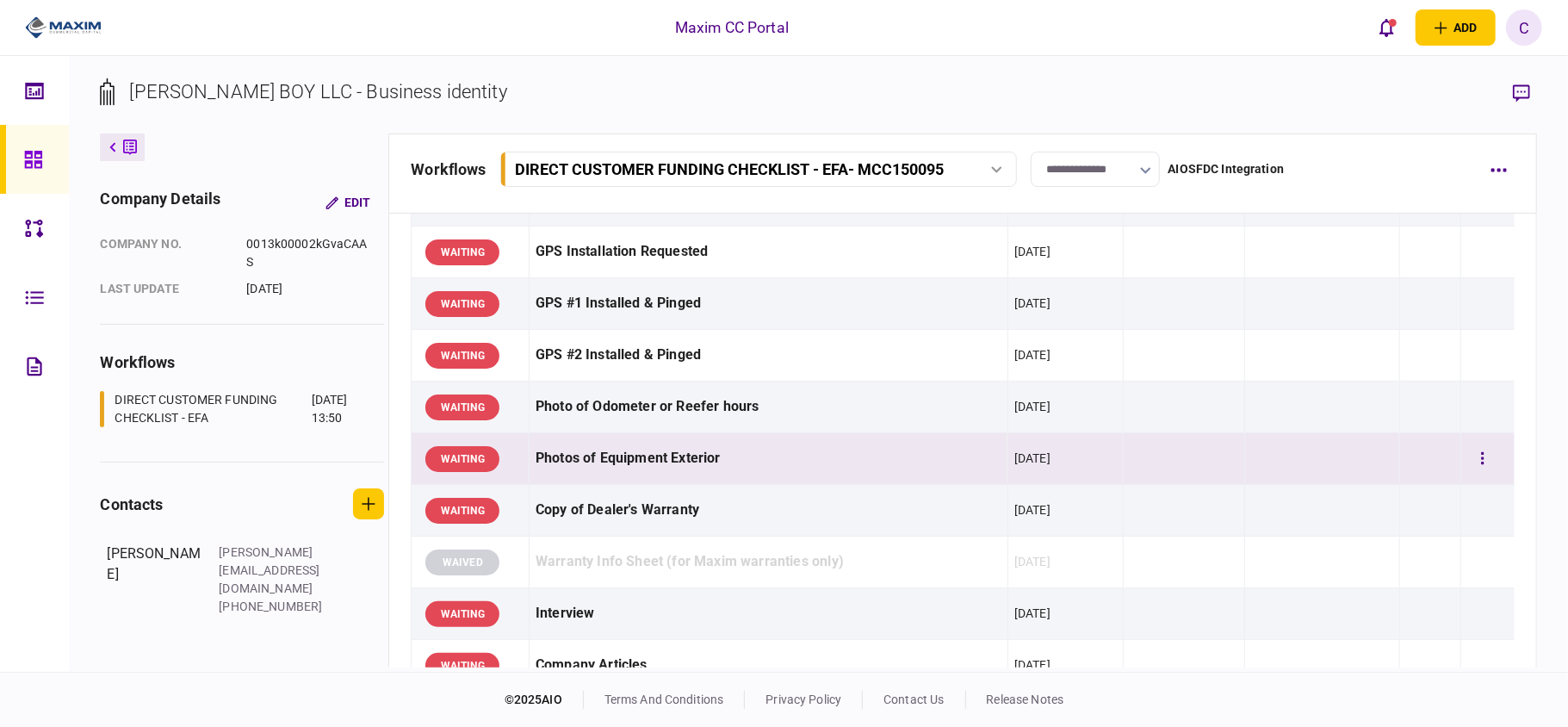
scroll to position [1837, 0]
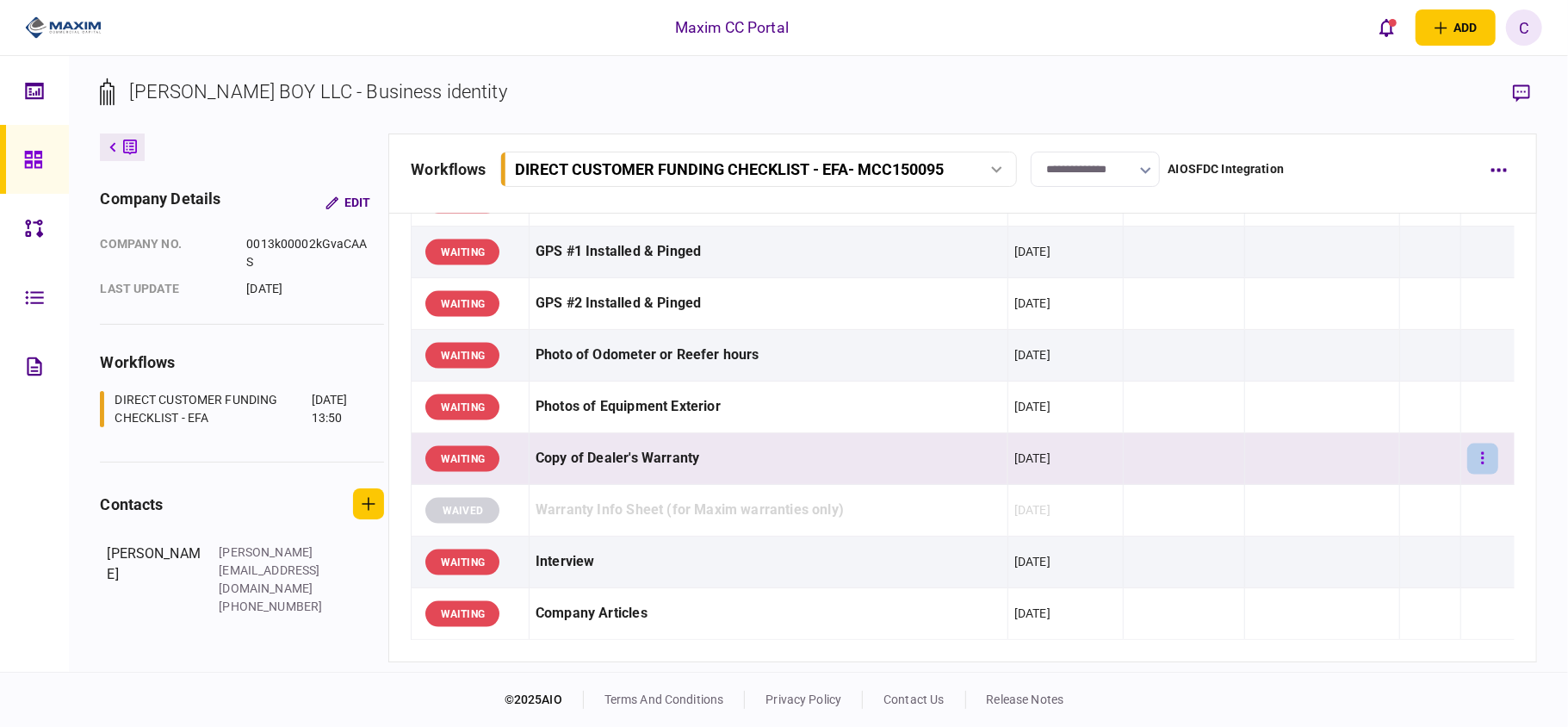
click at [1484, 467] on button "button" at bounding box center [1482, 459] width 31 height 31
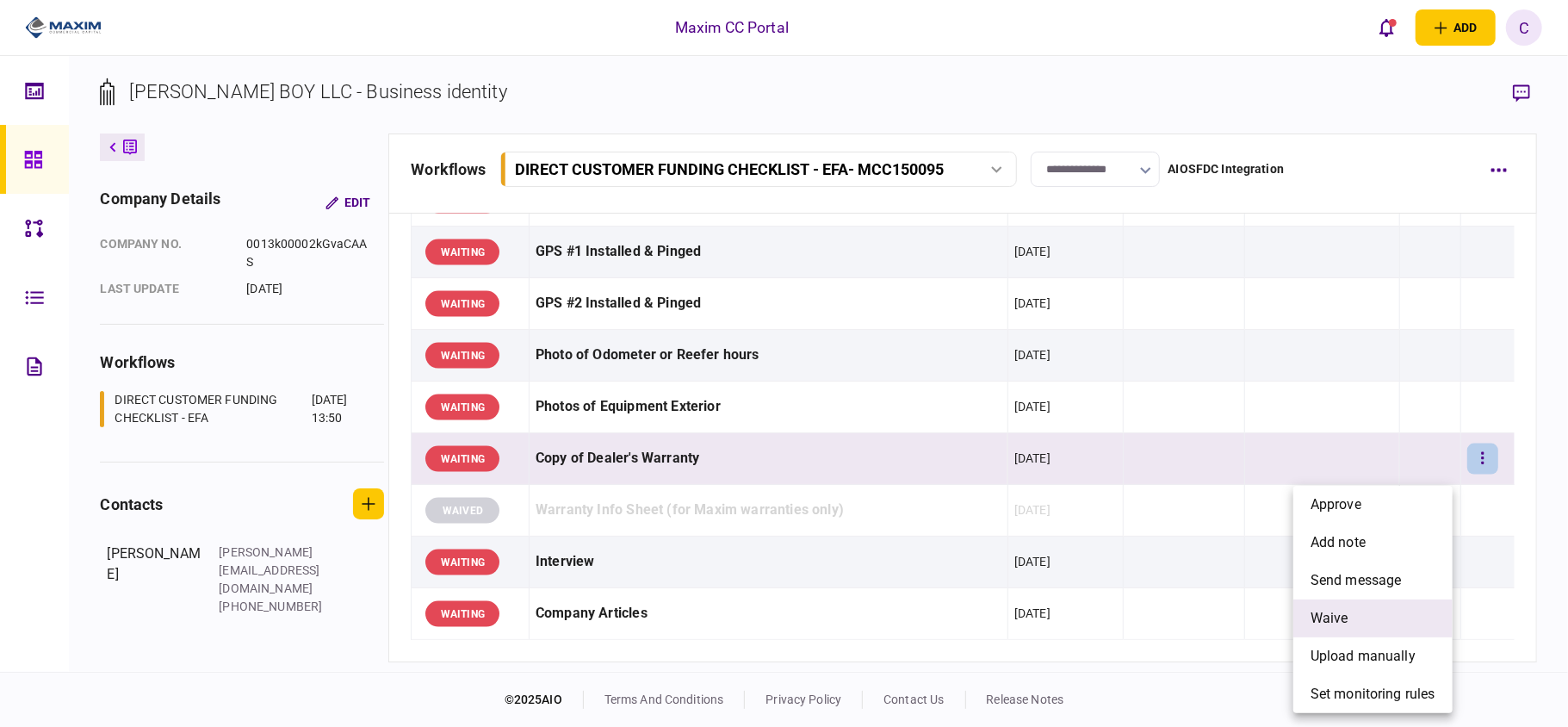
click at [1347, 610] on span "waive" at bounding box center [1329, 618] width 38 height 21
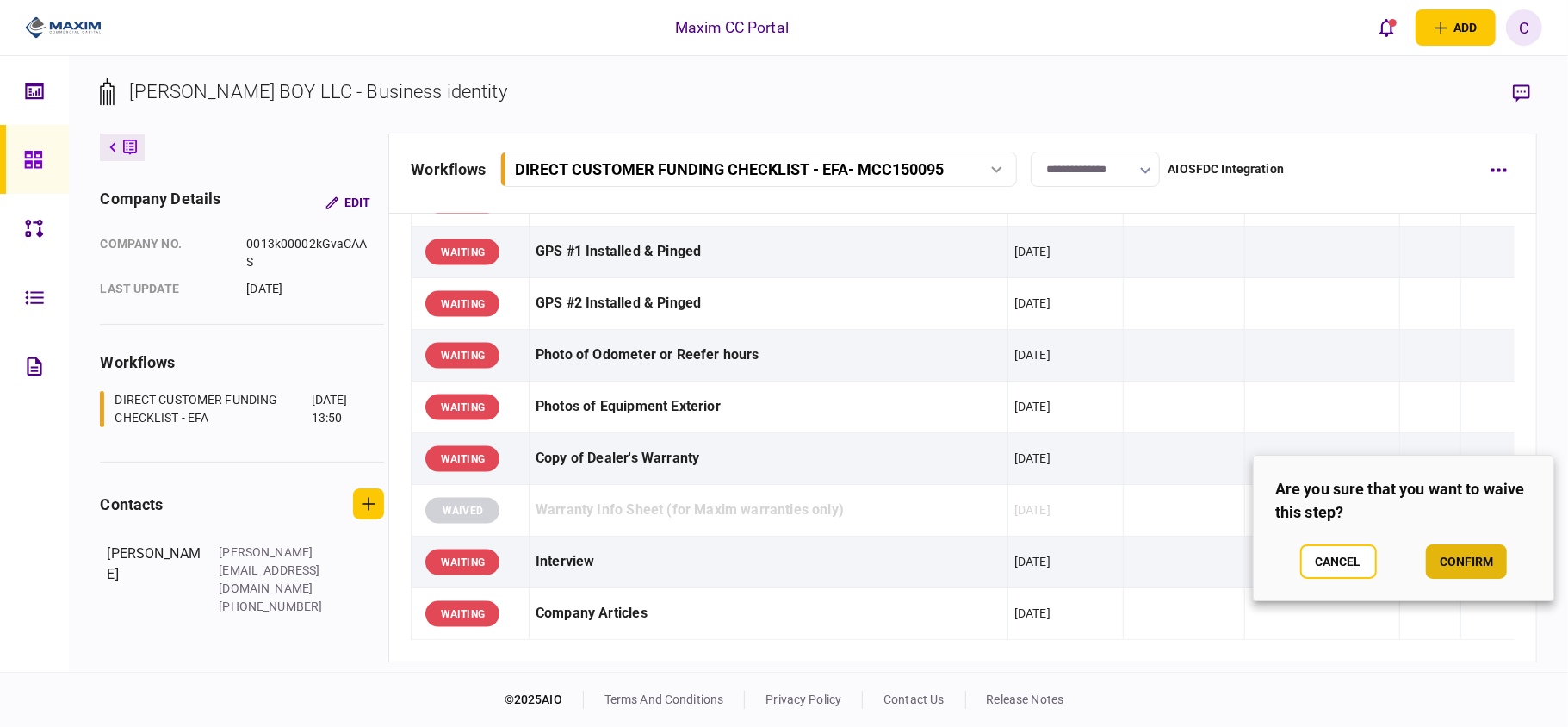
click at [1453, 552] on button "confirm" at bounding box center [1466, 562] width 81 height 35
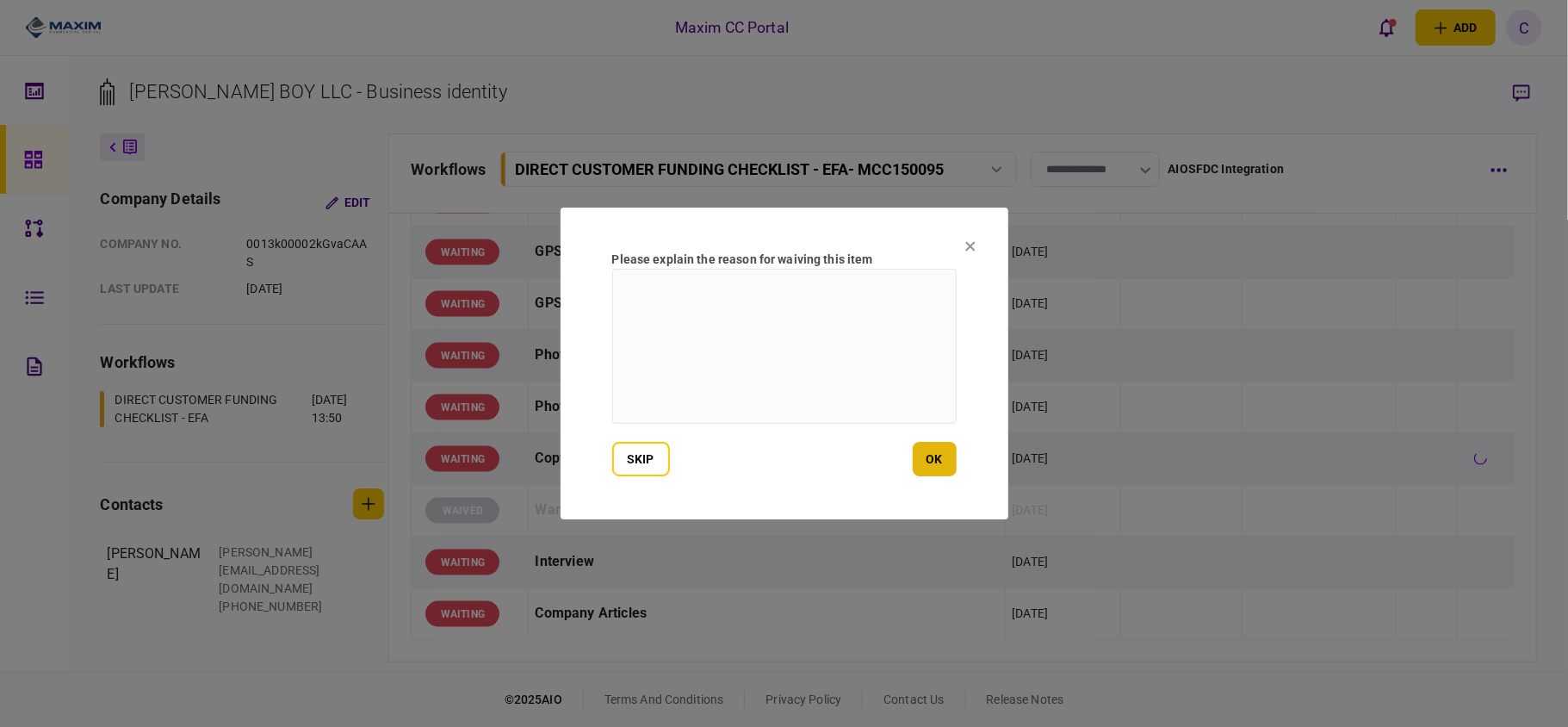
click at [937, 462] on button "ok" at bounding box center [934, 459] width 44 height 35
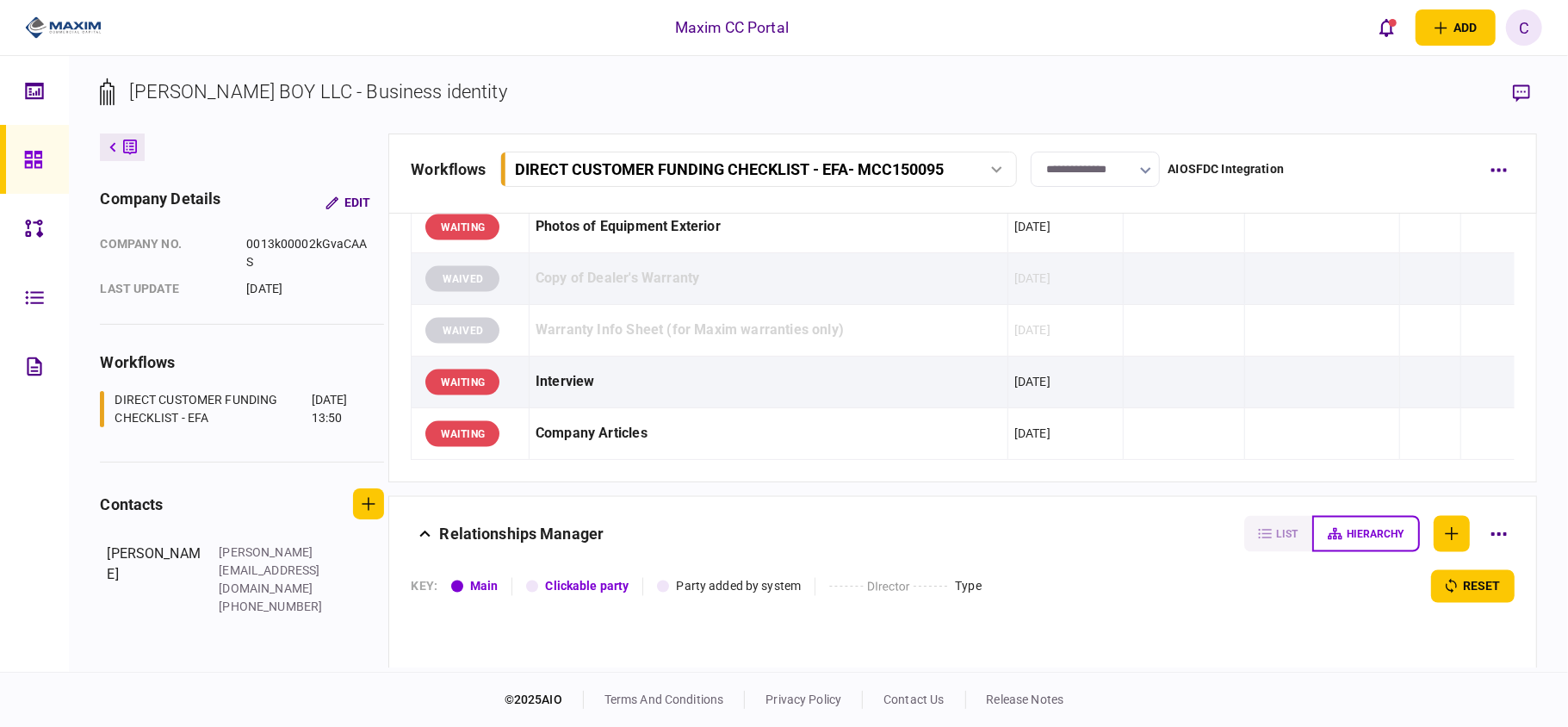
scroll to position [2067, 0]
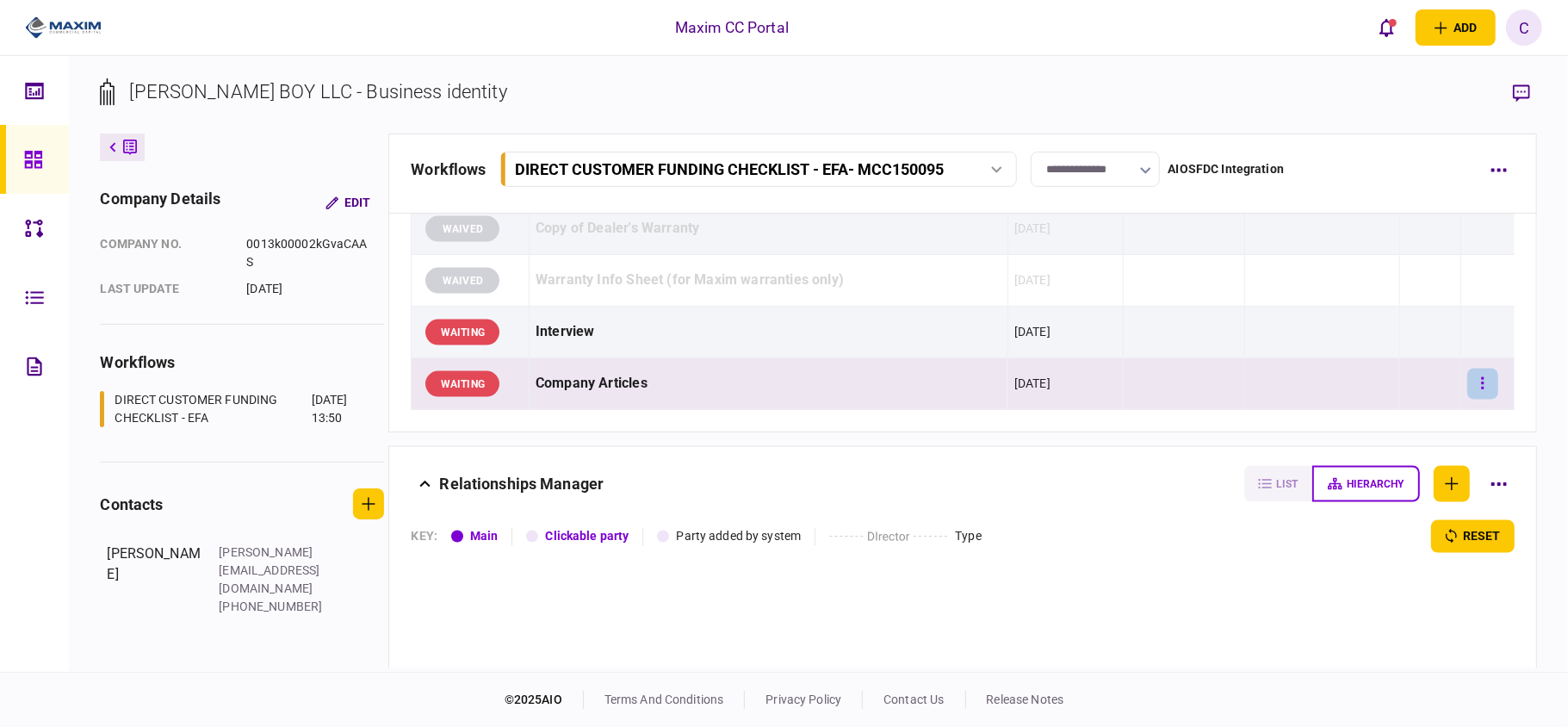
click at [1477, 386] on button "button" at bounding box center [1482, 383] width 31 height 31
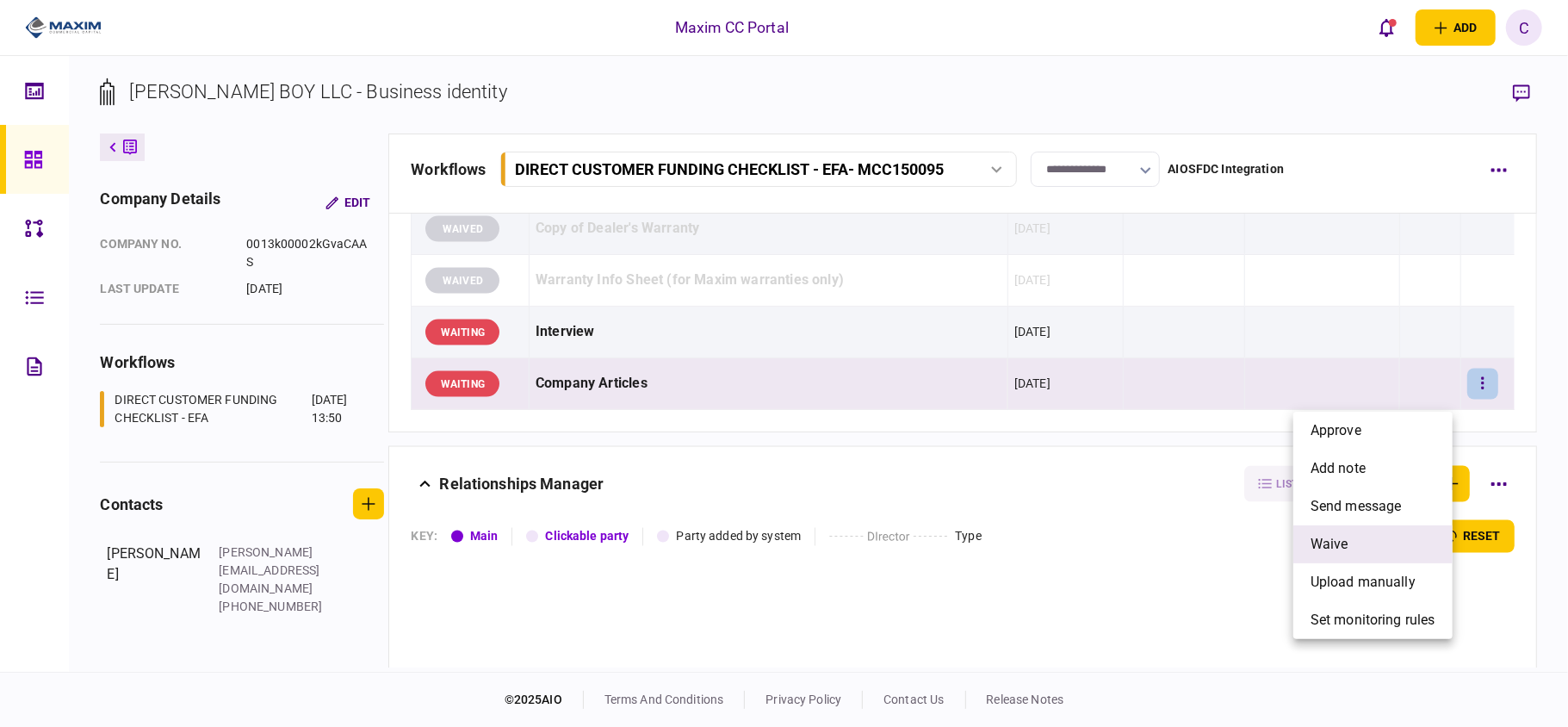
click at [1313, 539] on span "waive" at bounding box center [1329, 544] width 38 height 21
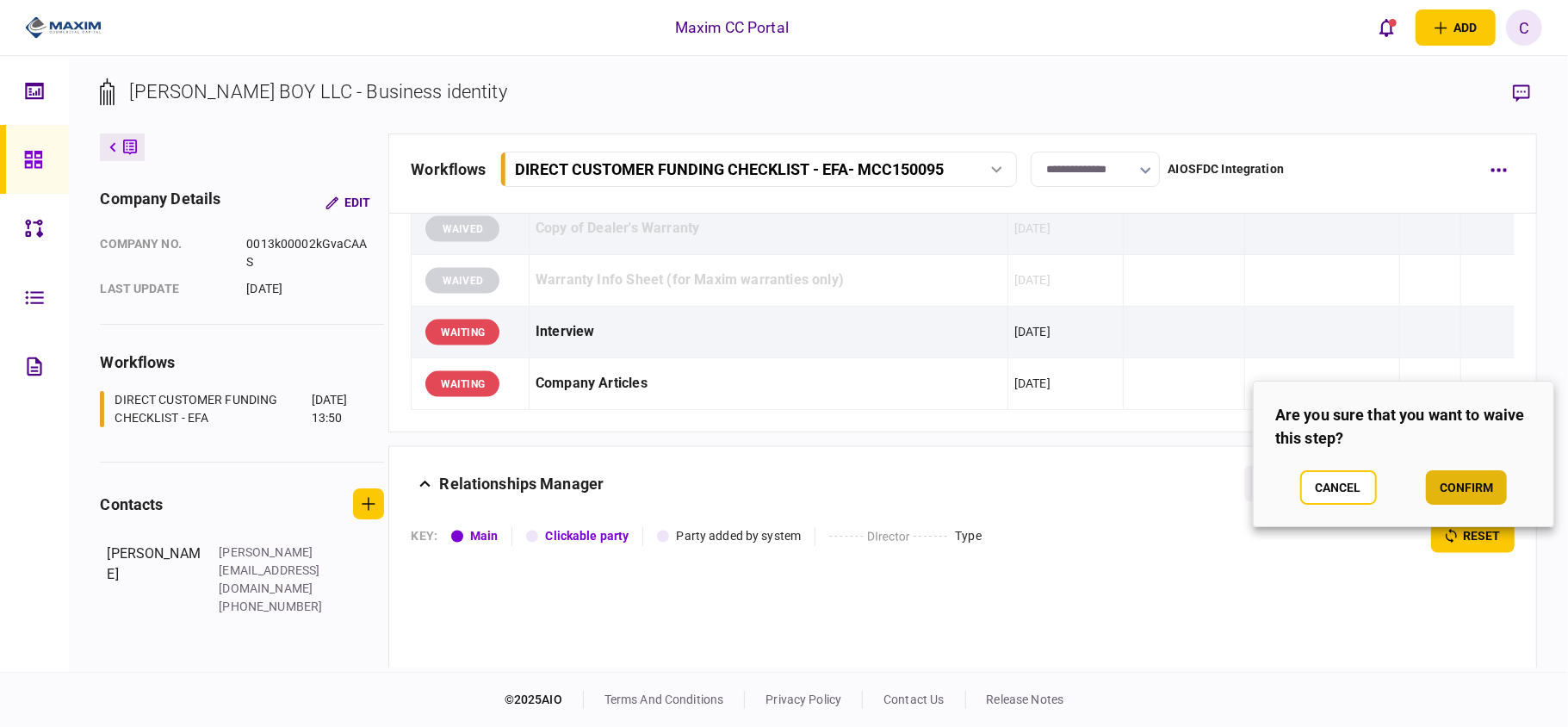
click at [1468, 487] on button "confirm" at bounding box center [1466, 487] width 81 height 35
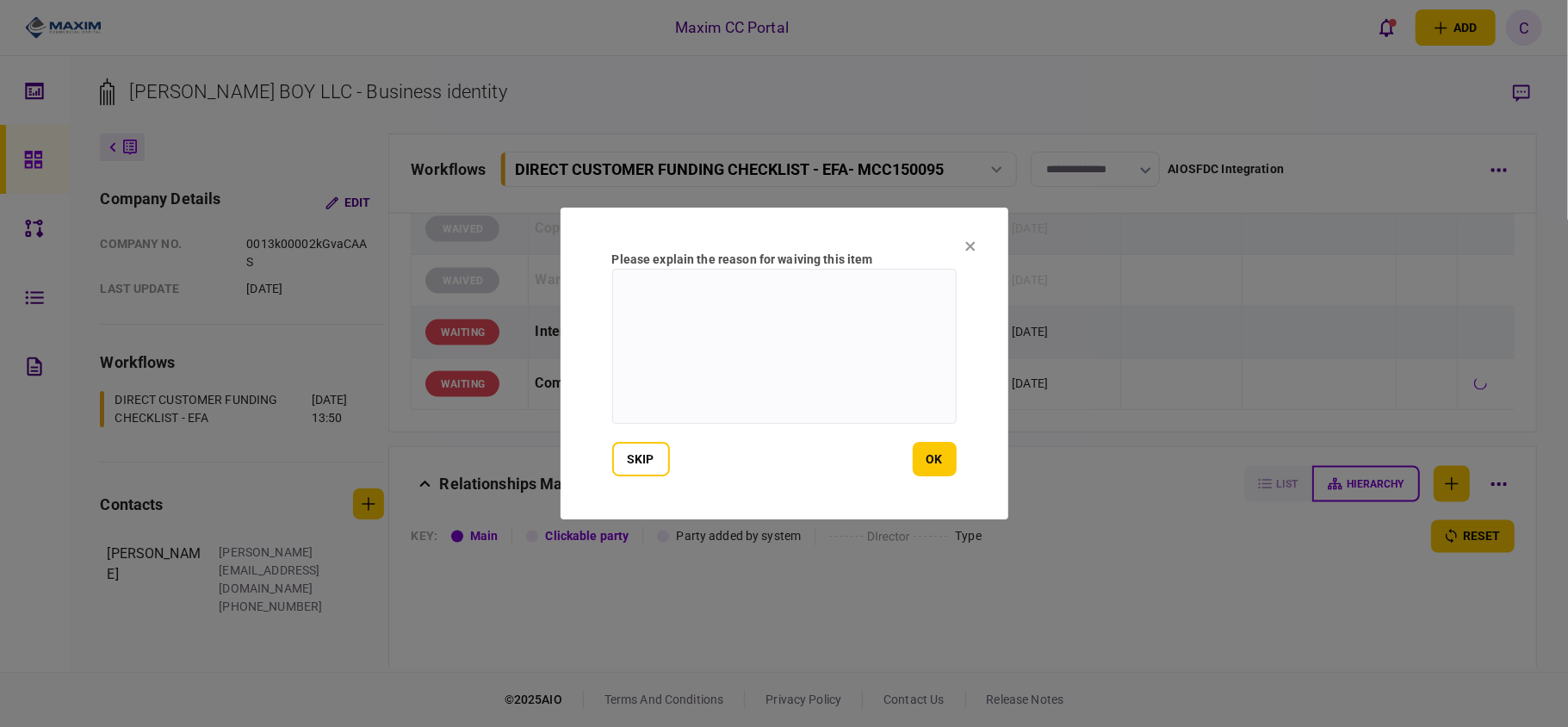
click at [793, 311] on textarea at bounding box center [784, 346] width 344 height 156
type textarea "**********"
click at [941, 457] on button "ok" at bounding box center [934, 459] width 44 height 35
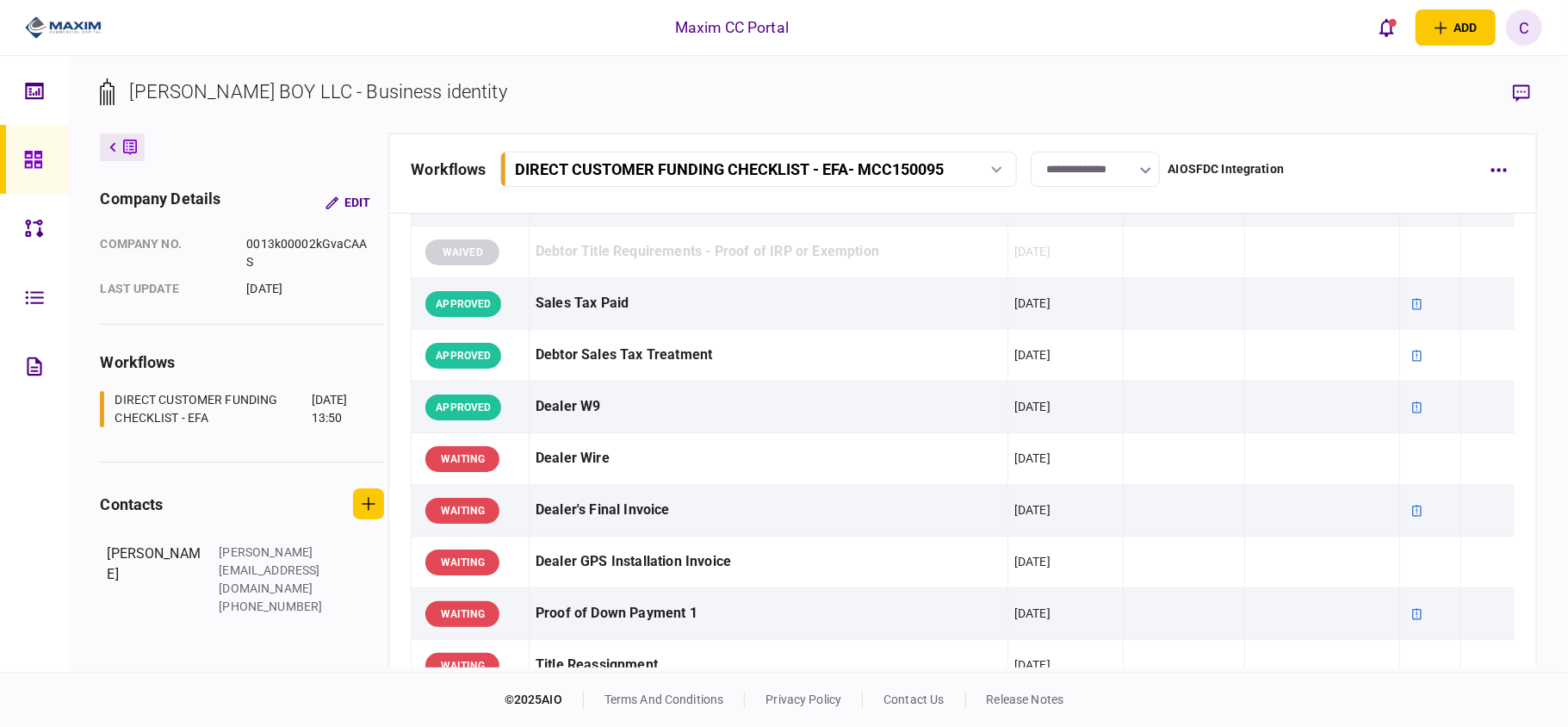
scroll to position [1148, 0]
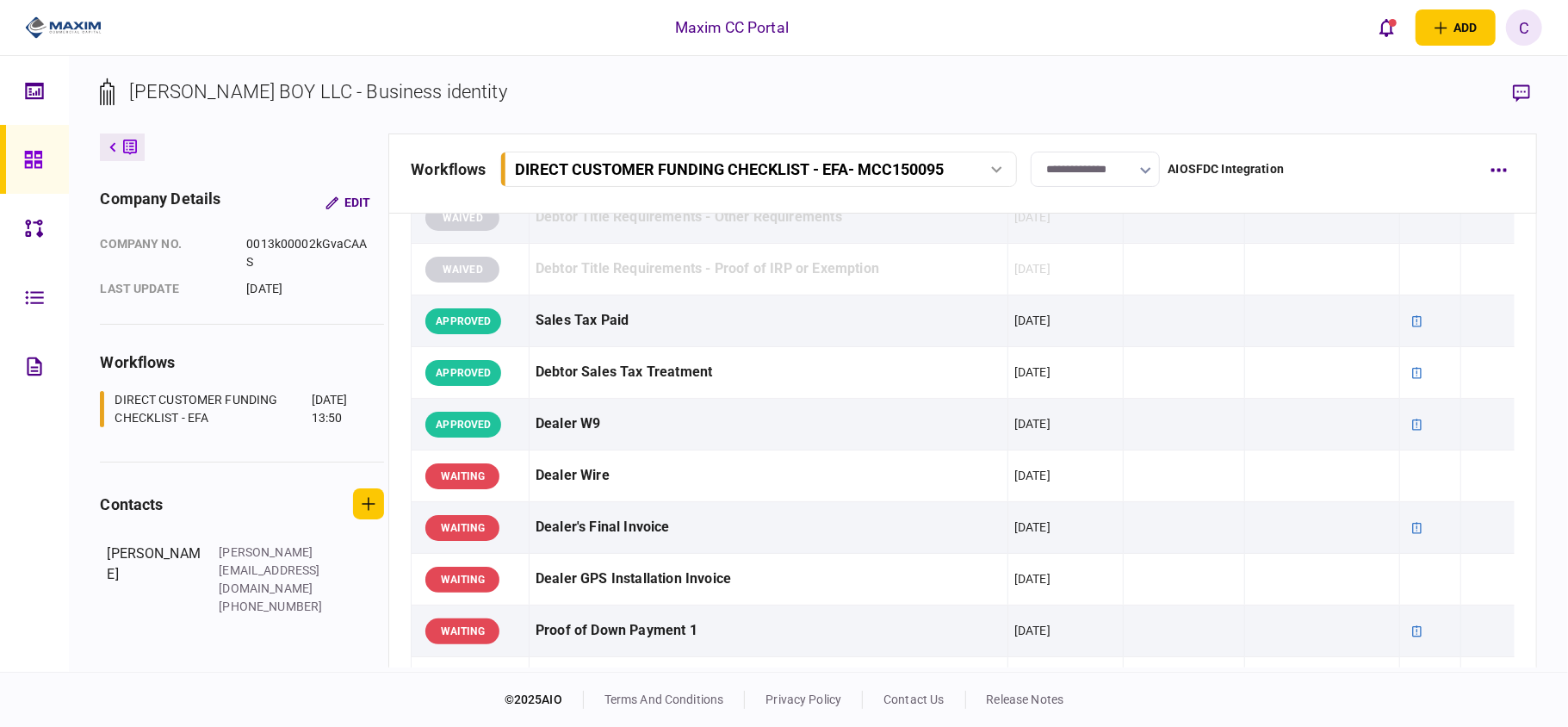
click at [1103, 173] on input "**********" at bounding box center [1095, 169] width 129 height 36
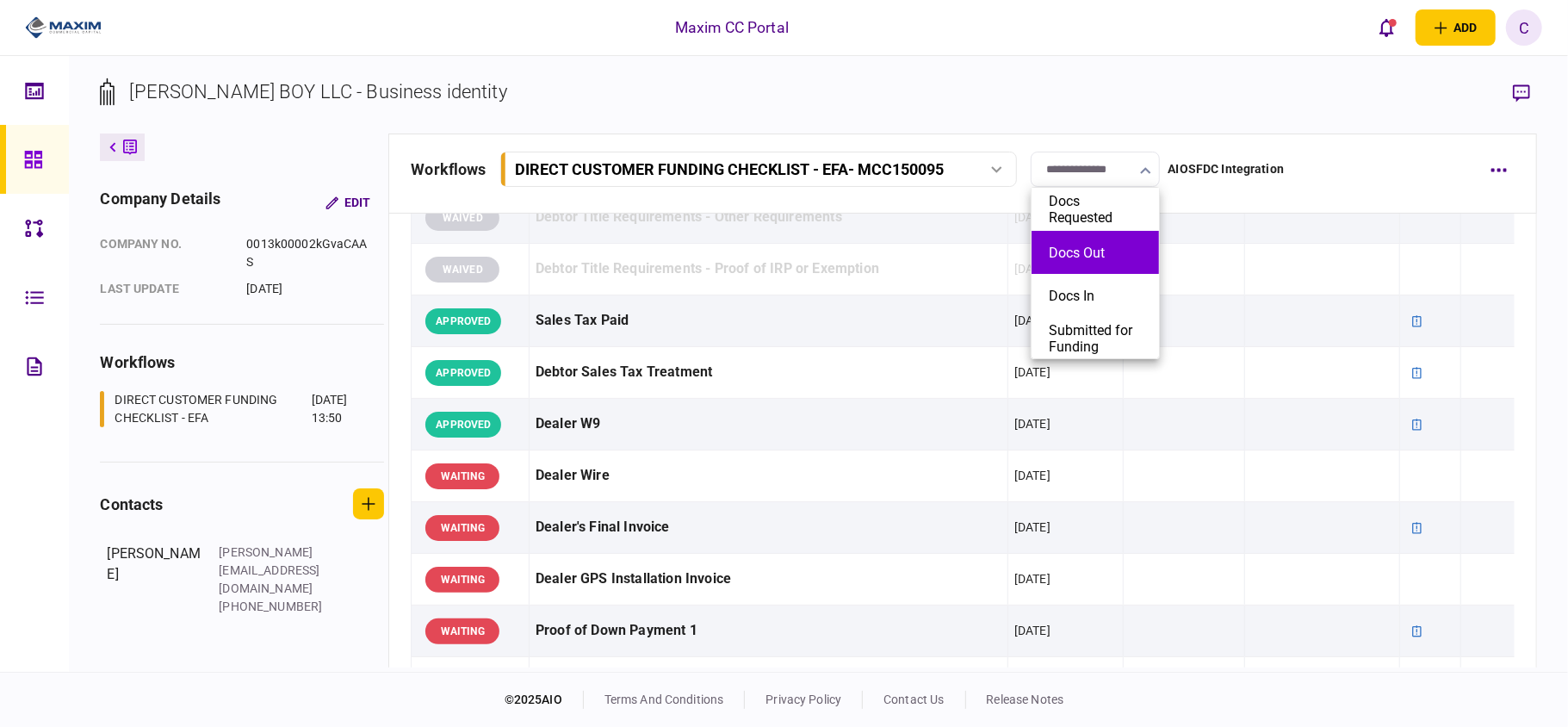
click at [1106, 245] on button "Docs Out" at bounding box center [1095, 253] width 93 height 17
type input "********"
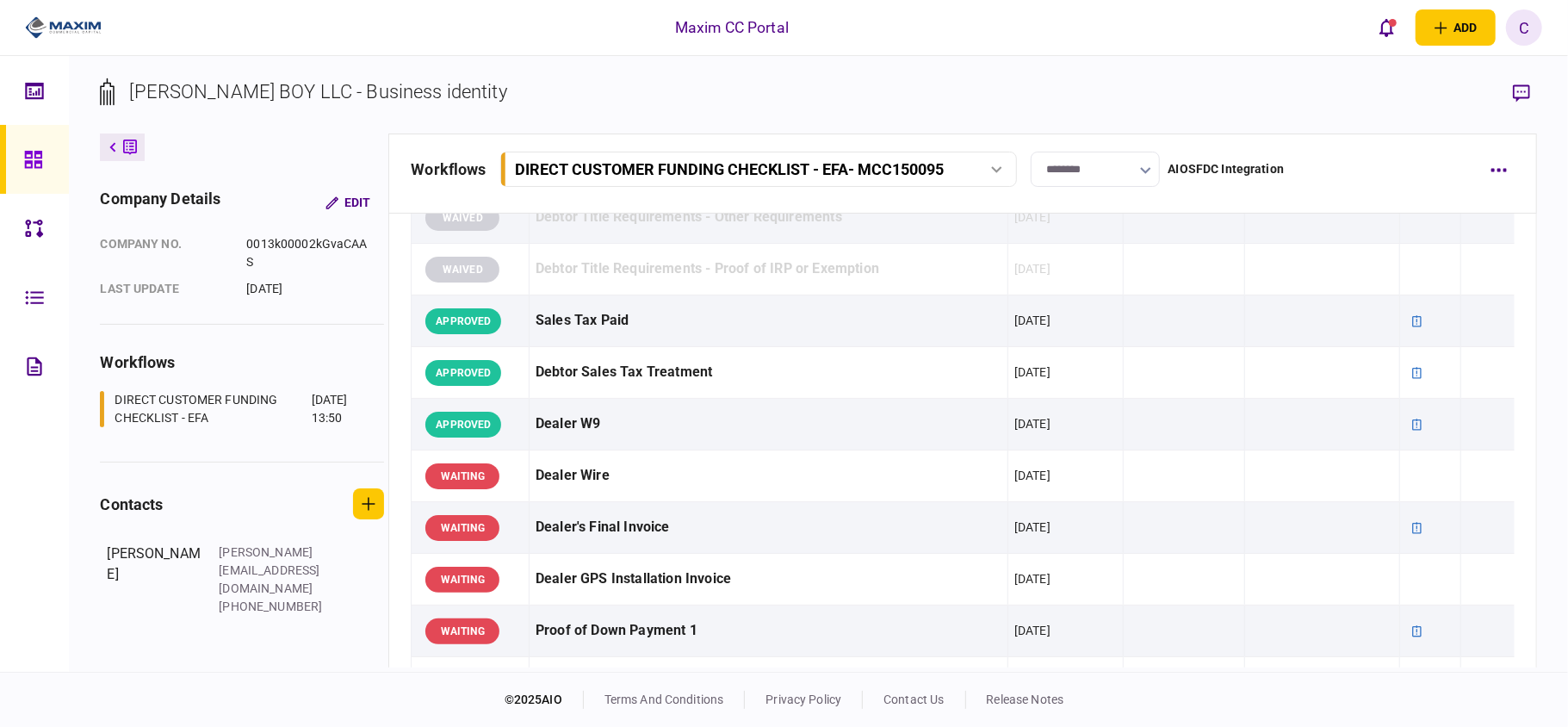
click at [26, 156] on icon at bounding box center [32, 158] width 17 height 17
